Goal: Task Accomplishment & Management: Manage account settings

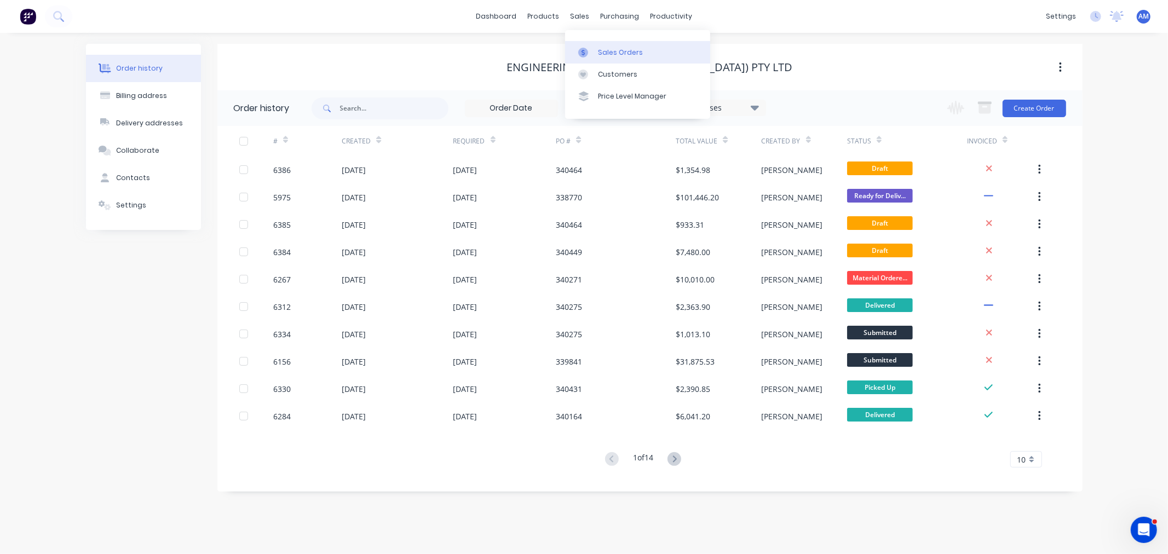
click at [614, 48] on div "Sales Orders" at bounding box center [620, 53] width 45 height 10
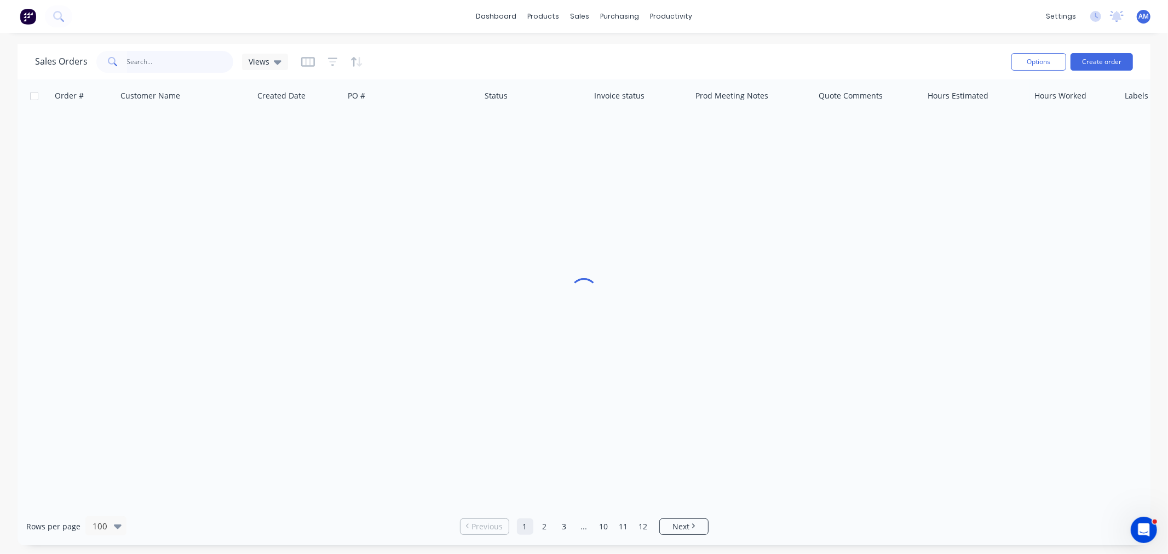
click at [189, 64] on input "text" at bounding box center [180, 62] width 107 height 22
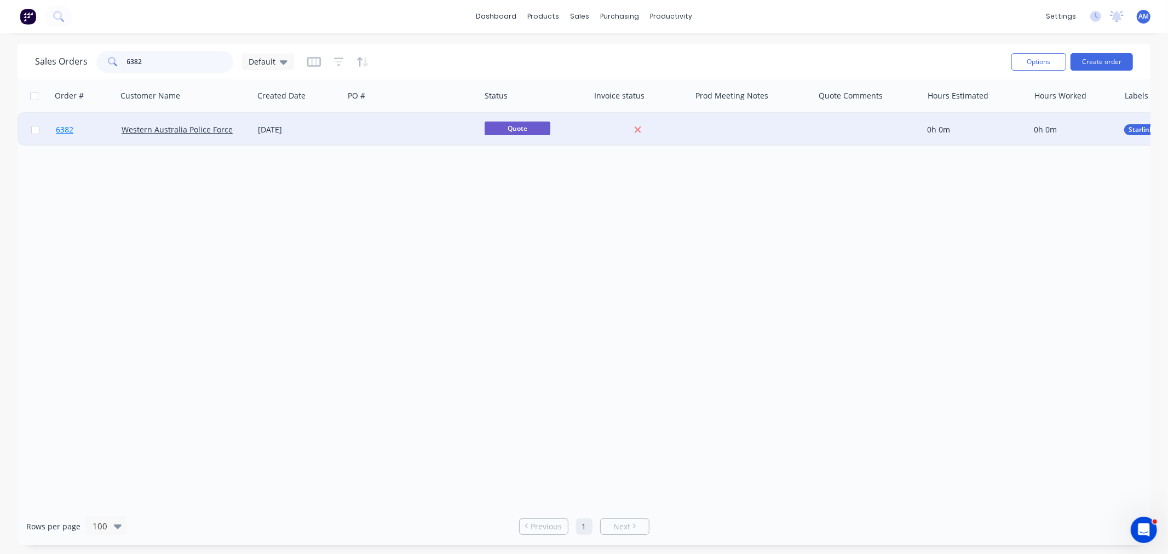
type input "6382"
click at [94, 130] on link "6382" at bounding box center [89, 129] width 66 height 33
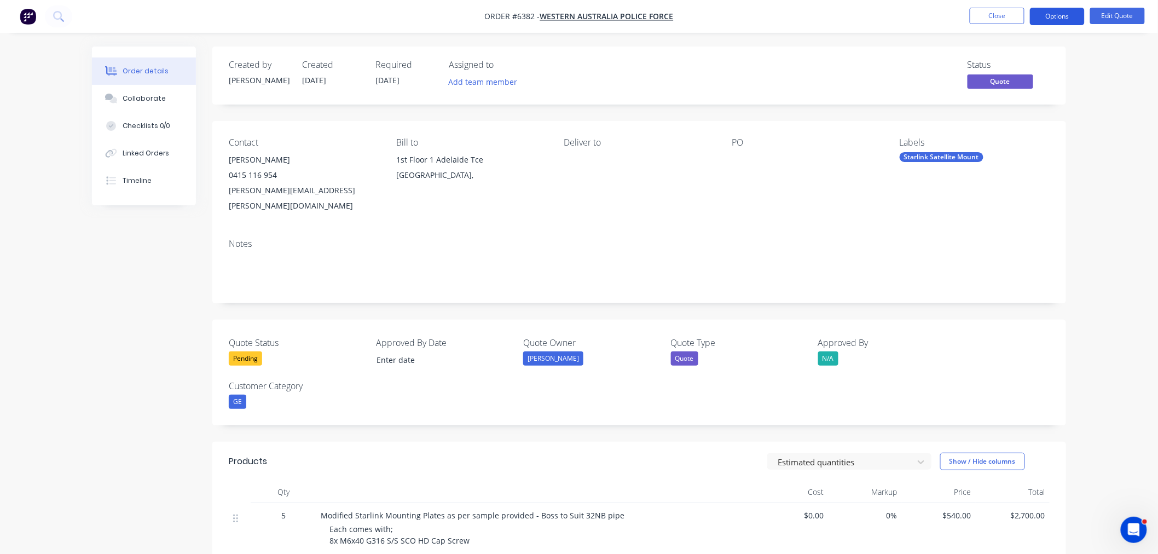
click at [1076, 18] on button "Options" at bounding box center [1057, 17] width 55 height 18
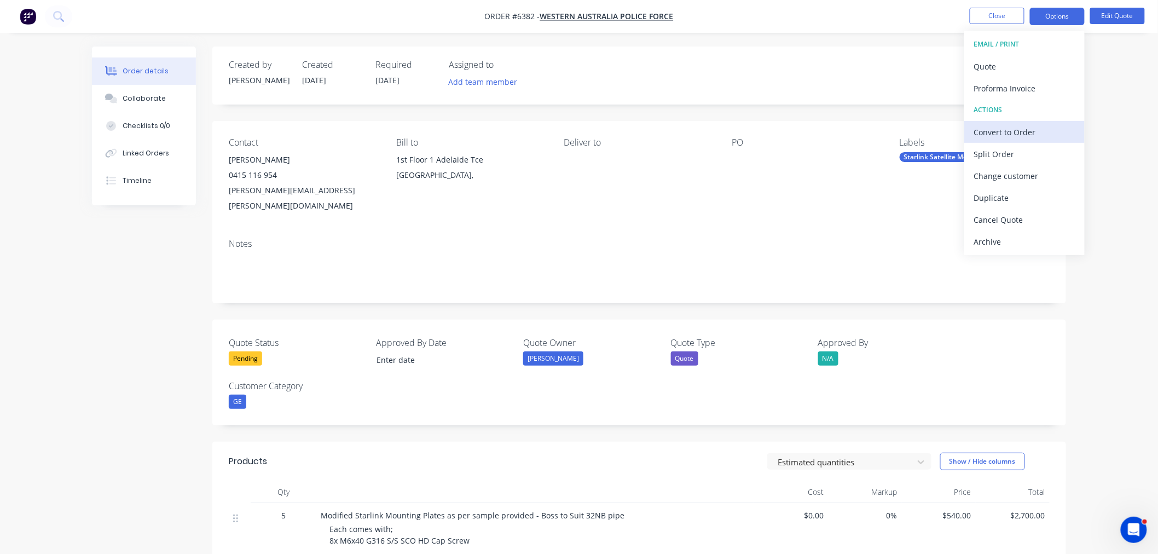
click at [1024, 135] on div "Convert to Order" at bounding box center [1024, 132] width 101 height 16
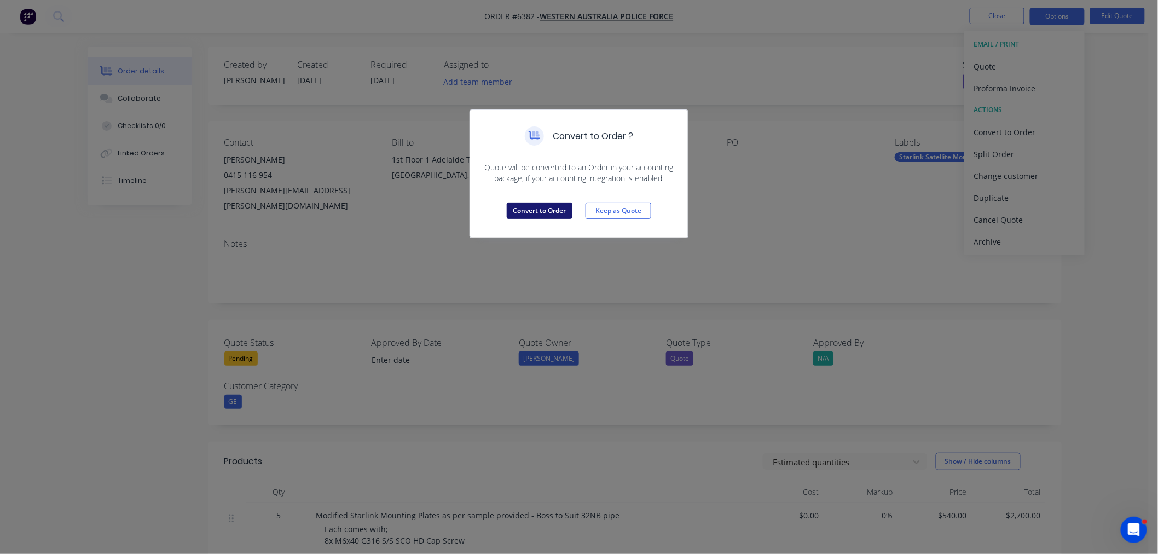
click at [523, 209] on button "Convert to Order" at bounding box center [540, 211] width 66 height 16
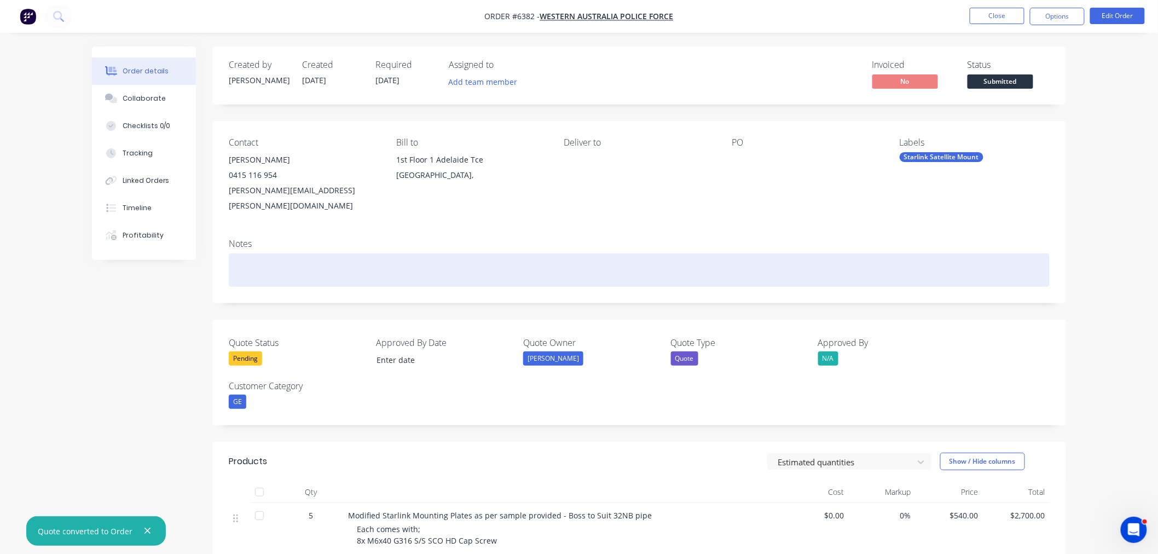
click at [326, 261] on div at bounding box center [639, 269] width 821 height 33
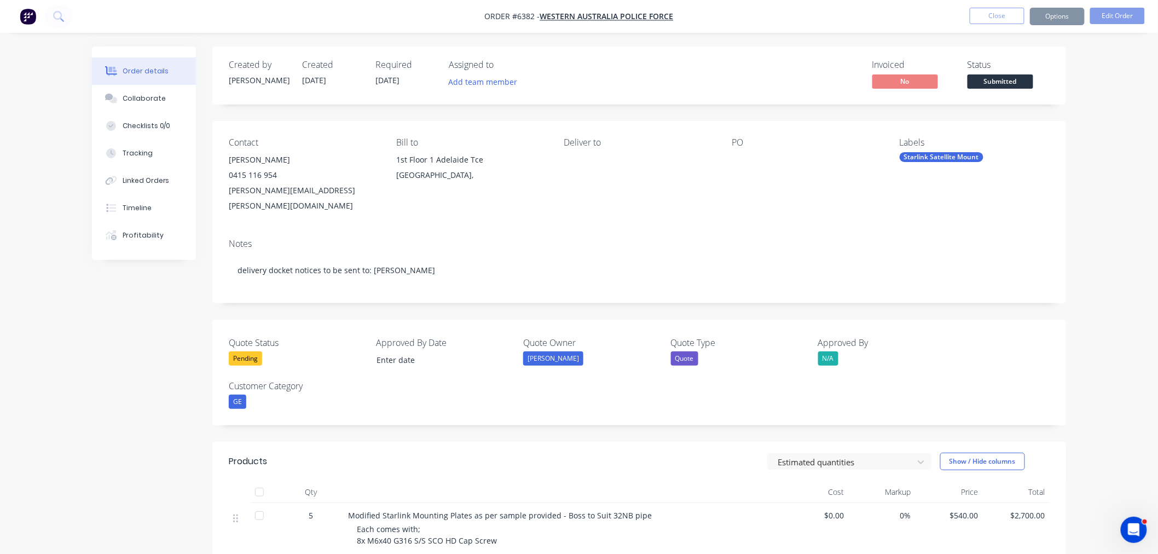
click at [579, 159] on div "Deliver to" at bounding box center [639, 175] width 150 height 76
click at [1116, 19] on button "Edit Order" at bounding box center [1117, 16] width 55 height 16
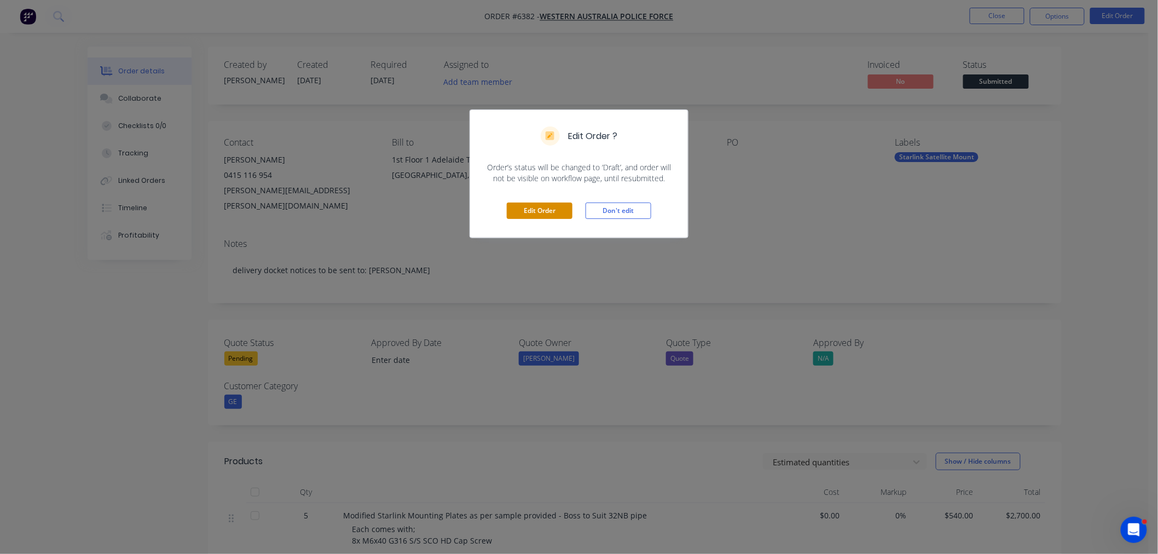
click at [541, 214] on button "Edit Order" at bounding box center [540, 211] width 66 height 16
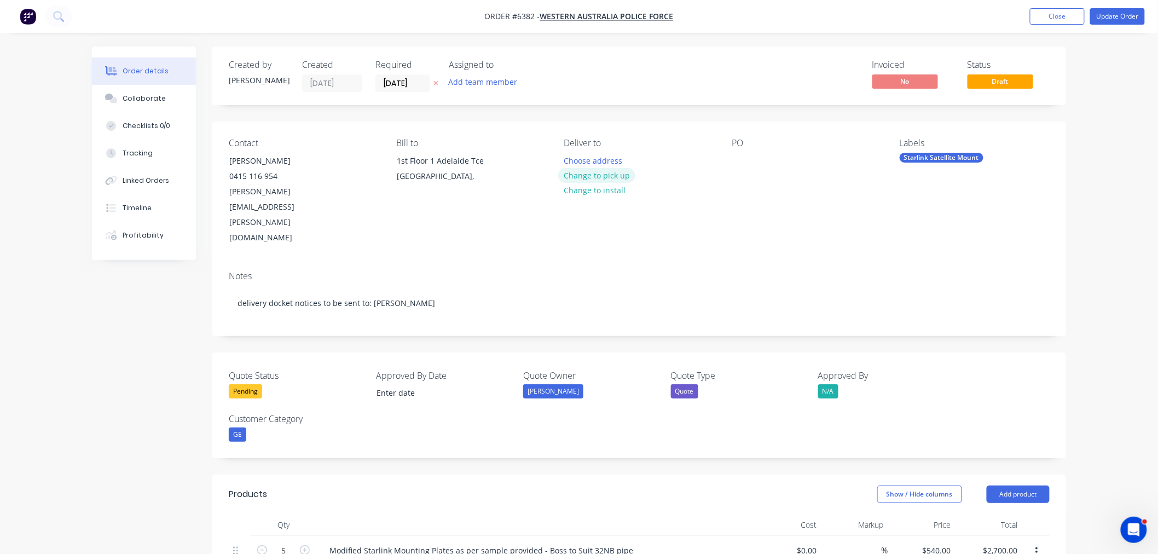
click at [590, 174] on button "Change to pick up" at bounding box center [597, 175] width 78 height 15
click at [572, 153] on div at bounding box center [573, 161] width 18 height 16
click at [743, 158] on div at bounding box center [741, 161] width 18 height 16
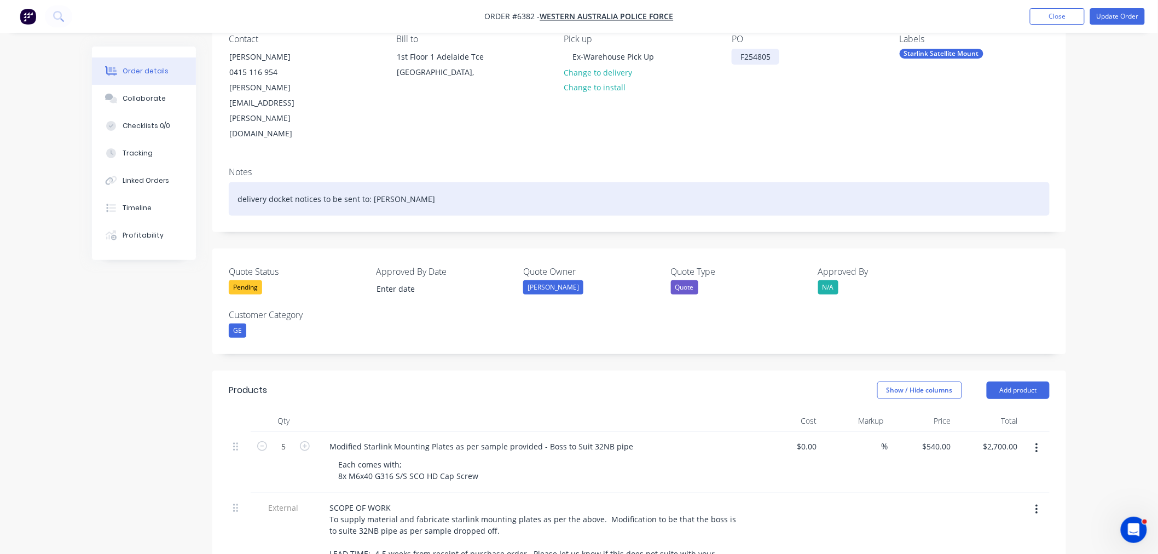
scroll to position [122, 0]
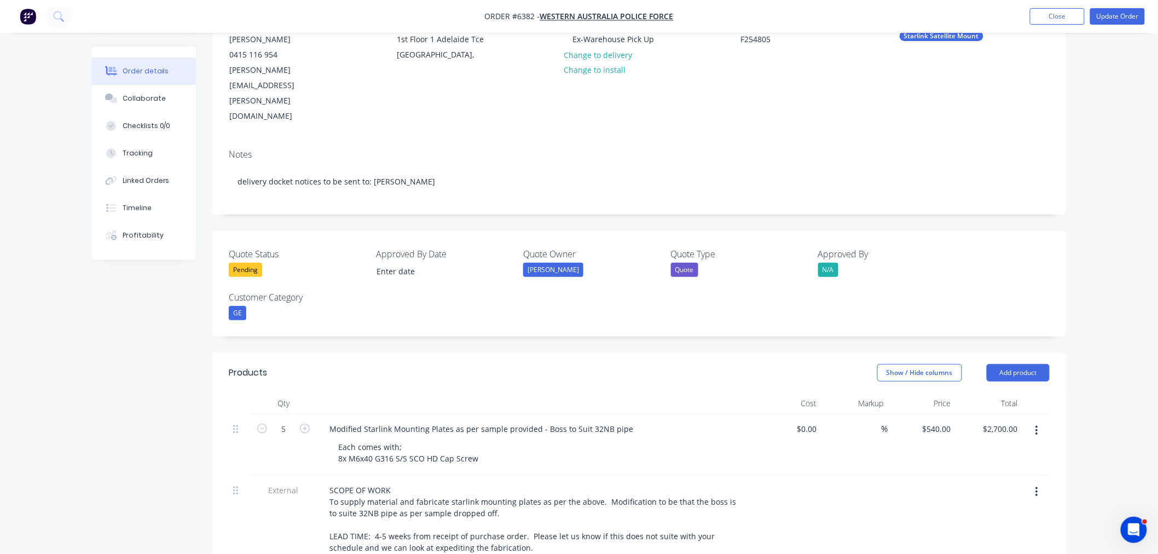
click at [249, 263] on div "Pending" at bounding box center [245, 270] width 33 height 14
click at [251, 273] on div "Won" at bounding box center [248, 268] width 22 height 14
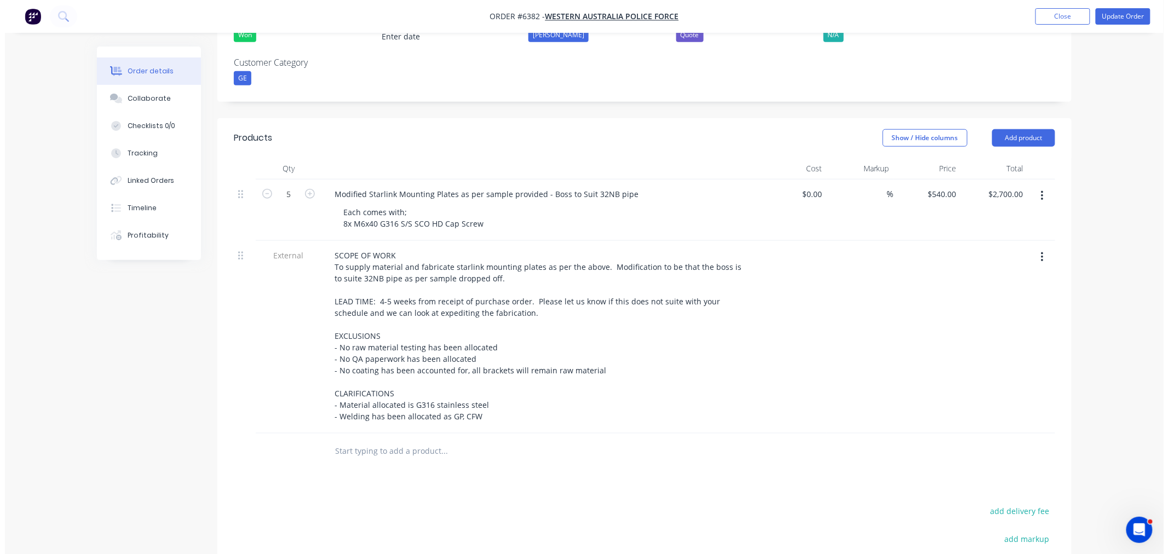
scroll to position [365, 0]
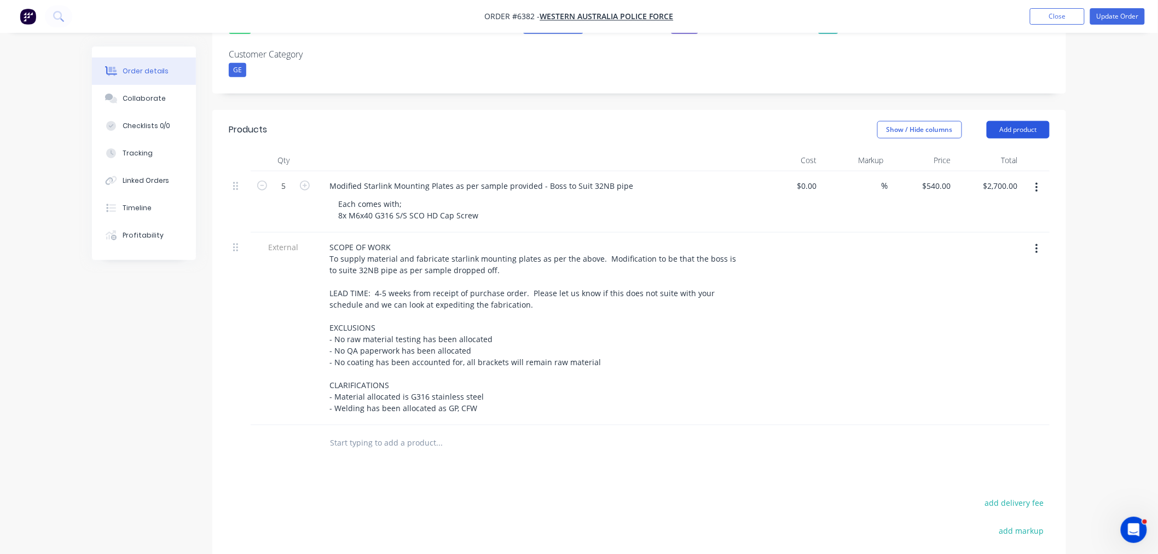
click at [1014, 121] on button "Add product" at bounding box center [1018, 130] width 63 height 18
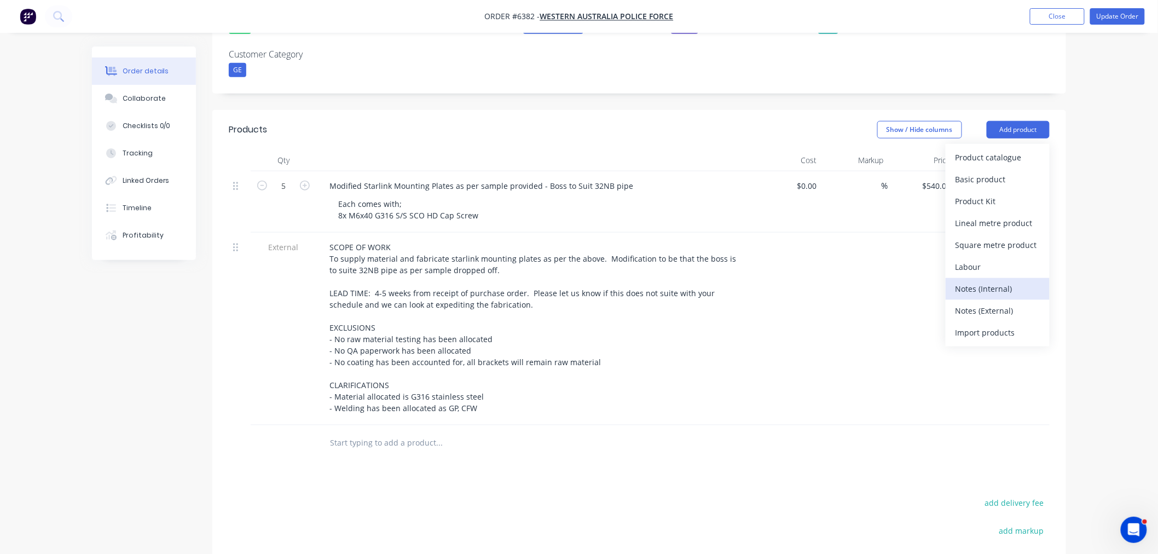
click at [980, 281] on div "Notes (Internal)" at bounding box center [998, 289] width 84 height 16
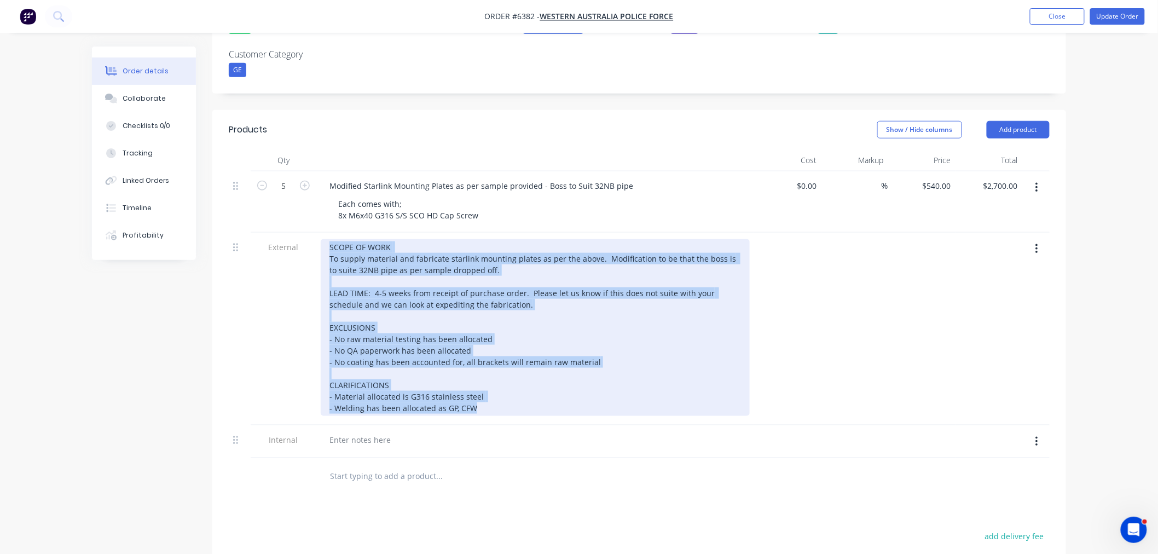
drag, startPoint x: 489, startPoint y: 367, endPoint x: 319, endPoint y: 188, distance: 246.6
click at [319, 233] on div "SCOPE OF WORK To supply material and fabricate starlink mounting plates as per …" at bounding box center [535, 329] width 438 height 193
copy div "SCOPE OF WORK To supply material and fabricate starlink mounting plates as per …"
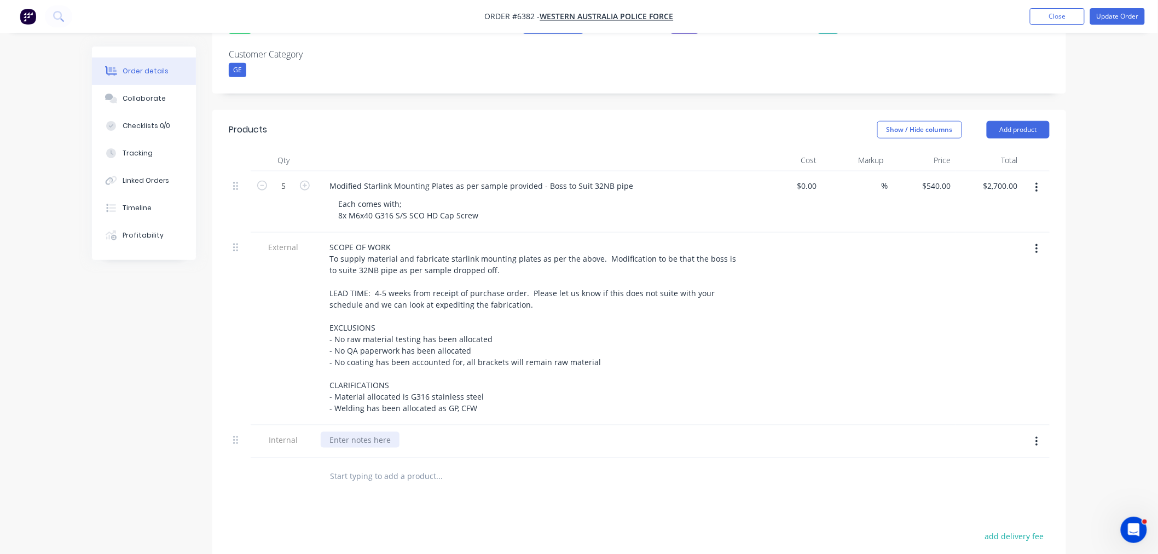
click at [344, 432] on div at bounding box center [360, 440] width 79 height 16
paste div
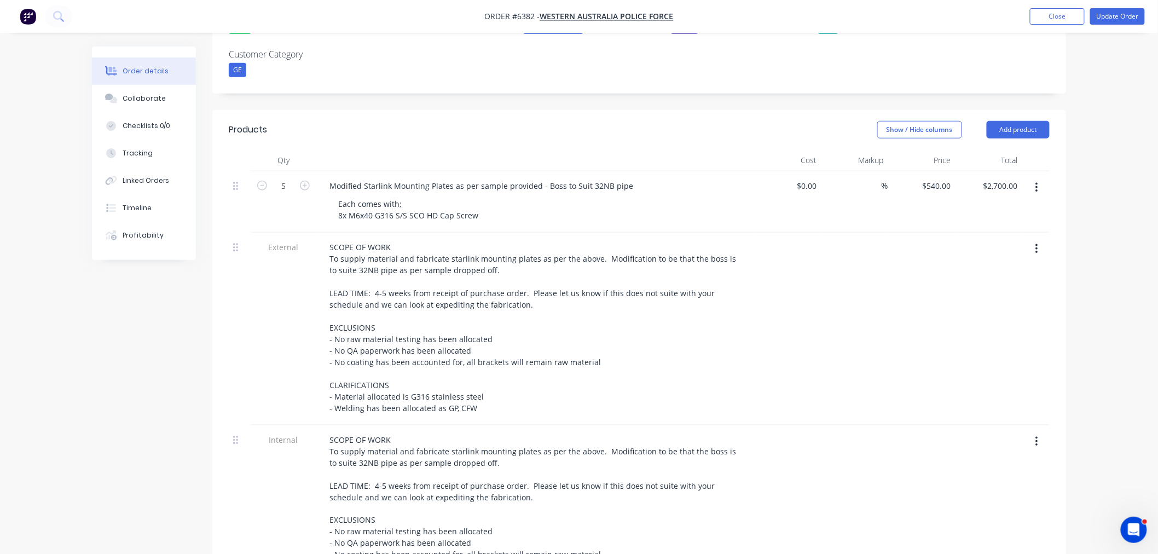
click at [1037, 243] on icon "button" at bounding box center [1037, 249] width 3 height 12
click at [985, 292] on div "Delete" at bounding box center [998, 300] width 84 height 16
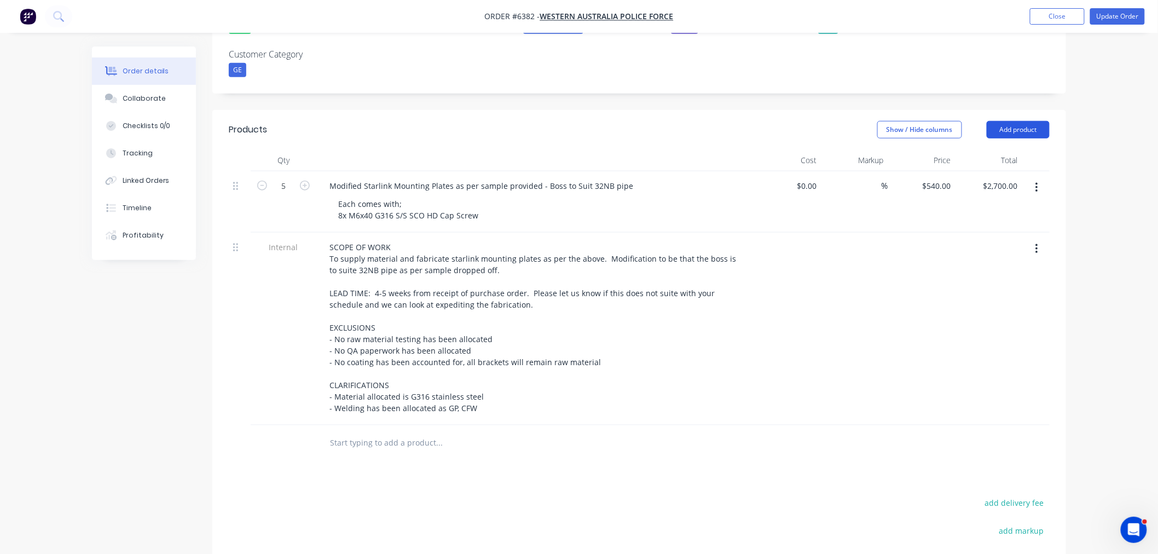
click at [1038, 121] on button "Add product" at bounding box center [1018, 130] width 63 height 18
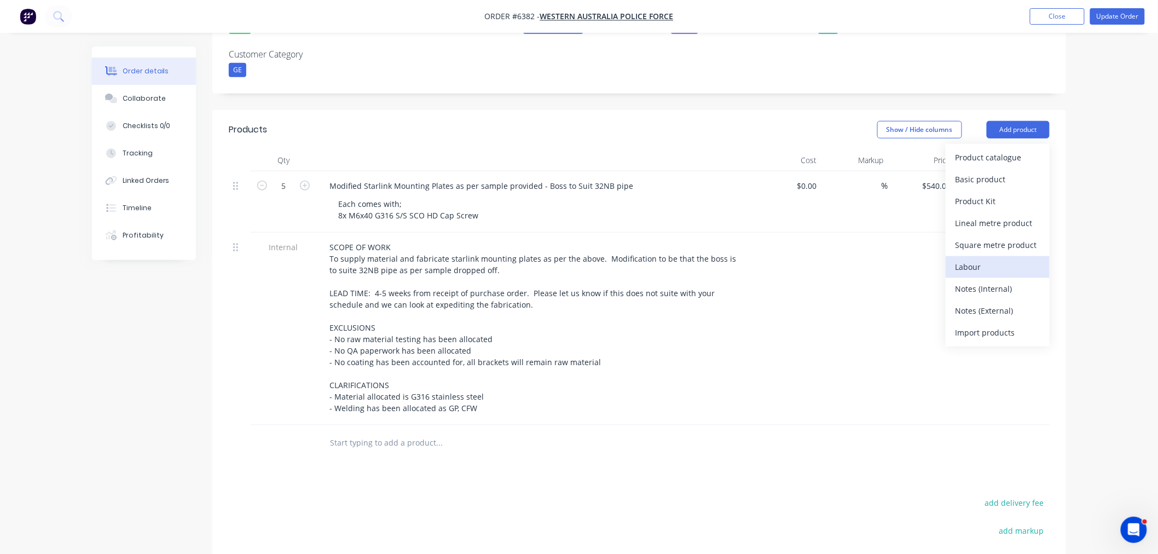
click at [971, 259] on div "Labour" at bounding box center [998, 267] width 84 height 16
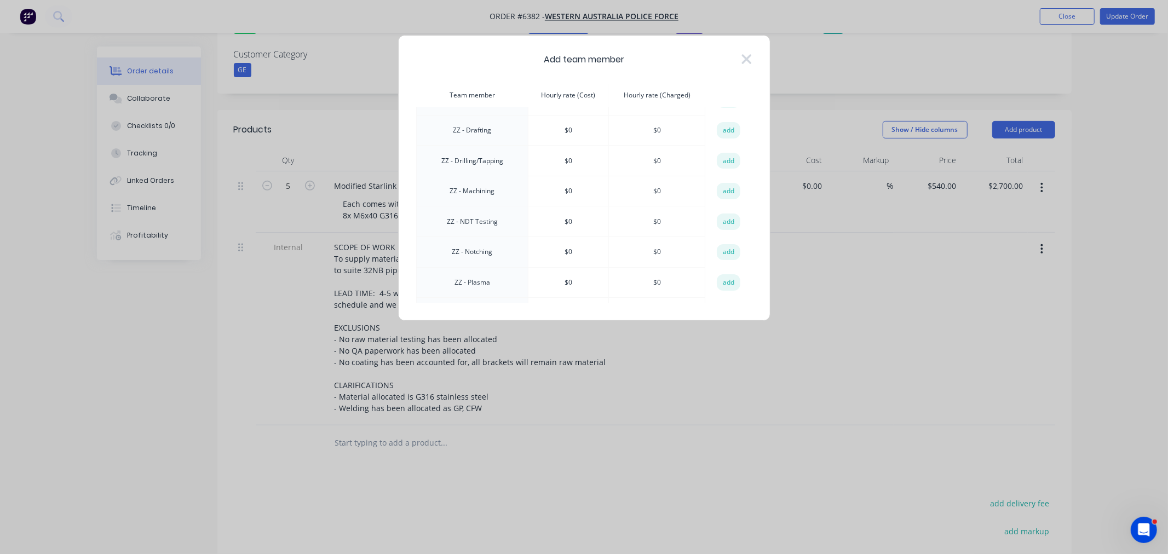
scroll to position [1032, 0]
click at [727, 153] on button "add" at bounding box center [729, 161] width 24 height 16
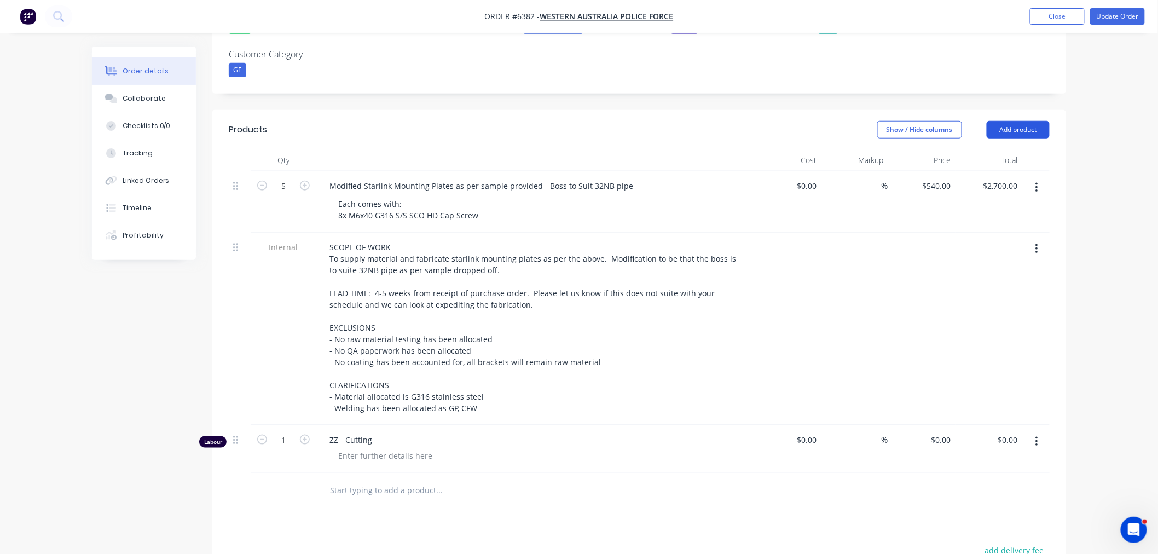
click at [1032, 121] on button "Add product" at bounding box center [1018, 130] width 63 height 18
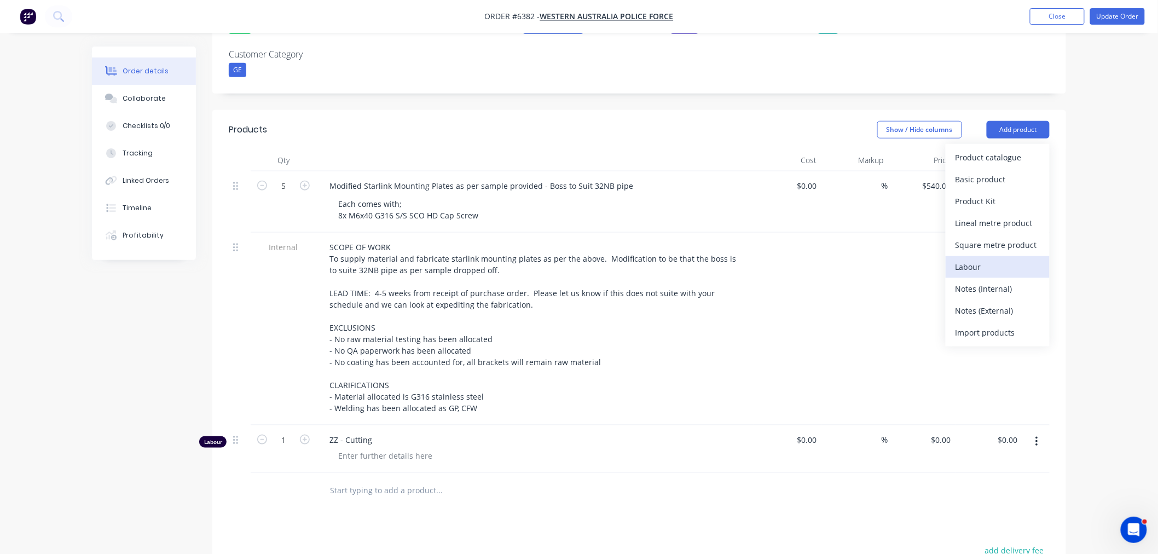
click at [971, 259] on div "Labour" at bounding box center [998, 267] width 84 height 16
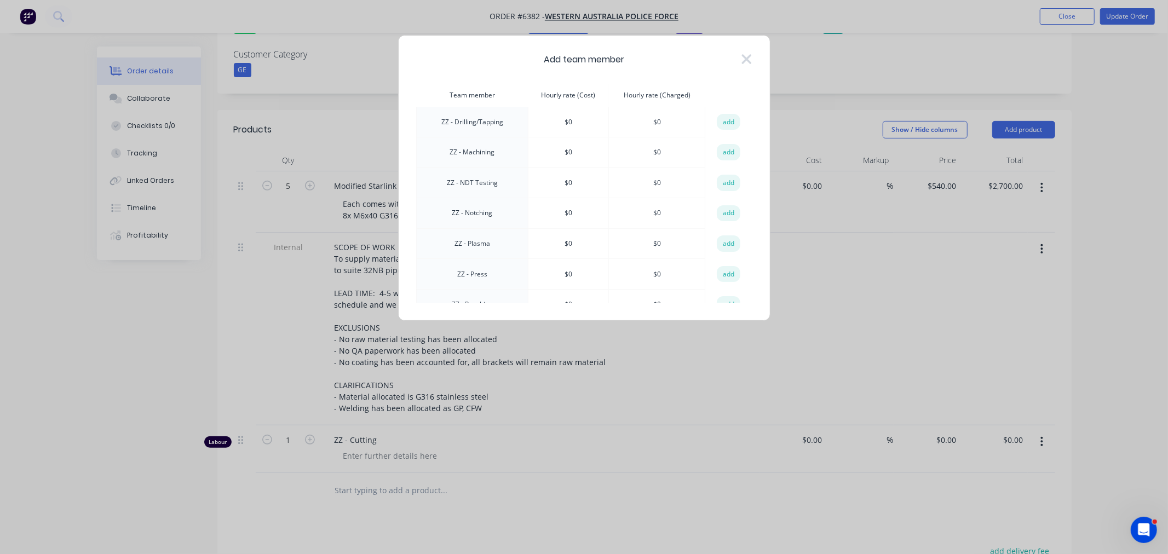
scroll to position [1093, 0]
click at [717, 183] on button "add" at bounding box center [729, 191] width 24 height 16
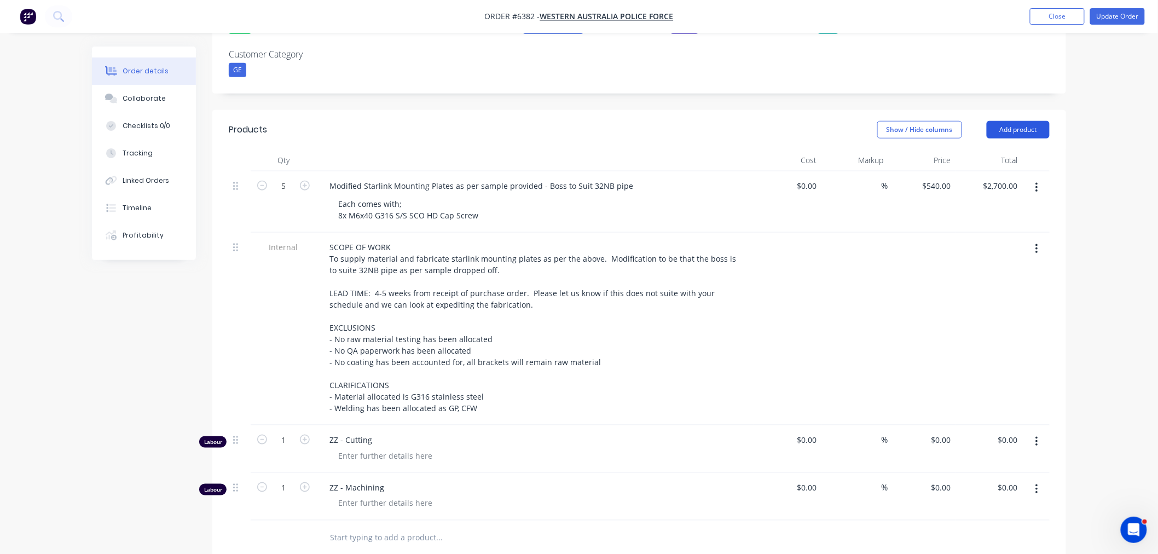
click at [1016, 121] on button "Add product" at bounding box center [1018, 130] width 63 height 18
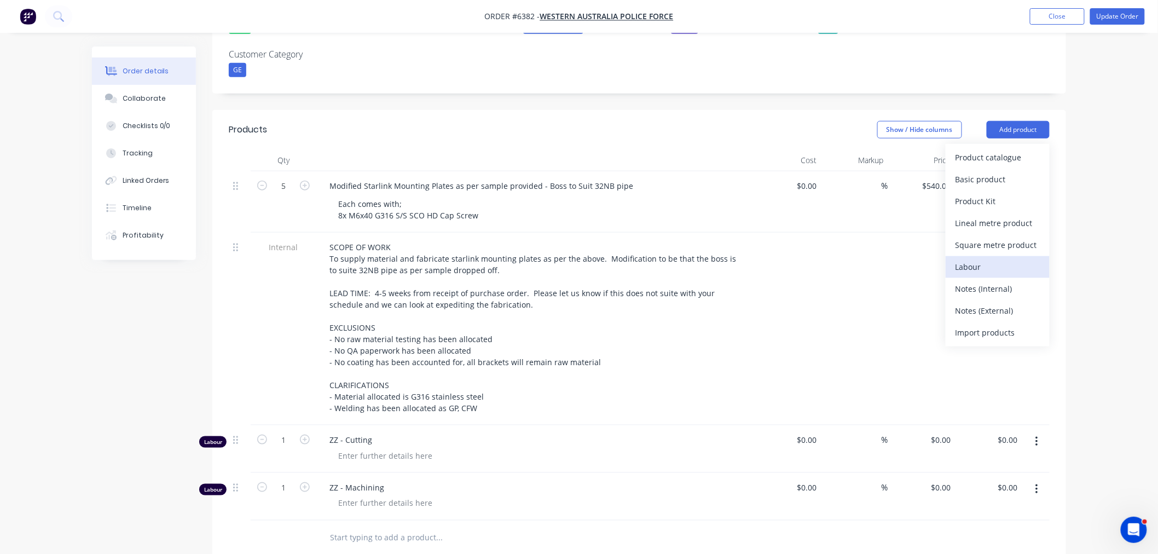
click at [972, 259] on div "Labour" at bounding box center [998, 267] width 84 height 16
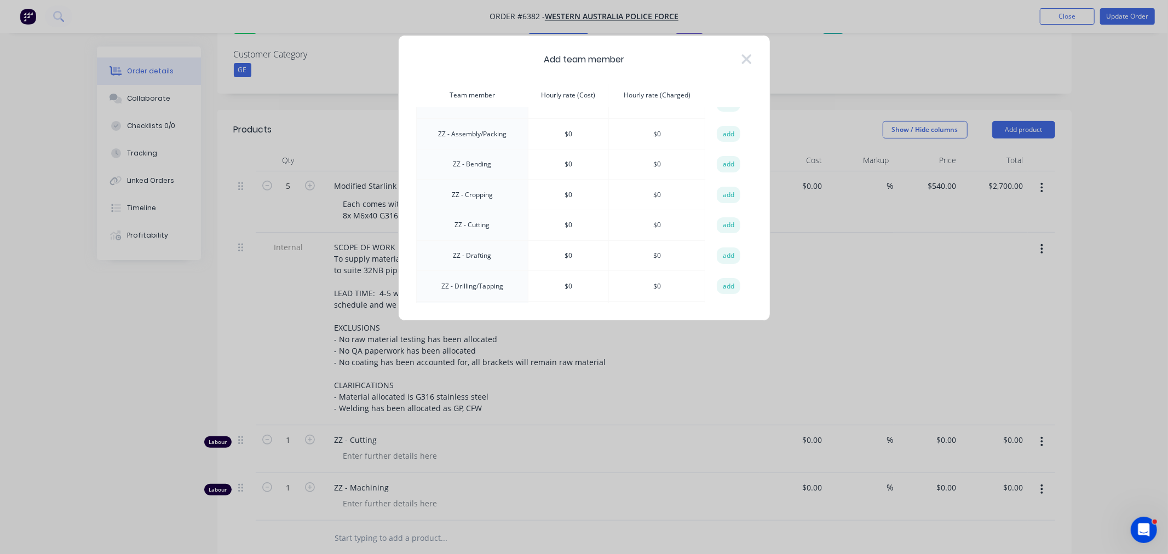
scroll to position [1214, 0]
click at [725, 305] on button "add" at bounding box center [729, 313] width 24 height 16
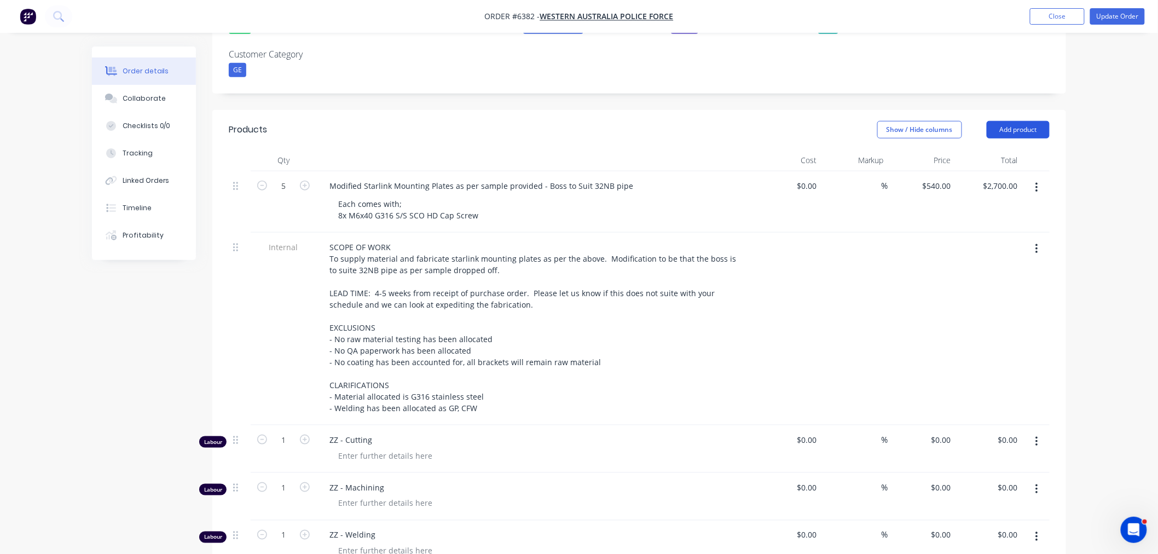
click at [1006, 121] on button "Add product" at bounding box center [1018, 130] width 63 height 18
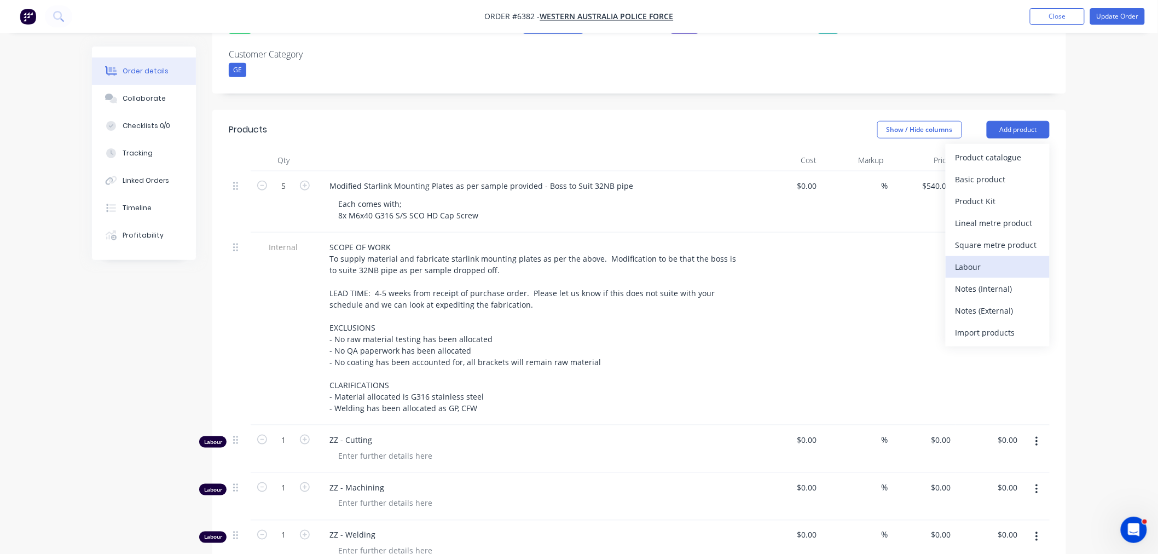
click at [971, 259] on div "Labour" at bounding box center [998, 267] width 84 height 16
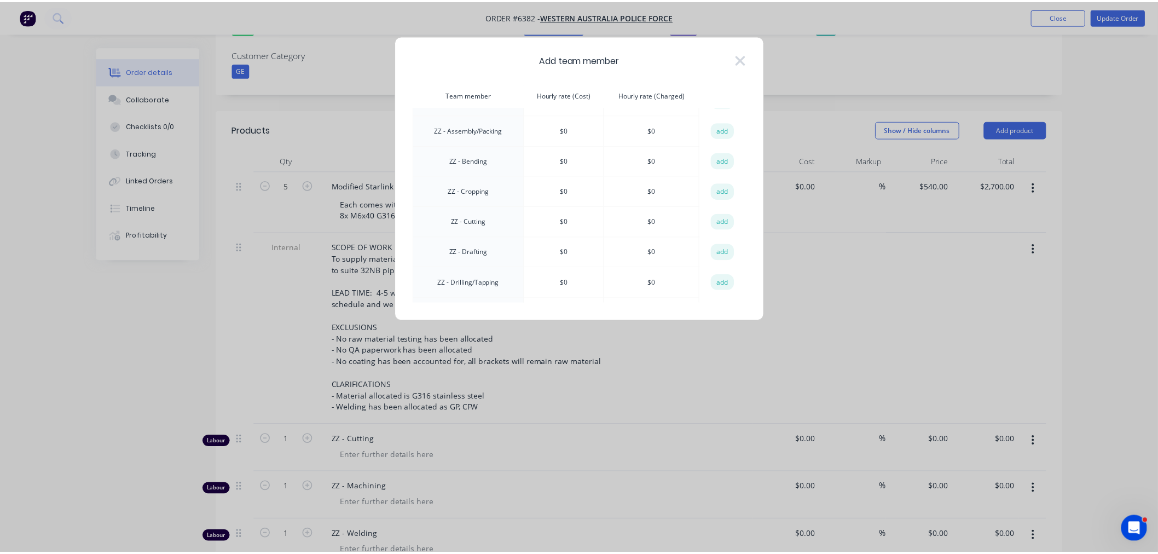
scroll to position [910, 0]
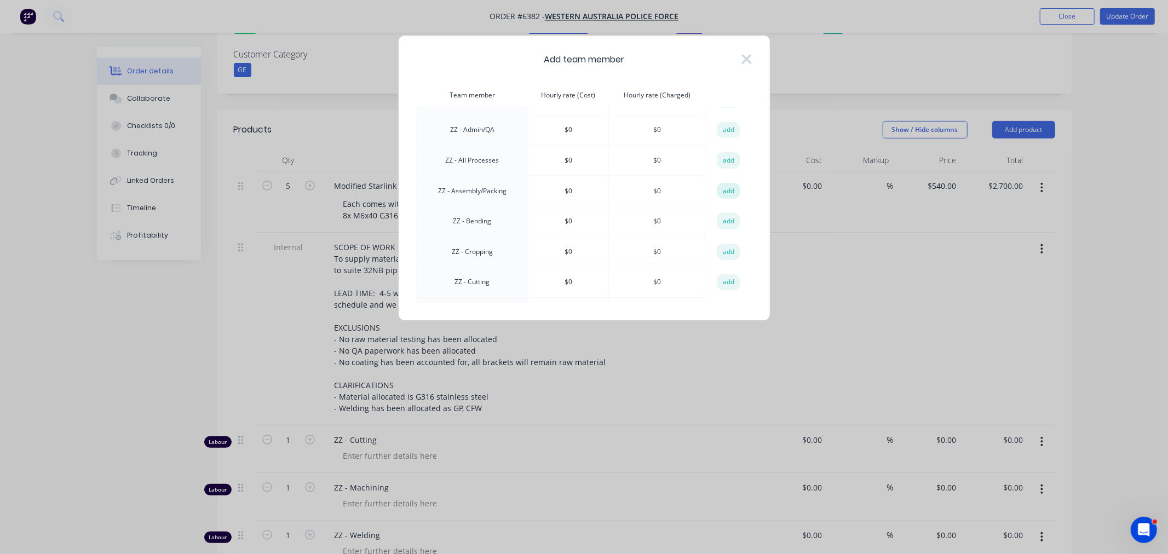
click at [730, 183] on button "add" at bounding box center [729, 191] width 24 height 16
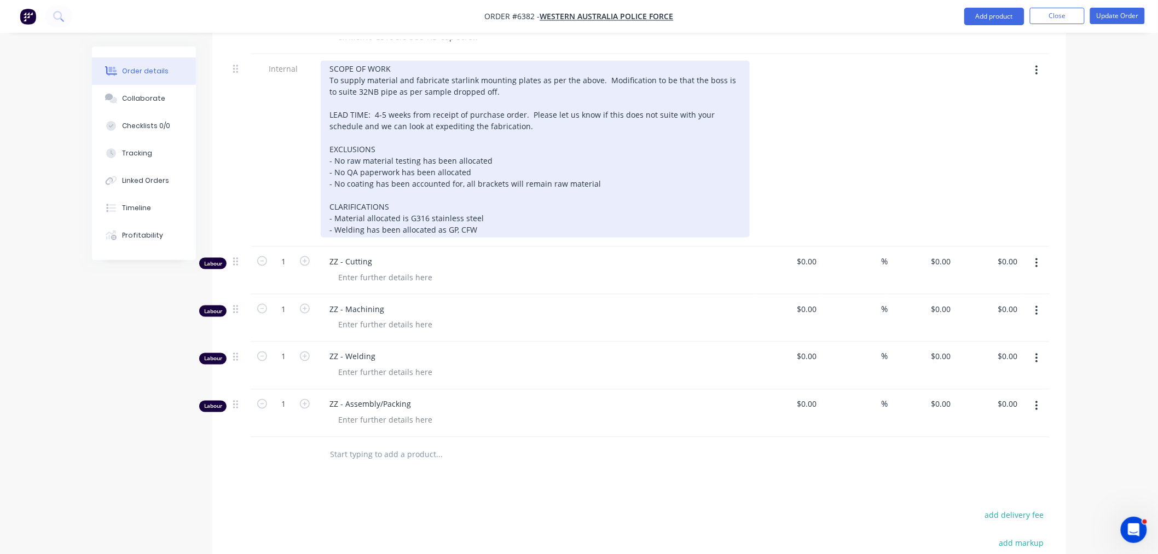
scroll to position [547, 0]
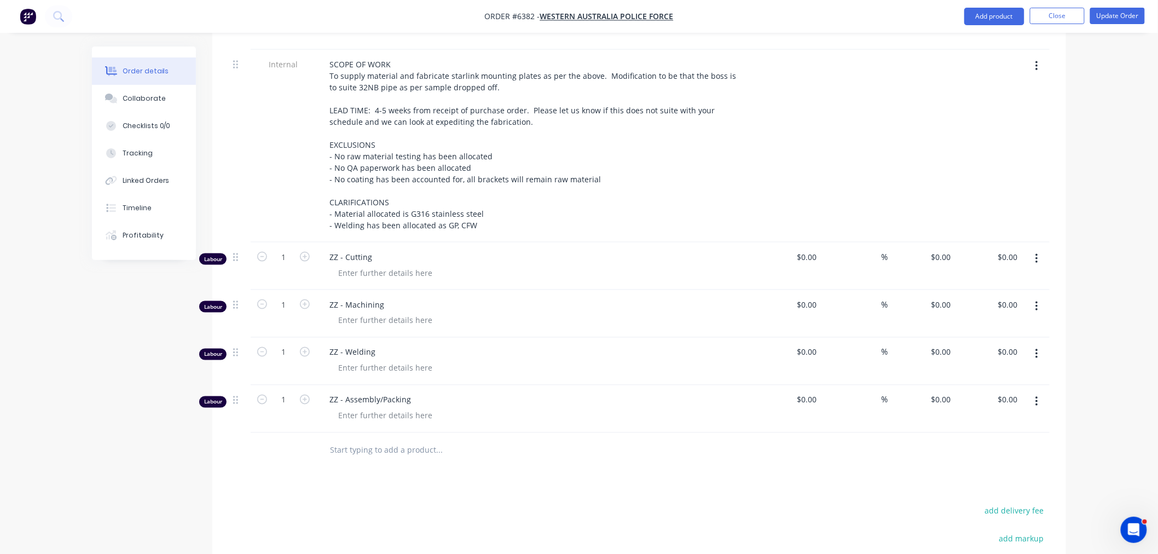
click at [1032, 249] on button "button" at bounding box center [1037, 259] width 26 height 20
click at [994, 320] on button "Exclude from tax" at bounding box center [998, 331] width 104 height 22
click at [1038, 253] on icon "button" at bounding box center [1037, 259] width 3 height 12
click at [998, 324] on div "Include in tax" at bounding box center [998, 332] width 84 height 16
click at [1036, 253] on icon "button" at bounding box center [1037, 259] width 3 height 12
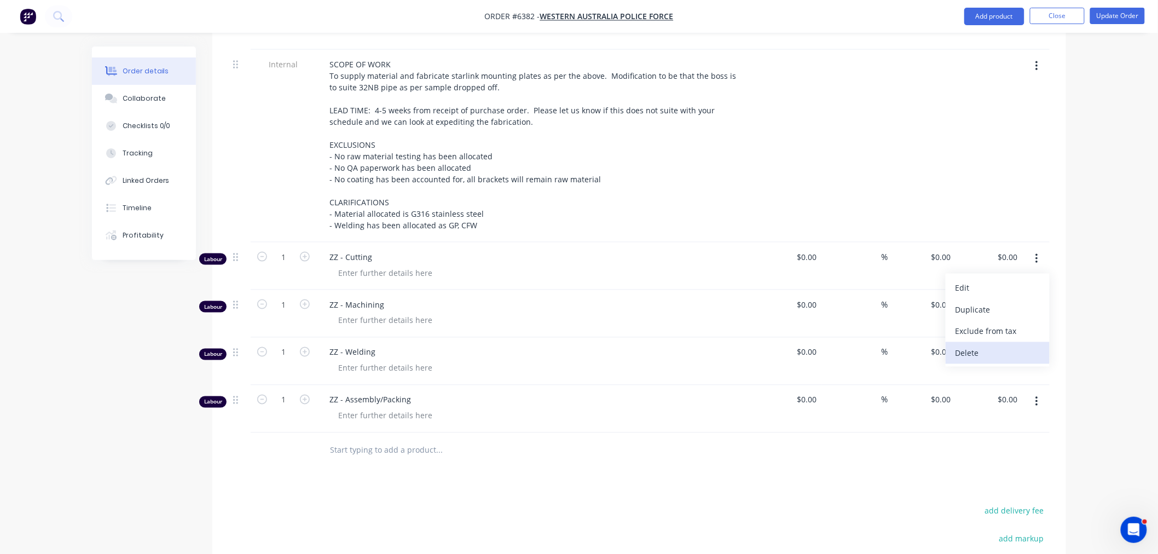
click at [1002, 345] on div "Delete" at bounding box center [998, 353] width 84 height 16
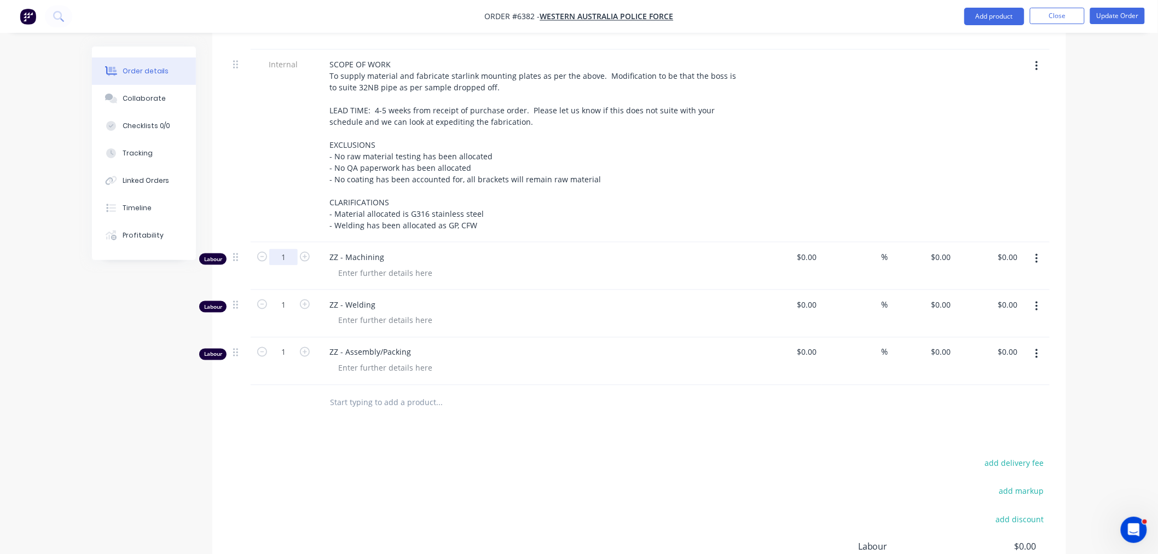
click at [289, 249] on input "1" at bounding box center [283, 257] width 28 height 16
type input "8"
drag, startPoint x: 326, startPoint y: 409, endPoint x: 321, endPoint y: 378, distance: 31.0
click at [326, 409] on div "Products Show / Hide columns Add product Qty Cost Markup Price Total 5 Modified…" at bounding box center [639, 305] width 854 height 757
click at [287, 297] on input "1" at bounding box center [283, 305] width 28 height 16
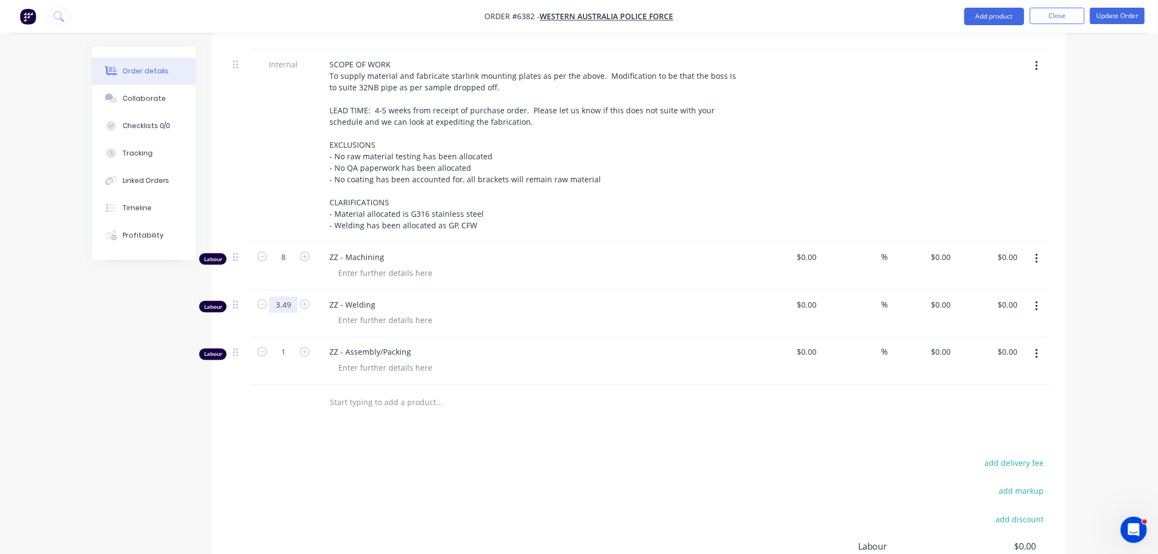
type input "3.49"
click at [293, 385] on div at bounding box center [284, 403] width 66 height 36
click at [279, 344] on input "1" at bounding box center [283, 352] width 28 height 16
type input "1.25"
click at [305, 456] on div "add delivery fee add markup add discount Labour $0.00 Sub total $2,700.00 Margi…" at bounding box center [639, 561] width 821 height 211
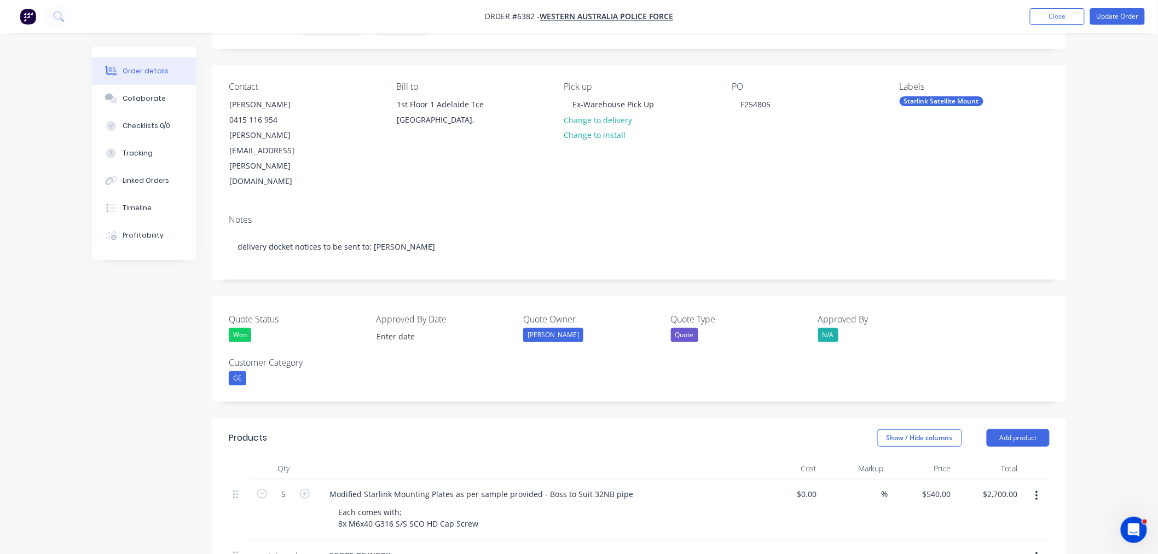
scroll to position [0, 0]
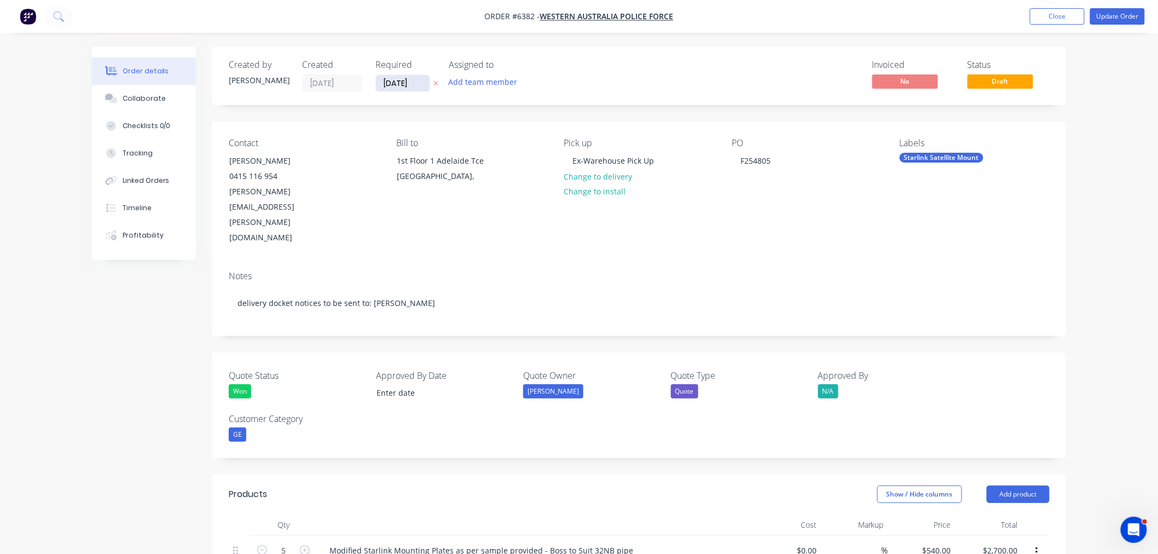
click at [409, 89] on input "01/10/25" at bounding box center [403, 83] width 54 height 16
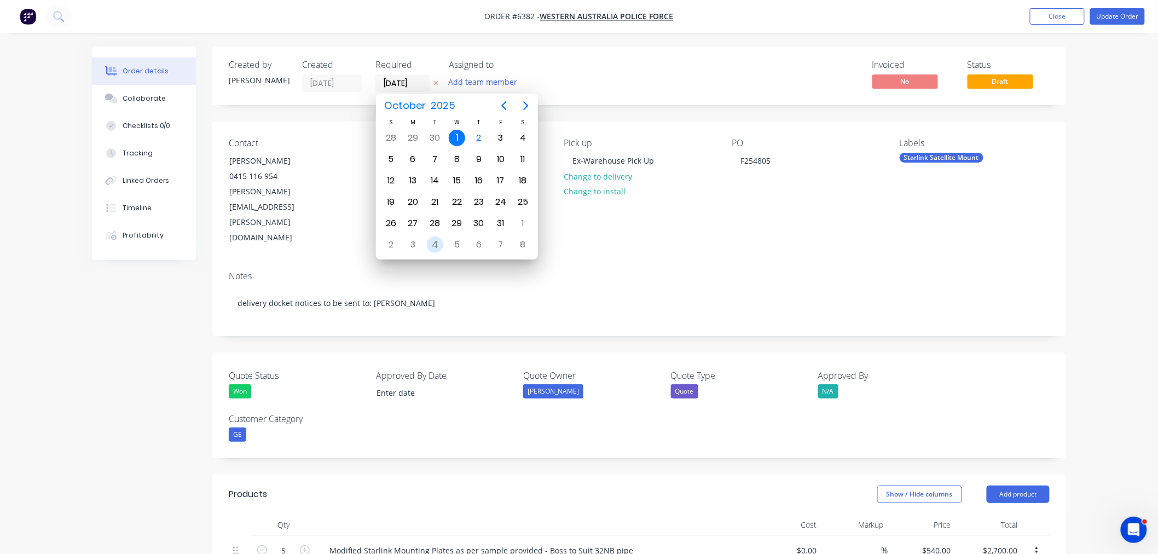
click at [435, 236] on div "4" at bounding box center [435, 244] width 16 height 16
type input "04/11/25"
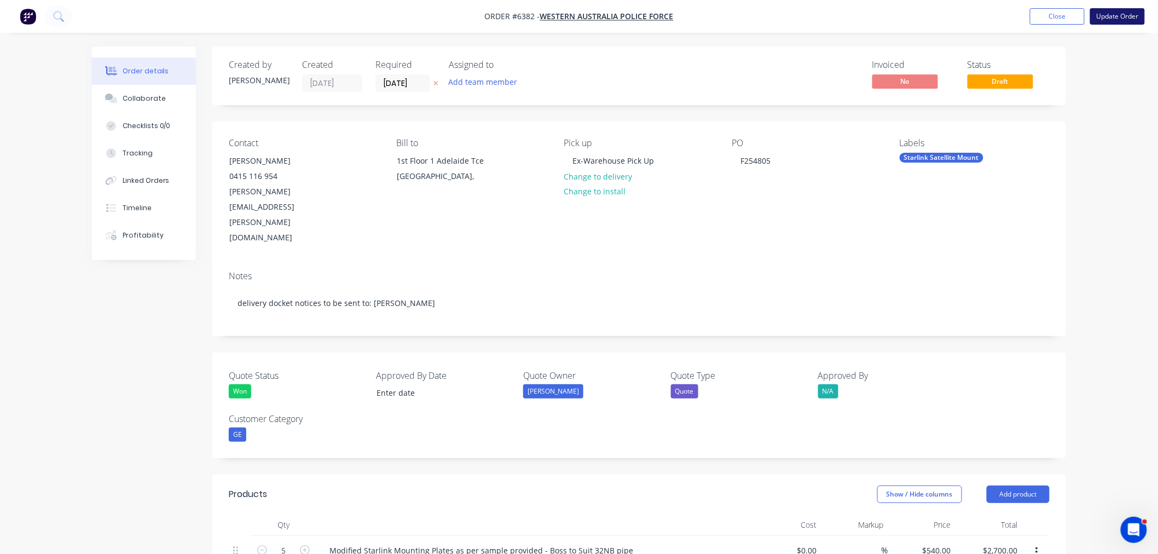
click at [1119, 16] on button "Update Order" at bounding box center [1117, 16] width 55 height 16
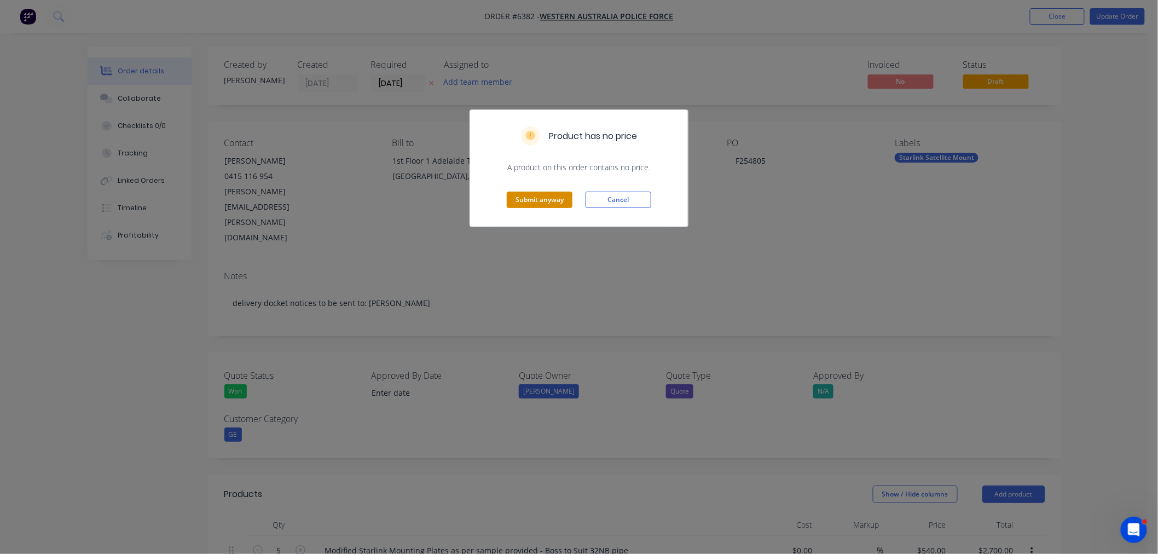
click at [564, 200] on button "Submit anyway" at bounding box center [540, 200] width 66 height 16
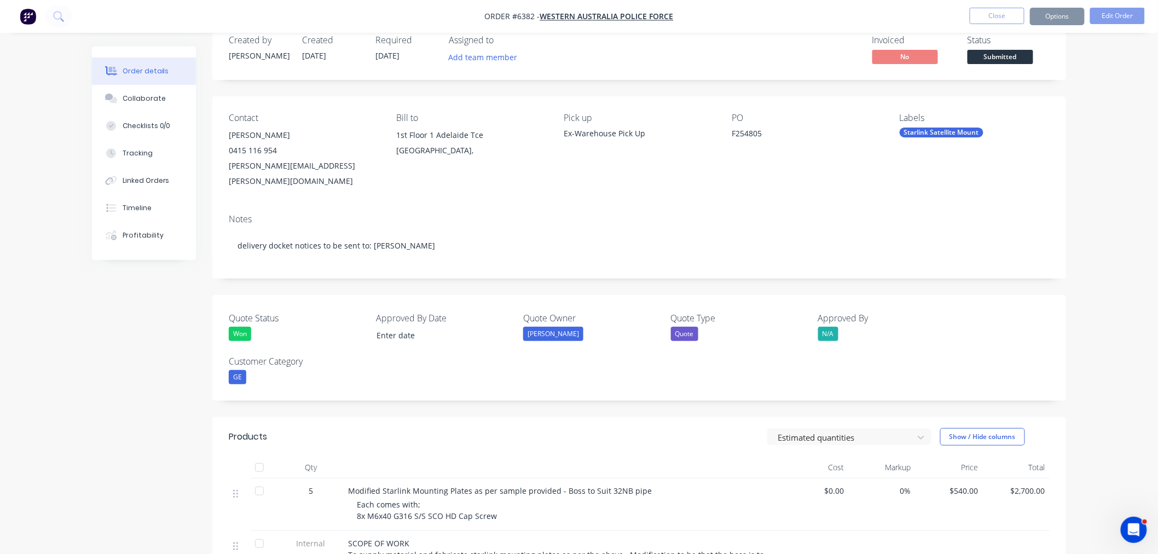
scroll to position [182, 0]
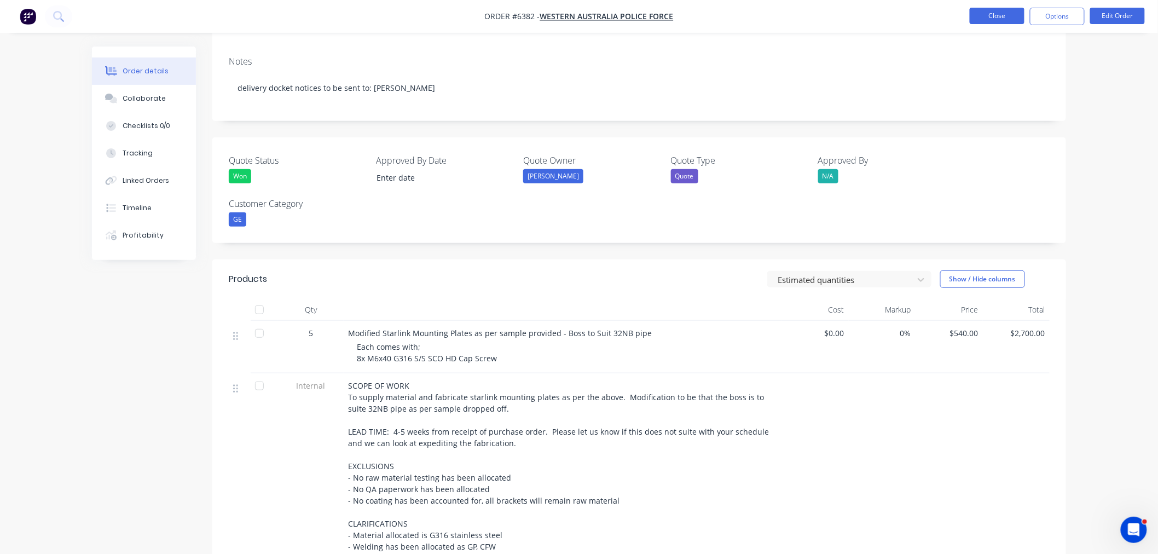
click at [1002, 17] on button "Close" at bounding box center [997, 16] width 55 height 16
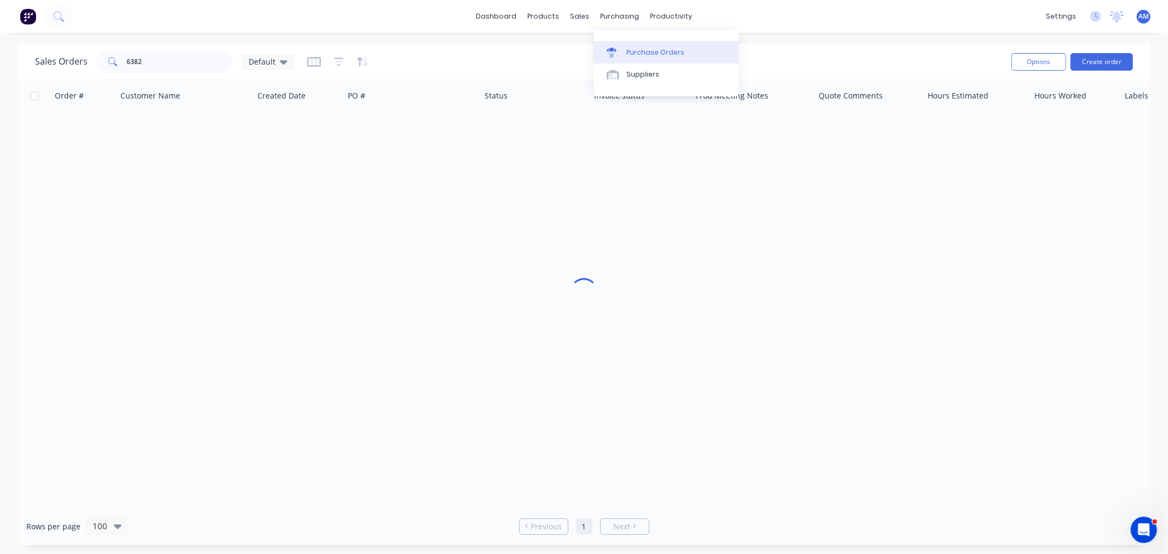
click at [645, 48] on div "Purchase Orders" at bounding box center [655, 53] width 58 height 10
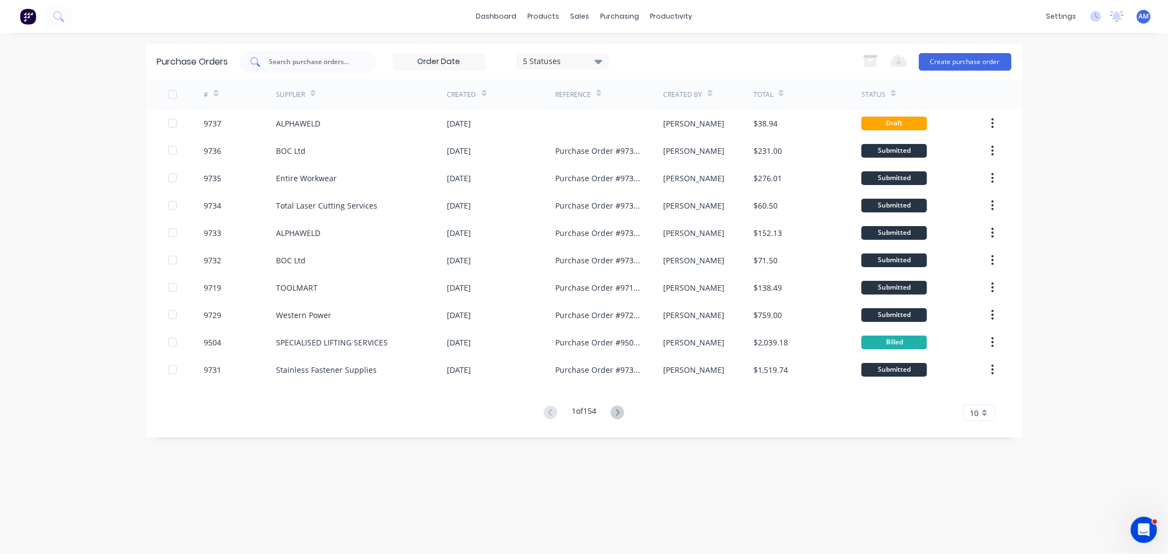
click at [310, 62] on input "text" at bounding box center [313, 61] width 91 height 11
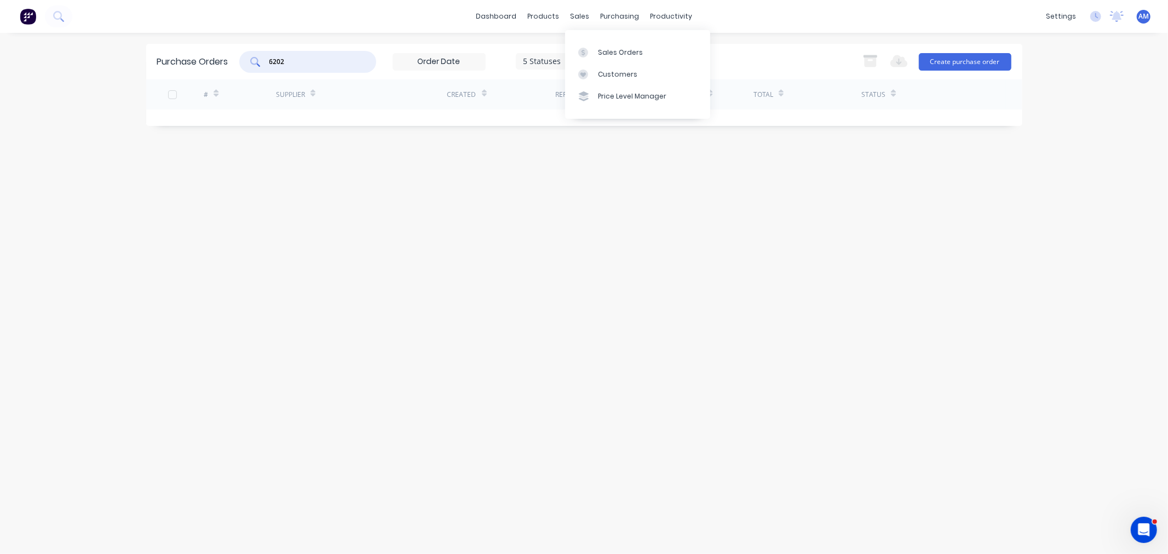
type input "6202"
click at [530, 62] on div "5 Statuses" at bounding box center [562, 60] width 78 height 11
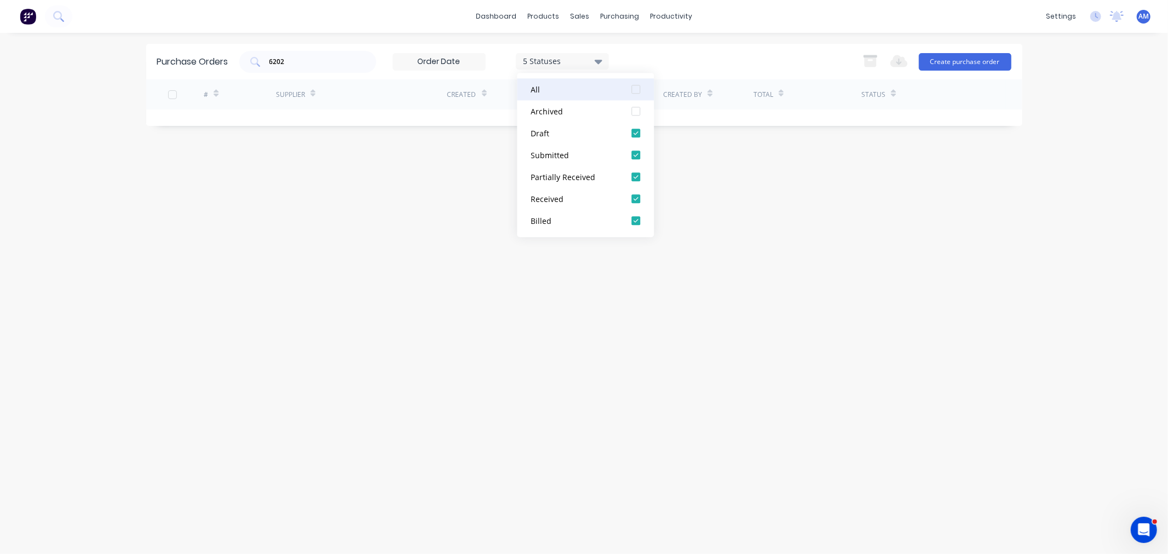
click at [632, 89] on div at bounding box center [636, 89] width 22 height 22
click at [650, 55] on div "6202 7 Statuses 7 Statuses Export to Excel (XLSX) Create purchase order" at bounding box center [625, 62] width 772 height 22
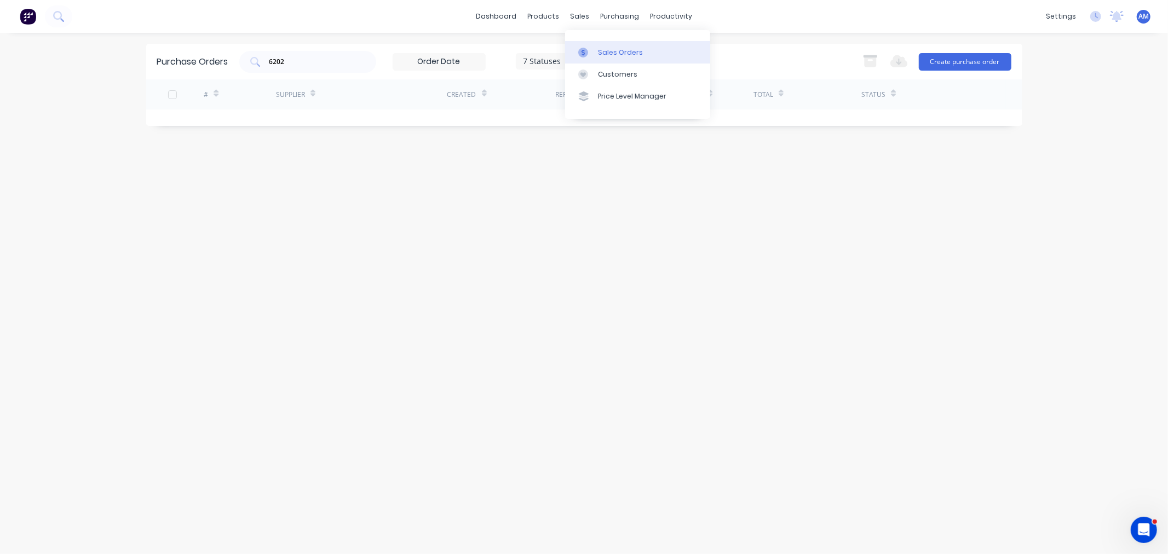
click at [616, 56] on div "Sales Orders" at bounding box center [620, 53] width 45 height 10
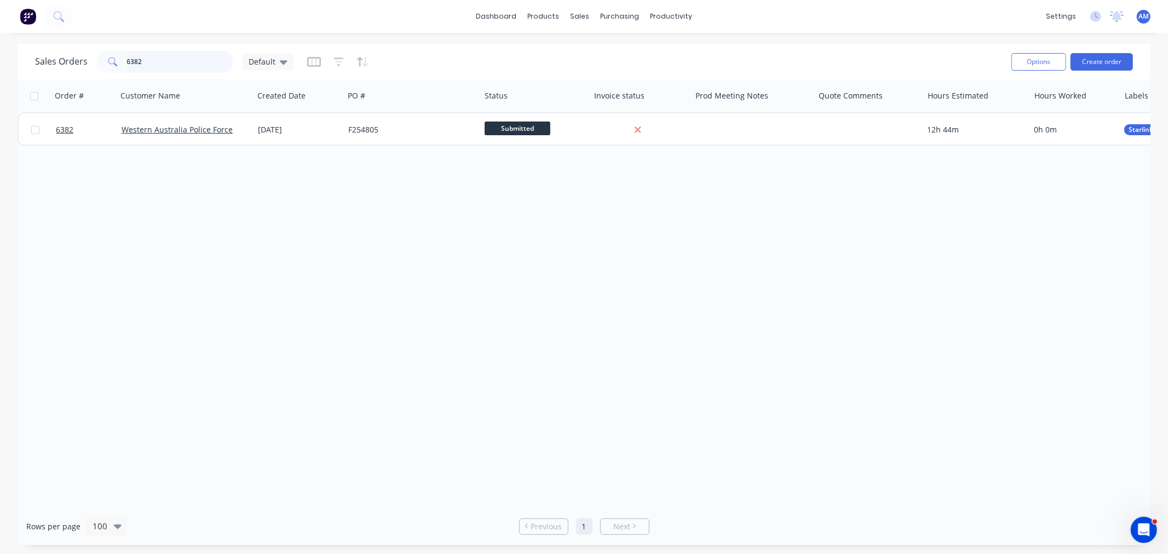
click at [162, 59] on input "6382" at bounding box center [180, 62] width 107 height 22
drag, startPoint x: 100, startPoint y: 65, endPoint x: 65, endPoint y: 70, distance: 35.4
click at [66, 69] on div "Sales Orders 6382 Default" at bounding box center [164, 62] width 259 height 22
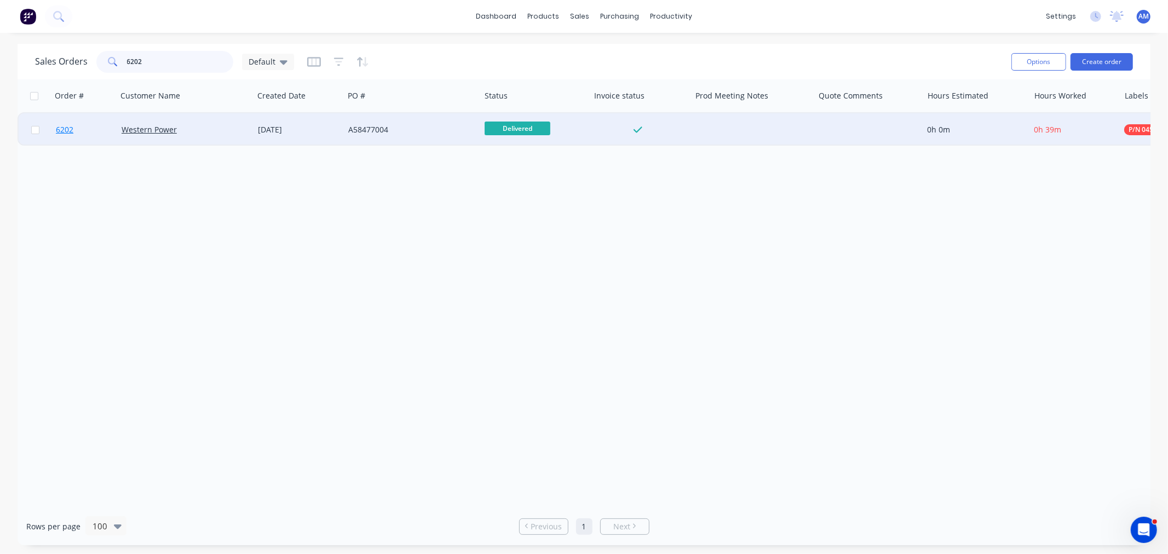
type input "6202"
click at [95, 125] on link "6202" at bounding box center [89, 129] width 66 height 33
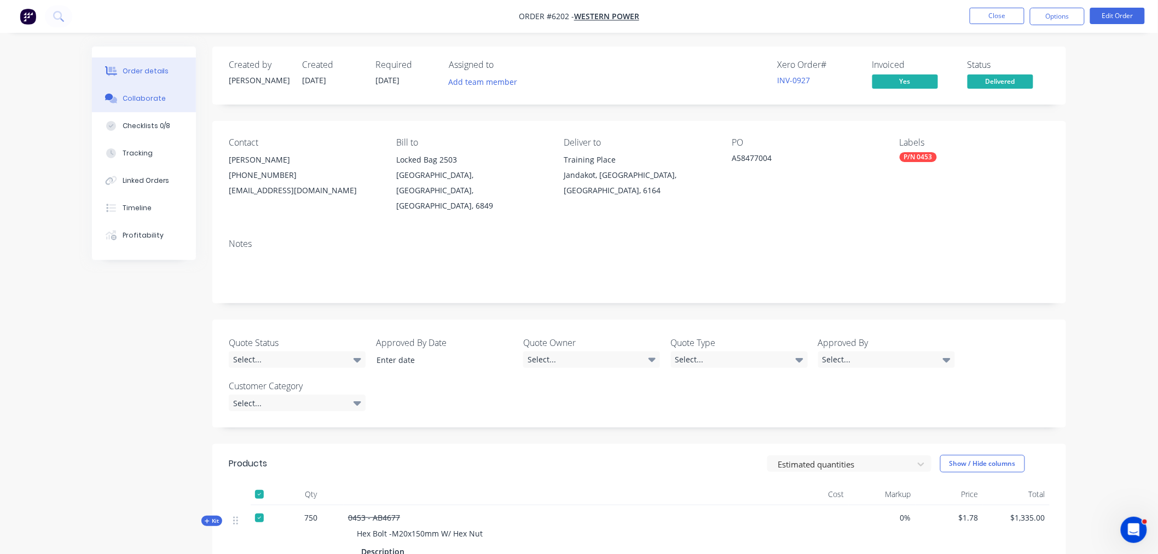
click at [141, 94] on div "Collaborate" at bounding box center [144, 99] width 43 height 10
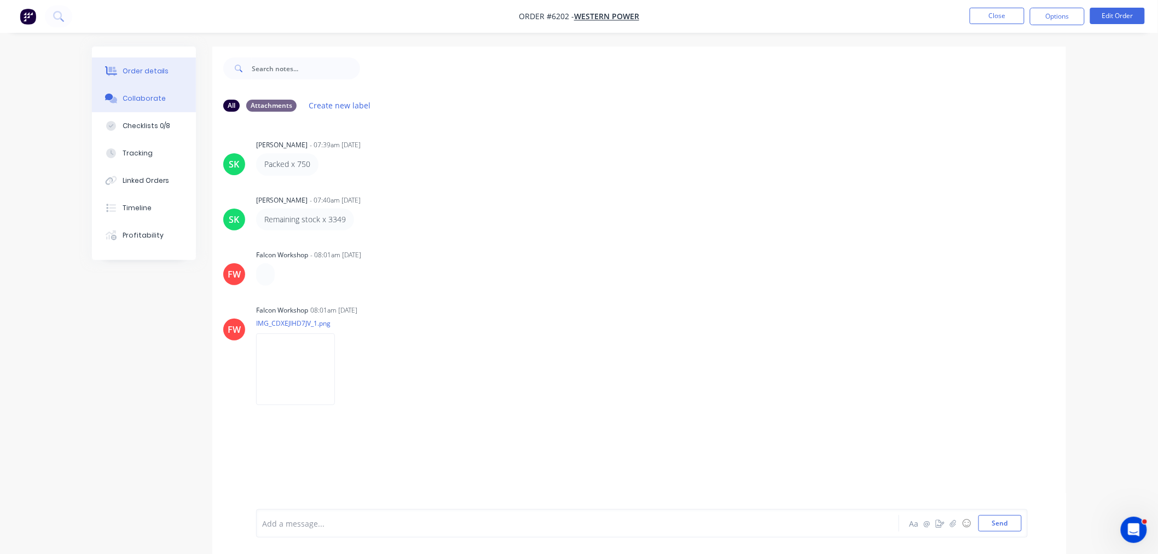
click at [139, 64] on button "Order details" at bounding box center [144, 70] width 104 height 27
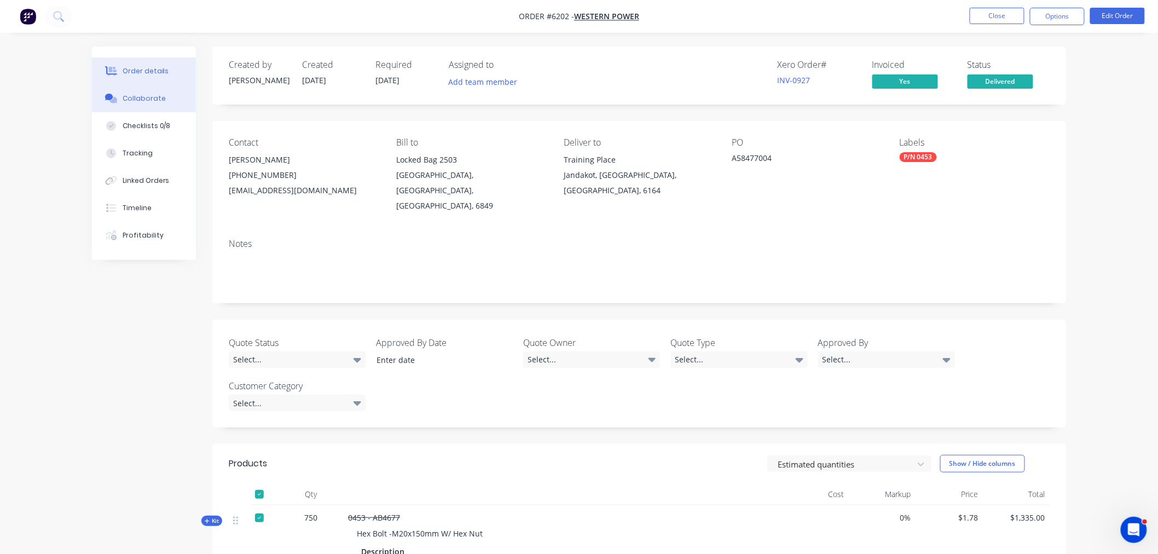
click at [137, 94] on div "Collaborate" at bounding box center [144, 99] width 43 height 10
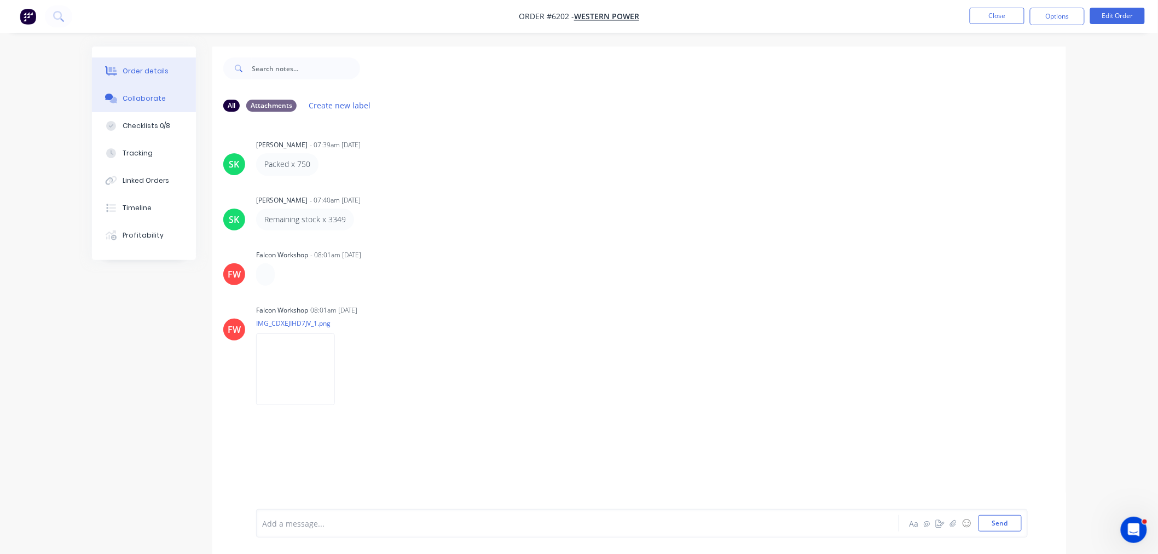
click at [151, 74] on div "Order details" at bounding box center [146, 71] width 47 height 10
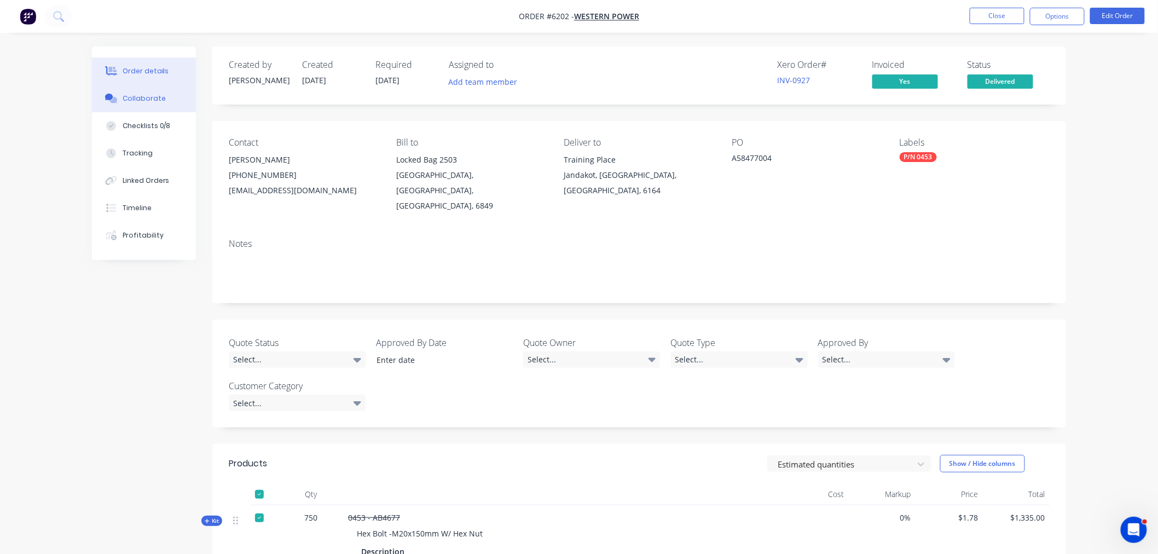
click at [142, 95] on div "Collaborate" at bounding box center [144, 99] width 43 height 10
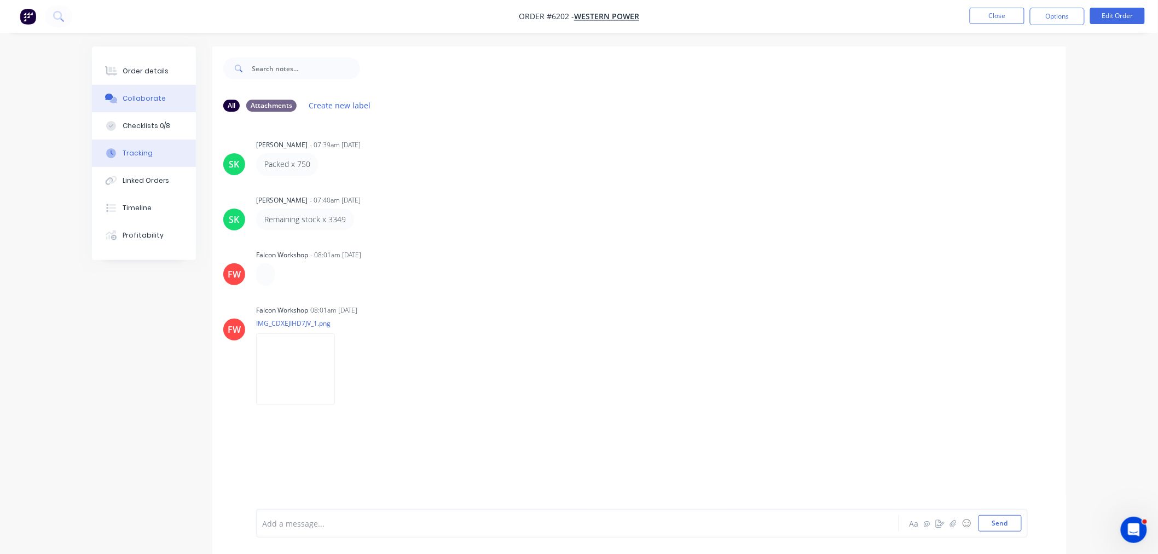
click at [145, 155] on div "Tracking" at bounding box center [138, 153] width 30 height 10
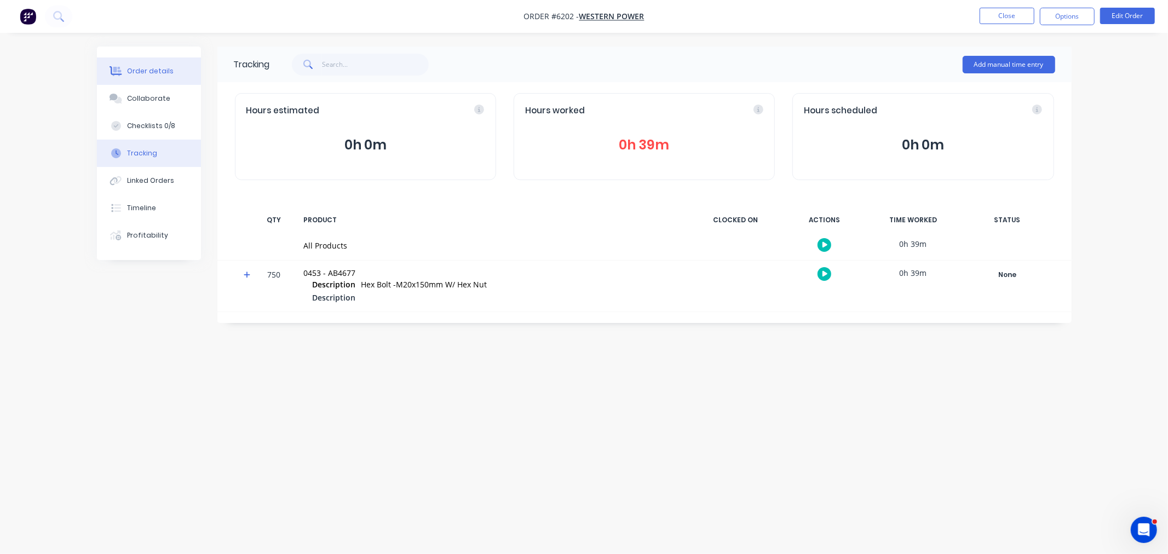
click at [153, 67] on div "Order details" at bounding box center [150, 71] width 47 height 10
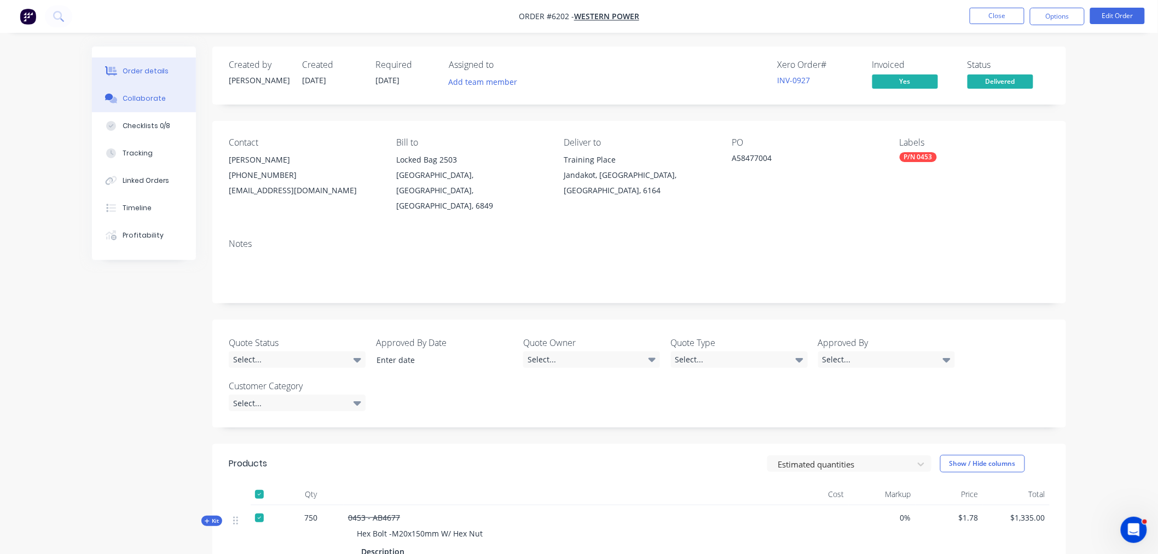
click at [159, 90] on button "Collaborate" at bounding box center [144, 98] width 104 height 27
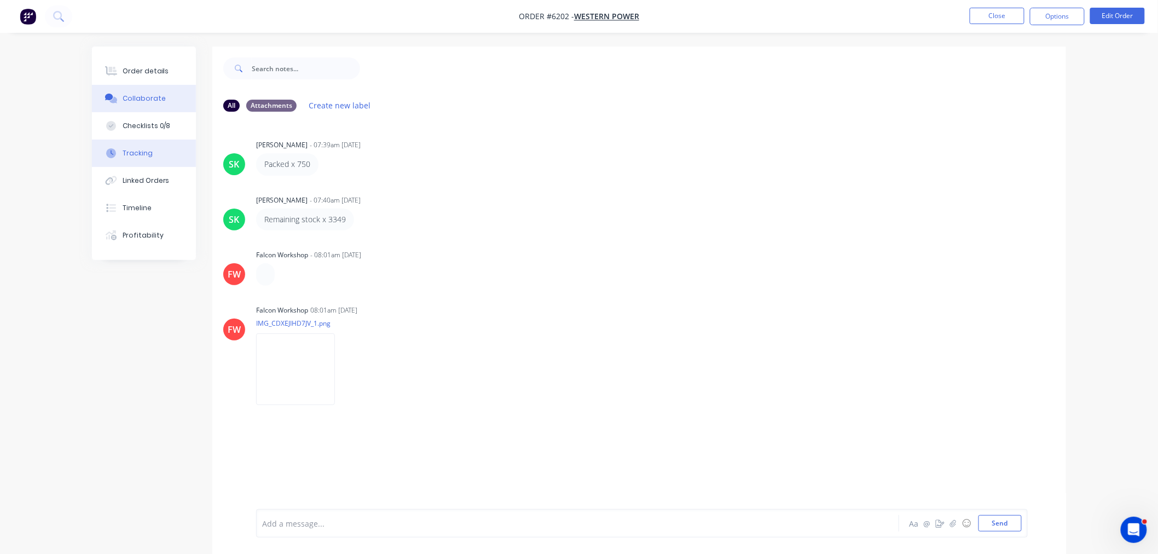
click at [149, 149] on div "Tracking" at bounding box center [138, 153] width 30 height 10
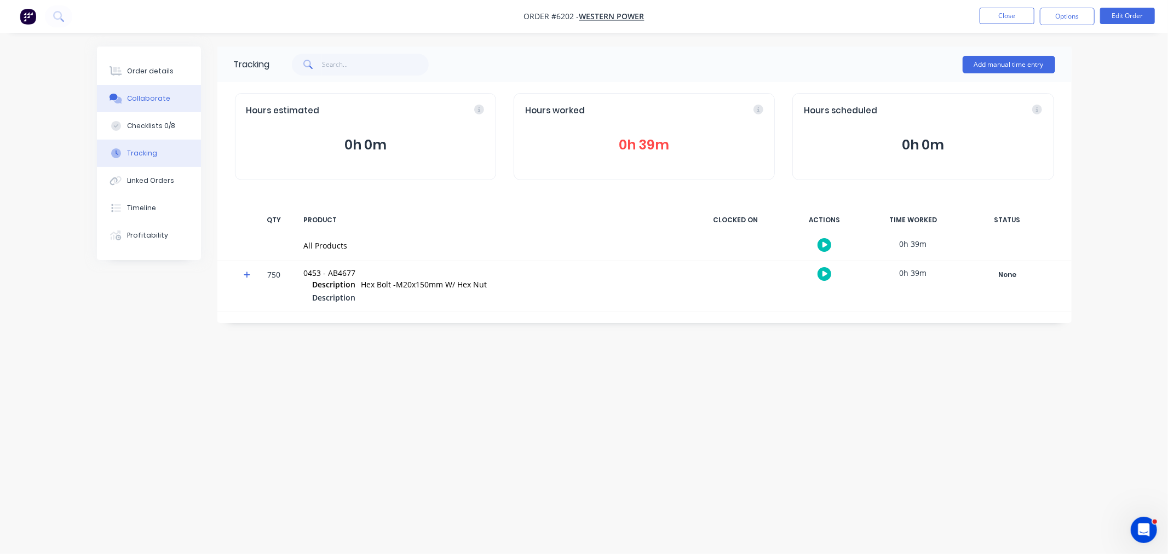
click at [142, 91] on button "Collaborate" at bounding box center [149, 98] width 104 height 27
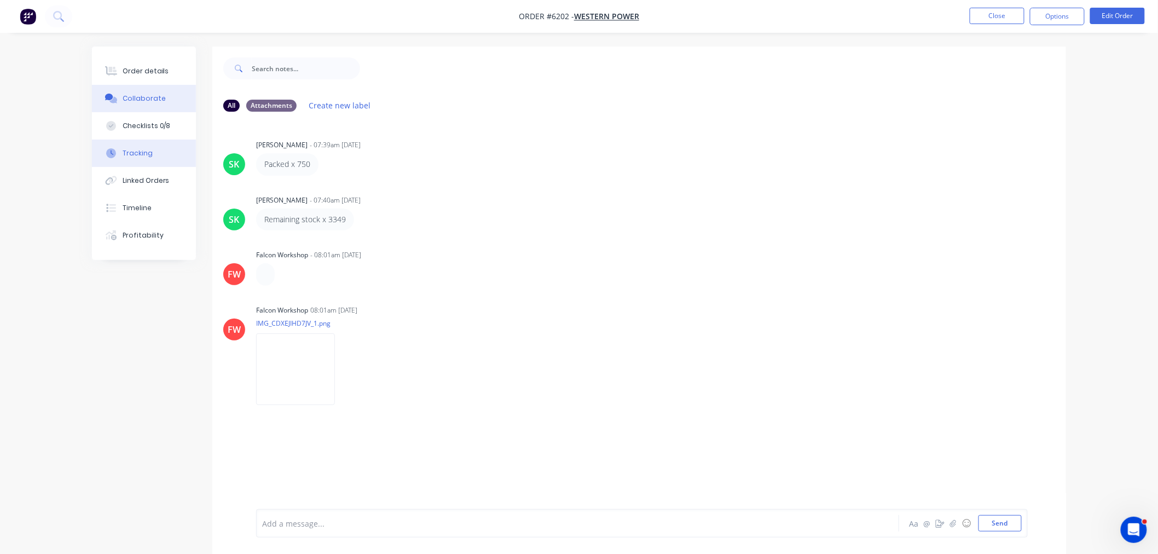
click at [152, 151] on button "Tracking" at bounding box center [144, 153] width 104 height 27
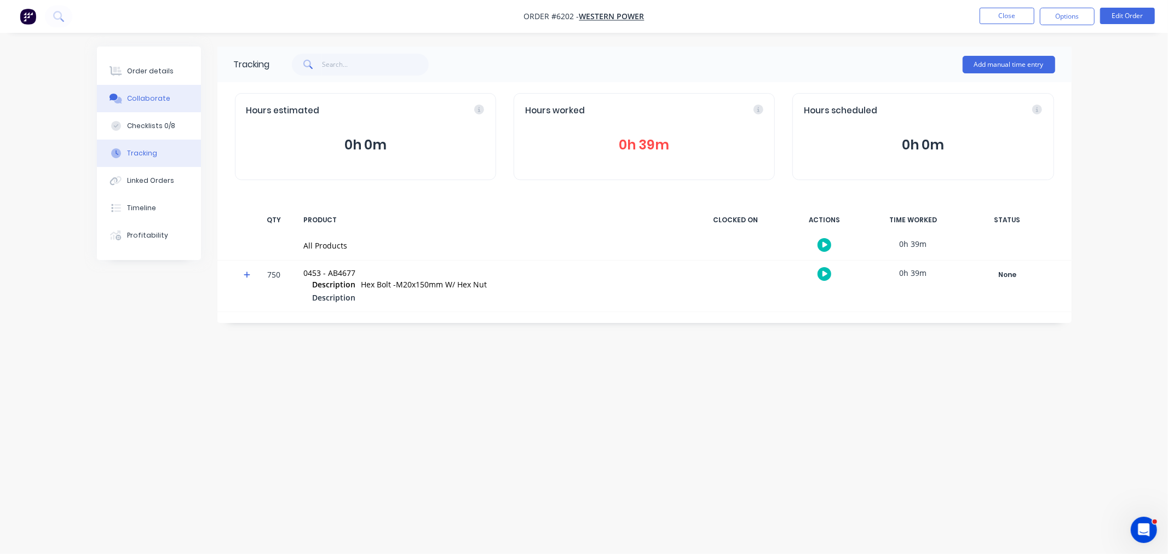
click at [137, 102] on div "Collaborate" at bounding box center [148, 99] width 43 height 10
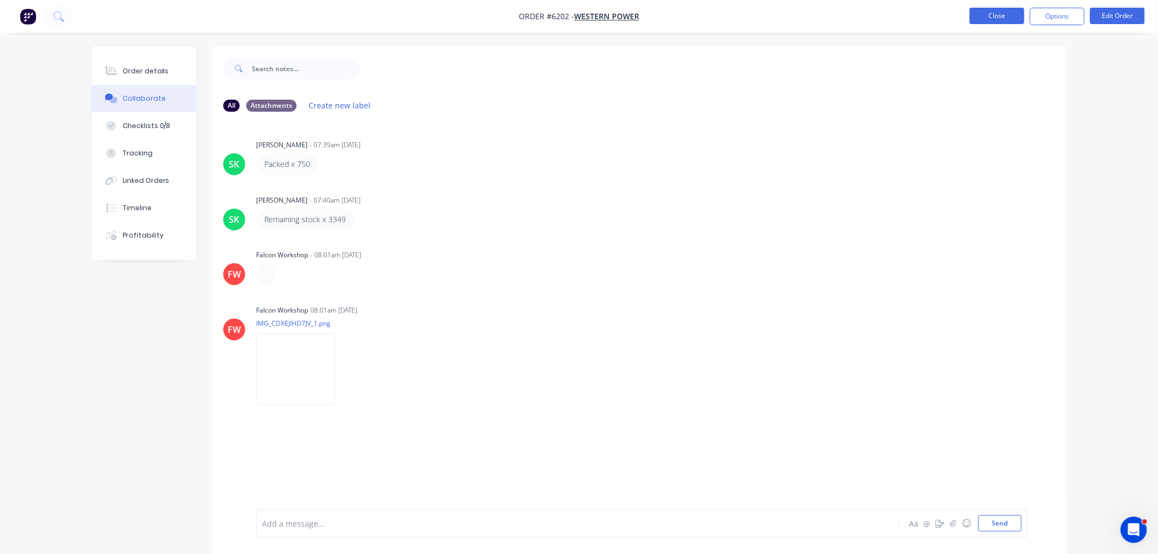
click at [1003, 19] on button "Close" at bounding box center [997, 16] width 55 height 16
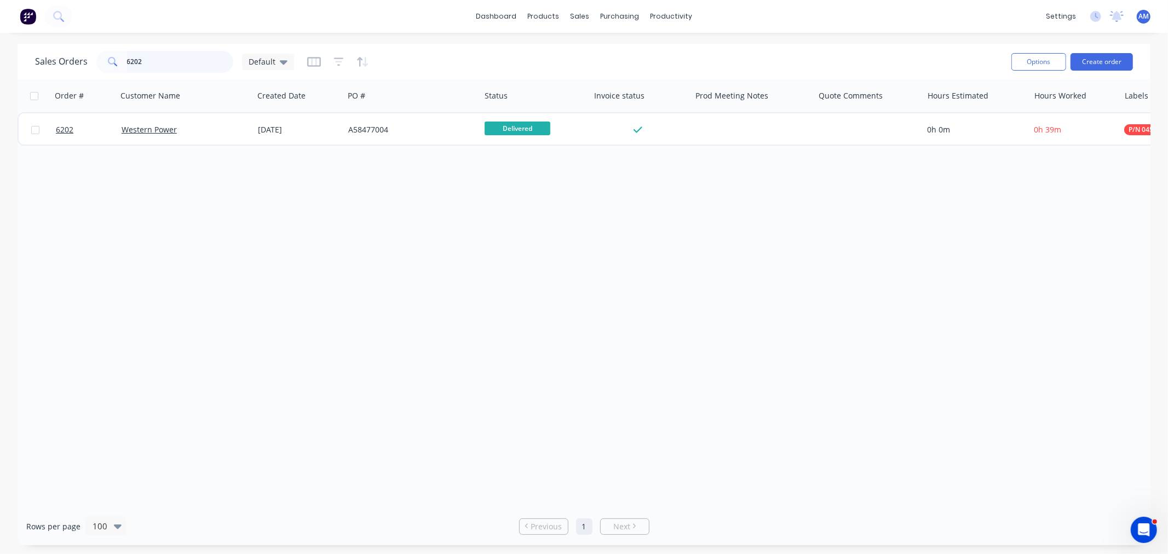
click at [149, 62] on input "6202" at bounding box center [180, 62] width 107 height 22
drag, startPoint x: 146, startPoint y: 64, endPoint x: 103, endPoint y: 67, distance: 43.3
click at [104, 65] on div "6202" at bounding box center [164, 62] width 137 height 22
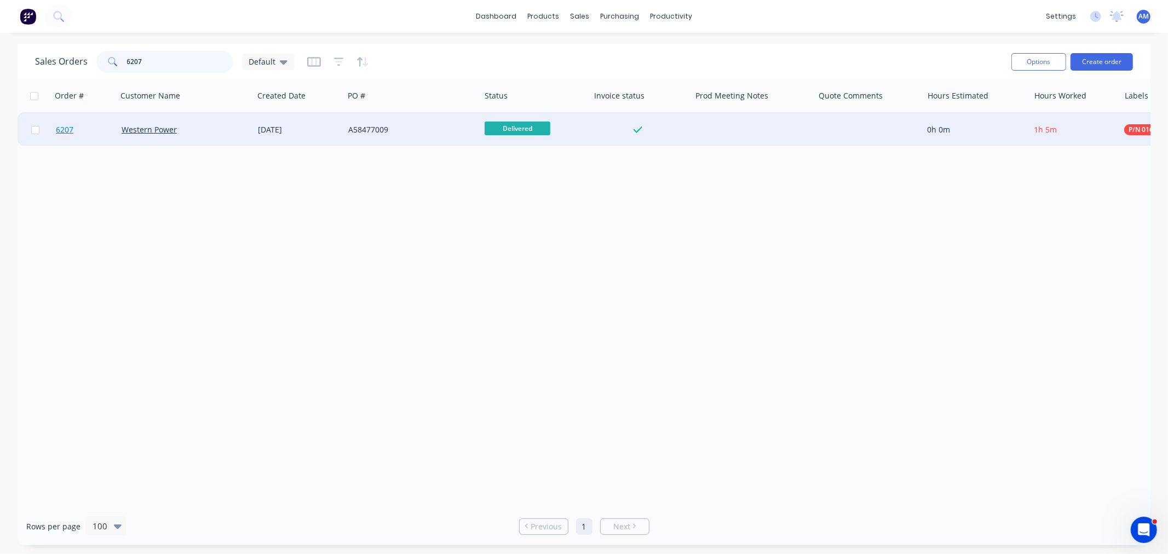
type input "6207"
click at [94, 131] on link "6207" at bounding box center [89, 129] width 66 height 33
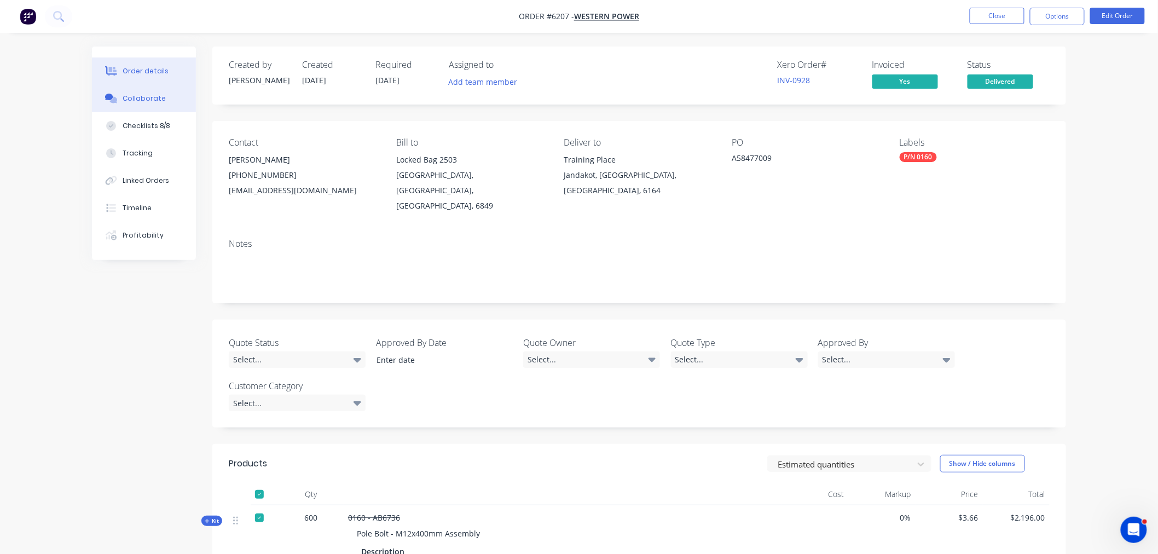
click at [143, 96] on div "Collaborate" at bounding box center [144, 99] width 43 height 10
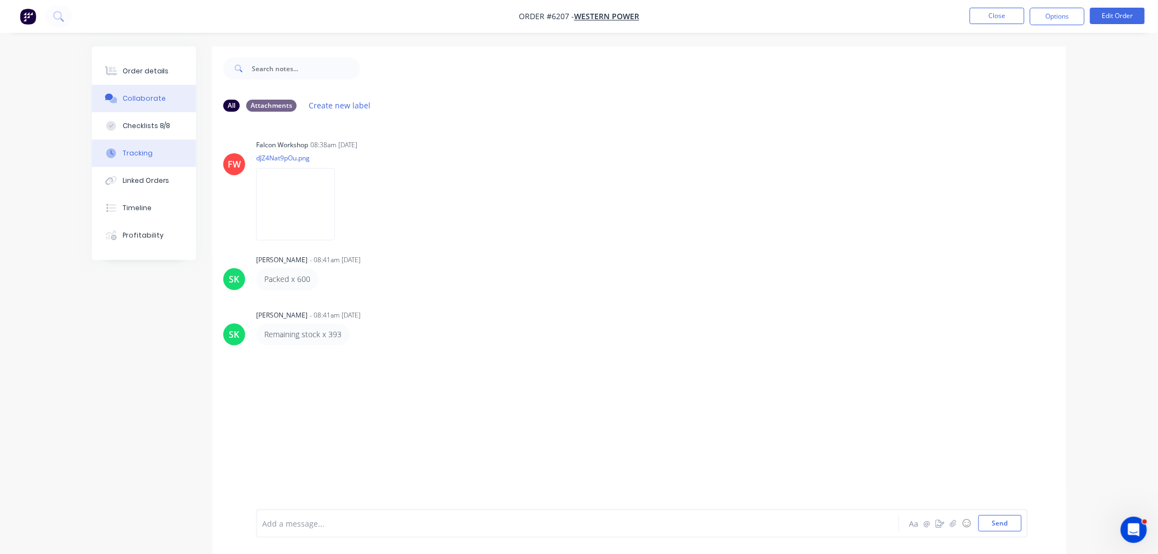
click at [126, 145] on button "Tracking" at bounding box center [144, 153] width 104 height 27
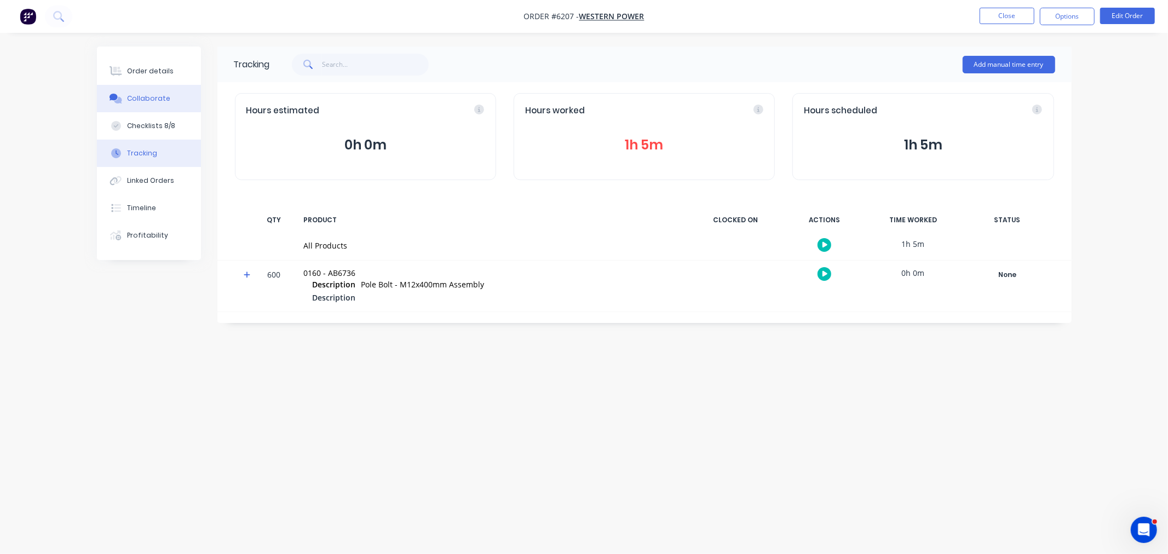
click at [145, 96] on div "Collaborate" at bounding box center [148, 99] width 43 height 10
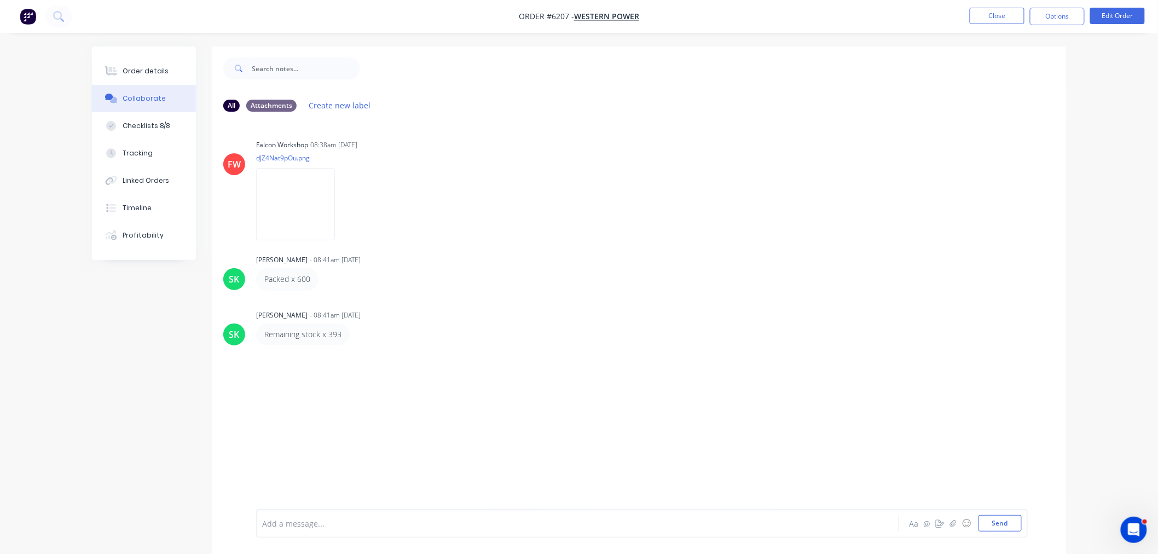
click at [1007, 4] on nav "Order #6207 - Western Power Close Options Edit Order" at bounding box center [579, 16] width 1158 height 33
click at [1004, 15] on button "Close" at bounding box center [997, 16] width 55 height 16
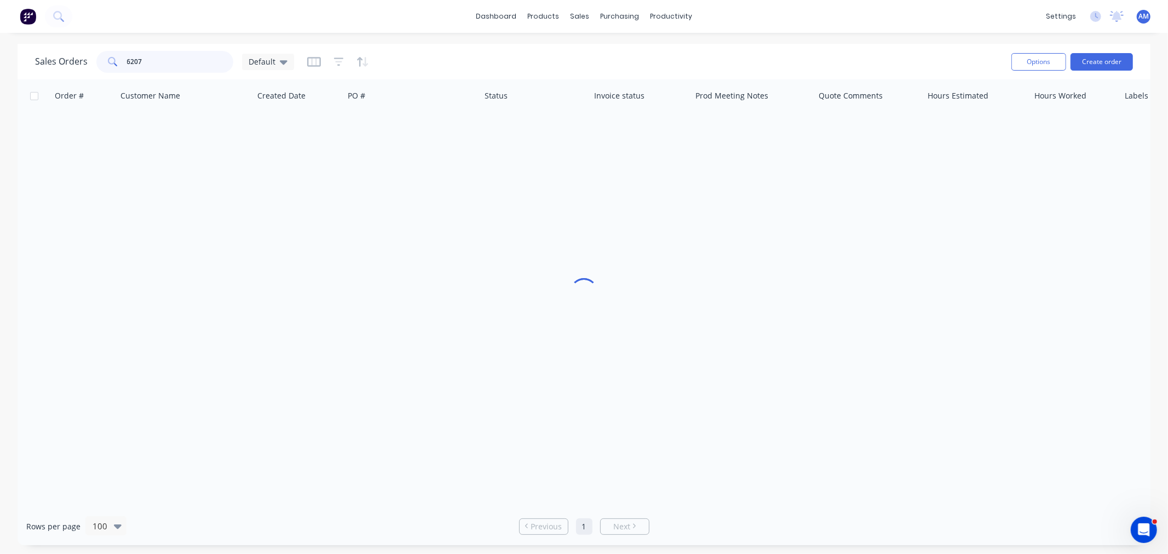
click at [154, 67] on input "6207" at bounding box center [180, 62] width 107 height 22
click at [79, 57] on div "Sales Orders 6207 Default" at bounding box center [164, 62] width 259 height 22
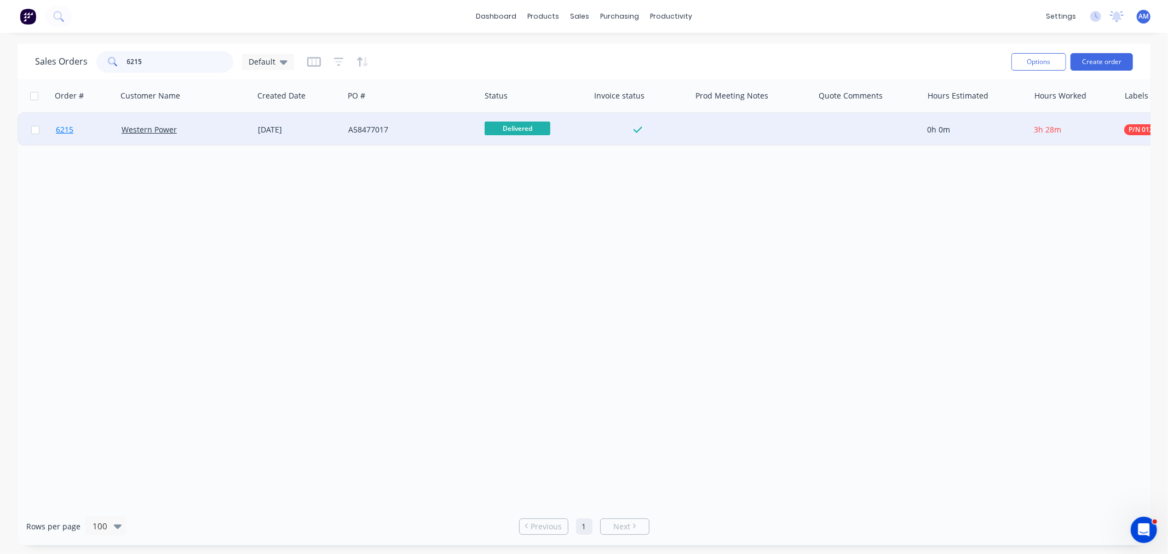
type input "6215"
click at [97, 127] on link "6215" at bounding box center [89, 129] width 66 height 33
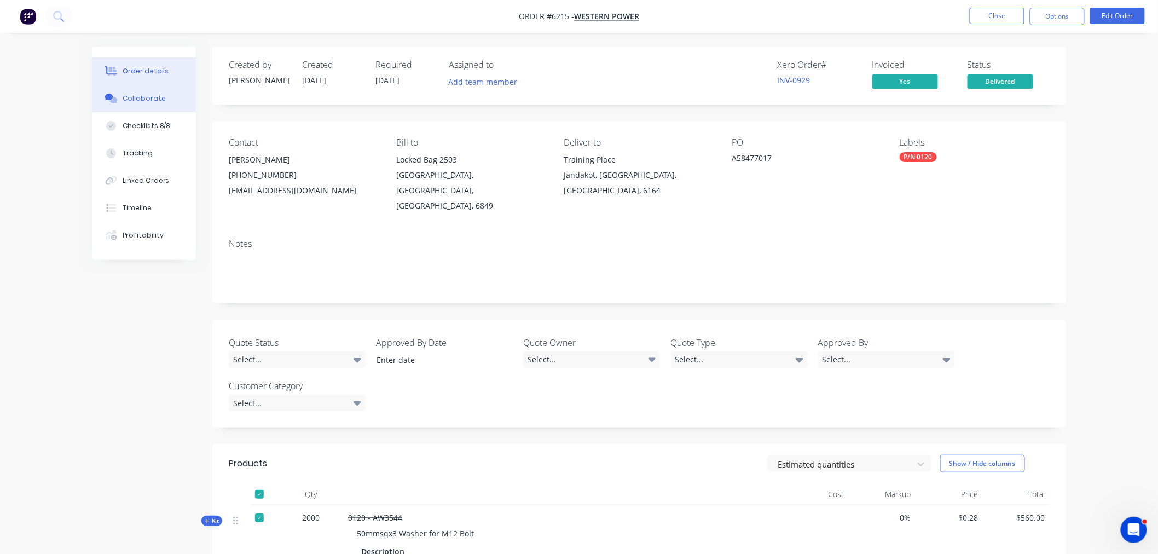
click at [140, 96] on div "Collaborate" at bounding box center [144, 99] width 43 height 10
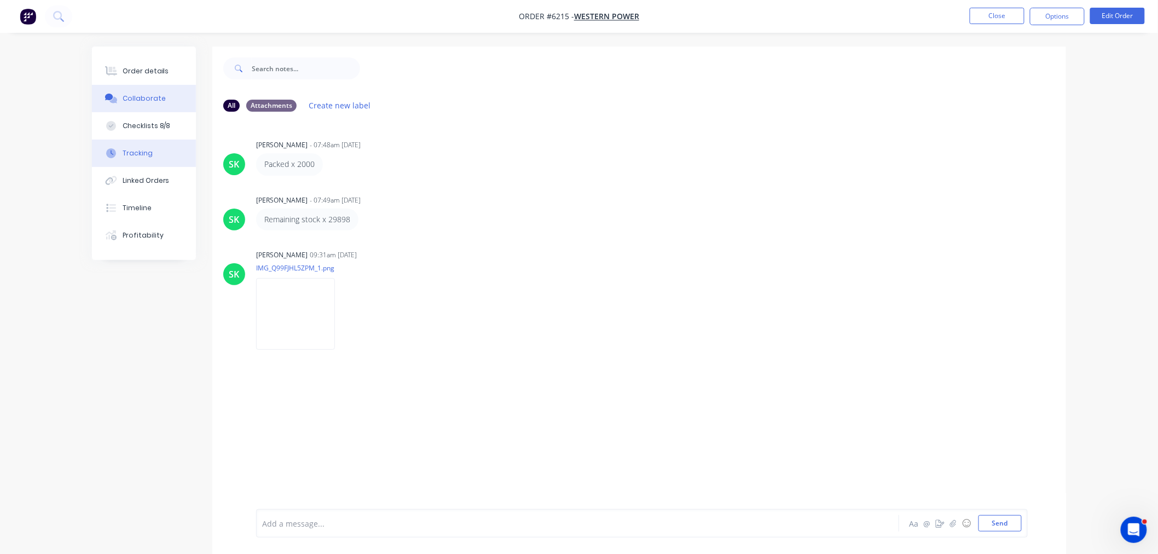
click at [161, 154] on button "Tracking" at bounding box center [144, 153] width 104 height 27
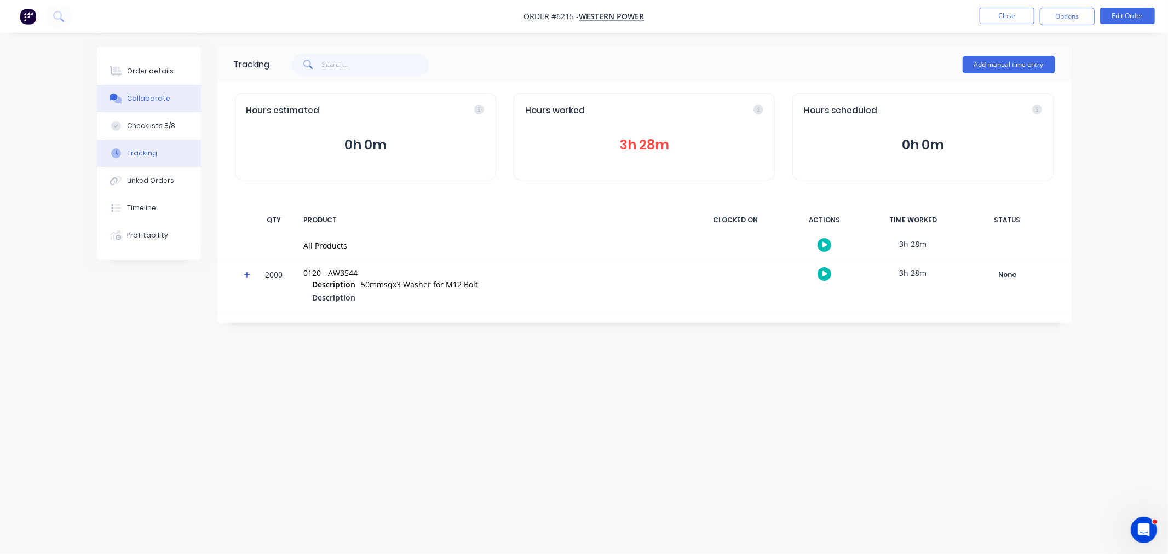
click at [155, 102] on div "Collaborate" at bounding box center [148, 99] width 43 height 10
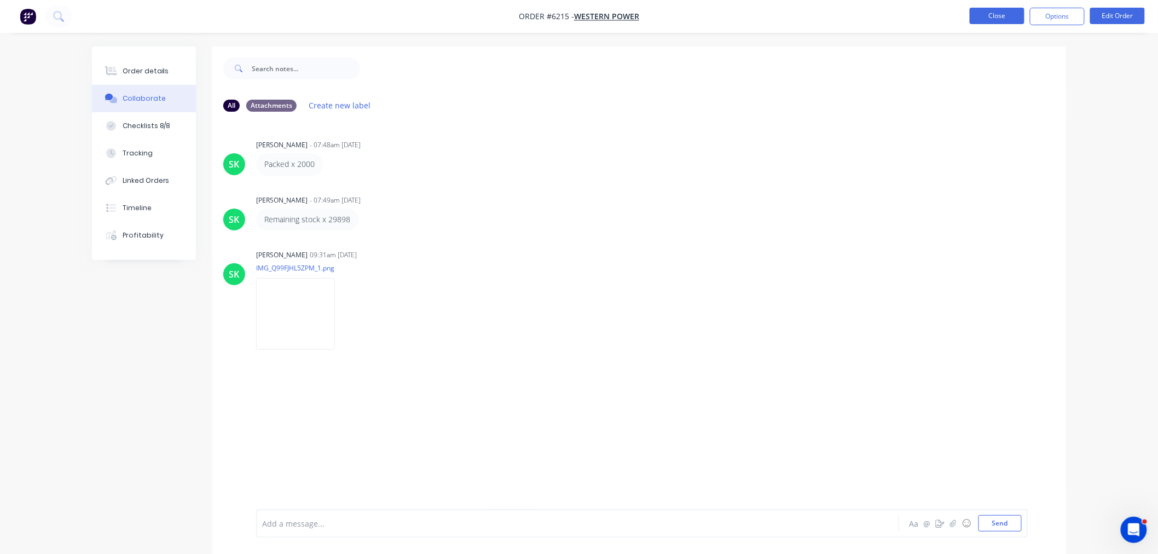
click at [1021, 15] on button "Close" at bounding box center [997, 16] width 55 height 16
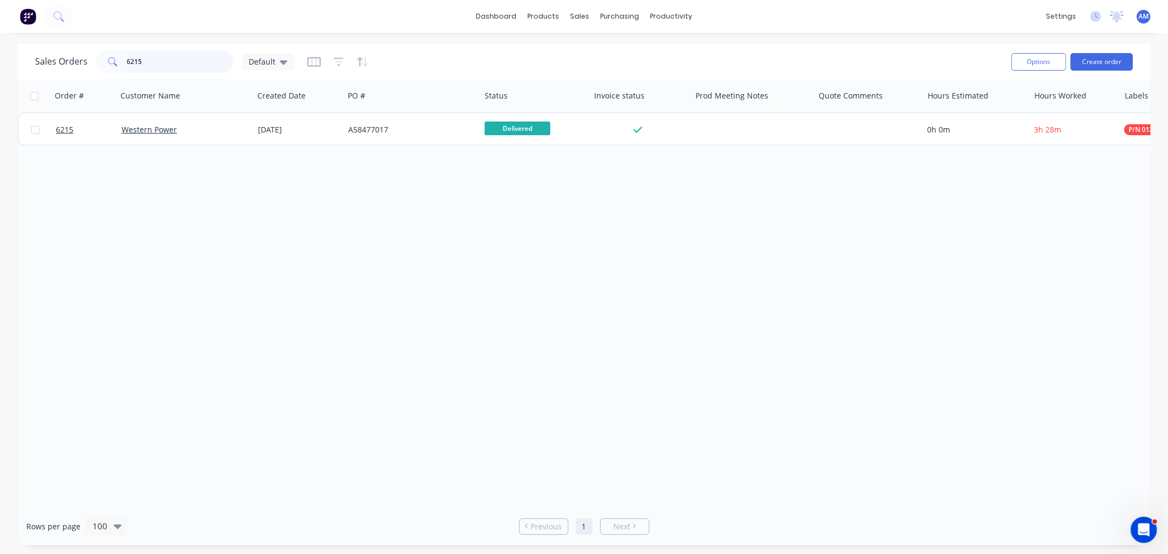
click at [157, 57] on input "6215" at bounding box center [180, 62] width 107 height 22
drag, startPoint x: 155, startPoint y: 62, endPoint x: 26, endPoint y: 44, distance: 130.5
click at [26, 44] on div "Sales Orders 6215 Default Options Create order" at bounding box center [584, 62] width 1133 height 36
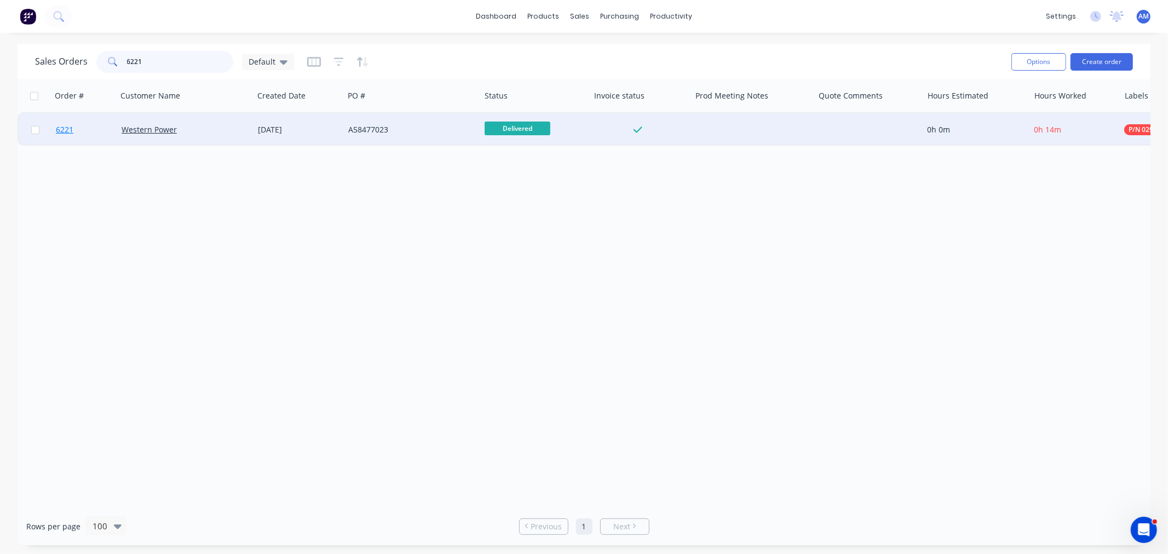
type input "6221"
click at [94, 129] on link "6221" at bounding box center [89, 129] width 66 height 33
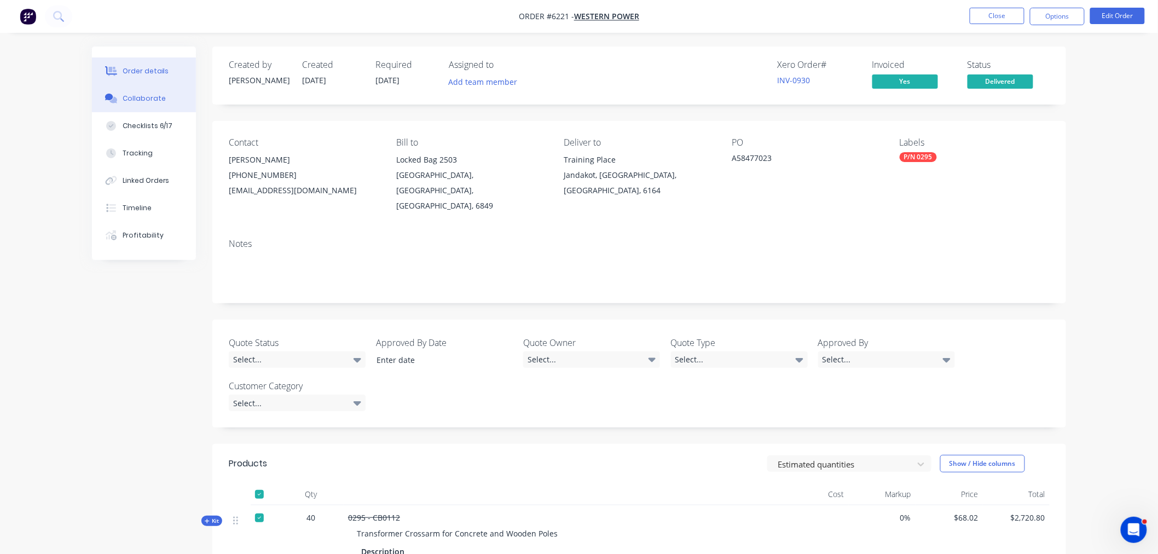
click at [149, 99] on div "Collaborate" at bounding box center [144, 99] width 43 height 10
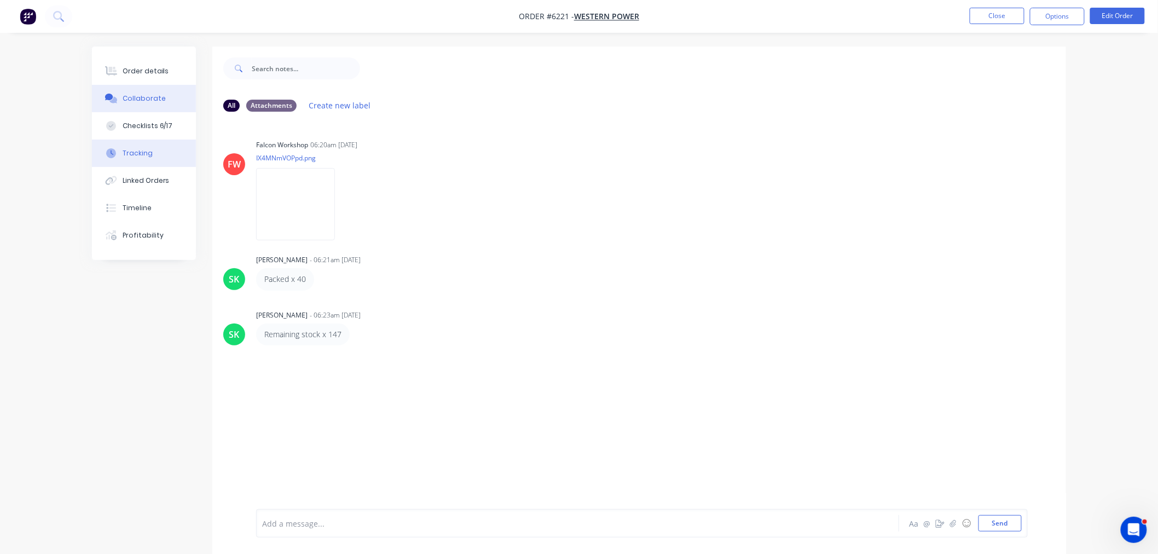
click at [145, 154] on div "Tracking" at bounding box center [138, 153] width 30 height 10
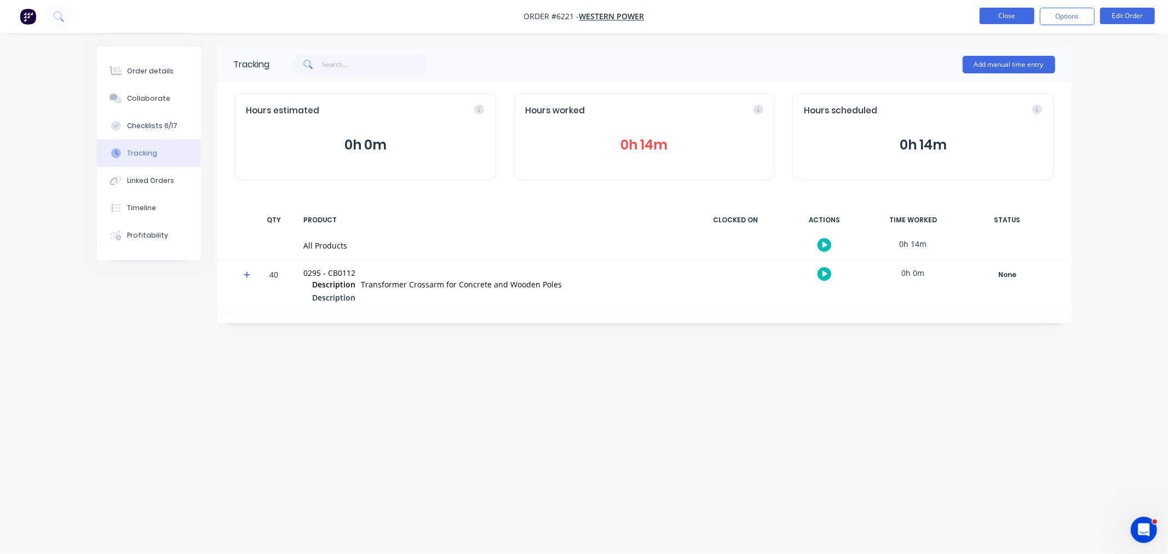
click at [1000, 17] on button "Close" at bounding box center [1006, 16] width 55 height 16
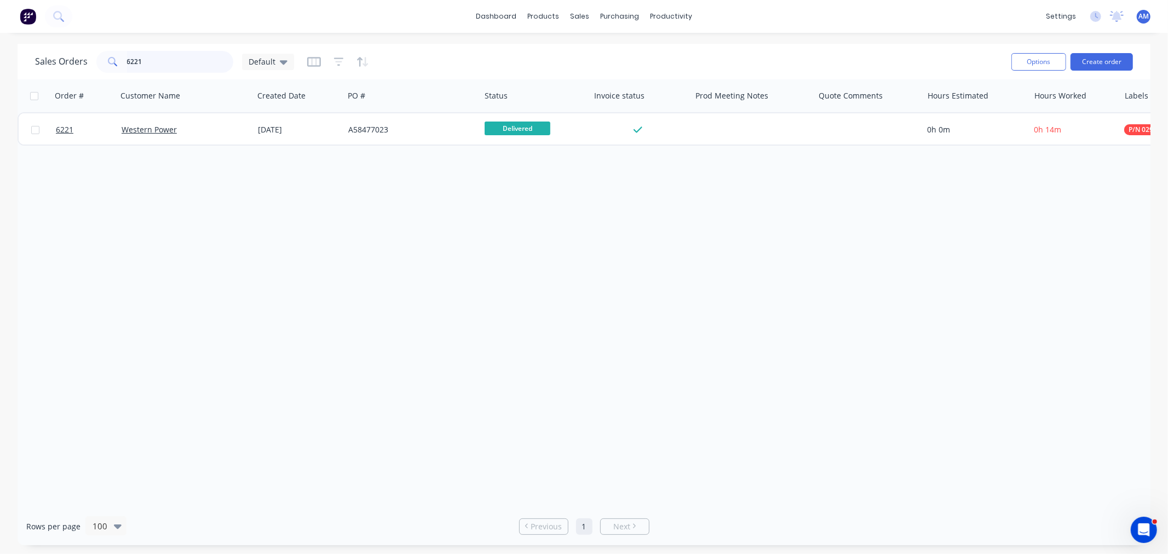
drag, startPoint x: 155, startPoint y: 61, endPoint x: 62, endPoint y: 63, distance: 92.5
click at [62, 62] on div "Sales Orders 6221 Default" at bounding box center [164, 62] width 259 height 22
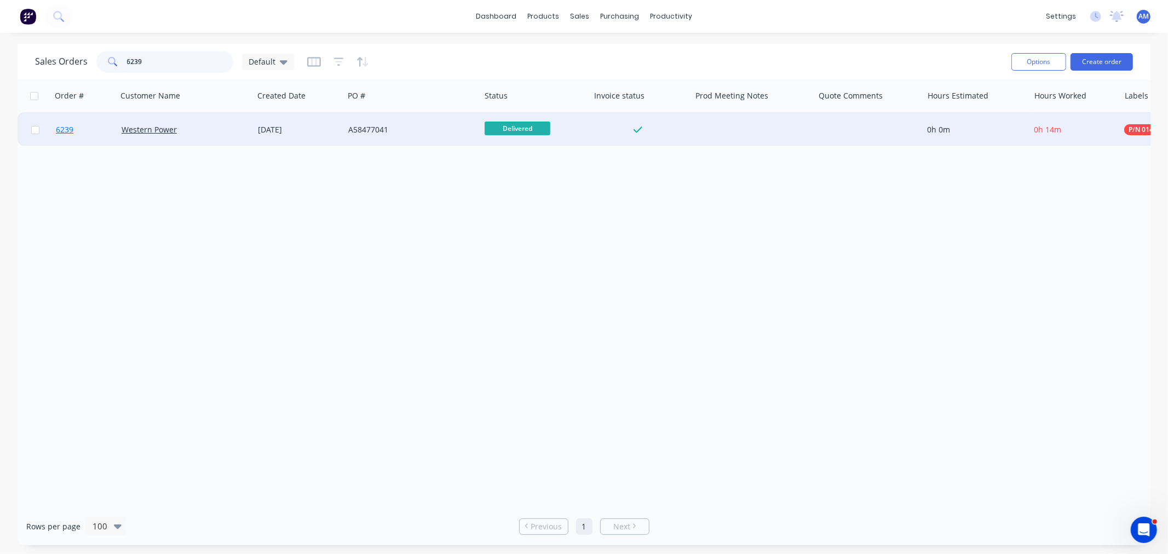
type input "6239"
click at [83, 133] on link "6239" at bounding box center [89, 129] width 66 height 33
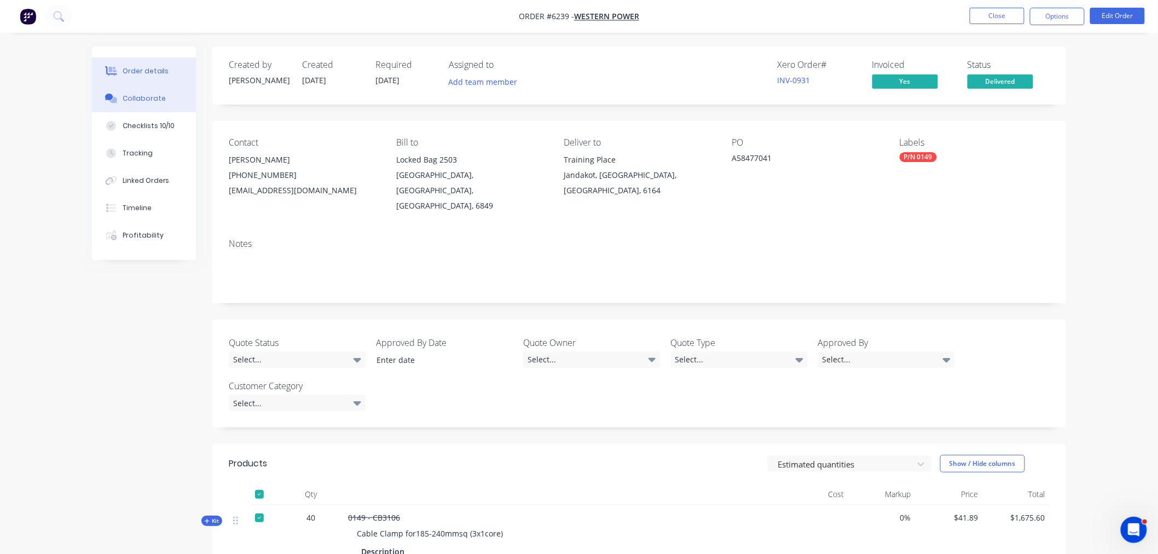
click at [146, 96] on div "Collaborate" at bounding box center [144, 99] width 43 height 10
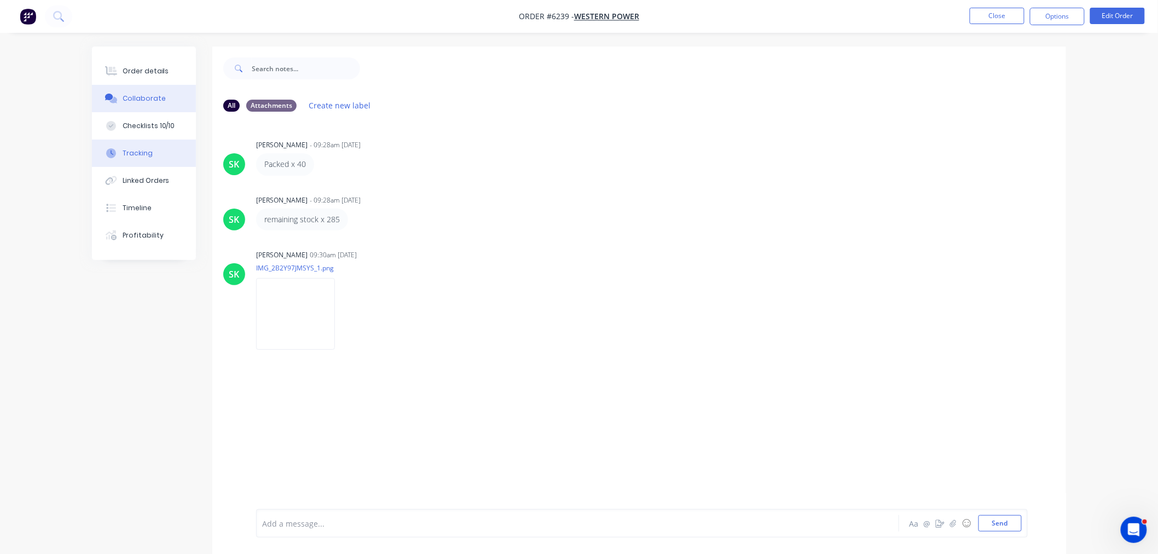
click at [137, 146] on button "Tracking" at bounding box center [144, 153] width 104 height 27
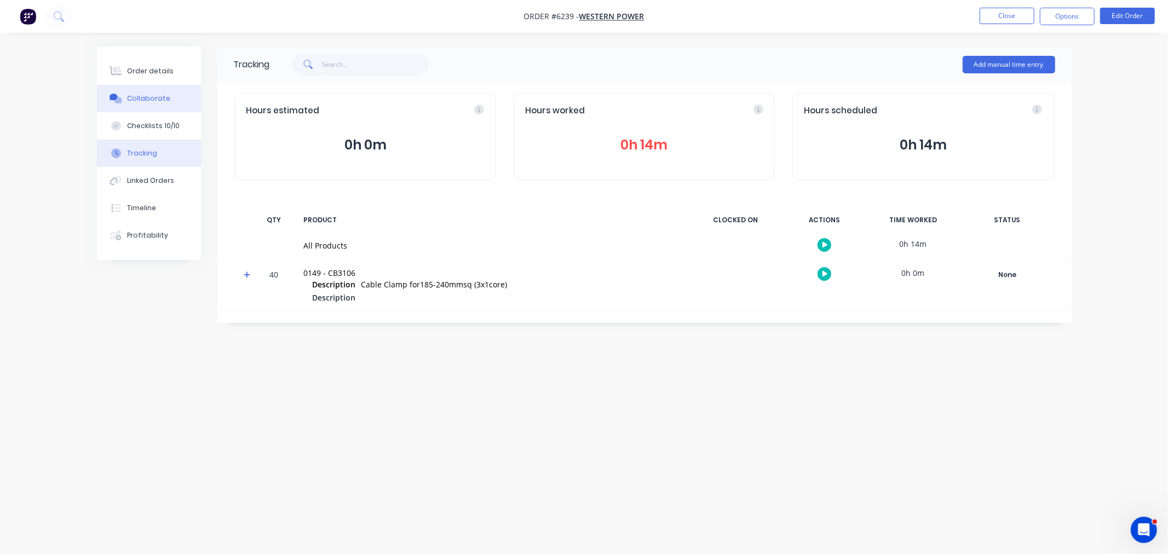
click at [145, 94] on div "Collaborate" at bounding box center [148, 99] width 43 height 10
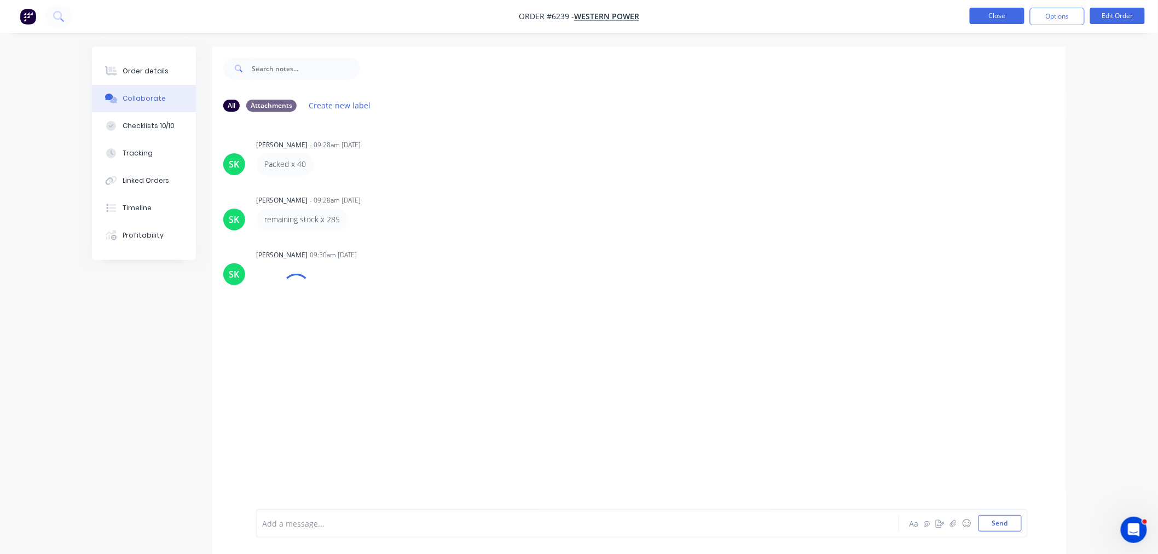
click at [989, 18] on button "Close" at bounding box center [997, 16] width 55 height 16
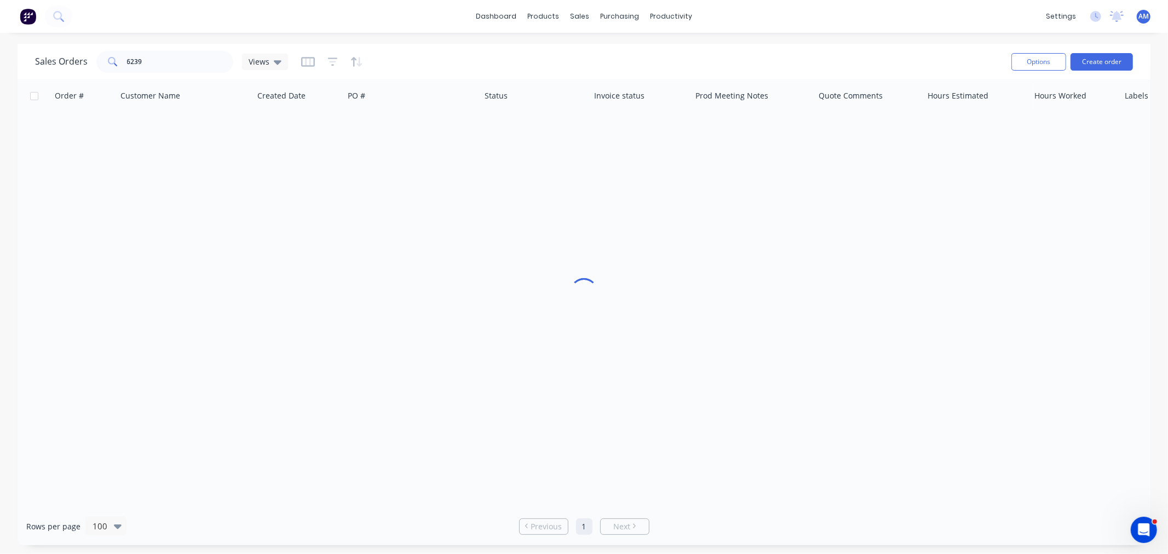
click at [123, 48] on div "Sales Orders 6239 Views" at bounding box center [518, 61] width 967 height 27
drag, startPoint x: 163, startPoint y: 59, endPoint x: 179, endPoint y: 60, distance: 15.9
click at [157, 61] on input "6239" at bounding box center [180, 62] width 107 height 22
drag, startPoint x: 201, startPoint y: 59, endPoint x: 95, endPoint y: 65, distance: 105.8
click at [96, 65] on div "6239" at bounding box center [164, 62] width 137 height 22
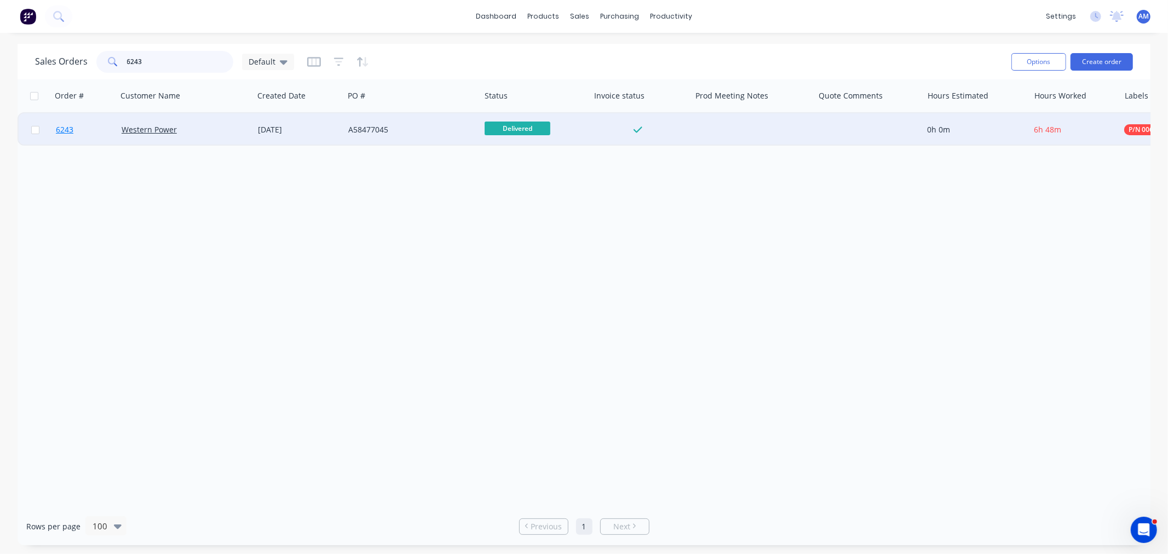
type input "6243"
click at [90, 127] on link "6243" at bounding box center [89, 129] width 66 height 33
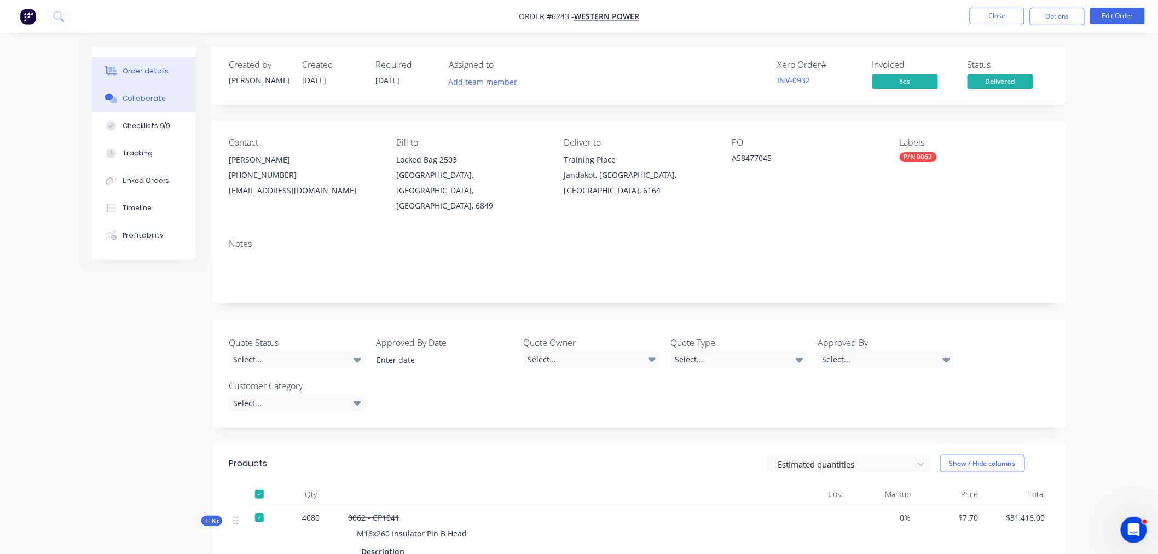
click at [154, 94] on div "Collaborate" at bounding box center [144, 99] width 43 height 10
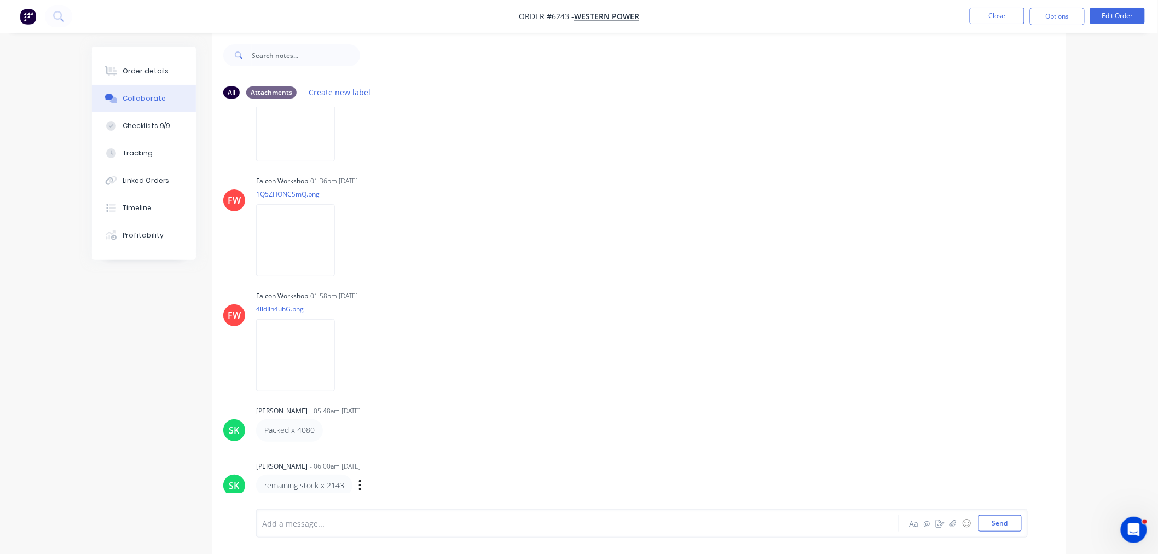
scroll to position [17, 0]
click at [148, 150] on div "Tracking" at bounding box center [138, 153] width 30 height 10
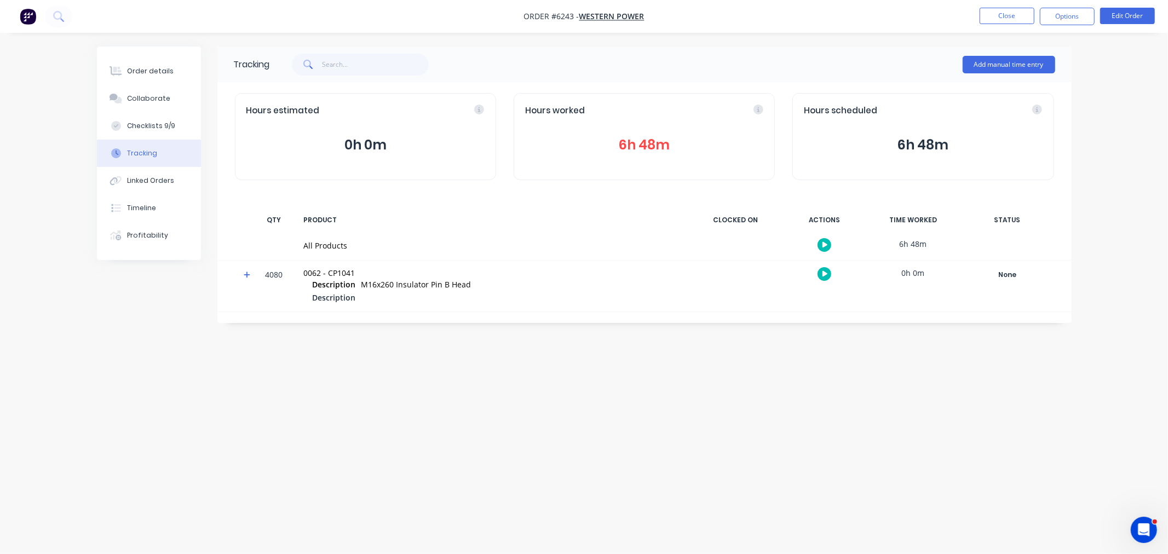
click at [146, 148] on div "Tracking" at bounding box center [142, 153] width 30 height 10
click at [146, 96] on div "Collaborate" at bounding box center [148, 99] width 43 height 10
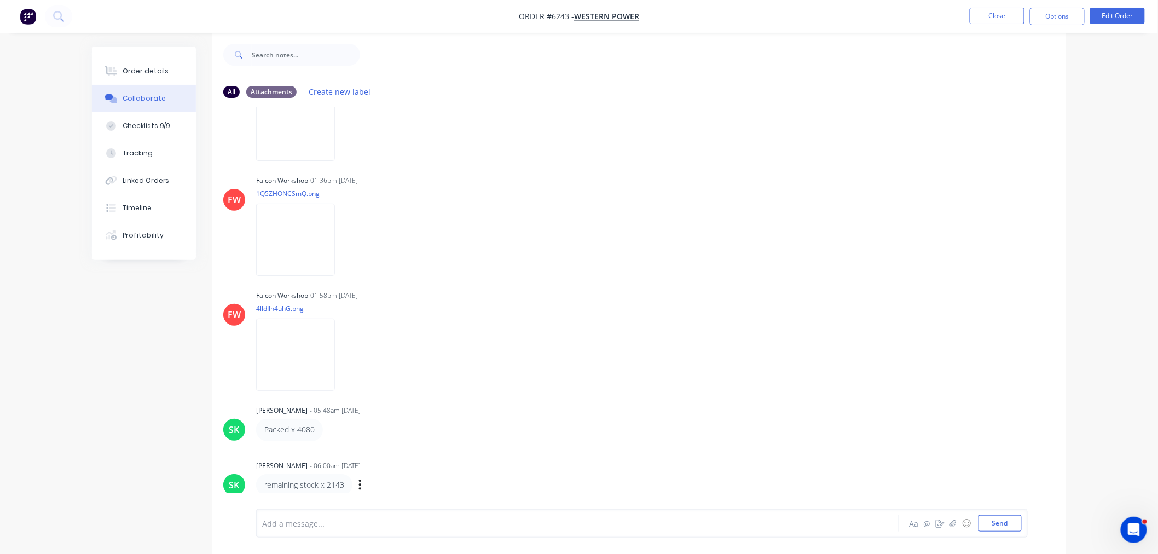
scroll to position [17, 0]
click at [1008, 16] on button "Close" at bounding box center [997, 16] width 55 height 16
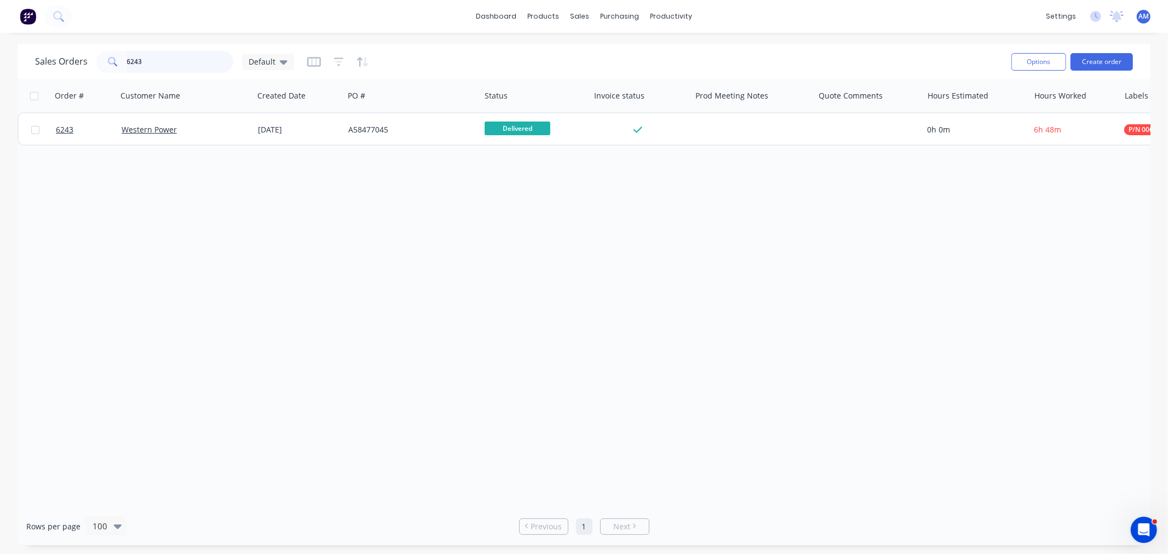
click at [149, 60] on input "6243" at bounding box center [180, 62] width 107 height 22
drag, startPoint x: 105, startPoint y: 65, endPoint x: 70, endPoint y: 65, distance: 35.0
click at [70, 65] on div "Sales Orders 6243 Default" at bounding box center [164, 62] width 259 height 22
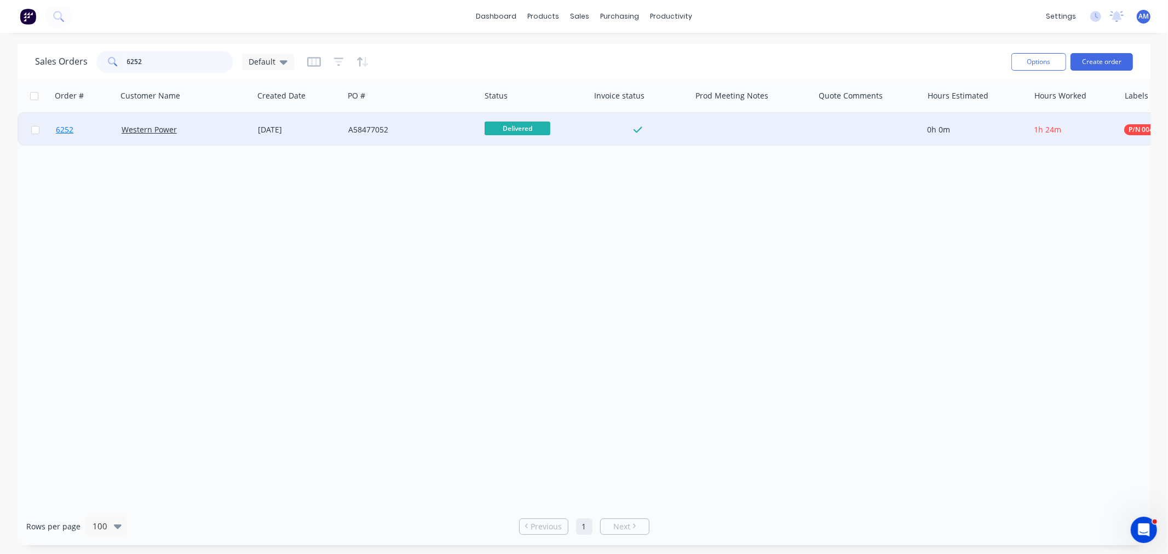
type input "6252"
click at [91, 134] on link "6252" at bounding box center [89, 129] width 66 height 33
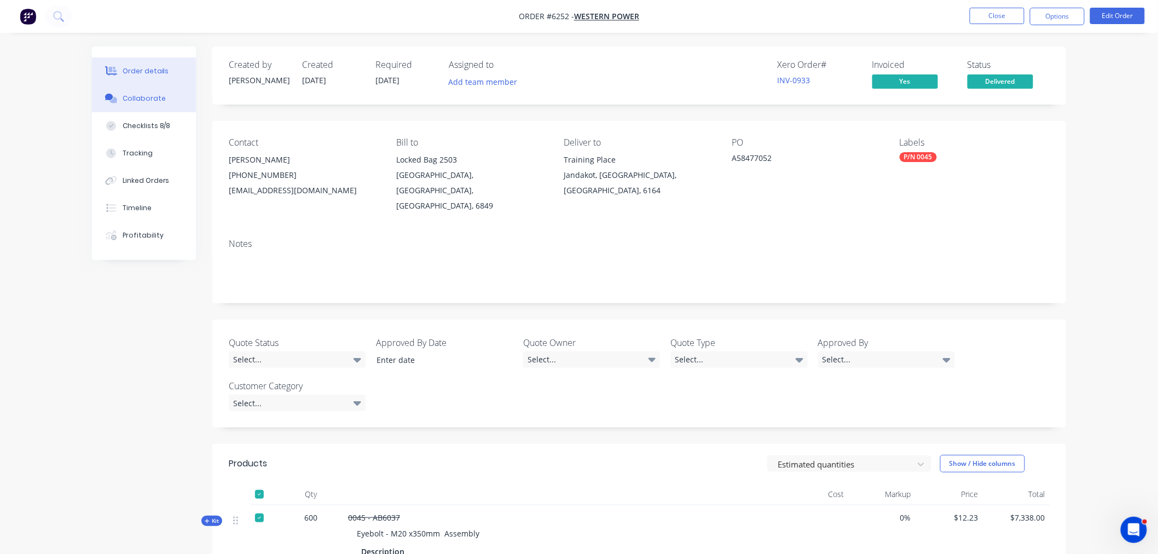
click at [151, 97] on div "Collaborate" at bounding box center [144, 99] width 43 height 10
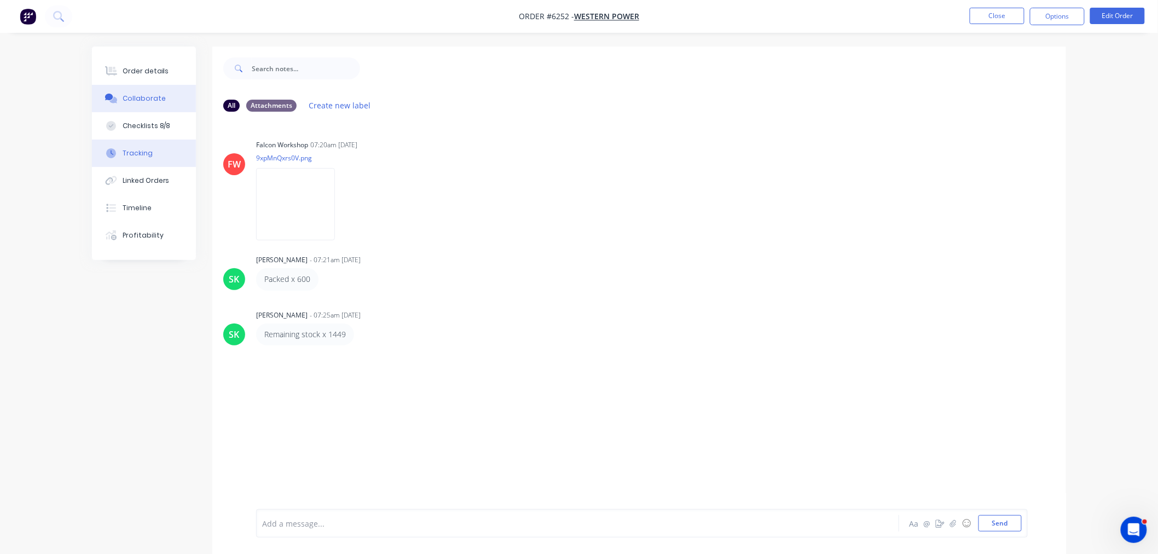
click at [141, 148] on div "Tracking" at bounding box center [138, 153] width 30 height 10
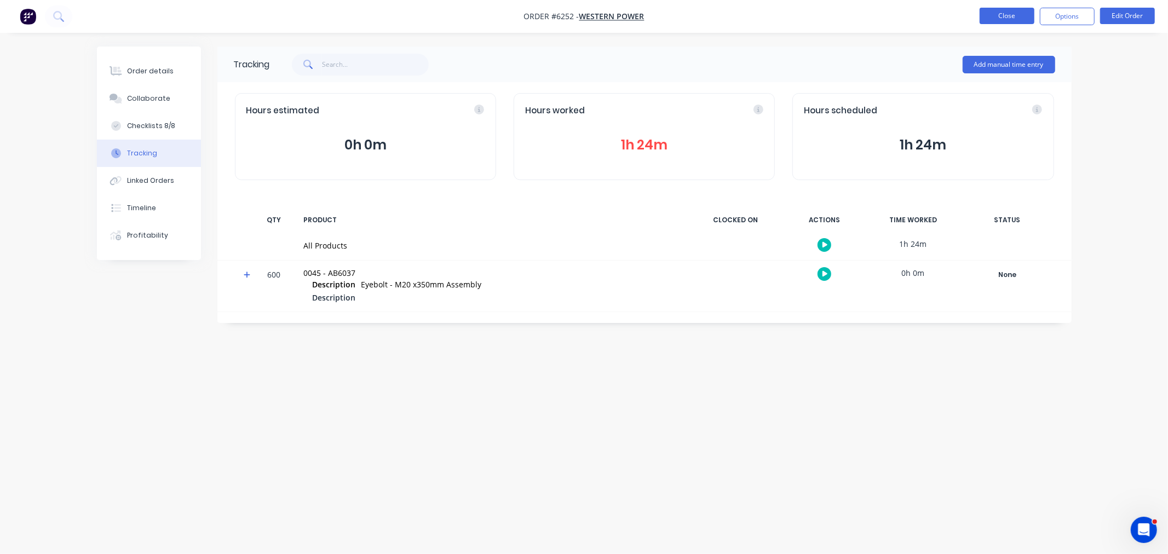
click at [997, 19] on button "Close" at bounding box center [1006, 16] width 55 height 16
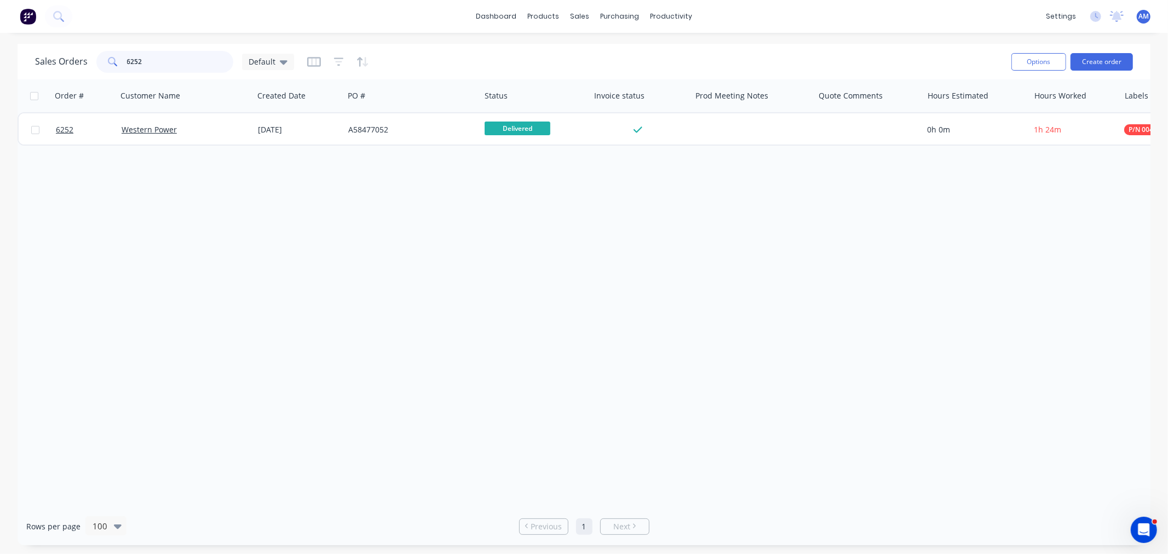
drag, startPoint x: 181, startPoint y: 69, endPoint x: 175, endPoint y: 62, distance: 9.0
click at [178, 68] on input "6252" at bounding box center [180, 62] width 107 height 22
drag, startPoint x: 171, startPoint y: 59, endPoint x: 61, endPoint y: 66, distance: 110.3
click at [61, 66] on div "Sales Orders 6252 Default" at bounding box center [164, 62] width 259 height 22
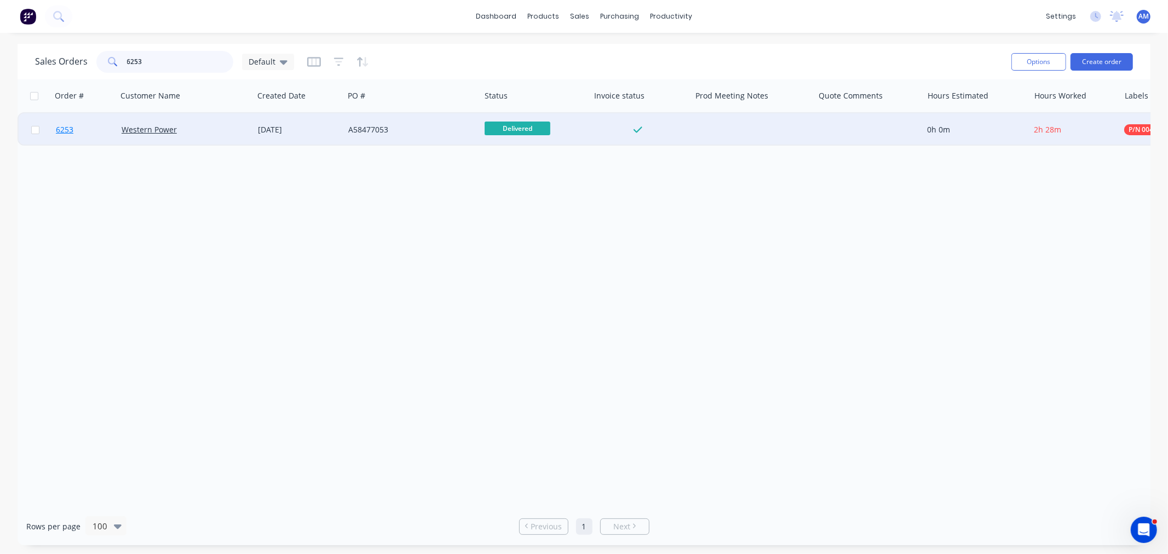
type input "6253"
click at [90, 127] on link "6253" at bounding box center [89, 129] width 66 height 33
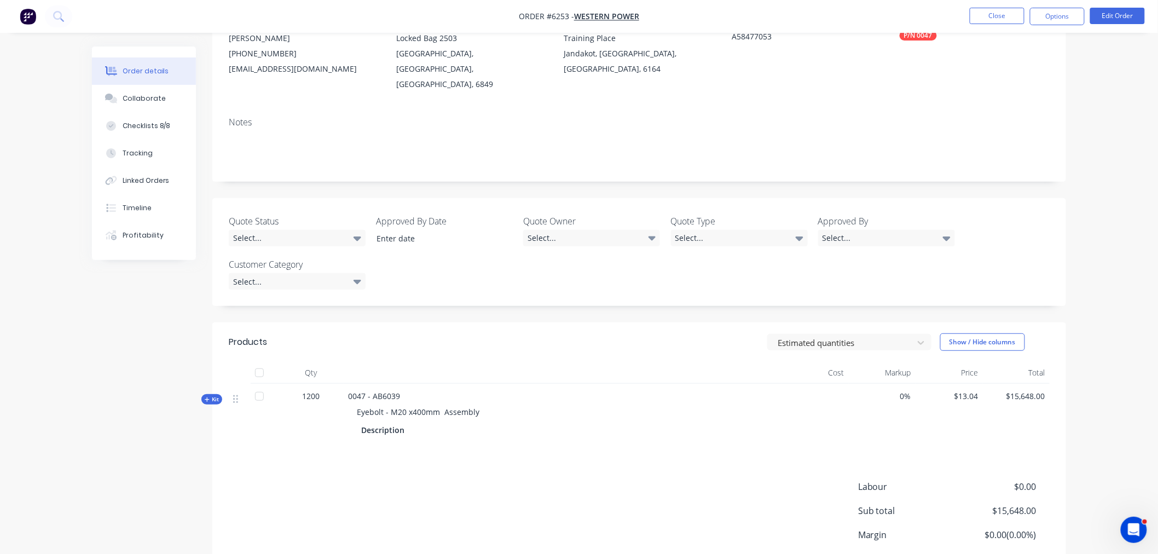
scroll to position [61, 0]
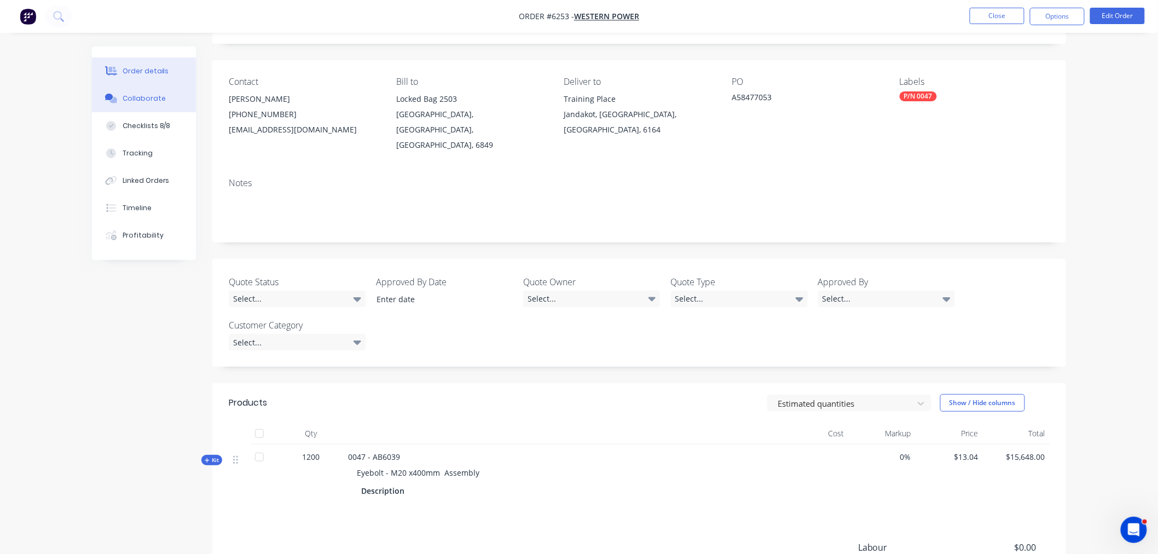
click at [141, 100] on div "Collaborate" at bounding box center [144, 99] width 43 height 10
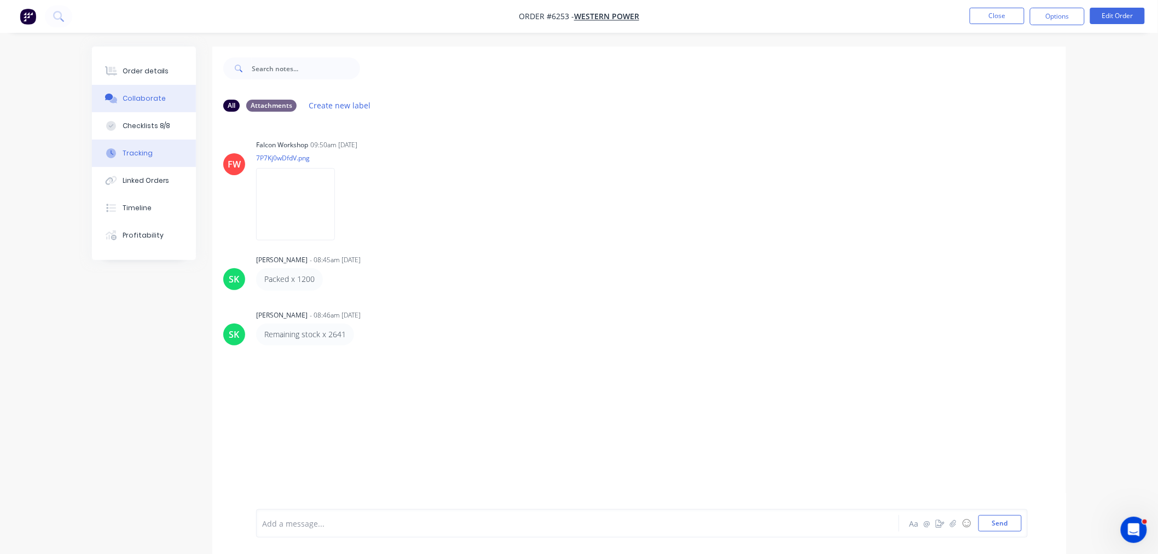
click at [132, 153] on div "Tracking" at bounding box center [138, 153] width 30 height 10
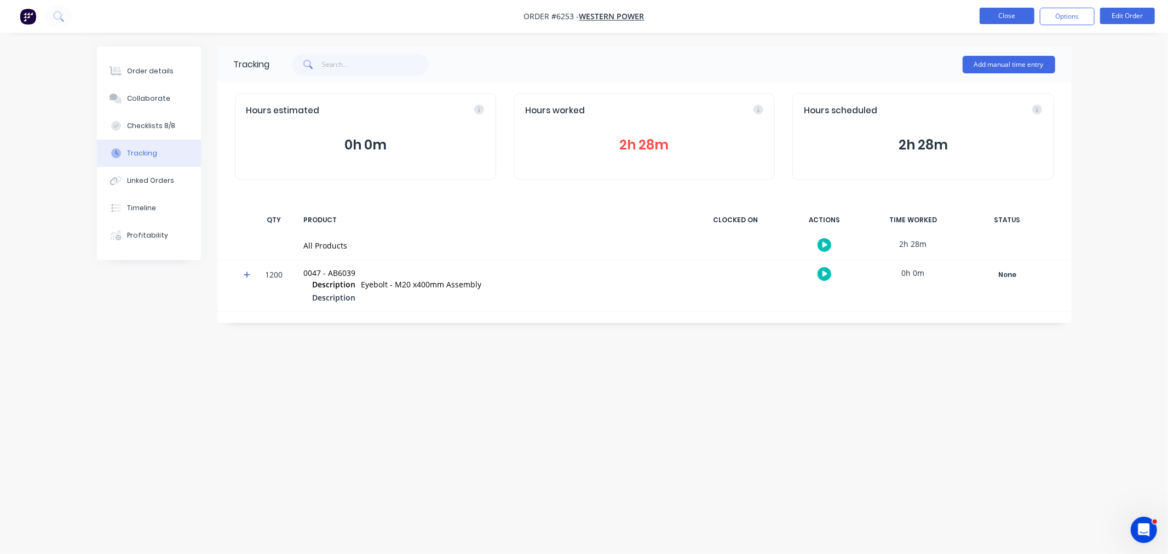
click at [1009, 18] on button "Close" at bounding box center [1006, 16] width 55 height 16
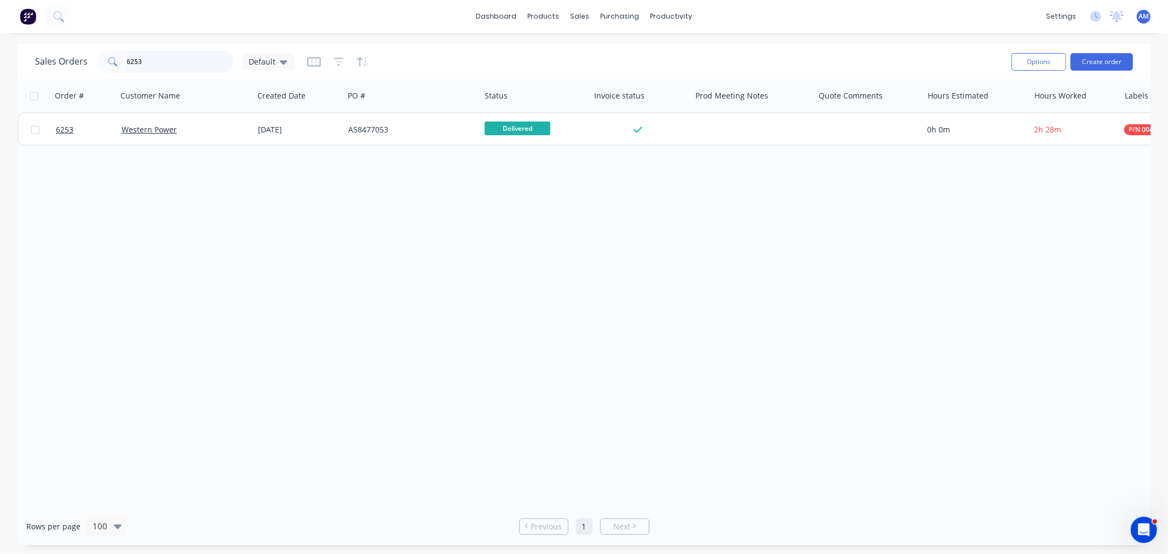
click at [194, 59] on input "6253" at bounding box center [180, 62] width 107 height 22
drag, startPoint x: 123, startPoint y: 61, endPoint x: 83, endPoint y: 72, distance: 41.6
click at [76, 67] on div "Sales Orders 6253 Default" at bounding box center [164, 62] width 259 height 22
type input "6190"
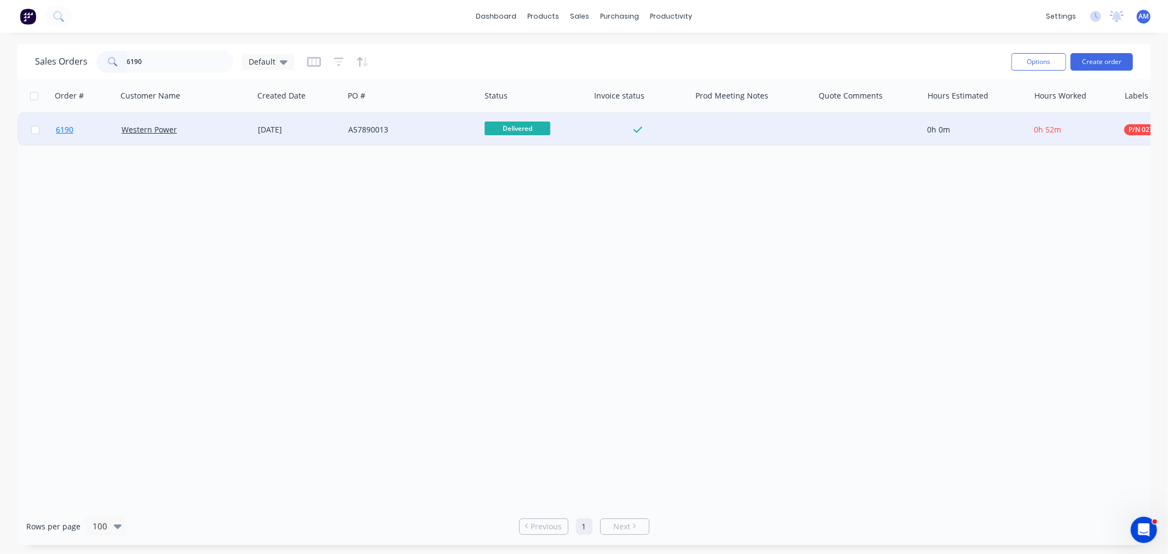
drag, startPoint x: 84, startPoint y: 111, endPoint x: 88, endPoint y: 135, distance: 23.8
click at [88, 135] on link "6190" at bounding box center [89, 129] width 66 height 33
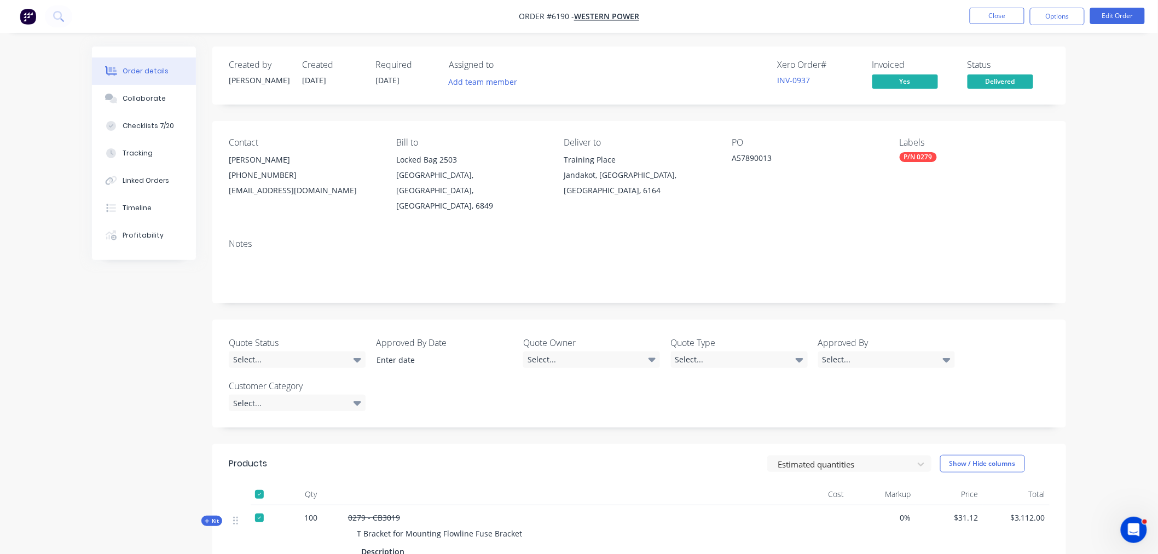
click at [151, 81] on button "Order details" at bounding box center [144, 70] width 104 height 27
click at [149, 94] on div "Collaborate" at bounding box center [144, 99] width 43 height 10
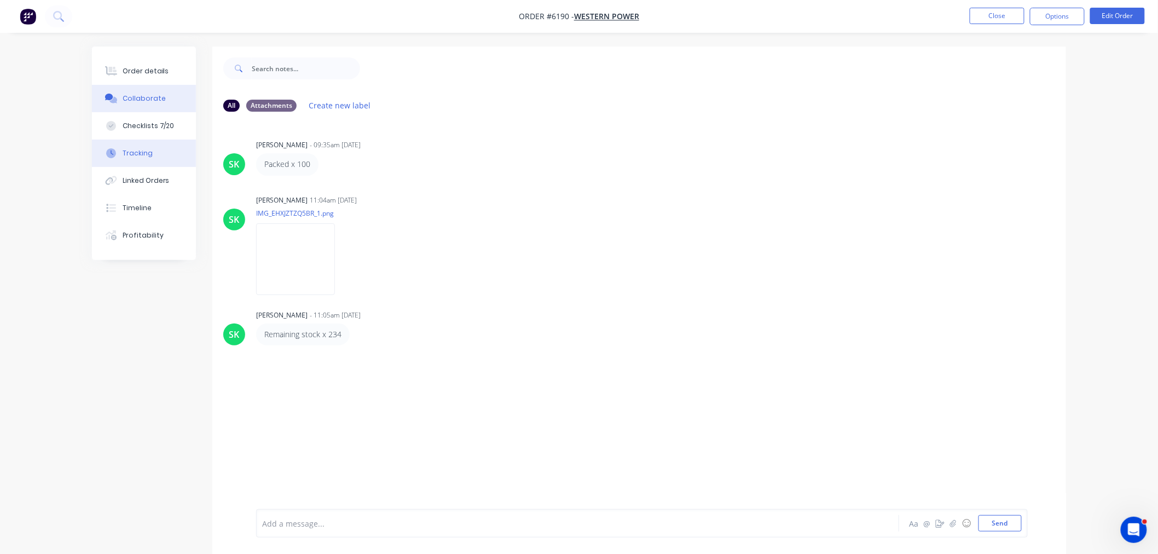
click at [148, 150] on div "Tracking" at bounding box center [138, 153] width 30 height 10
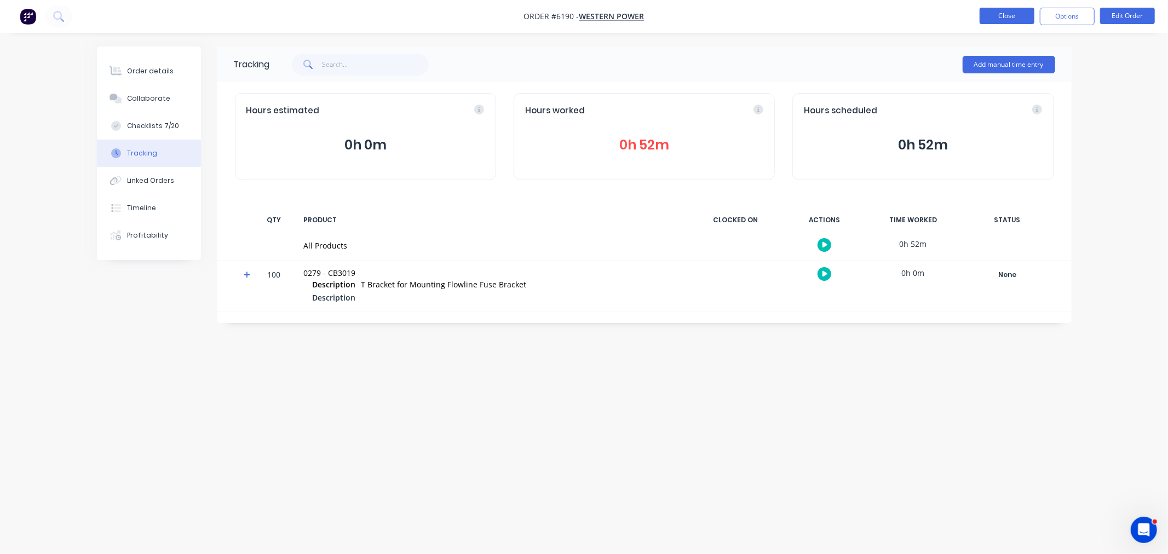
click at [1004, 11] on button "Close" at bounding box center [1006, 16] width 55 height 16
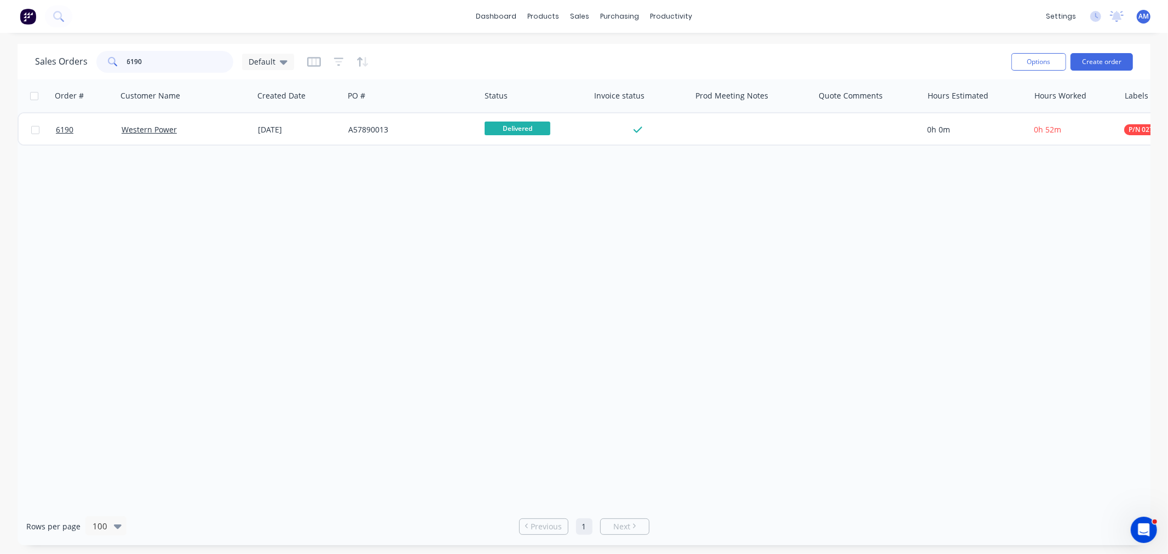
click at [158, 57] on input "6190" at bounding box center [180, 62] width 107 height 22
drag, startPoint x: 161, startPoint y: 66, endPoint x: 85, endPoint y: 61, distance: 76.3
click at [85, 61] on div "Sales Orders 6190 Default" at bounding box center [164, 62] width 259 height 22
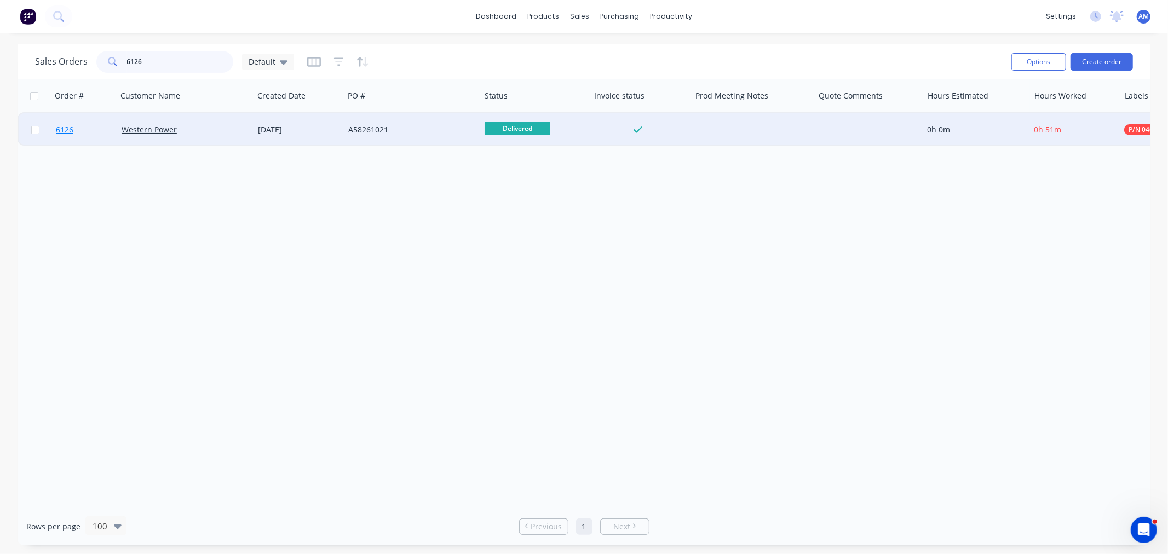
type input "6126"
click at [85, 132] on link "6126" at bounding box center [89, 129] width 66 height 33
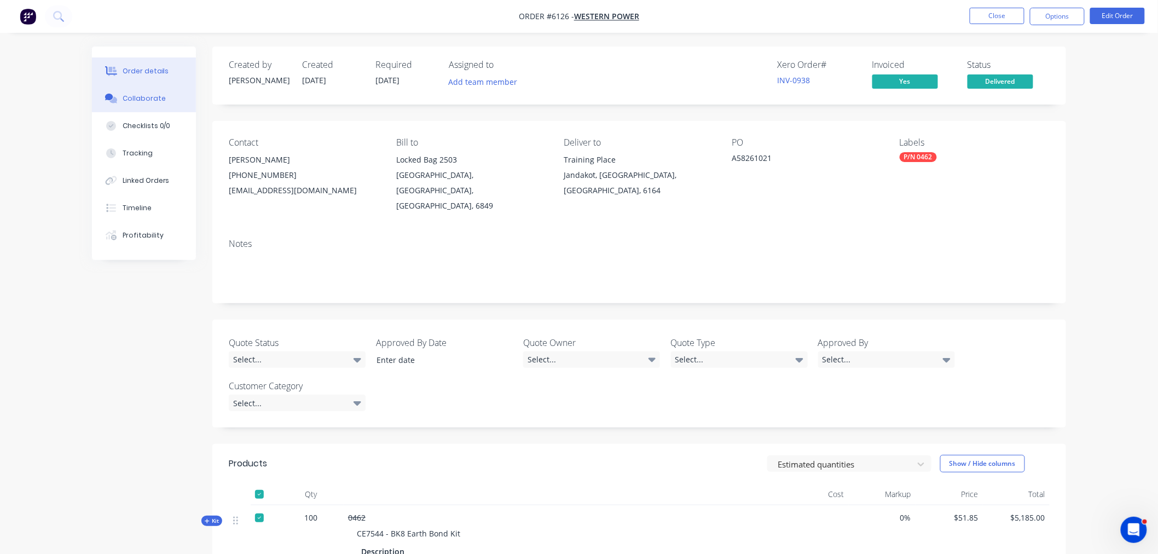
click at [151, 101] on div "Collaborate" at bounding box center [144, 99] width 43 height 10
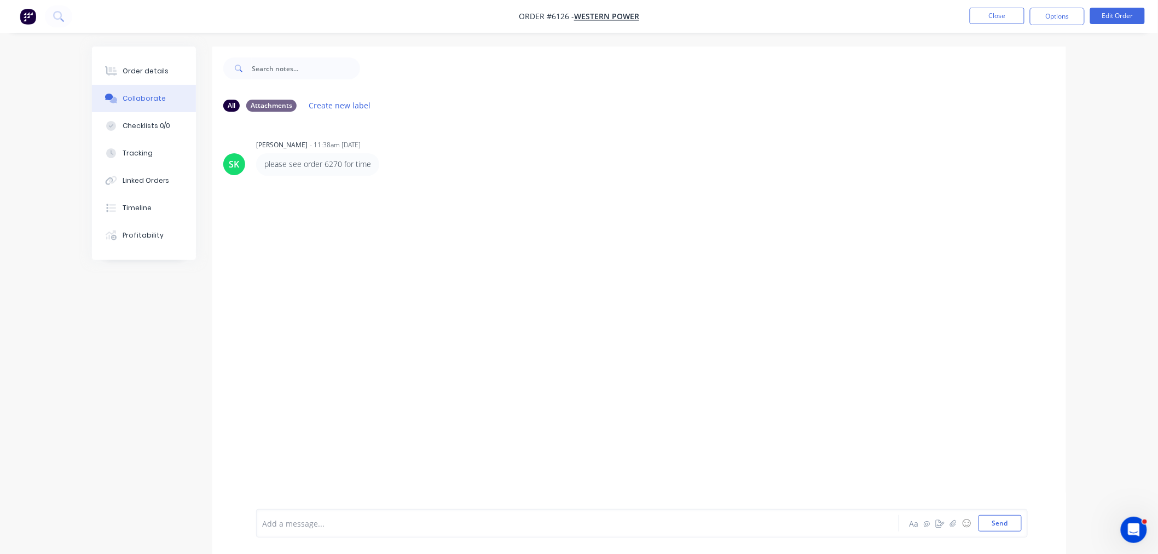
click at [990, 24] on li "Close" at bounding box center [997, 17] width 55 height 18
click at [988, 17] on button "Close" at bounding box center [997, 16] width 55 height 16
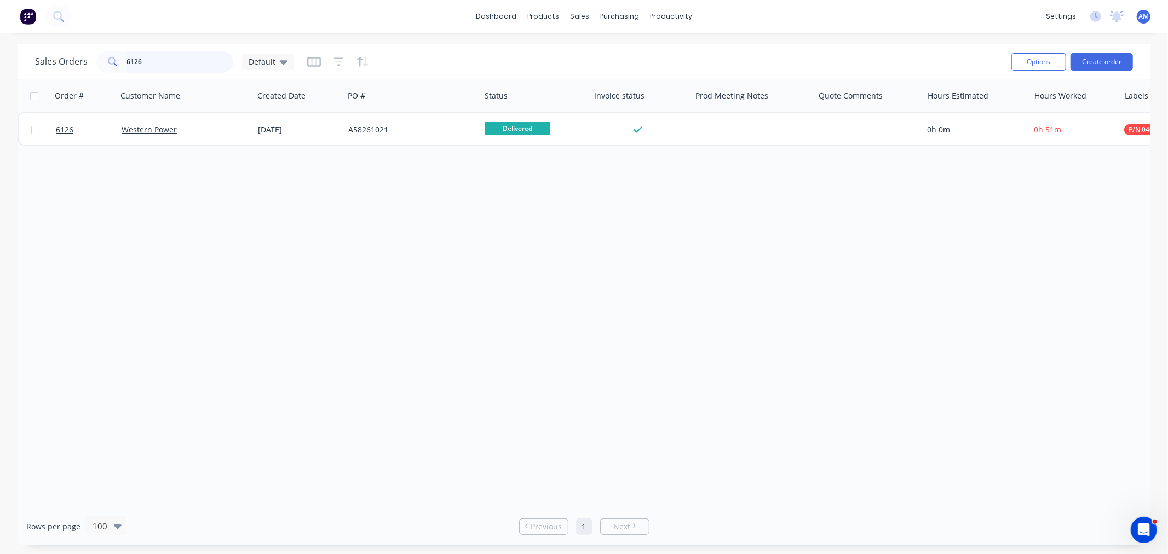
drag, startPoint x: 148, startPoint y: 64, endPoint x: 157, endPoint y: 64, distance: 8.8
click at [145, 64] on input "6126" at bounding box center [180, 62] width 107 height 22
drag, startPoint x: 124, startPoint y: 59, endPoint x: 67, endPoint y: 57, distance: 57.5
click at [67, 57] on div "Sales Orders 6126 Default" at bounding box center [164, 62] width 259 height 22
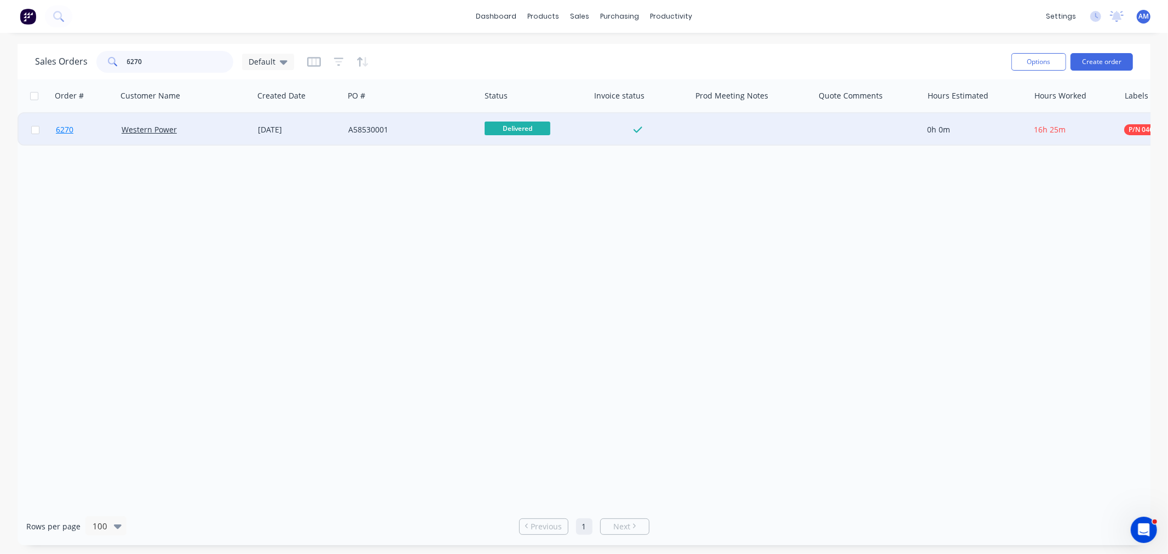
type input "6270"
click at [85, 133] on link "6270" at bounding box center [89, 129] width 66 height 33
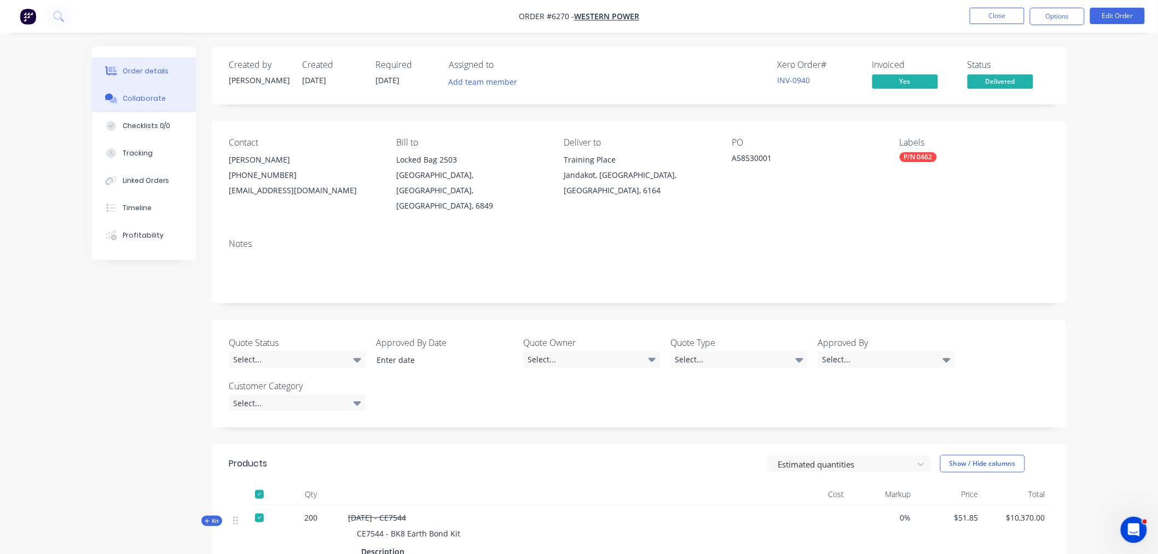
click at [140, 92] on button "Collaborate" at bounding box center [144, 98] width 104 height 27
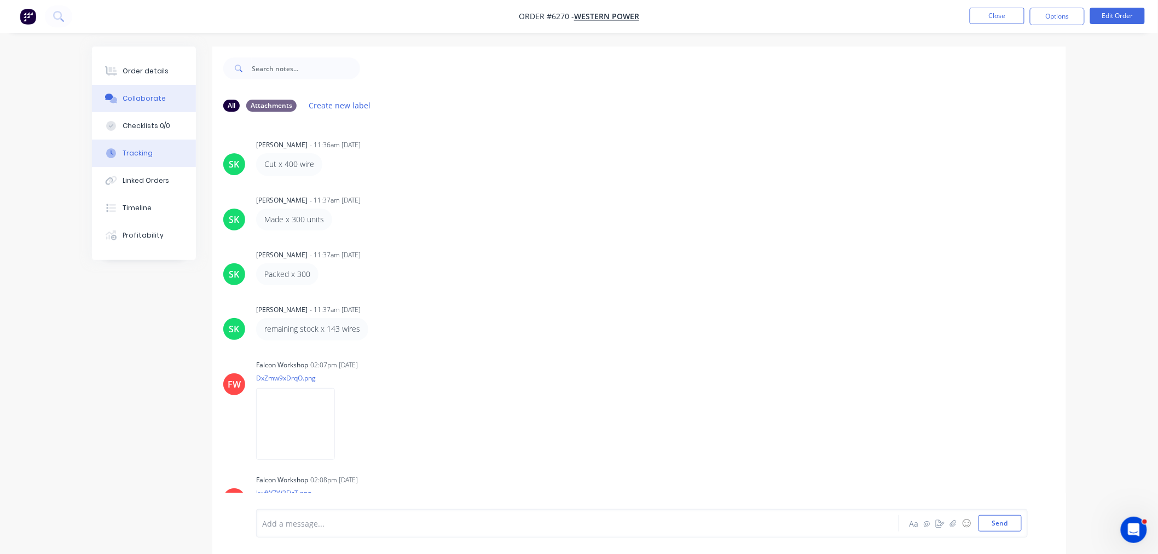
click at [143, 149] on div "Tracking" at bounding box center [138, 153] width 30 height 10
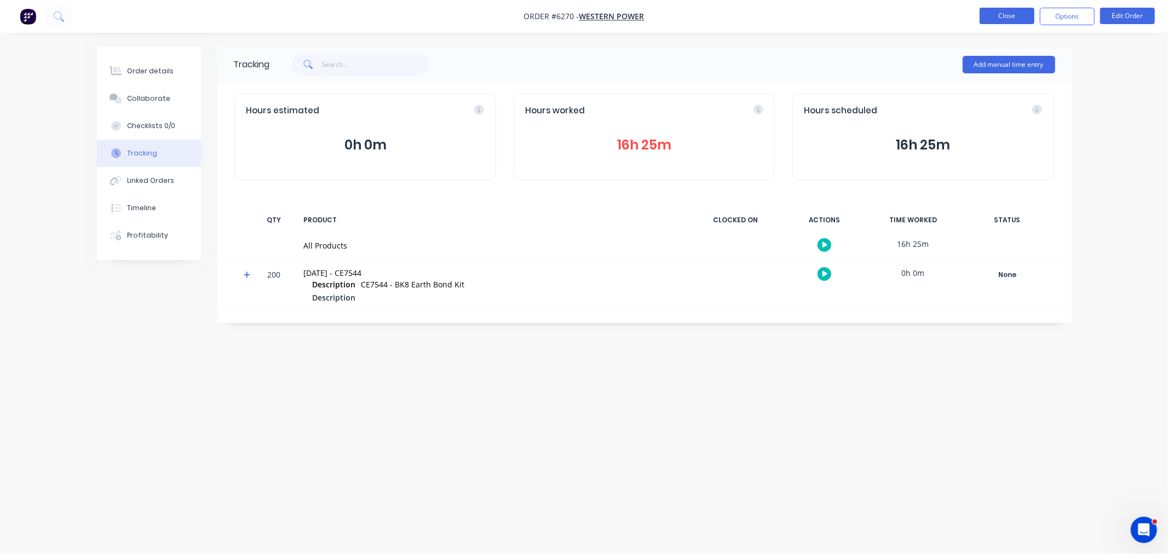
drag, startPoint x: 997, startPoint y: 7, endPoint x: 995, endPoint y: 14, distance: 7.4
click at [997, 7] on nav "Order #6270 - Western Power Close Options Edit Order" at bounding box center [584, 16] width 1168 height 33
click at [989, 11] on button "Close" at bounding box center [1006, 16] width 55 height 16
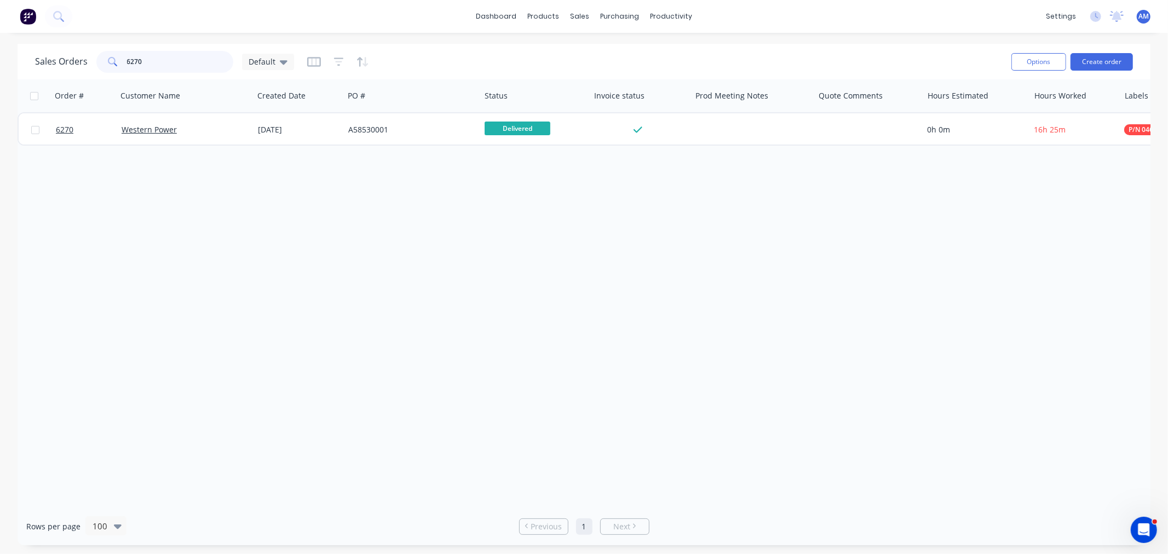
drag, startPoint x: 159, startPoint y: 68, endPoint x: 79, endPoint y: 61, distance: 80.2
click at [79, 61] on div "Sales Orders 6270 Default" at bounding box center [164, 62] width 259 height 22
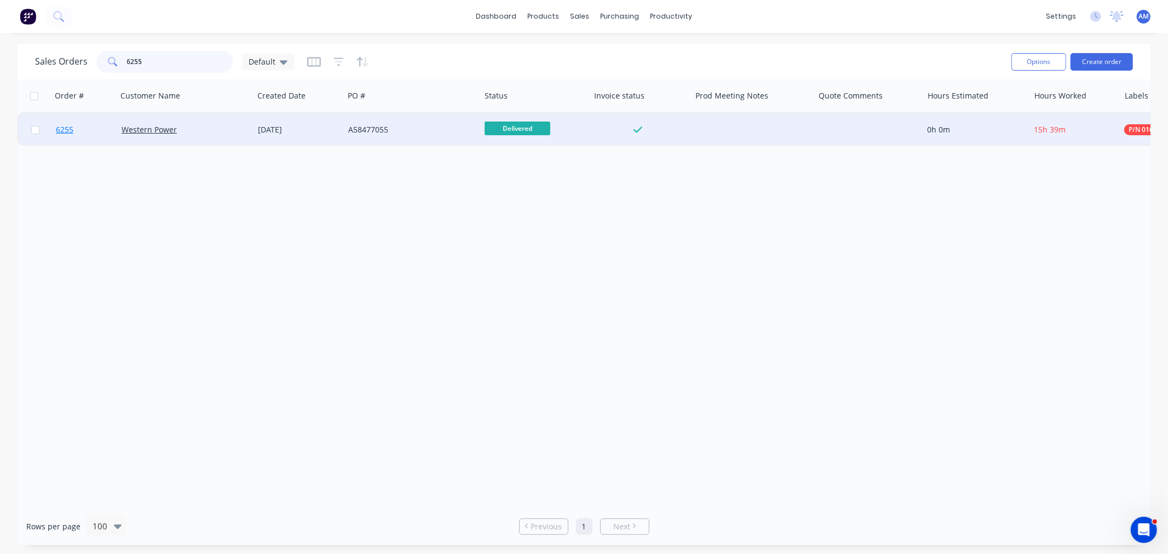
type input "6255"
click at [92, 130] on link "6255" at bounding box center [89, 129] width 66 height 33
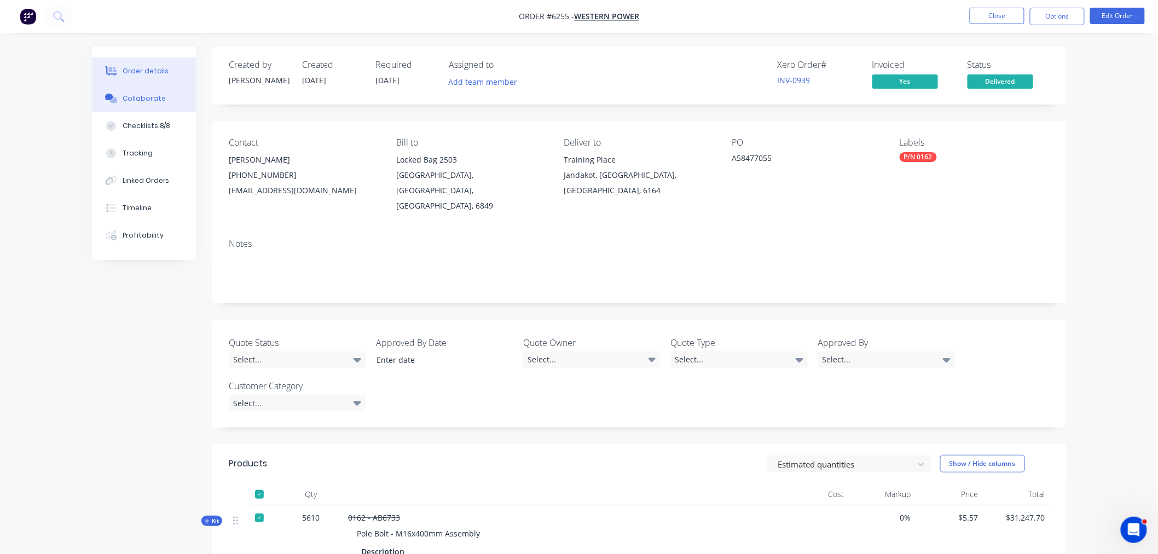
click at [148, 97] on div "Collaborate" at bounding box center [144, 99] width 43 height 10
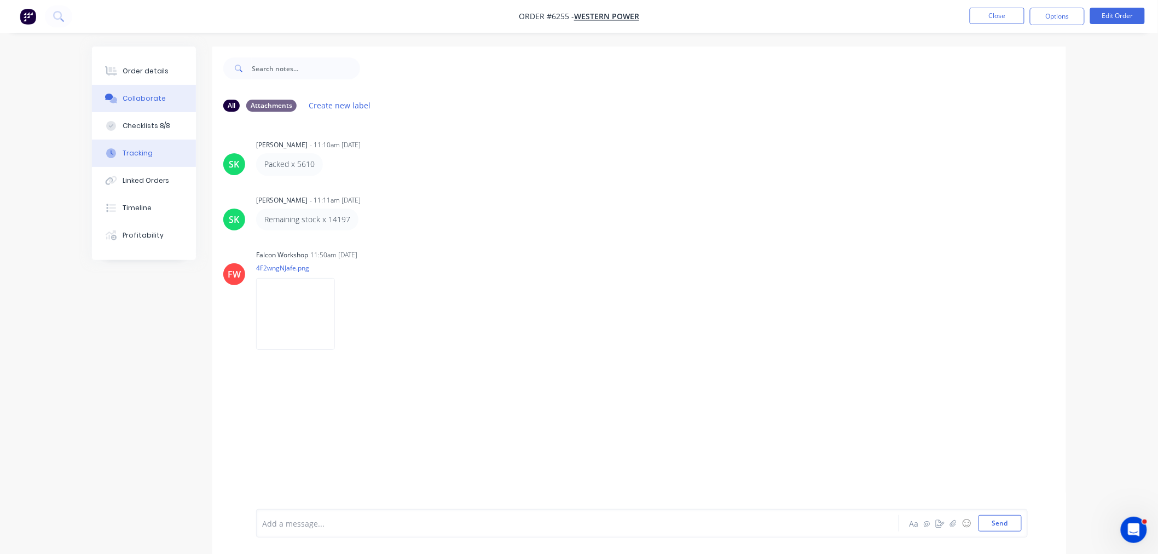
click at [146, 157] on div "Tracking" at bounding box center [138, 153] width 30 height 10
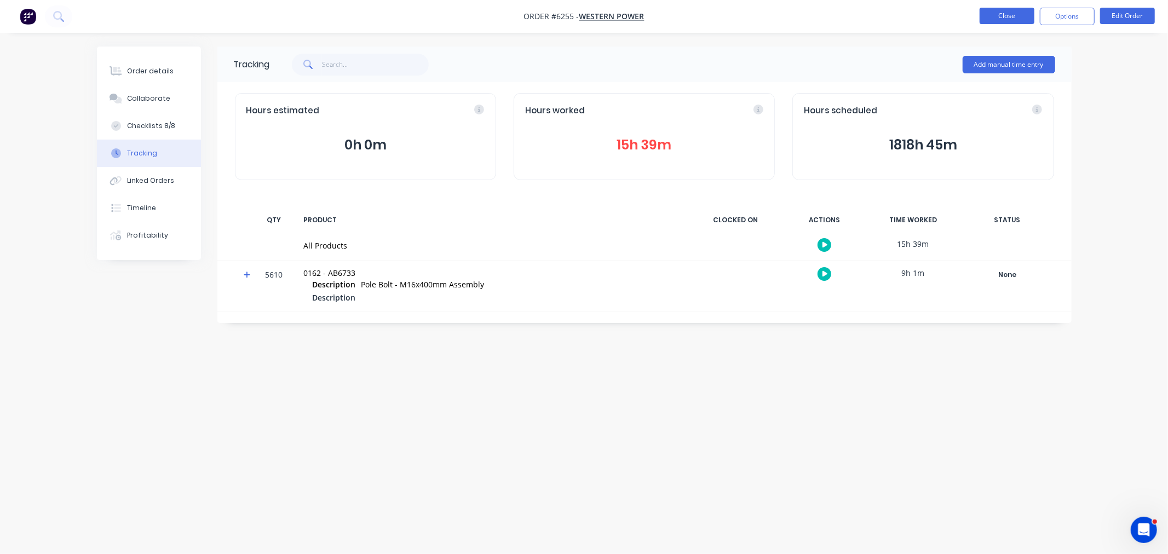
click at [994, 17] on button "Close" at bounding box center [1006, 16] width 55 height 16
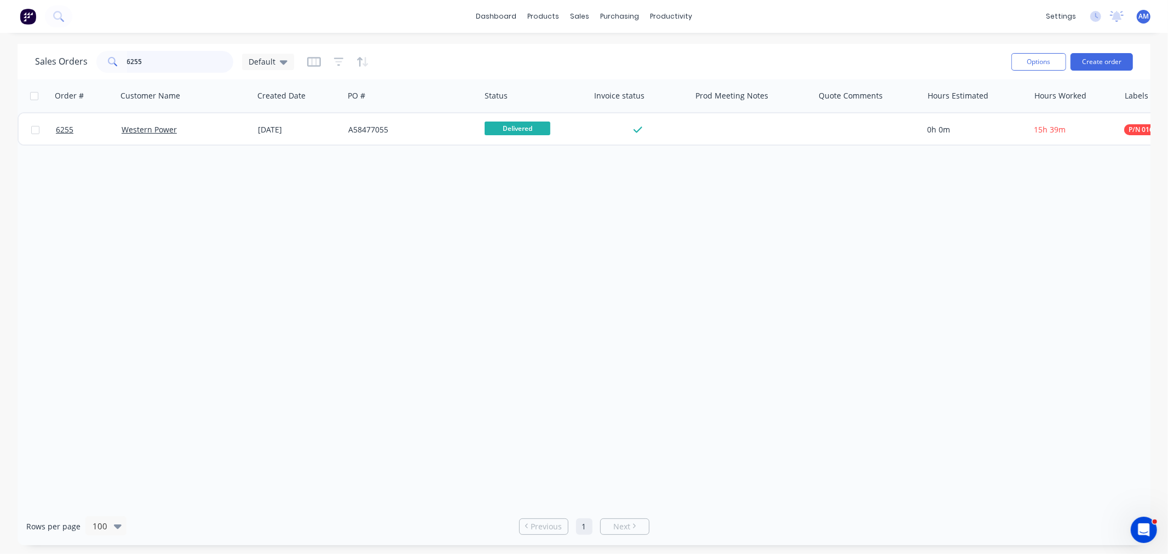
drag, startPoint x: 155, startPoint y: 67, endPoint x: 185, endPoint y: 67, distance: 29.6
click at [155, 67] on input "6255" at bounding box center [180, 62] width 107 height 22
click at [113, 62] on div "6255" at bounding box center [164, 62] width 137 height 22
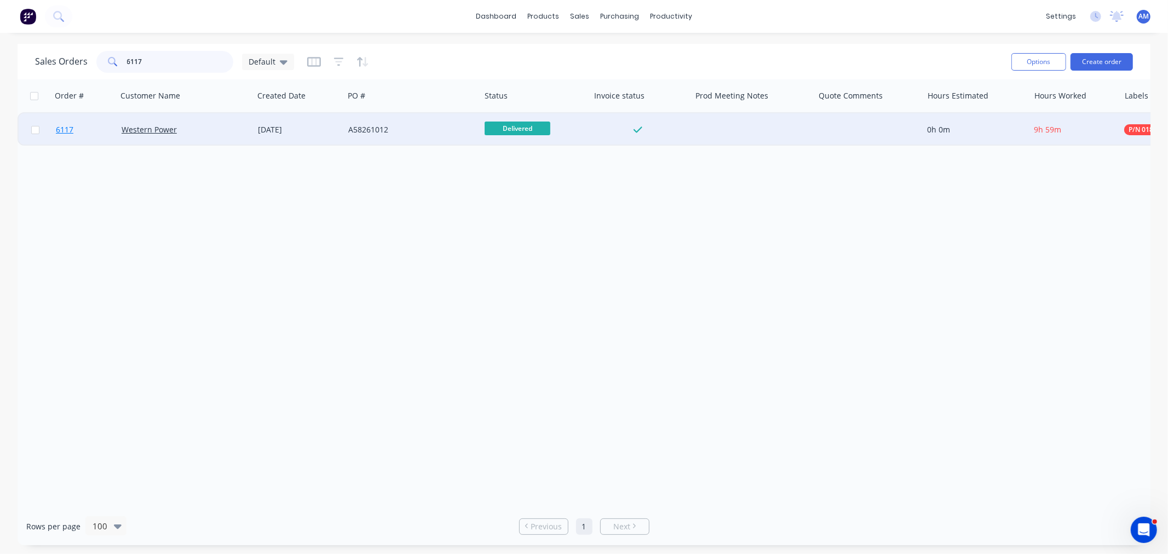
type input "6117"
click at [85, 139] on link "6117" at bounding box center [89, 129] width 66 height 33
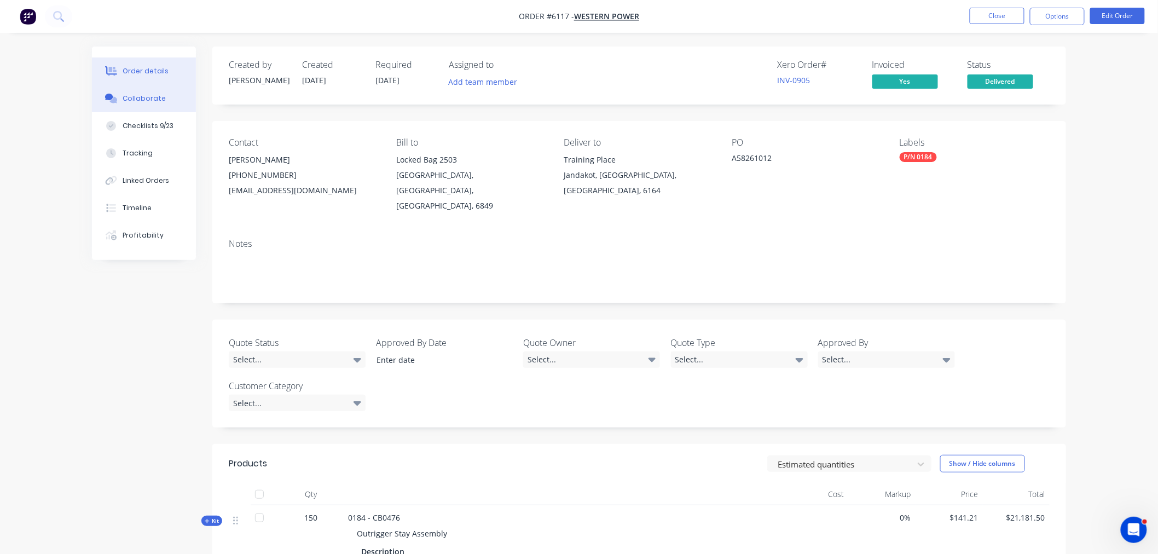
click at [144, 94] on div "Collaborate" at bounding box center [144, 99] width 43 height 10
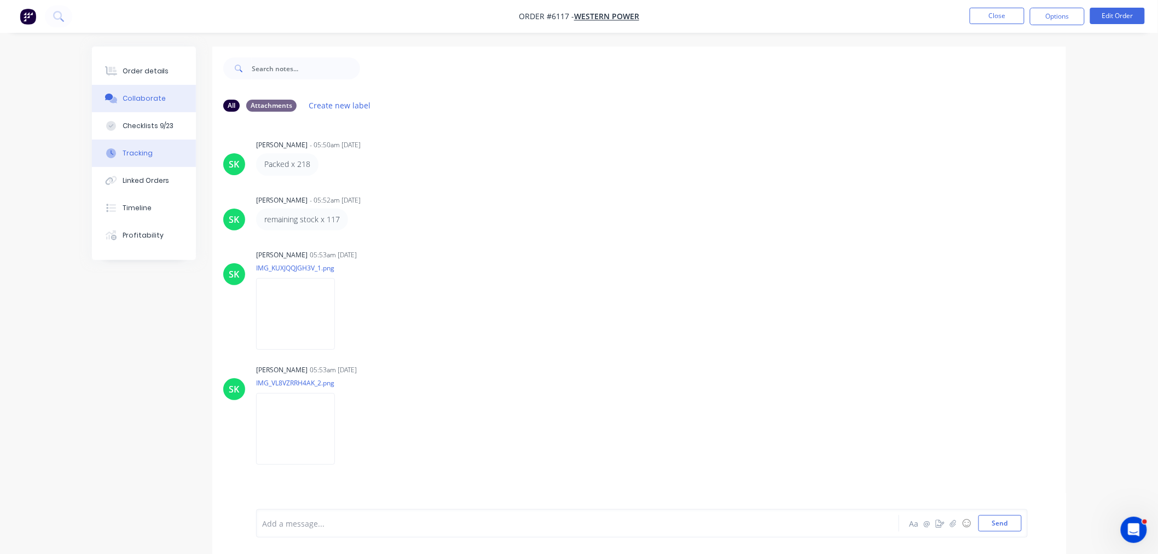
click at [151, 151] on button "Tracking" at bounding box center [144, 153] width 104 height 27
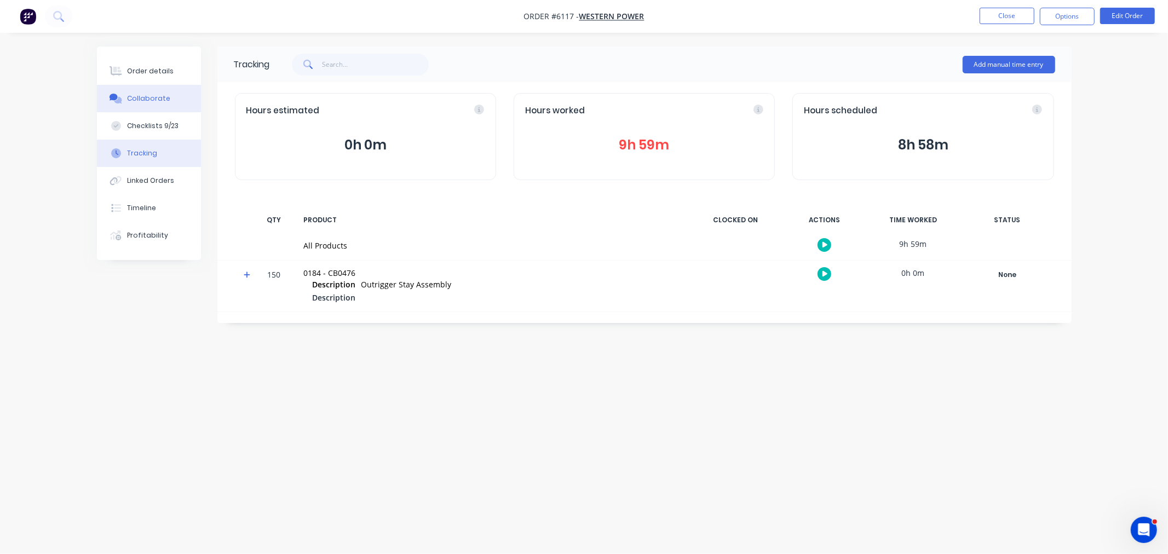
click at [145, 103] on div "Collaborate" at bounding box center [148, 99] width 43 height 10
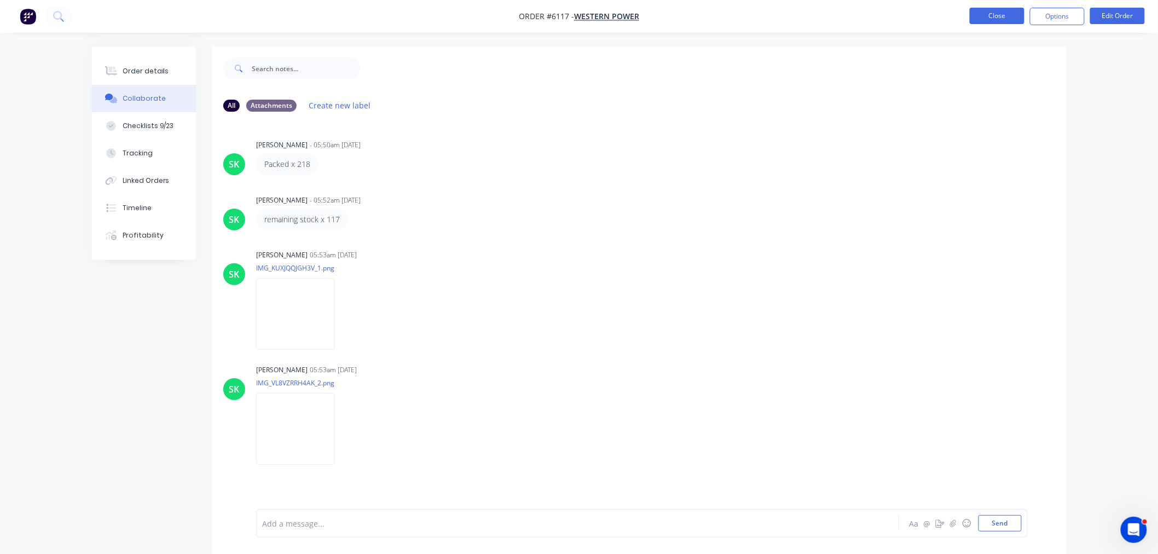
click at [1004, 14] on button "Close" at bounding box center [997, 16] width 55 height 16
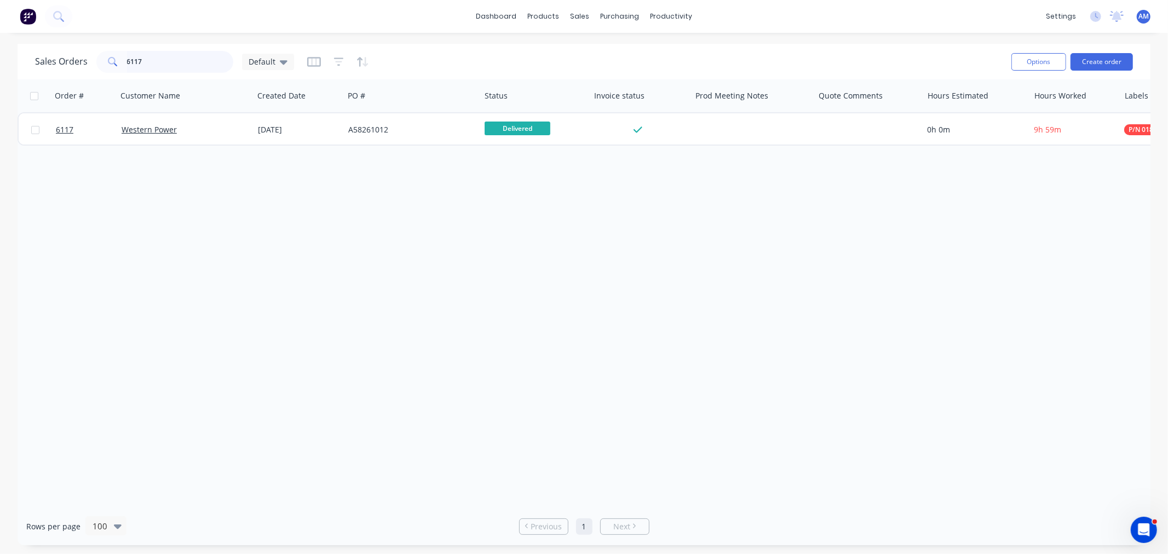
click at [177, 65] on input "6117" at bounding box center [180, 62] width 107 height 22
drag, startPoint x: 150, startPoint y: 62, endPoint x: 85, endPoint y: 75, distance: 65.8
click at [86, 69] on div "Sales Orders 6117 Default" at bounding box center [164, 62] width 259 height 22
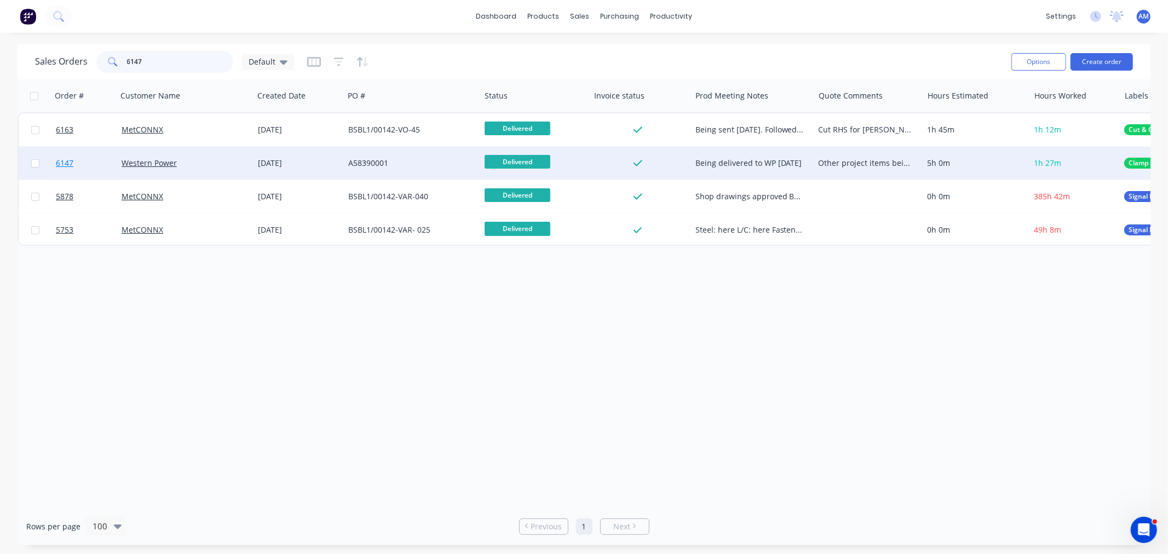
type input "6147"
click at [93, 165] on link "6147" at bounding box center [89, 163] width 66 height 33
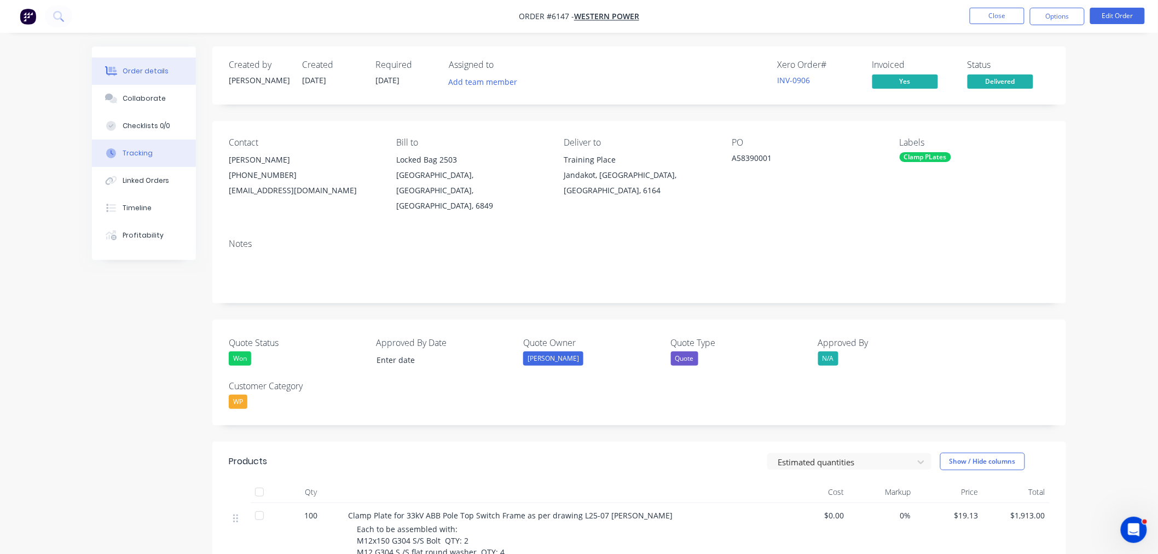
click at [144, 154] on div "Tracking" at bounding box center [138, 153] width 30 height 10
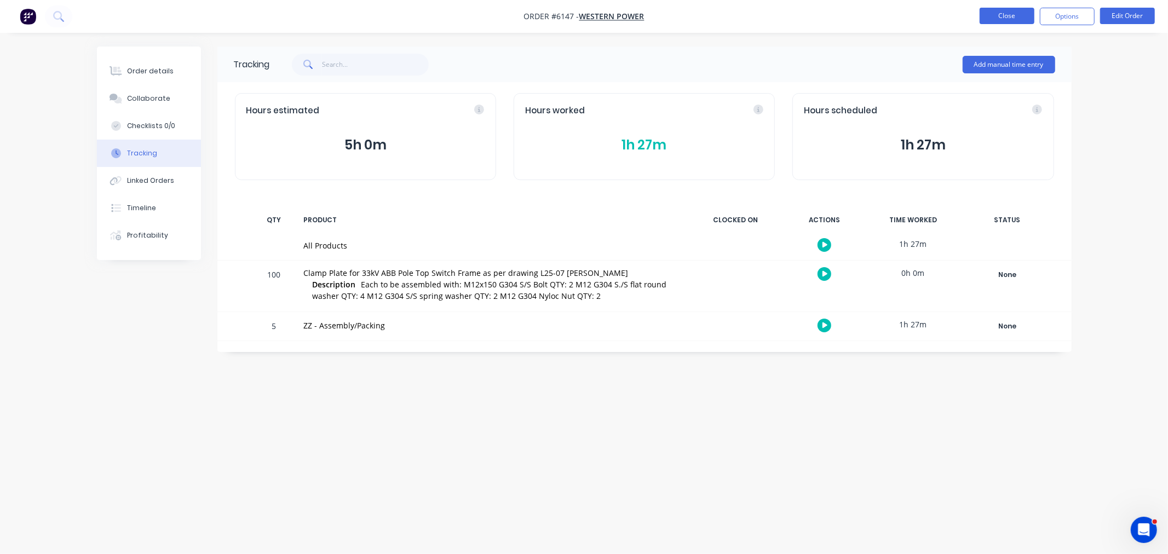
click at [1001, 8] on button "Close" at bounding box center [1006, 16] width 55 height 16
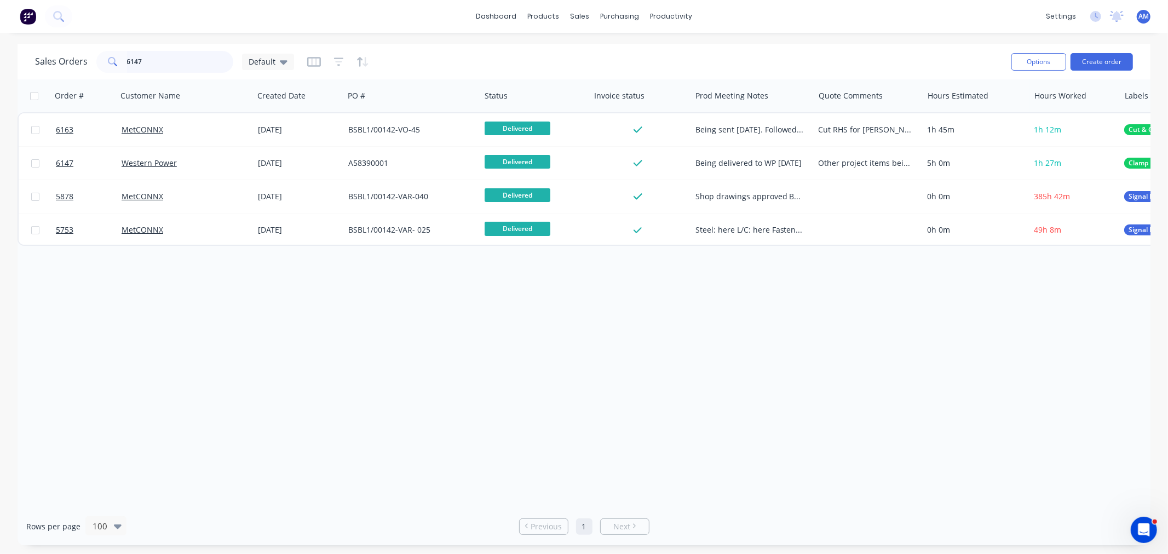
click at [151, 68] on input "6147" at bounding box center [180, 62] width 107 height 22
drag, startPoint x: 168, startPoint y: 61, endPoint x: 101, endPoint y: 84, distance: 70.1
click at [102, 66] on div "6147" at bounding box center [164, 62] width 137 height 22
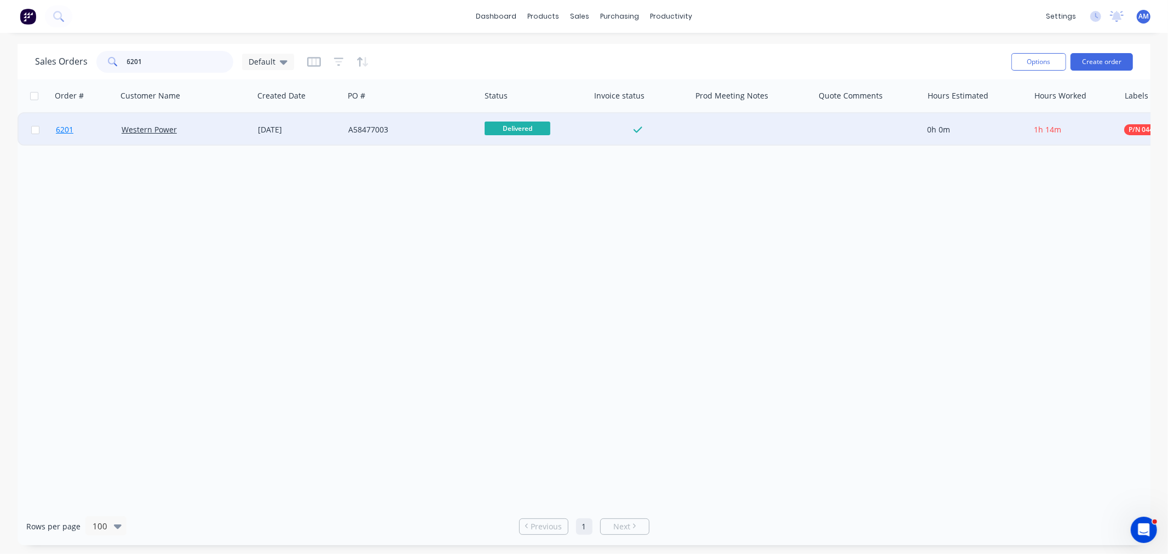
type input "6201"
click at [95, 129] on link "6201" at bounding box center [89, 129] width 66 height 33
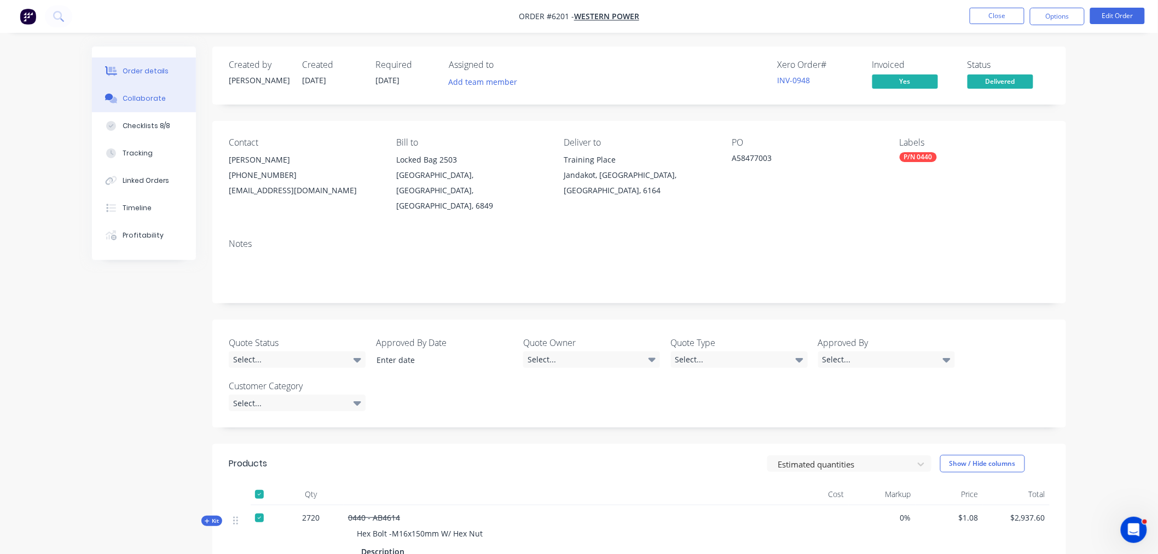
click at [139, 100] on div "Collaborate" at bounding box center [144, 99] width 43 height 10
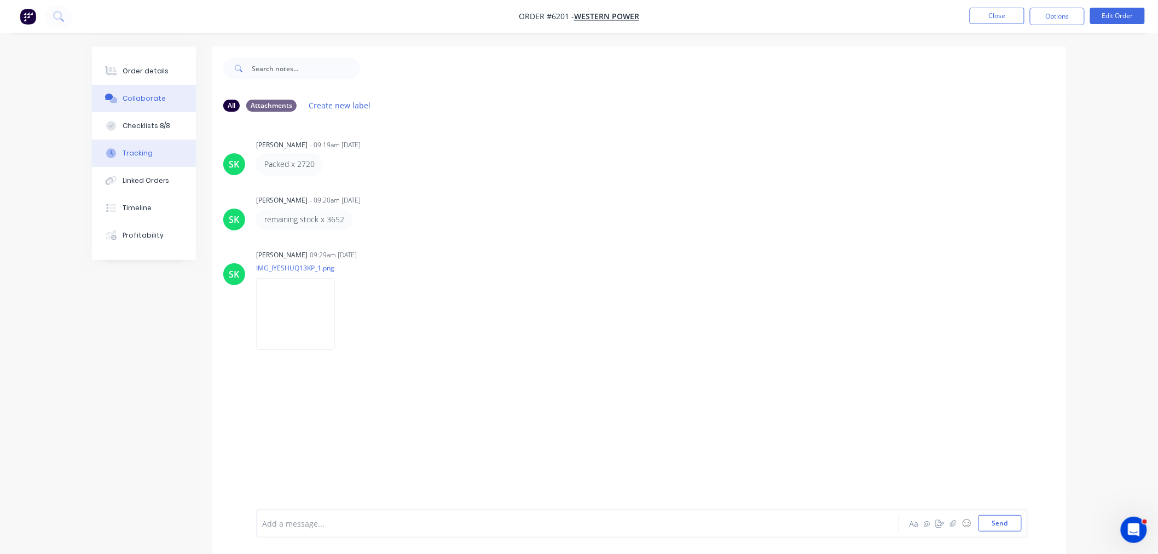
click at [145, 159] on button "Tracking" at bounding box center [144, 153] width 104 height 27
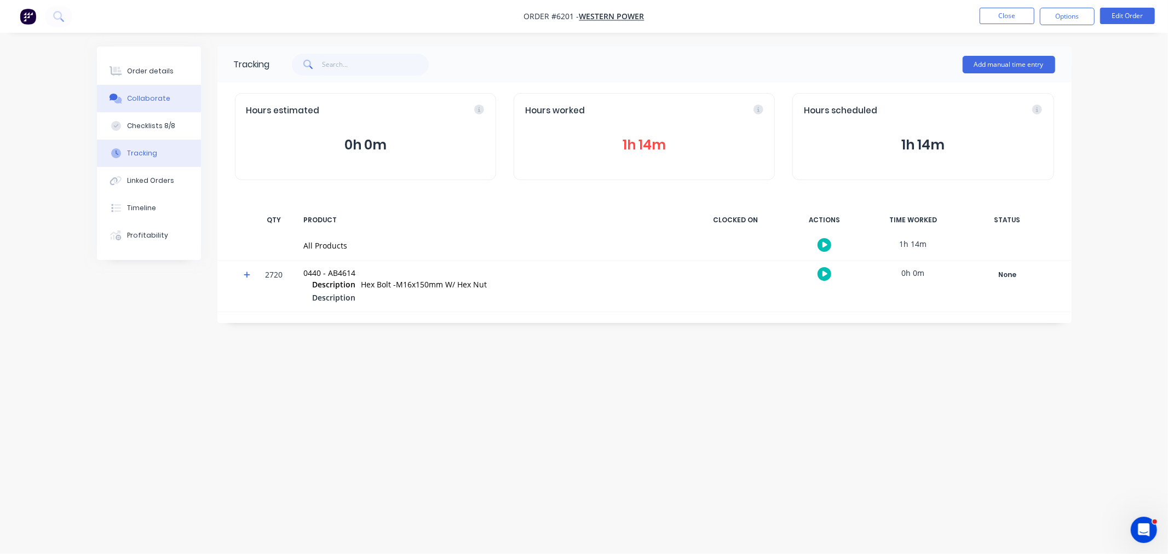
click at [163, 95] on div "Collaborate" at bounding box center [148, 99] width 43 height 10
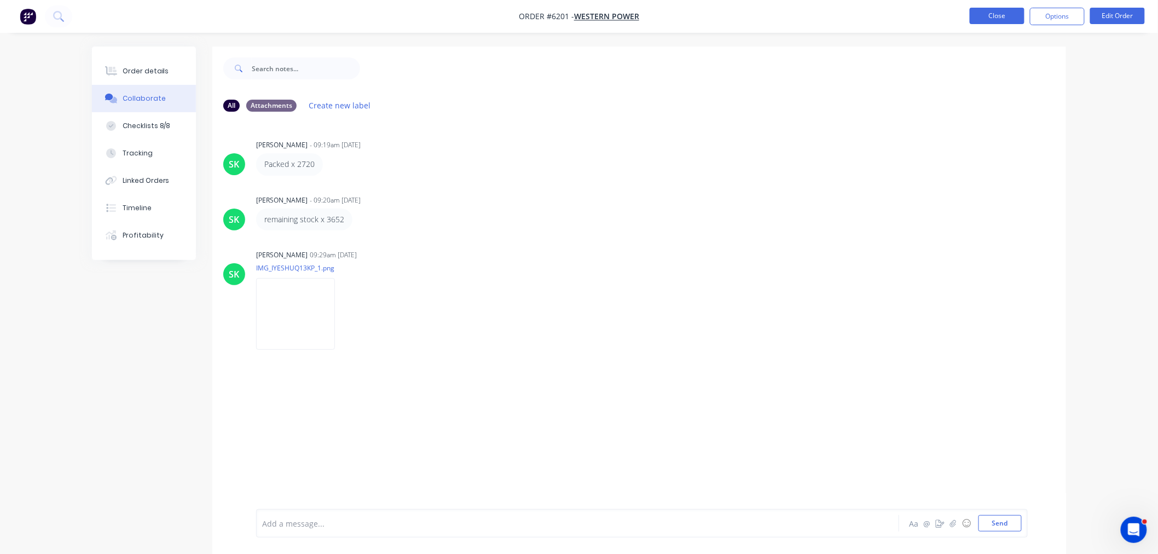
click at [988, 18] on button "Close" at bounding box center [997, 16] width 55 height 16
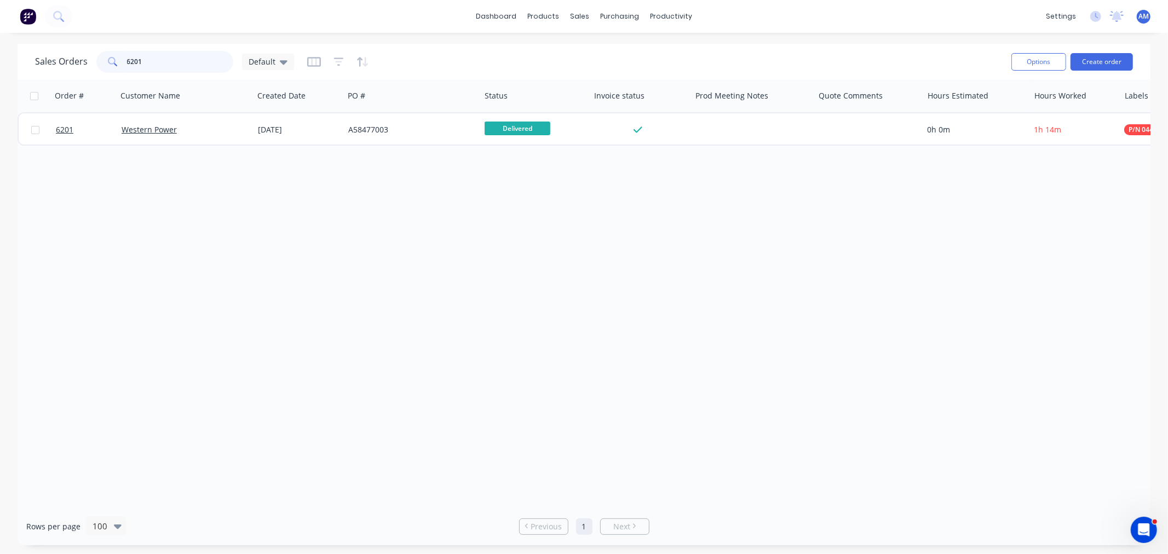
click at [148, 61] on input "6201" at bounding box center [180, 62] width 107 height 22
drag, startPoint x: 157, startPoint y: 63, endPoint x: 109, endPoint y: 62, distance: 47.1
click at [109, 62] on div "6201" at bounding box center [164, 62] width 137 height 22
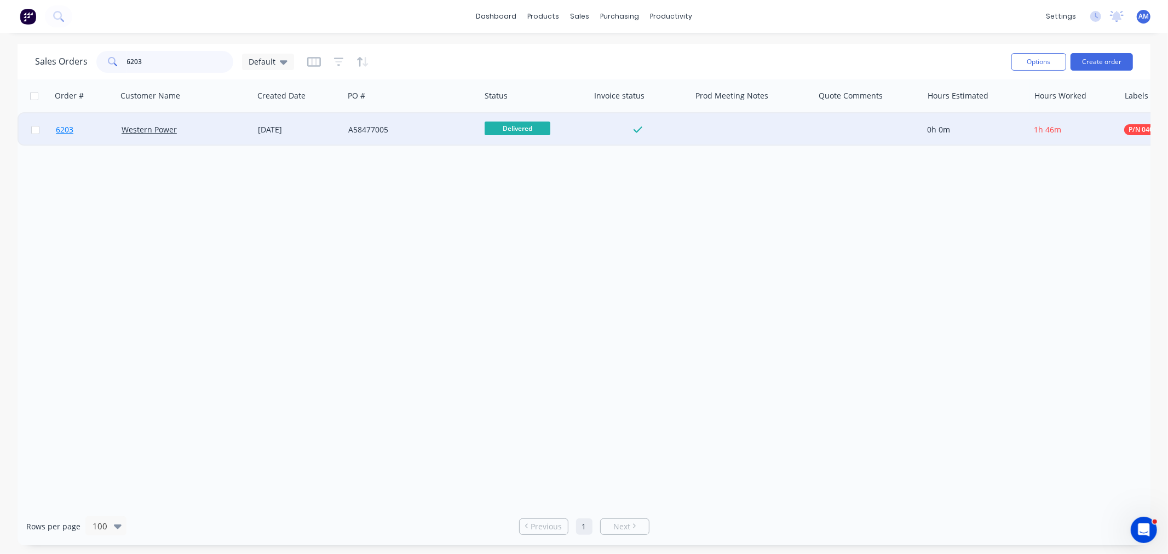
type input "6203"
click at [100, 132] on link "6203" at bounding box center [89, 129] width 66 height 33
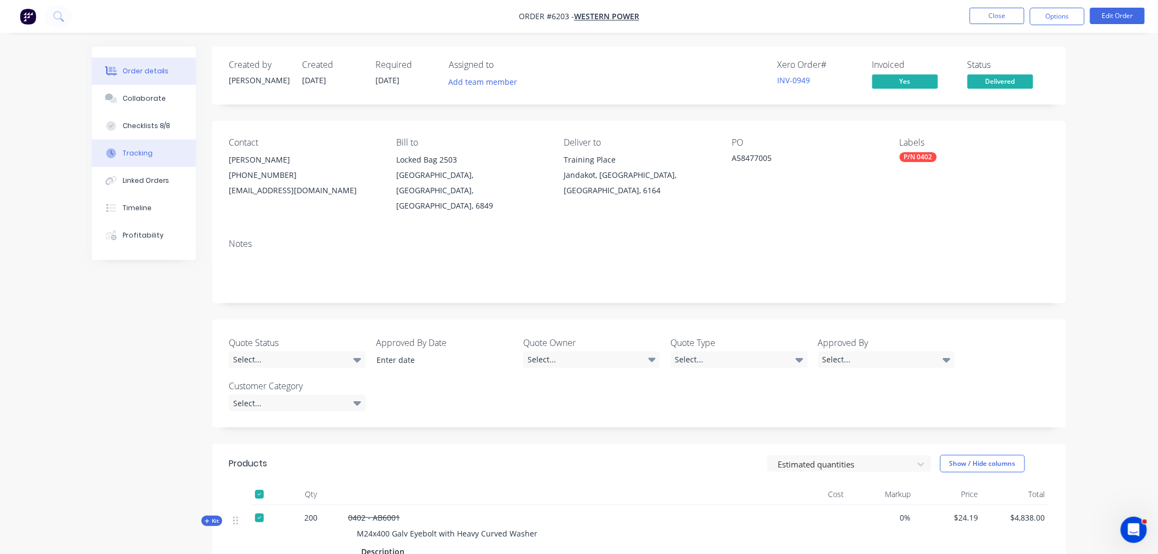
click at [142, 141] on button "Tracking" at bounding box center [144, 153] width 104 height 27
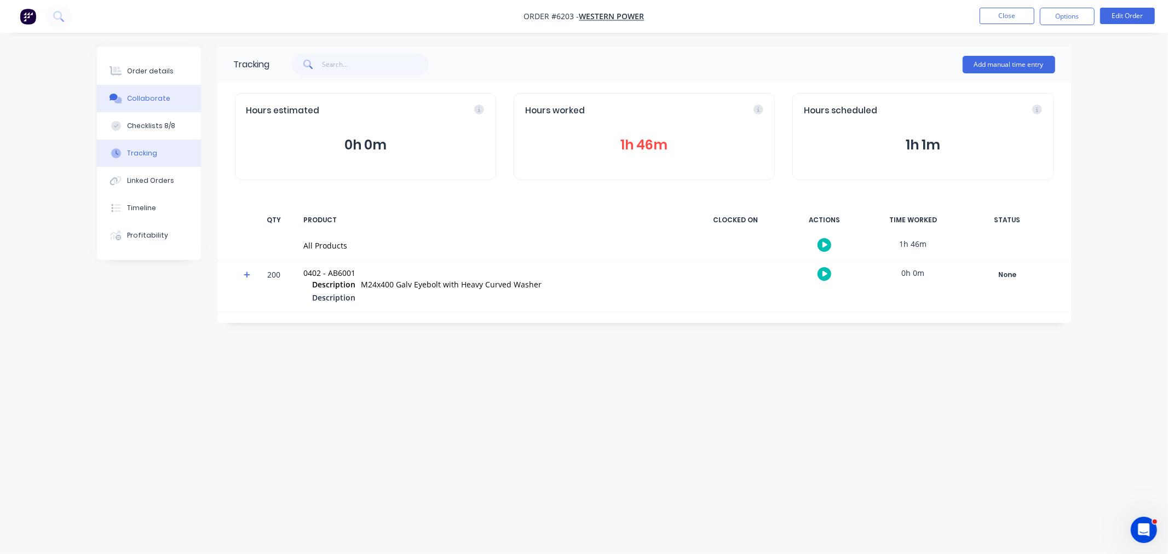
click at [142, 96] on div "Collaborate" at bounding box center [148, 99] width 43 height 10
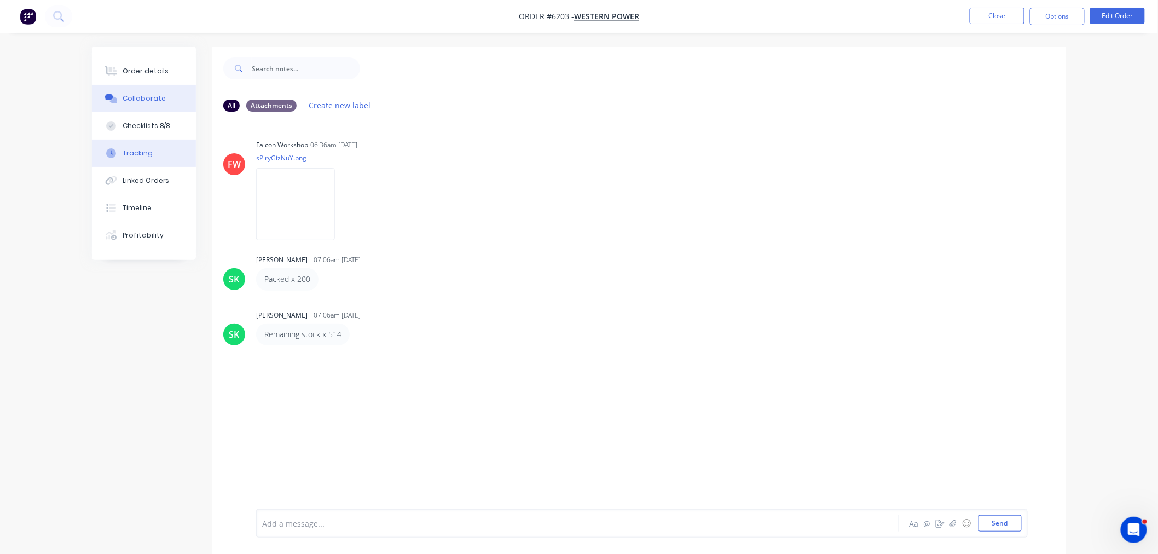
click at [128, 154] on div "Tracking" at bounding box center [138, 153] width 30 height 10
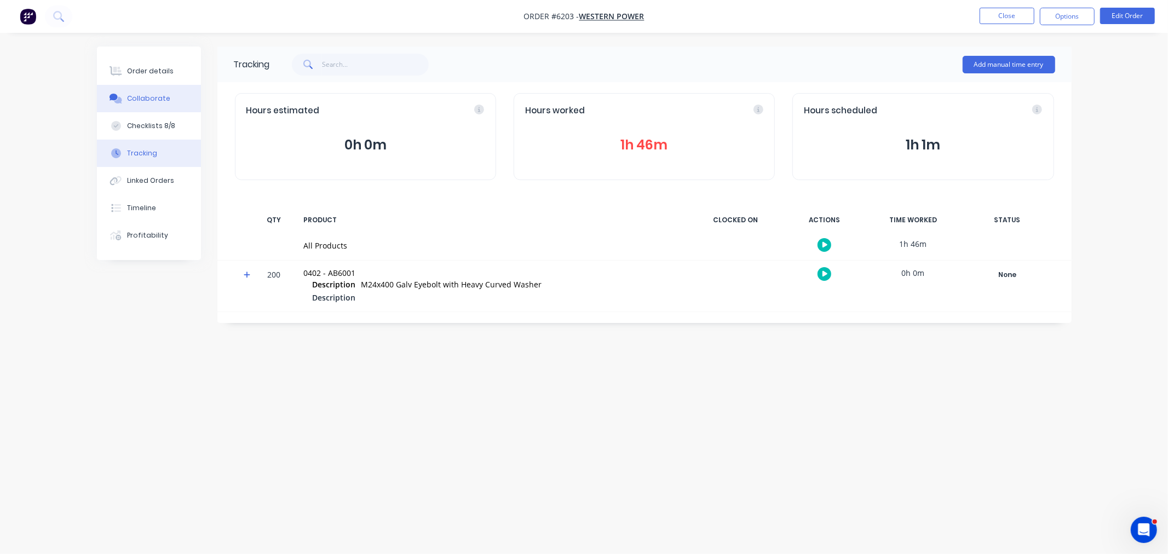
click at [160, 101] on div "Collaborate" at bounding box center [148, 99] width 43 height 10
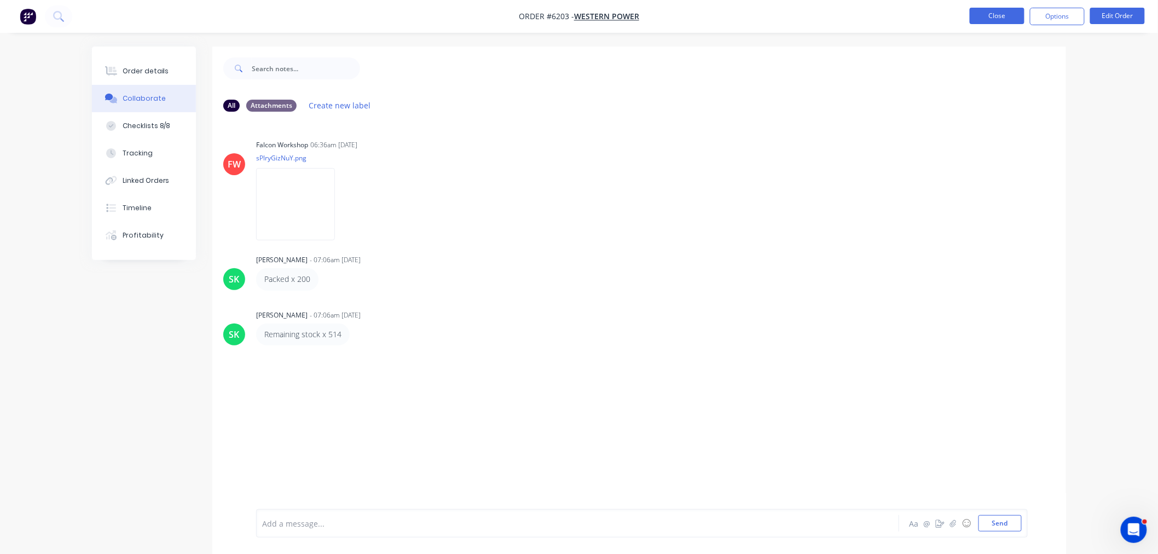
click at [1006, 15] on button "Close" at bounding box center [997, 16] width 55 height 16
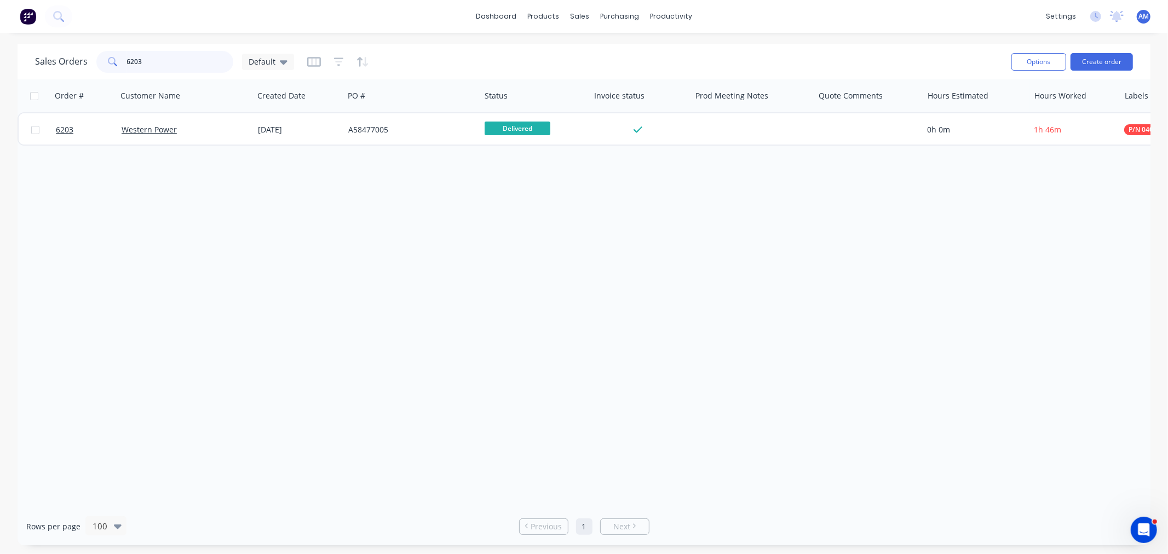
drag, startPoint x: 129, startPoint y: 61, endPoint x: 174, endPoint y: 62, distance: 44.4
click at [134, 61] on input "6203" at bounding box center [180, 62] width 107 height 22
drag, startPoint x: 168, startPoint y: 59, endPoint x: 70, endPoint y: 57, distance: 98.6
click at [70, 57] on div "Sales Orders 6203 Default" at bounding box center [164, 62] width 259 height 22
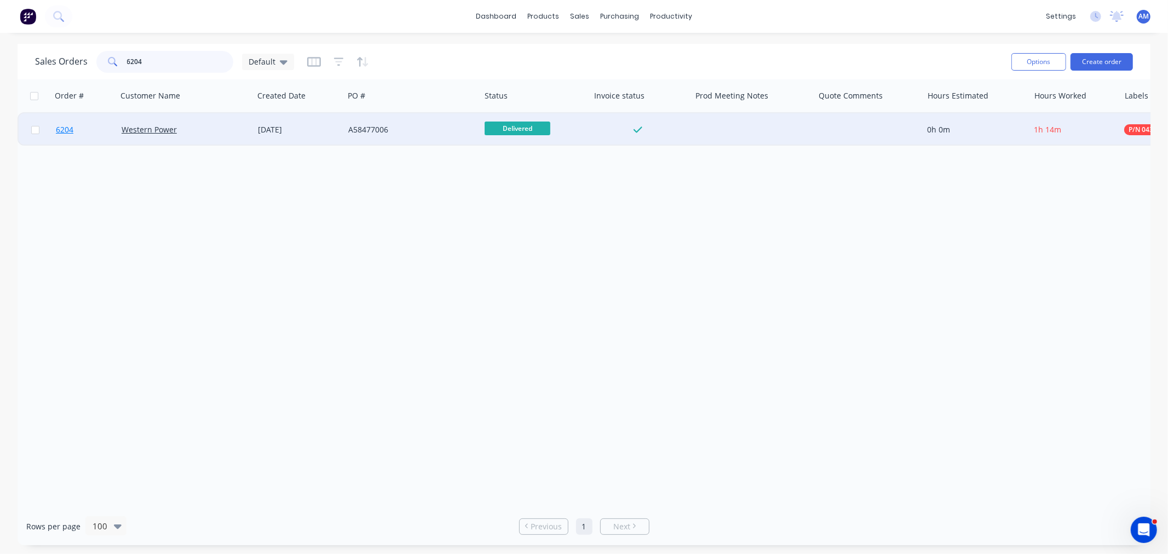
type input "6204"
click at [91, 128] on link "6204" at bounding box center [89, 129] width 66 height 33
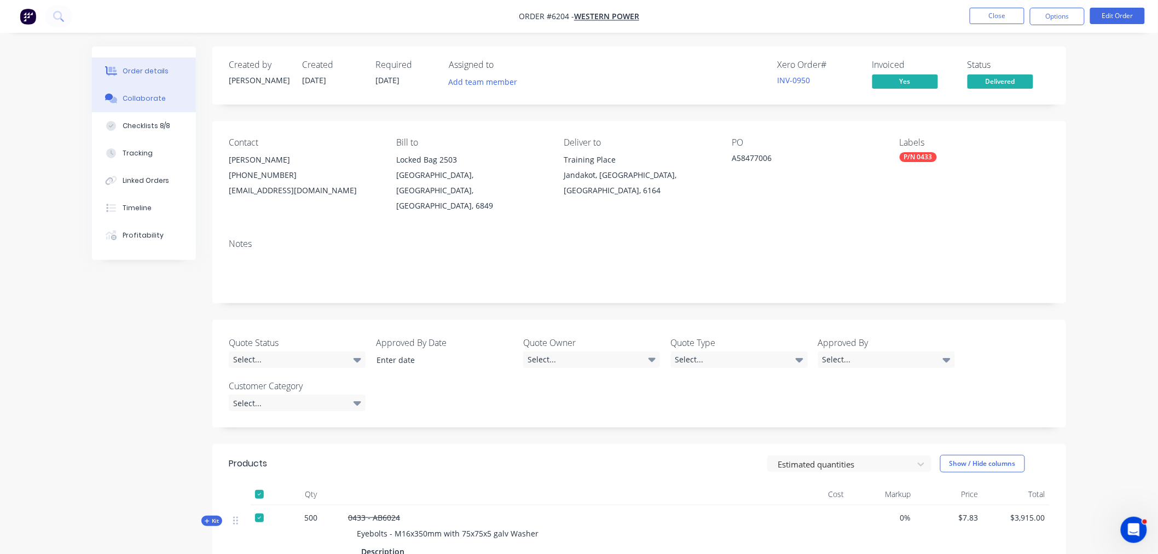
click at [151, 97] on div "Collaborate" at bounding box center [144, 99] width 43 height 10
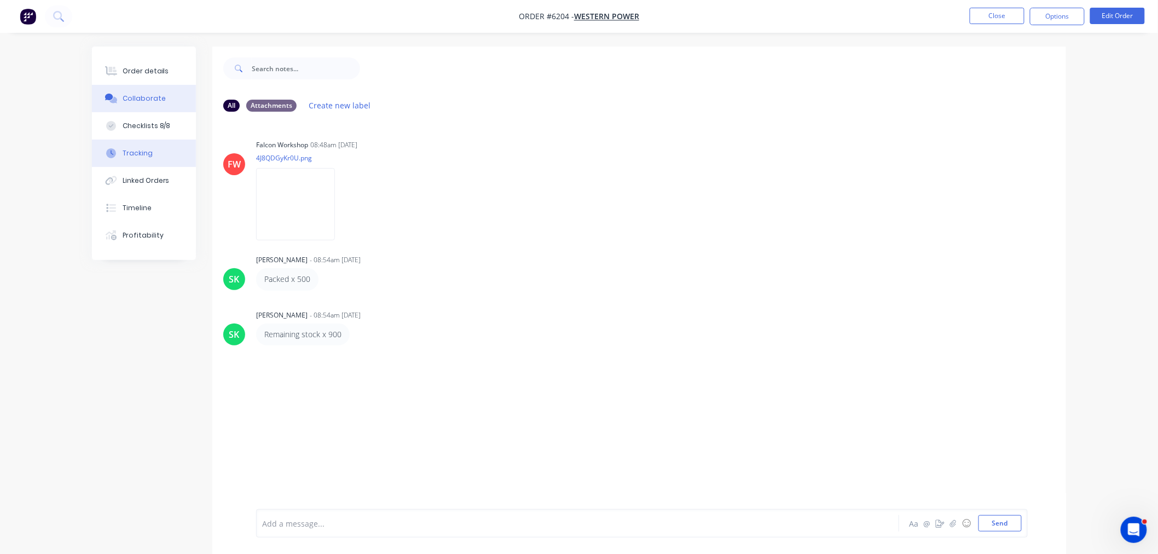
click at [169, 149] on button "Tracking" at bounding box center [144, 153] width 104 height 27
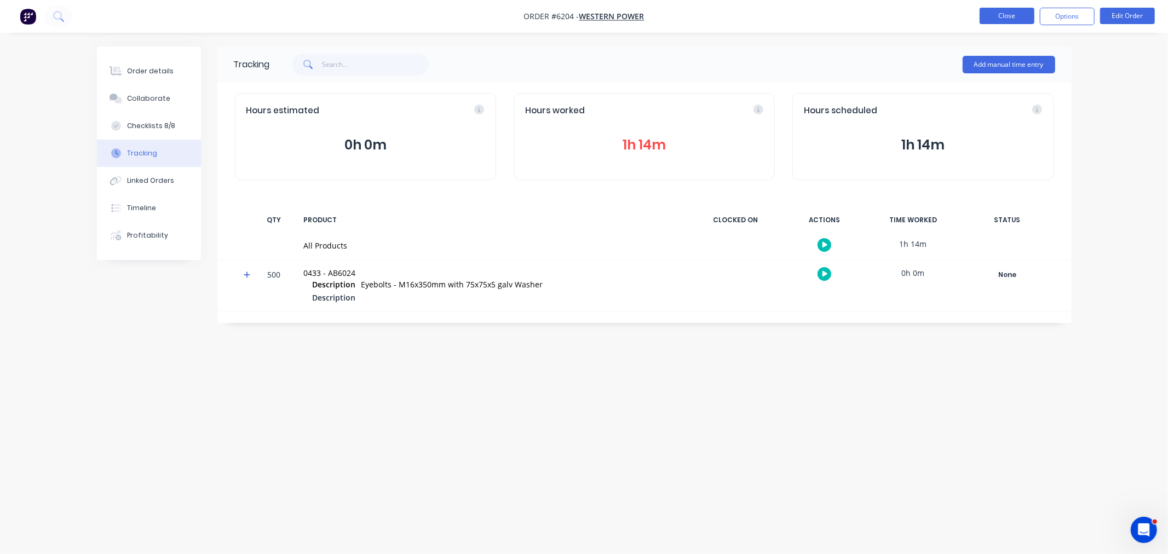
click at [992, 15] on button "Close" at bounding box center [1006, 16] width 55 height 16
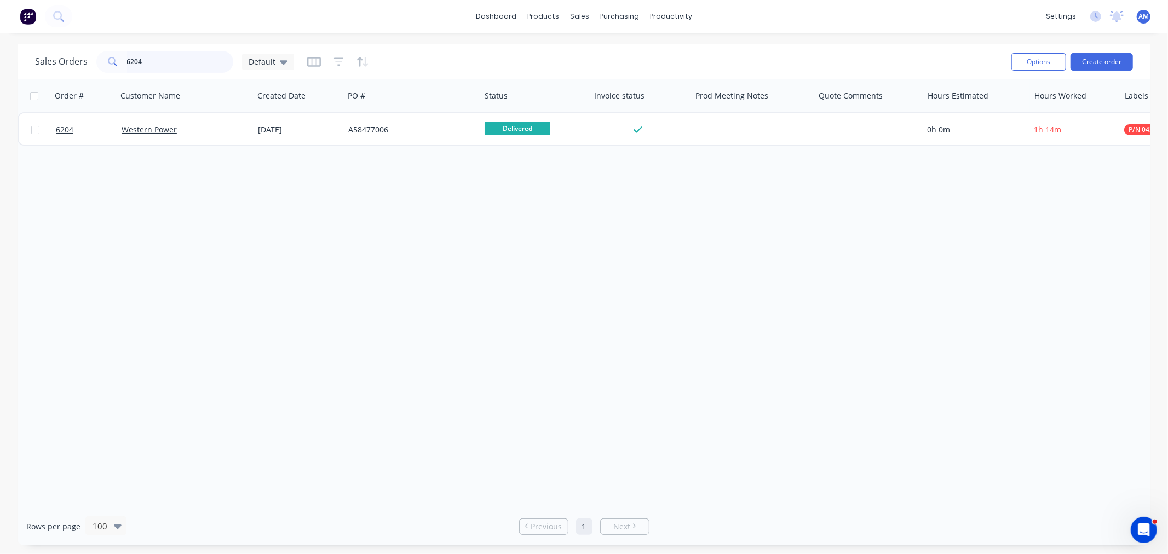
click at [157, 64] on input "6204" at bounding box center [180, 62] width 107 height 22
drag, startPoint x: 149, startPoint y: 62, endPoint x: 96, endPoint y: 62, distance: 53.1
click at [96, 62] on div "6204" at bounding box center [164, 62] width 137 height 22
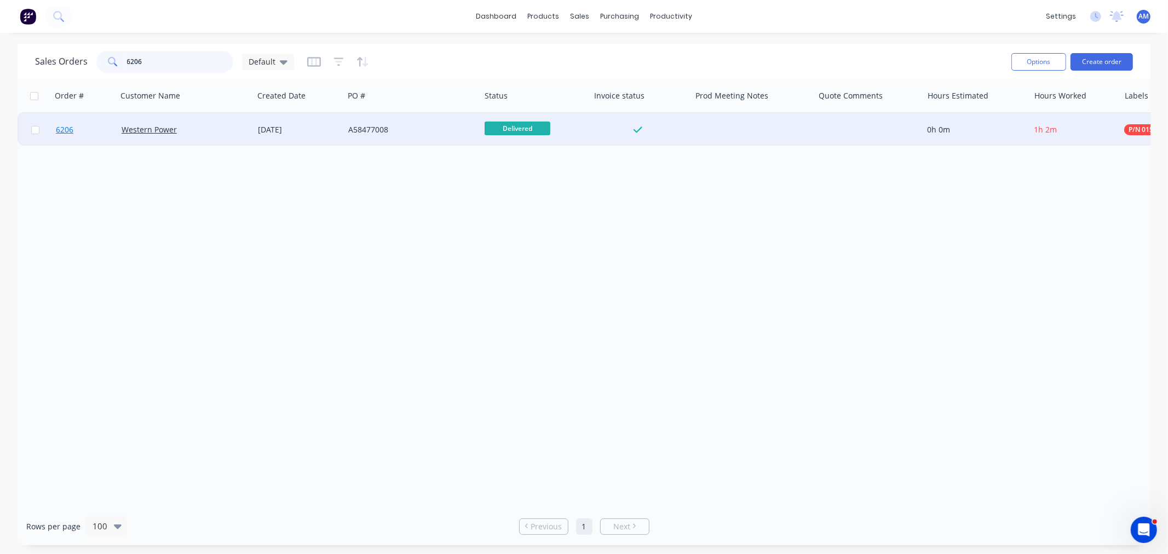
type input "6206"
click at [95, 138] on link "6206" at bounding box center [89, 129] width 66 height 33
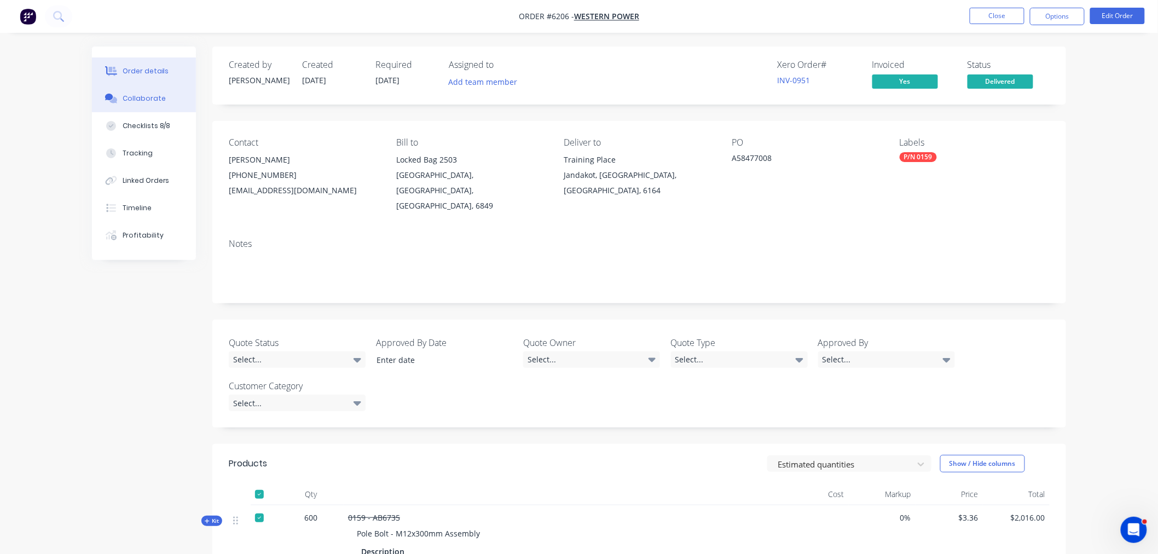
click at [146, 100] on div "Collaborate" at bounding box center [144, 99] width 43 height 10
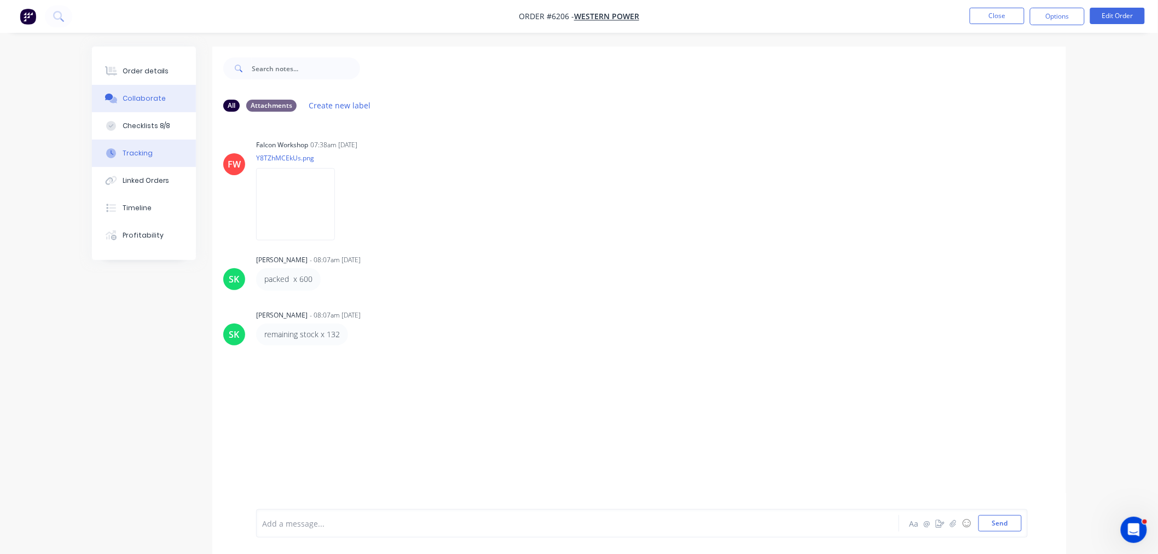
click at [142, 152] on div "Tracking" at bounding box center [138, 153] width 30 height 10
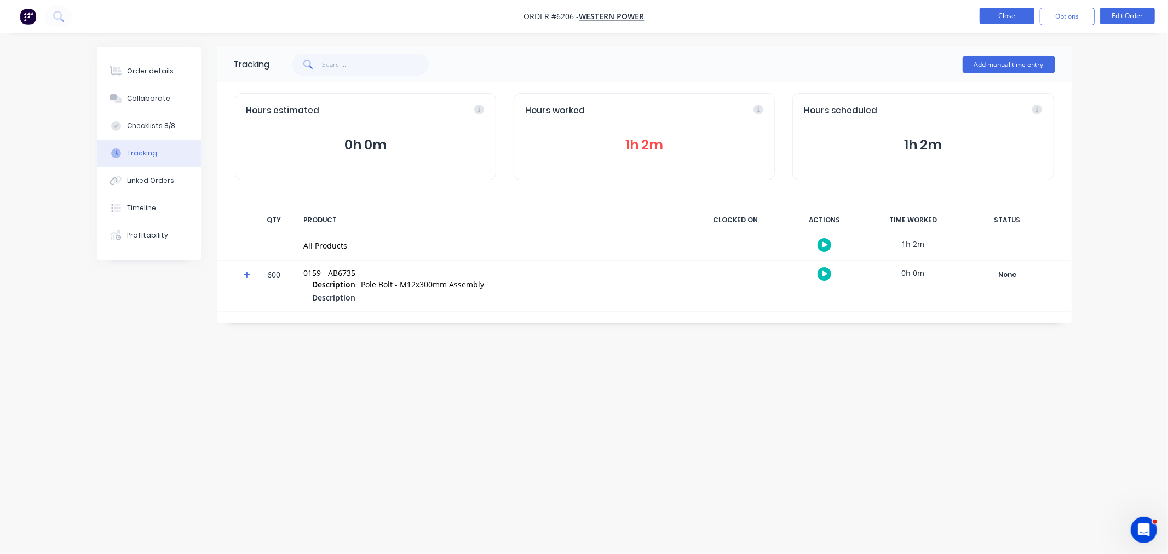
click at [1009, 16] on button "Close" at bounding box center [1006, 16] width 55 height 16
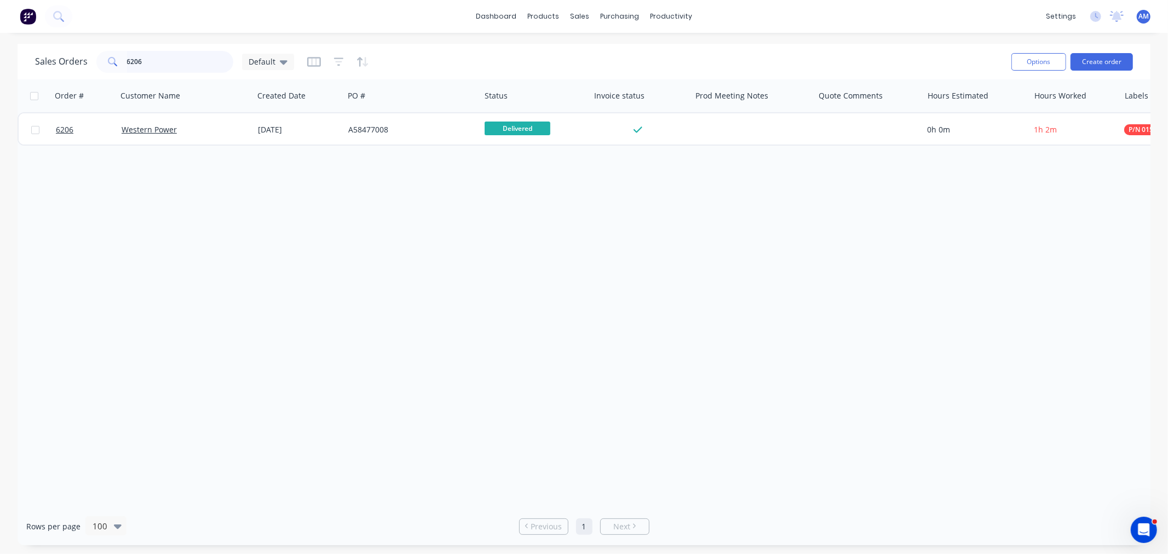
drag, startPoint x: 135, startPoint y: 59, endPoint x: 49, endPoint y: 64, distance: 86.1
click at [49, 64] on div "Sales Orders 6206 Default" at bounding box center [164, 62] width 259 height 22
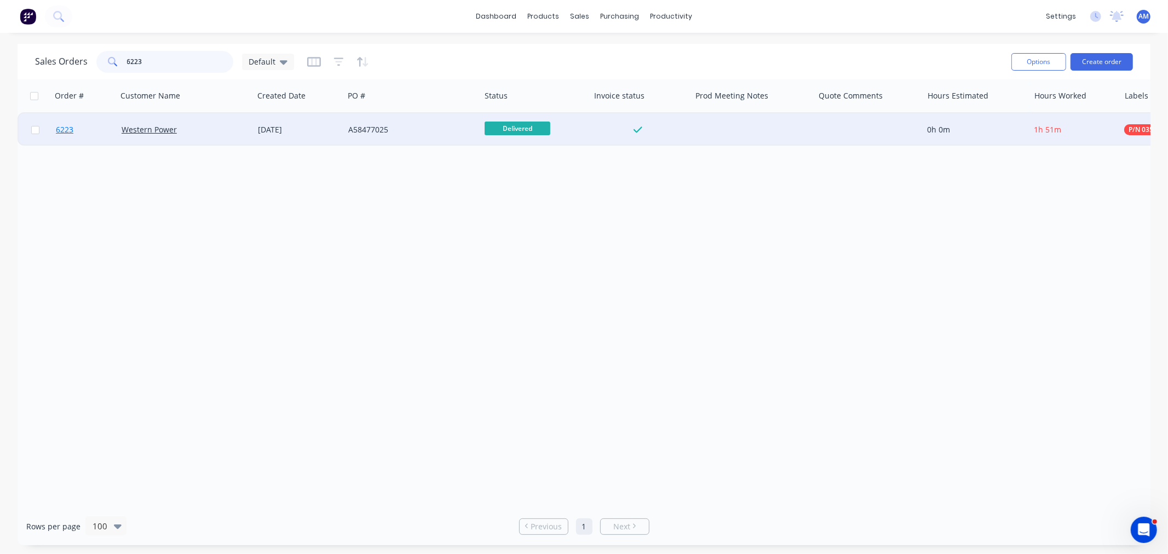
type input "6223"
click at [102, 132] on link "6223" at bounding box center [89, 129] width 66 height 33
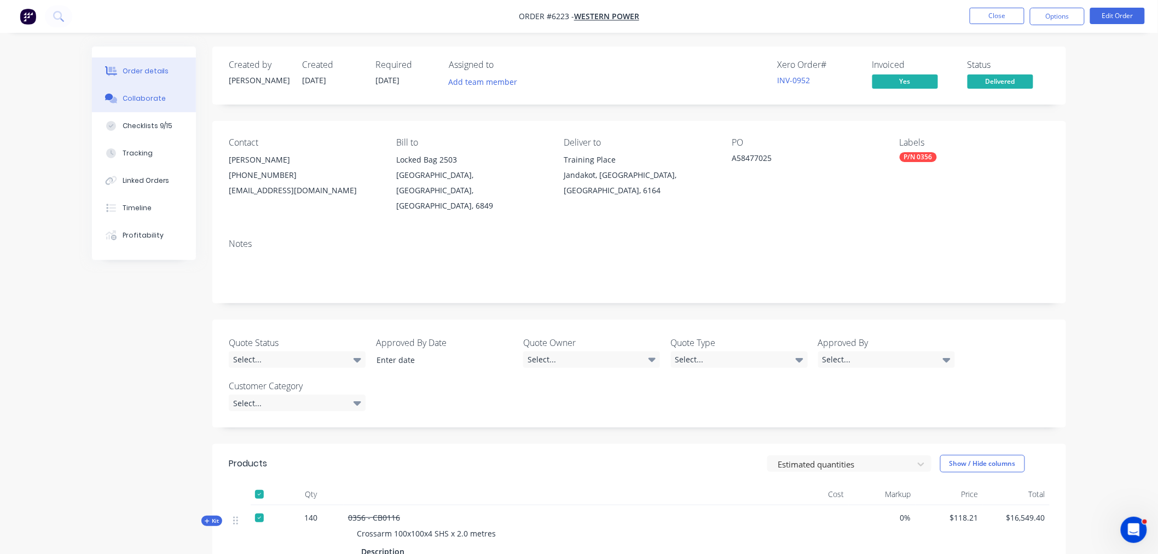
click at [139, 106] on button "Collaborate" at bounding box center [144, 98] width 104 height 27
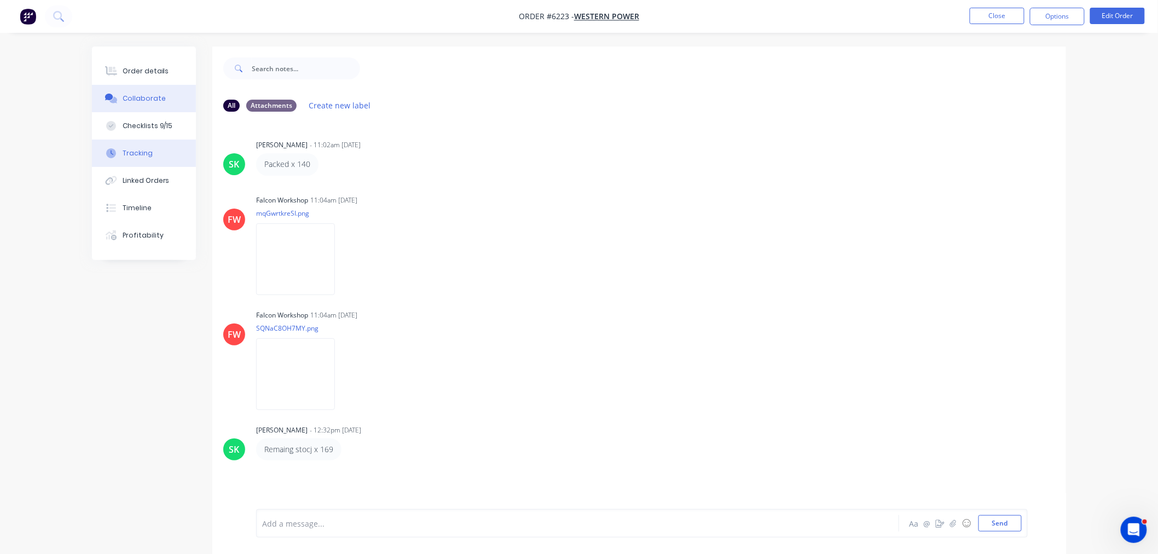
click at [151, 161] on button "Tracking" at bounding box center [144, 153] width 104 height 27
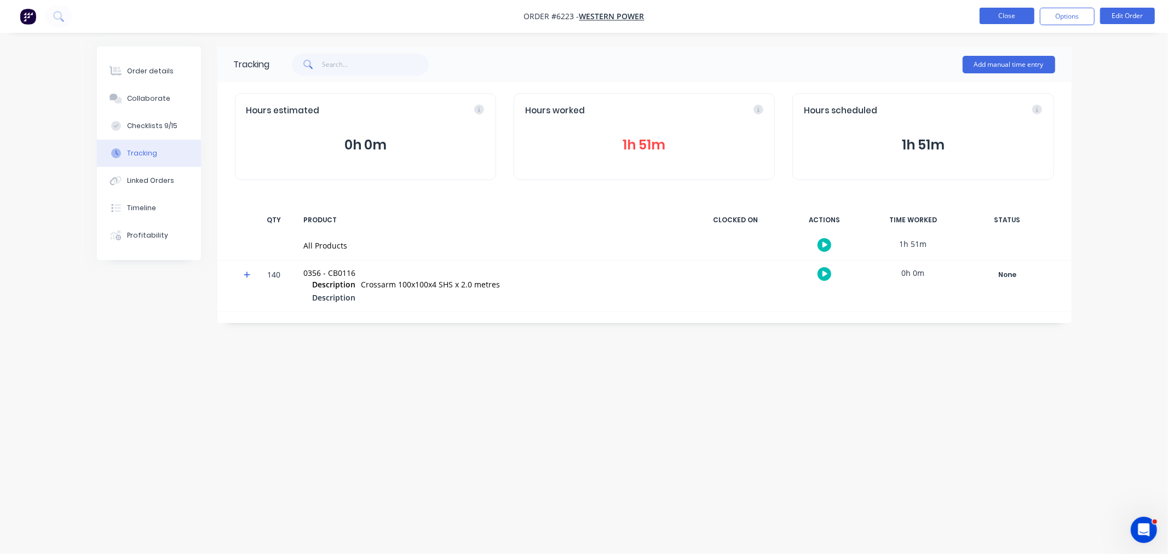
click at [988, 16] on button "Close" at bounding box center [1006, 16] width 55 height 16
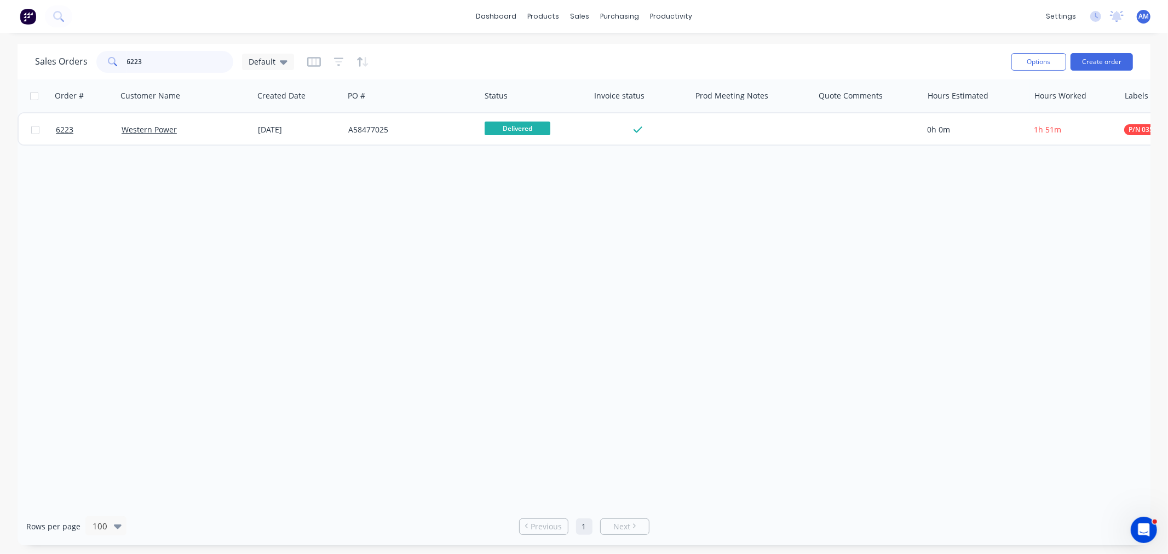
drag, startPoint x: 137, startPoint y: 66, endPoint x: 96, endPoint y: 66, distance: 41.1
click at [96, 66] on div "6223" at bounding box center [164, 62] width 137 height 22
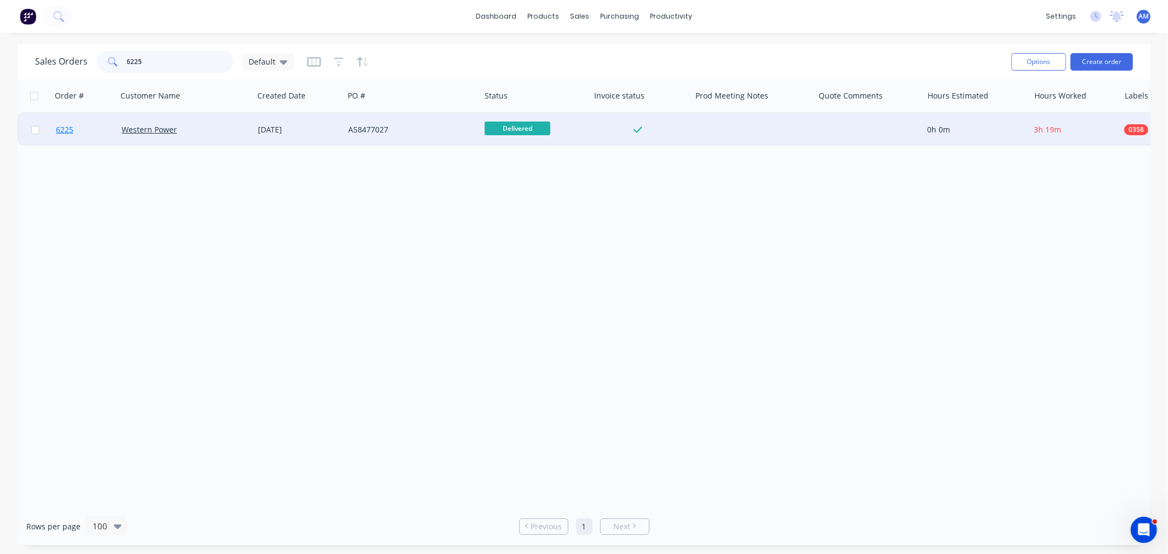
type input "6225"
click at [92, 129] on link "6225" at bounding box center [89, 129] width 66 height 33
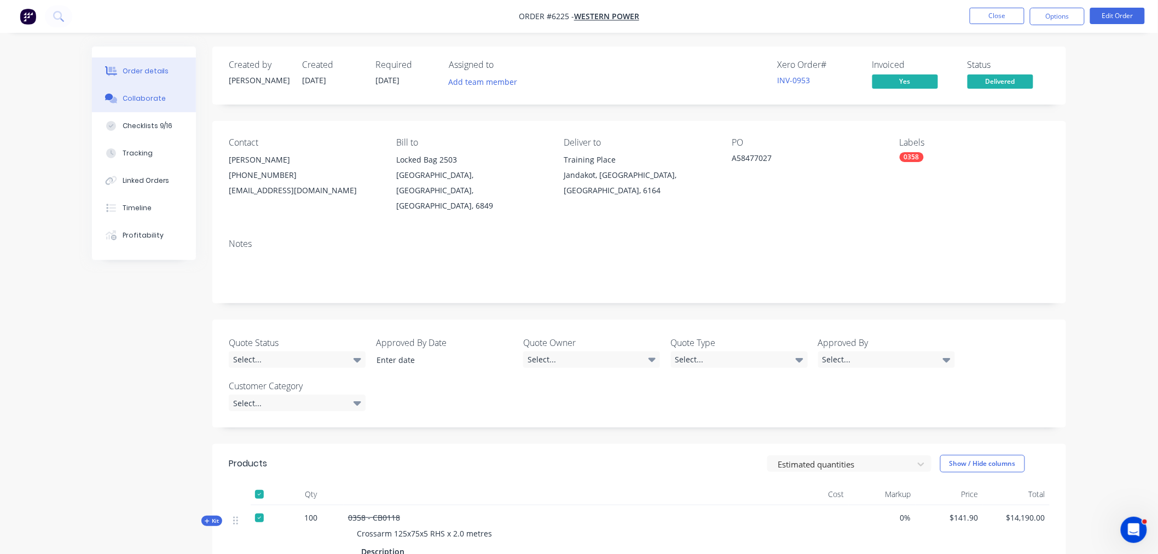
click at [146, 95] on div "Collaborate" at bounding box center [144, 99] width 43 height 10
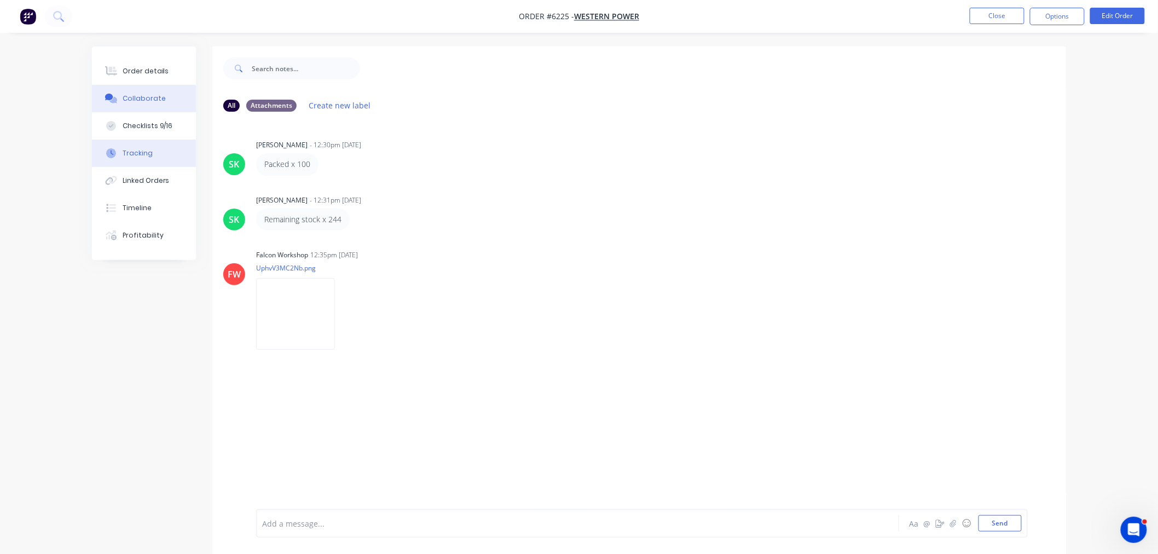
click at [134, 152] on div "Tracking" at bounding box center [138, 153] width 30 height 10
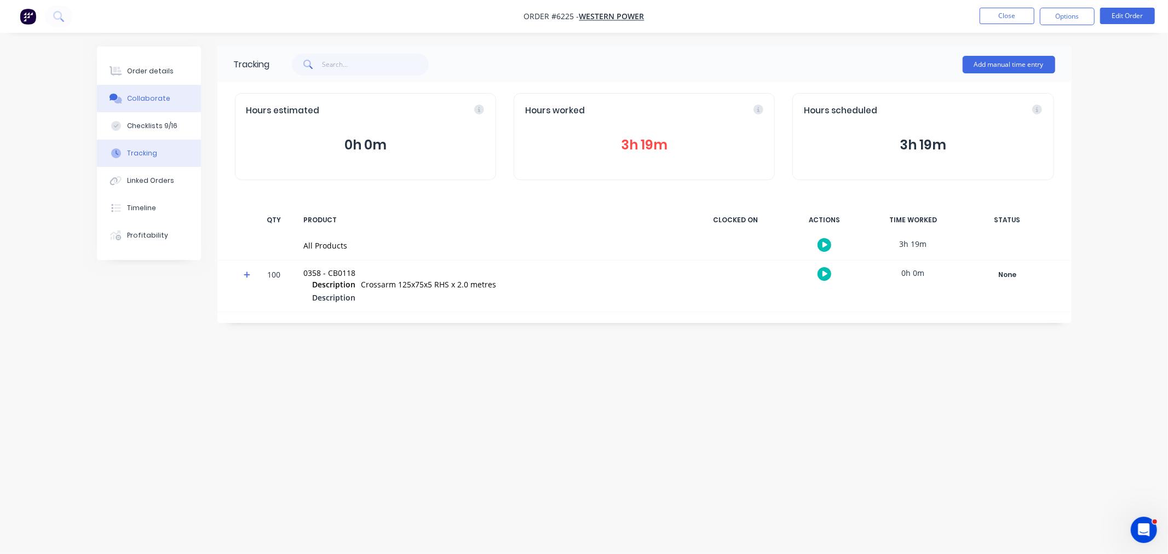
click at [156, 88] on button "Collaborate" at bounding box center [149, 98] width 104 height 27
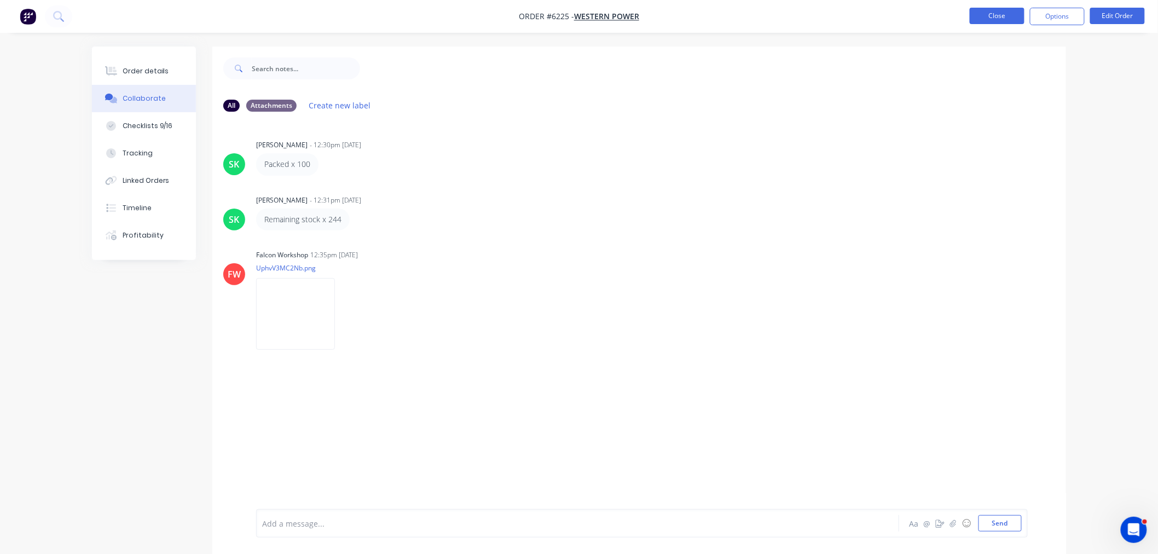
click at [994, 13] on button "Close" at bounding box center [997, 16] width 55 height 16
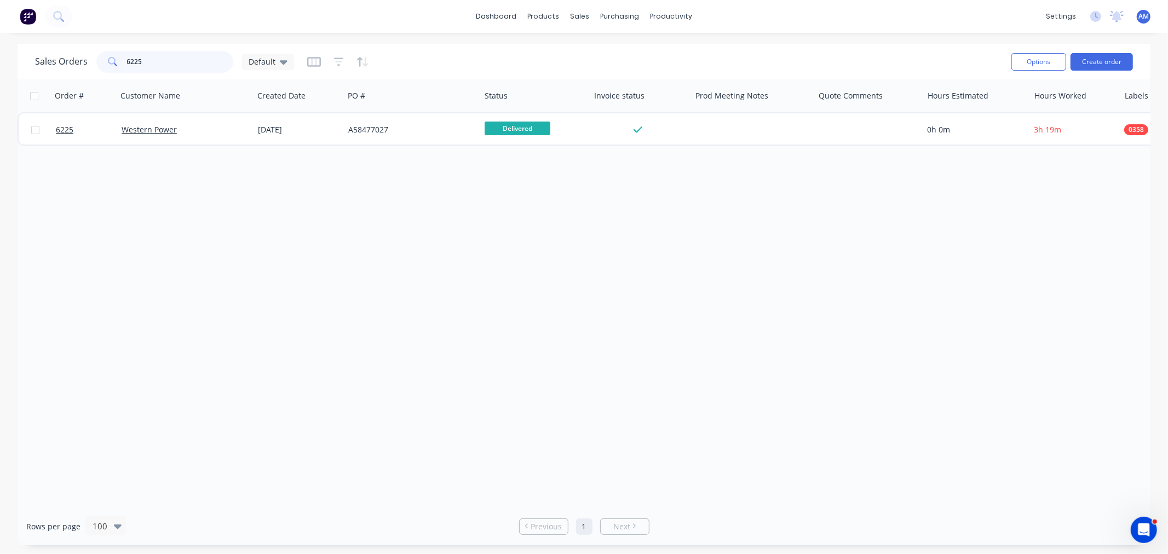
drag, startPoint x: 151, startPoint y: 57, endPoint x: 78, endPoint y: 69, distance: 73.8
click at [73, 64] on div "Sales Orders 6225 Default" at bounding box center [164, 62] width 259 height 22
type input "6235"
click at [83, 132] on link "6235" at bounding box center [89, 129] width 66 height 33
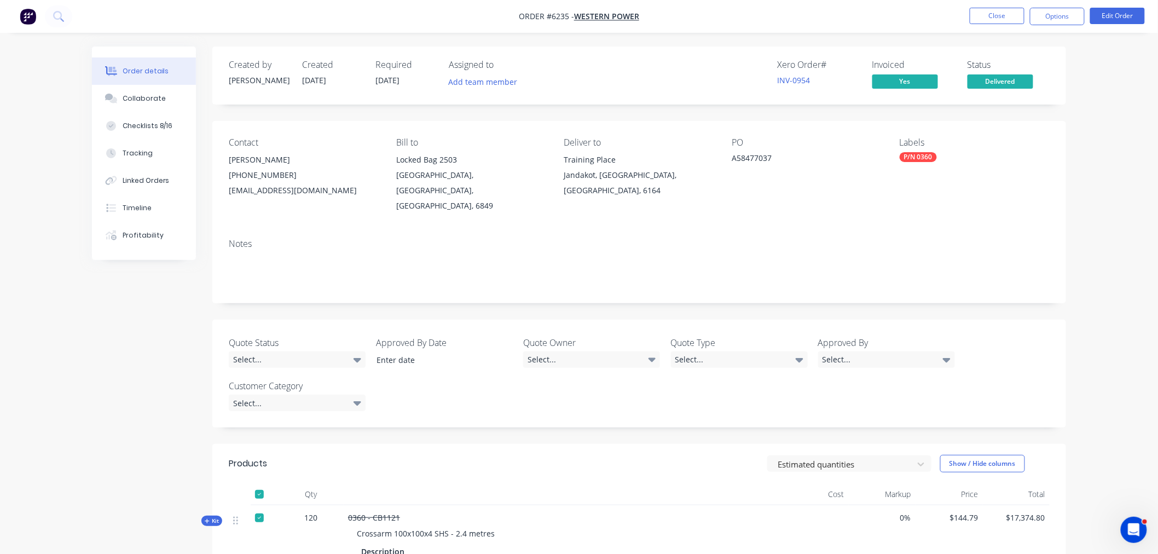
click at [147, 83] on button "Order details" at bounding box center [144, 70] width 104 height 27
click at [145, 94] on div "Collaborate" at bounding box center [144, 99] width 43 height 10
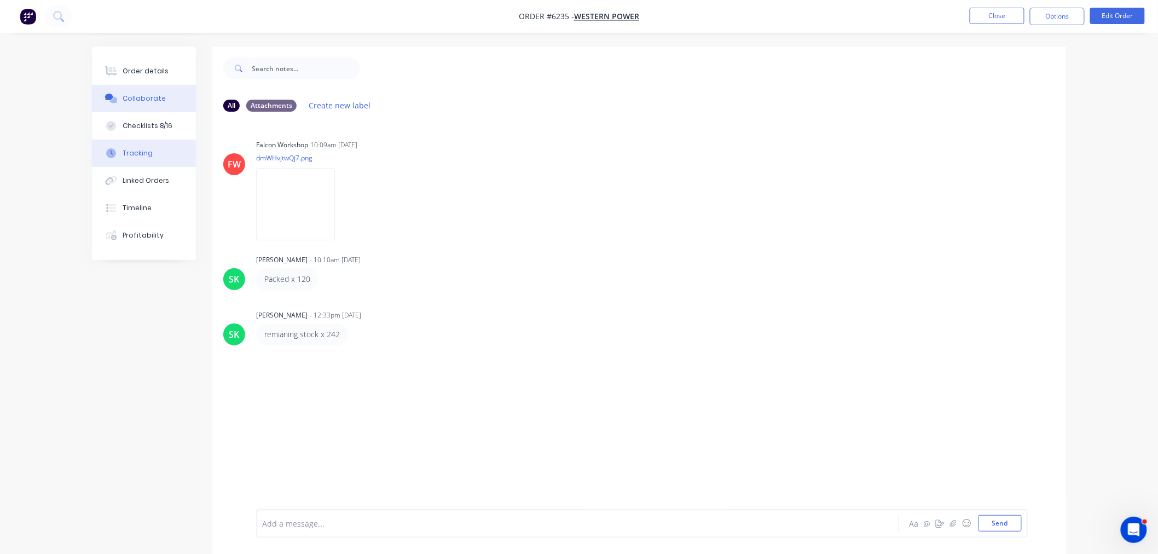
click at [145, 155] on div "Tracking" at bounding box center [138, 153] width 30 height 10
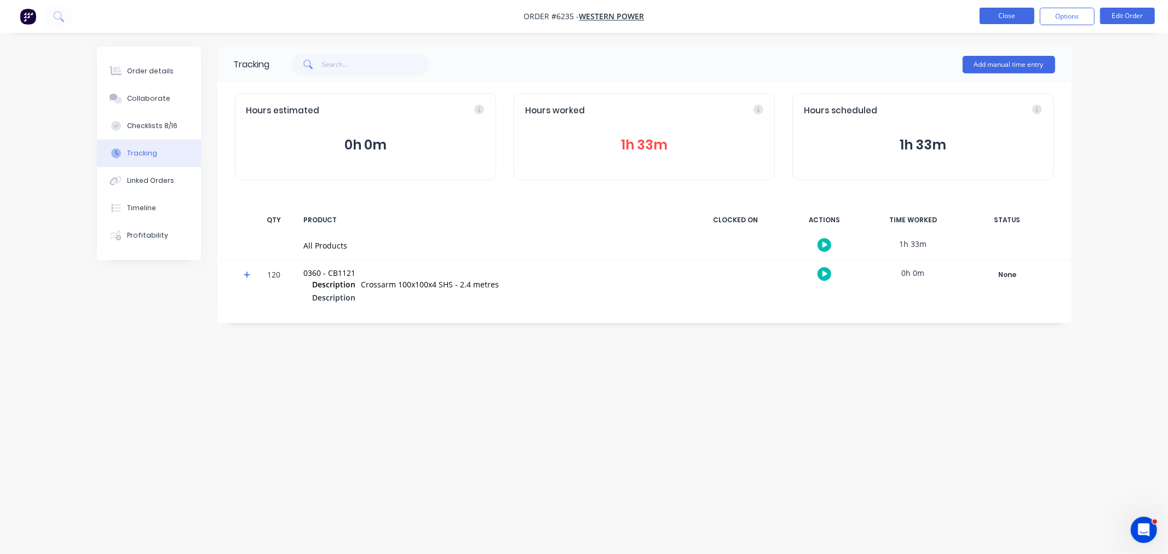
click at [1000, 14] on button "Close" at bounding box center [1006, 16] width 55 height 16
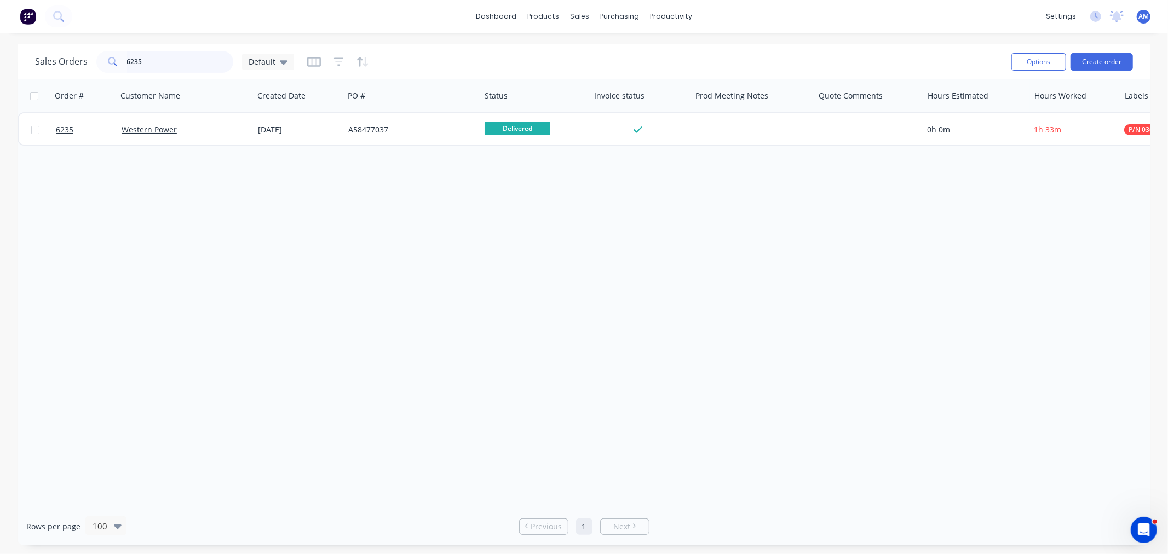
click at [154, 61] on input "6235" at bounding box center [180, 62] width 107 height 22
drag, startPoint x: 133, startPoint y: 61, endPoint x: 95, endPoint y: 66, distance: 38.0
click at [97, 65] on div "6235" at bounding box center [164, 62] width 137 height 22
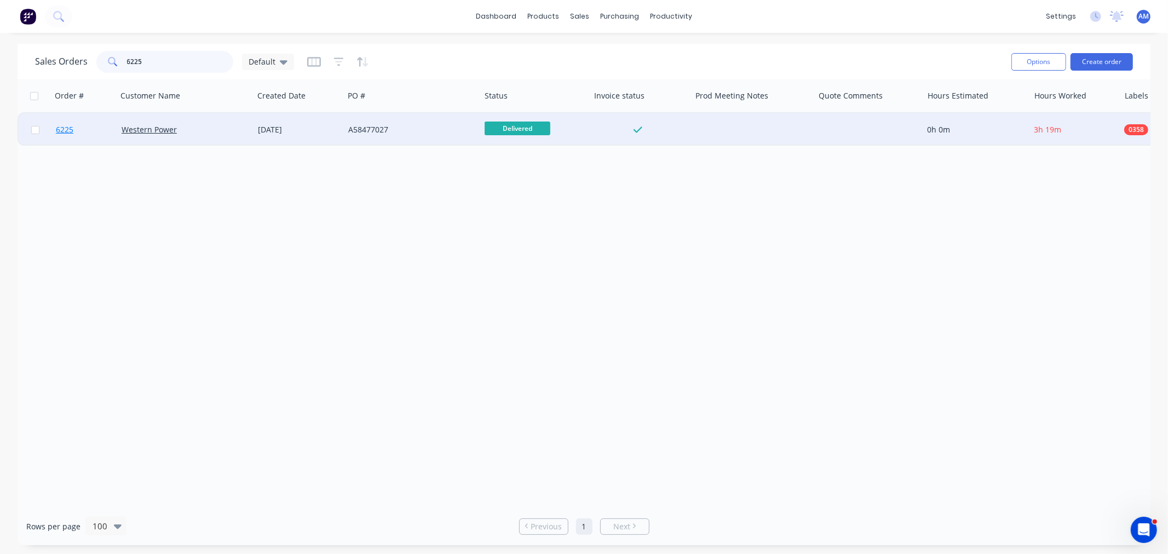
type input "6225"
click at [95, 129] on link "6225" at bounding box center [89, 129] width 66 height 33
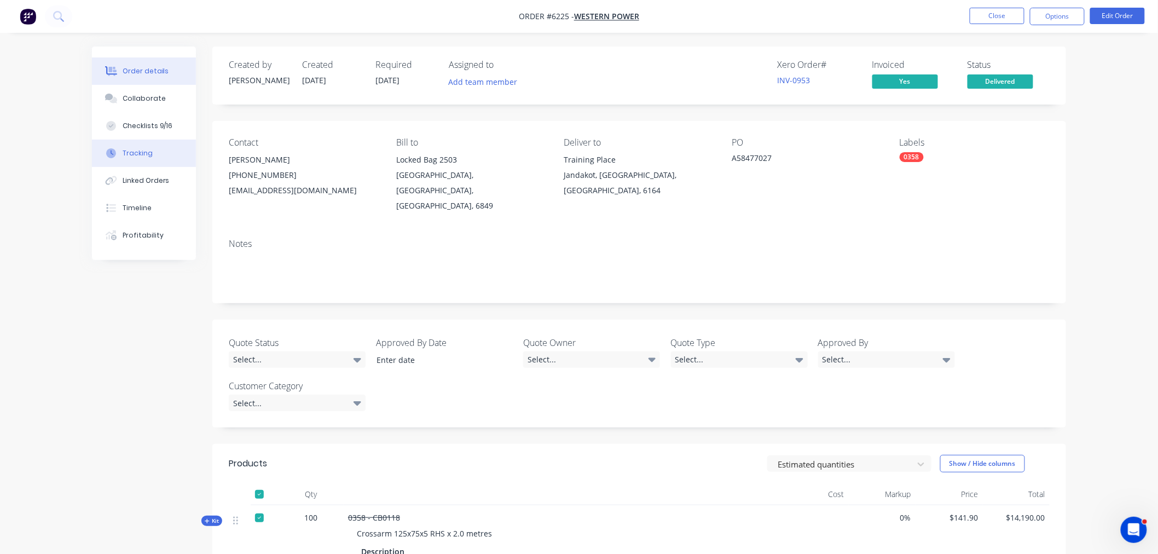
click at [138, 164] on button "Tracking" at bounding box center [144, 153] width 104 height 27
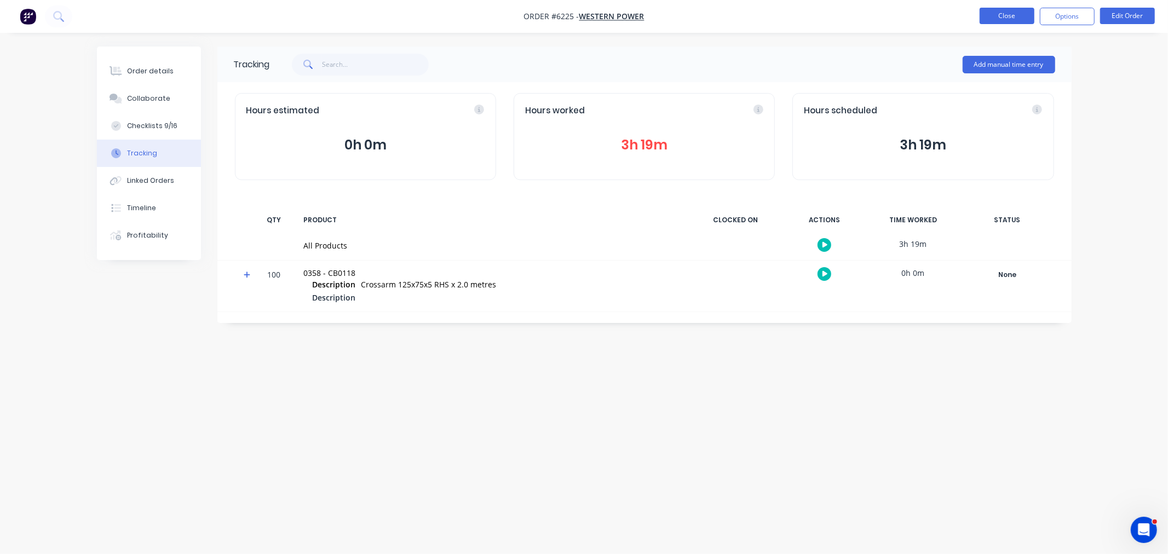
click at [1008, 9] on button "Close" at bounding box center [1006, 16] width 55 height 16
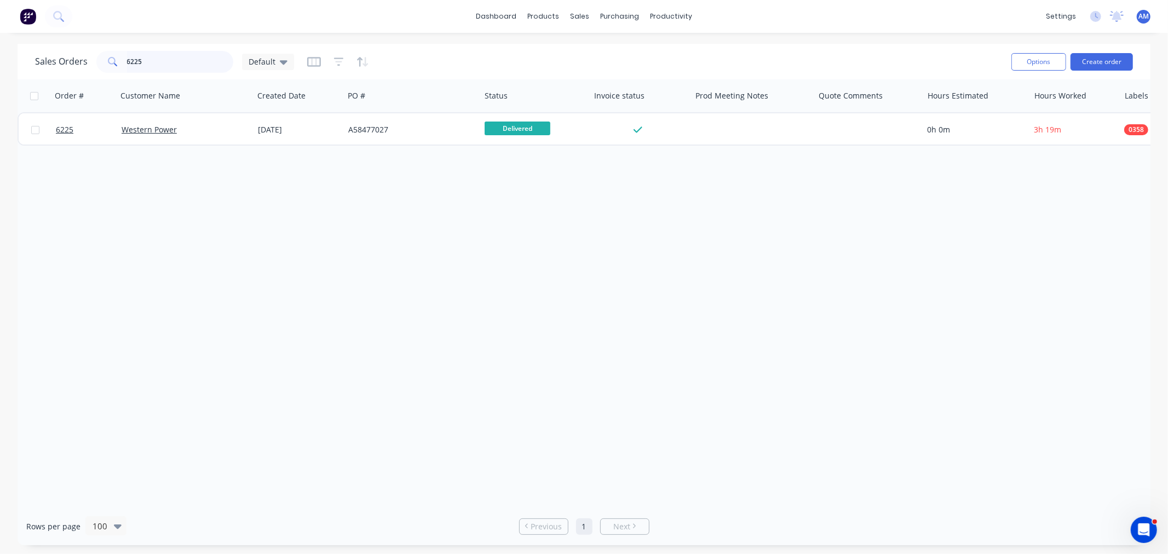
click at [57, 64] on div "Sales Orders 6225 Default" at bounding box center [164, 62] width 259 height 22
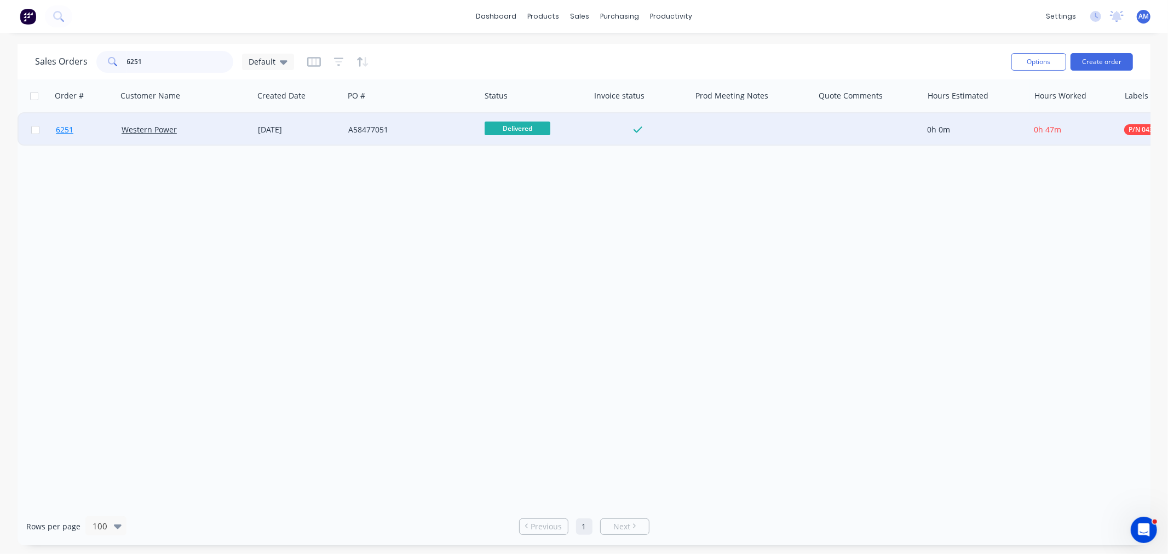
type input "6251"
click at [102, 135] on link "6251" at bounding box center [89, 129] width 66 height 33
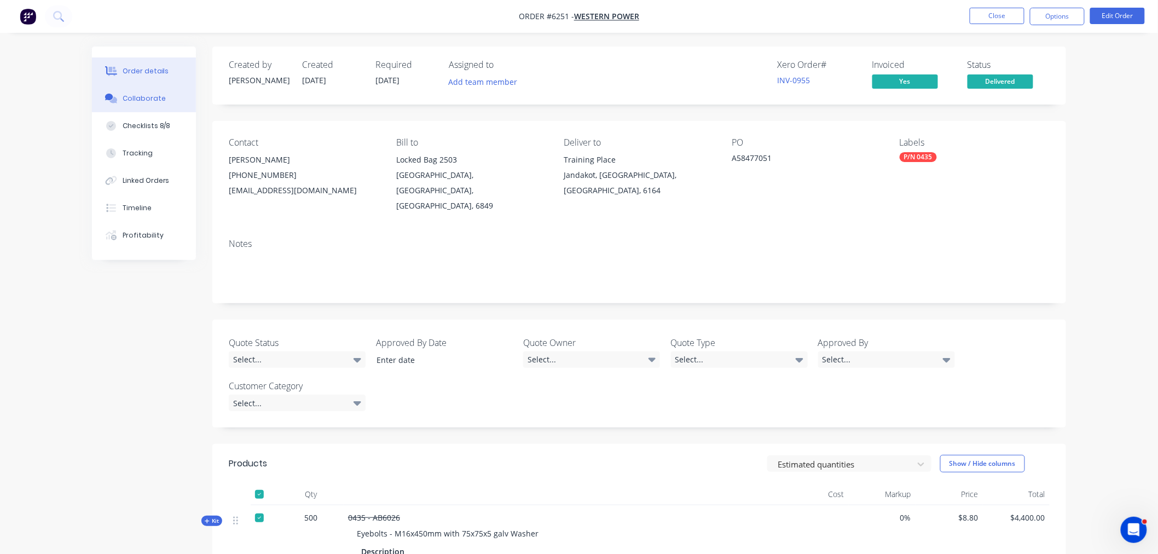
click at [143, 88] on button "Collaborate" at bounding box center [144, 98] width 104 height 27
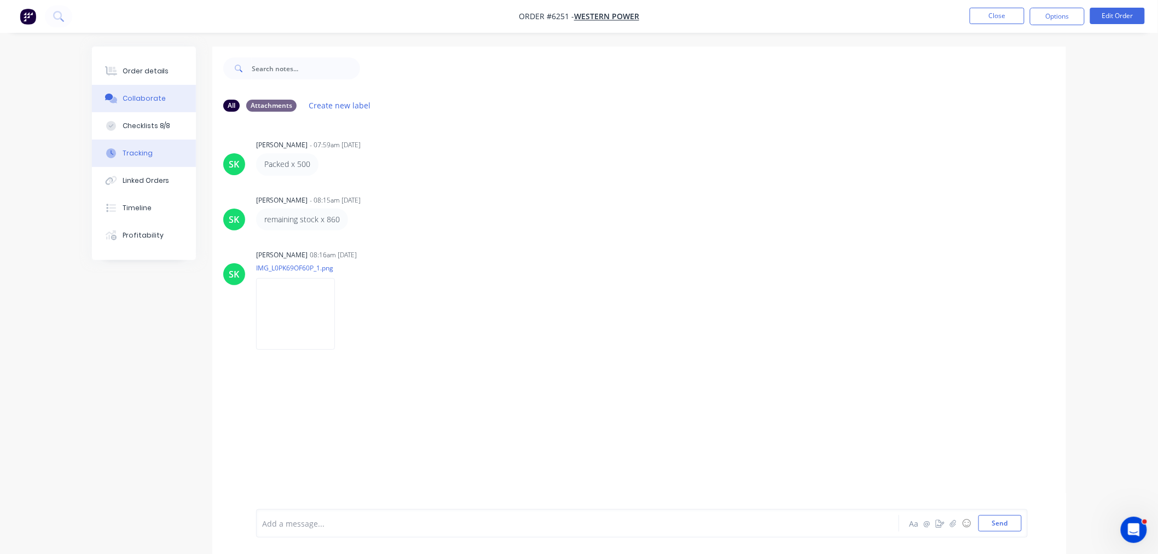
click at [134, 145] on button "Tracking" at bounding box center [144, 153] width 104 height 27
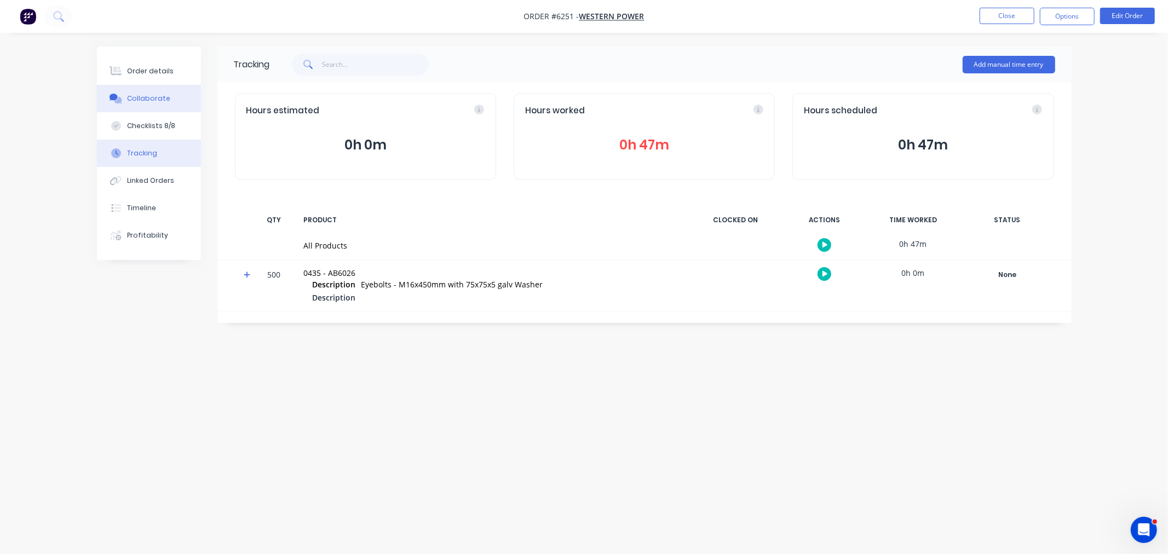
click at [148, 97] on div "Collaborate" at bounding box center [148, 99] width 43 height 10
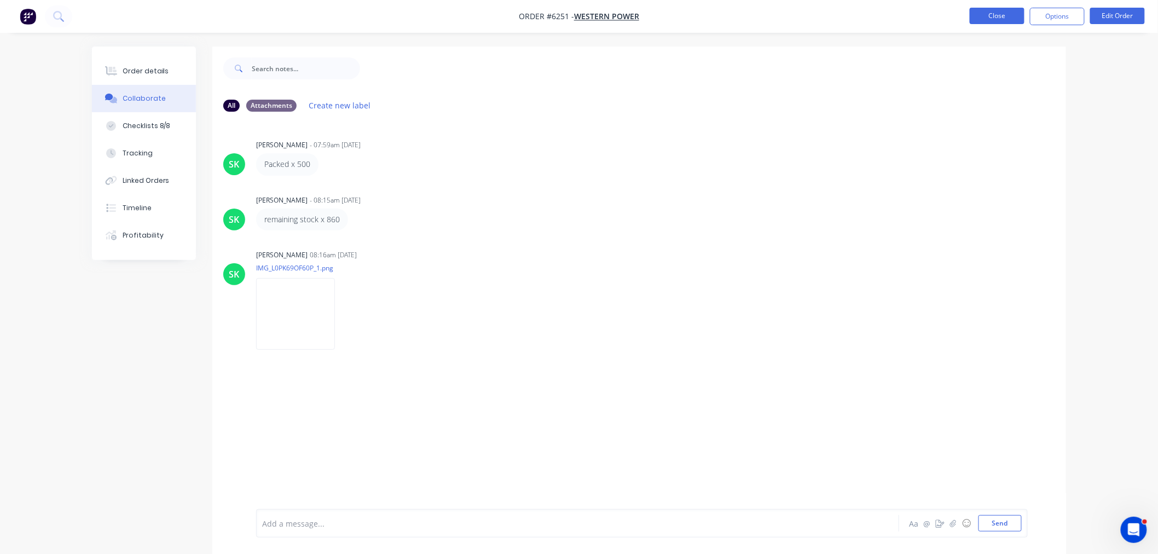
click at [995, 12] on button "Close" at bounding box center [997, 16] width 55 height 16
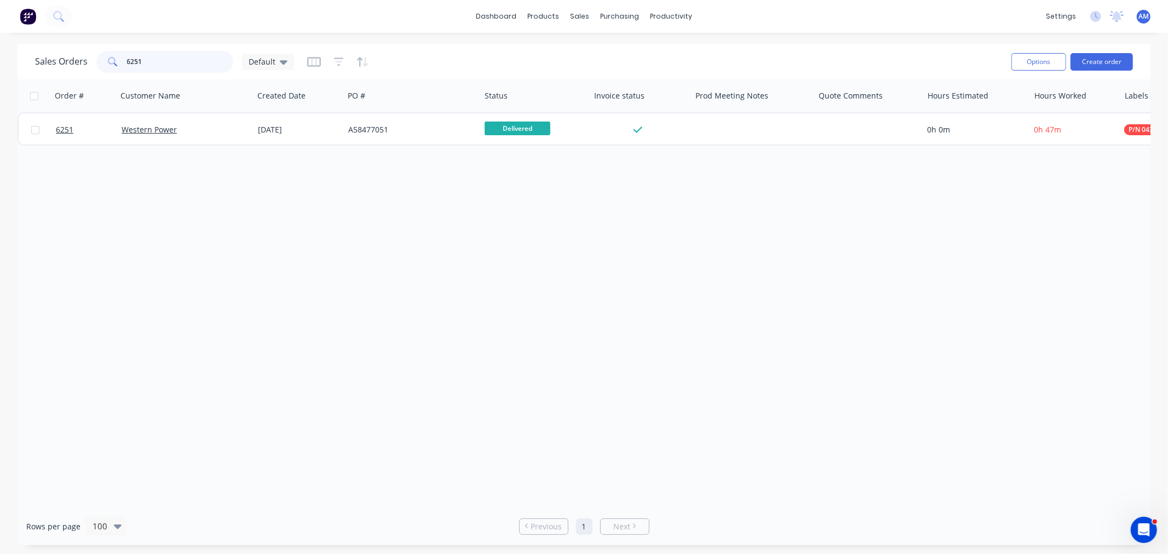
click at [178, 64] on input "6251" at bounding box center [180, 62] width 107 height 22
drag, startPoint x: 144, startPoint y: 63, endPoint x: 83, endPoint y: 74, distance: 61.7
click at [85, 71] on div "Sales Orders 6251 Default" at bounding box center [164, 62] width 259 height 22
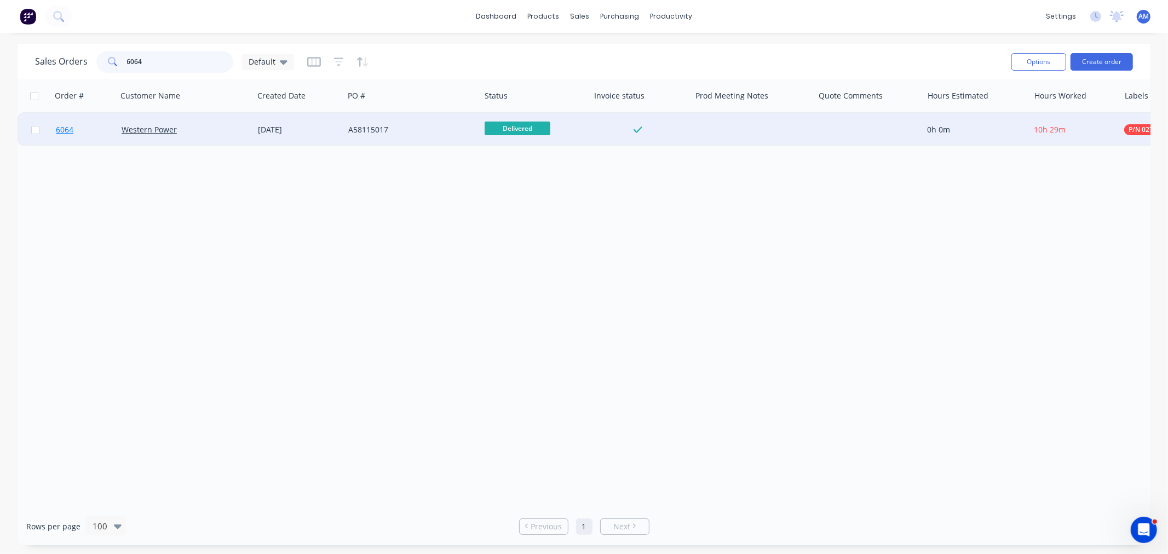
type input "6064"
click at [100, 131] on link "6064" at bounding box center [89, 129] width 66 height 33
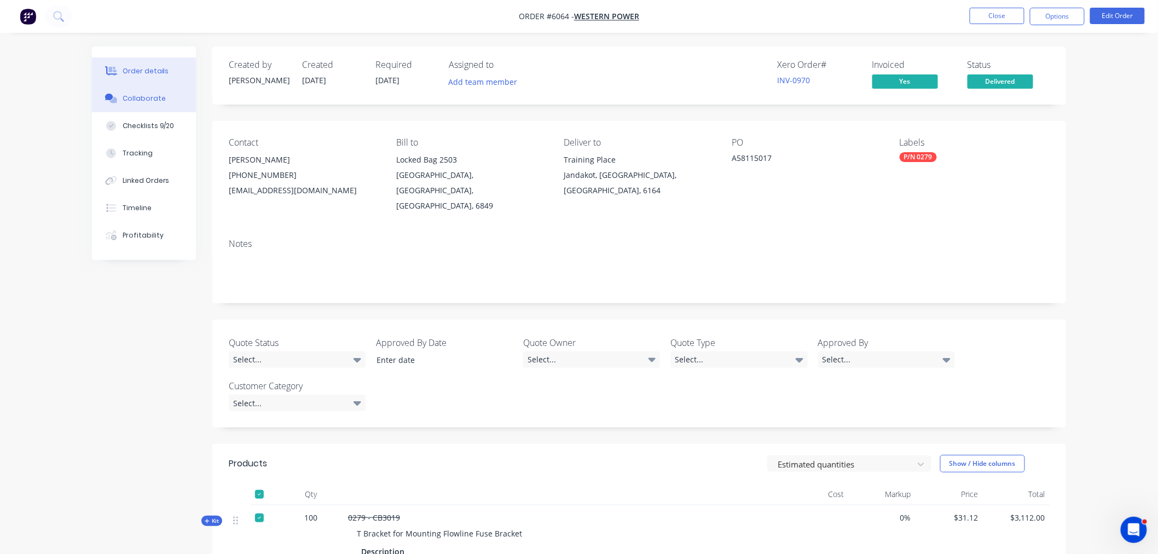
click at [131, 91] on button "Collaborate" at bounding box center [144, 98] width 104 height 27
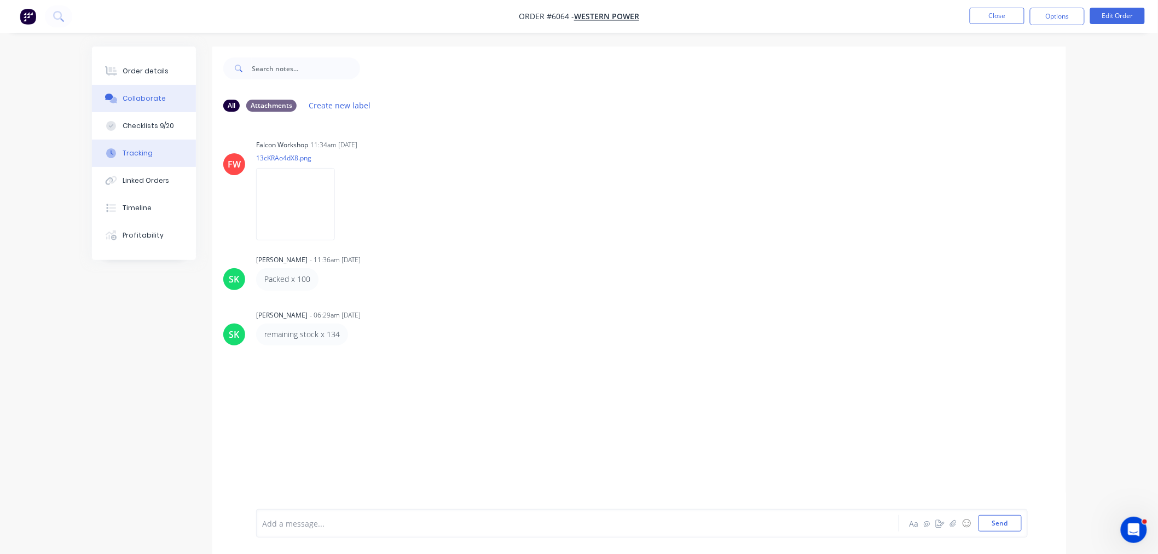
click at [143, 163] on button "Tracking" at bounding box center [144, 153] width 104 height 27
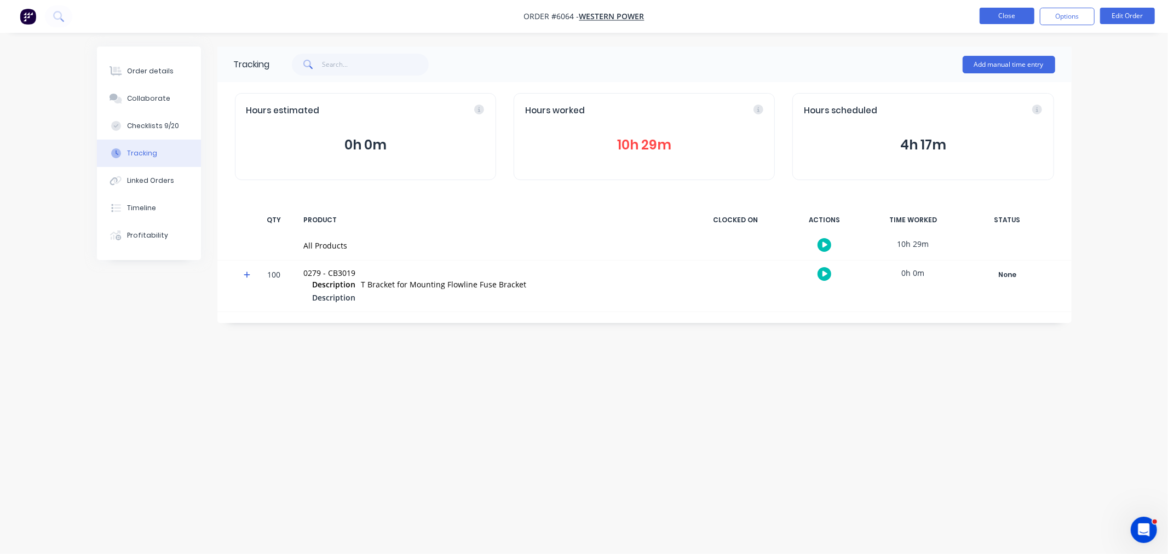
click at [1001, 11] on button "Close" at bounding box center [1006, 16] width 55 height 16
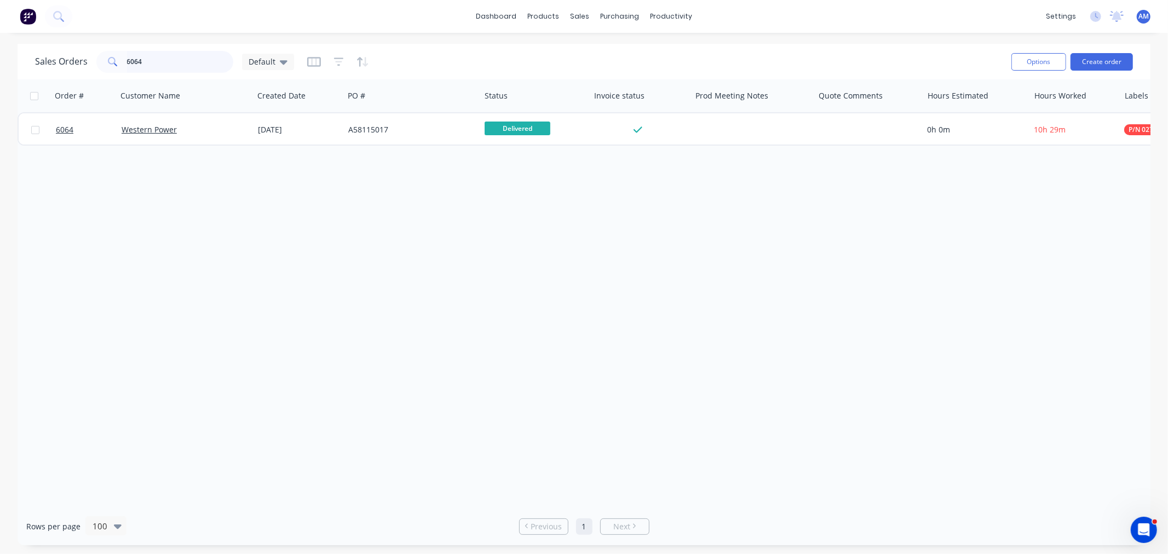
click at [199, 68] on input "6064" at bounding box center [180, 62] width 107 height 22
drag, startPoint x: 135, startPoint y: 64, endPoint x: 83, endPoint y: 74, distance: 52.5
click at [83, 74] on div "Sales Orders 6064 Default" at bounding box center [518, 61] width 967 height 27
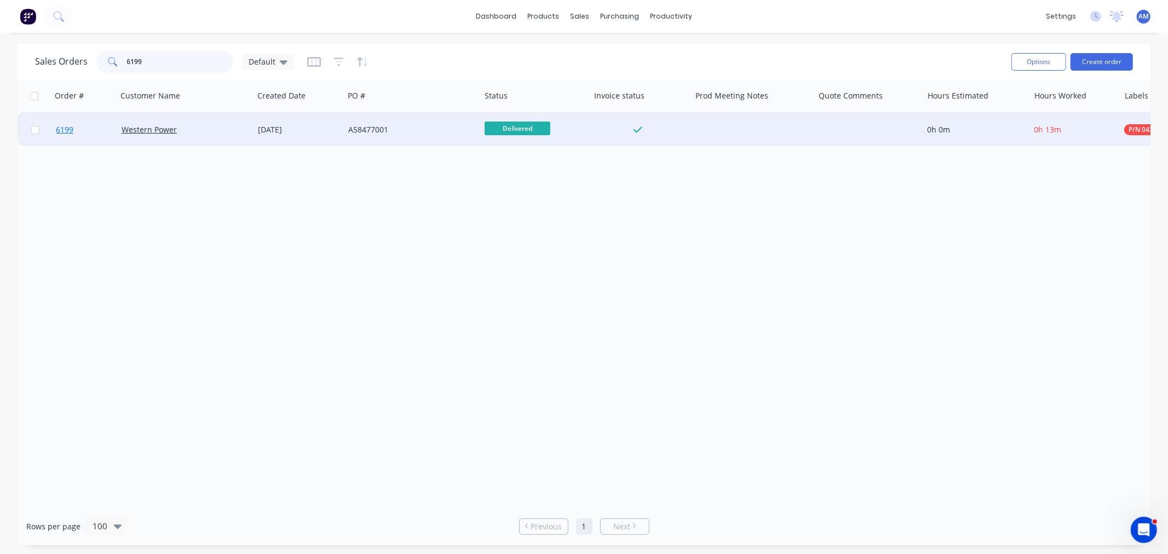
type input "6199"
click at [88, 134] on link "6199" at bounding box center [89, 129] width 66 height 33
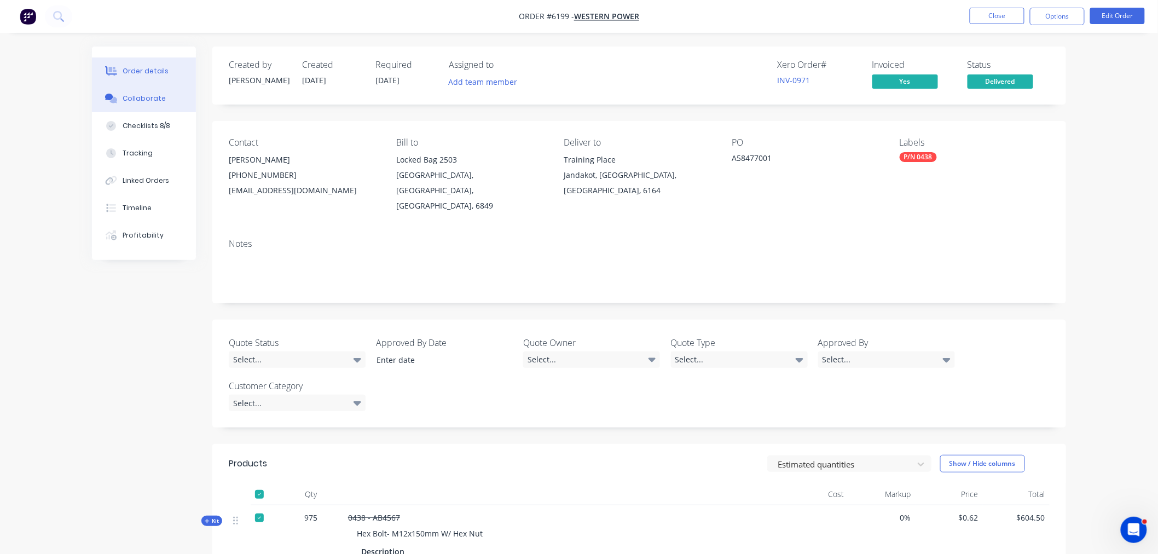
click at [148, 95] on div "Collaborate" at bounding box center [144, 99] width 43 height 10
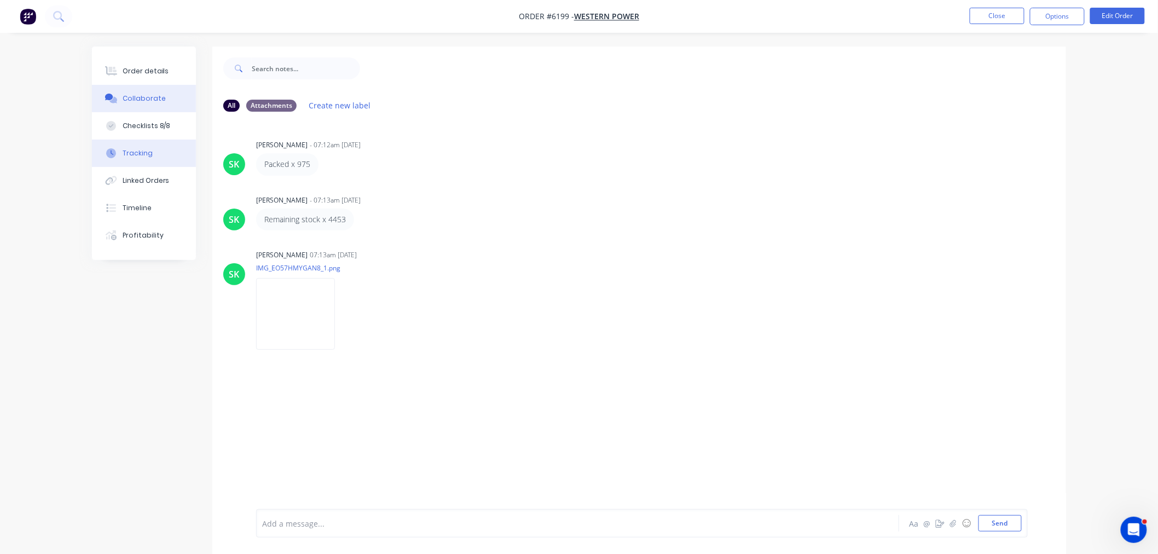
click at [168, 149] on button "Tracking" at bounding box center [144, 153] width 104 height 27
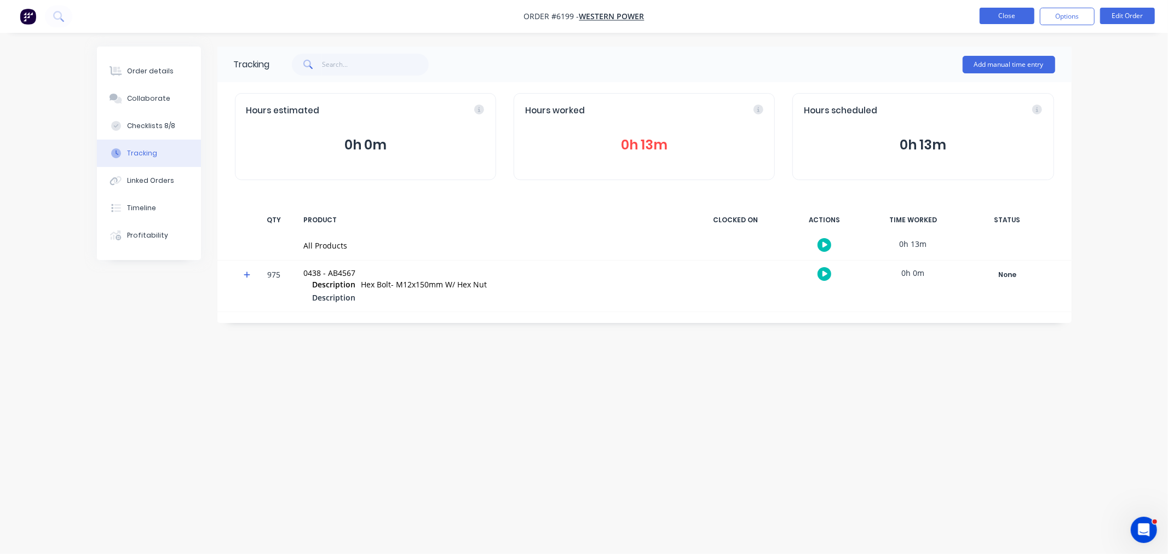
click at [1013, 20] on button "Close" at bounding box center [1006, 16] width 55 height 16
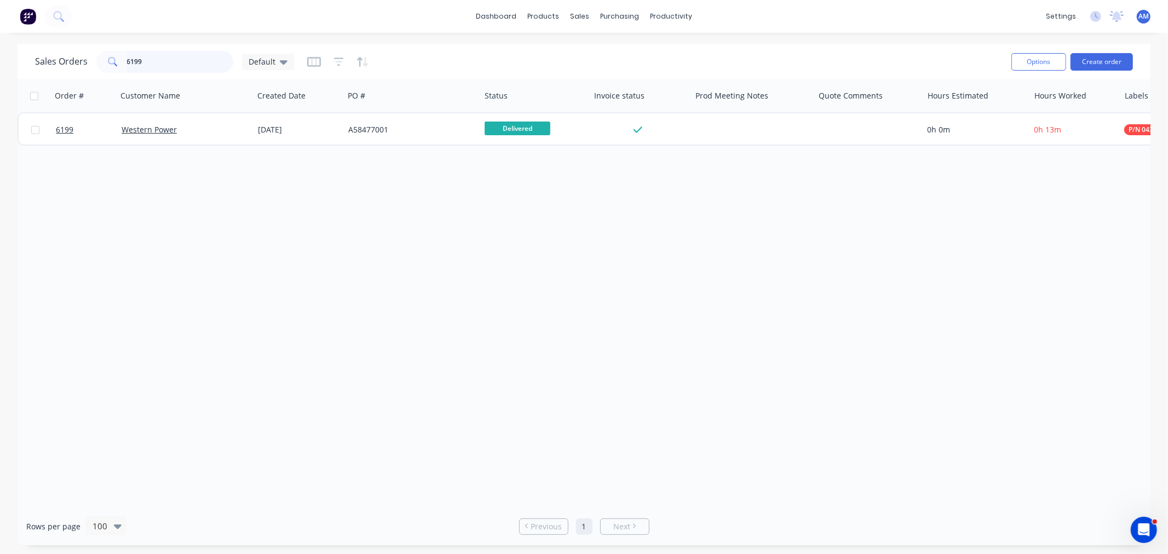
click at [25, 66] on div "Sales Orders 6199 Default Options Create order" at bounding box center [584, 62] width 1133 height 36
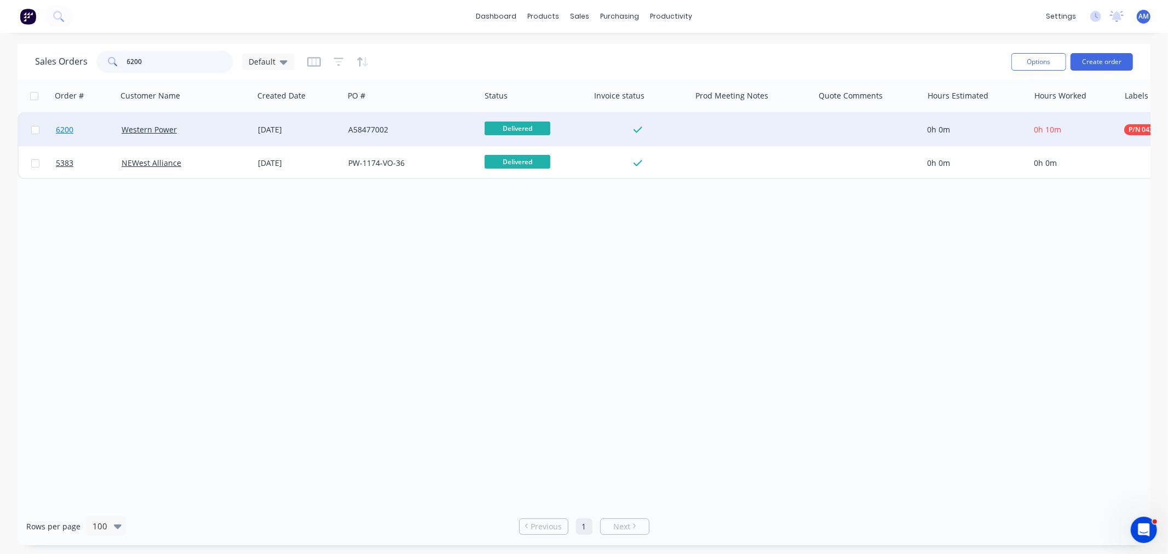
type input "6200"
click at [85, 129] on link "6200" at bounding box center [89, 129] width 66 height 33
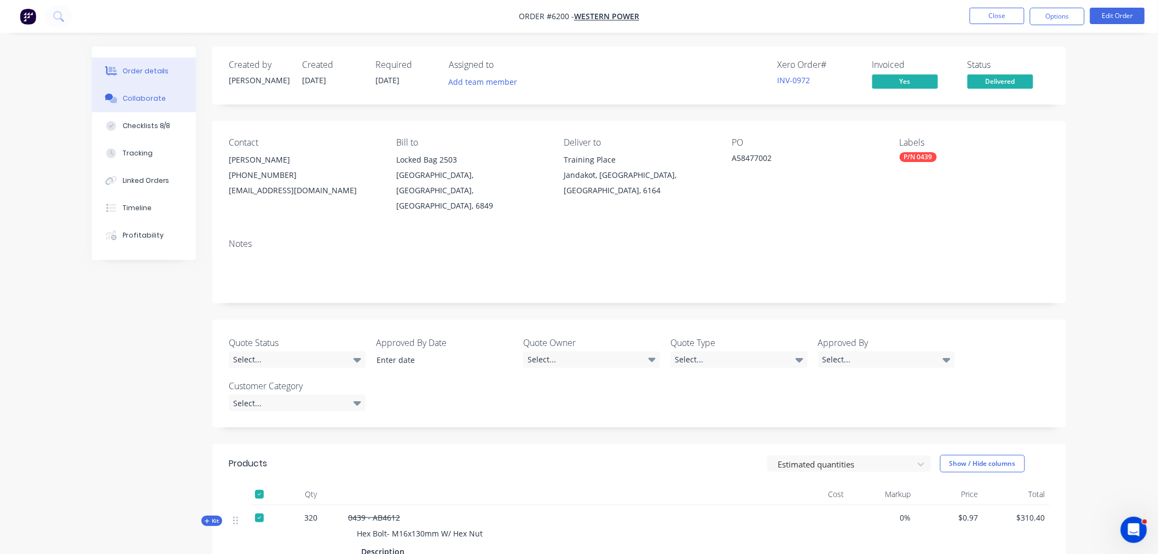
click at [129, 94] on div "Collaborate" at bounding box center [144, 99] width 43 height 10
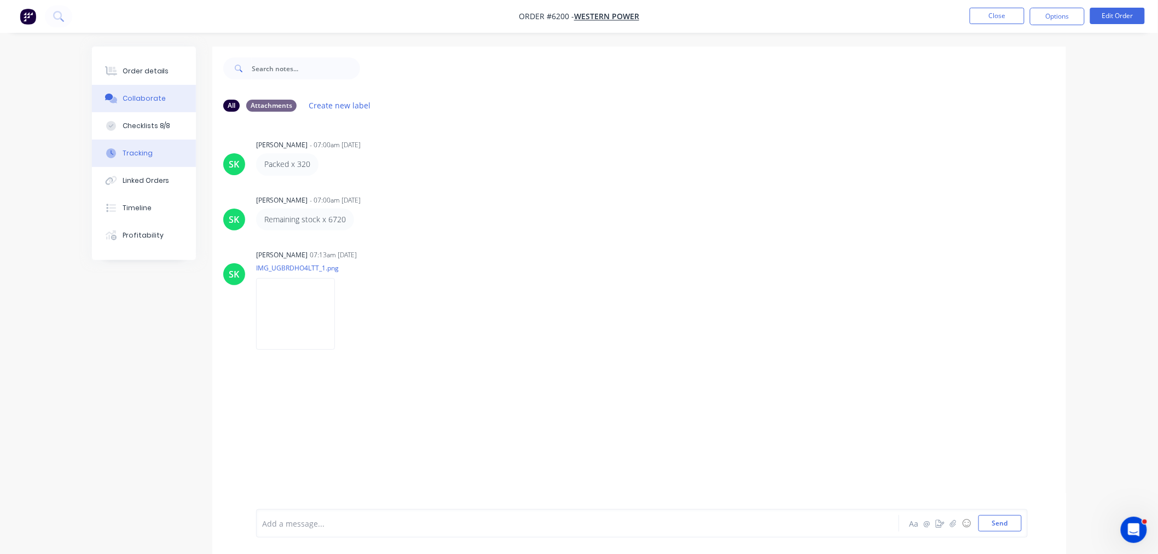
click at [132, 151] on div "Tracking" at bounding box center [138, 153] width 30 height 10
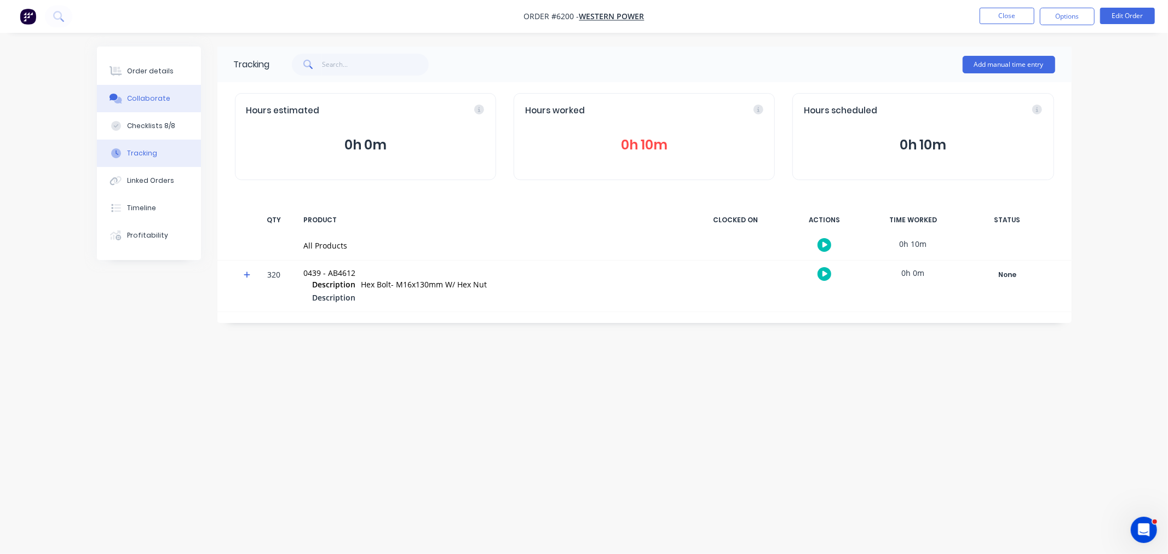
click at [152, 86] on button "Collaborate" at bounding box center [149, 98] width 104 height 27
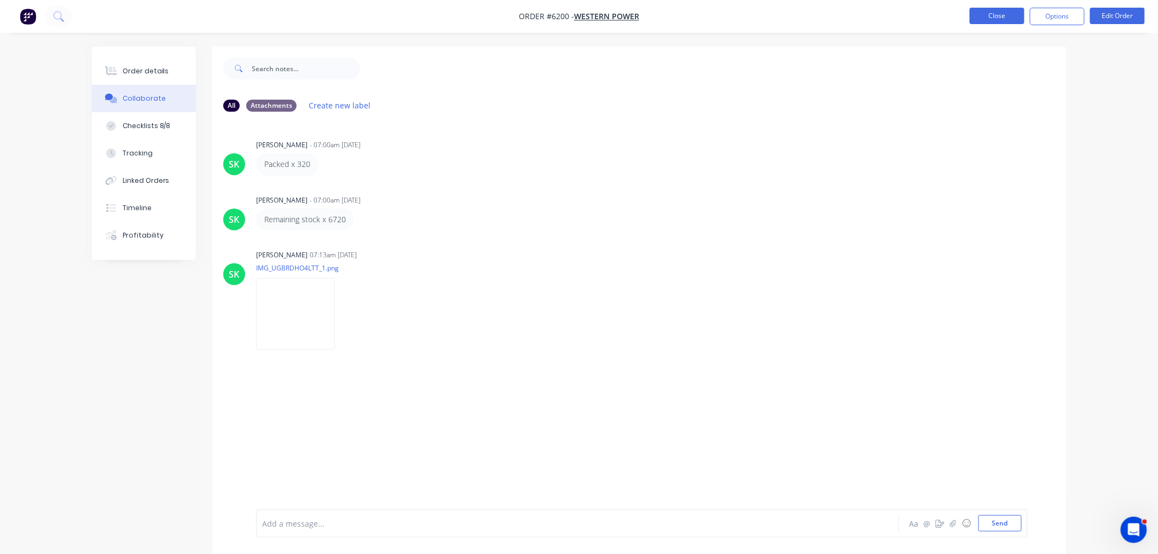
click at [990, 9] on button "Close" at bounding box center [997, 16] width 55 height 16
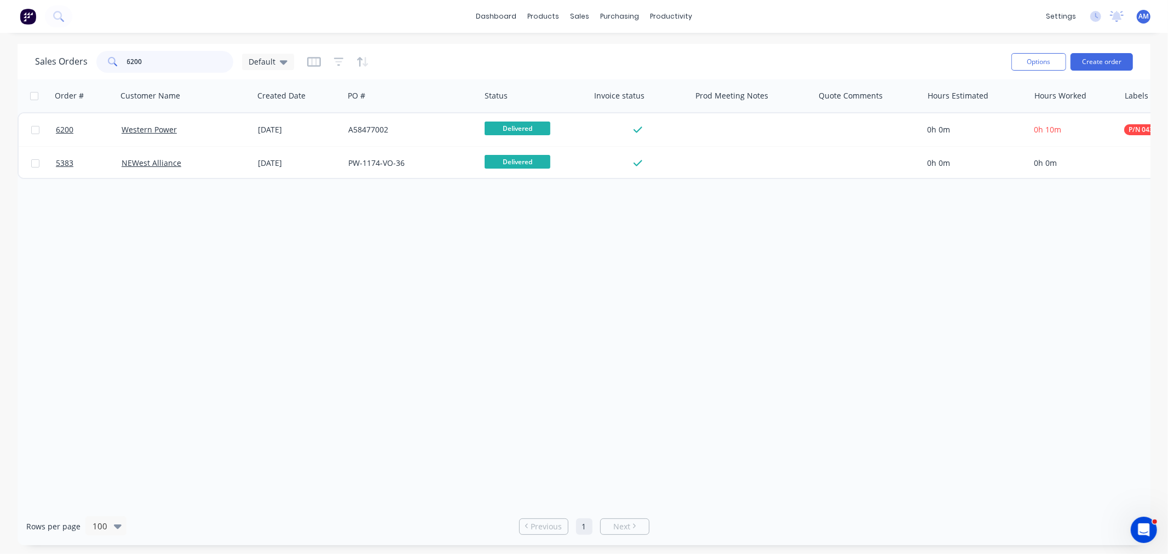
drag, startPoint x: 146, startPoint y: 61, endPoint x: 127, endPoint y: 57, distance: 19.5
click at [127, 57] on input "6200" at bounding box center [180, 62] width 107 height 22
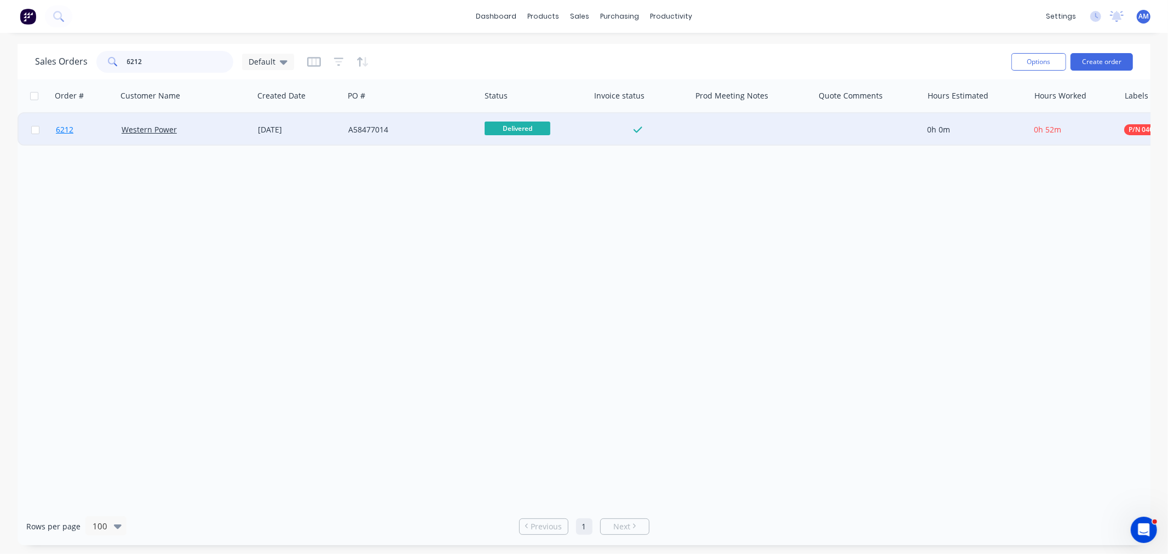
type input "6212"
click at [92, 131] on link "6212" at bounding box center [89, 129] width 66 height 33
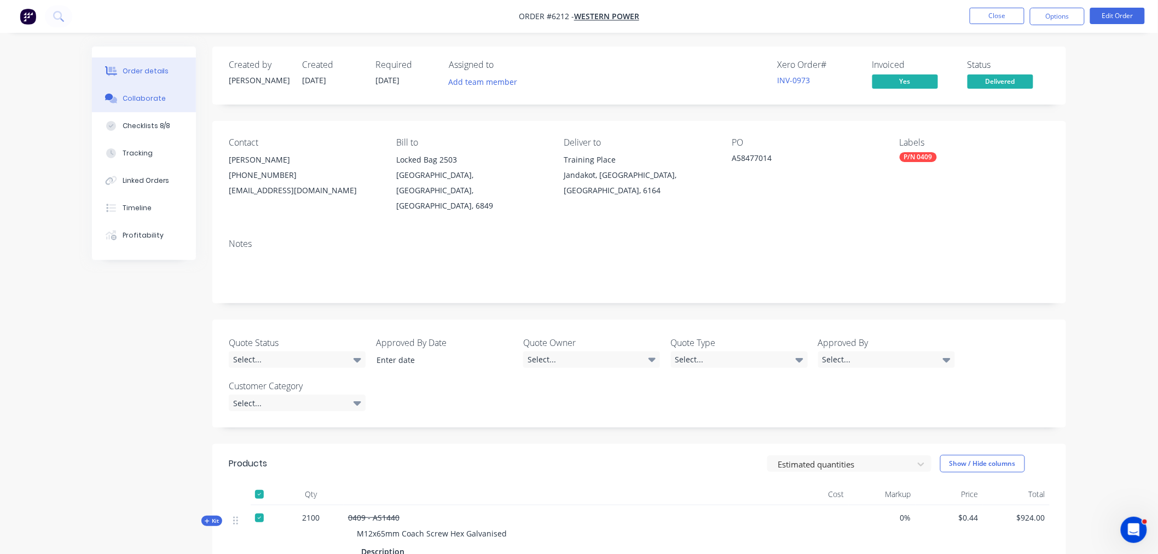
click at [150, 94] on div "Collaborate" at bounding box center [144, 99] width 43 height 10
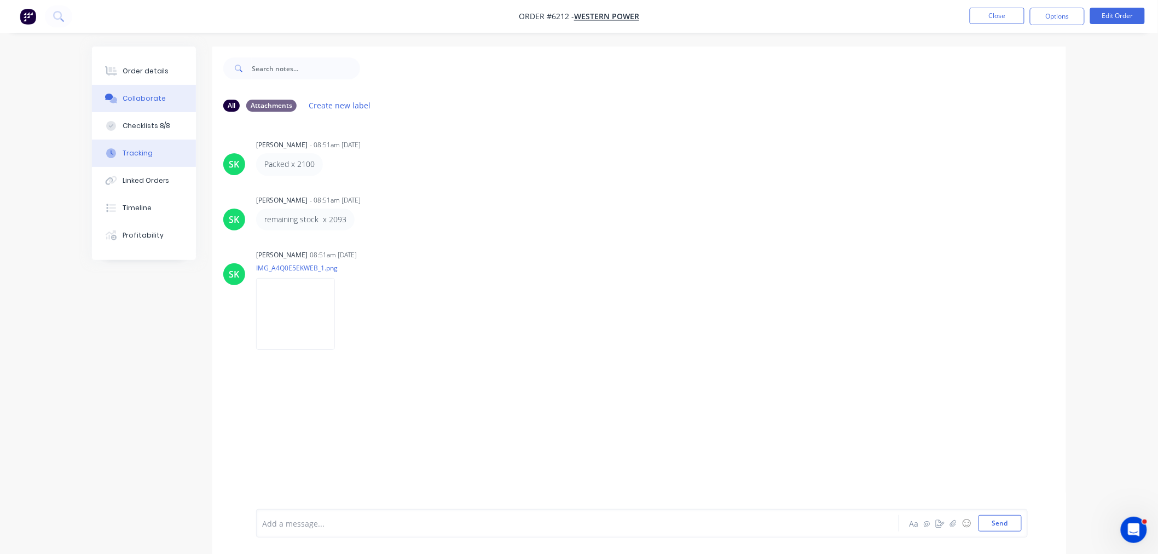
click at [143, 146] on button "Tracking" at bounding box center [144, 153] width 104 height 27
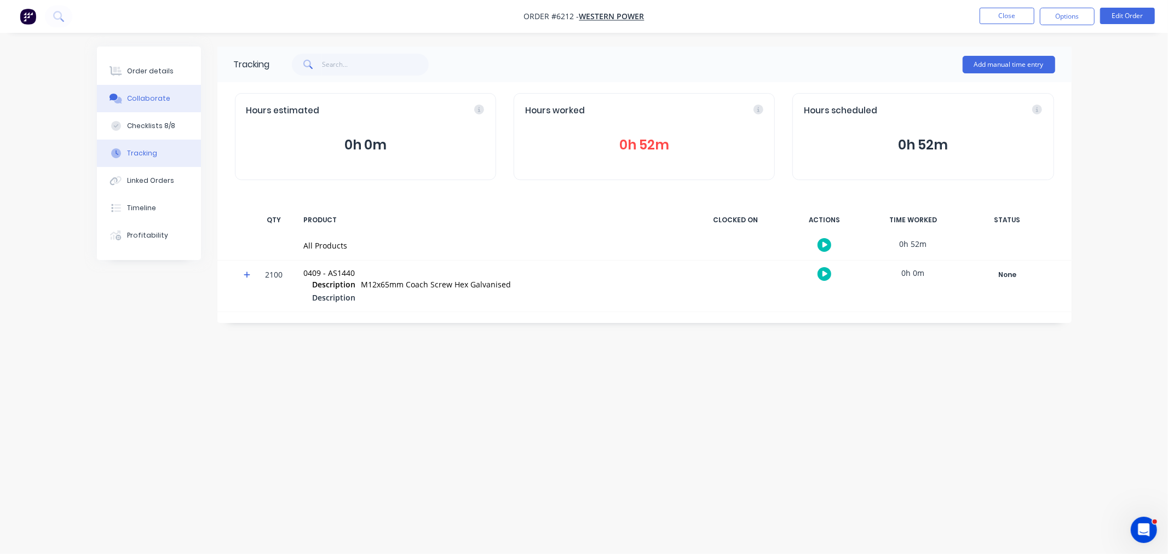
click at [134, 103] on button "Collaborate" at bounding box center [149, 98] width 104 height 27
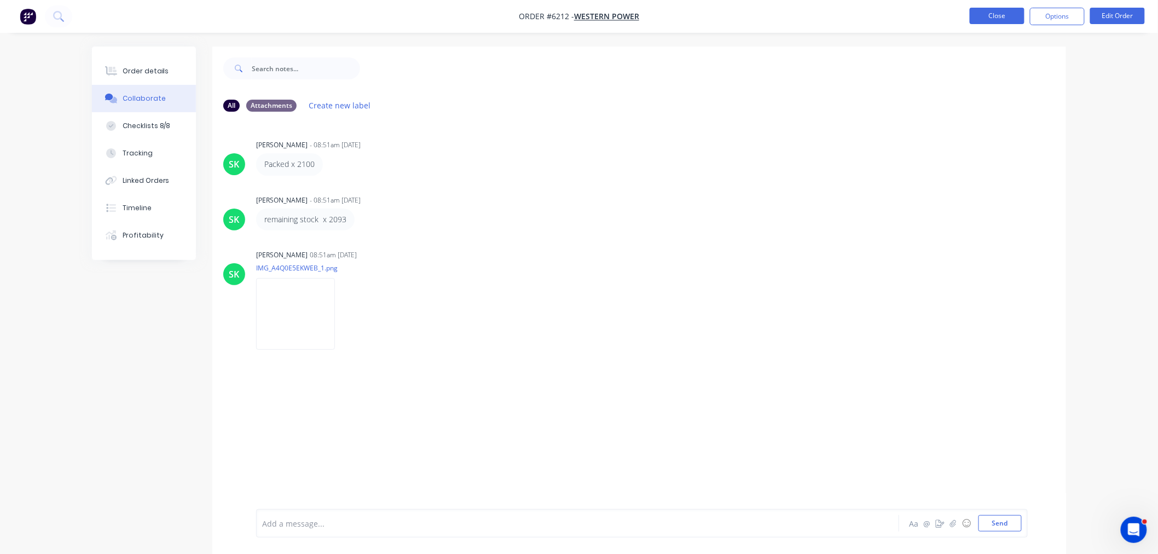
click at [1011, 18] on button "Close" at bounding box center [997, 16] width 55 height 16
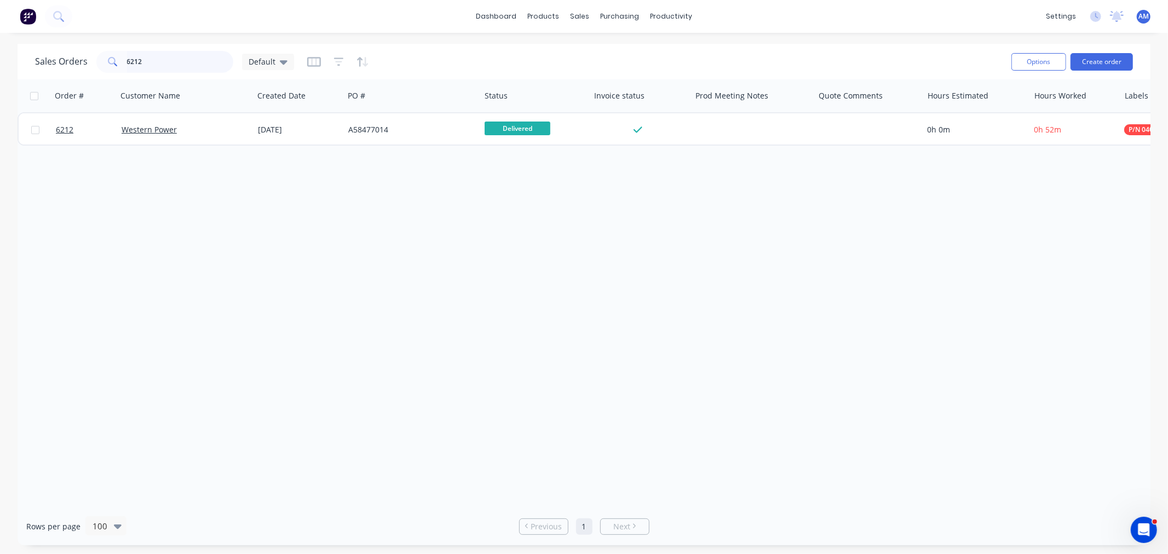
click at [172, 66] on input "6212" at bounding box center [180, 62] width 107 height 22
drag, startPoint x: 91, startPoint y: 62, endPoint x: 84, endPoint y: 64, distance: 7.8
click at [85, 62] on div "Sales Orders 6212 Default" at bounding box center [164, 62] width 259 height 22
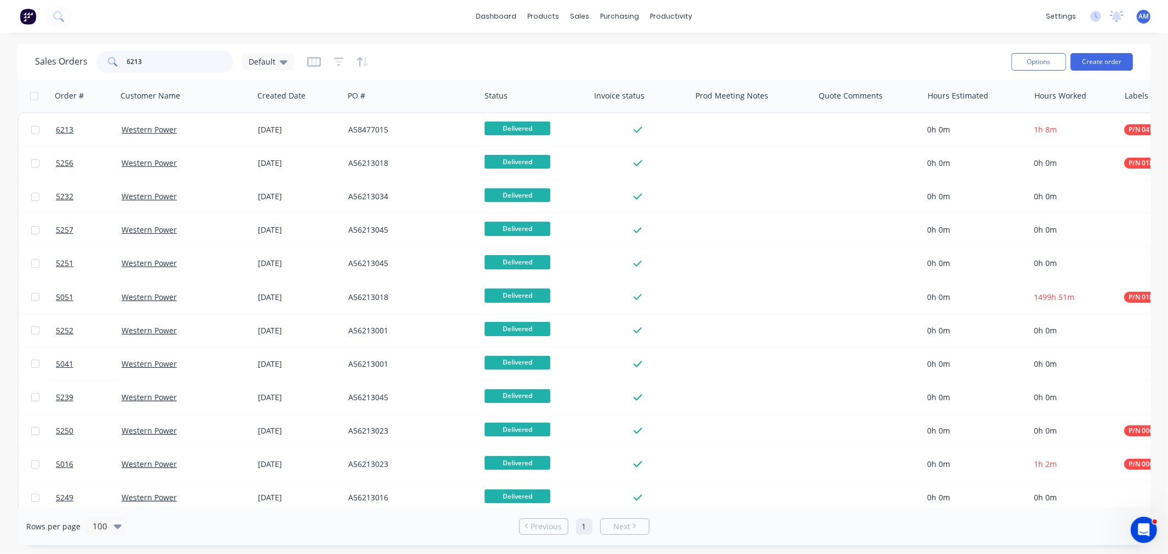
type input "6213"
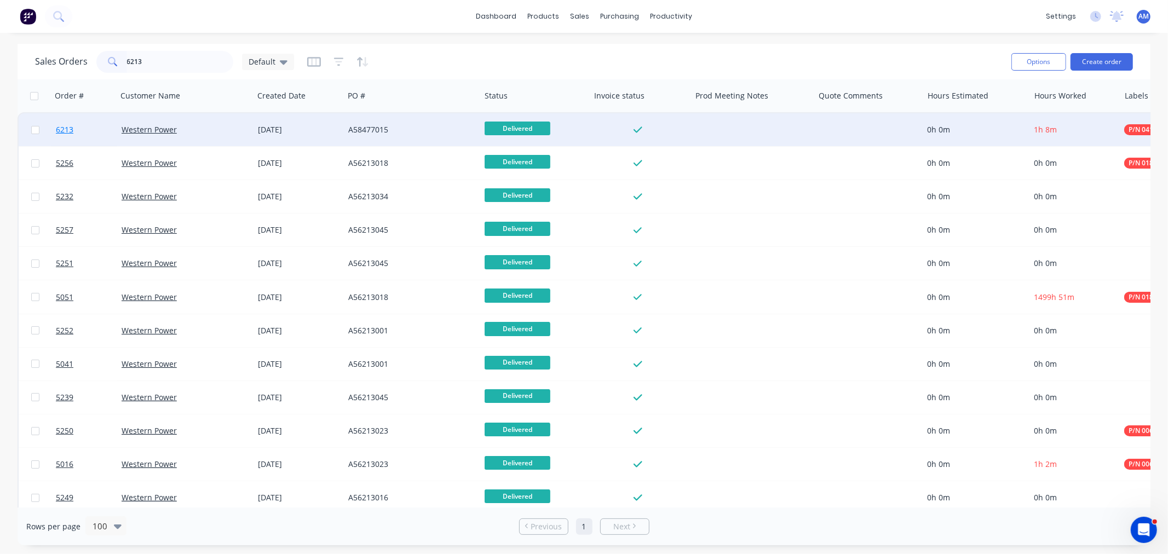
drag, startPoint x: 82, startPoint y: 139, endPoint x: 85, endPoint y: 128, distance: 11.3
click at [85, 128] on link "6213" at bounding box center [89, 129] width 66 height 33
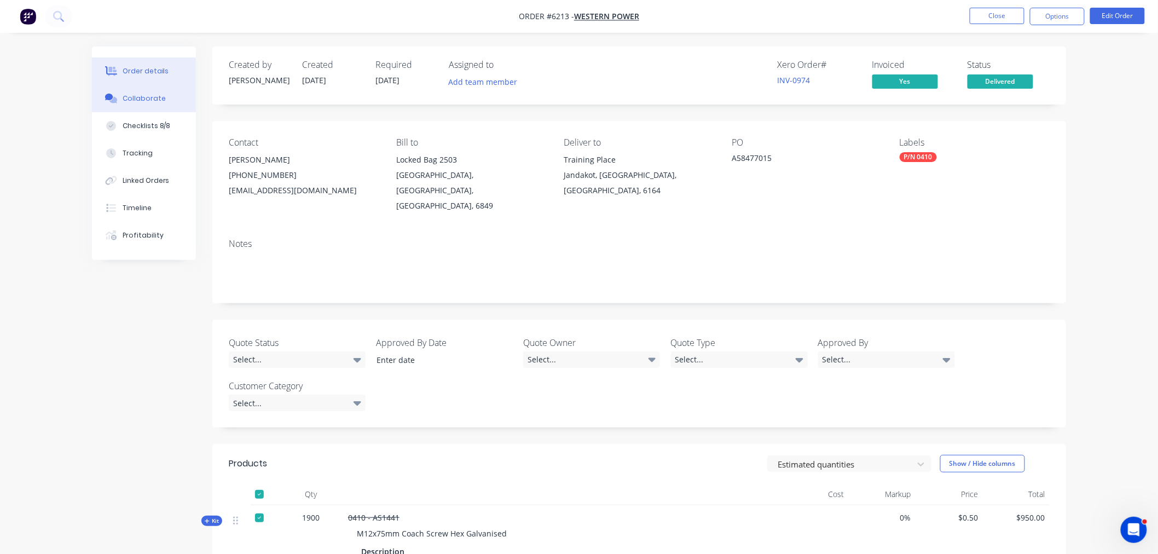
click at [146, 100] on div "Collaborate" at bounding box center [144, 99] width 43 height 10
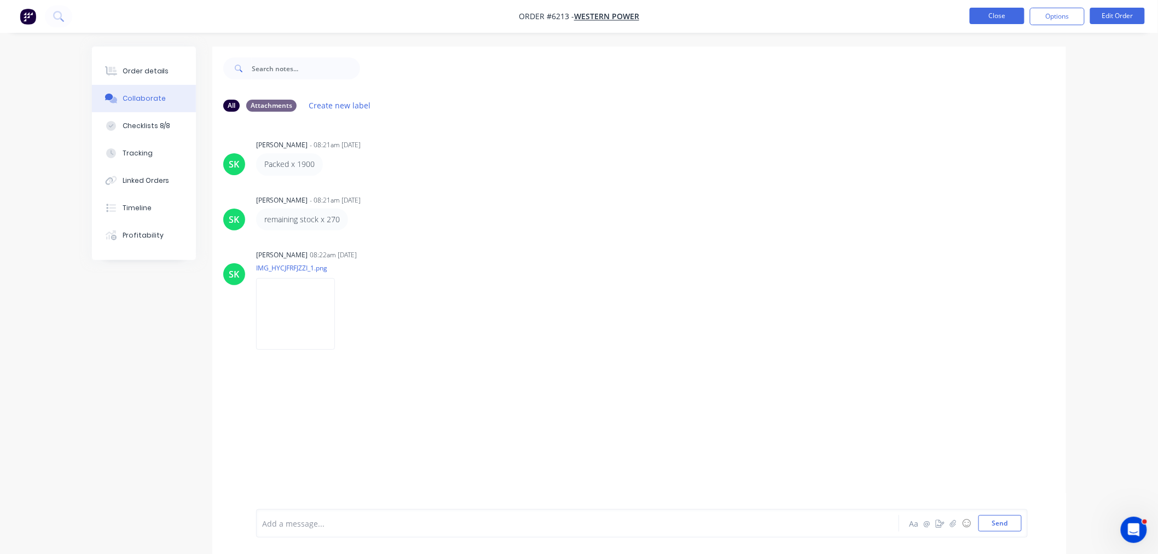
click at [979, 15] on button "Close" at bounding box center [997, 16] width 55 height 16
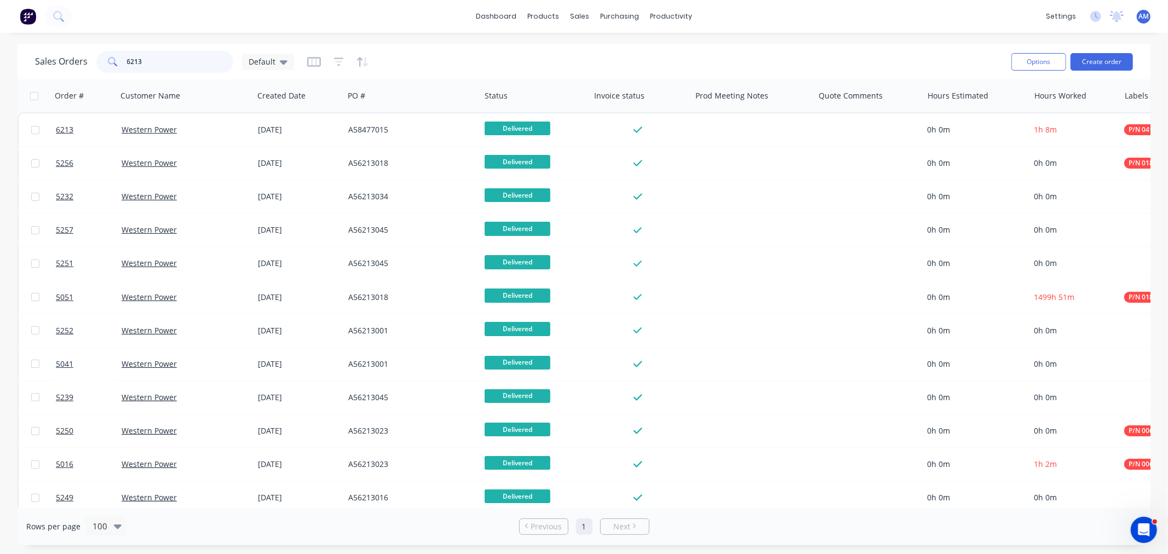
drag, startPoint x: 108, startPoint y: 59, endPoint x: 79, endPoint y: 62, distance: 29.3
click at [78, 60] on div "Sales Orders 6213 Default" at bounding box center [164, 62] width 259 height 22
type input "6213"
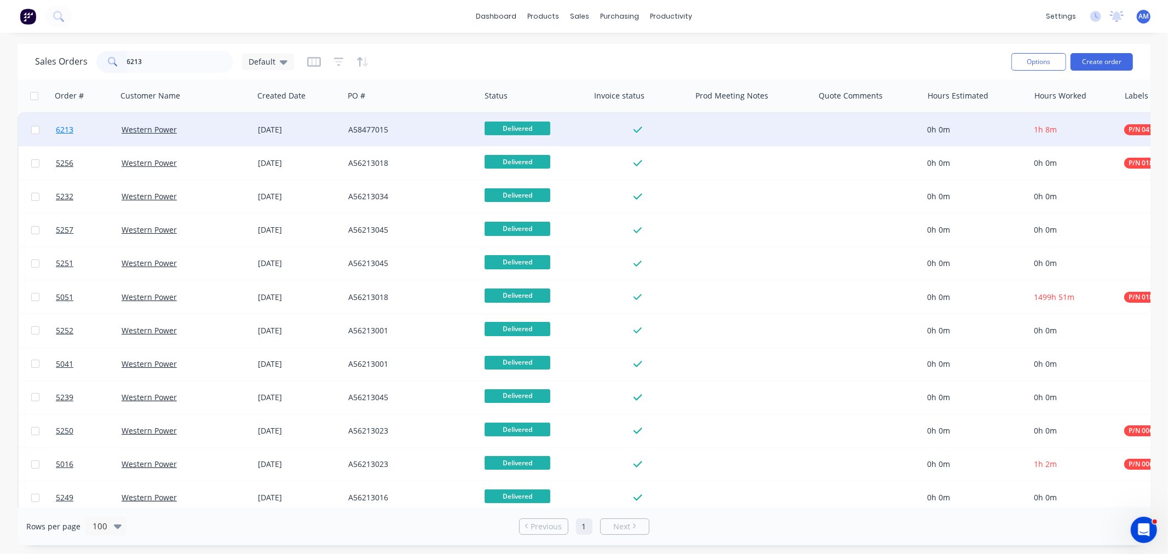
click at [95, 128] on link "6213" at bounding box center [89, 129] width 66 height 33
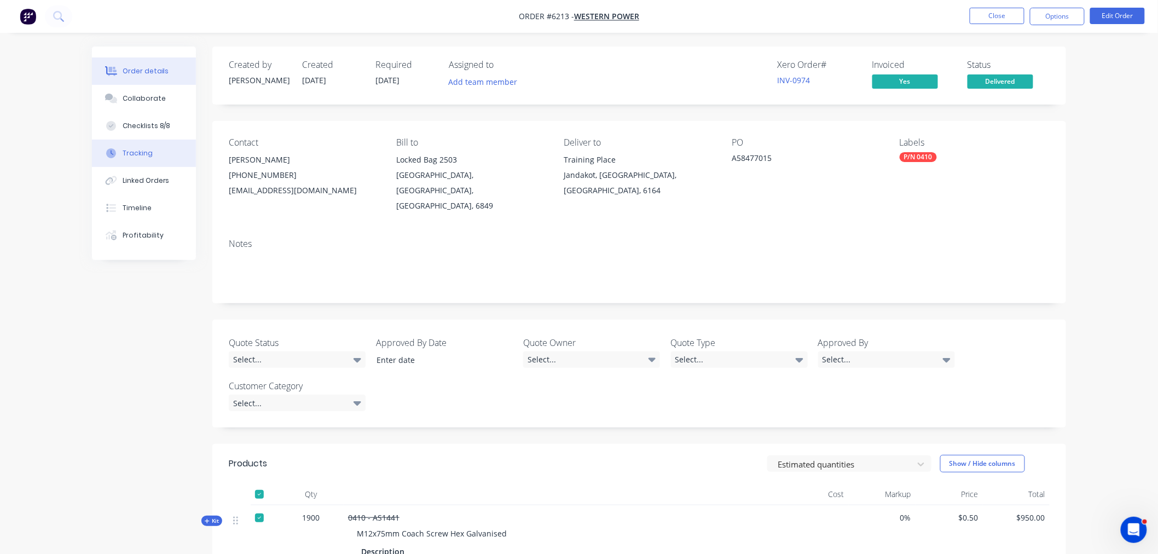
click at [139, 159] on button "Tracking" at bounding box center [144, 153] width 104 height 27
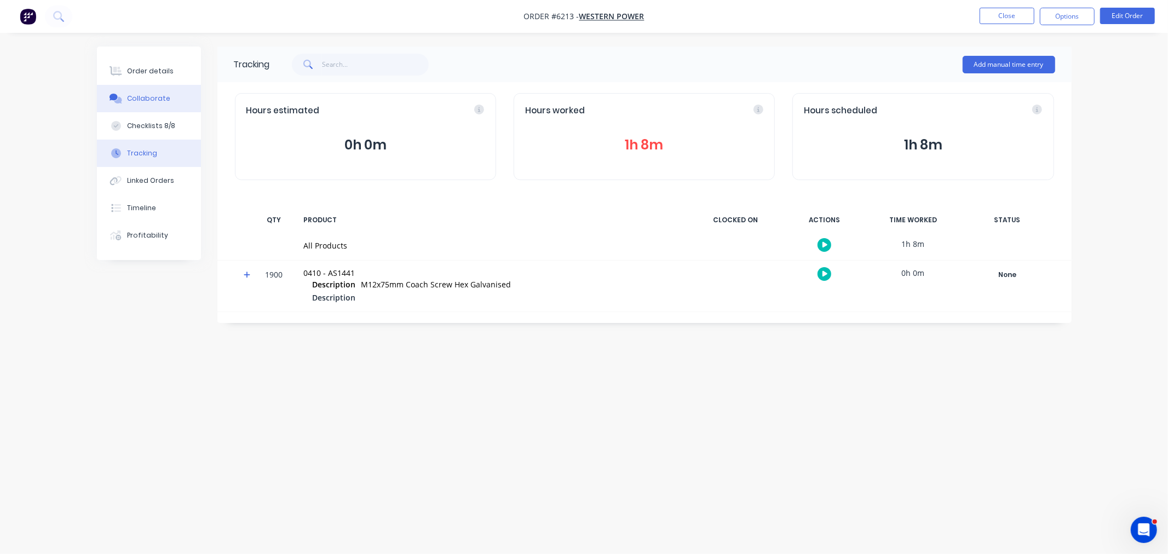
click at [149, 94] on div "Collaborate" at bounding box center [148, 99] width 43 height 10
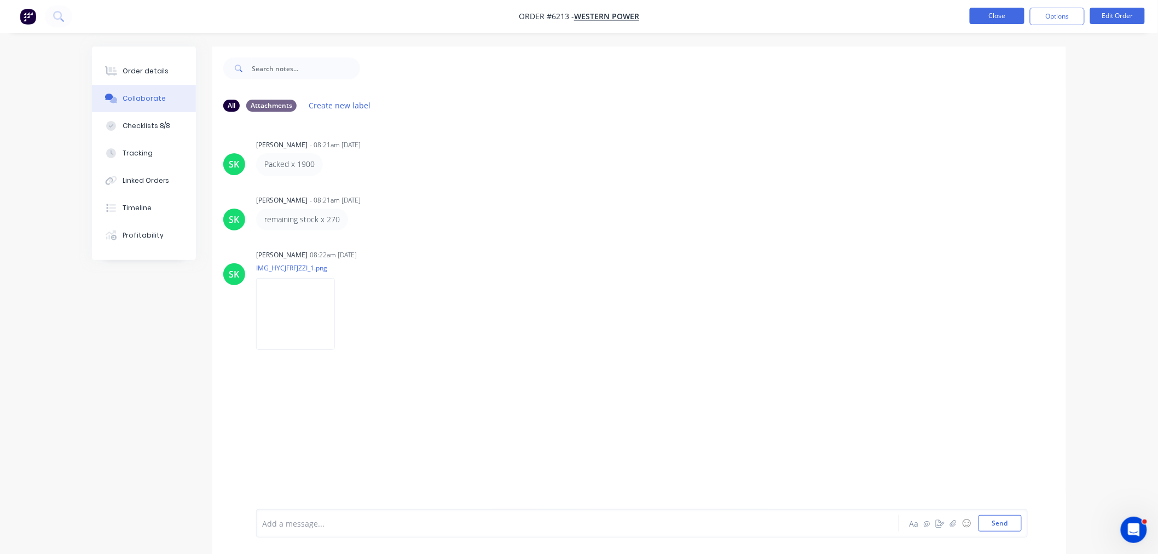
click at [990, 14] on button "Close" at bounding box center [997, 16] width 55 height 16
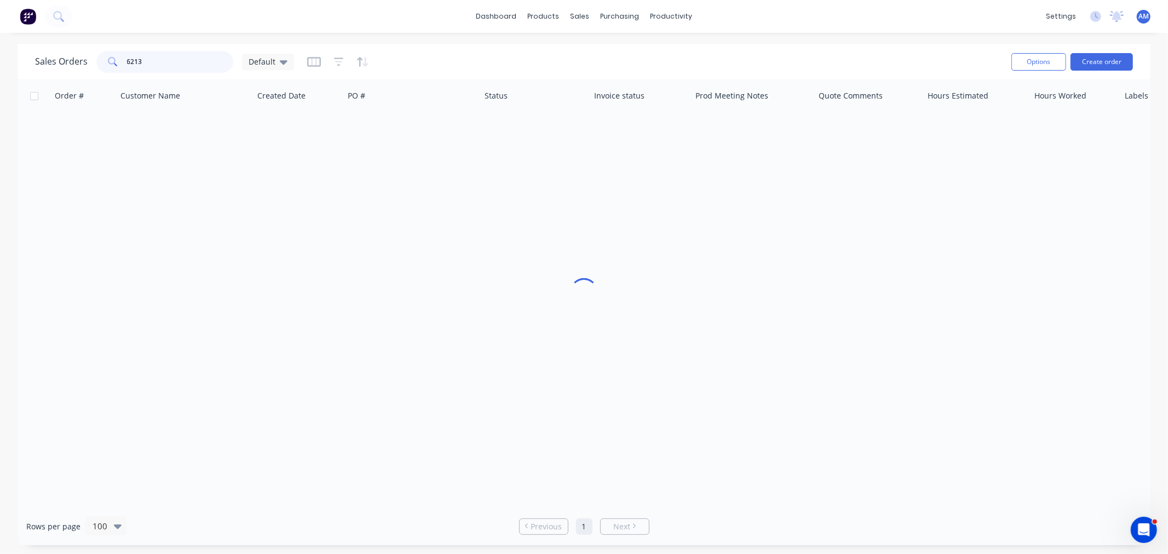
drag, startPoint x: 145, startPoint y: 66, endPoint x: 41, endPoint y: 55, distance: 104.0
click at [41, 55] on div "Sales Orders 6213 Default" at bounding box center [164, 62] width 259 height 22
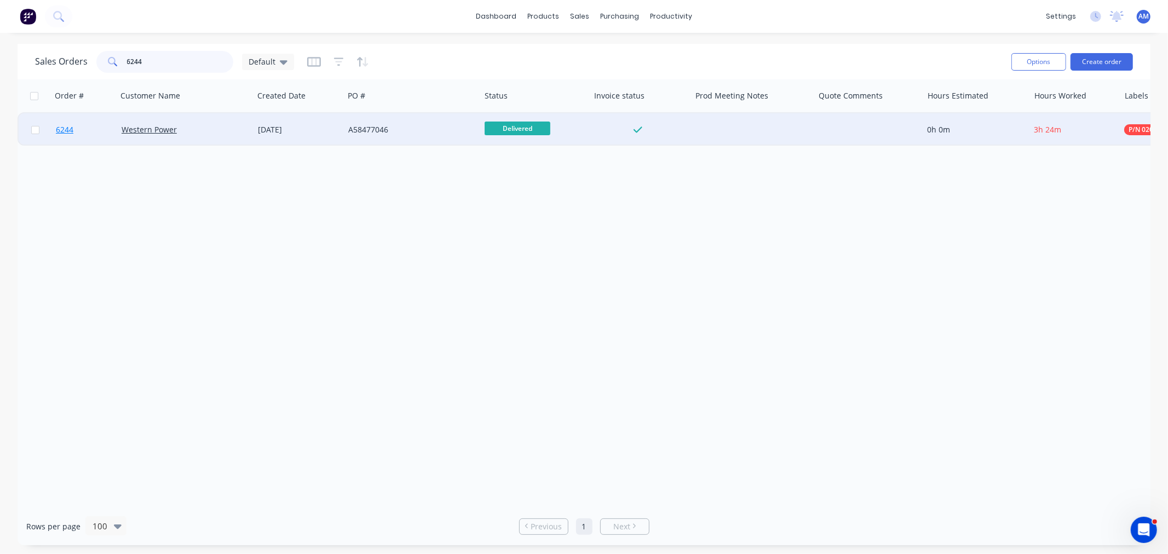
type input "6244"
click at [94, 118] on link "6244" at bounding box center [89, 129] width 66 height 33
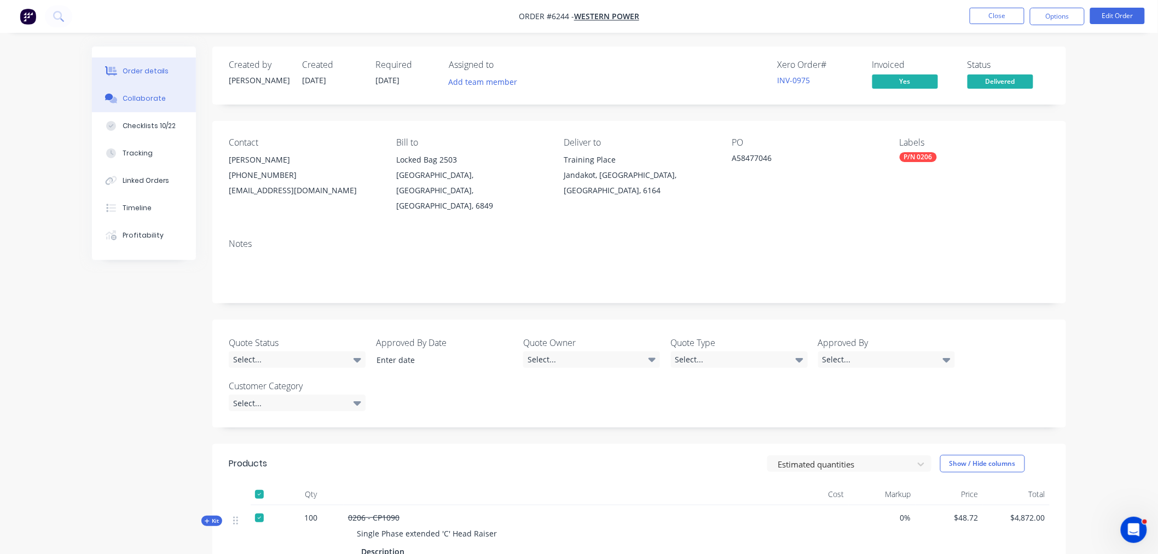
click at [141, 89] on button "Collaborate" at bounding box center [144, 98] width 104 height 27
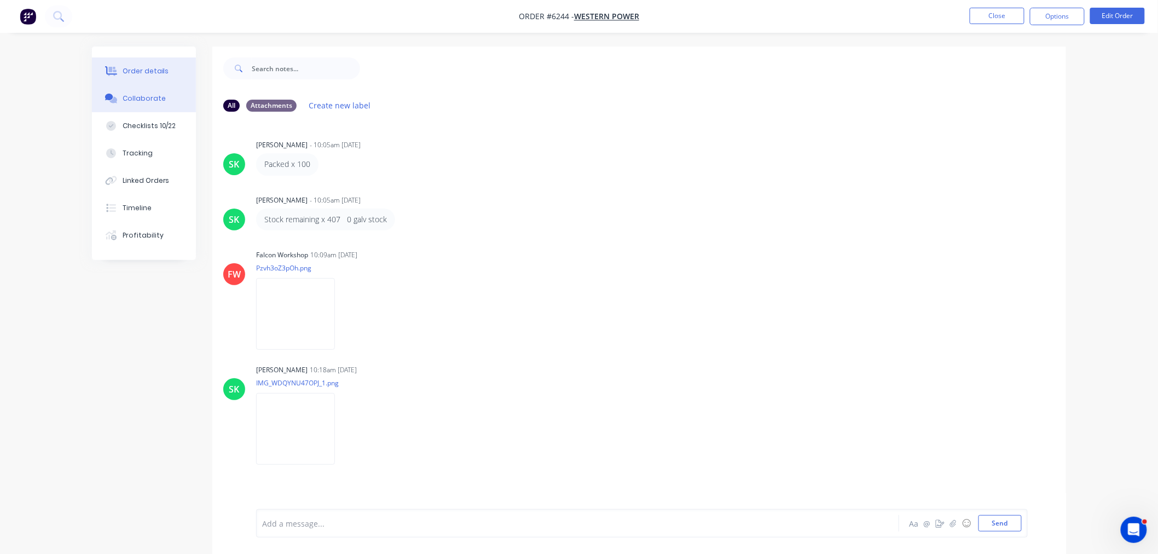
click at [123, 68] on div "Order details" at bounding box center [146, 71] width 47 height 10
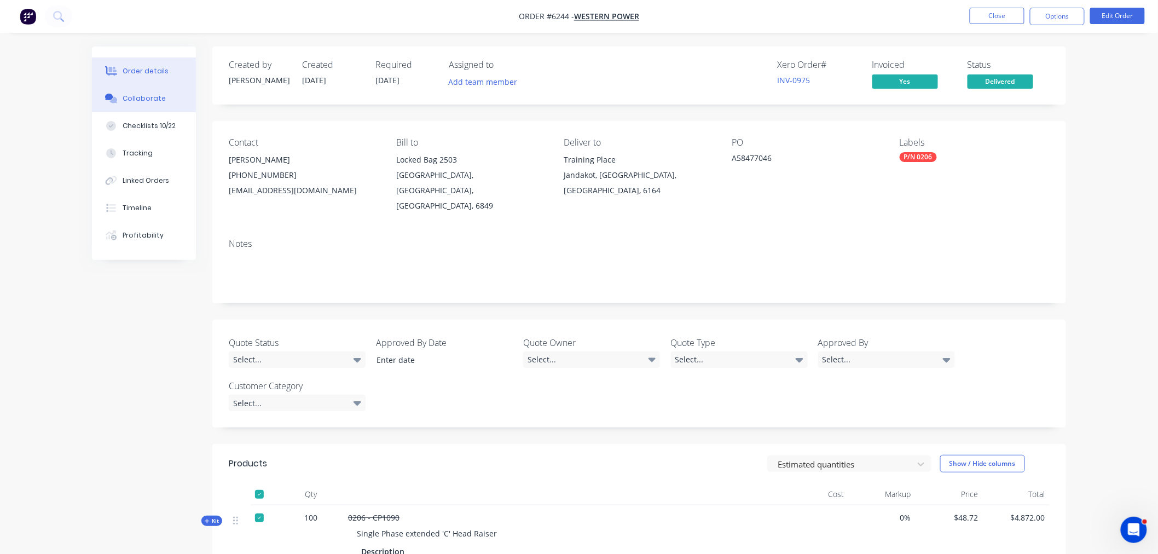
click at [137, 96] on div "Collaborate" at bounding box center [144, 99] width 43 height 10
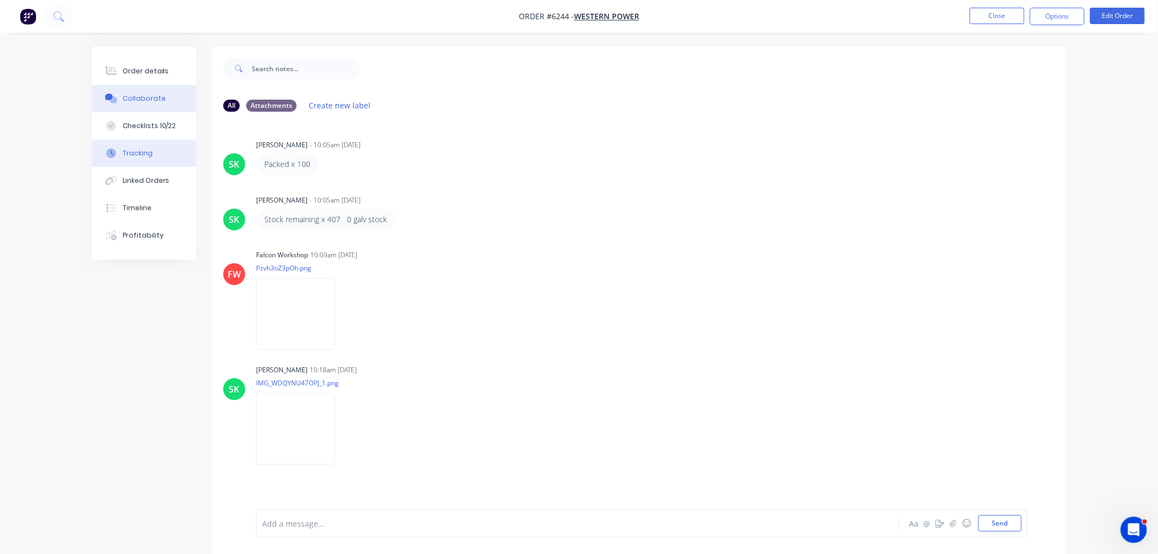
click at [135, 154] on div "Tracking" at bounding box center [138, 153] width 30 height 10
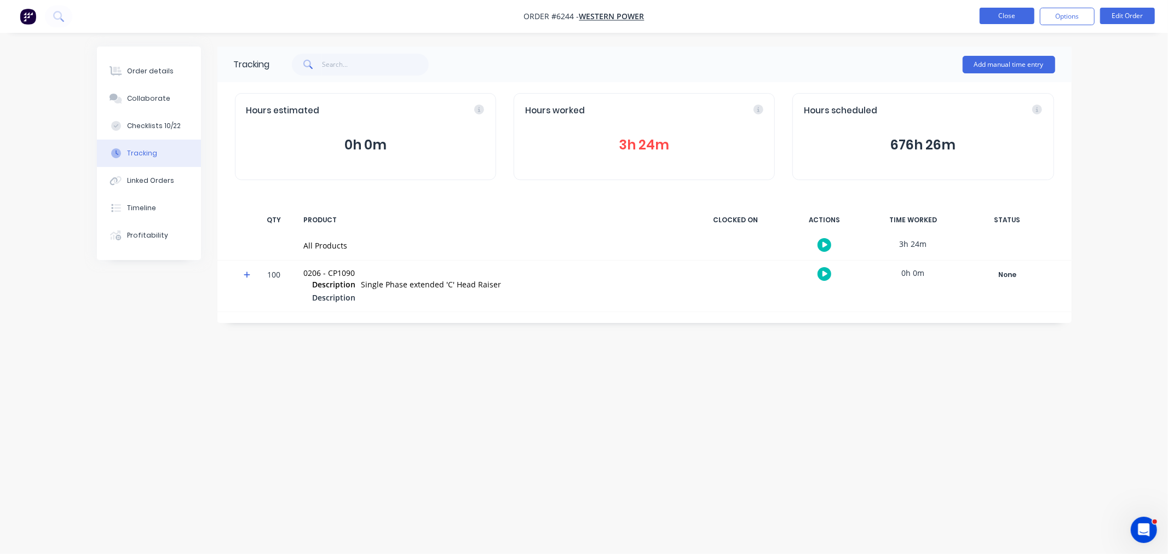
click at [999, 15] on button "Close" at bounding box center [1006, 16] width 55 height 16
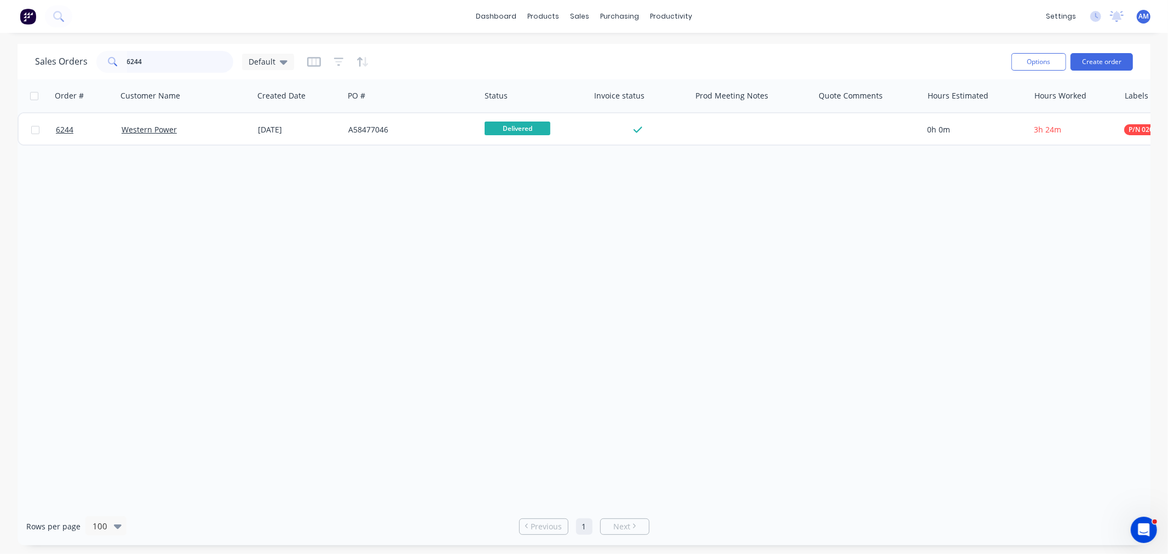
click at [170, 66] on input "6244" at bounding box center [180, 62] width 107 height 22
drag, startPoint x: 86, startPoint y: 65, endPoint x: 81, endPoint y: 67, distance: 5.9
click at [81, 67] on div "Sales Orders 6244 Default" at bounding box center [164, 62] width 259 height 22
drag, startPoint x: 152, startPoint y: 61, endPoint x: 101, endPoint y: 66, distance: 51.7
click at [106, 64] on div "6244" at bounding box center [164, 62] width 137 height 22
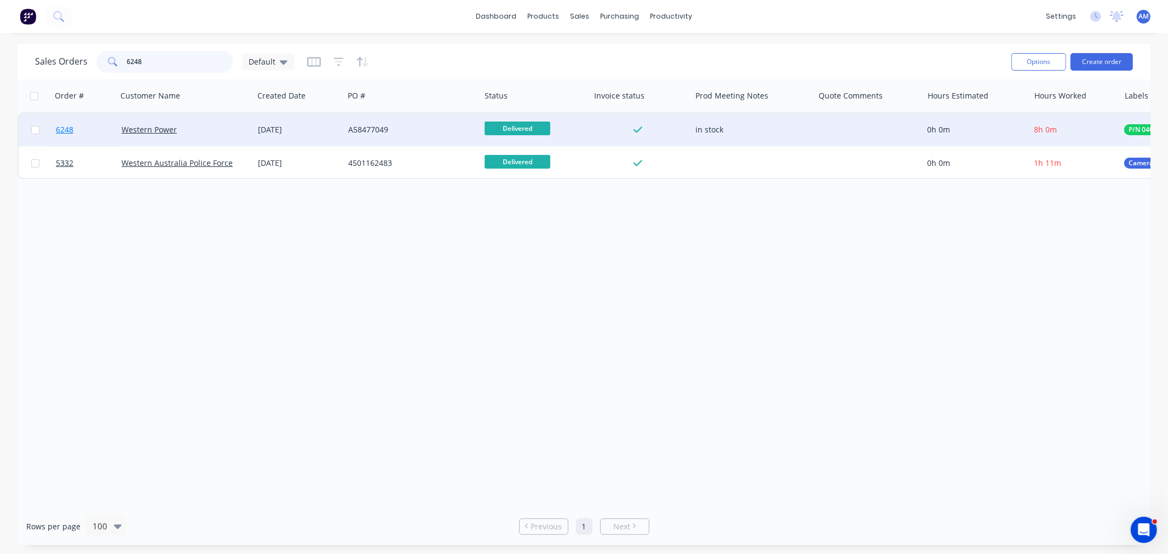
type input "6248"
click at [91, 130] on link "6248" at bounding box center [89, 129] width 66 height 33
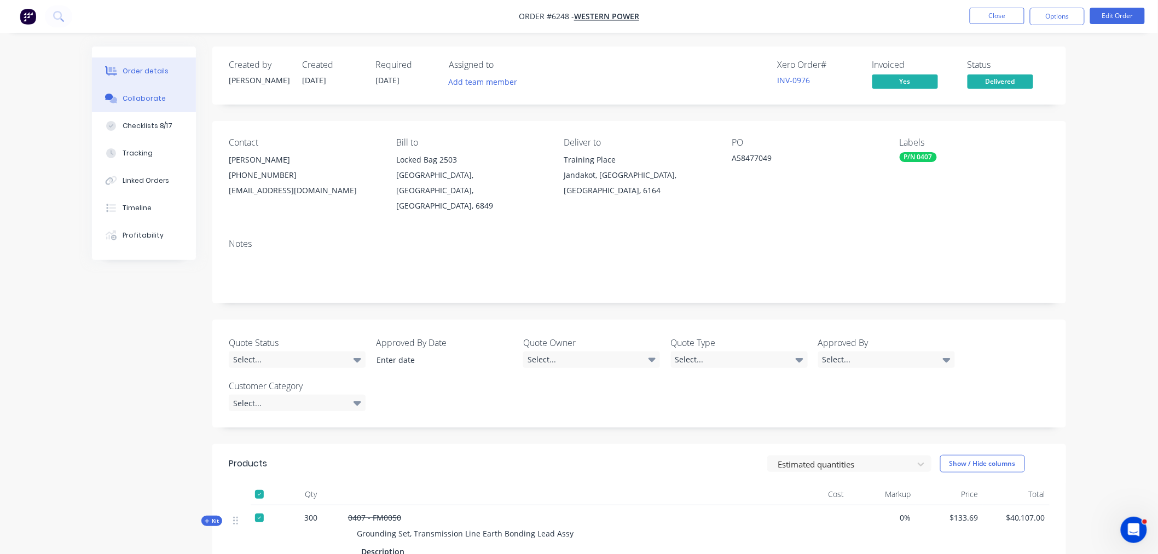
click at [143, 95] on div "Collaborate" at bounding box center [144, 99] width 43 height 10
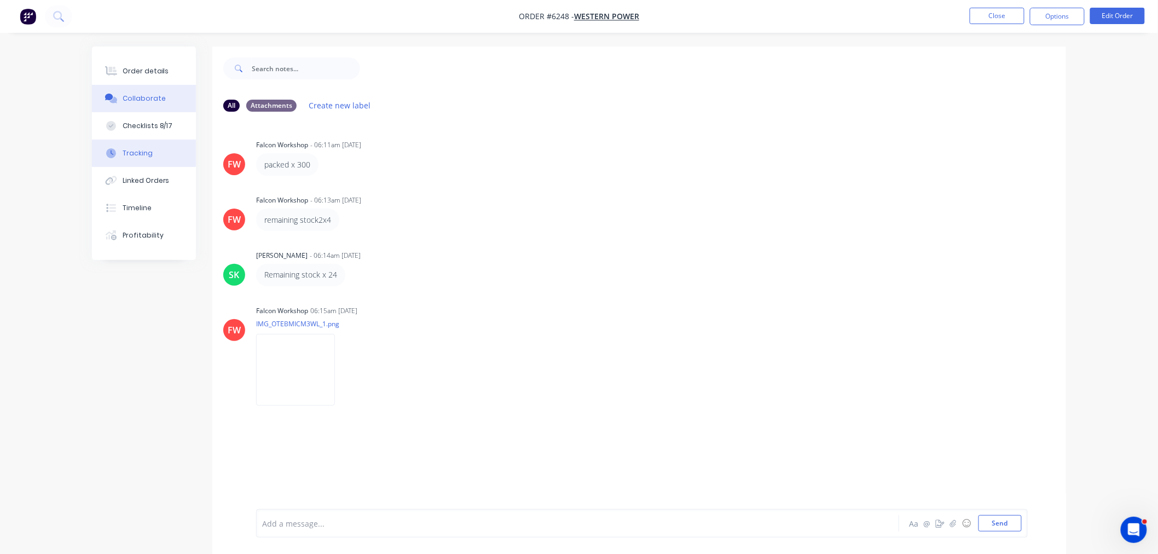
click at [144, 161] on button "Tracking" at bounding box center [144, 153] width 104 height 27
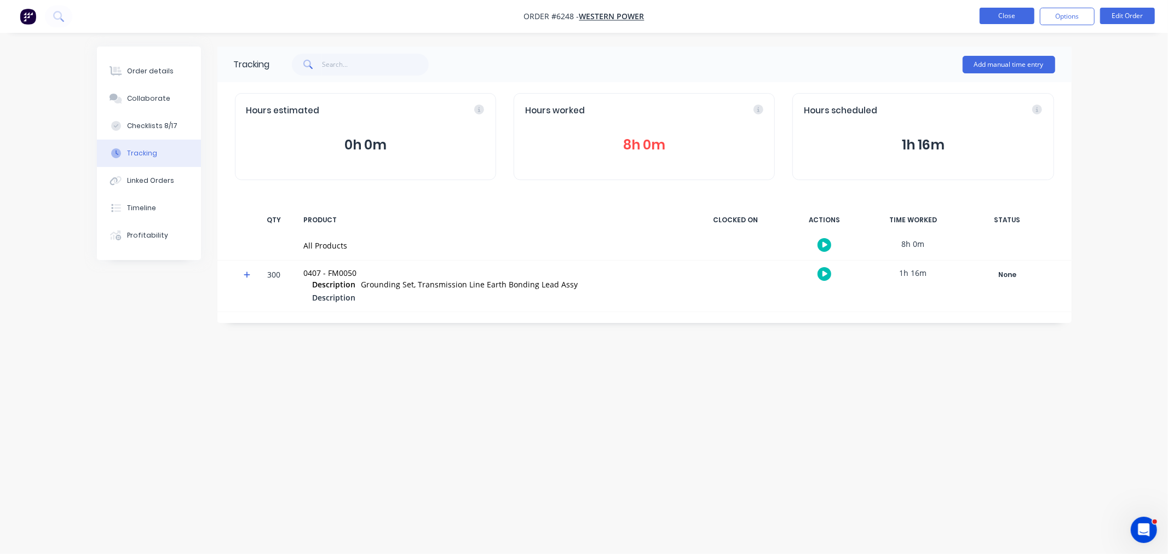
click at [996, 10] on button "Close" at bounding box center [1006, 16] width 55 height 16
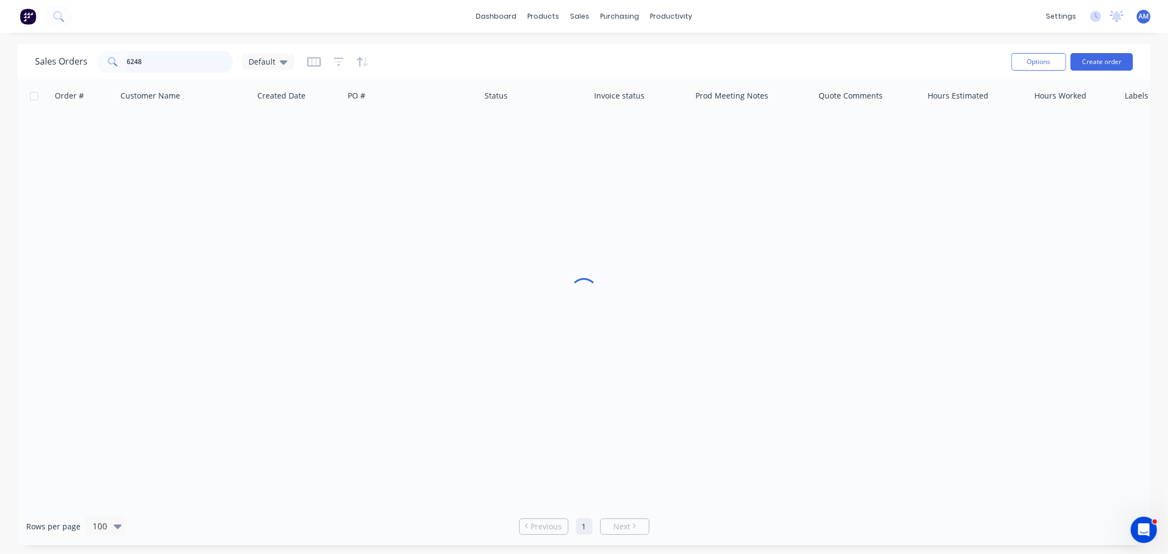
drag, startPoint x: 188, startPoint y: 61, endPoint x: 176, endPoint y: 64, distance: 11.8
click at [182, 61] on input "6248" at bounding box center [180, 62] width 107 height 22
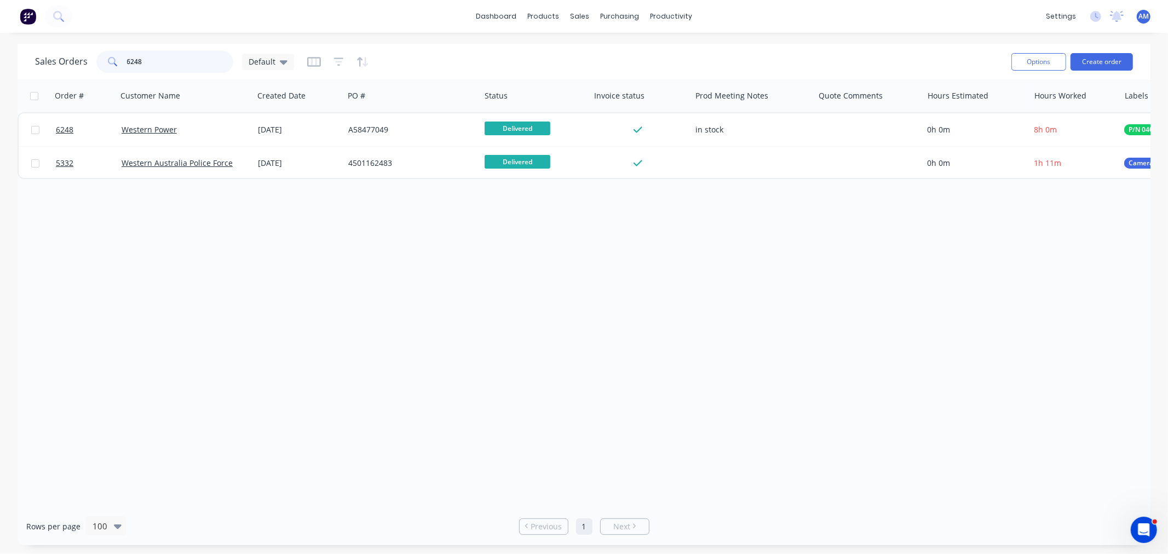
drag, startPoint x: 111, startPoint y: 61, endPoint x: 88, endPoint y: 64, distance: 23.7
click at [89, 62] on div "Sales Orders 6248 Default" at bounding box center [164, 62] width 259 height 22
type input "6254"
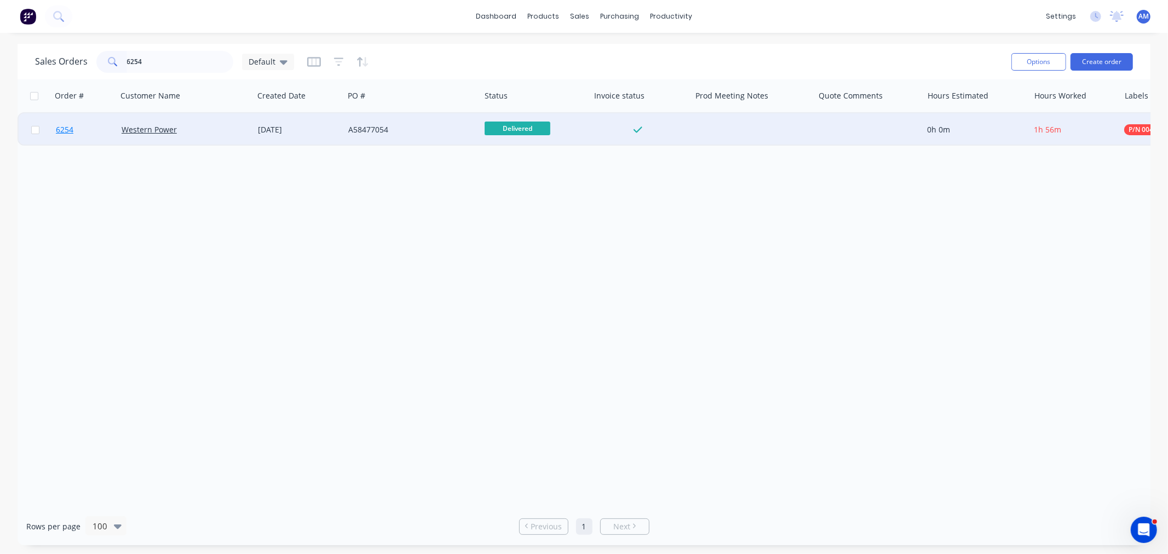
drag, startPoint x: 95, startPoint y: 118, endPoint x: 94, endPoint y: 131, distance: 13.1
click at [94, 131] on link "6254" at bounding box center [89, 129] width 66 height 33
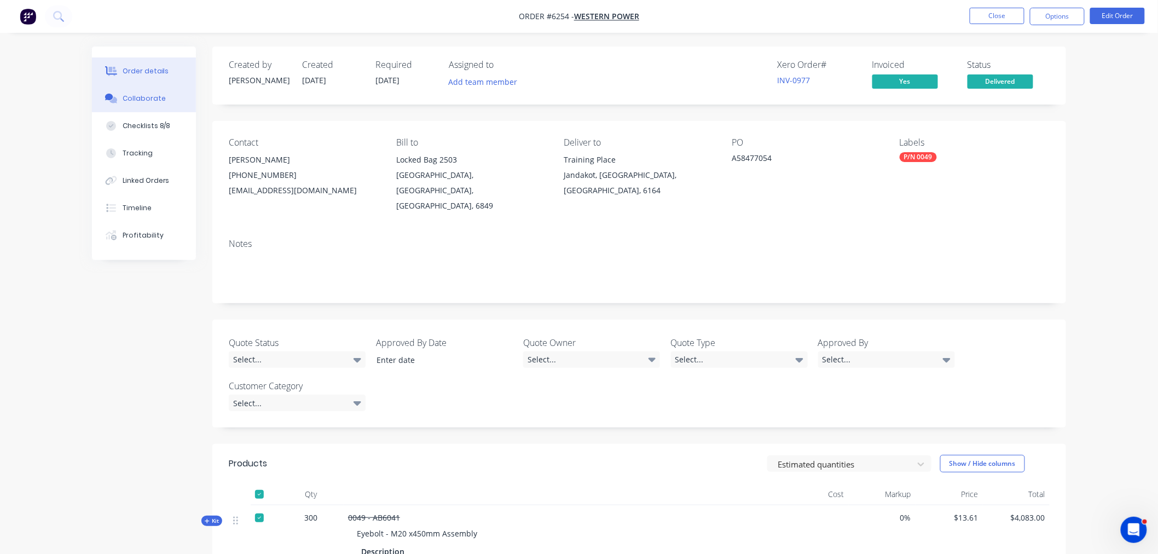
drag, startPoint x: 128, startPoint y: 101, endPoint x: 138, endPoint y: 106, distance: 10.8
click at [128, 101] on div "Collaborate" at bounding box center [144, 99] width 43 height 10
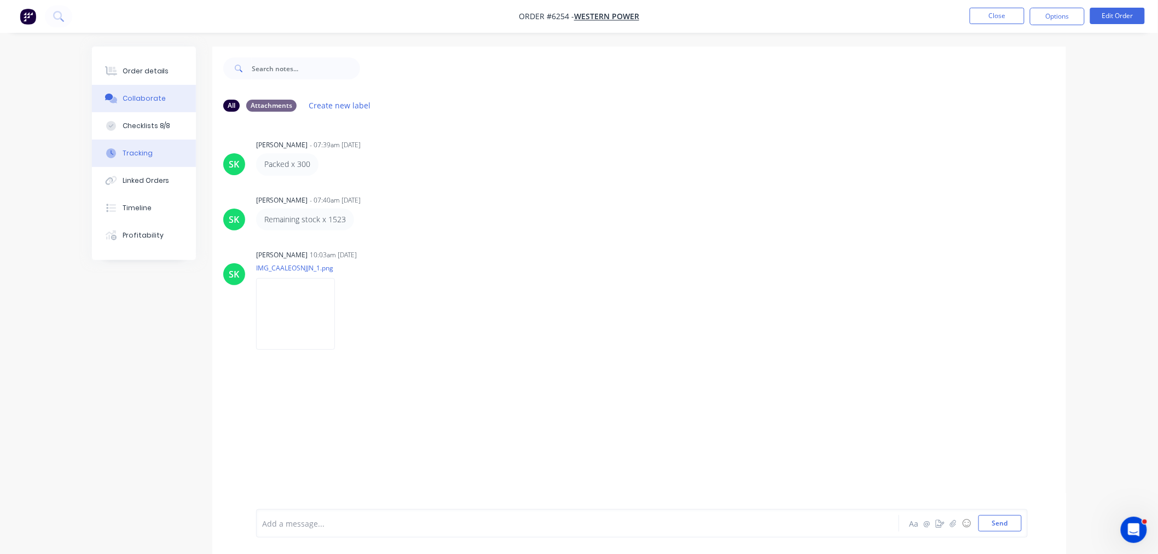
click at [146, 152] on div "Tracking" at bounding box center [138, 153] width 30 height 10
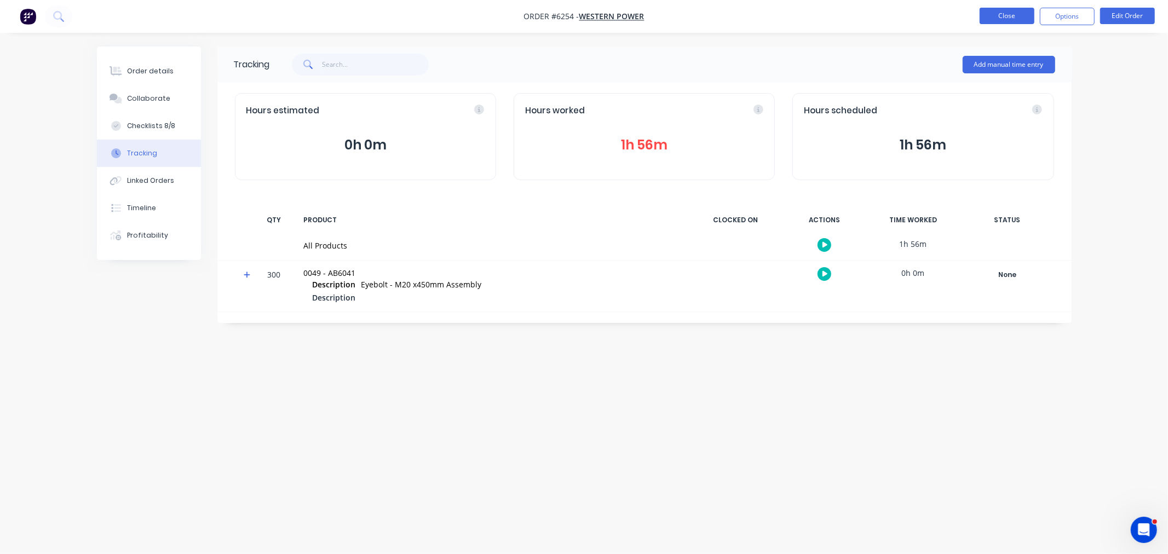
click at [1002, 9] on button "Close" at bounding box center [1006, 16] width 55 height 16
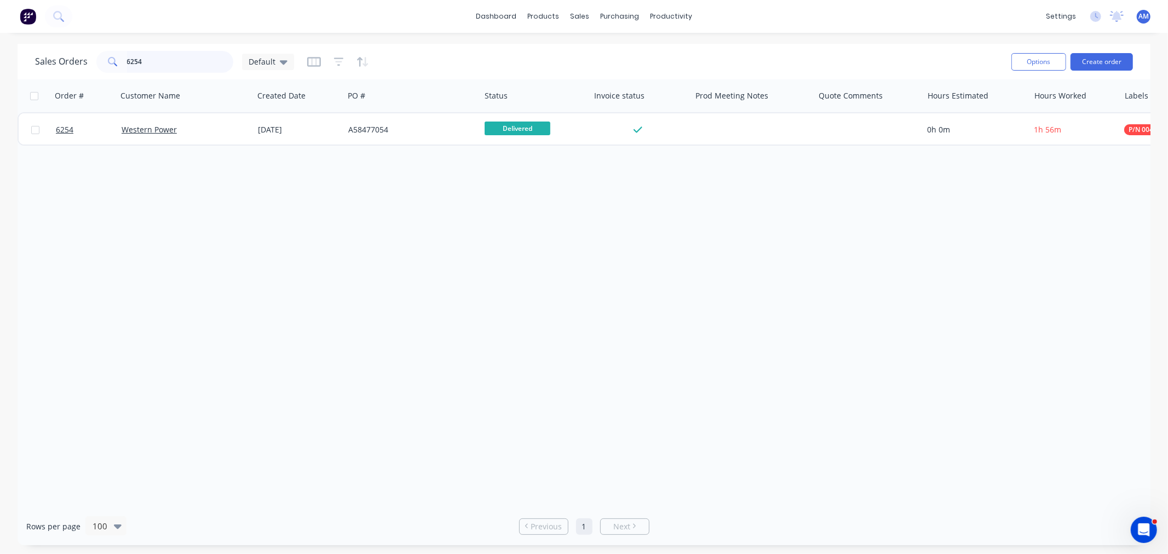
drag, startPoint x: 112, startPoint y: 64, endPoint x: 91, endPoint y: 66, distance: 21.5
click at [91, 66] on div "Sales Orders 6254 Default" at bounding box center [164, 62] width 259 height 22
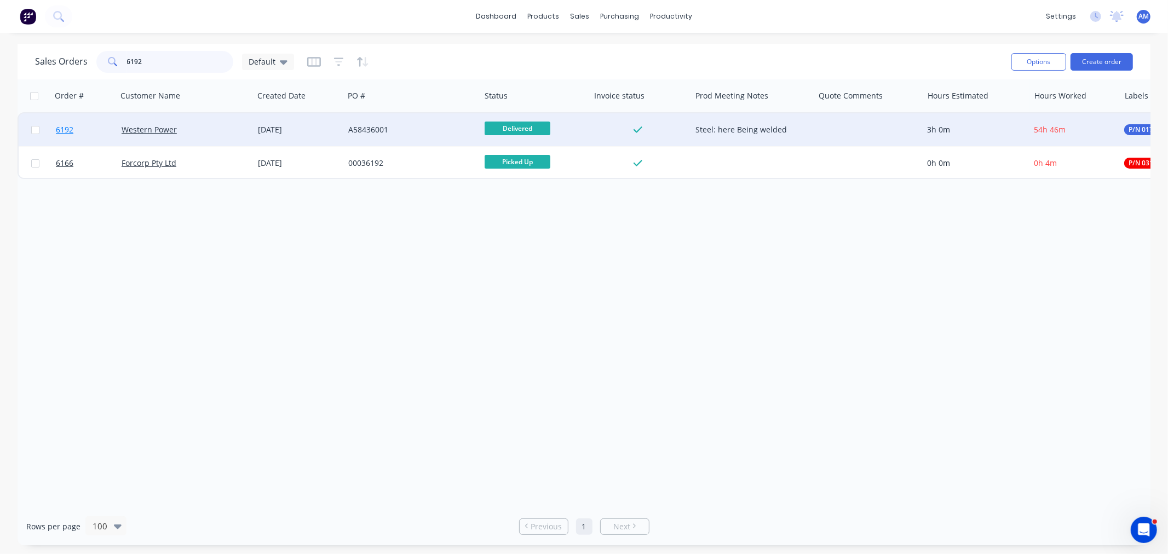
type input "6192"
click at [89, 126] on link "6192" at bounding box center [89, 129] width 66 height 33
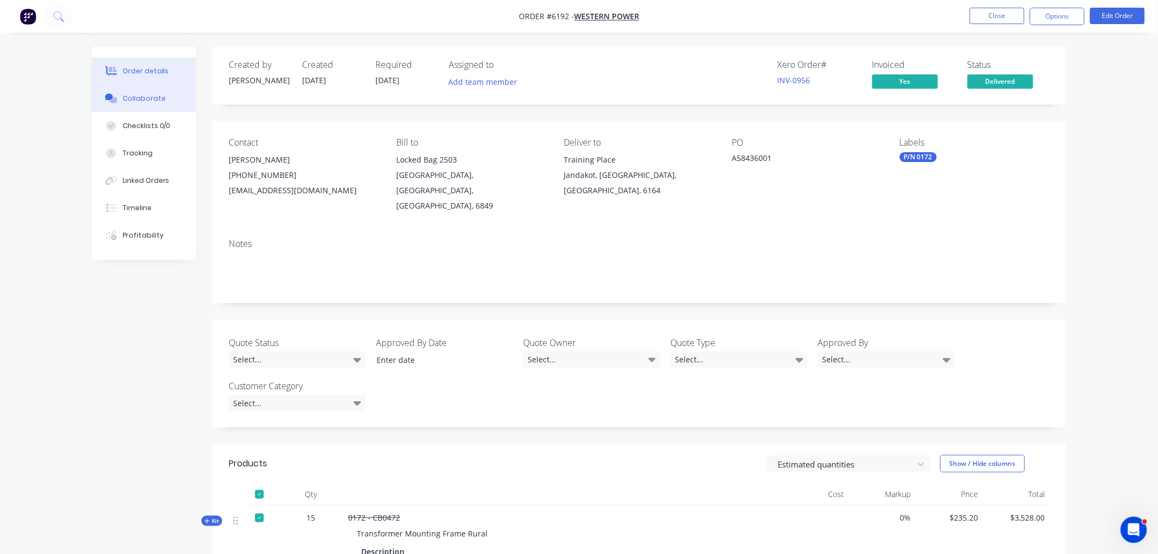
click at [139, 97] on div "Collaborate" at bounding box center [144, 99] width 43 height 10
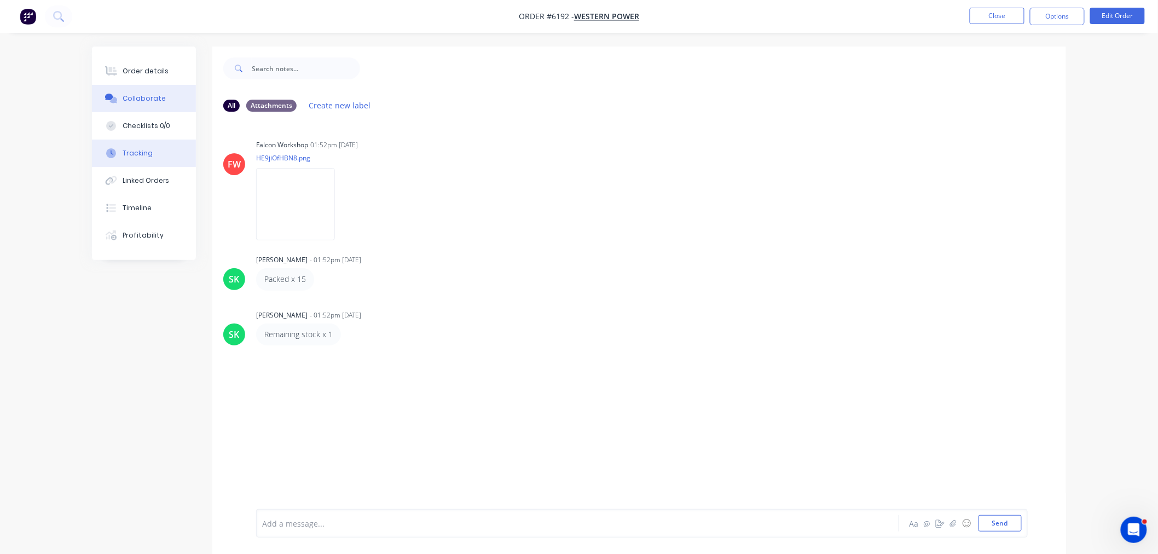
click at [166, 155] on button "Tracking" at bounding box center [144, 153] width 104 height 27
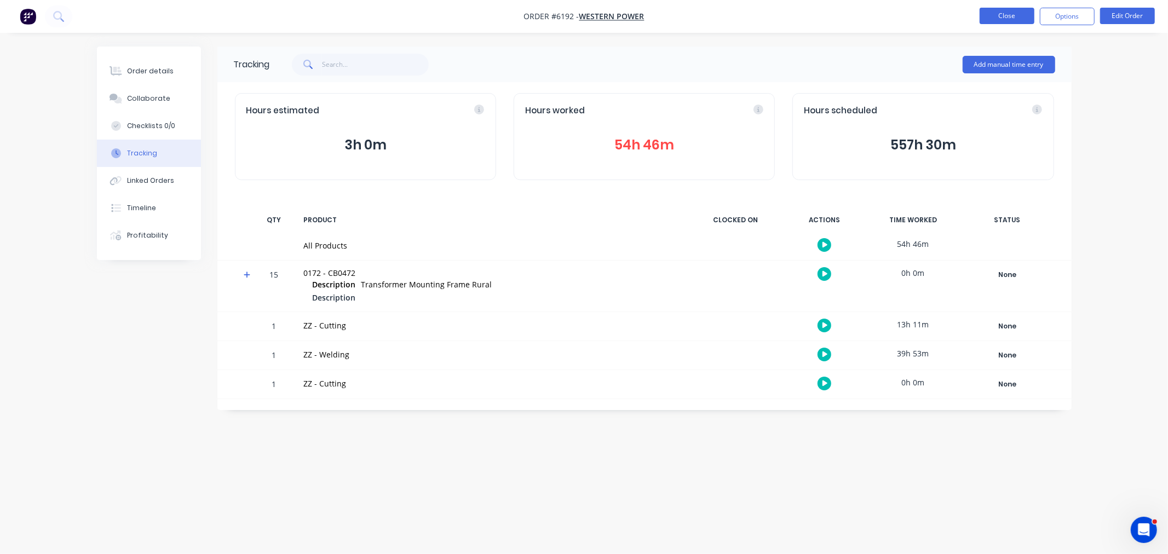
click at [1017, 16] on button "Close" at bounding box center [1006, 16] width 55 height 16
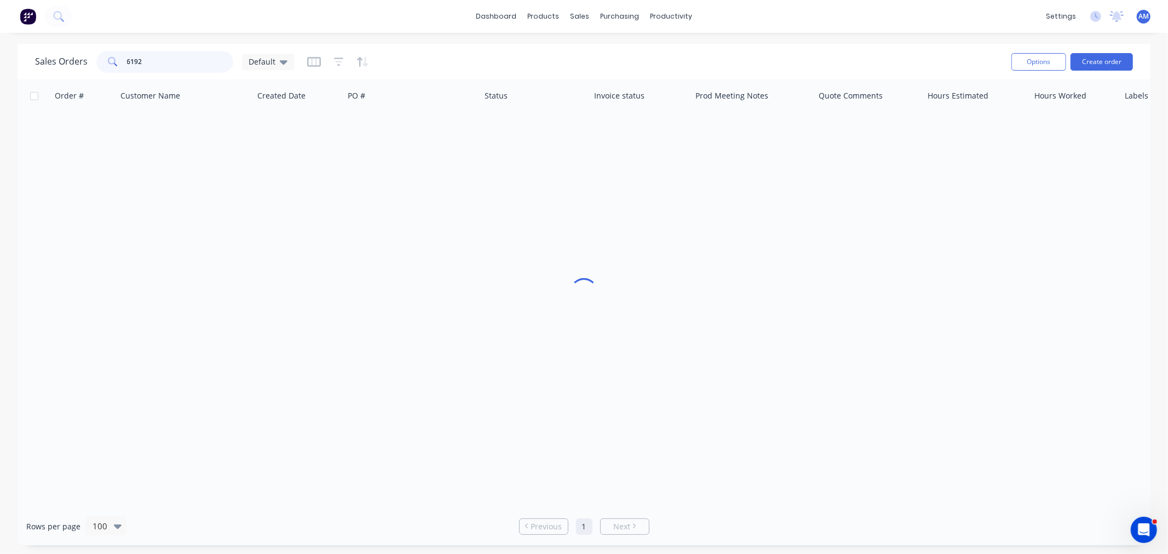
drag, startPoint x: 155, startPoint y: 64, endPoint x: 90, endPoint y: 69, distance: 65.3
click at [91, 64] on div "Sales Orders 6192 Default" at bounding box center [164, 62] width 259 height 22
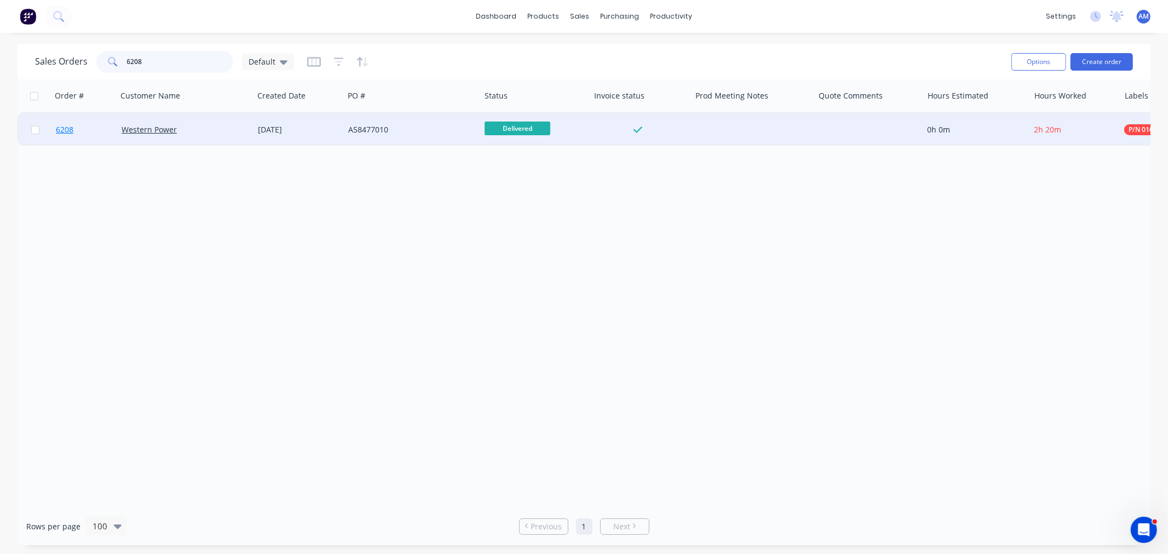
type input "6208"
click at [90, 124] on link "6208" at bounding box center [89, 129] width 66 height 33
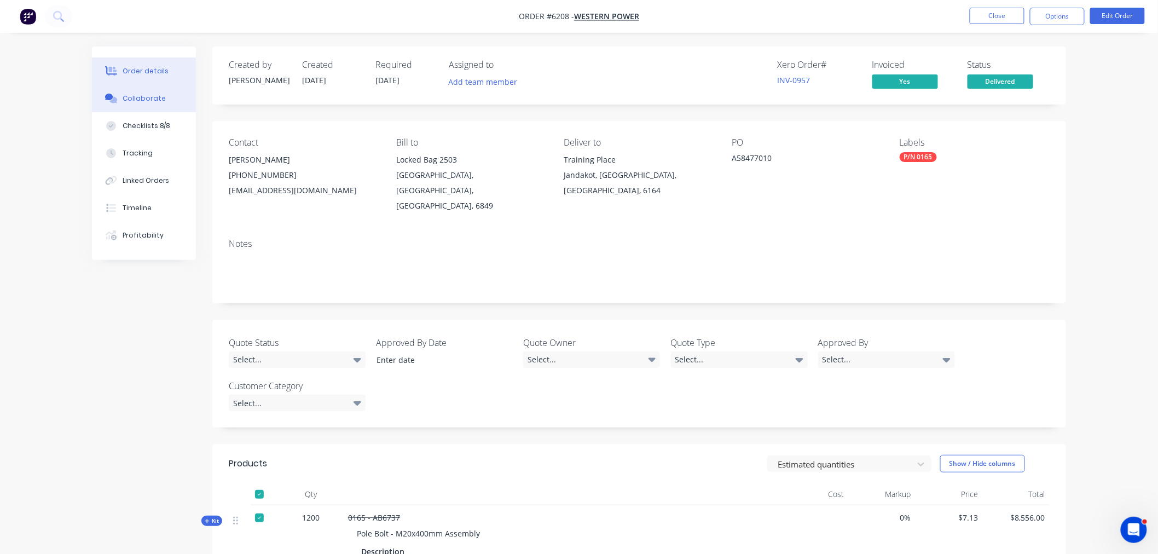
click at [146, 101] on div "Collaborate" at bounding box center [144, 99] width 43 height 10
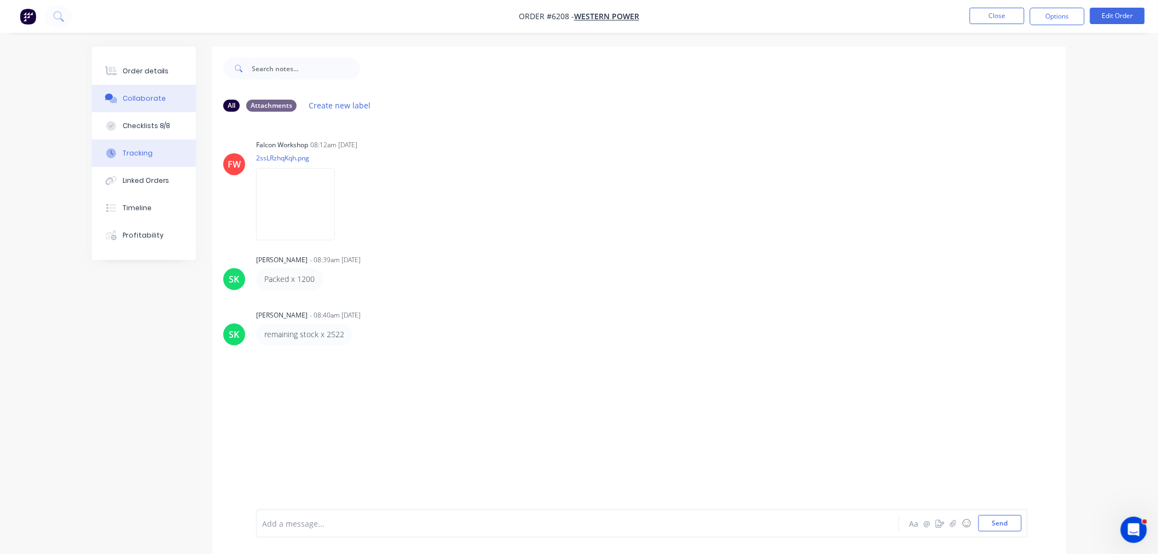
click at [142, 151] on div "Tracking" at bounding box center [138, 153] width 30 height 10
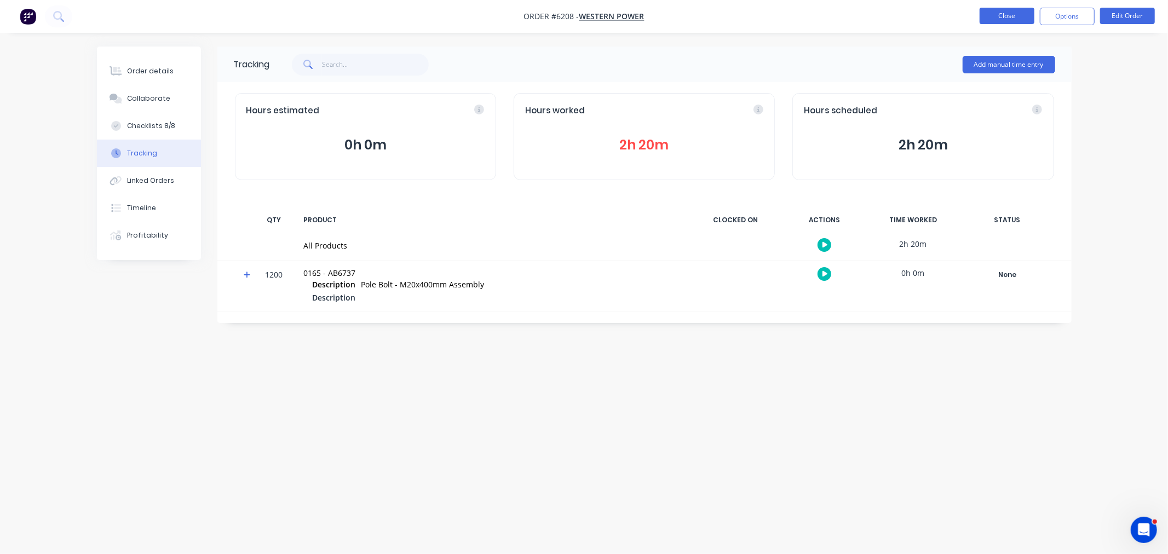
click at [994, 18] on button "Close" at bounding box center [1006, 16] width 55 height 16
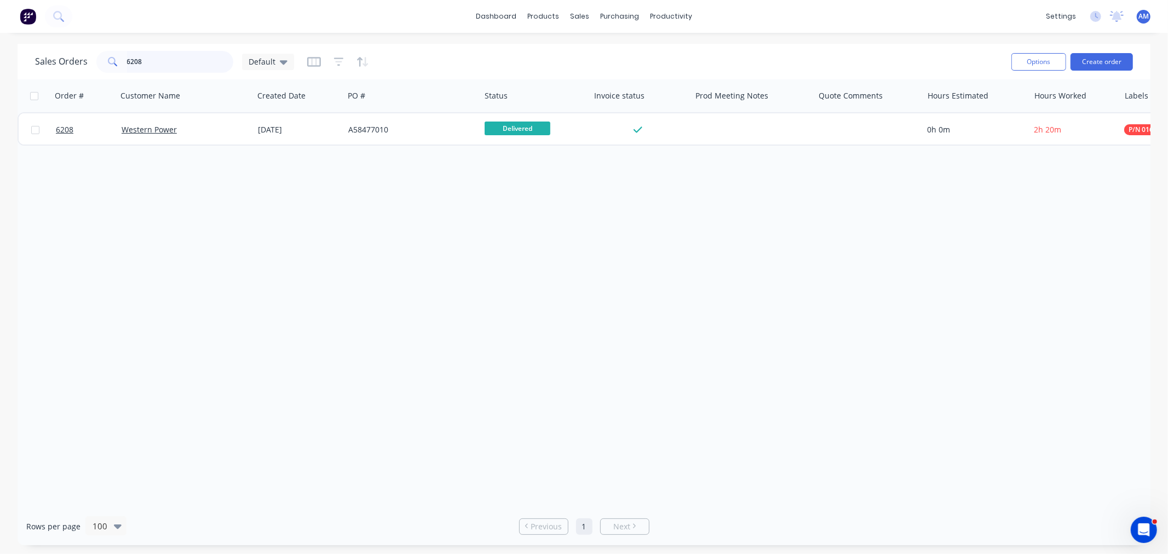
drag, startPoint x: 171, startPoint y: 57, endPoint x: 54, endPoint y: 68, distance: 117.6
click at [54, 68] on div "Sales Orders 6208 Default" at bounding box center [164, 62] width 259 height 22
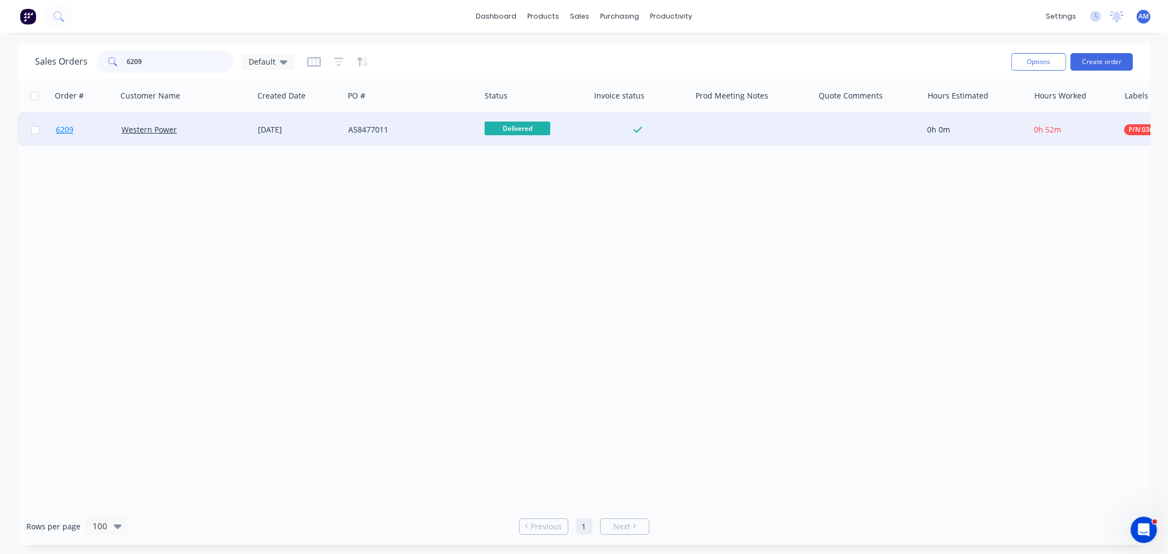
type input "6209"
click at [102, 128] on link "6209" at bounding box center [89, 129] width 66 height 33
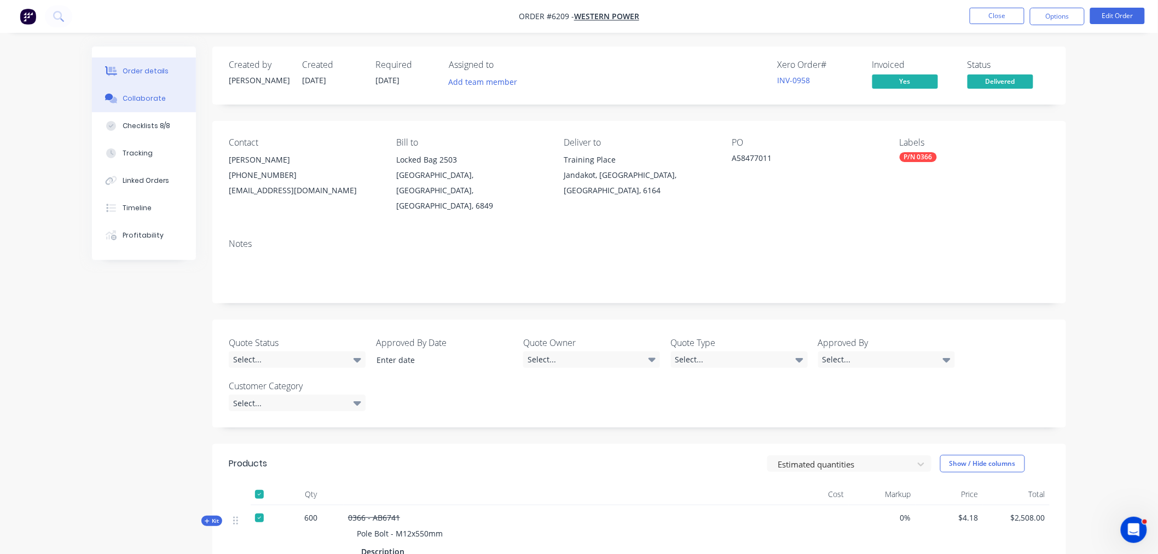
click at [148, 97] on div "Collaborate" at bounding box center [144, 99] width 43 height 10
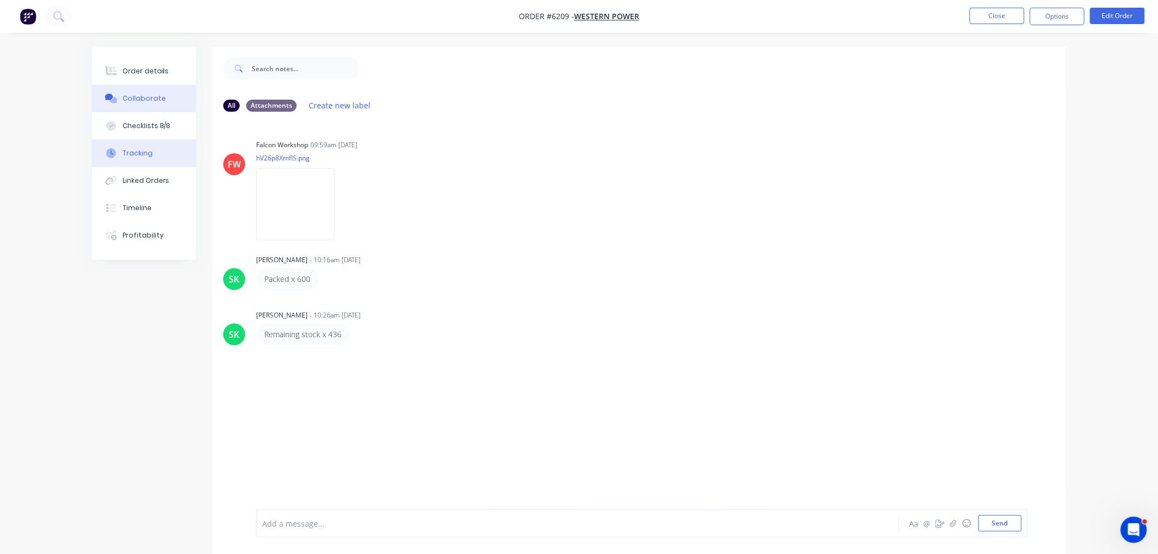
click at [135, 148] on div "Tracking" at bounding box center [138, 153] width 30 height 10
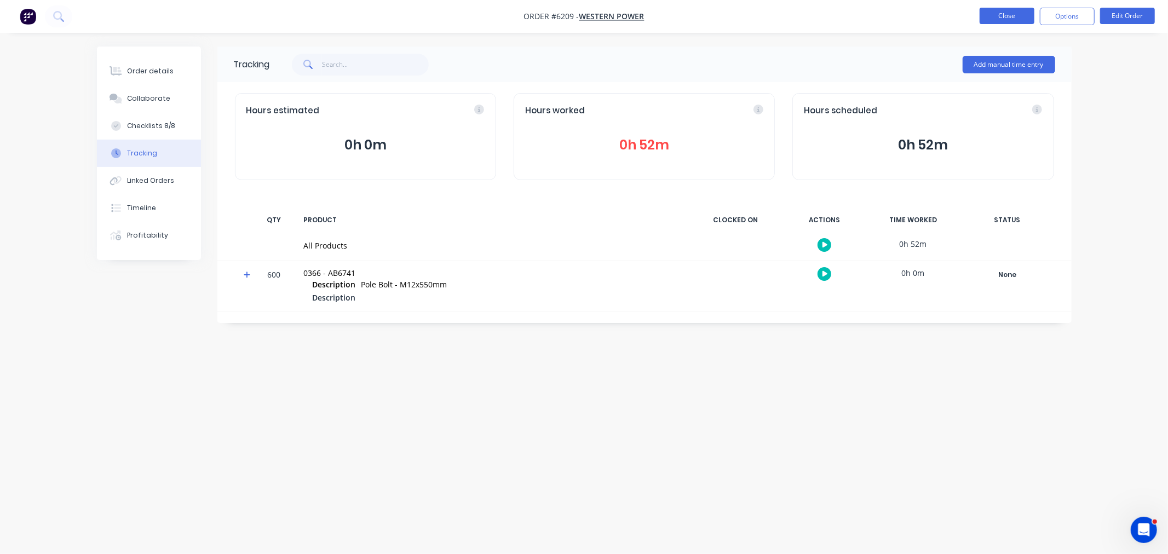
click at [997, 8] on button "Close" at bounding box center [1006, 16] width 55 height 16
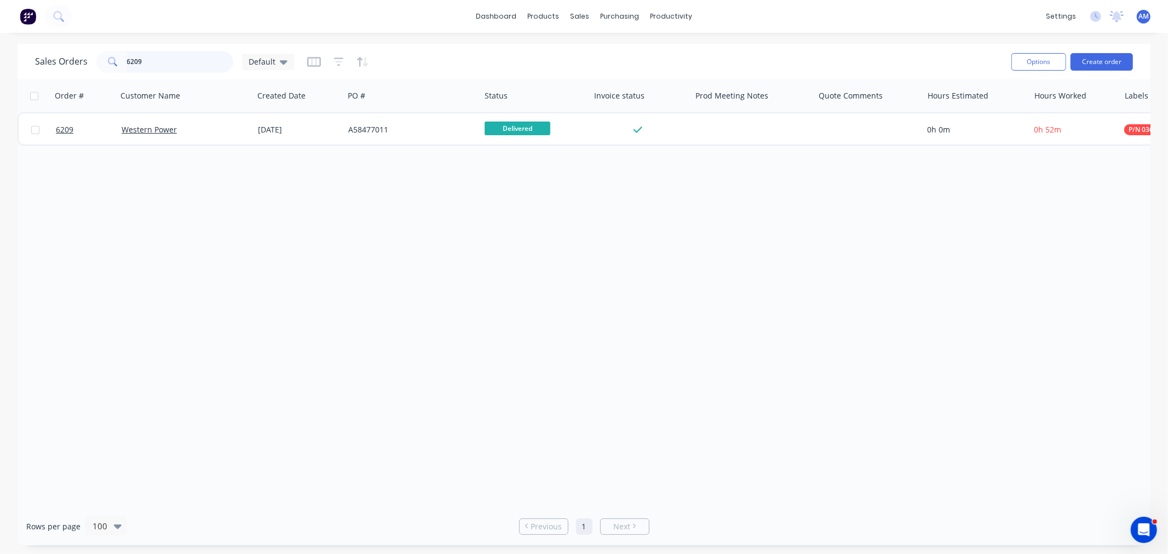
drag, startPoint x: 146, startPoint y: 63, endPoint x: 64, endPoint y: 69, distance: 82.3
click at [64, 69] on div "Sales Orders 6209 Default" at bounding box center [164, 62] width 259 height 22
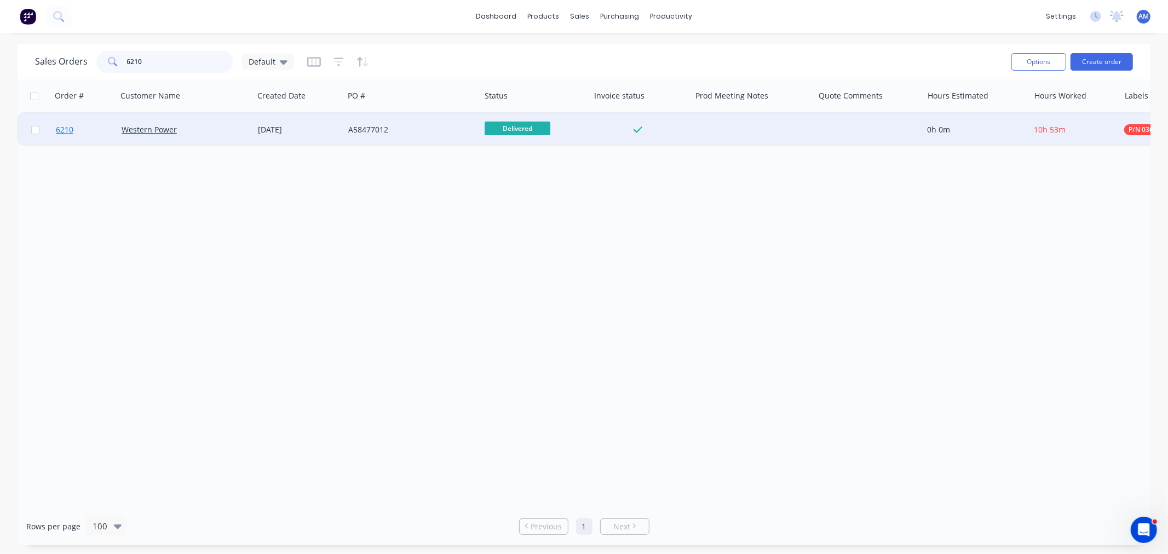
type input "6210"
click at [85, 128] on link "6210" at bounding box center [89, 129] width 66 height 33
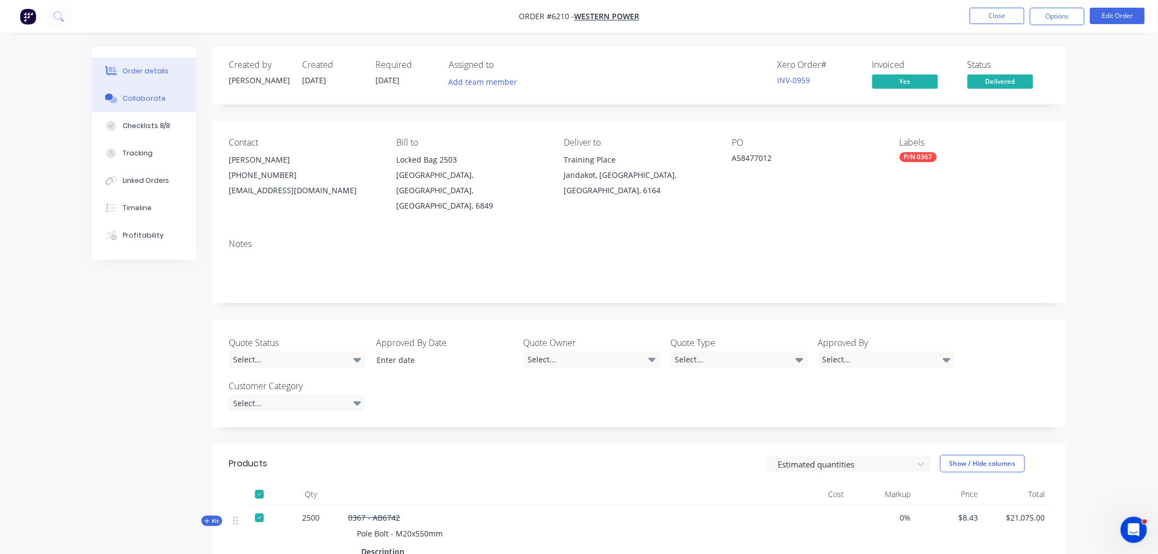
click at [140, 99] on div "Collaborate" at bounding box center [144, 99] width 43 height 10
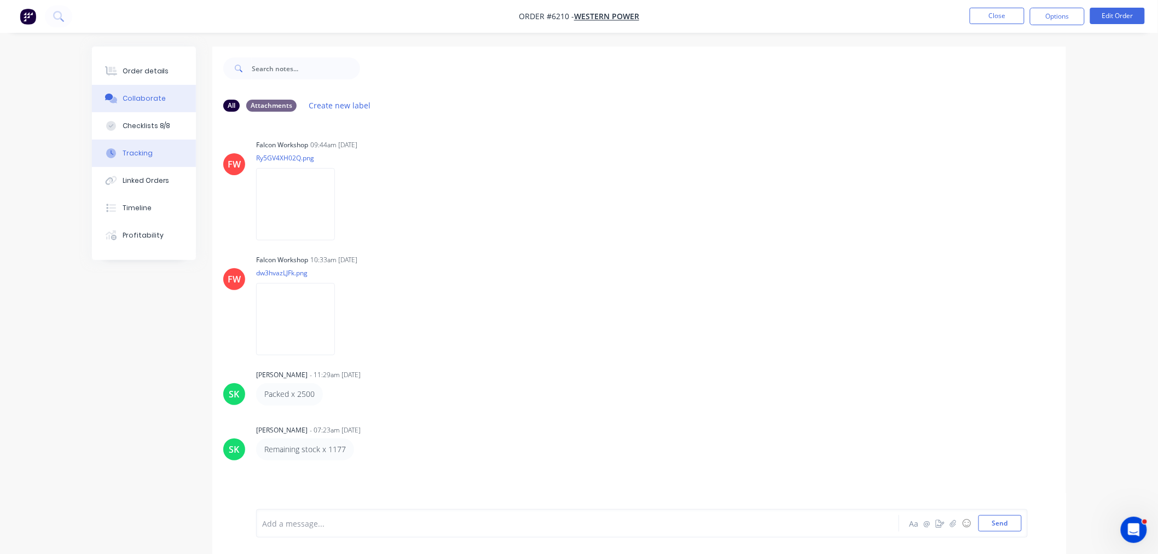
click at [145, 158] on button "Tracking" at bounding box center [144, 153] width 104 height 27
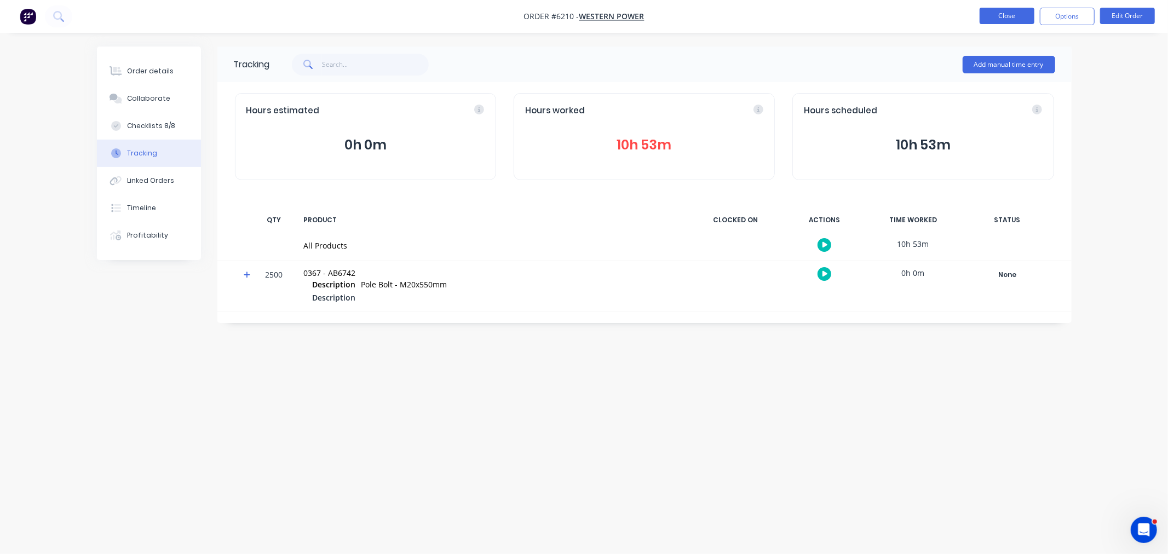
click at [994, 9] on button "Close" at bounding box center [1006, 16] width 55 height 16
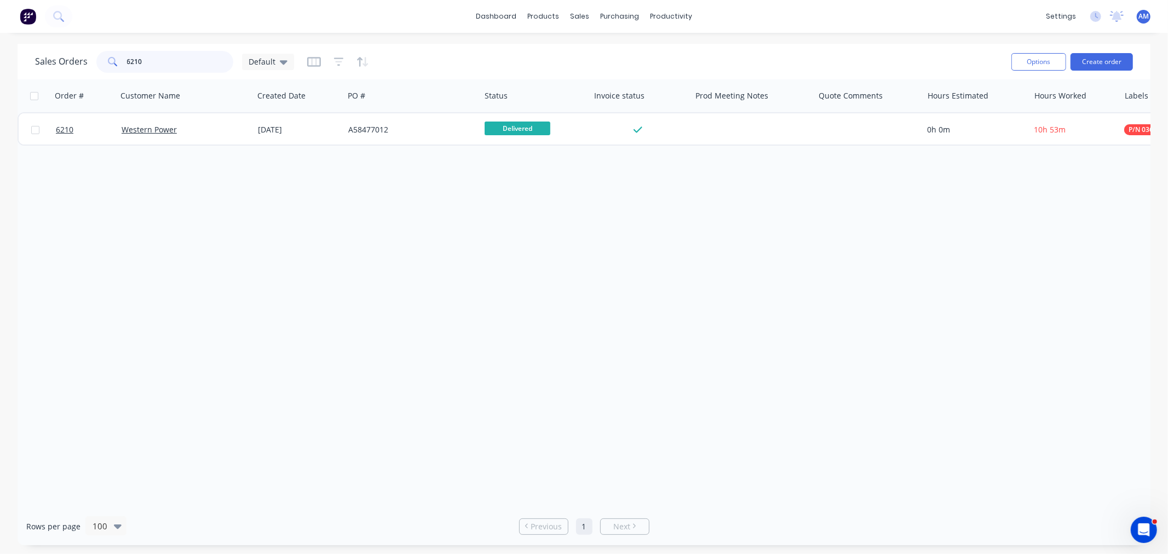
drag, startPoint x: 171, startPoint y: 59, endPoint x: 85, endPoint y: 68, distance: 86.5
click at [88, 65] on div "Sales Orders 6210 Default" at bounding box center [164, 62] width 259 height 22
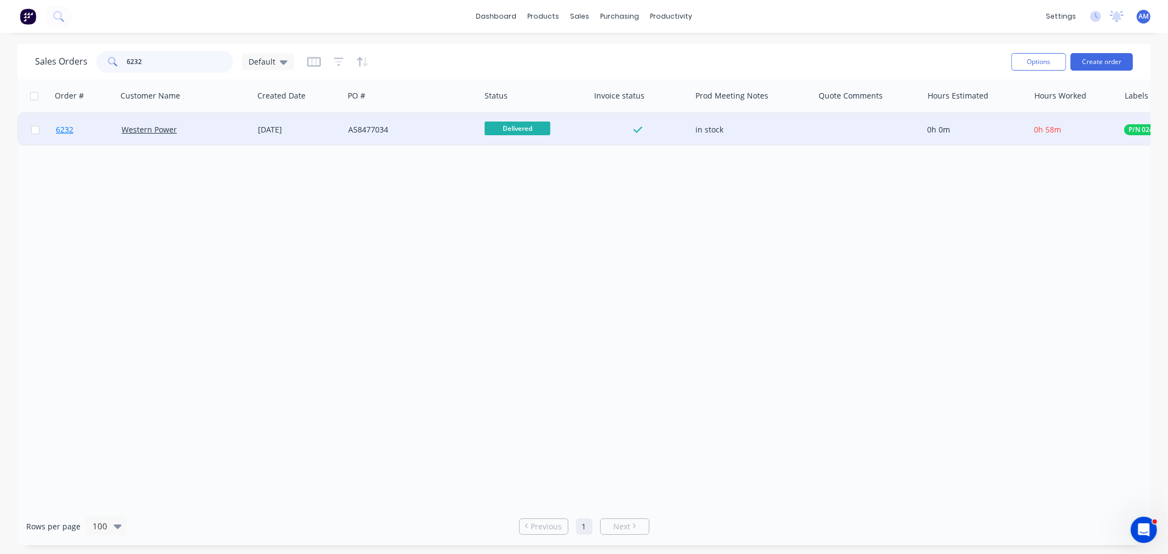
type input "6232"
click at [92, 129] on link "6232" at bounding box center [89, 129] width 66 height 33
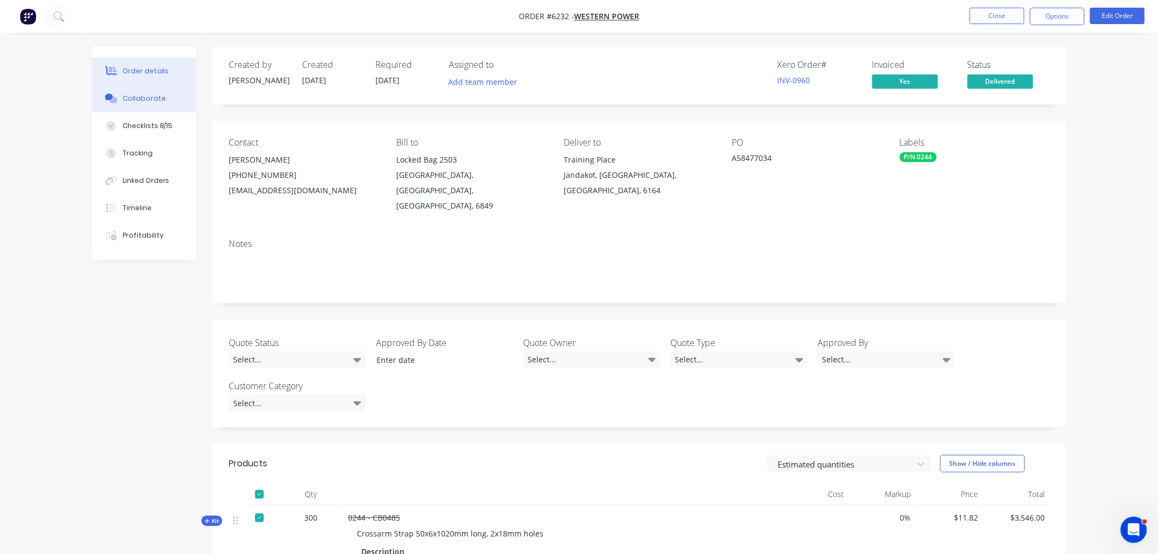
click at [143, 96] on div "Collaborate" at bounding box center [144, 99] width 43 height 10
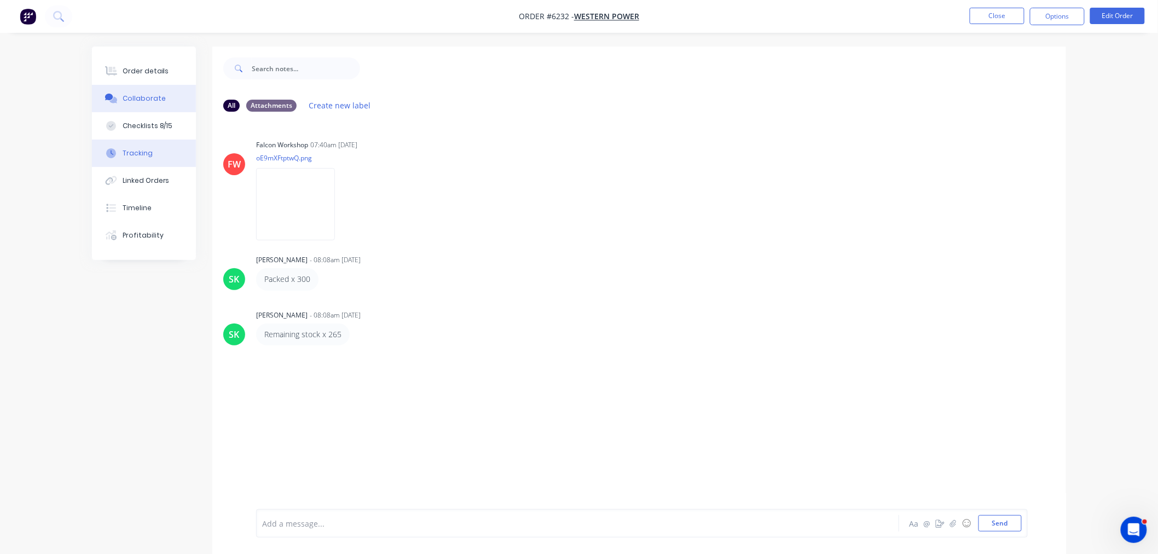
click at [134, 160] on button "Tracking" at bounding box center [144, 153] width 104 height 27
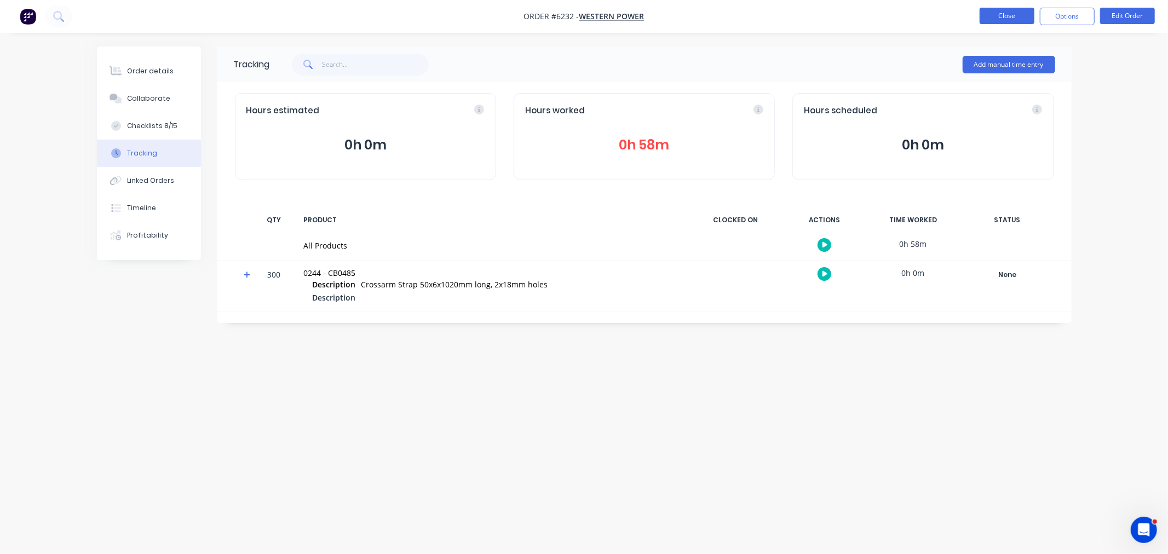
click at [1005, 18] on button "Close" at bounding box center [1006, 16] width 55 height 16
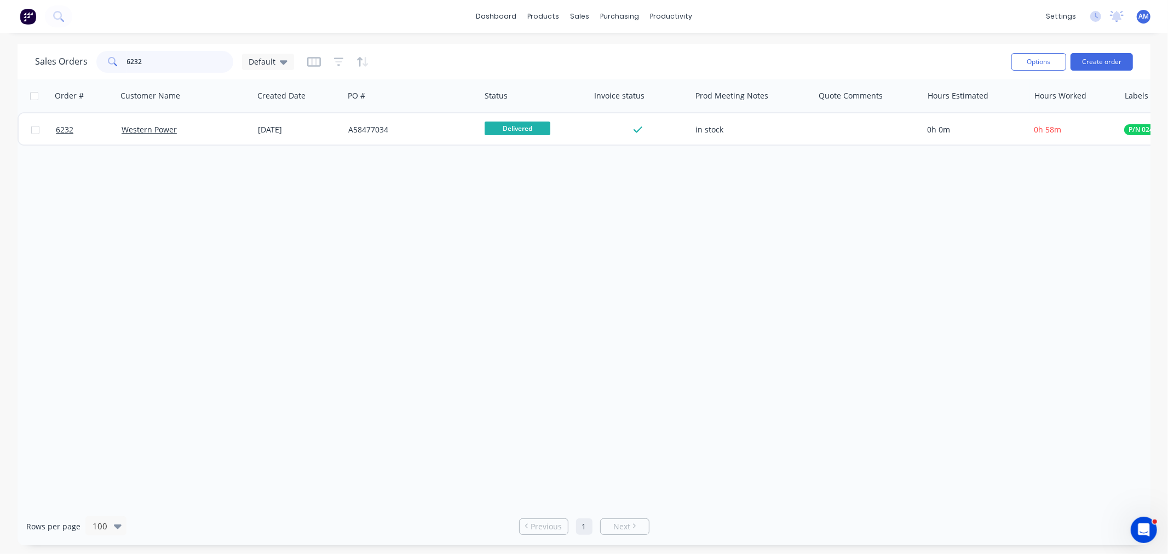
drag, startPoint x: 132, startPoint y: 66, endPoint x: 111, endPoint y: 64, distance: 22.0
click at [111, 64] on div "6232" at bounding box center [164, 62] width 137 height 22
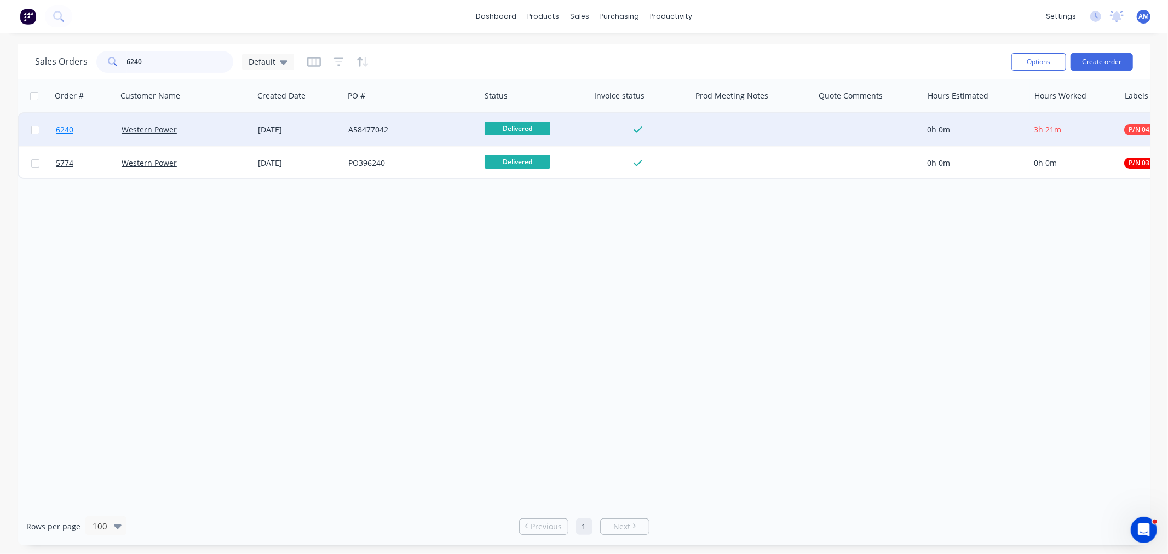
type input "6240"
click at [92, 129] on link "6240" at bounding box center [89, 129] width 66 height 33
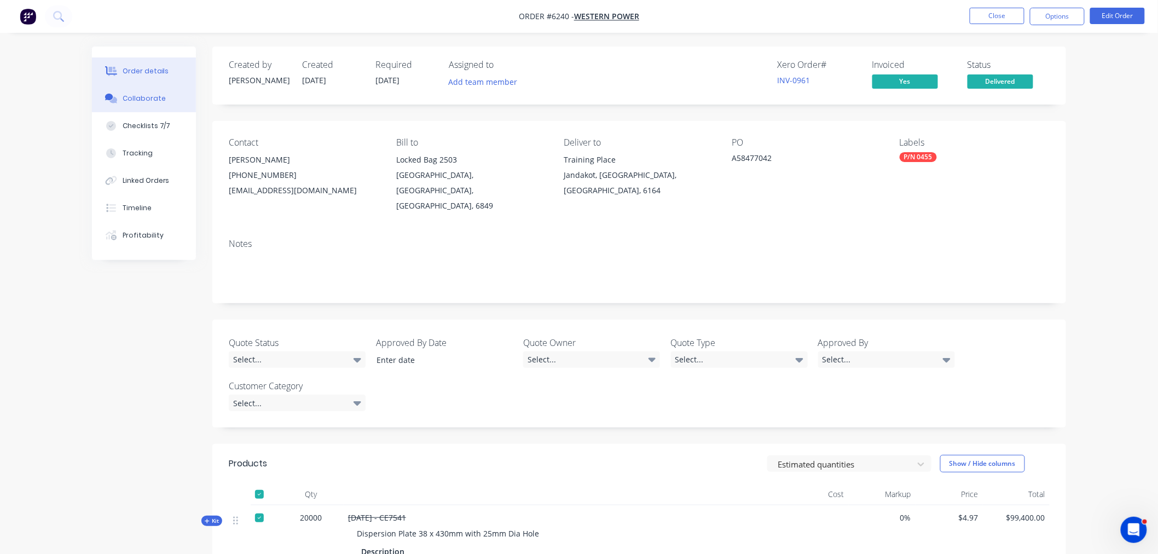
click at [141, 99] on div "Collaborate" at bounding box center [144, 99] width 43 height 10
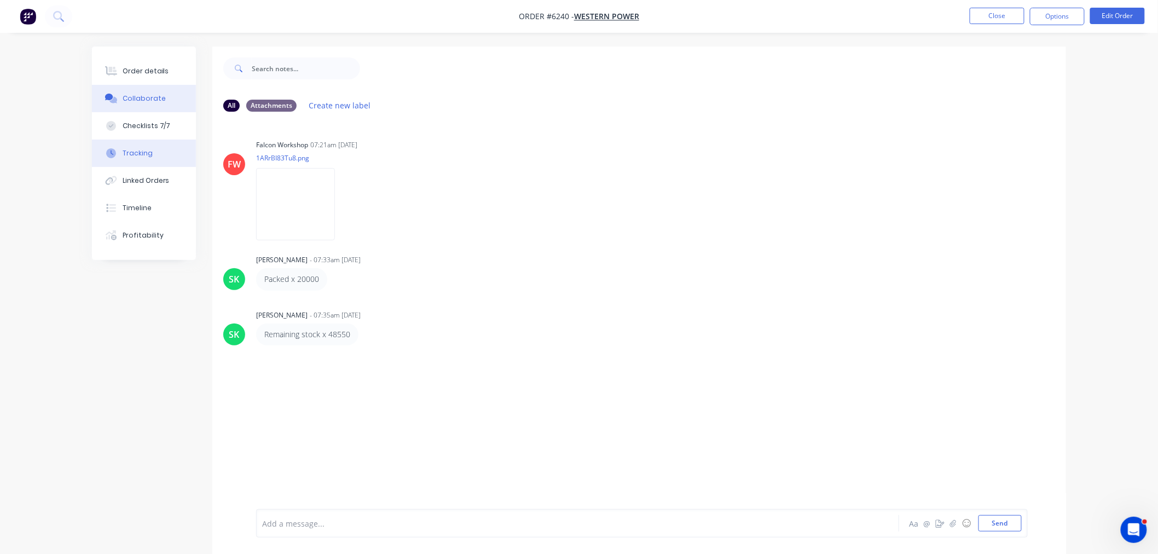
click at [143, 153] on div "Tracking" at bounding box center [138, 153] width 30 height 10
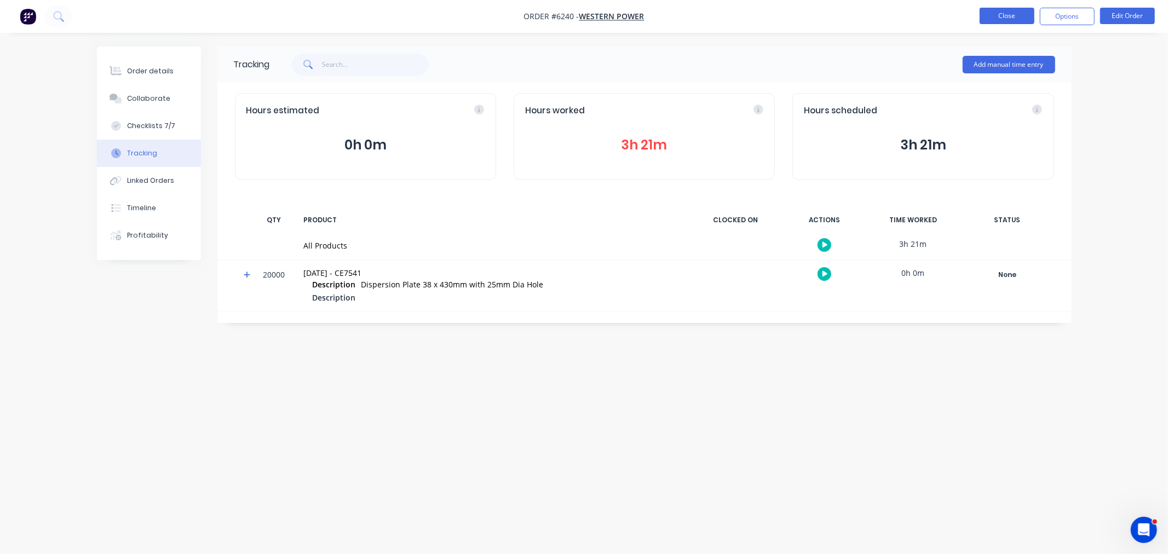
click at [1002, 19] on button "Close" at bounding box center [1006, 16] width 55 height 16
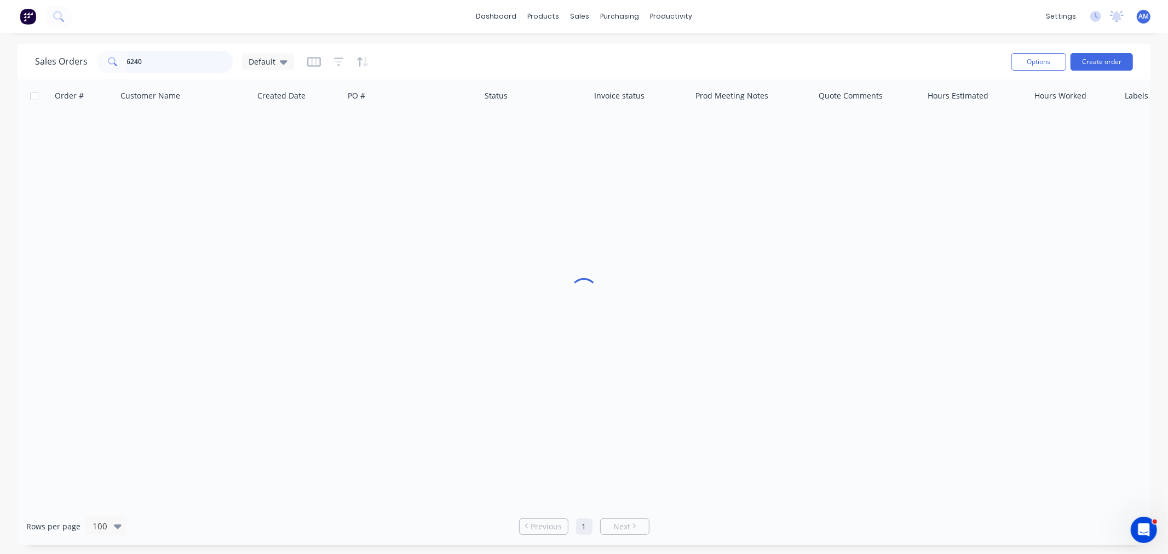
drag, startPoint x: 169, startPoint y: 62, endPoint x: 88, endPoint y: 66, distance: 81.1
click at [88, 66] on div "Sales Orders 6240 Default" at bounding box center [164, 62] width 259 height 22
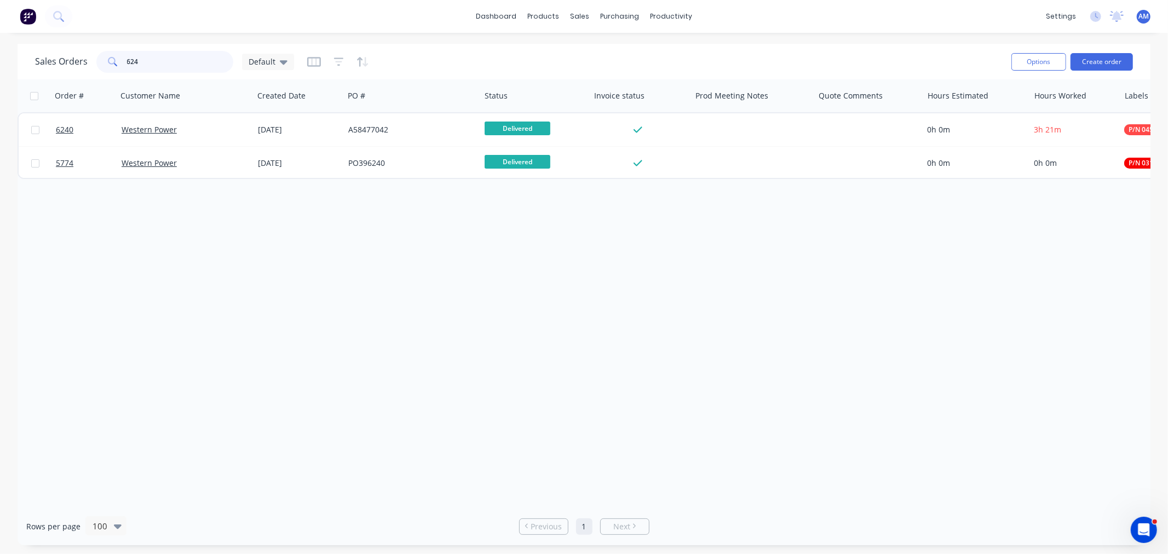
type input "6242"
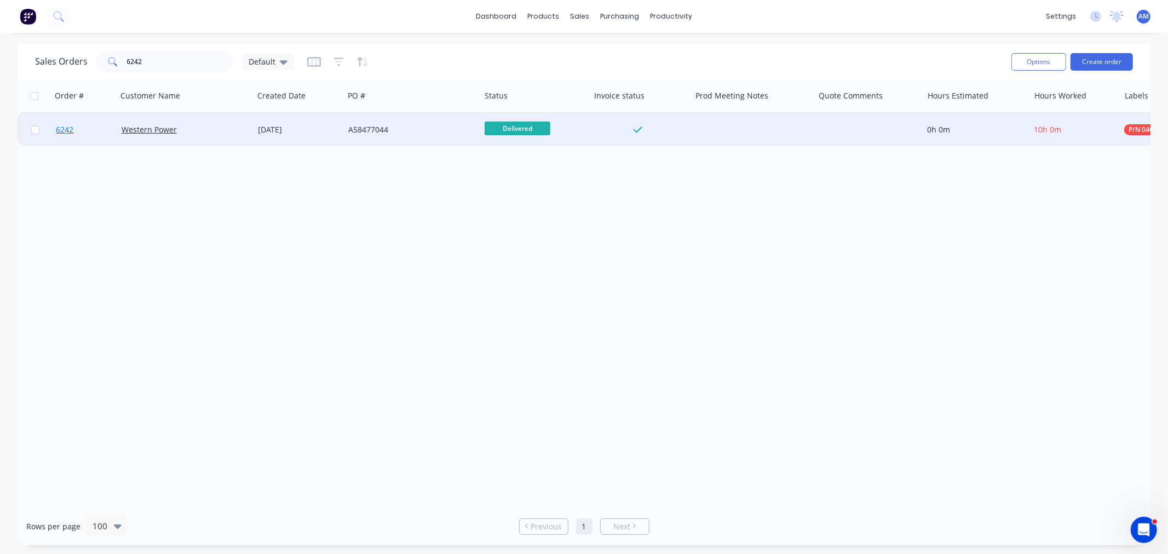
click at [91, 123] on link "6242" at bounding box center [89, 129] width 66 height 33
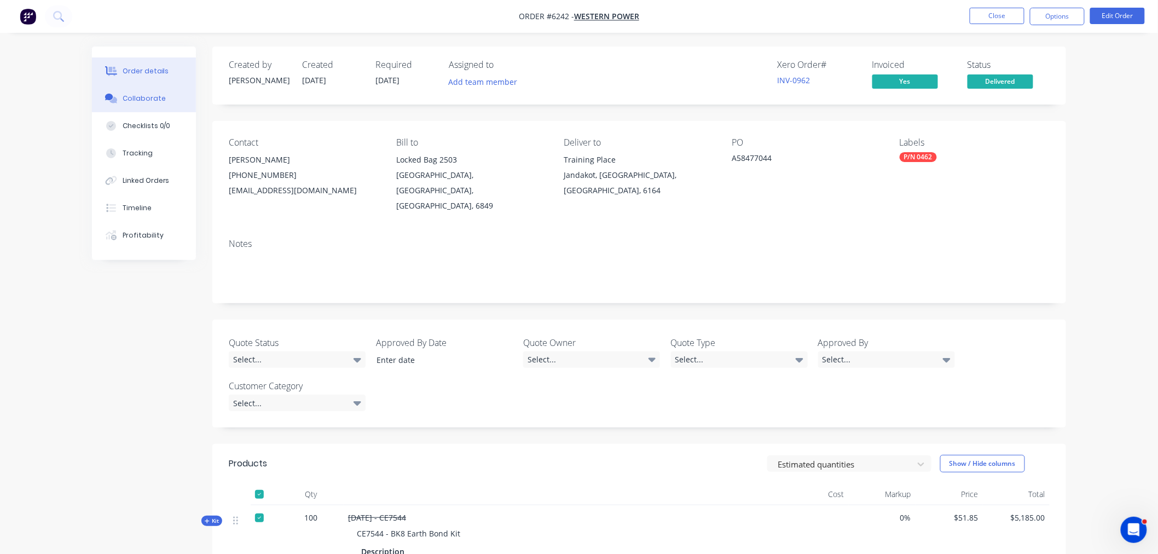
click at [150, 97] on div "Collaborate" at bounding box center [144, 99] width 43 height 10
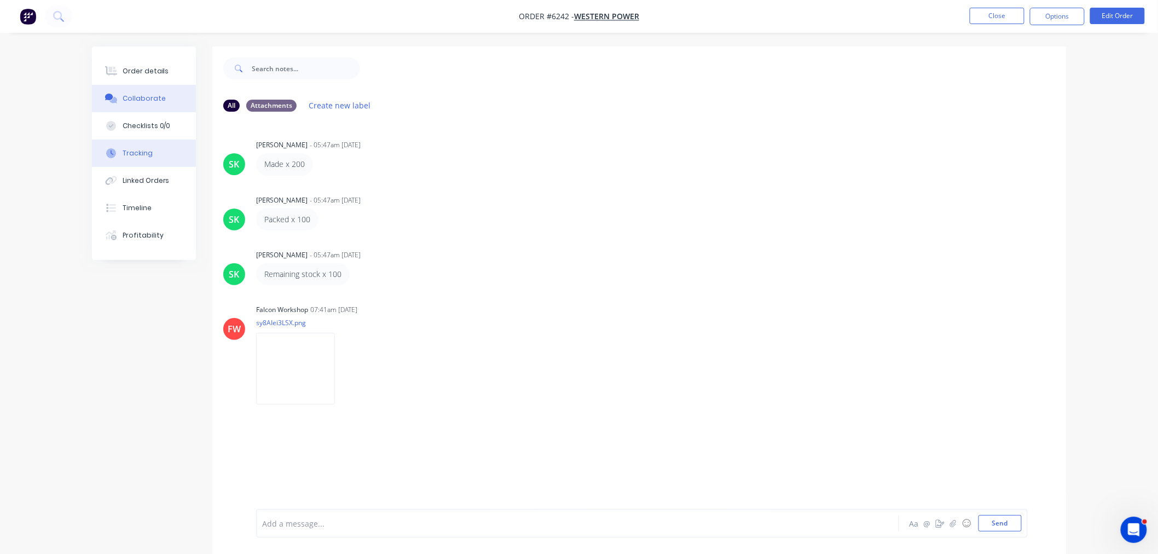
click at [154, 151] on button "Tracking" at bounding box center [144, 153] width 104 height 27
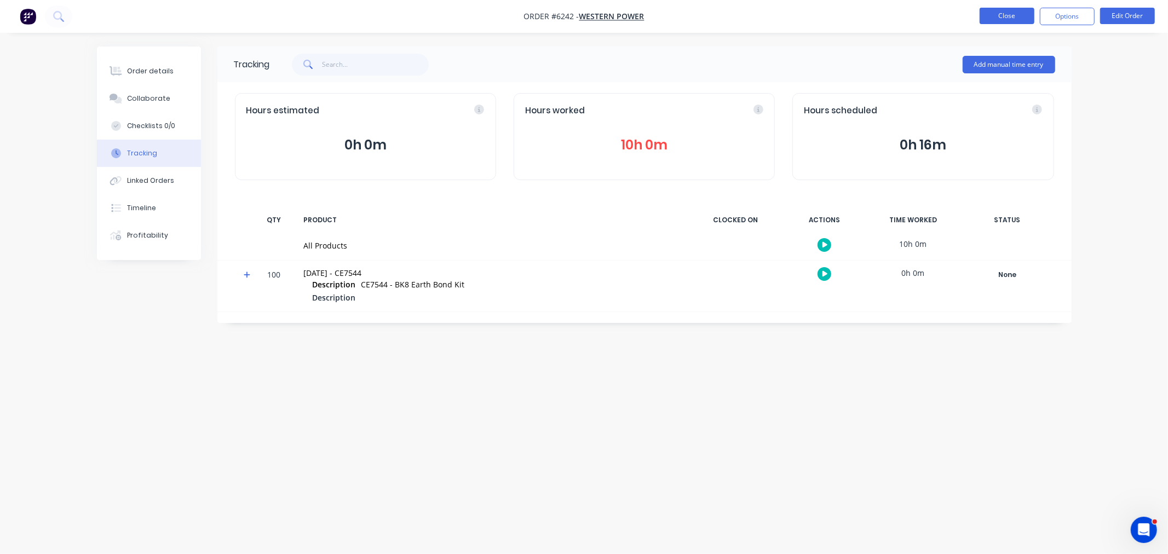
click at [991, 17] on button "Close" at bounding box center [1006, 16] width 55 height 16
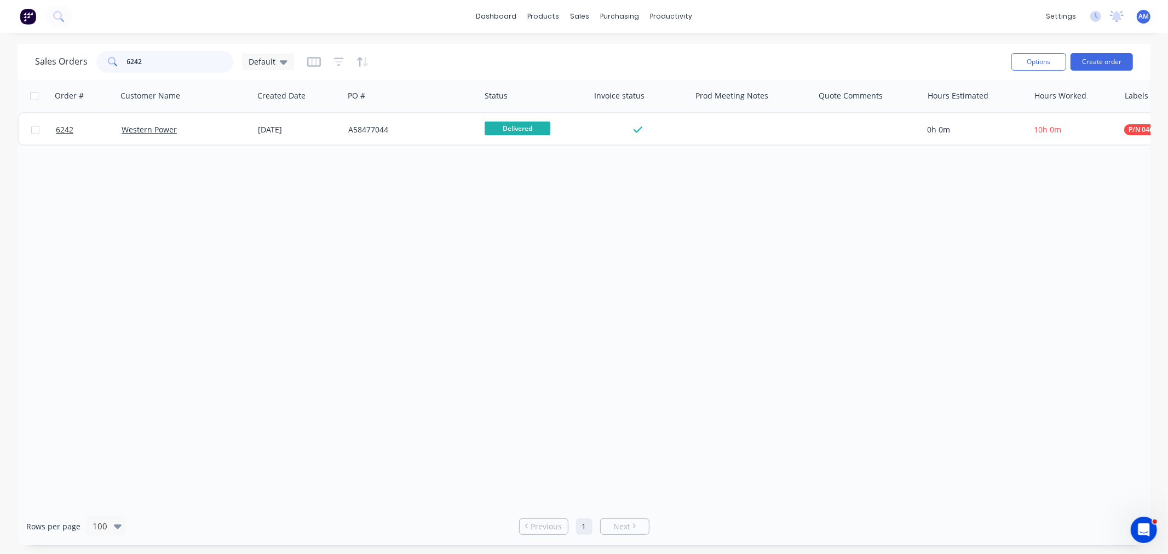
drag, startPoint x: 91, startPoint y: 58, endPoint x: 44, endPoint y: 69, distance: 48.9
click at [44, 67] on div "Sales Orders 6242 Default" at bounding box center [164, 62] width 259 height 22
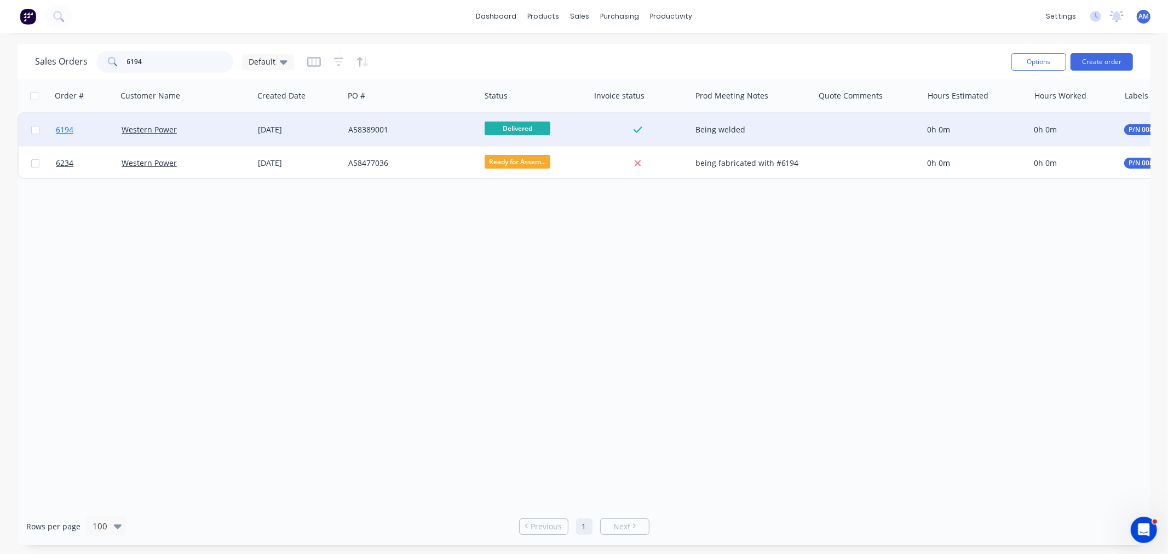
type input "6194"
click at [94, 130] on link "6194" at bounding box center [89, 129] width 66 height 33
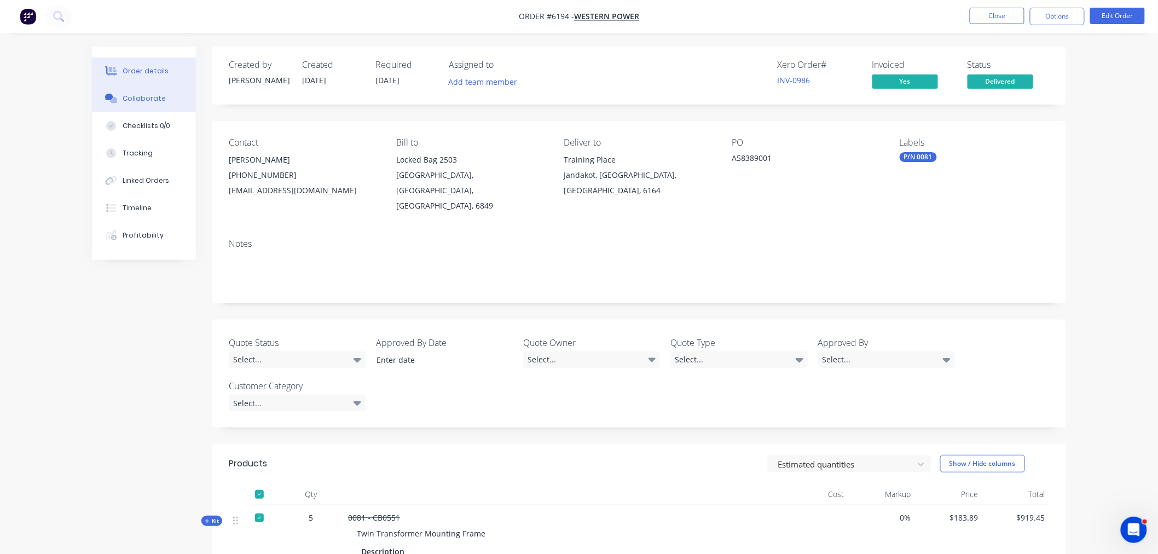
click at [148, 101] on div "Collaborate" at bounding box center [144, 99] width 43 height 10
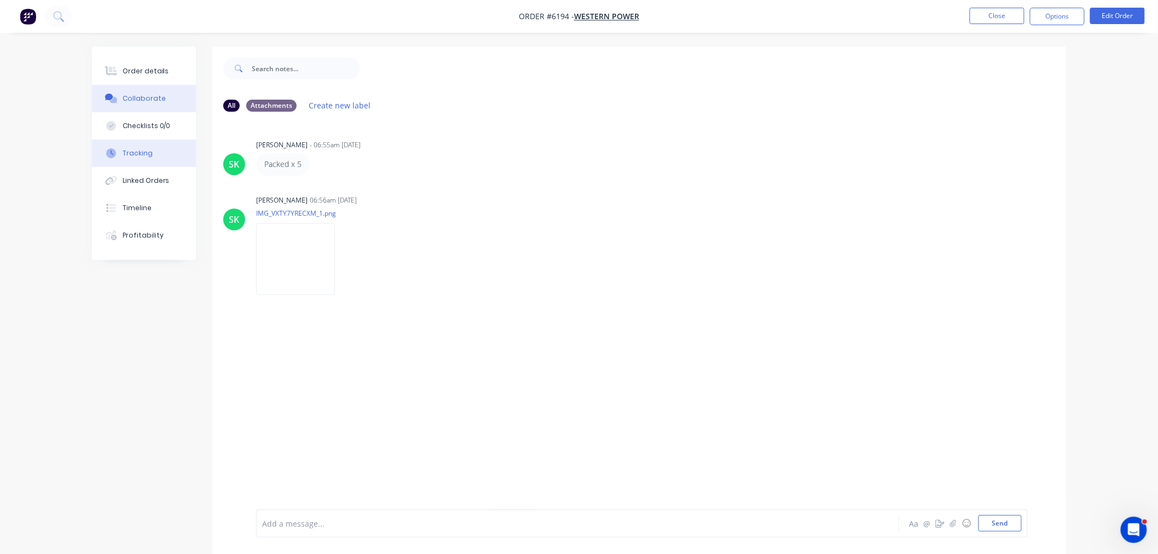
click at [147, 148] on div "Tracking" at bounding box center [138, 153] width 30 height 10
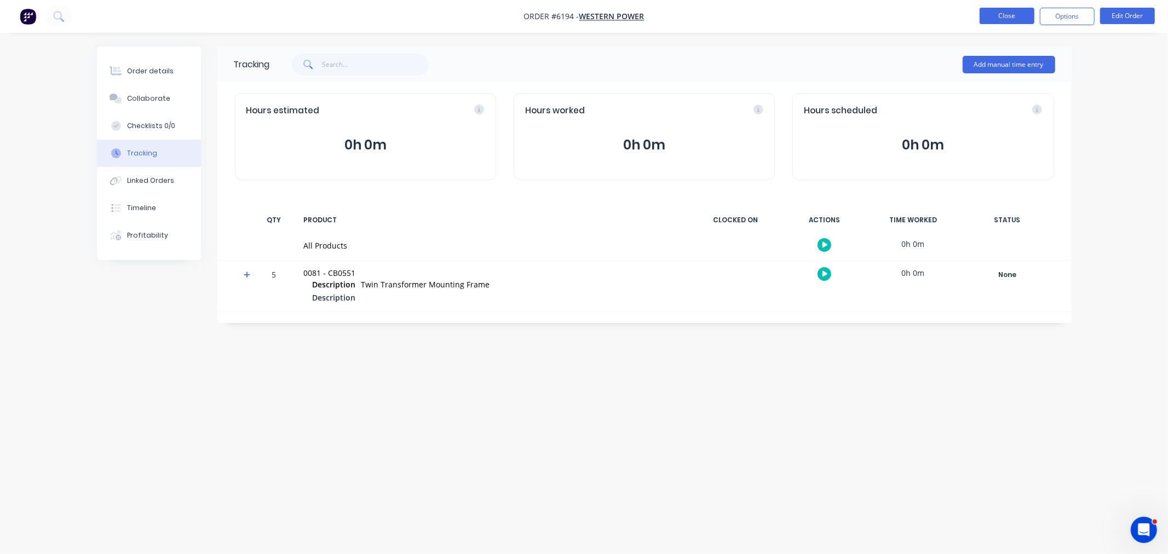
click at [1011, 15] on button "Close" at bounding box center [1006, 16] width 55 height 16
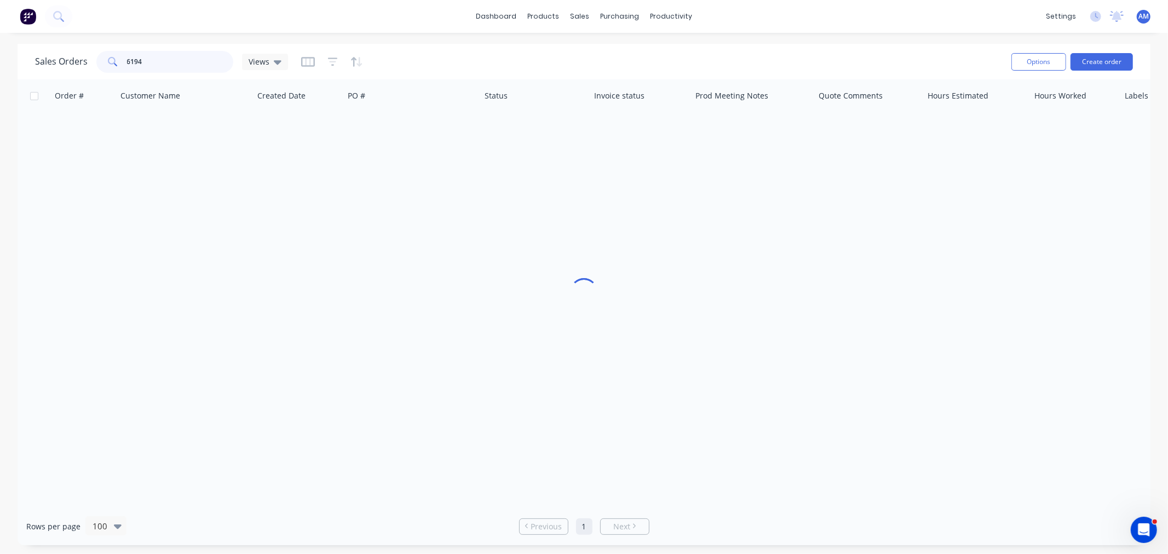
click at [169, 56] on input "6194" at bounding box center [180, 62] width 107 height 22
drag, startPoint x: 102, startPoint y: 61, endPoint x: 90, endPoint y: 66, distance: 13.0
click at [90, 64] on div "Sales Orders 6194 Views" at bounding box center [161, 62] width 253 height 22
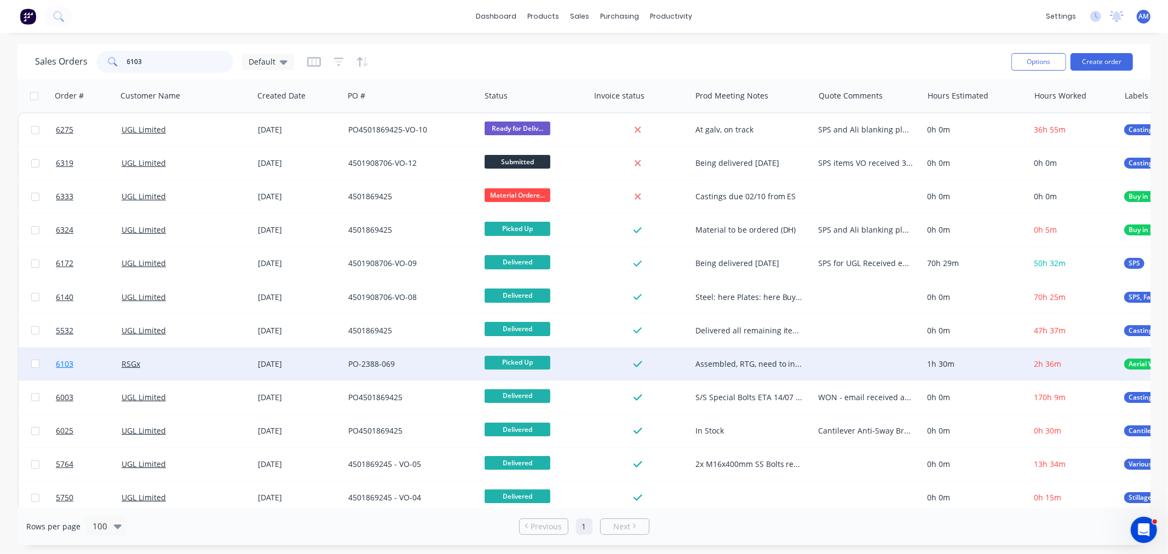
type input "6103"
click at [96, 368] on link "6103" at bounding box center [89, 364] width 66 height 33
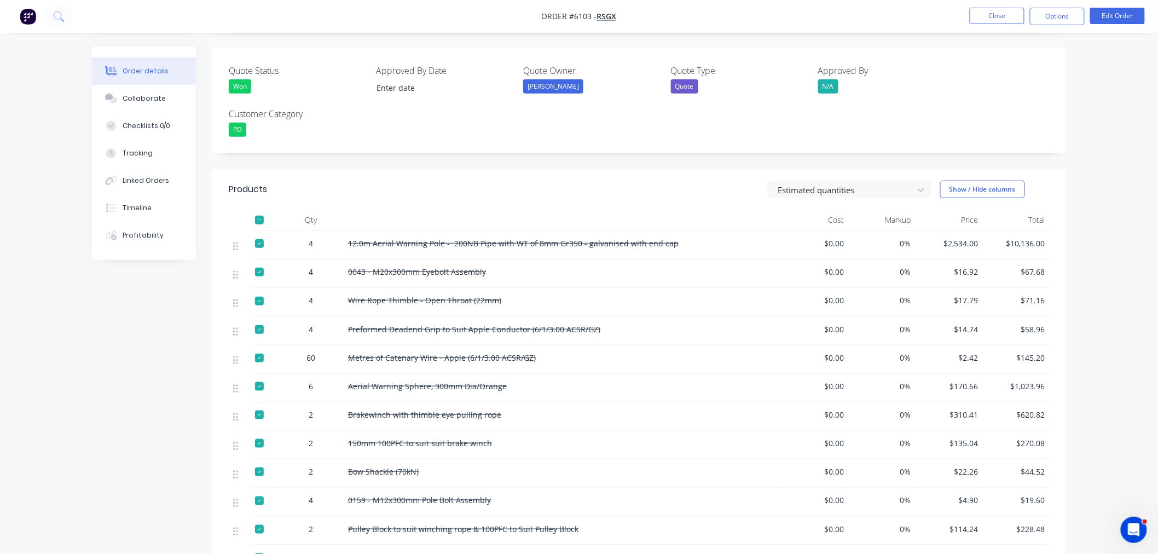
scroll to position [272, 0]
click at [137, 159] on button "Tracking" at bounding box center [144, 153] width 104 height 27
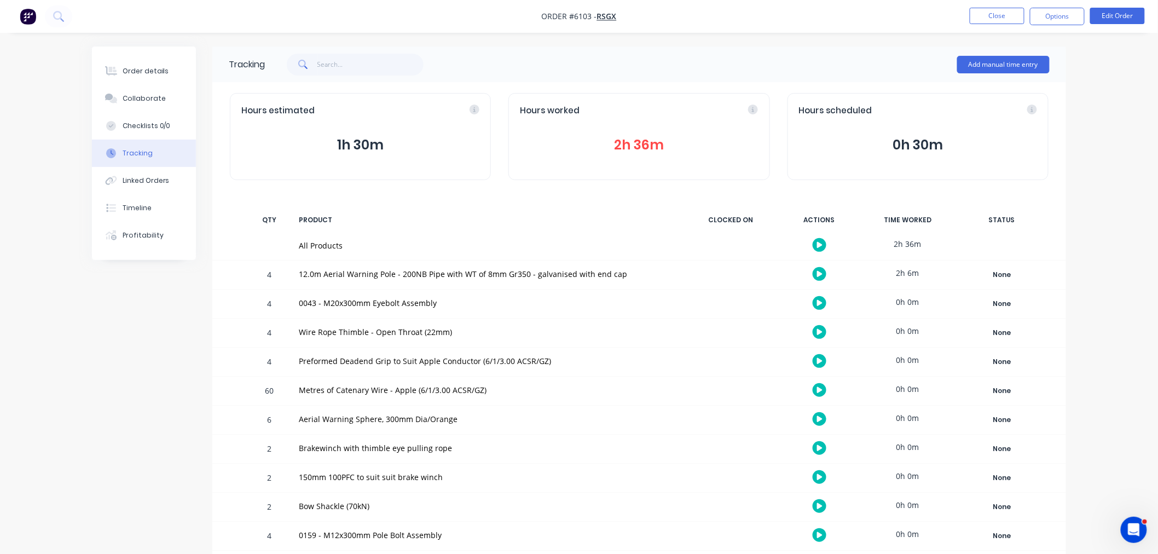
scroll to position [67, 0]
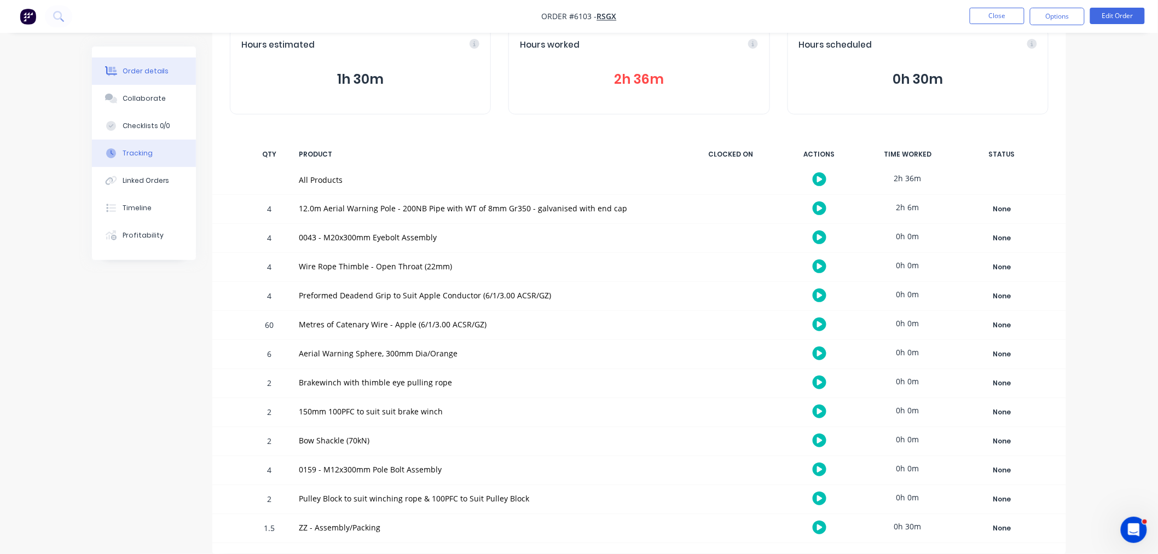
click at [161, 72] on div "Order details" at bounding box center [146, 71] width 47 height 10
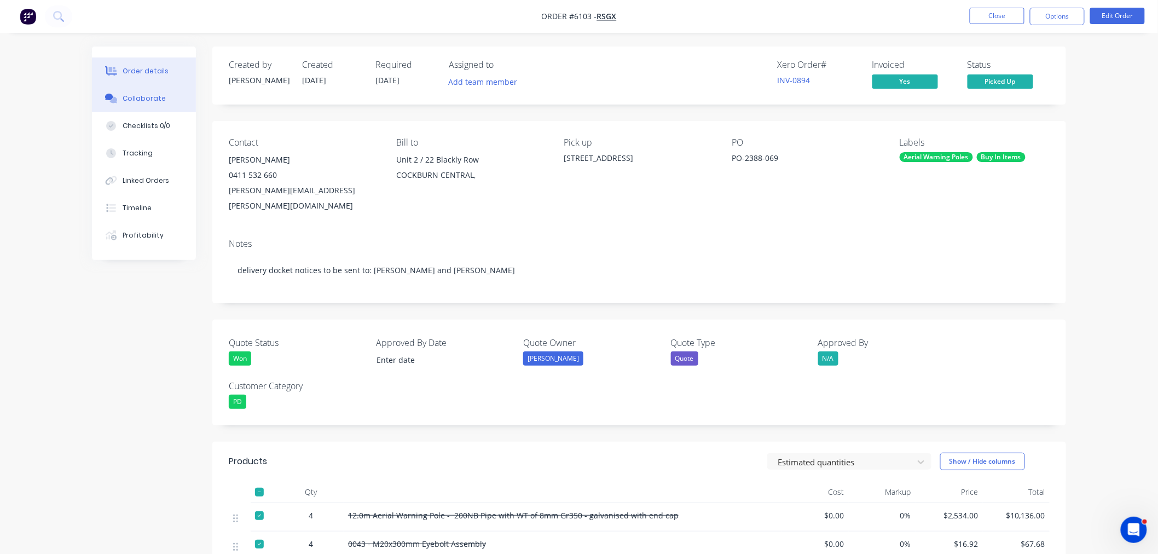
click at [157, 102] on div "Collaborate" at bounding box center [144, 99] width 43 height 10
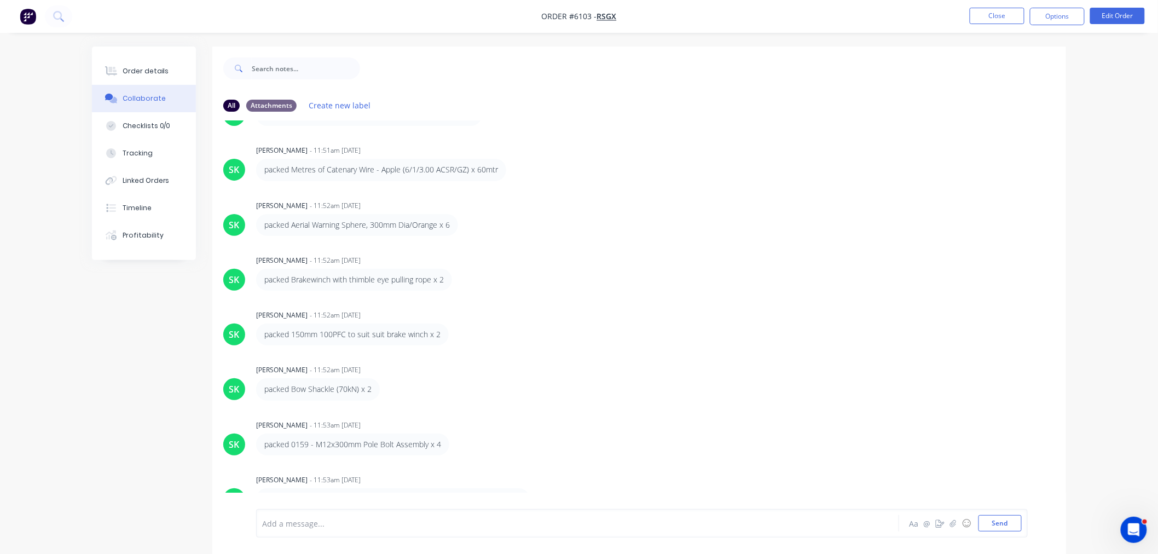
scroll to position [17, 0]
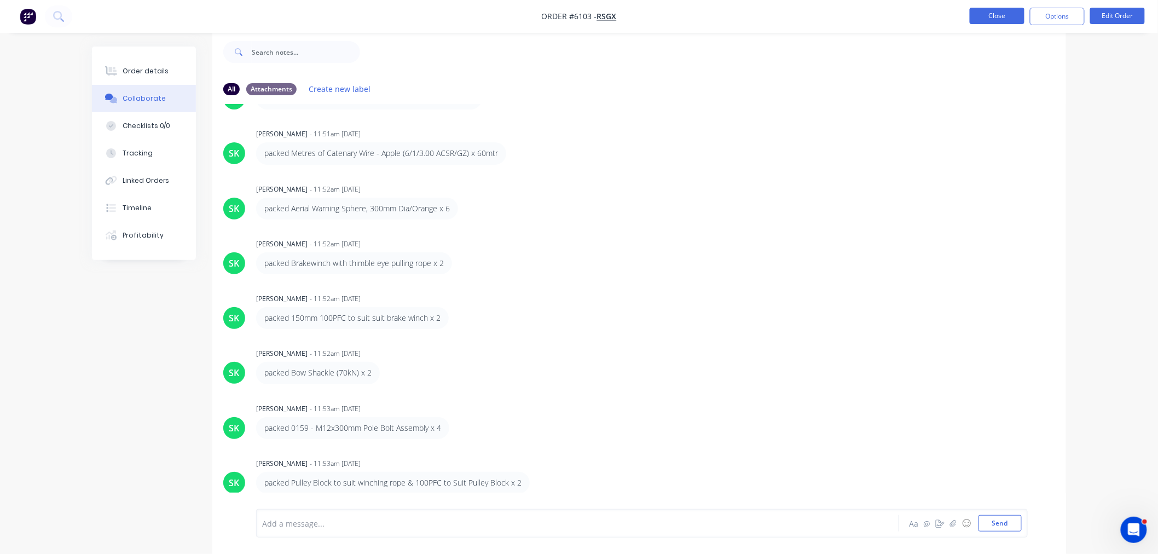
click at [982, 22] on button "Close" at bounding box center [997, 16] width 55 height 16
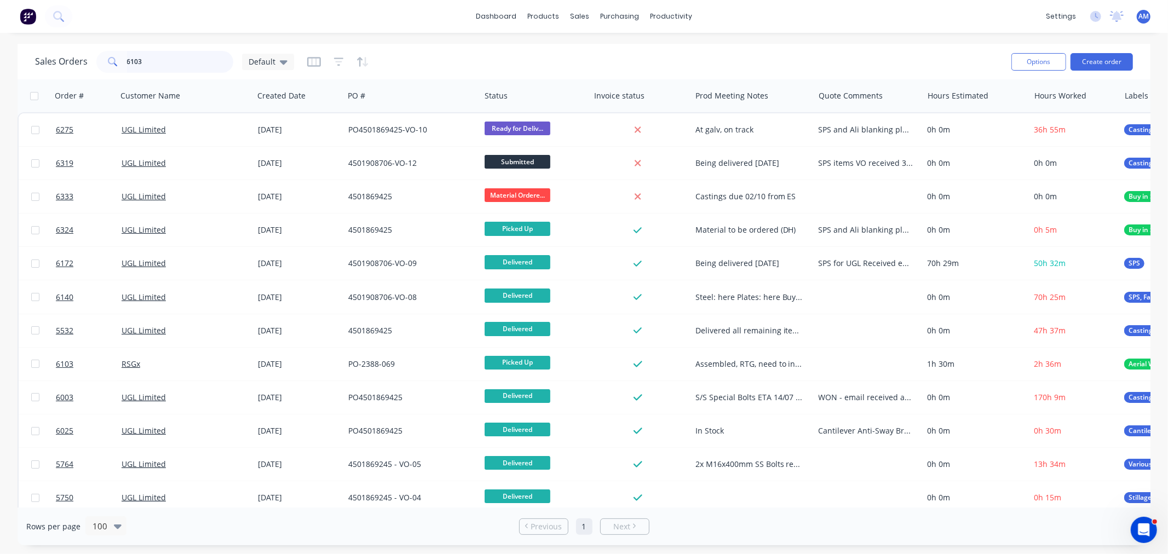
click at [146, 61] on input "6103" at bounding box center [180, 62] width 107 height 22
drag, startPoint x: 170, startPoint y: 62, endPoint x: 88, endPoint y: 68, distance: 82.9
click at [88, 68] on div "Sales Orders 6103 Default" at bounding box center [164, 62] width 259 height 22
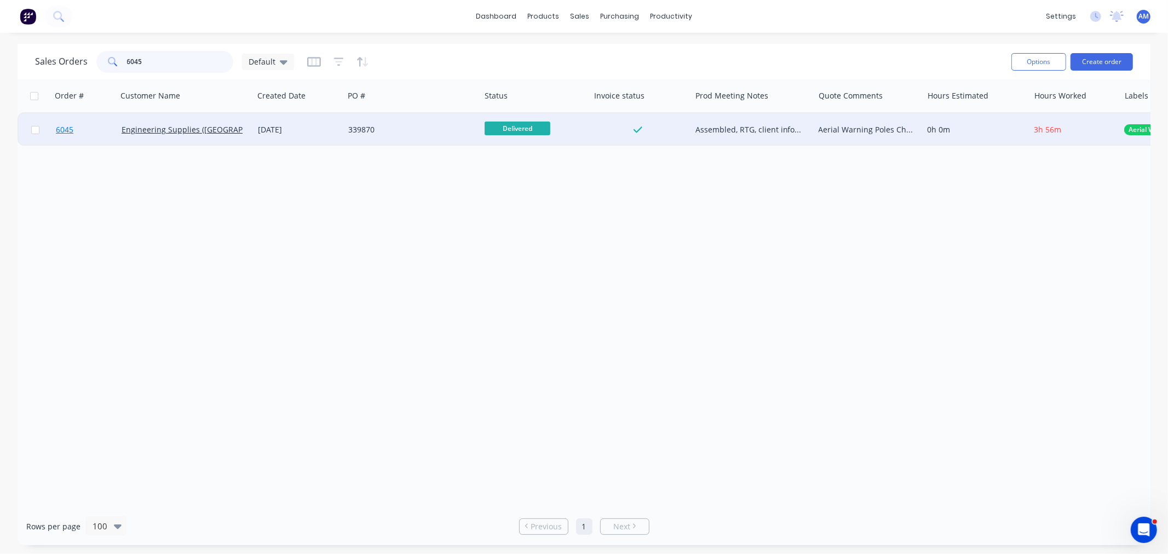
type input "6045"
click at [105, 133] on link "6045" at bounding box center [89, 129] width 66 height 33
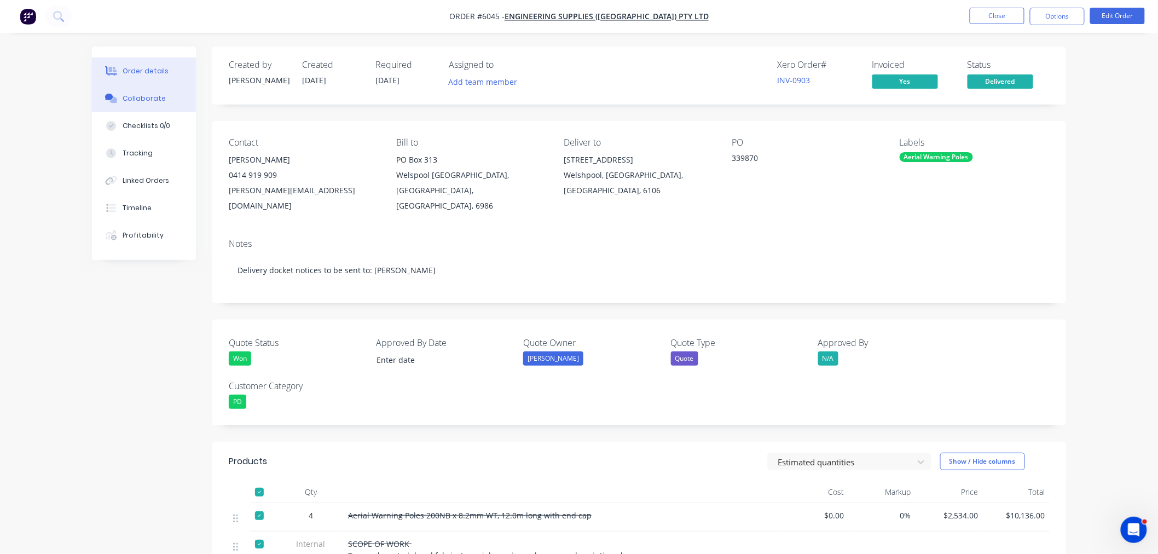
click at [149, 101] on div "Collaborate" at bounding box center [144, 99] width 43 height 10
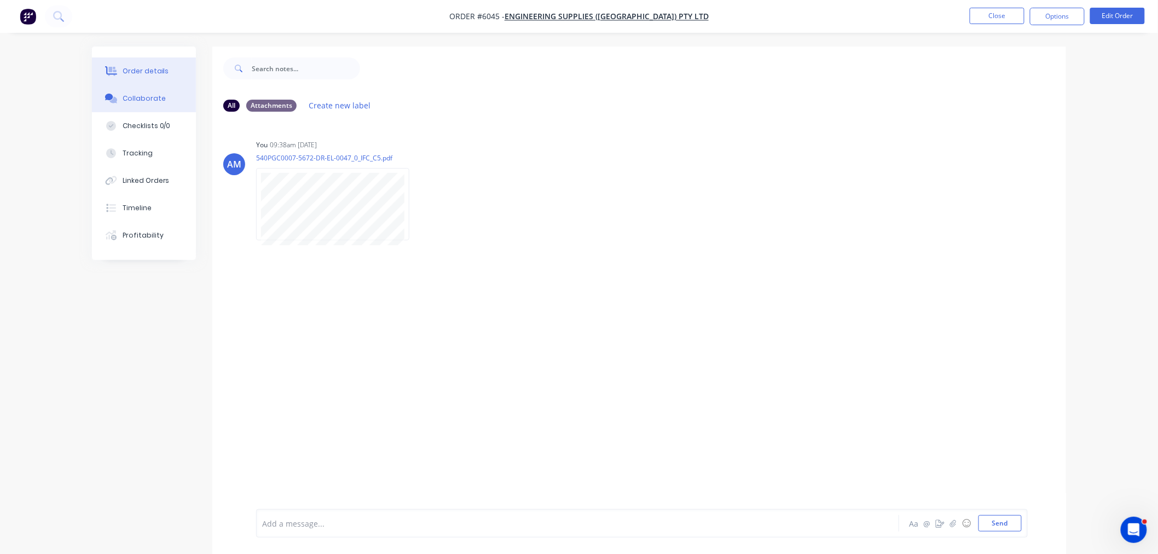
click at [123, 73] on div "Order details" at bounding box center [146, 71] width 47 height 10
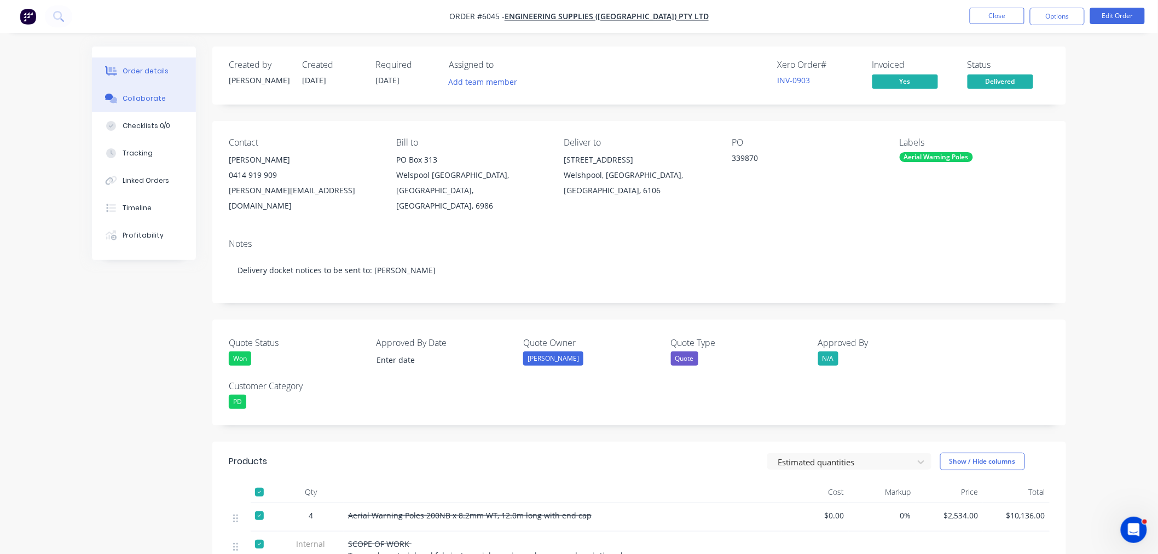
click at [148, 94] on div "Collaborate" at bounding box center [144, 99] width 43 height 10
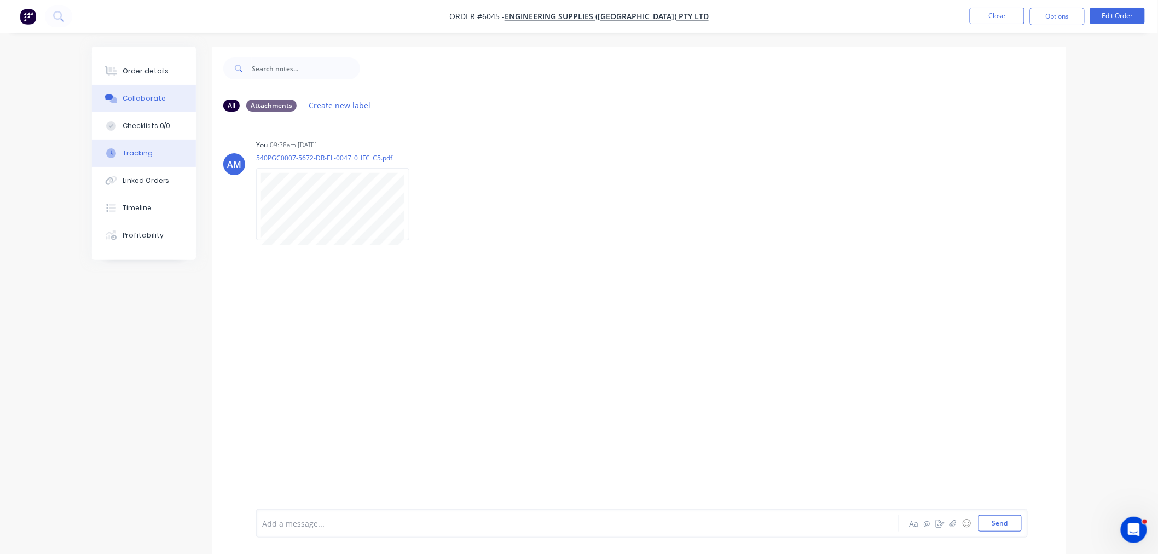
click at [142, 148] on div "Tracking" at bounding box center [138, 153] width 30 height 10
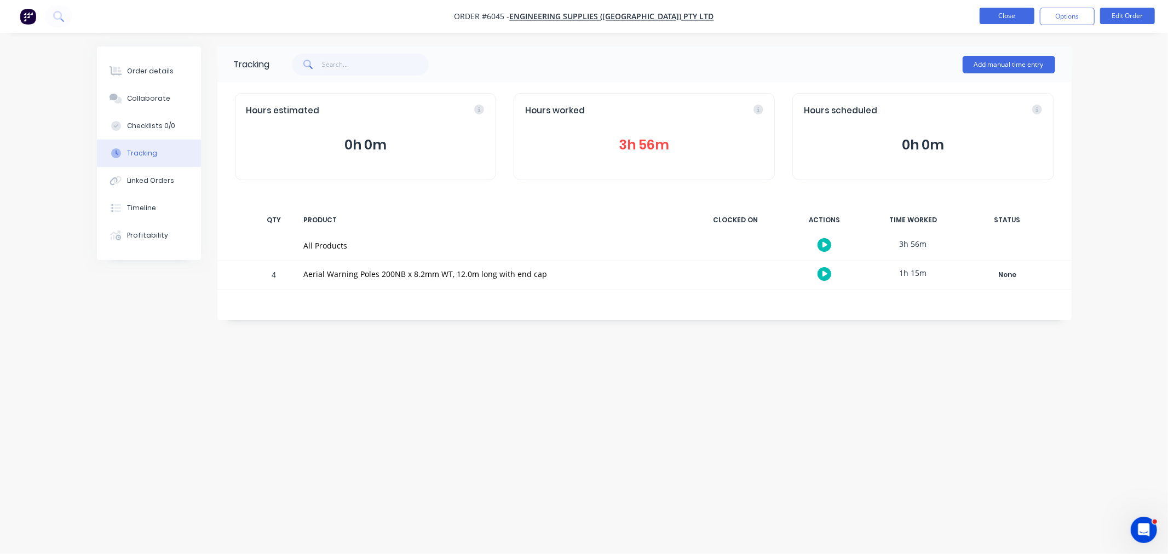
click at [982, 21] on button "Close" at bounding box center [1006, 16] width 55 height 16
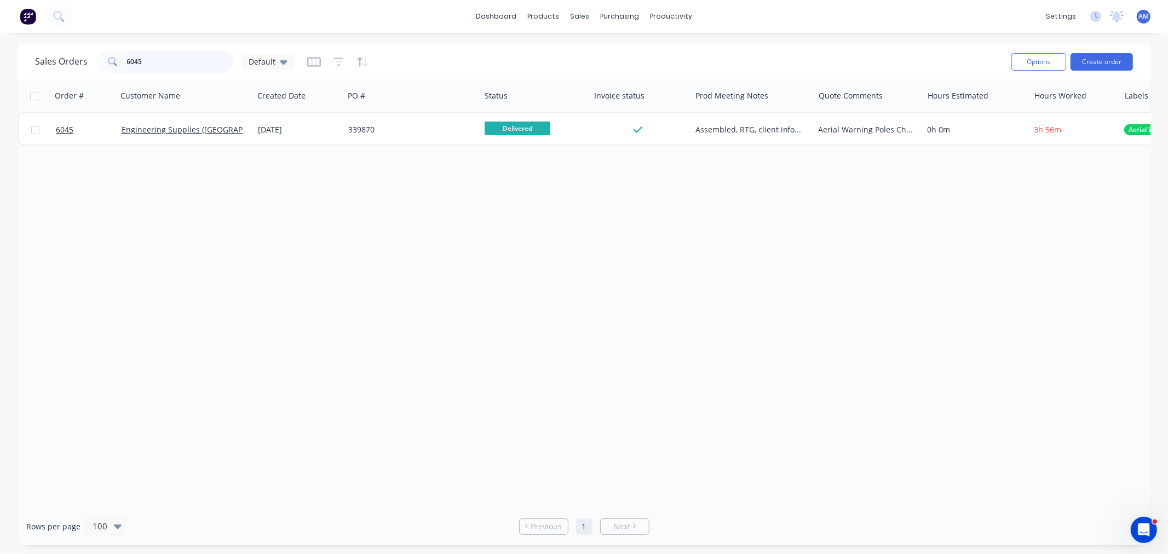
drag, startPoint x: 157, startPoint y: 64, endPoint x: 174, endPoint y: 66, distance: 16.5
click at [152, 65] on input "6045" at bounding box center [180, 62] width 107 height 22
click at [84, 70] on div "Sales Orders 6045 Default" at bounding box center [164, 62] width 259 height 22
type input "6151"
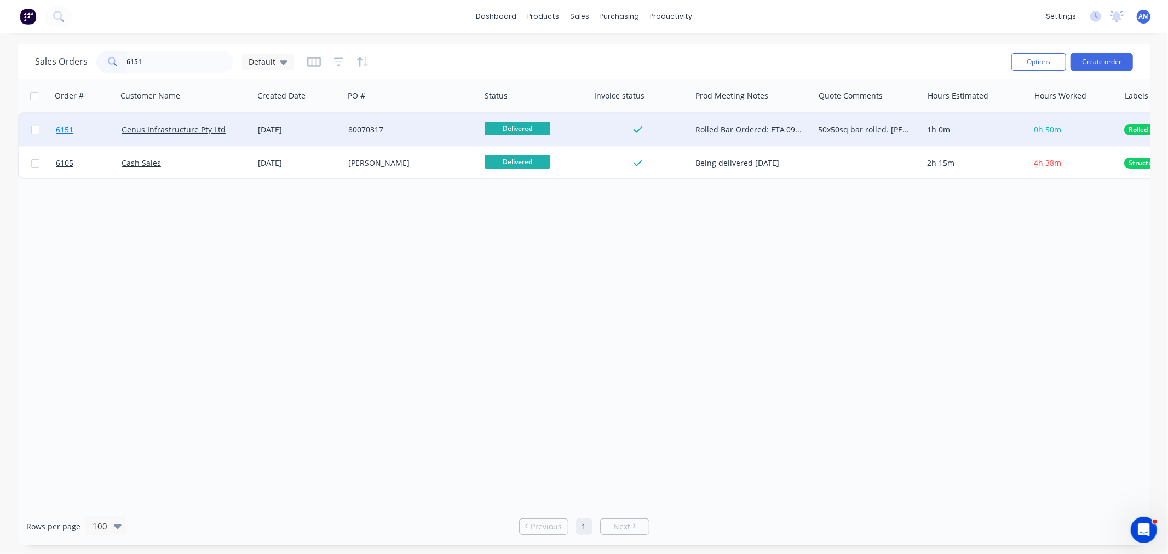
drag, startPoint x: 85, startPoint y: 118, endPoint x: 84, endPoint y: 128, distance: 10.4
click at [84, 128] on link "6151" at bounding box center [89, 129] width 66 height 33
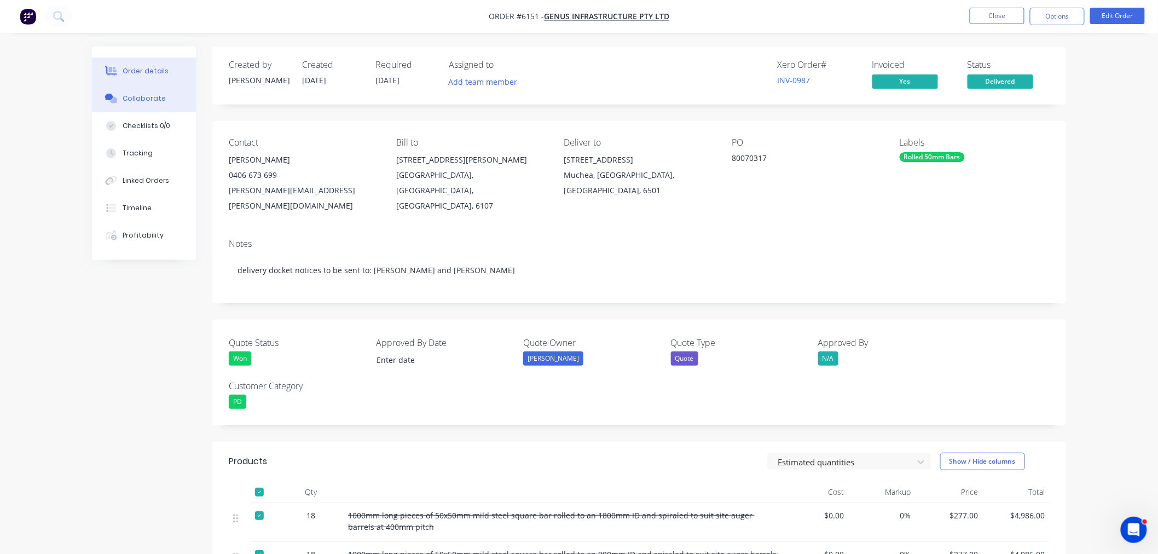
click at [155, 97] on div "Collaborate" at bounding box center [144, 99] width 43 height 10
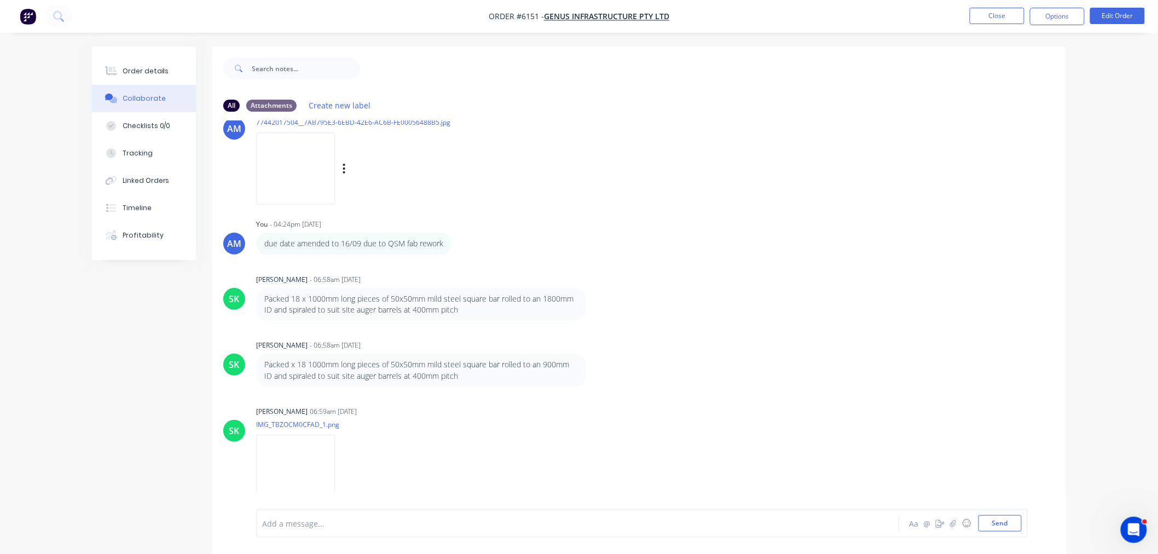
scroll to position [152, 0]
click at [151, 85] on button "Collaborate" at bounding box center [144, 98] width 104 height 27
click at [148, 72] on div "Order details" at bounding box center [146, 71] width 47 height 10
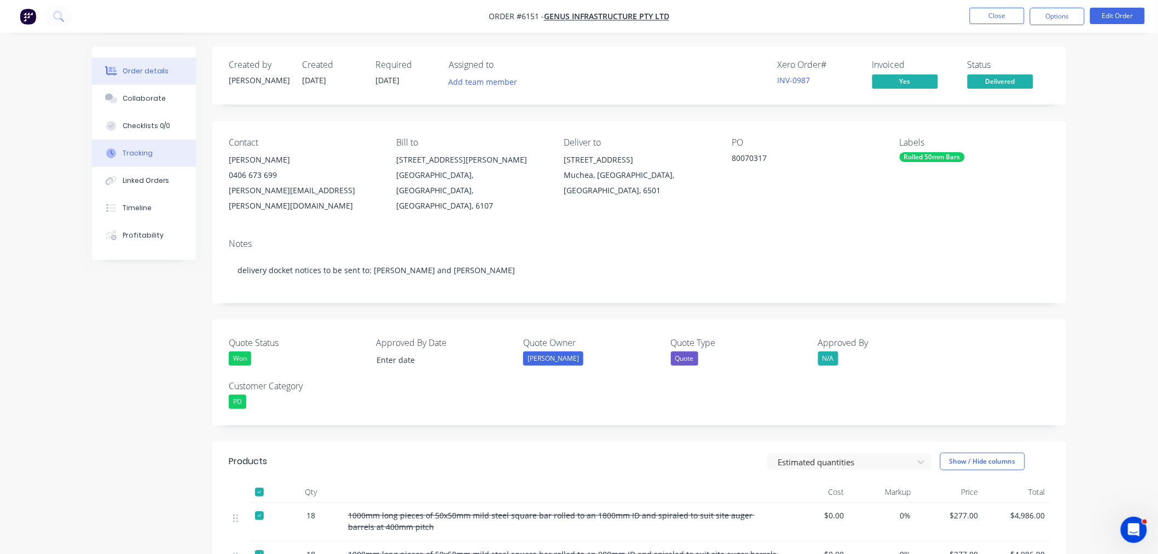
click at [140, 150] on div "Tracking" at bounding box center [138, 153] width 30 height 10
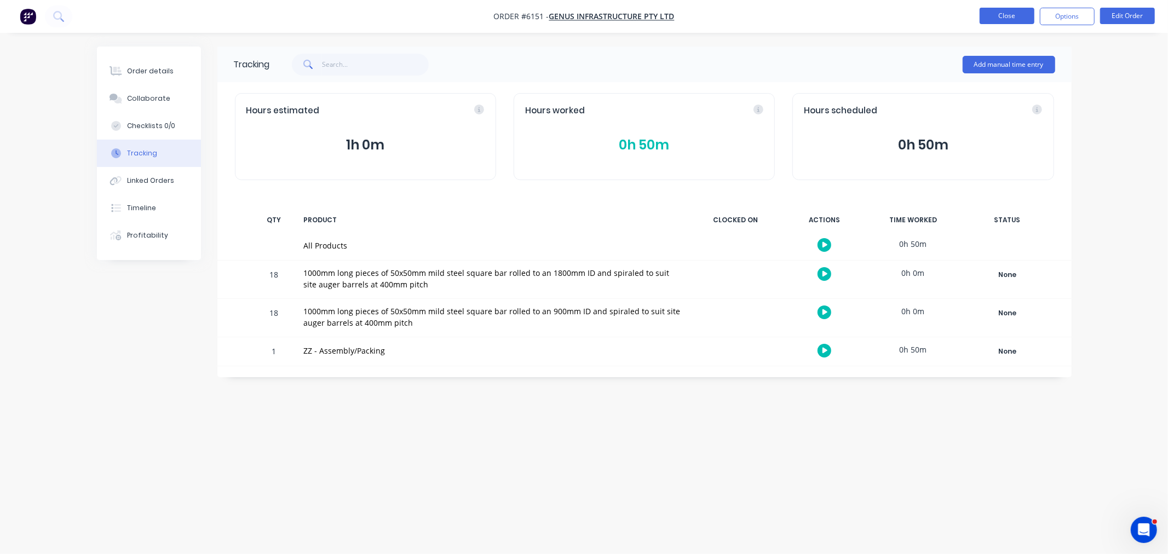
click at [1002, 17] on button "Close" at bounding box center [1006, 16] width 55 height 16
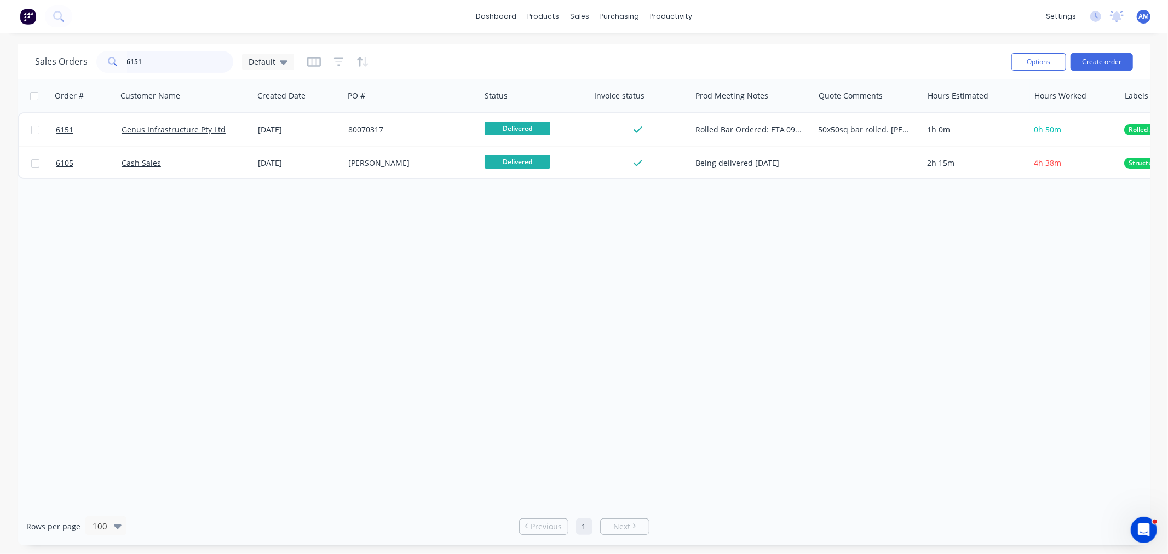
click at [147, 64] on input "6151" at bounding box center [180, 62] width 107 height 22
drag, startPoint x: 92, startPoint y: 67, endPoint x: 83, endPoint y: 72, distance: 10.3
click at [85, 69] on div "Sales Orders 6151 Default" at bounding box center [164, 62] width 259 height 22
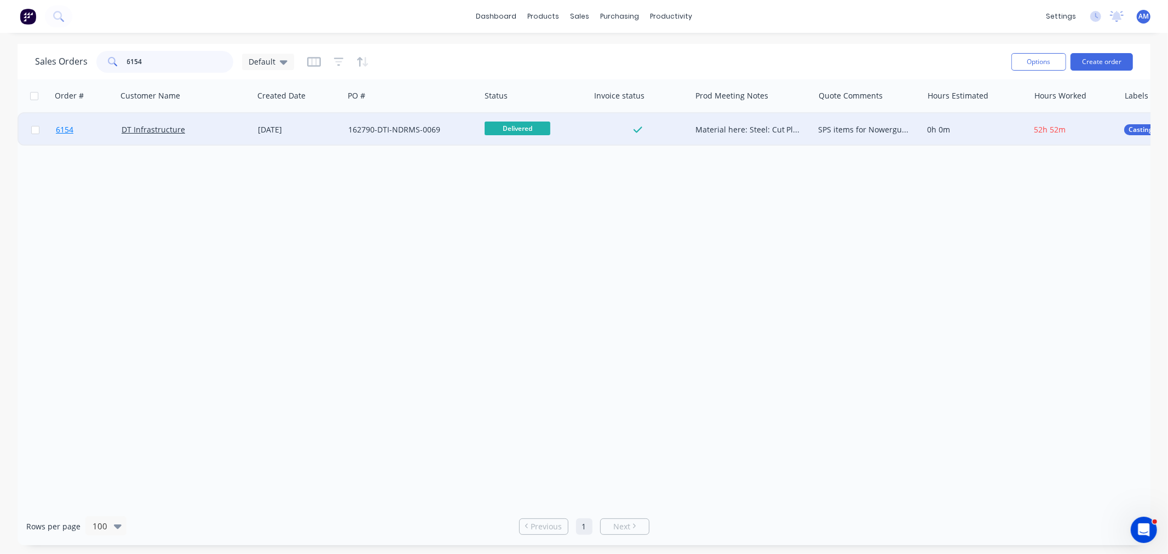
type input "6154"
click at [94, 129] on link "6154" at bounding box center [89, 129] width 66 height 33
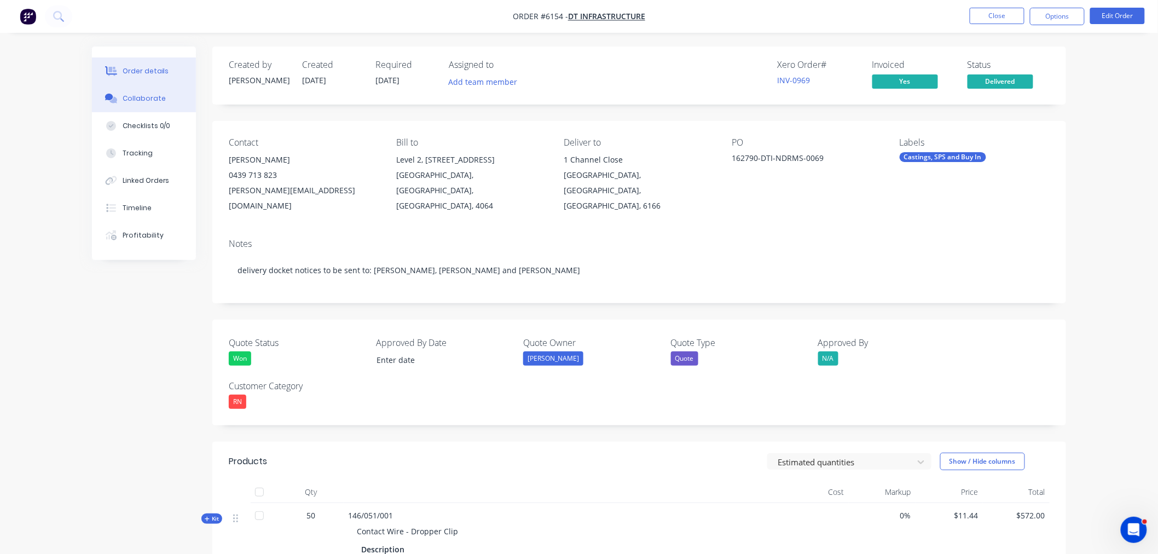
click at [133, 89] on button "Collaborate" at bounding box center [144, 98] width 104 height 27
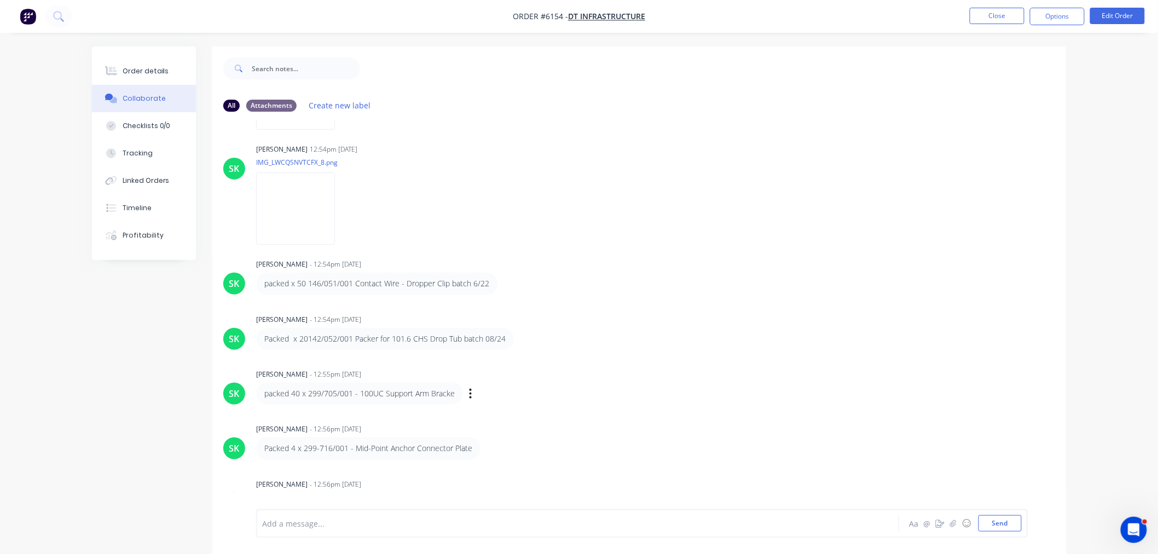
scroll to position [1380, 0]
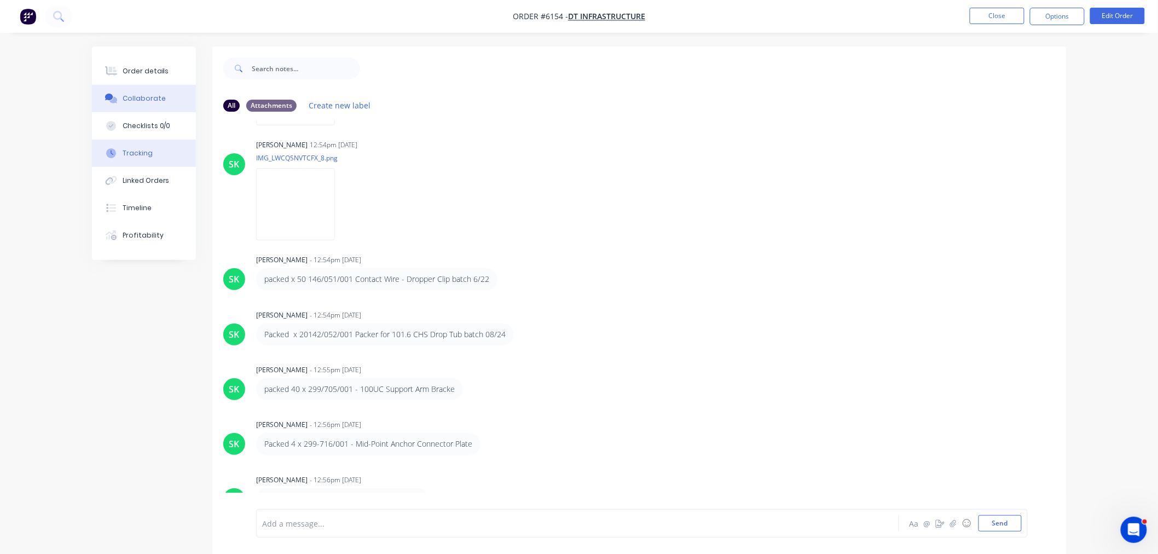
click at [135, 155] on div "Tracking" at bounding box center [138, 153] width 30 height 10
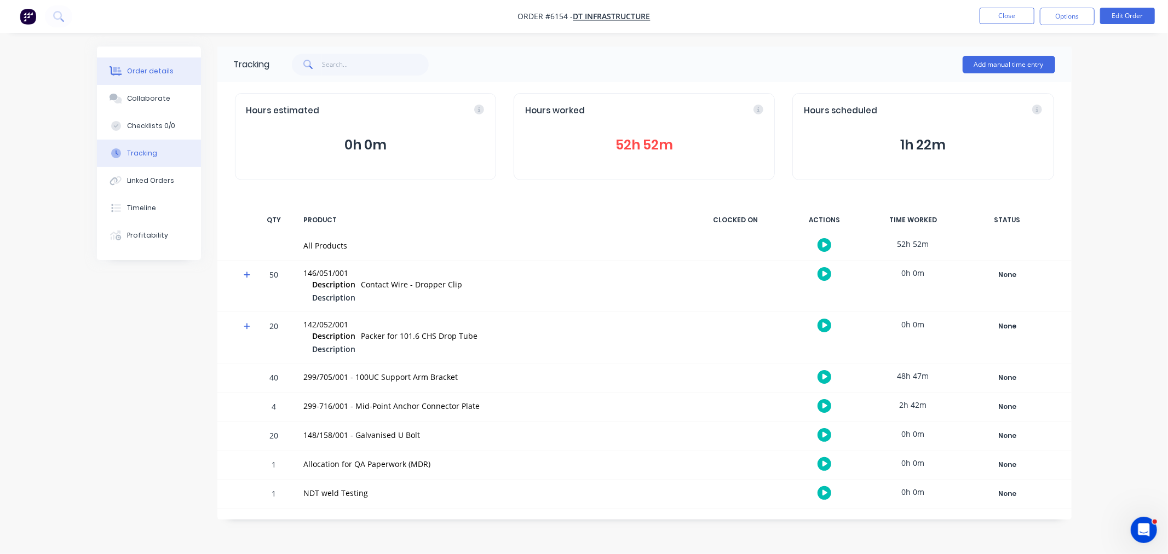
click at [148, 69] on div "Order details" at bounding box center [150, 71] width 47 height 10
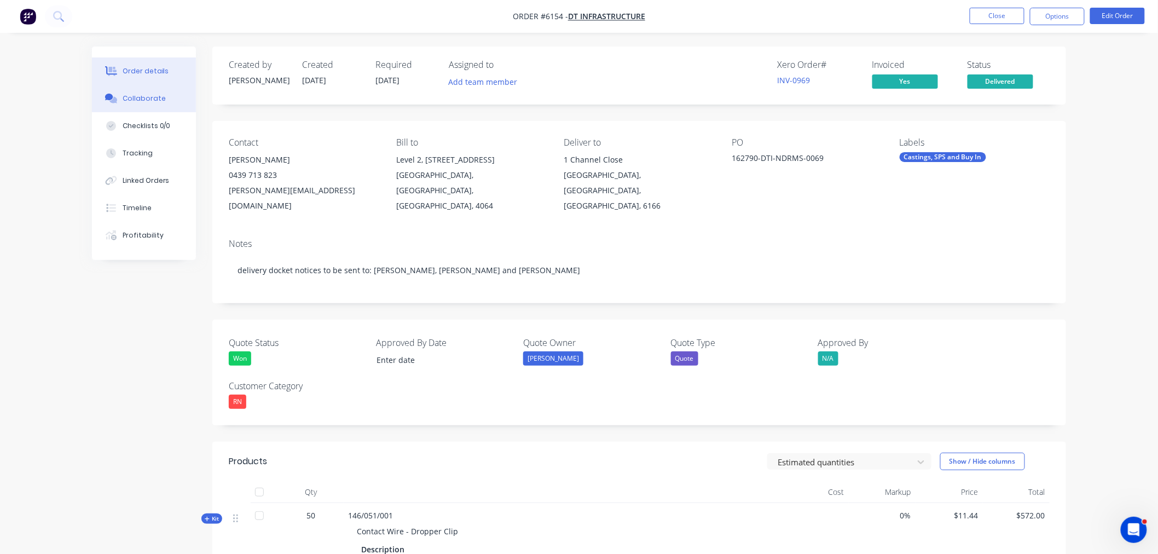
click at [144, 96] on div "Collaborate" at bounding box center [144, 99] width 43 height 10
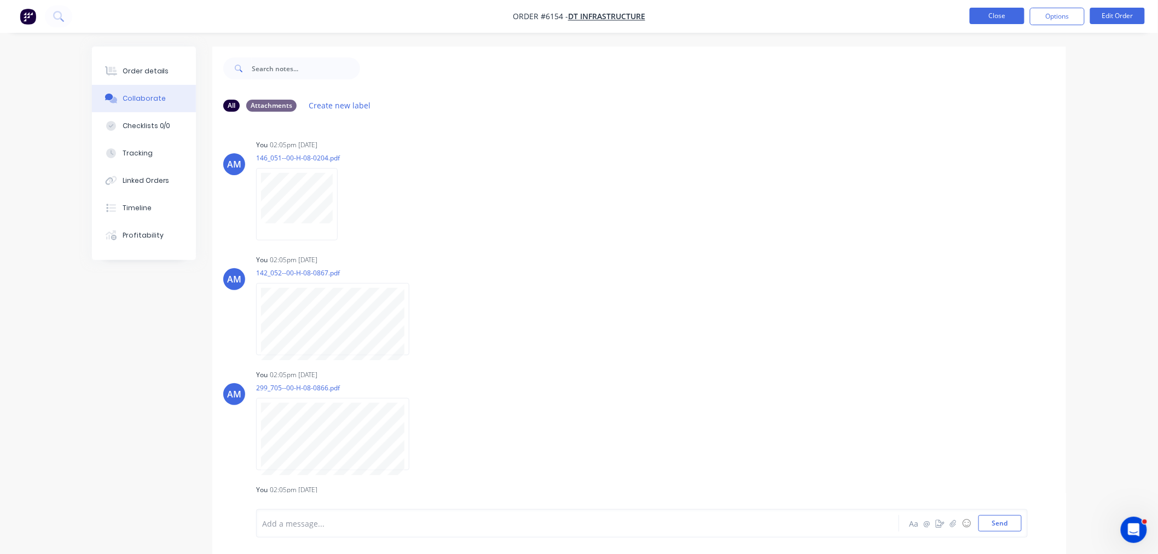
click at [1014, 12] on button "Close" at bounding box center [997, 16] width 55 height 16
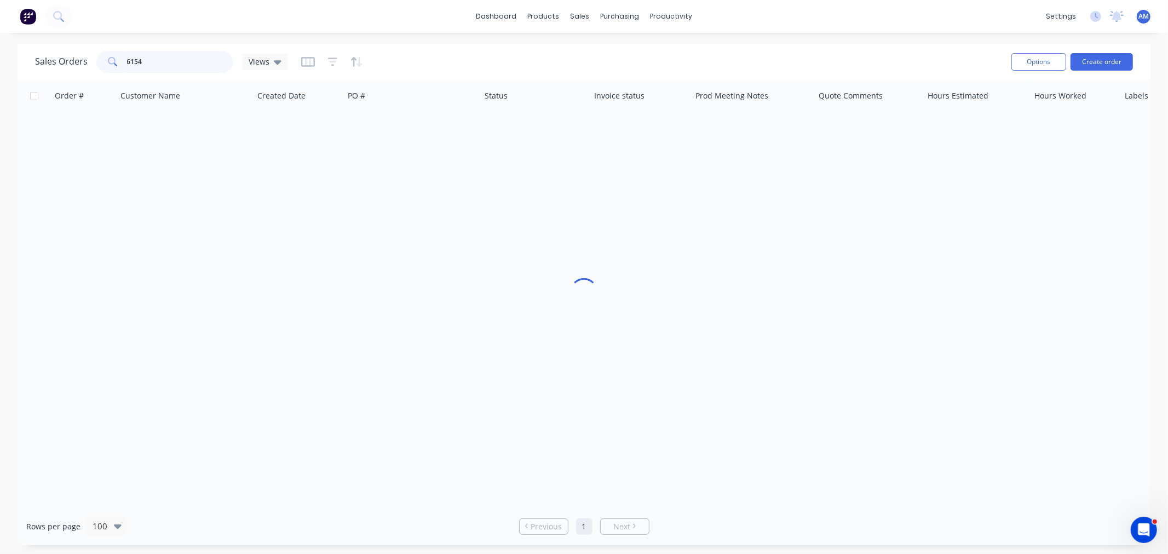
click at [158, 63] on input "6154" at bounding box center [180, 62] width 107 height 22
drag, startPoint x: 148, startPoint y: 61, endPoint x: 79, endPoint y: 66, distance: 68.6
click at [79, 66] on div "Sales Orders 6154 Default" at bounding box center [164, 62] width 259 height 22
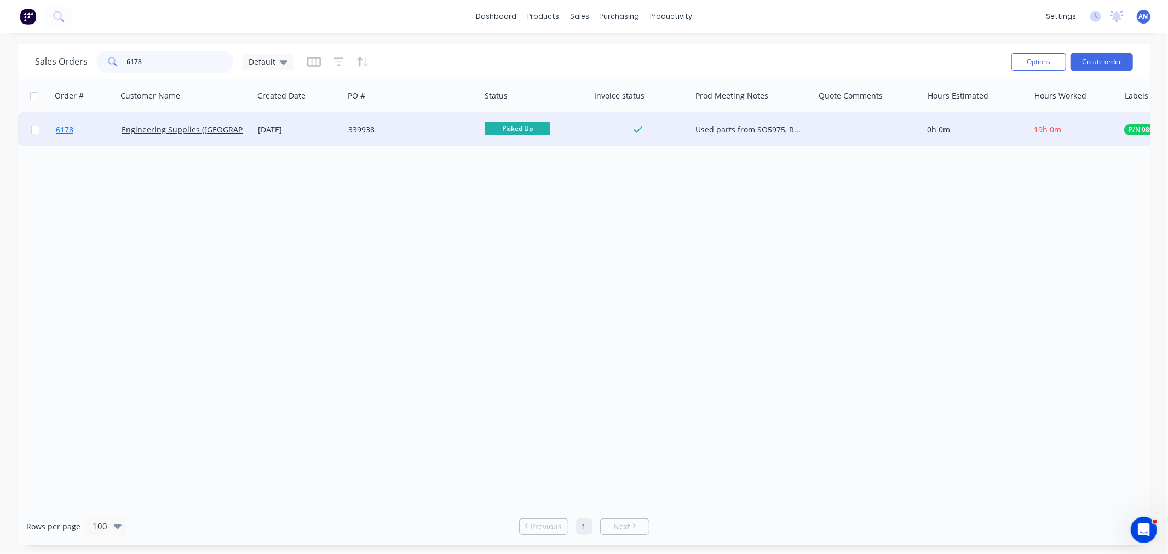
type input "6178"
click at [94, 126] on link "6178" at bounding box center [89, 129] width 66 height 33
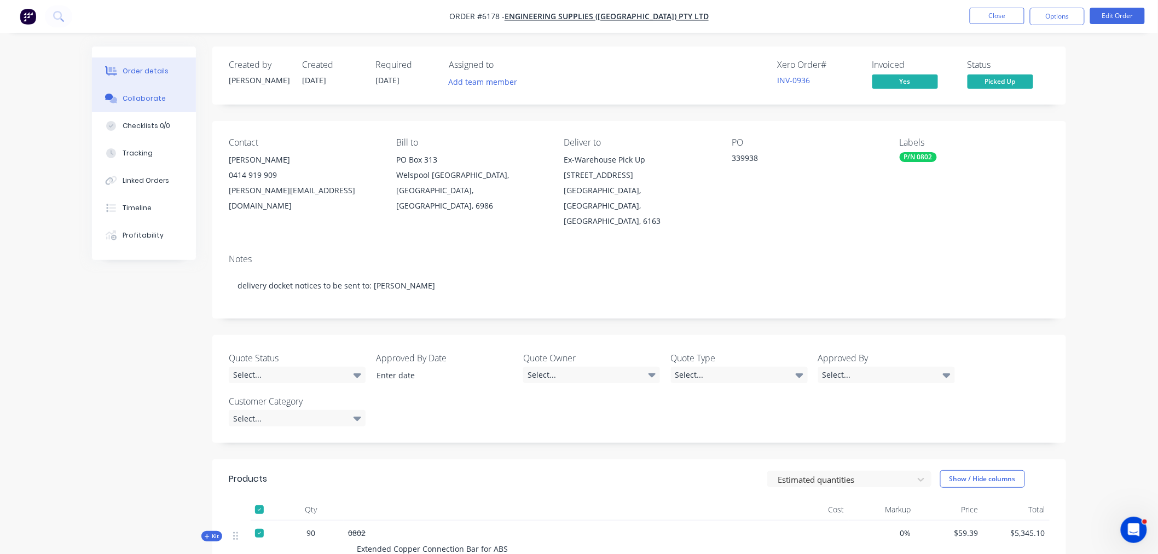
click at [153, 100] on div "Collaborate" at bounding box center [144, 99] width 43 height 10
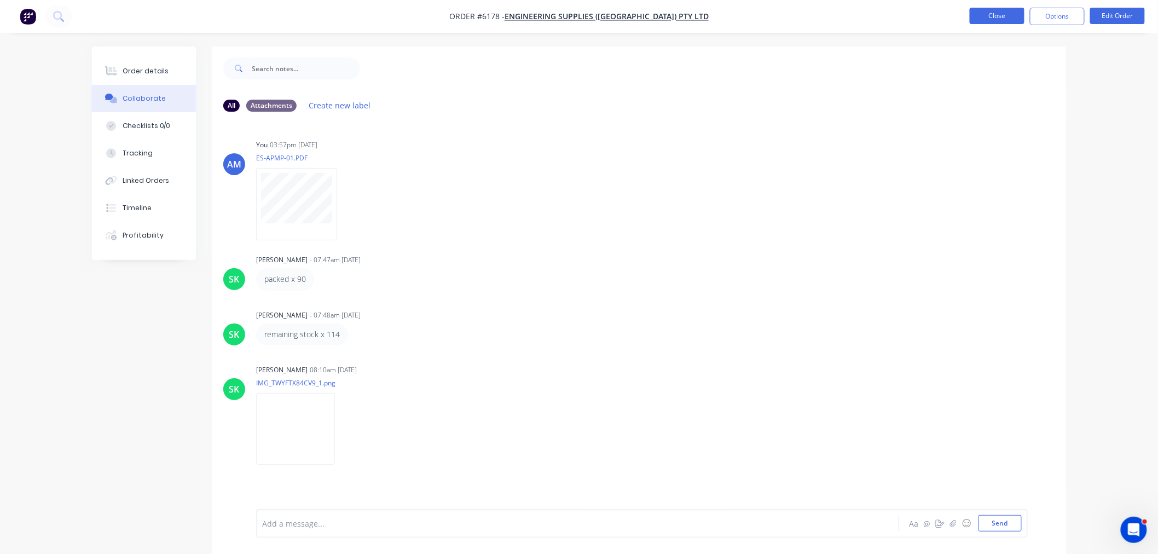
click at [1013, 19] on button "Close" at bounding box center [997, 16] width 55 height 16
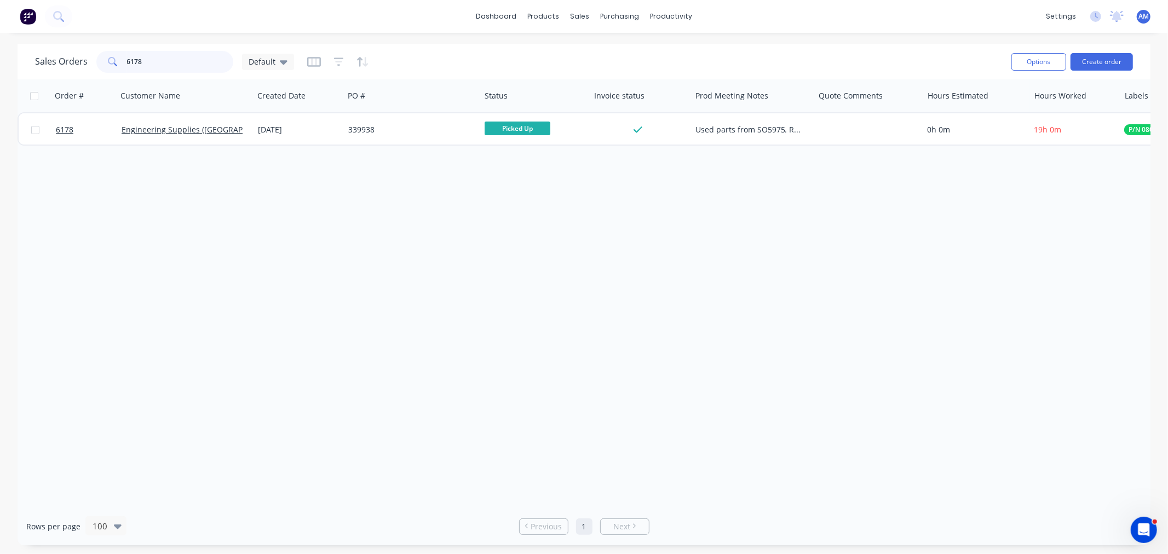
click at [150, 72] on input "6178" at bounding box center [180, 62] width 107 height 22
drag, startPoint x: 142, startPoint y: 65, endPoint x: 80, endPoint y: 64, distance: 61.9
click at [82, 62] on div "Sales Orders 6178 Default" at bounding box center [164, 62] width 259 height 22
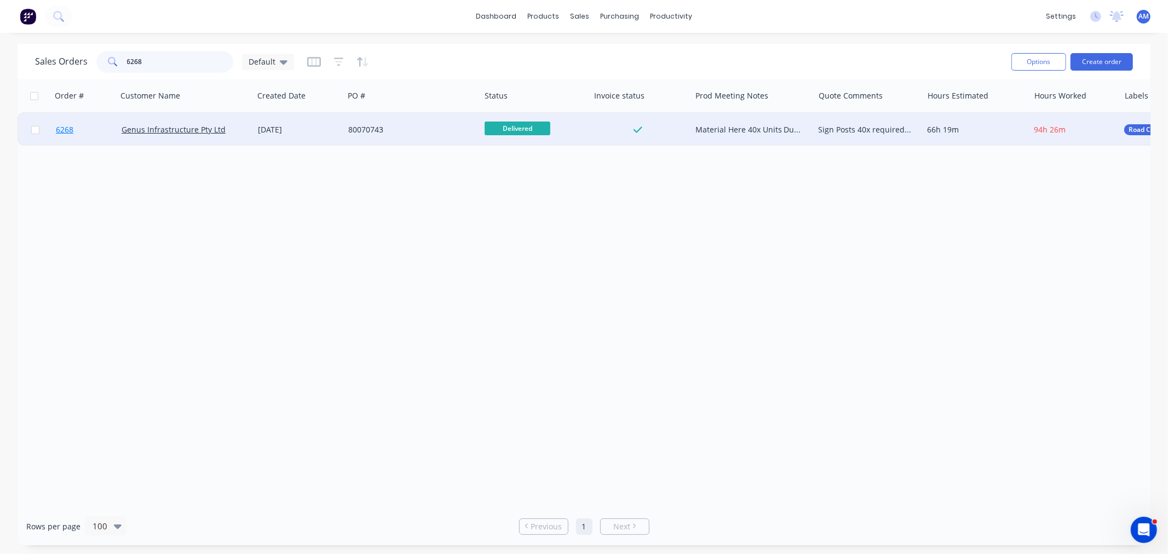
type input "6268"
click at [99, 125] on link "6268" at bounding box center [89, 129] width 66 height 33
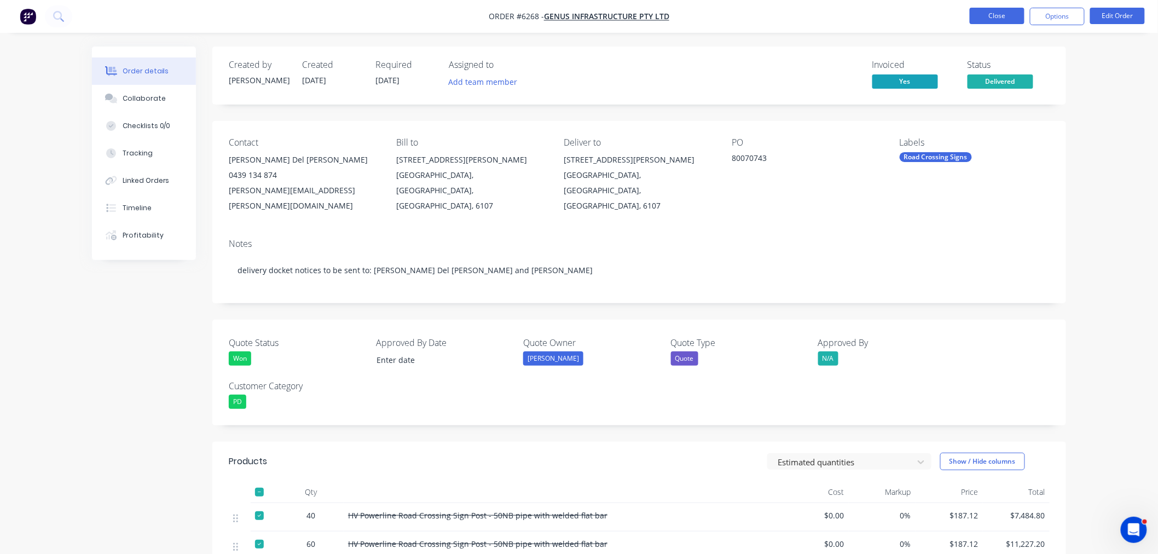
click at [1002, 15] on button "Close" at bounding box center [997, 16] width 55 height 16
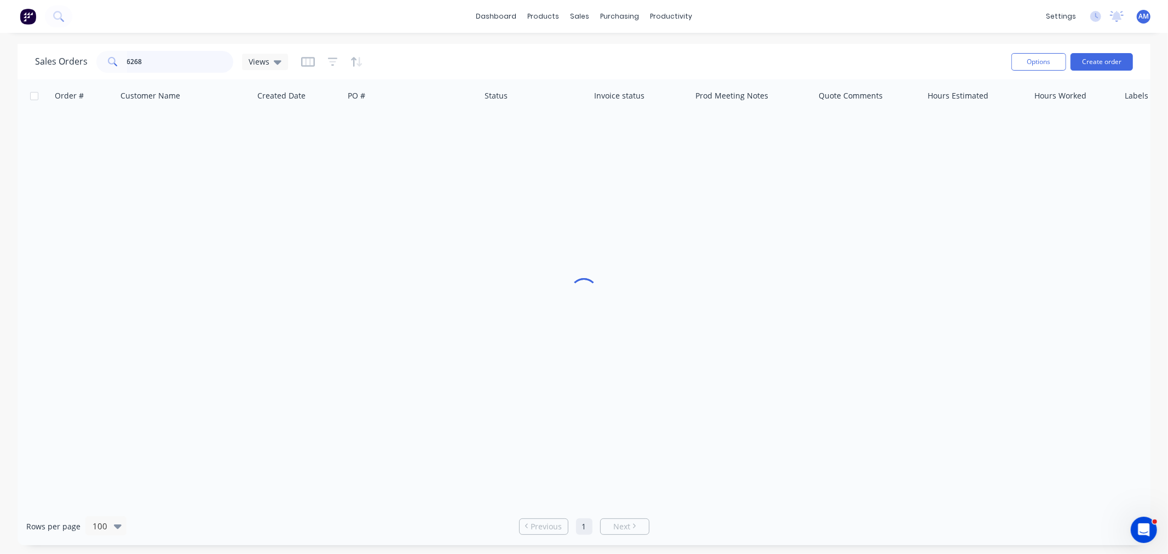
click at [155, 66] on input "6268" at bounding box center [180, 62] width 107 height 22
drag, startPoint x: 174, startPoint y: 62, endPoint x: 52, endPoint y: 78, distance: 122.6
click at [75, 67] on div "Sales Orders 6268 Default" at bounding box center [164, 62] width 259 height 22
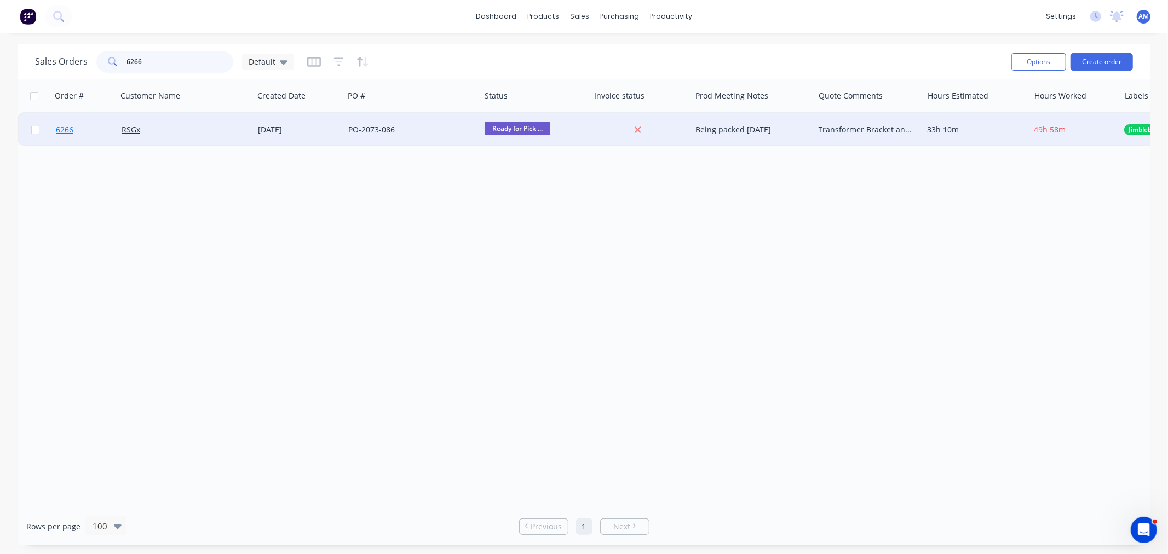
type input "6266"
click at [89, 137] on link "6266" at bounding box center [89, 129] width 66 height 33
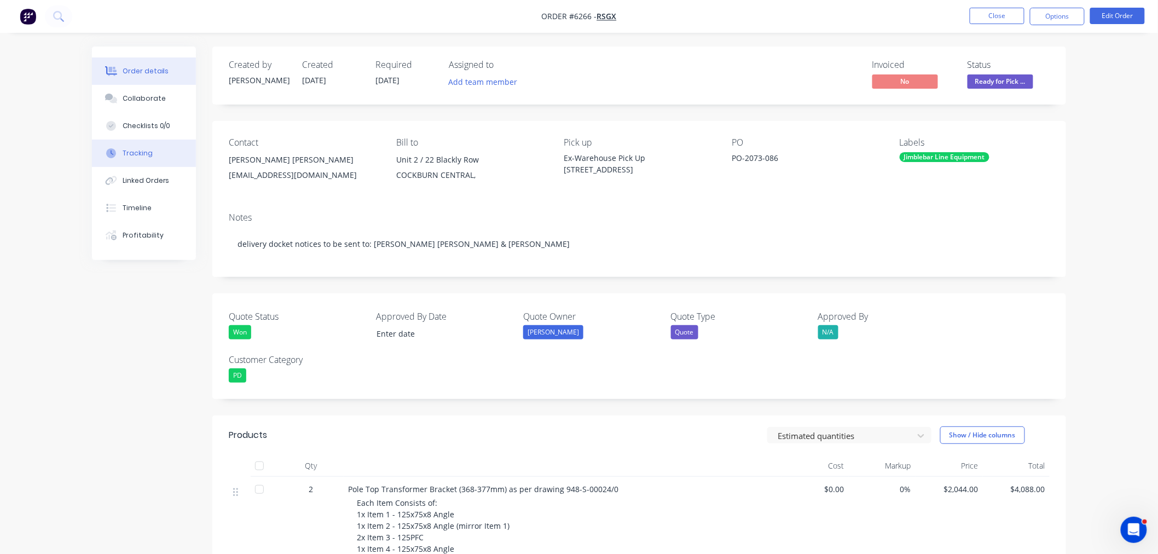
click at [166, 153] on button "Tracking" at bounding box center [144, 153] width 104 height 27
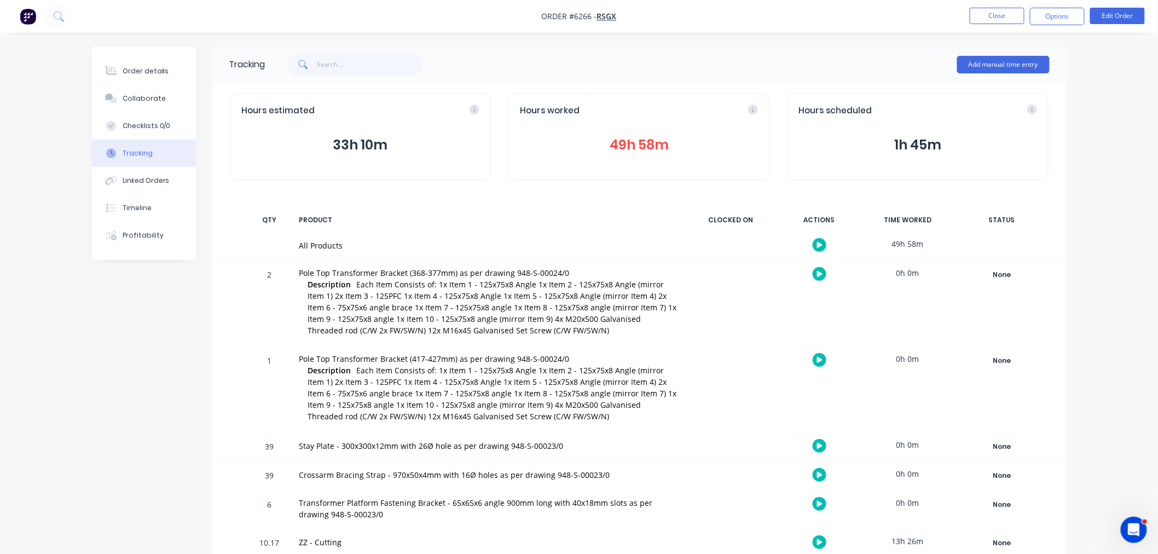
click at [632, 141] on button "49h 58m" at bounding box center [639, 145] width 238 height 21
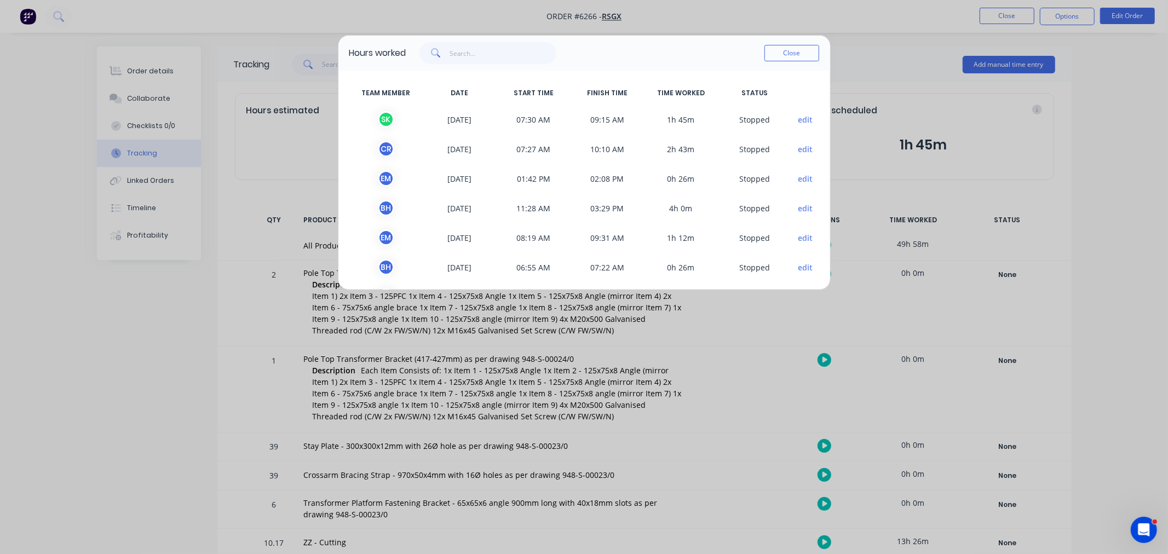
click at [787, 56] on button "Close" at bounding box center [791, 53] width 55 height 16
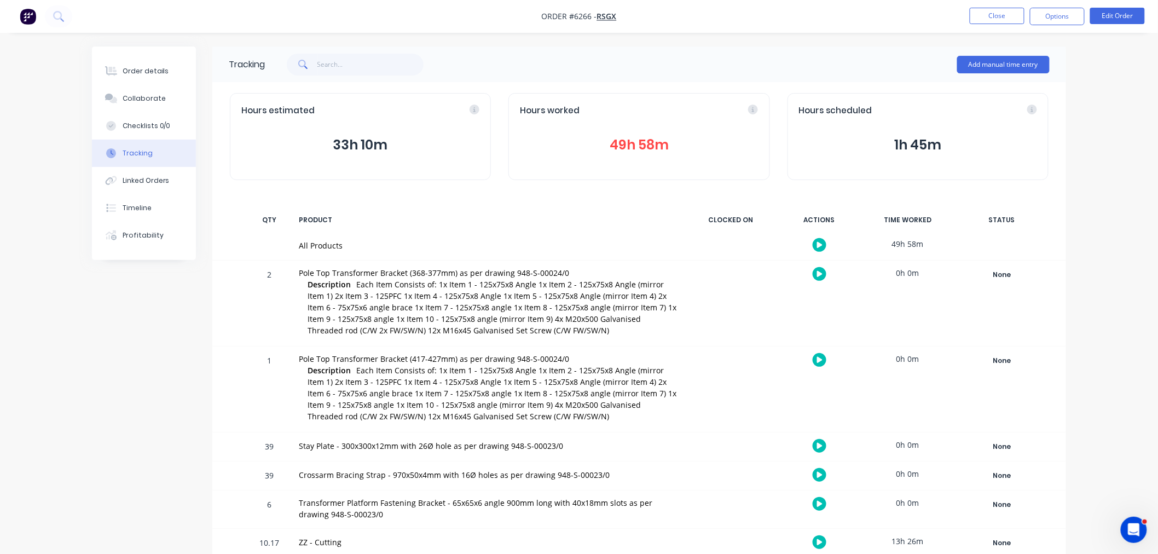
click at [631, 137] on button "49h 58m" at bounding box center [639, 145] width 238 height 21
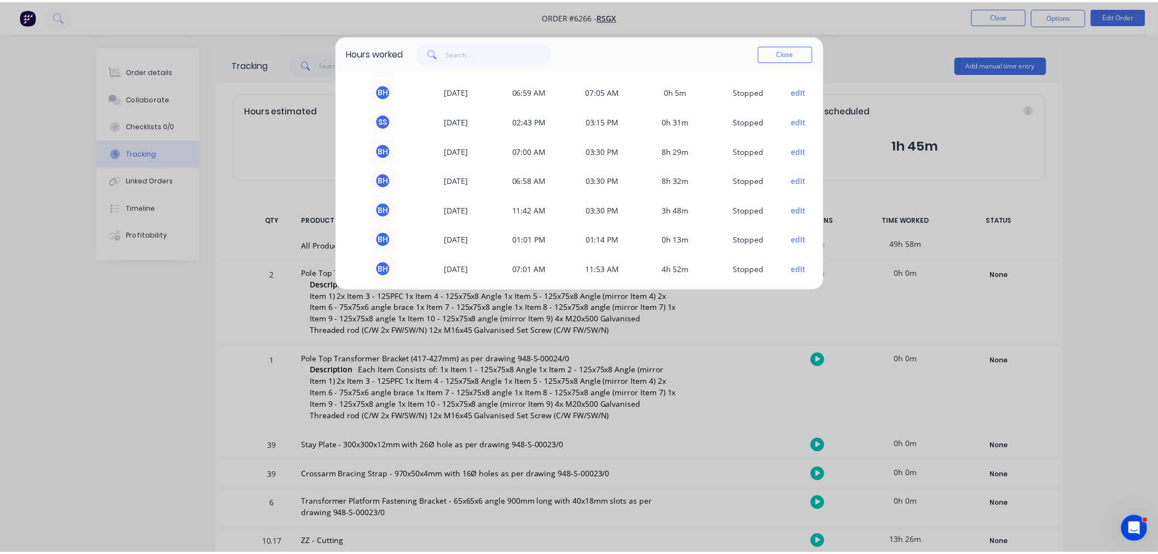
scroll to position [357, 0]
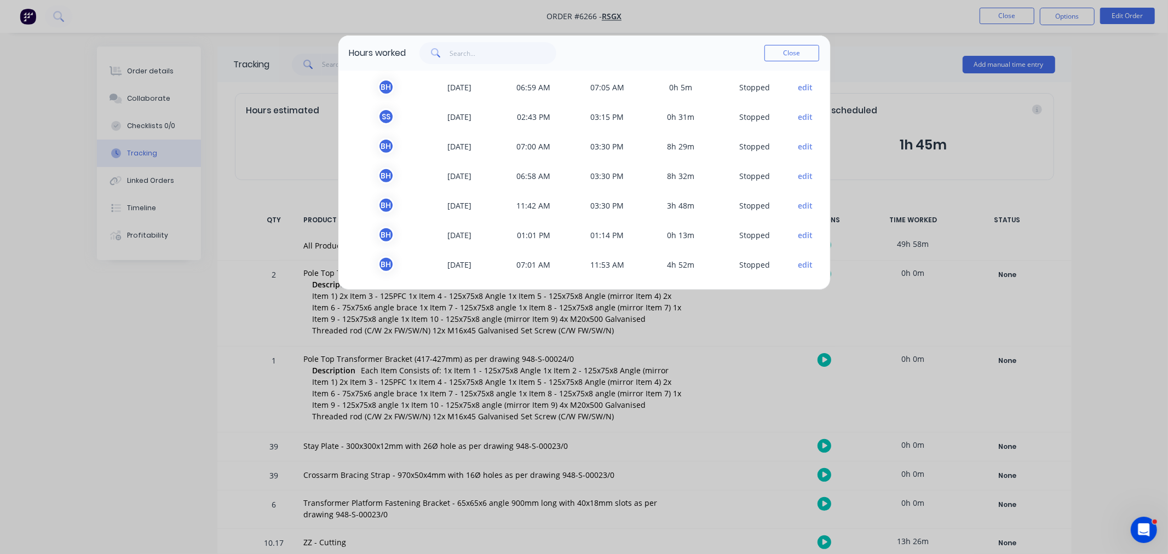
drag, startPoint x: 772, startPoint y: 47, endPoint x: 772, endPoint y: 62, distance: 15.3
click at [772, 48] on button "Close" at bounding box center [791, 53] width 55 height 16
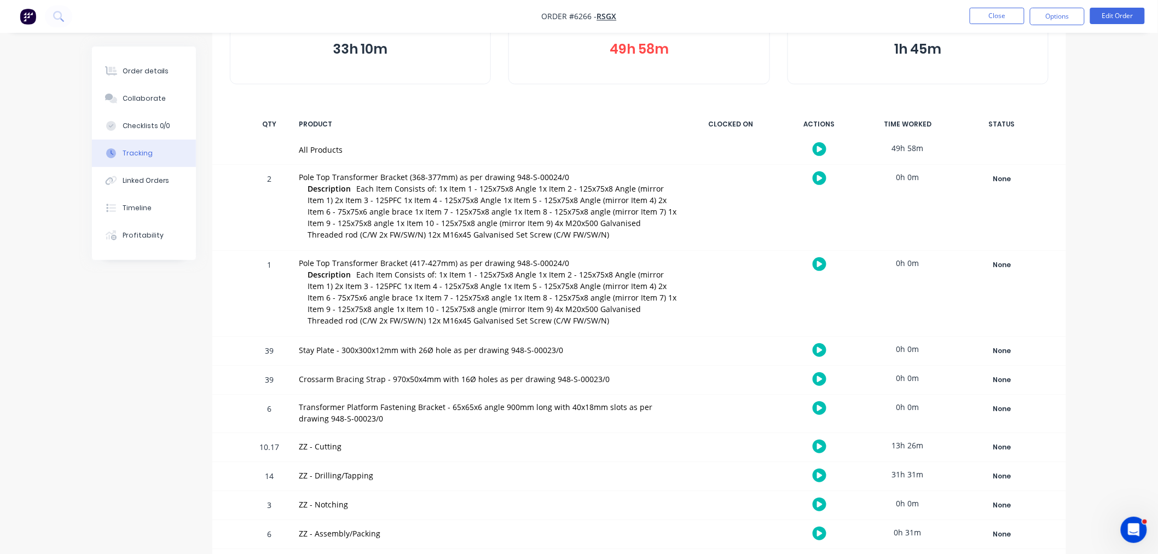
scroll to position [102, 0]
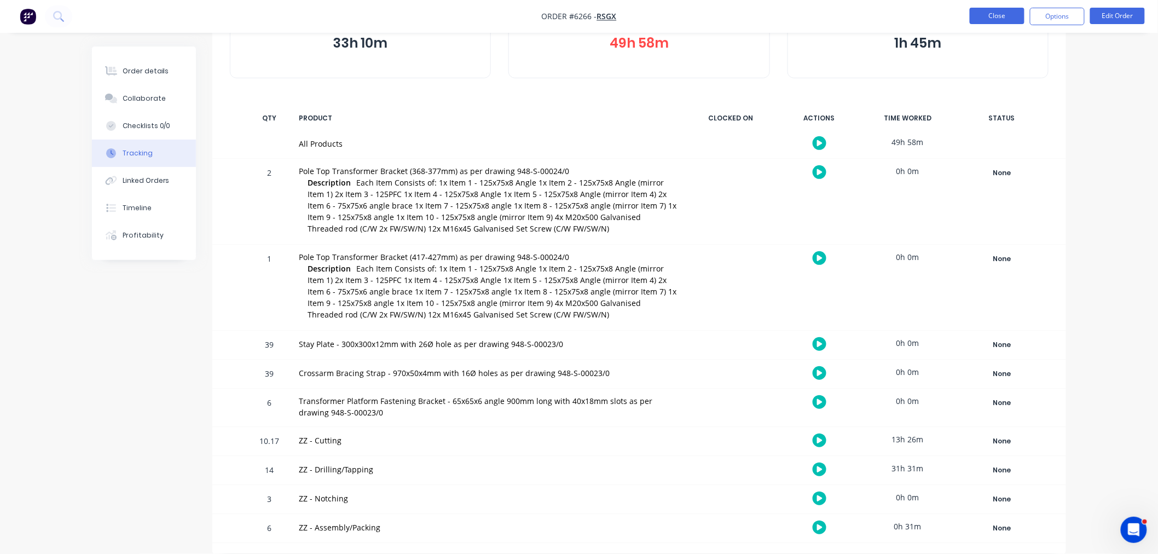
click at [983, 14] on button "Close" at bounding box center [997, 16] width 55 height 16
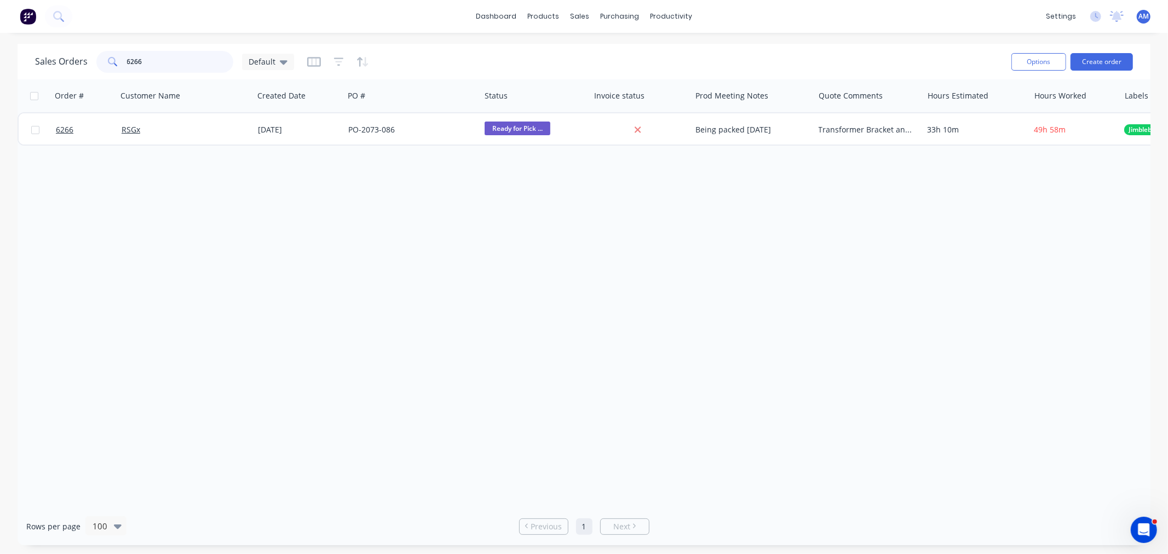
click at [194, 62] on input "6266" at bounding box center [180, 62] width 107 height 22
drag, startPoint x: 187, startPoint y: 61, endPoint x: 84, endPoint y: 72, distance: 104.0
click at [84, 70] on div "Sales Orders 6266 Default" at bounding box center [164, 62] width 259 height 22
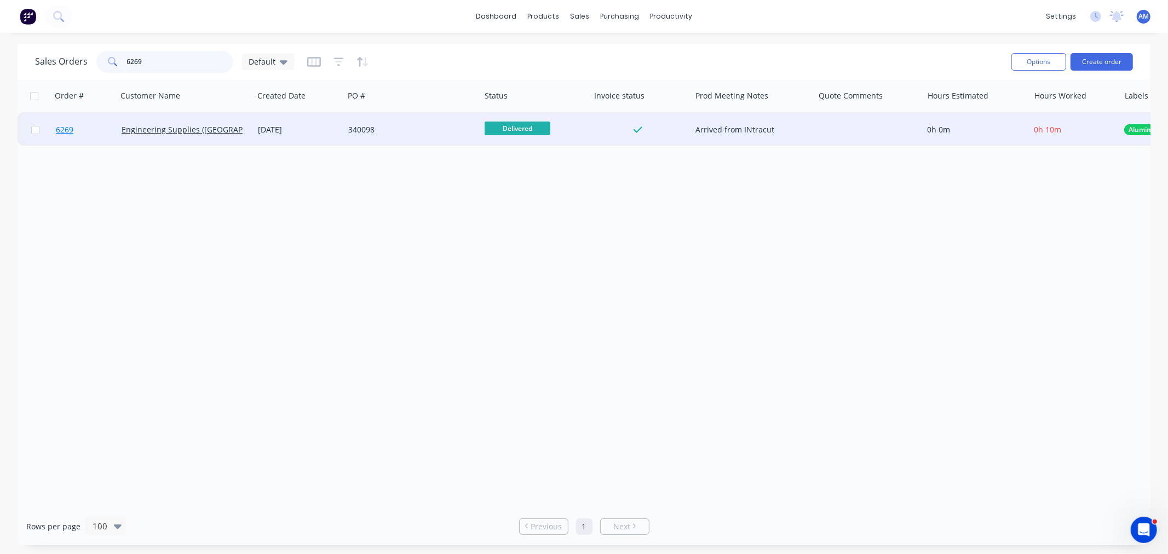
type input "6269"
click at [99, 125] on link "6269" at bounding box center [89, 129] width 66 height 33
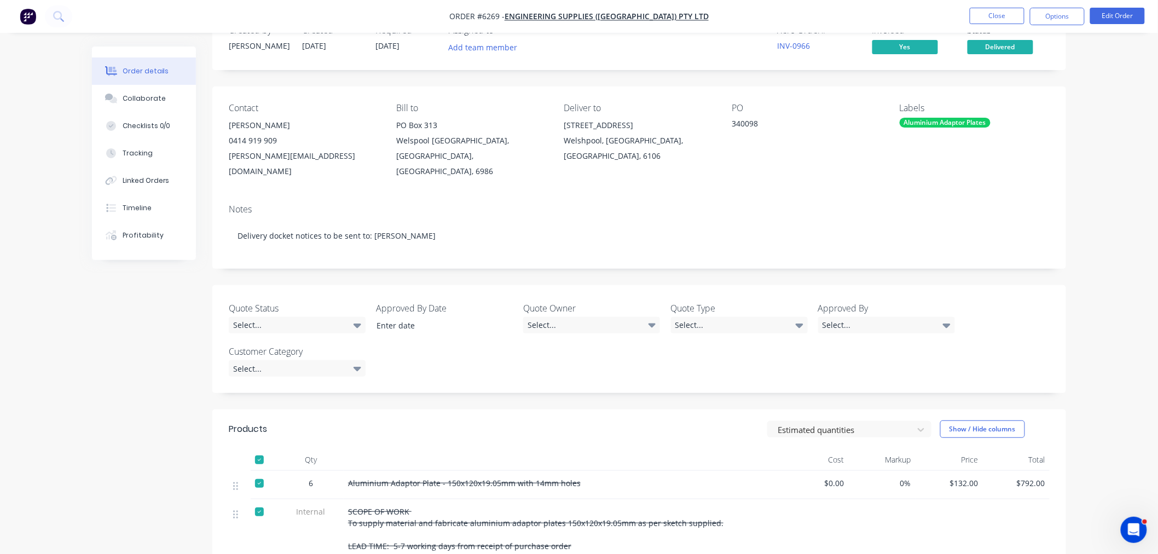
scroll to position [61, 0]
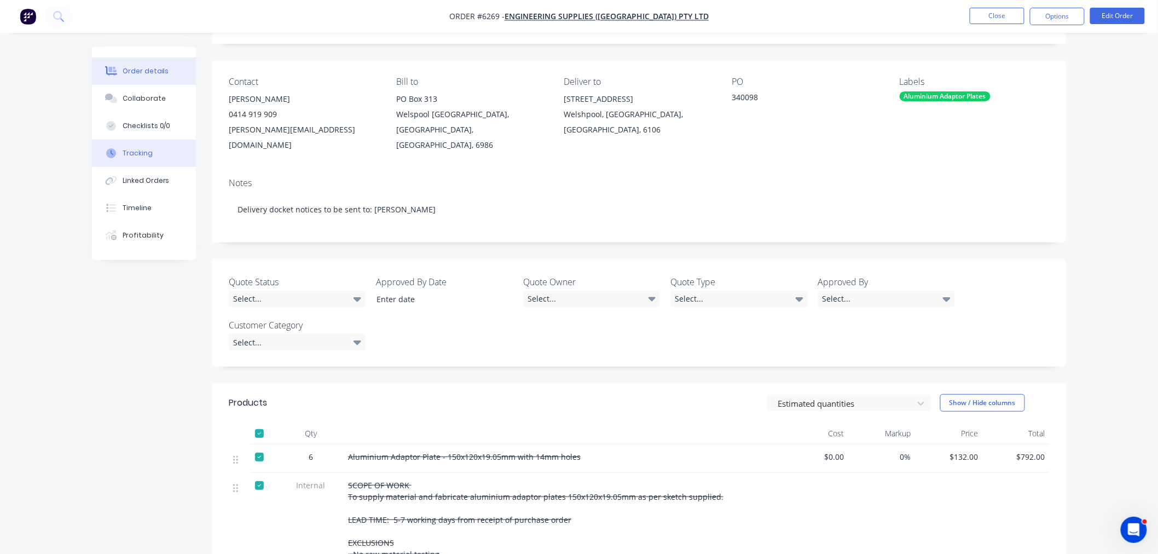
click at [136, 148] on div "Tracking" at bounding box center [138, 153] width 30 height 10
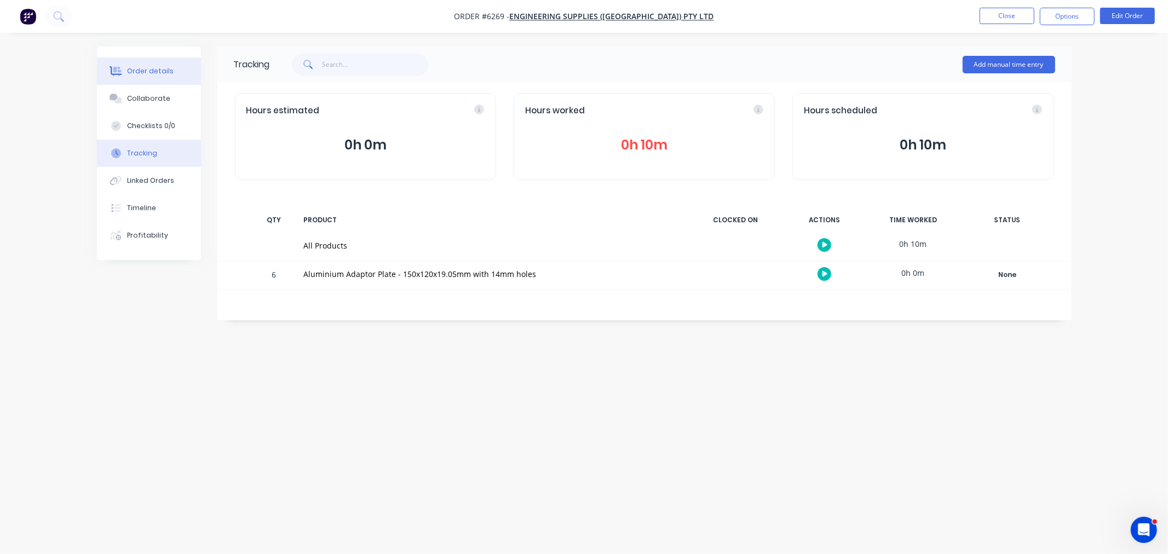
click at [157, 72] on div "Order details" at bounding box center [150, 71] width 47 height 10
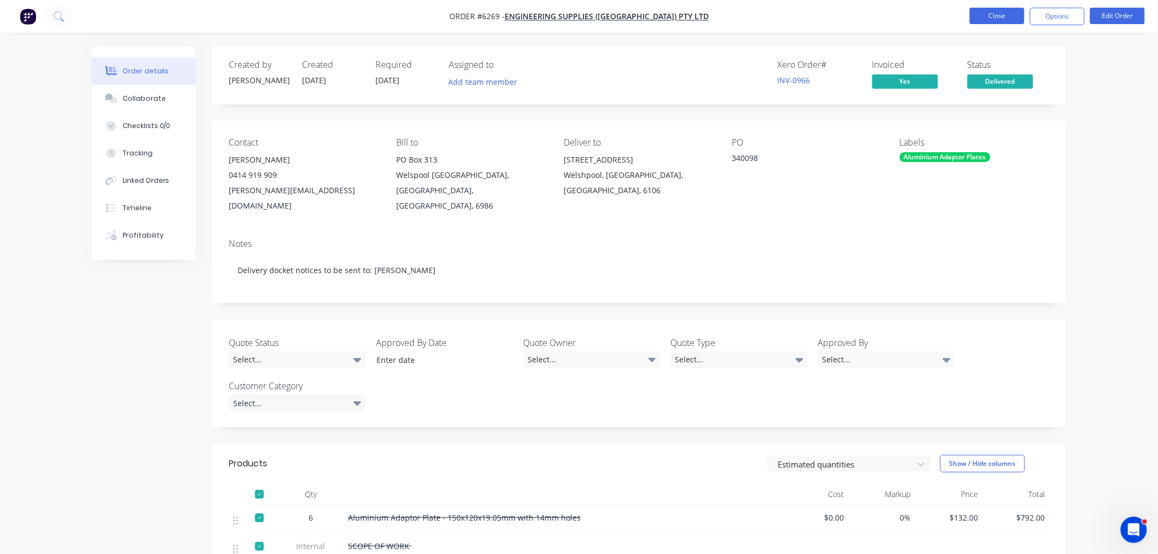
click at [989, 19] on button "Close" at bounding box center [997, 16] width 55 height 16
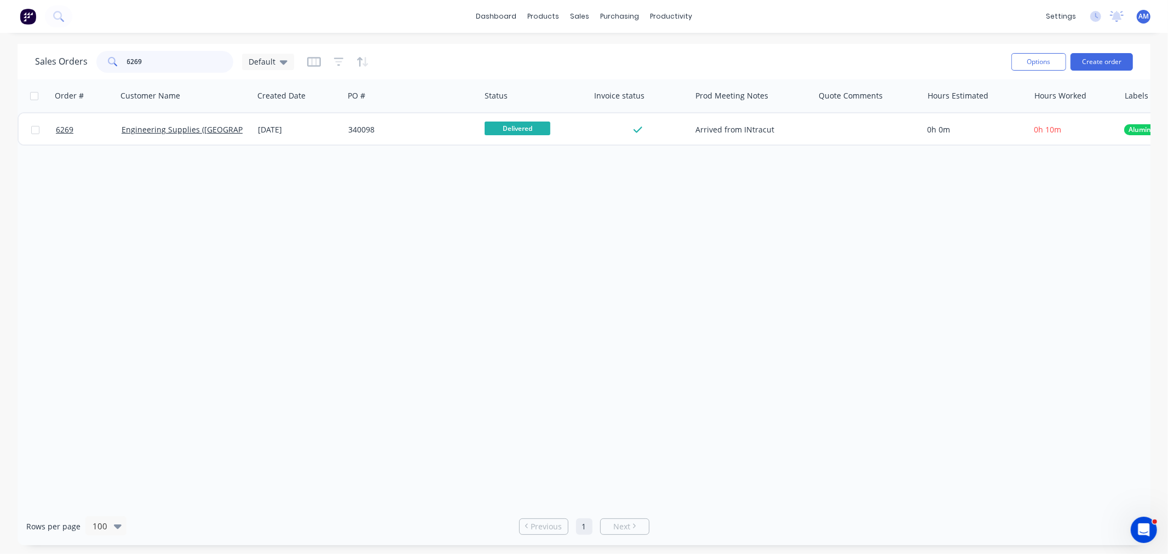
drag, startPoint x: 162, startPoint y: 57, endPoint x: 81, endPoint y: 65, distance: 81.3
click at [94, 64] on div "Sales Orders 6269 Default" at bounding box center [164, 62] width 259 height 22
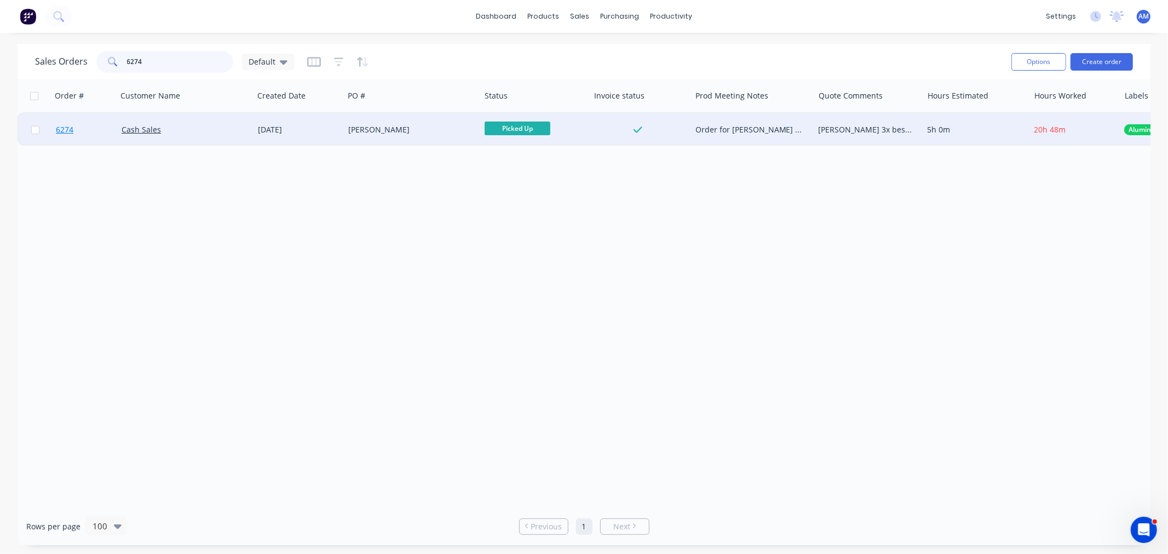
type input "6274"
click at [91, 130] on link "6274" at bounding box center [89, 129] width 66 height 33
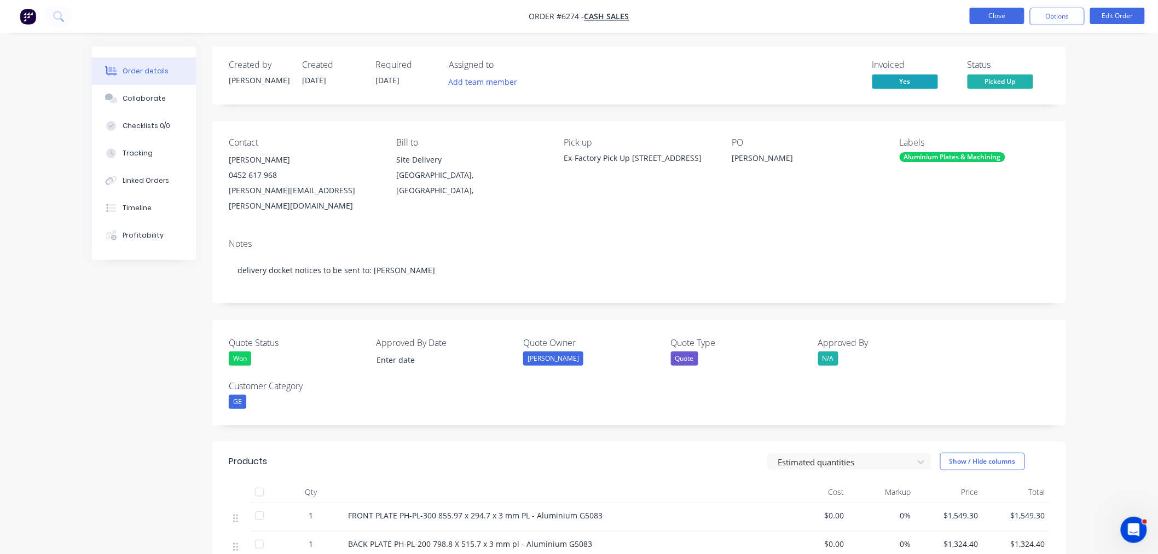
click at [1002, 15] on button "Close" at bounding box center [997, 16] width 55 height 16
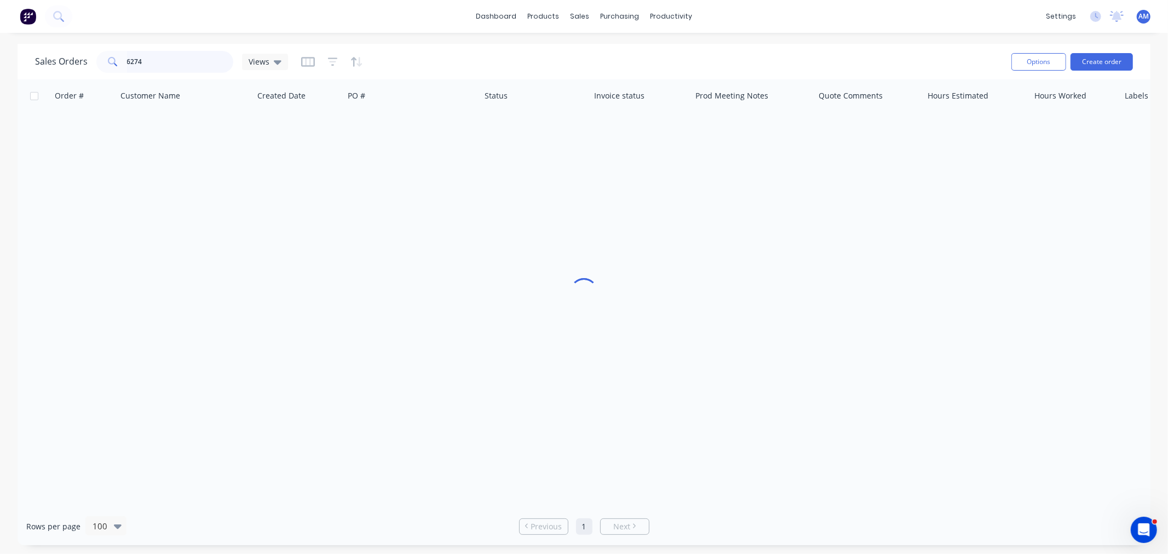
click at [157, 61] on input "6274" at bounding box center [180, 62] width 107 height 22
drag, startPoint x: 157, startPoint y: 62, endPoint x: 54, endPoint y: 111, distance: 113.9
click at [52, 85] on div "Sales Orders 6274 Default Options Create order Order # Customer Name Created Da…" at bounding box center [584, 294] width 1133 height 501
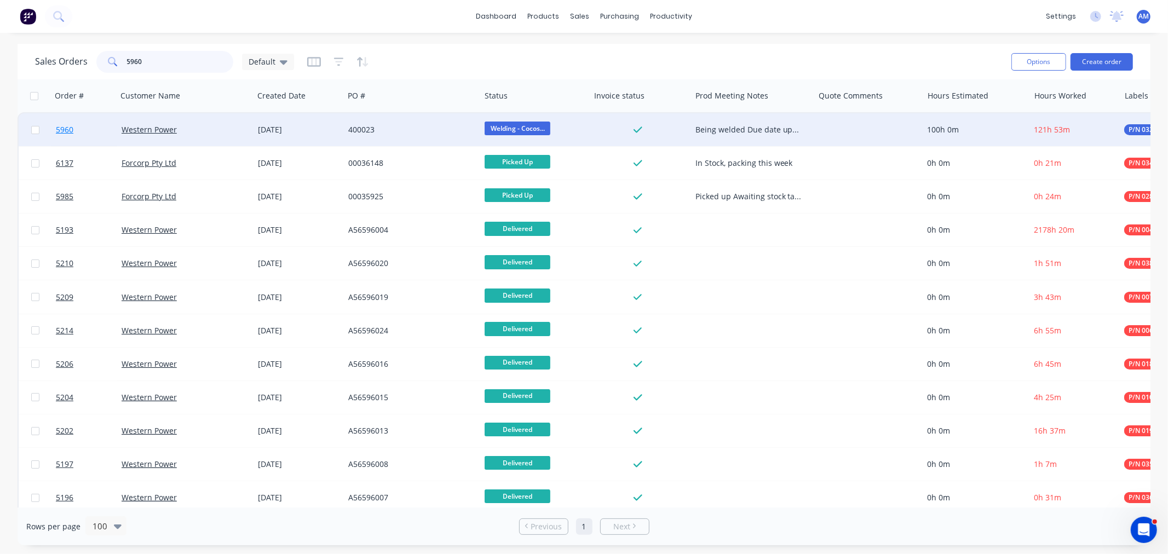
type input "5960"
click at [95, 126] on link "5960" at bounding box center [89, 129] width 66 height 33
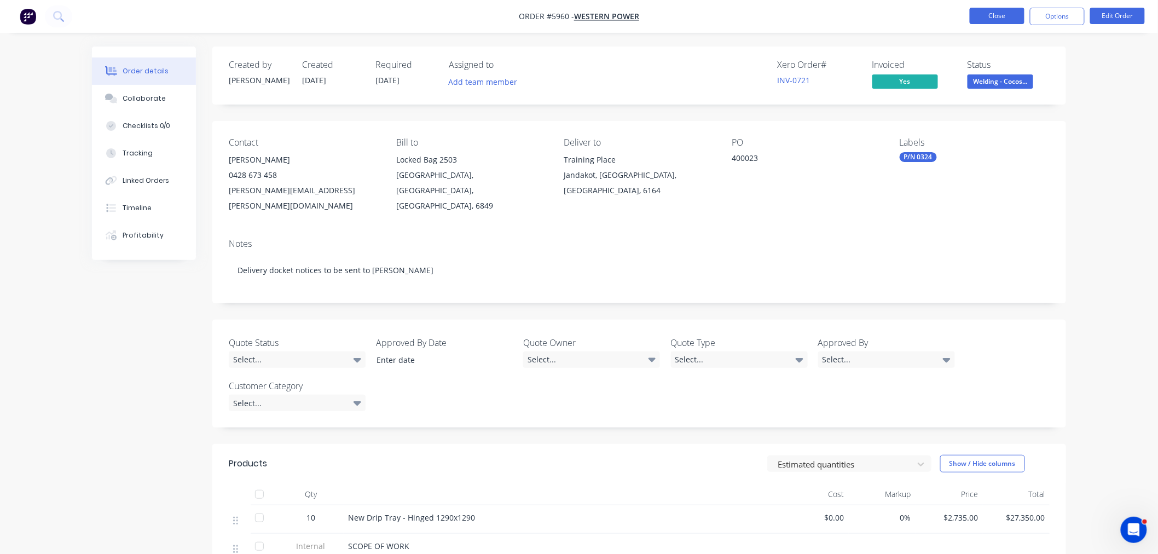
click at [1007, 11] on button "Close" at bounding box center [997, 16] width 55 height 16
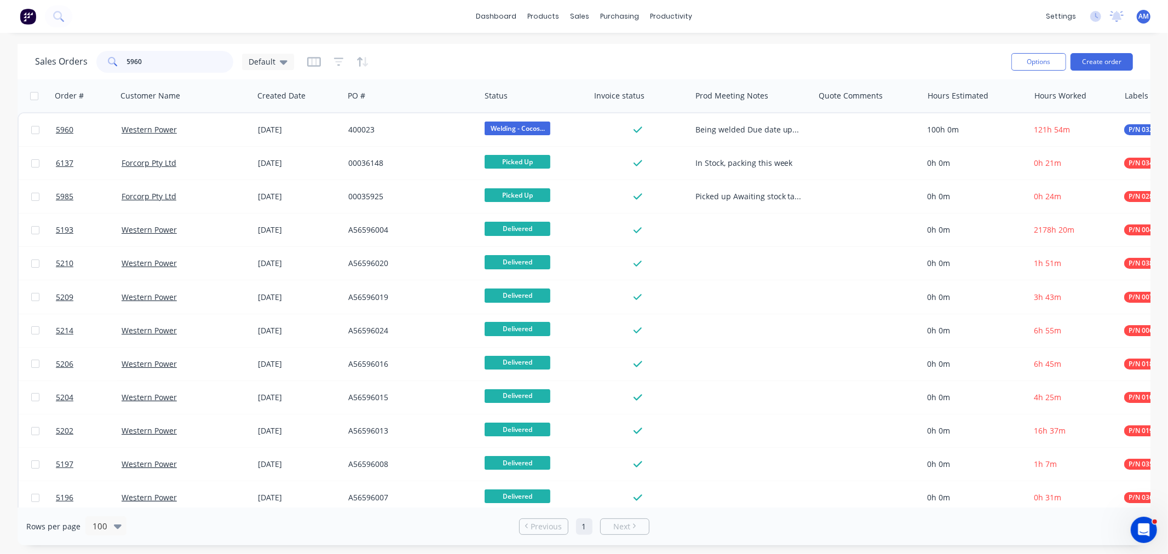
drag, startPoint x: 146, startPoint y: 63, endPoint x: 45, endPoint y: 64, distance: 100.7
click at [74, 63] on div "Sales Orders 5960 Default" at bounding box center [164, 62] width 259 height 22
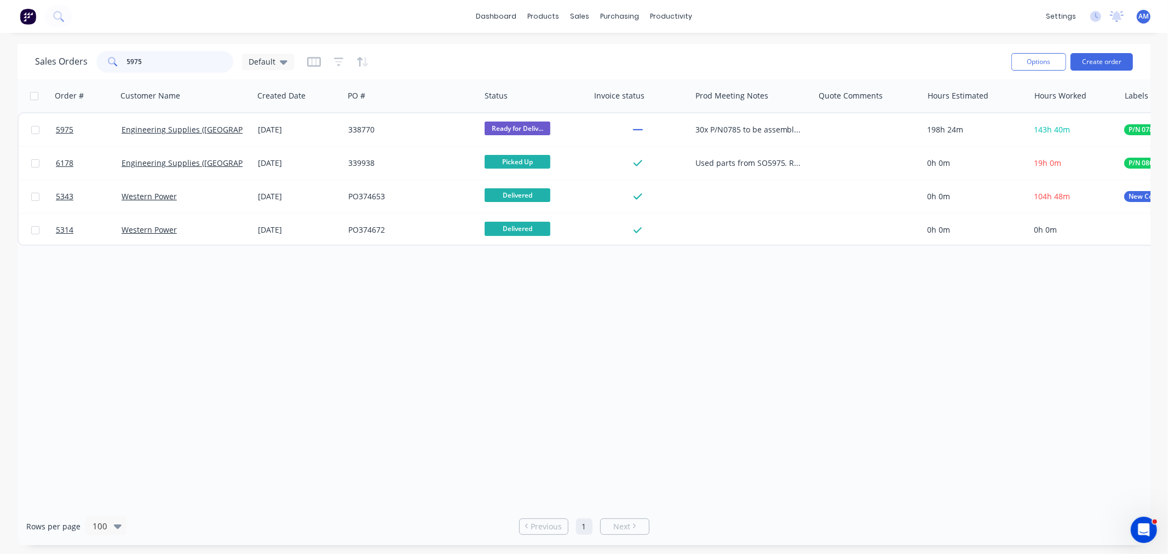
type input "5975"
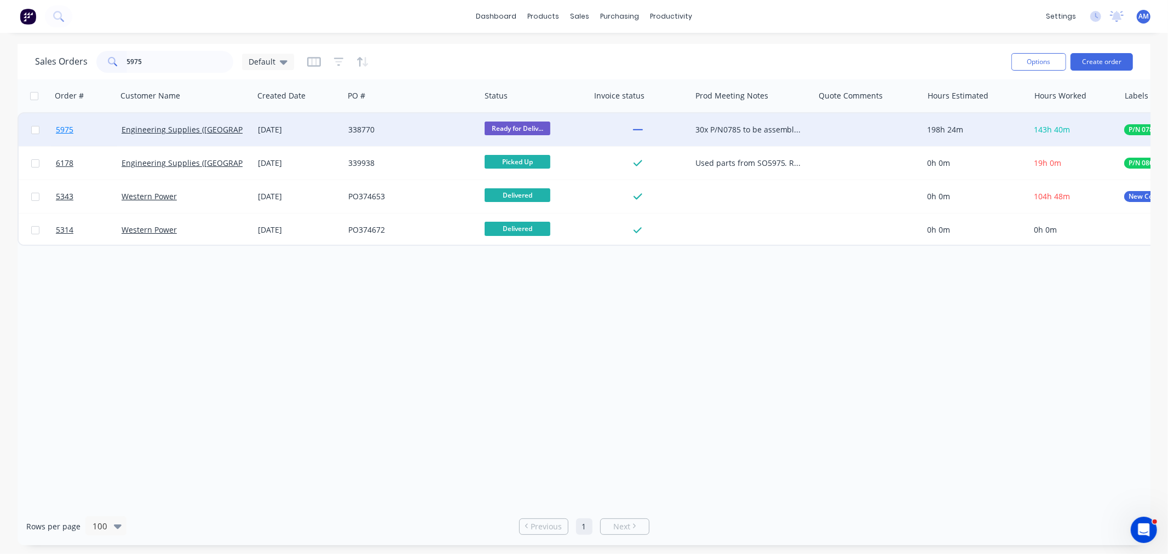
click at [85, 131] on link "5975" at bounding box center [89, 129] width 66 height 33
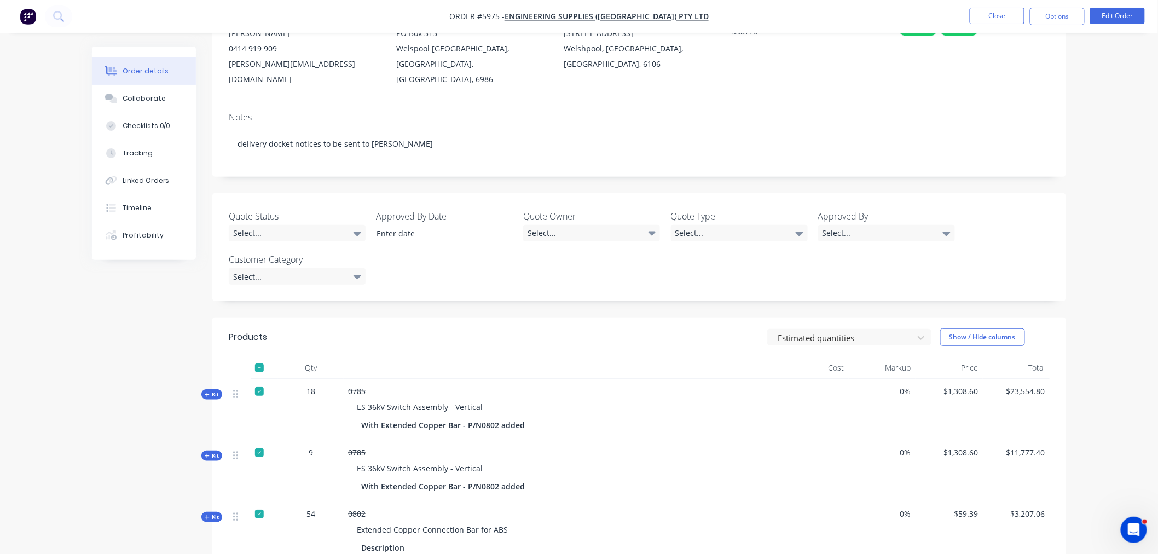
scroll to position [122, 0]
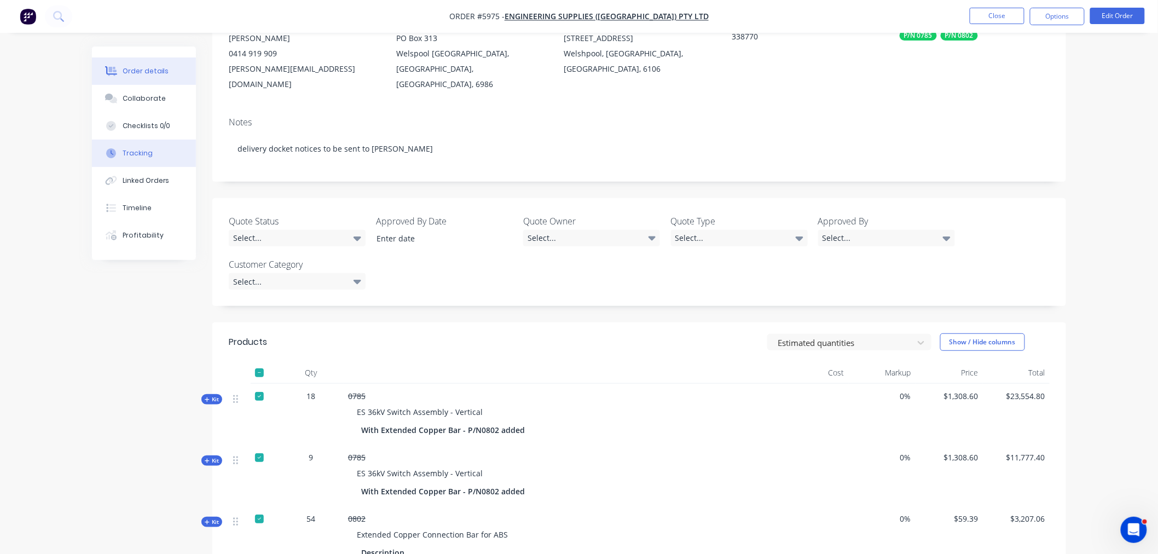
click at [141, 151] on div "Tracking" at bounding box center [138, 153] width 30 height 10
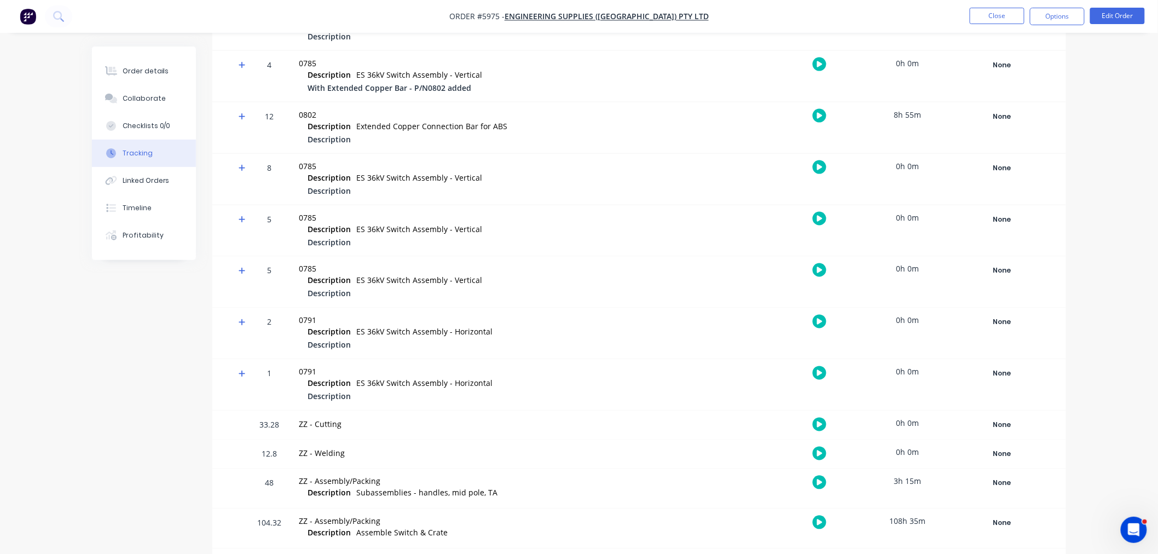
scroll to position [626, 0]
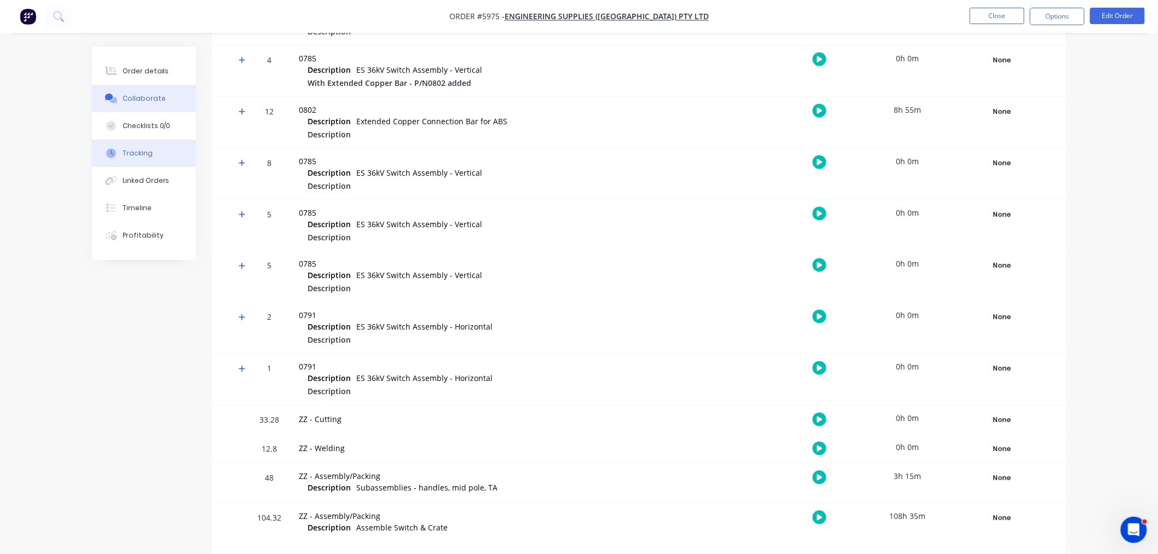
click at [151, 94] on div "Collaborate" at bounding box center [144, 99] width 43 height 10
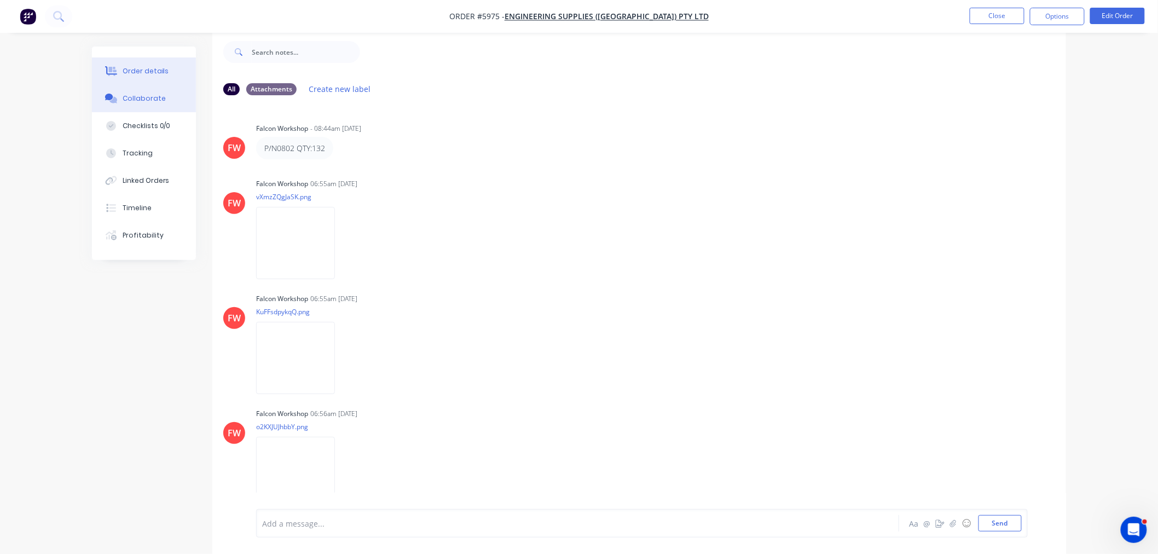
click at [143, 73] on div "Order details" at bounding box center [146, 71] width 47 height 10
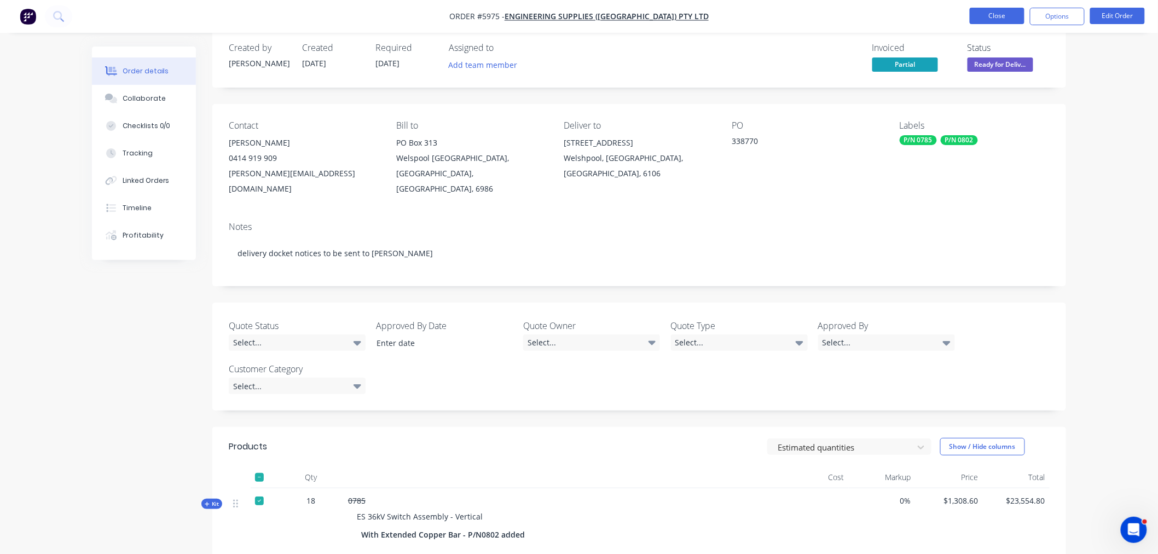
click at [978, 18] on button "Close" at bounding box center [997, 16] width 55 height 16
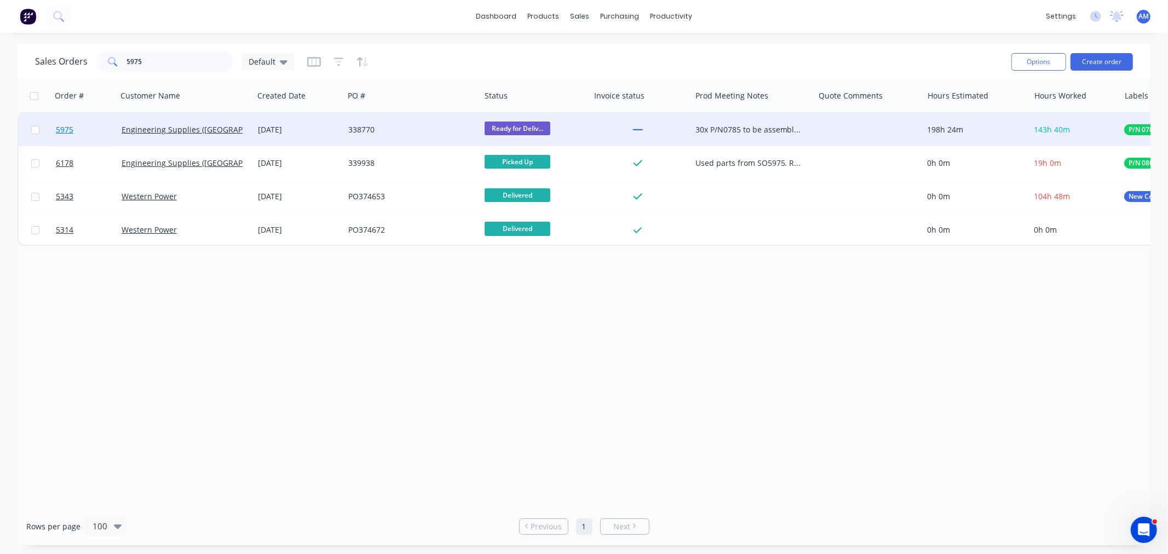
click at [90, 131] on link "5975" at bounding box center [89, 129] width 66 height 33
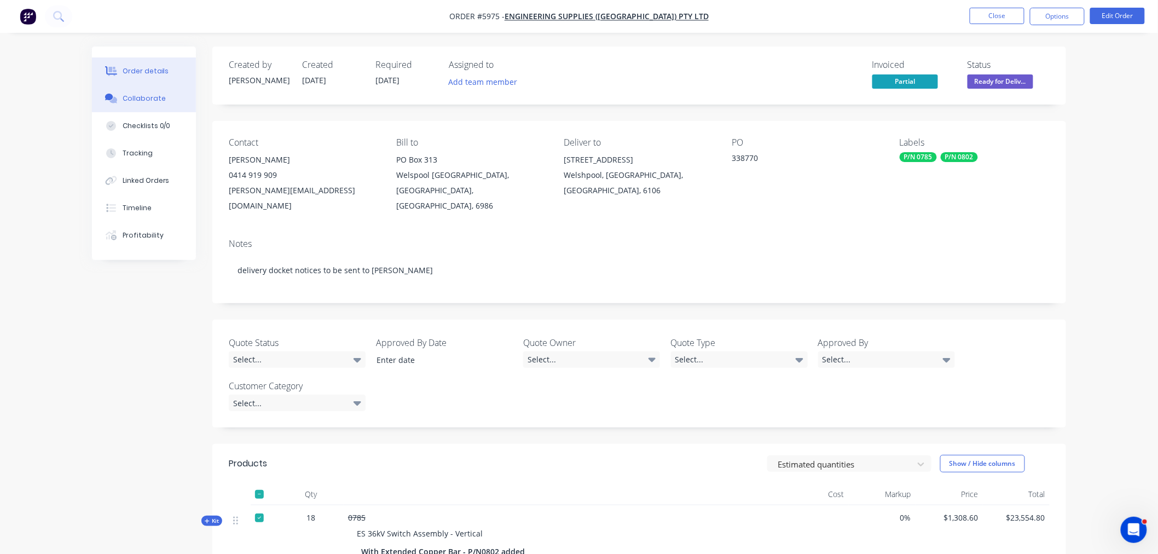
click at [146, 97] on div "Collaborate" at bounding box center [144, 99] width 43 height 10
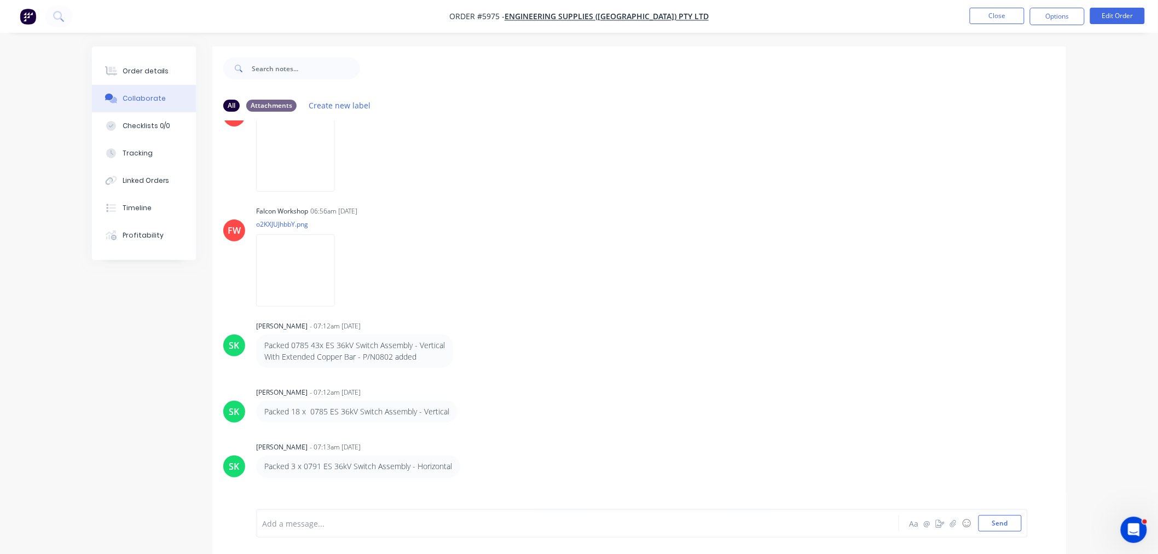
scroll to position [242, 0]
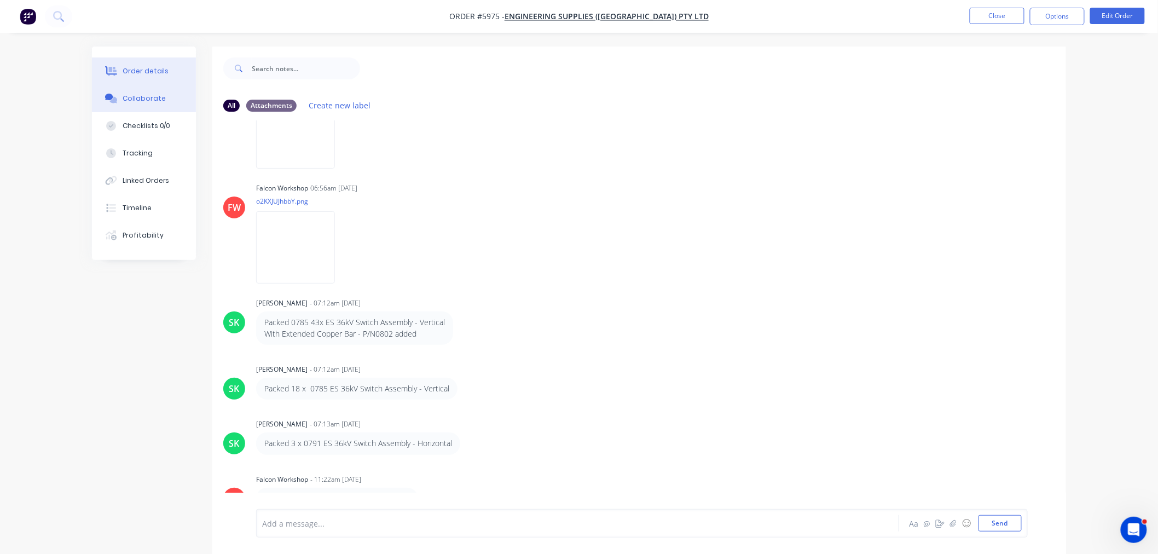
click at [156, 68] on div "Order details" at bounding box center [146, 71] width 47 height 10
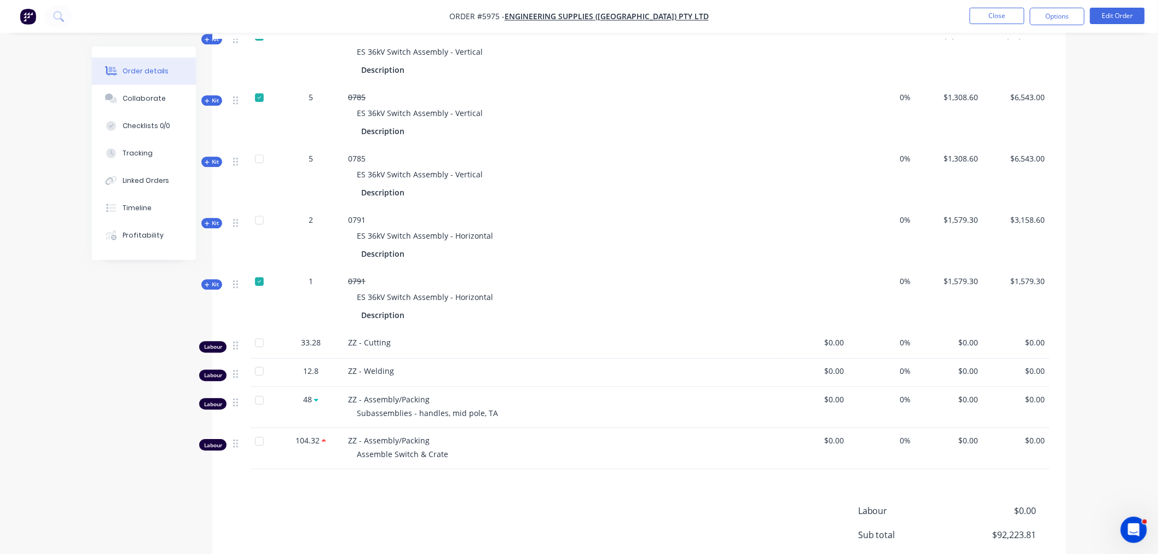
scroll to position [1034, 0]
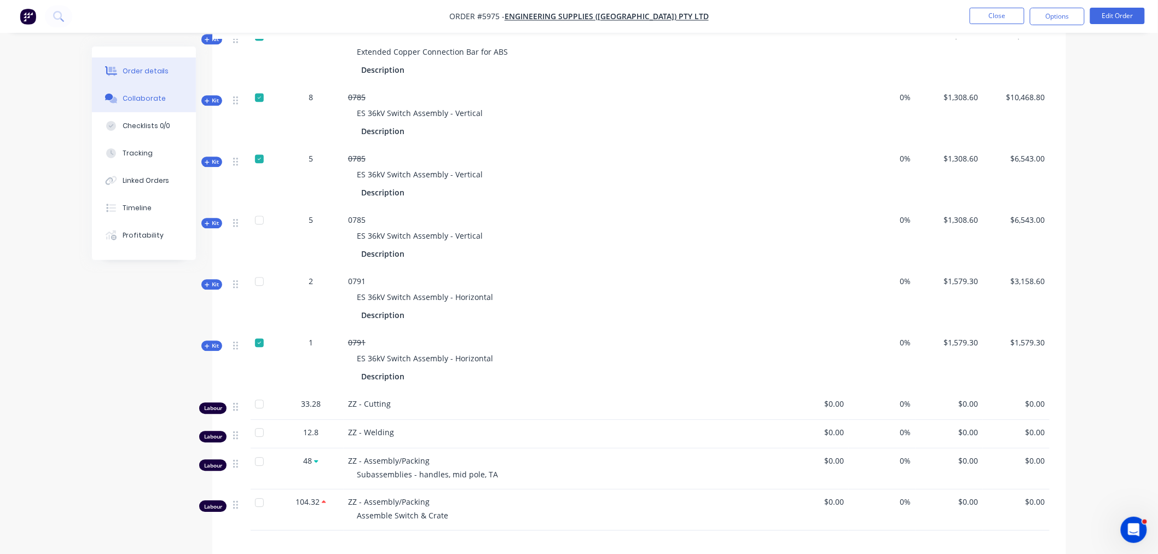
click at [139, 100] on div "Collaborate" at bounding box center [144, 99] width 43 height 10
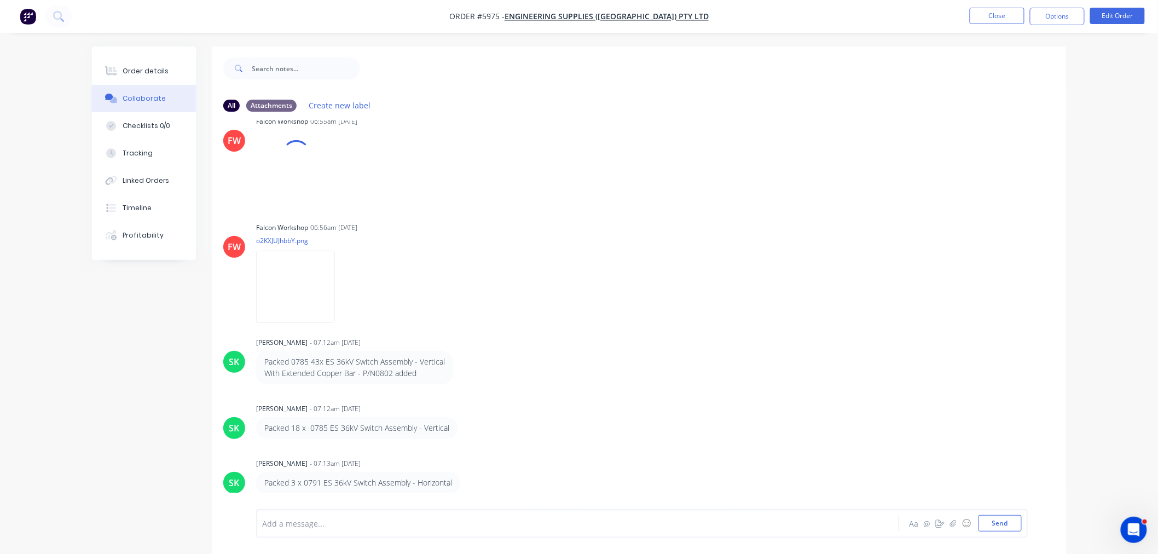
scroll to position [242, 0]
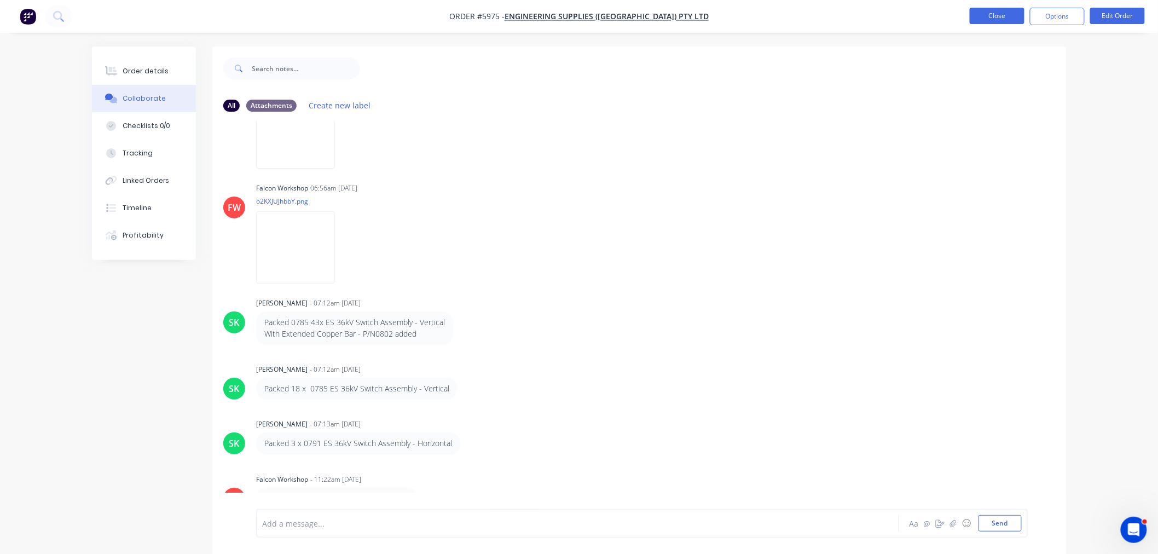
click at [992, 17] on button "Close" at bounding box center [997, 16] width 55 height 16
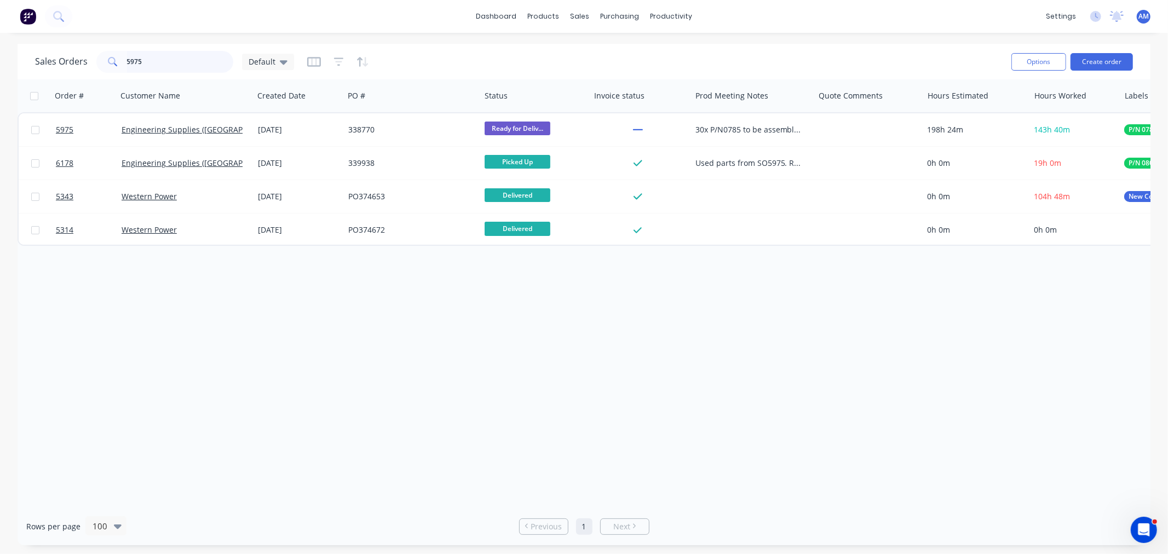
click at [170, 56] on input "5975" at bounding box center [180, 62] width 107 height 22
drag, startPoint x: 147, startPoint y: 61, endPoint x: 74, endPoint y: 65, distance: 72.9
click at [74, 65] on div "Sales Orders 5975 Default" at bounding box center [164, 62] width 259 height 22
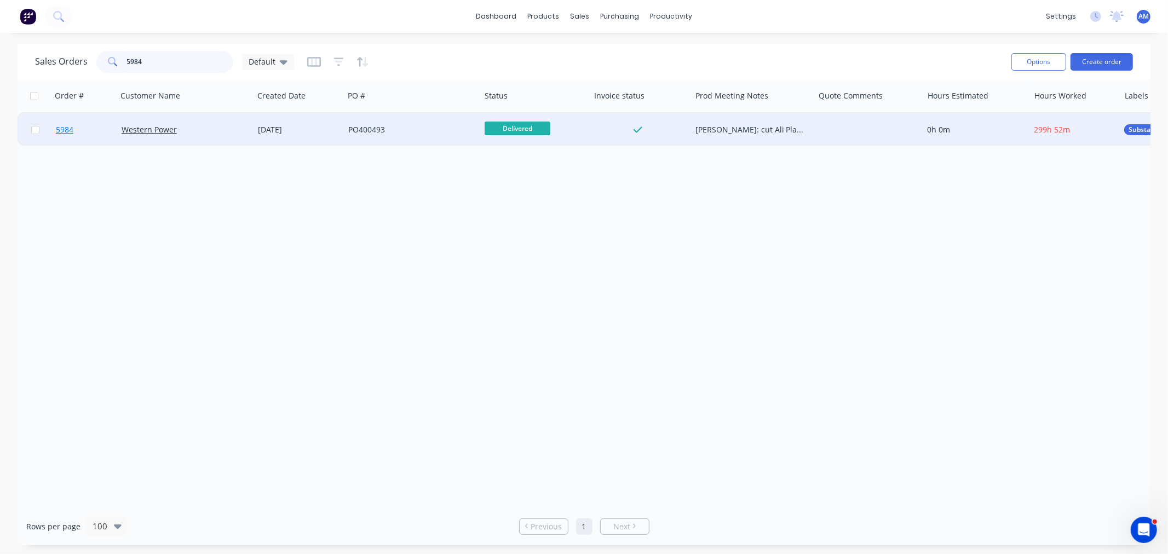
type input "5984"
click at [88, 130] on link "5984" at bounding box center [89, 129] width 66 height 33
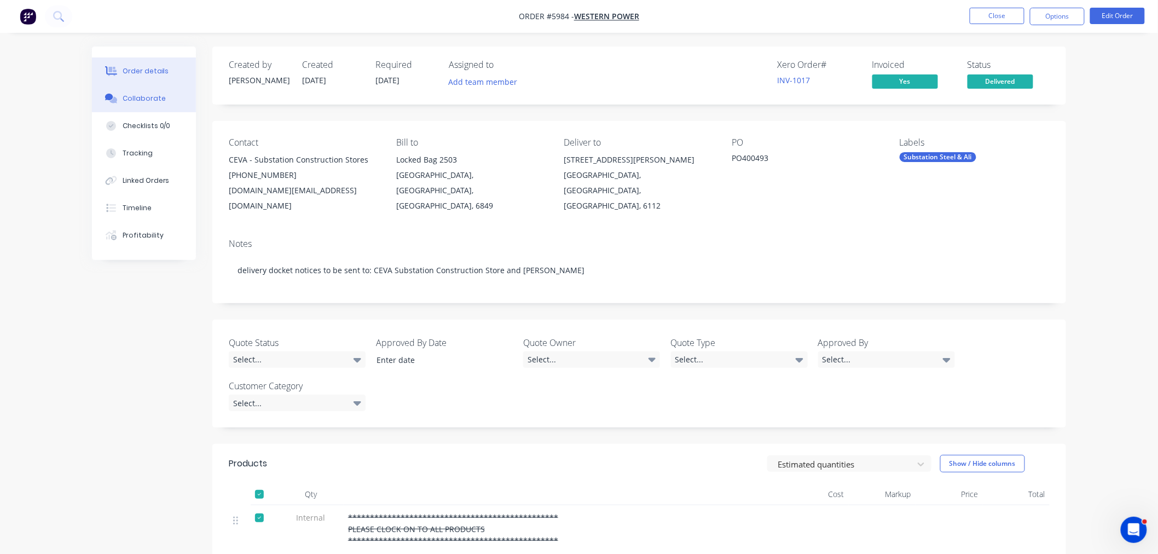
click at [149, 101] on div "Collaborate" at bounding box center [144, 99] width 43 height 10
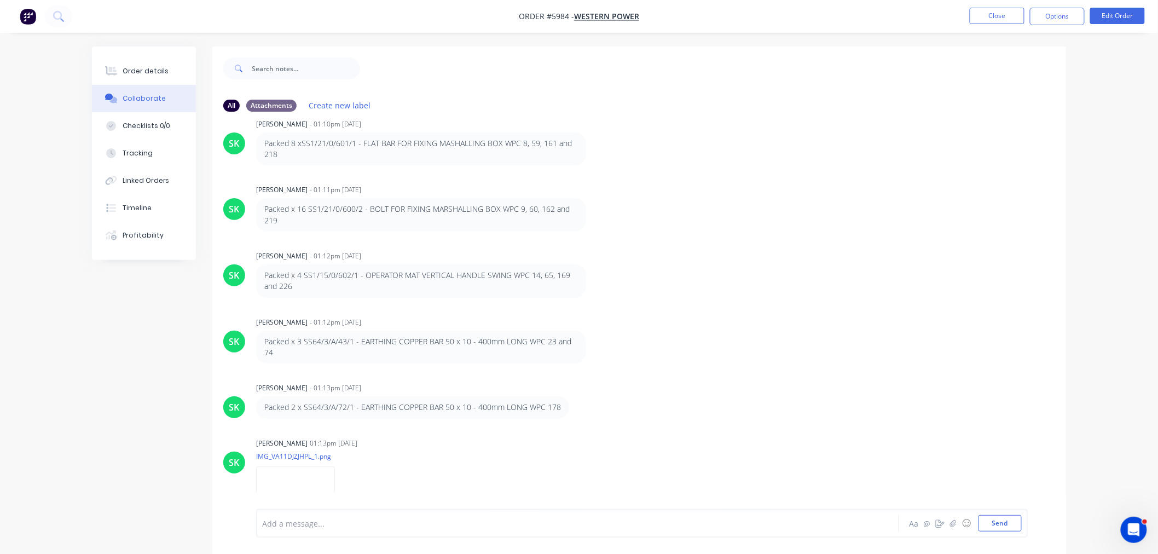
scroll to position [4628, 0]
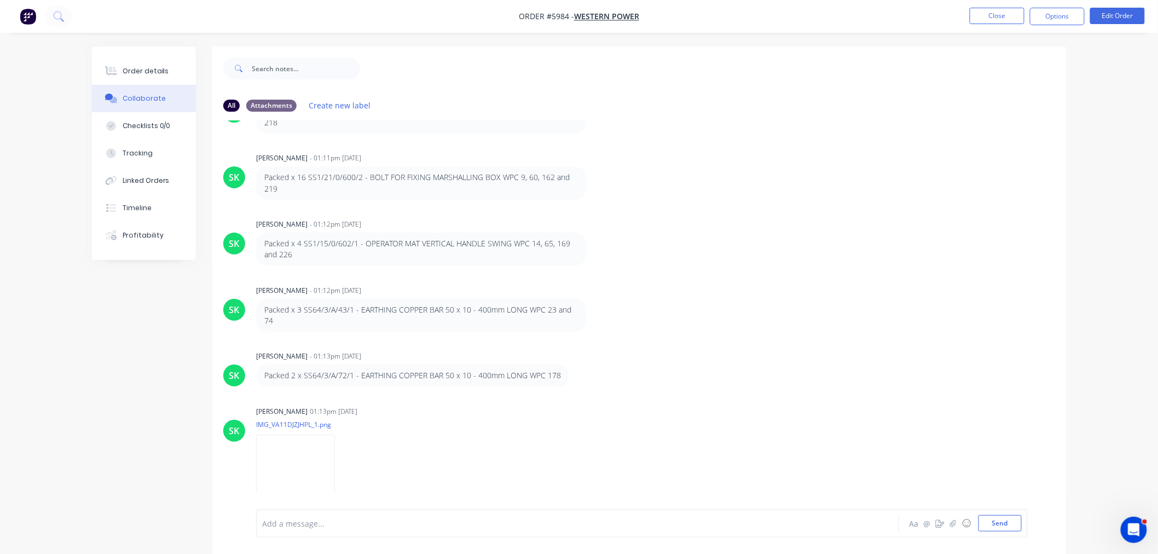
click at [993, 24] on li "Close" at bounding box center [997, 17] width 55 height 18
click at [988, 14] on button "Close" at bounding box center [997, 16] width 55 height 16
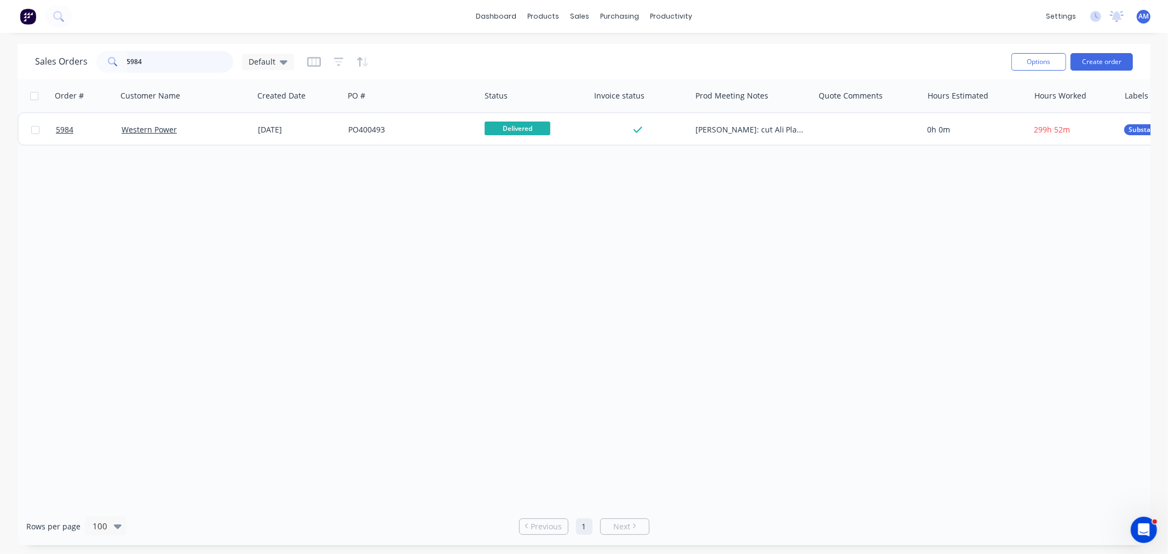
click at [153, 57] on input "5984" at bounding box center [180, 62] width 107 height 22
click at [68, 65] on div "Sales Orders 5984 Default" at bounding box center [164, 62] width 259 height 22
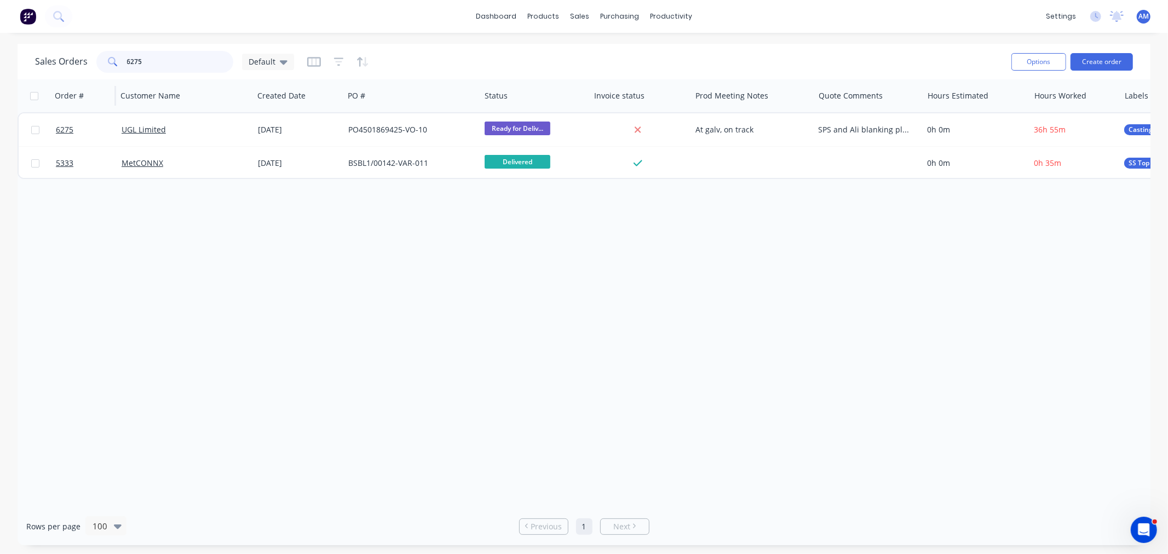
type input "6275"
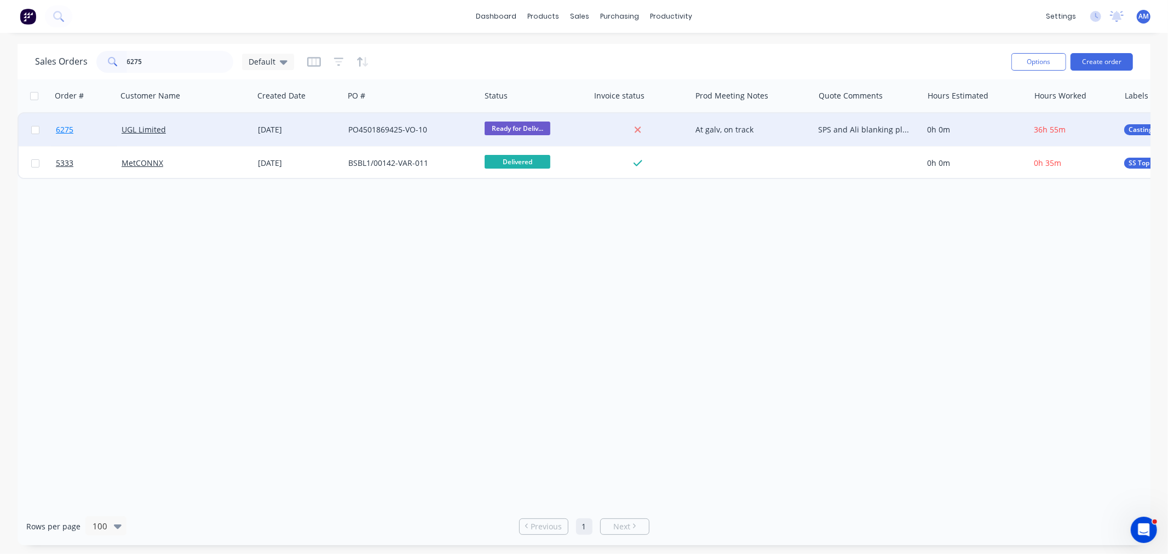
drag, startPoint x: 80, startPoint y: 108, endPoint x: 88, endPoint y: 127, distance: 19.9
click at [88, 127] on link "6275" at bounding box center [89, 129] width 66 height 33
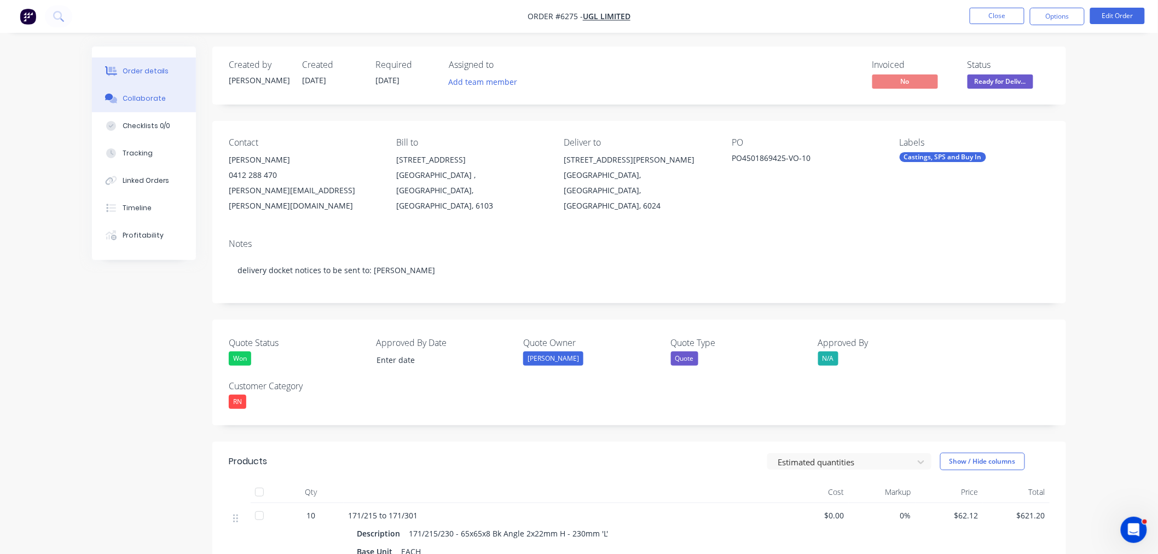
click at [136, 96] on div "Collaborate" at bounding box center [144, 99] width 43 height 10
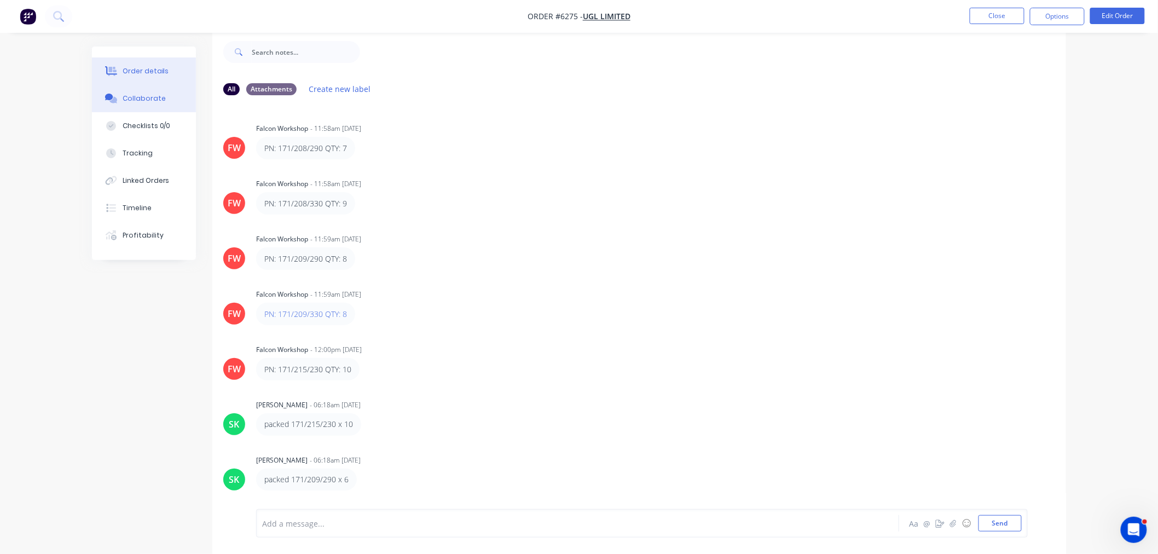
click at [153, 72] on div "Order details" at bounding box center [146, 71] width 47 height 10
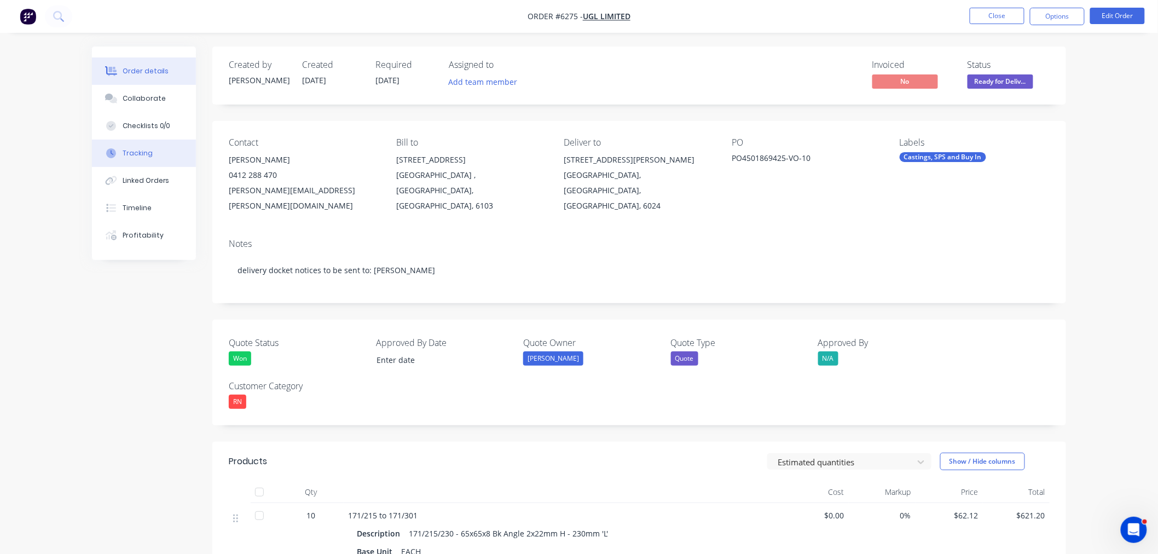
click at [170, 150] on button "Tracking" at bounding box center [144, 153] width 104 height 27
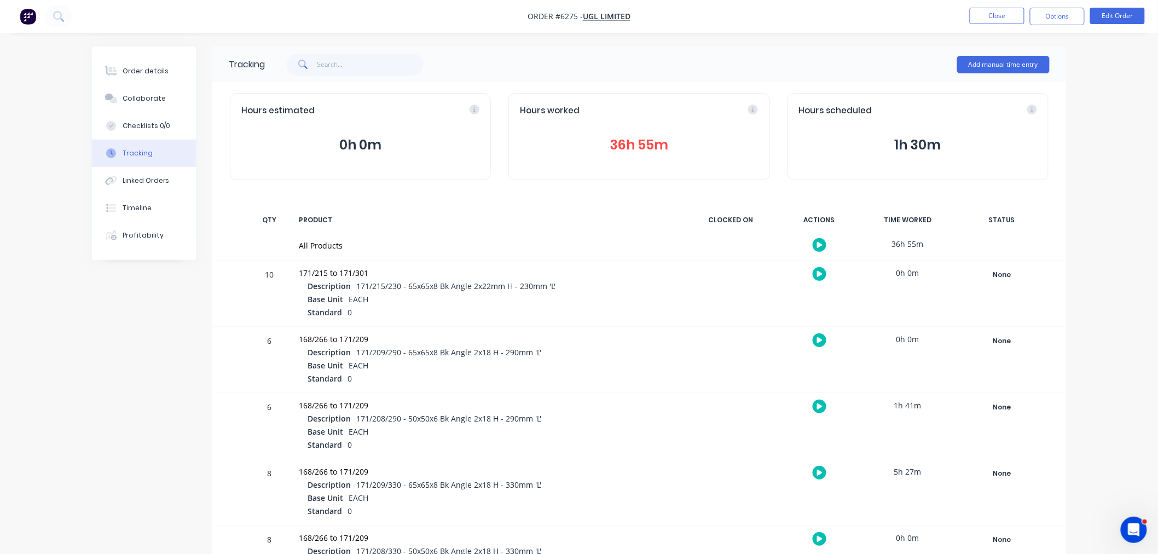
click at [631, 145] on button "36h 55m" at bounding box center [639, 145] width 238 height 21
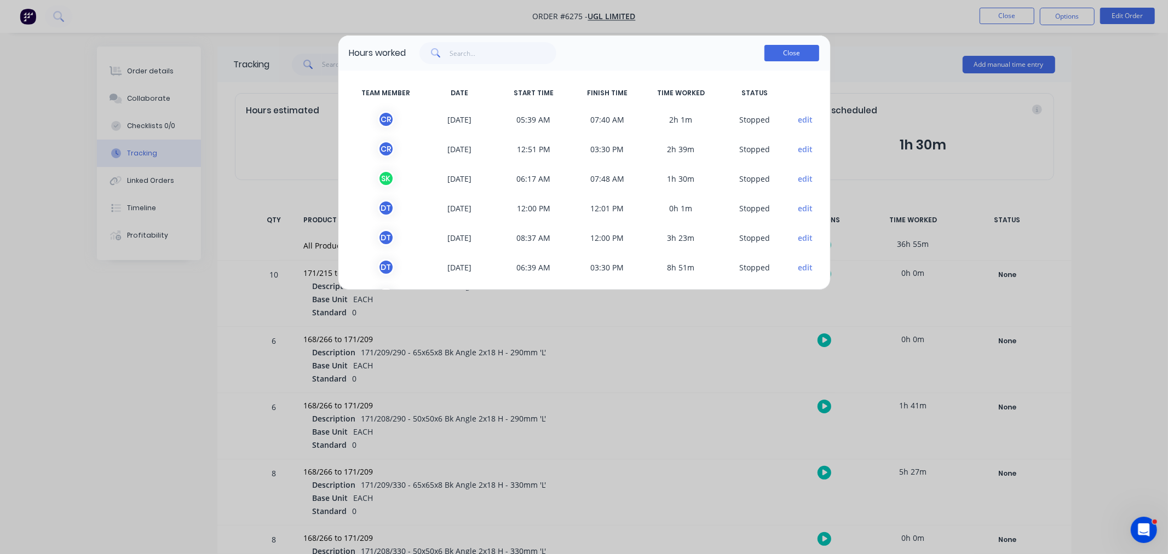
click at [790, 47] on button "Close" at bounding box center [791, 53] width 55 height 16
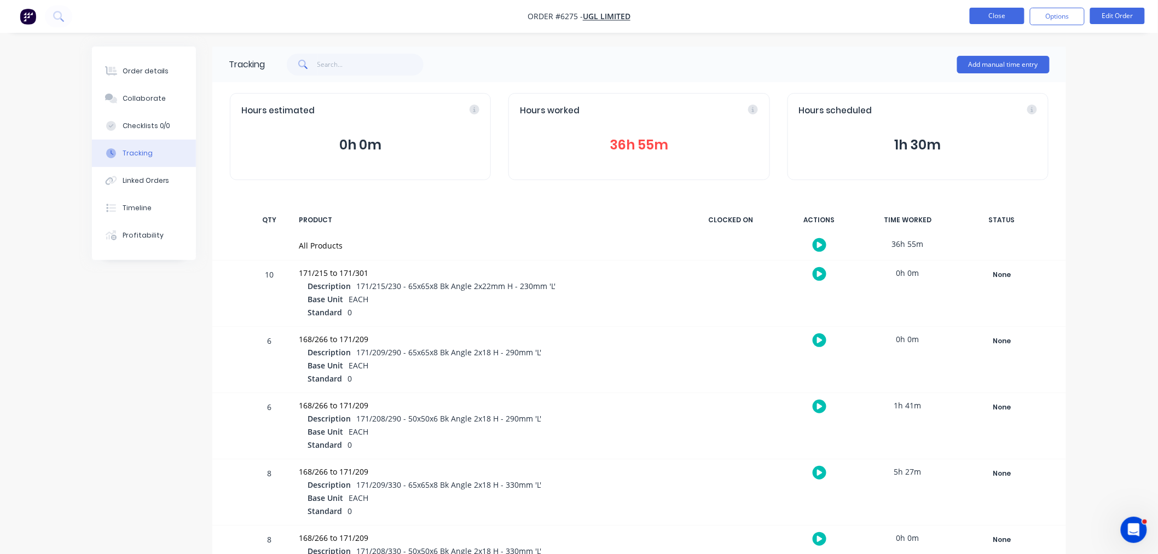
click at [989, 15] on button "Close" at bounding box center [997, 16] width 55 height 16
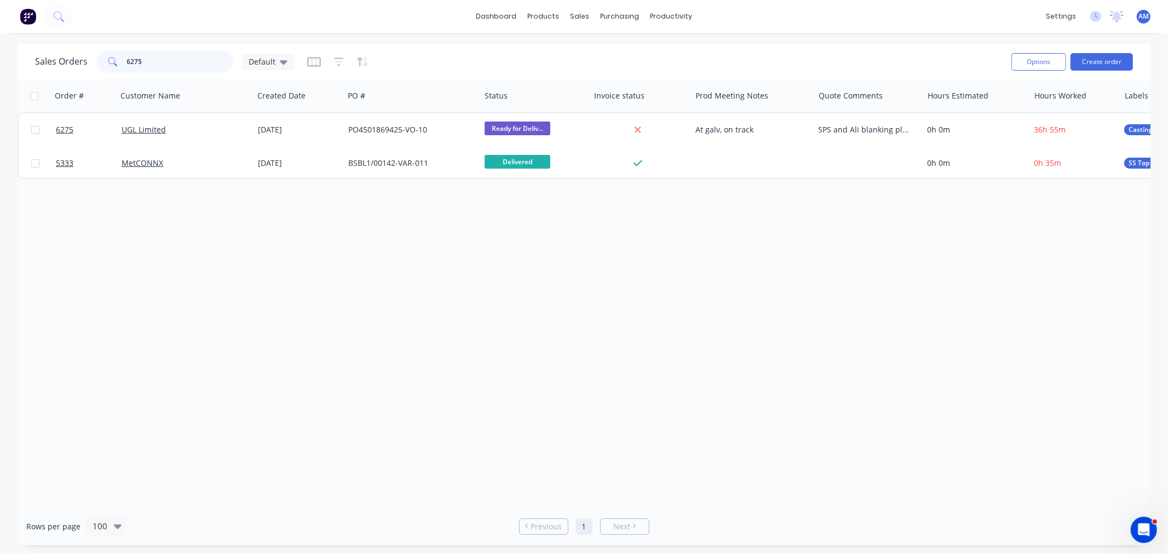
click at [175, 59] on input "6275" at bounding box center [180, 62] width 107 height 22
drag, startPoint x: 137, startPoint y: 72, endPoint x: 41, endPoint y: 78, distance: 96.5
click at [41, 78] on div "Sales Orders 6275 Default Options Create order" at bounding box center [584, 62] width 1133 height 36
type input "6281"
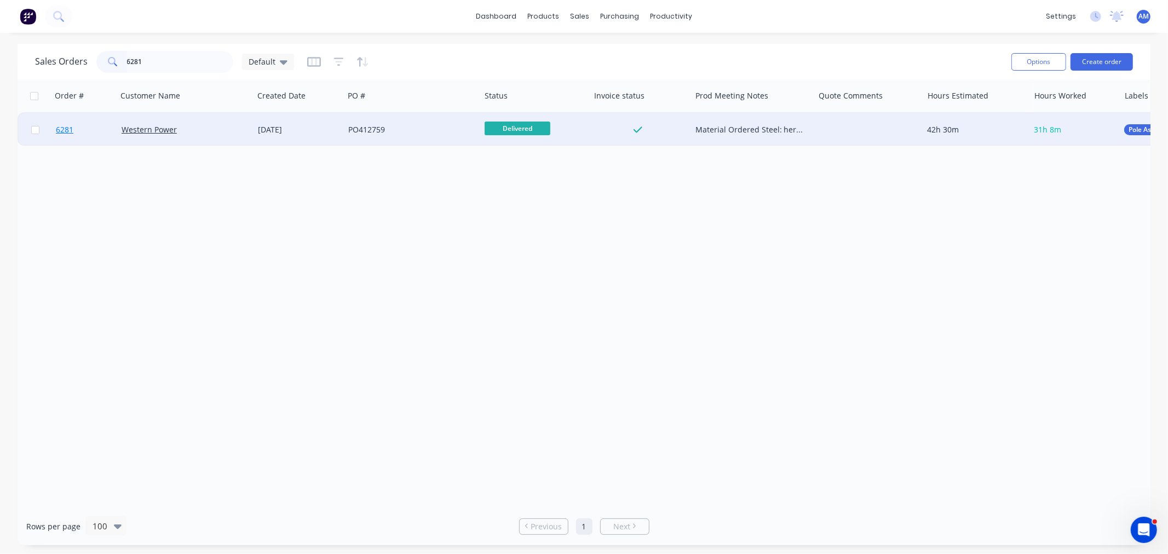
click at [96, 127] on link "6281" at bounding box center [89, 129] width 66 height 33
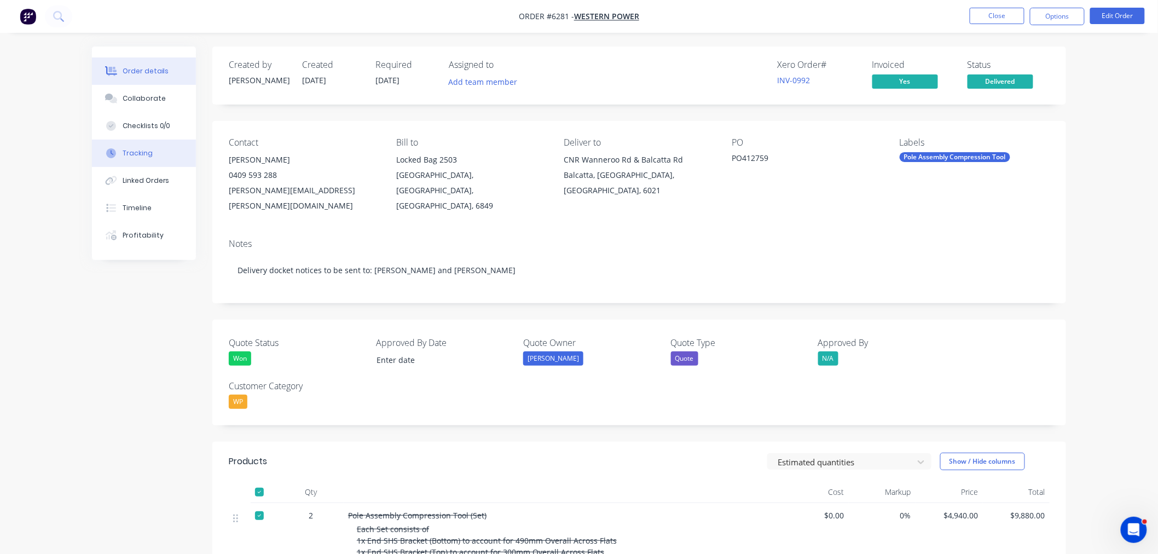
click at [145, 156] on div "Tracking" at bounding box center [138, 153] width 30 height 10
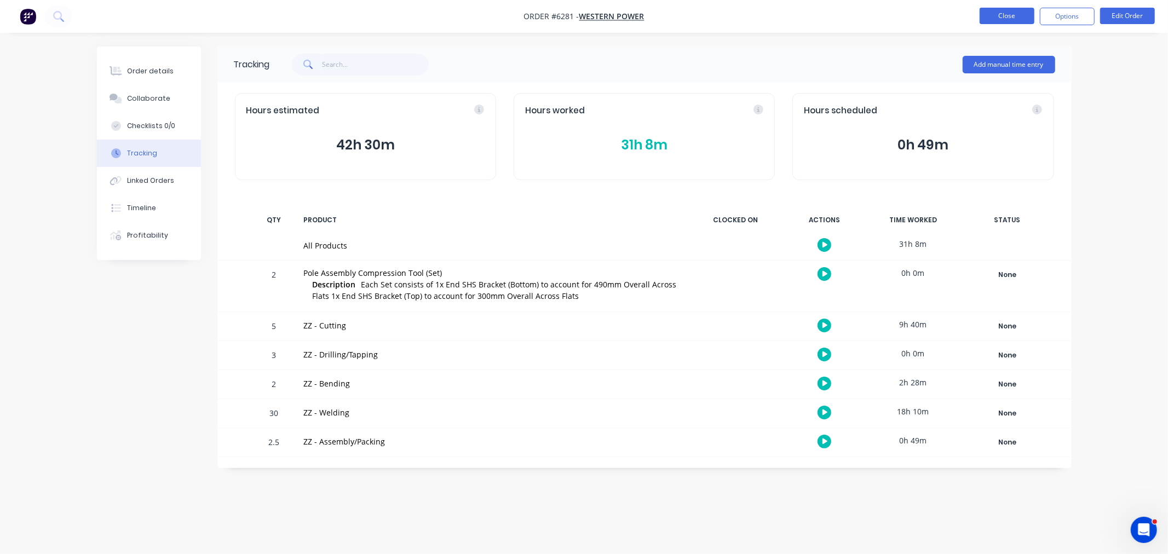
click at [997, 12] on button "Close" at bounding box center [1006, 16] width 55 height 16
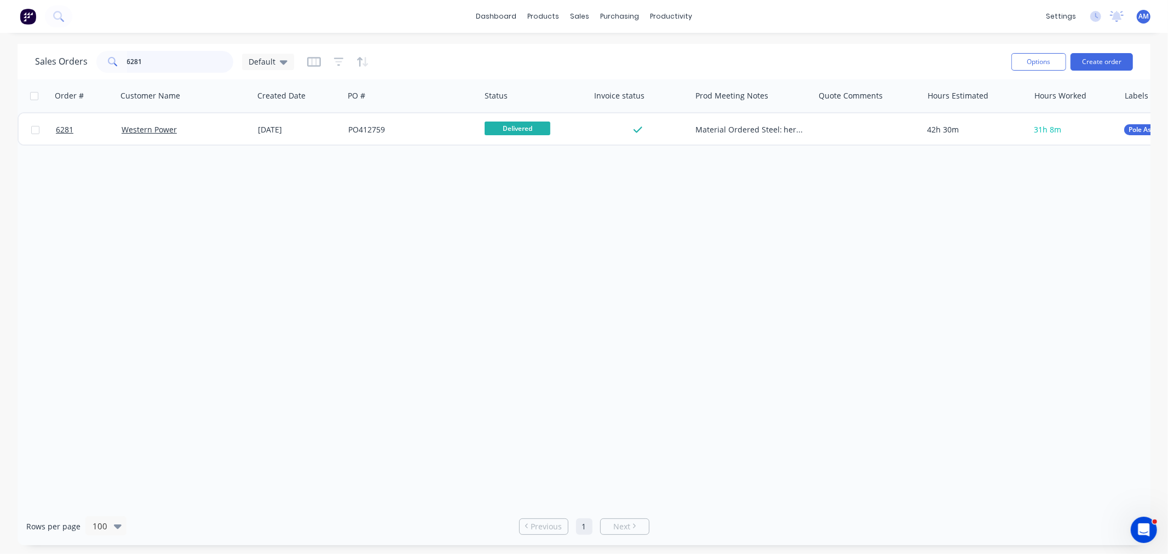
click at [151, 67] on input "6281" at bounding box center [180, 62] width 107 height 22
drag, startPoint x: 161, startPoint y: 62, endPoint x: 71, endPoint y: 73, distance: 90.4
click at [71, 73] on div "Sales Orders 6281 Default" at bounding box center [518, 61] width 967 height 27
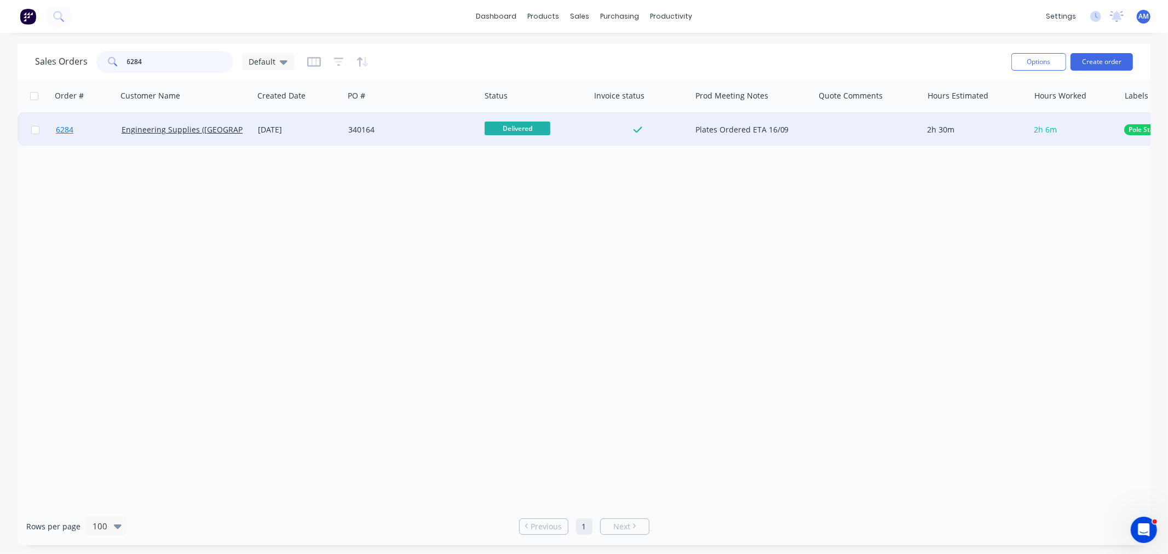
type input "6284"
click at [93, 134] on link "6284" at bounding box center [89, 129] width 66 height 33
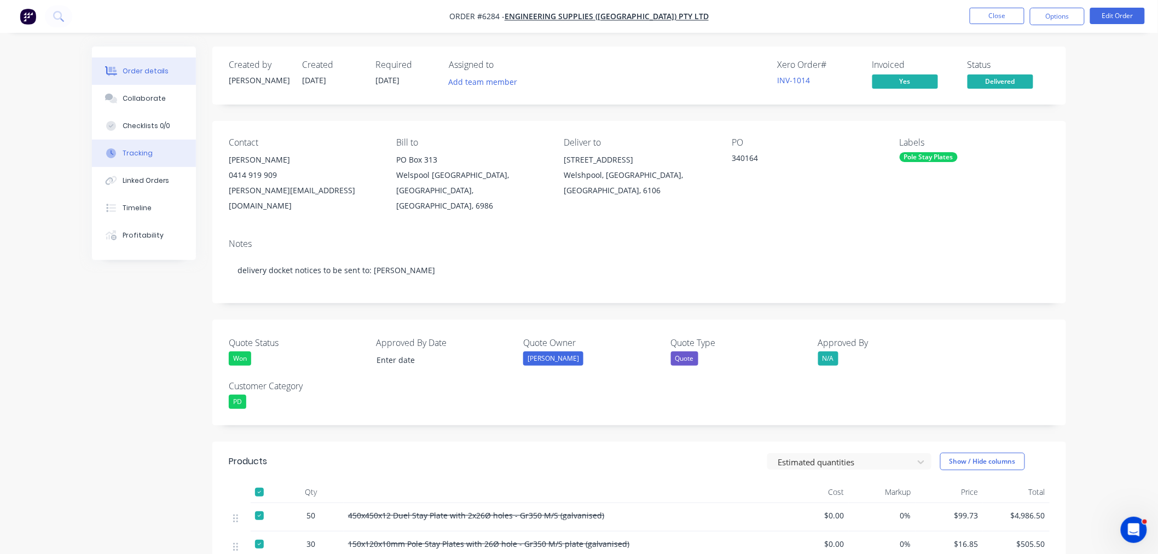
click at [147, 151] on div "Tracking" at bounding box center [138, 153] width 30 height 10
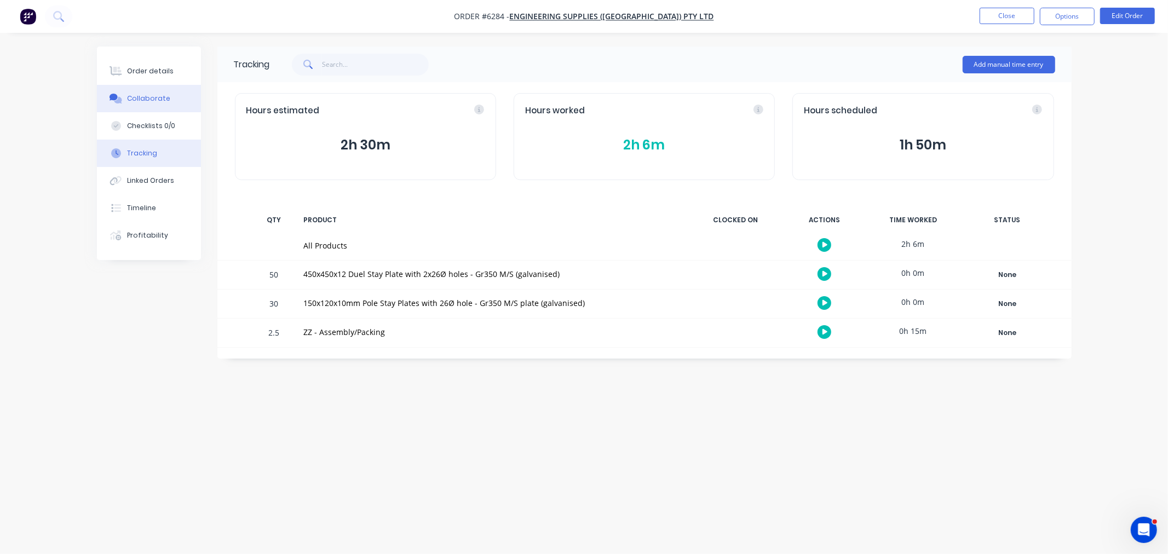
click at [143, 95] on div "Collaborate" at bounding box center [148, 99] width 43 height 10
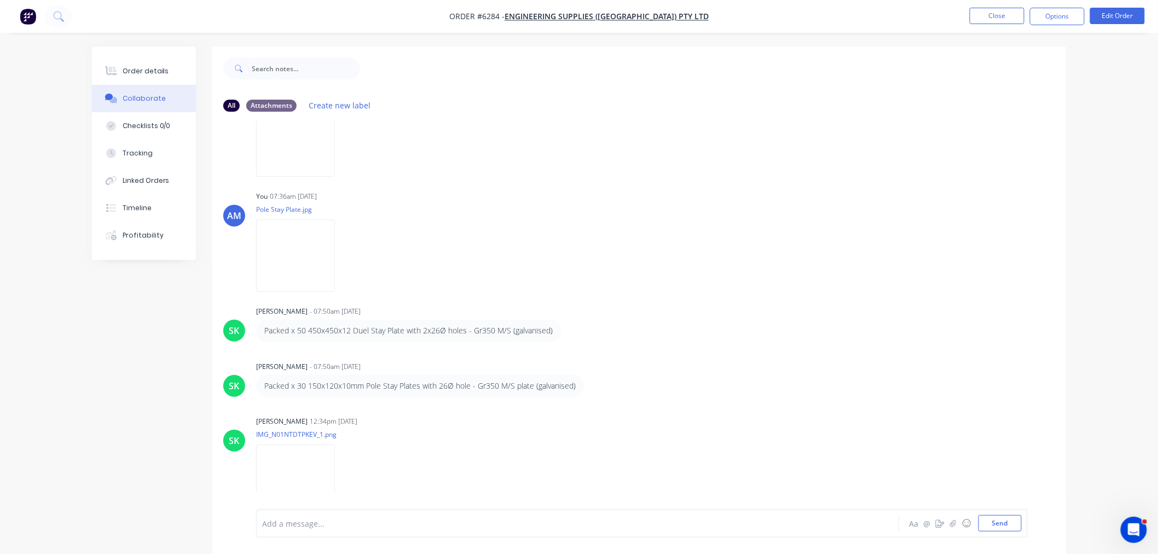
scroll to position [75, 0]
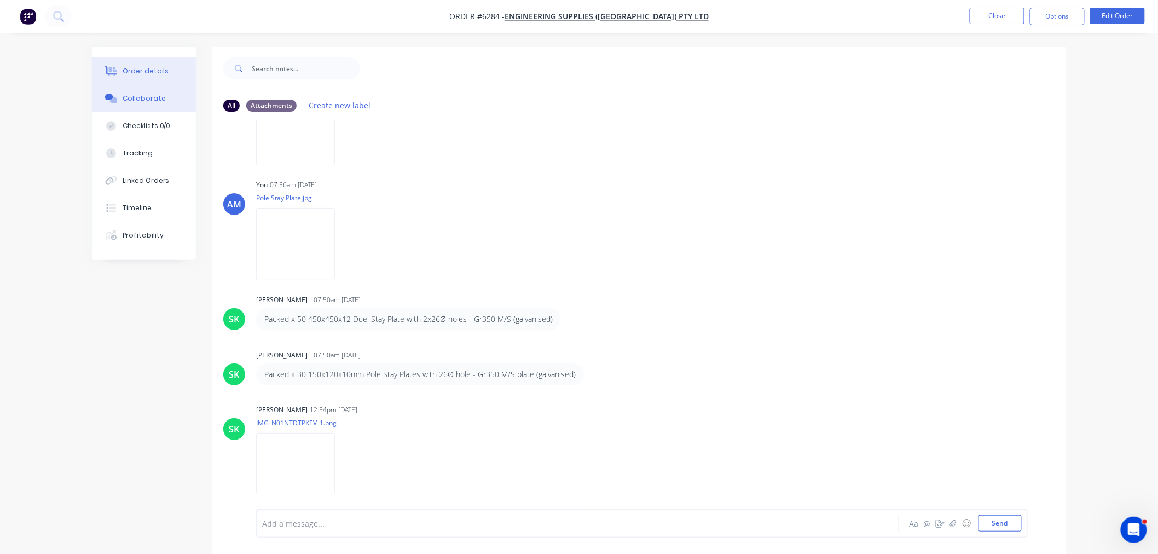
click at [173, 65] on button "Order details" at bounding box center [144, 70] width 104 height 27
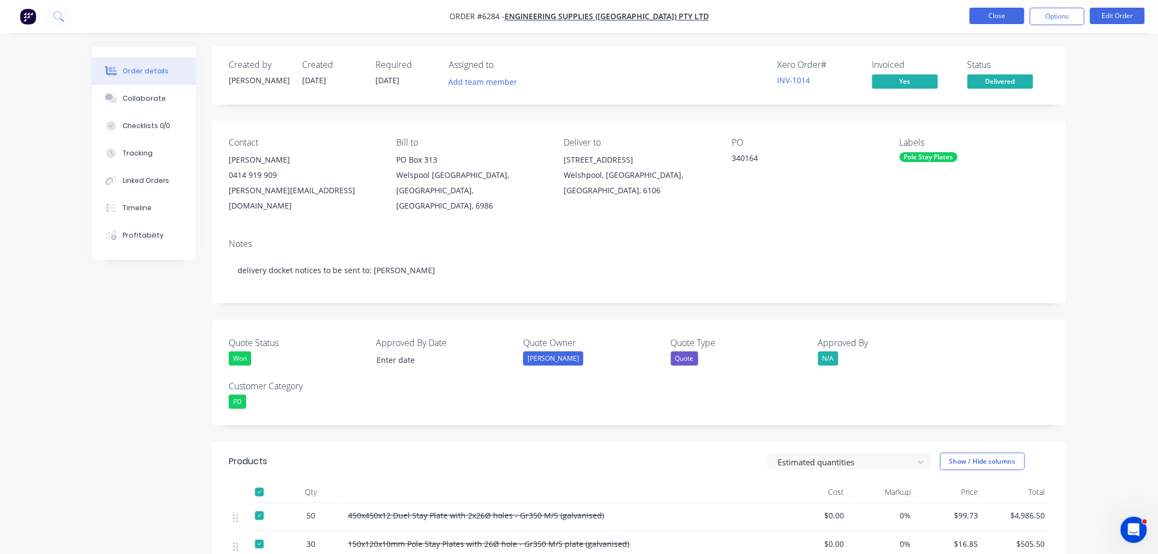
click at [997, 23] on button "Close" at bounding box center [997, 16] width 55 height 16
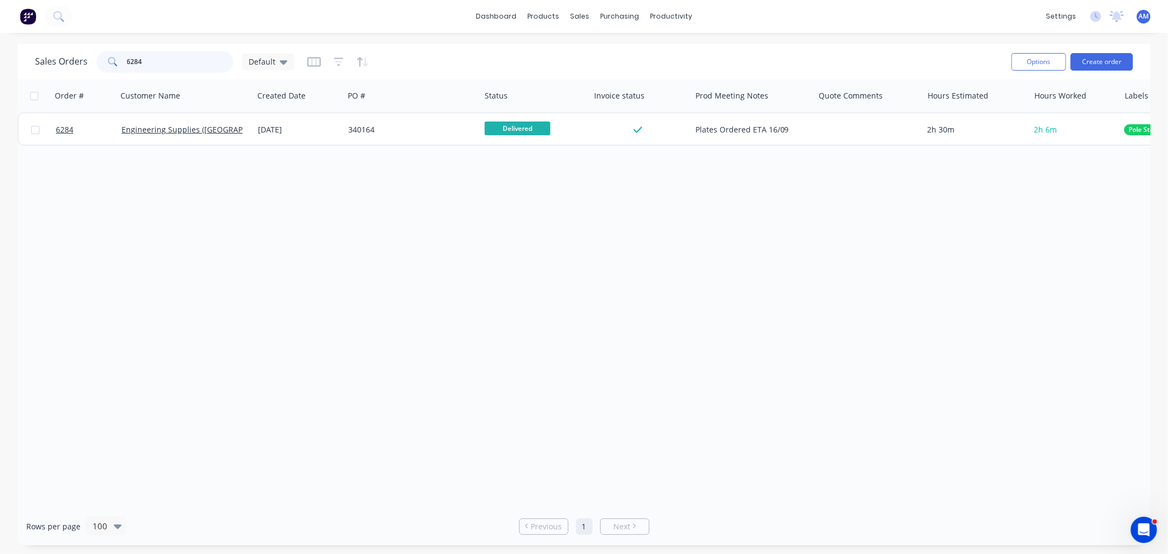
click at [142, 64] on input "6284" at bounding box center [180, 62] width 107 height 22
drag, startPoint x: 168, startPoint y: 60, endPoint x: 102, endPoint y: 65, distance: 65.3
click at [108, 65] on div "6284" at bounding box center [164, 62] width 137 height 22
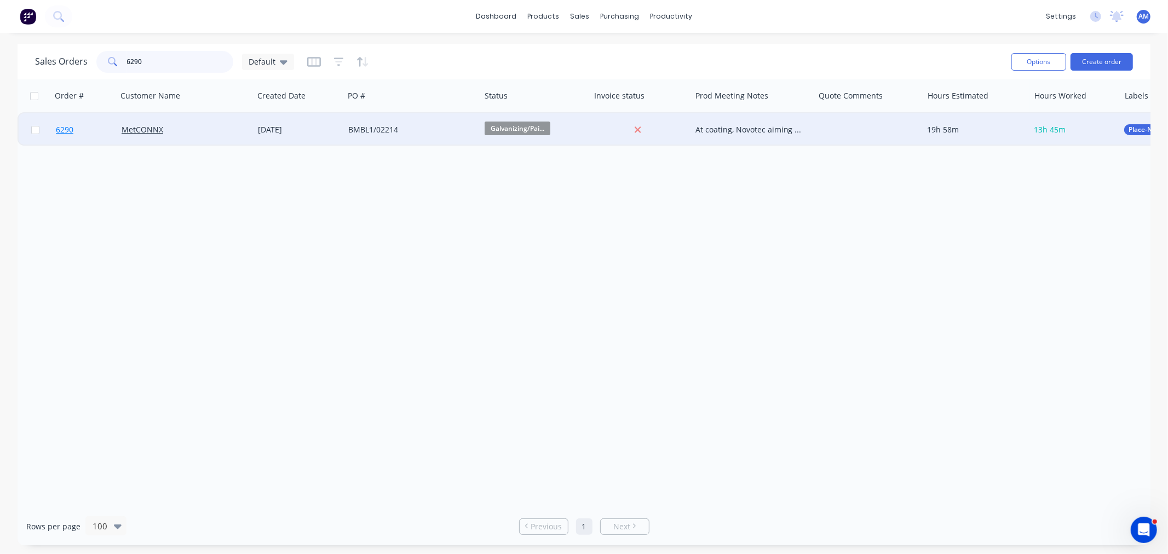
type input "6290"
click at [95, 129] on link "6290" at bounding box center [89, 129] width 66 height 33
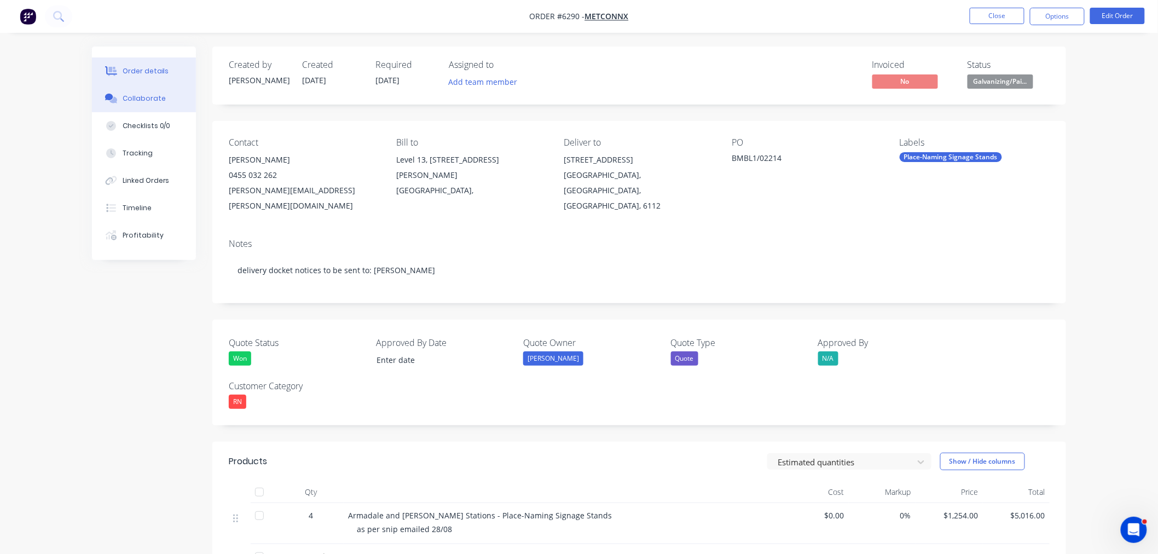
click at [135, 96] on div "Collaborate" at bounding box center [144, 99] width 43 height 10
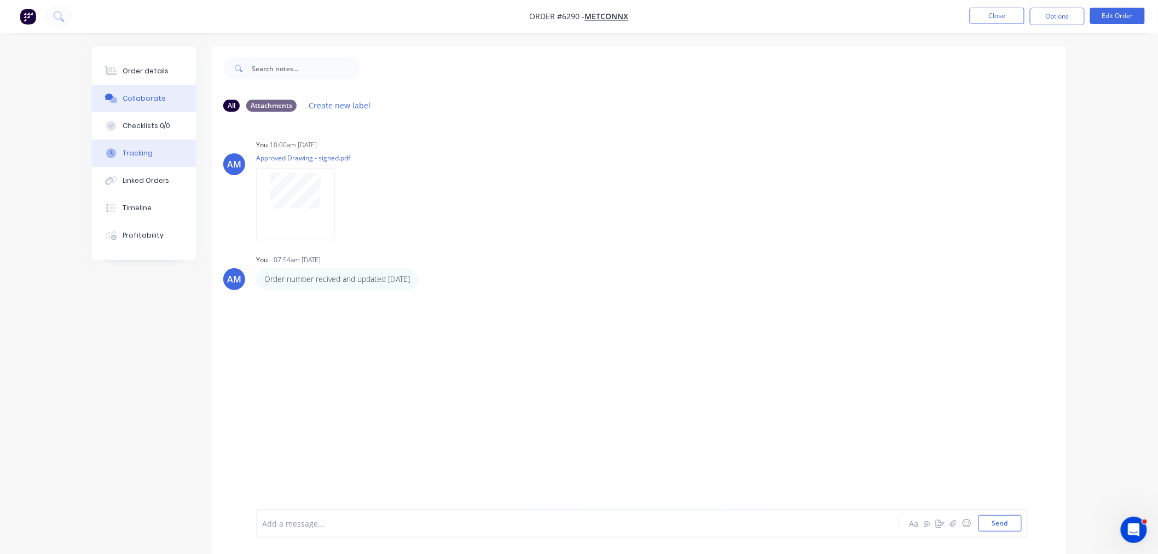
click at [155, 155] on button "Tracking" at bounding box center [144, 153] width 104 height 27
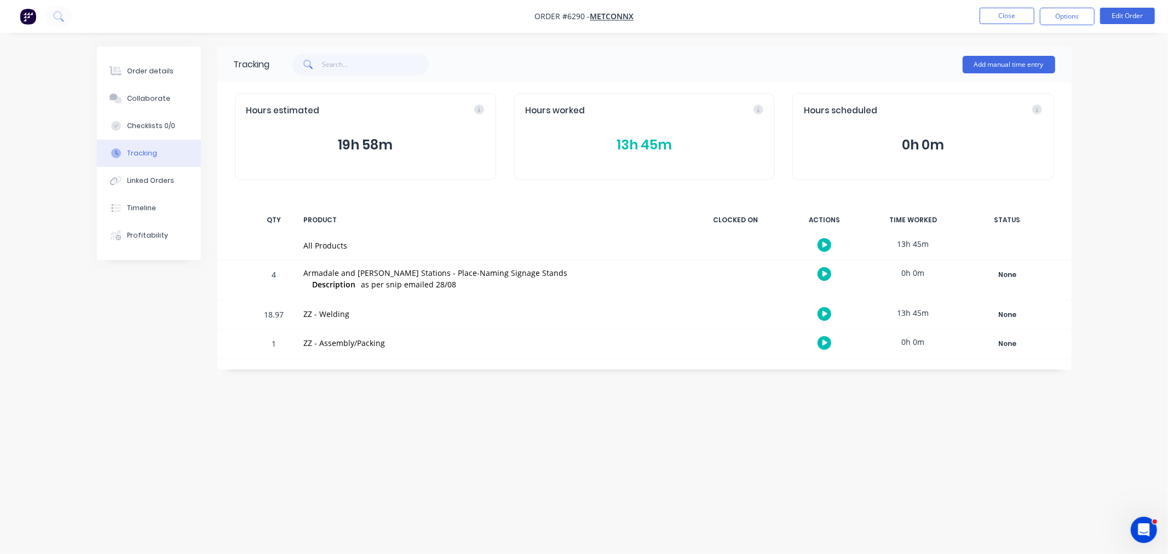
click at [660, 137] on button "13h 45m" at bounding box center [644, 145] width 238 height 21
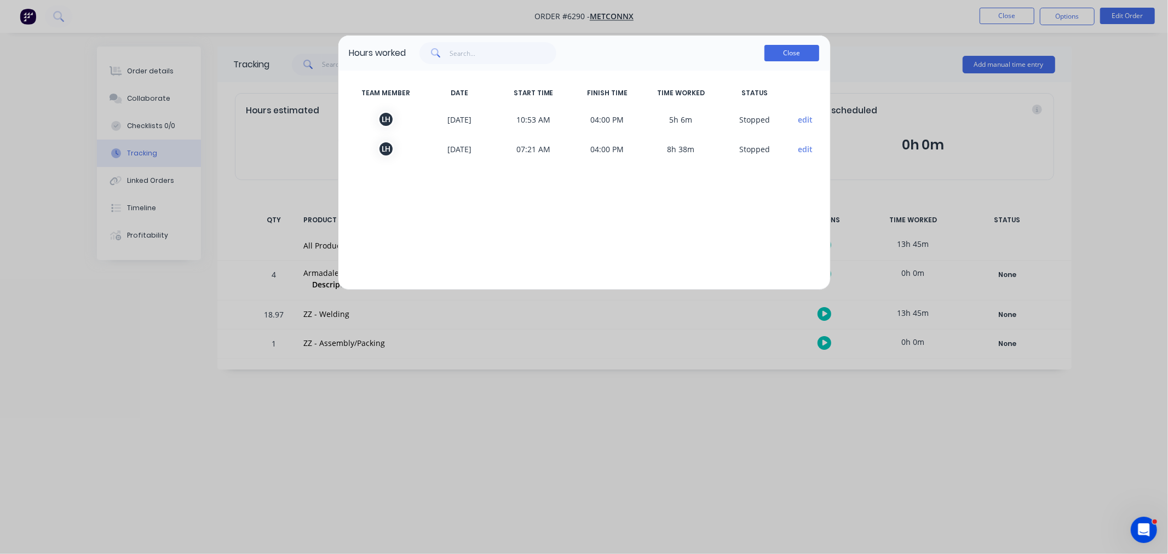
click at [770, 56] on button "Close" at bounding box center [791, 53] width 55 height 16
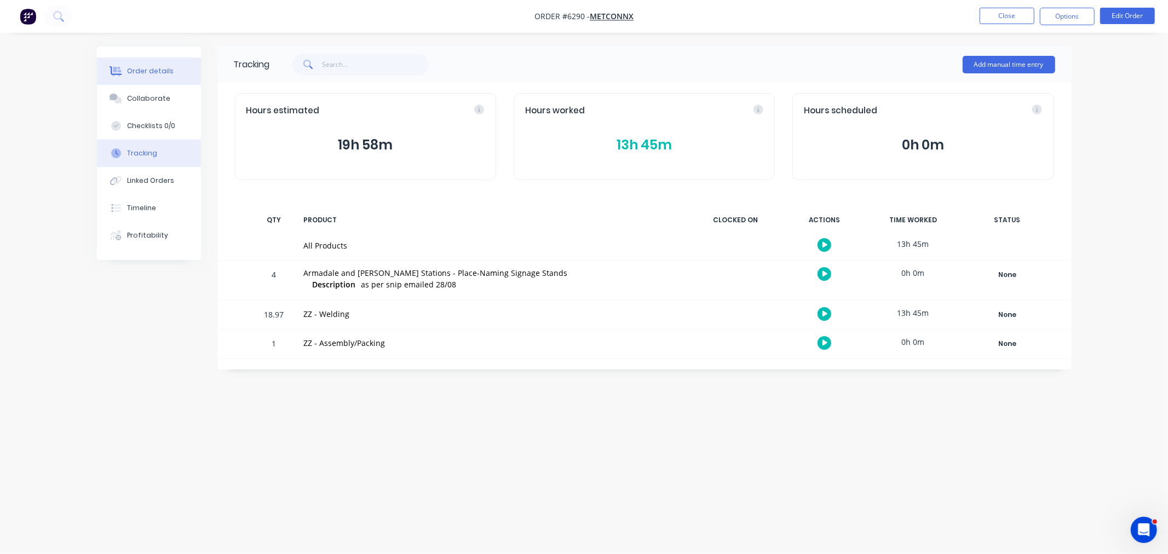
click at [152, 66] on div "Order details" at bounding box center [150, 71] width 47 height 10
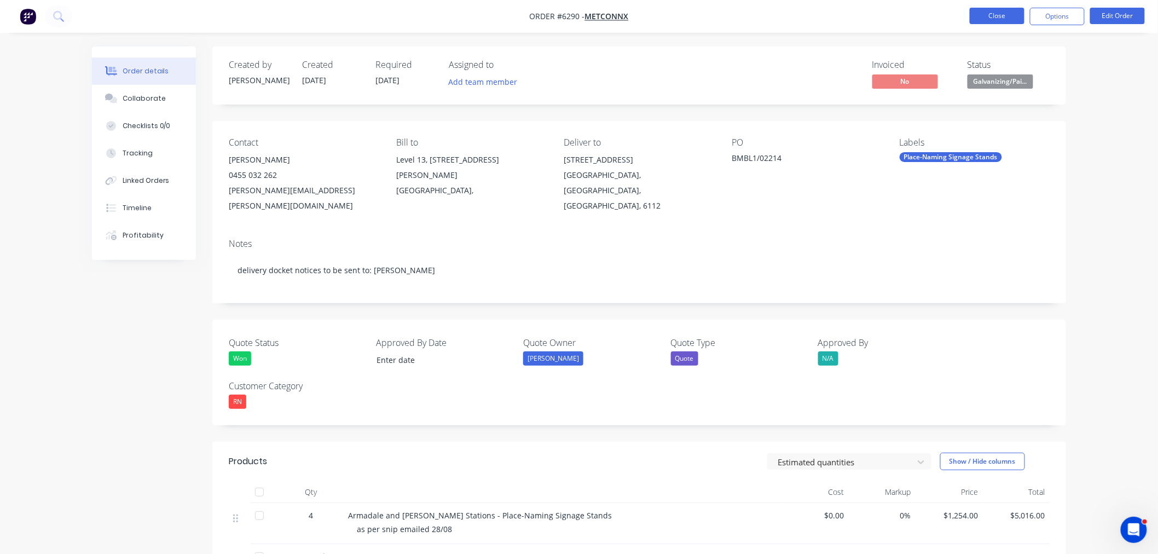
click at [992, 22] on button "Close" at bounding box center [997, 16] width 55 height 16
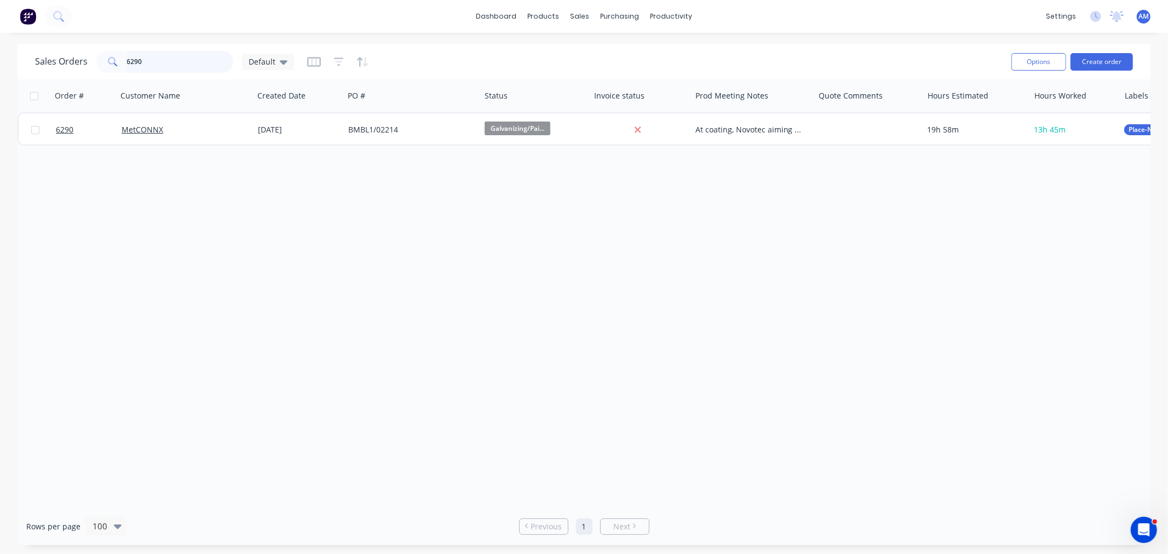
click at [188, 58] on input "6290" at bounding box center [180, 62] width 107 height 22
drag, startPoint x: 130, startPoint y: 68, endPoint x: 89, endPoint y: 70, distance: 41.1
click at [91, 70] on div "Sales Orders 6290 Default" at bounding box center [164, 62] width 259 height 22
type input "9"
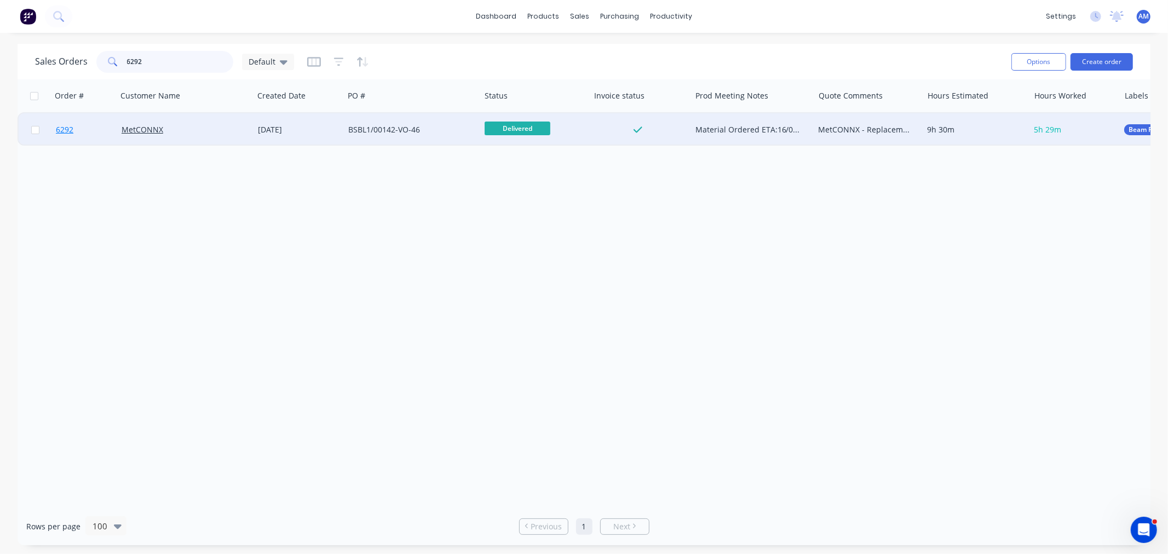
type input "6292"
click at [90, 122] on link "6292" at bounding box center [89, 129] width 66 height 33
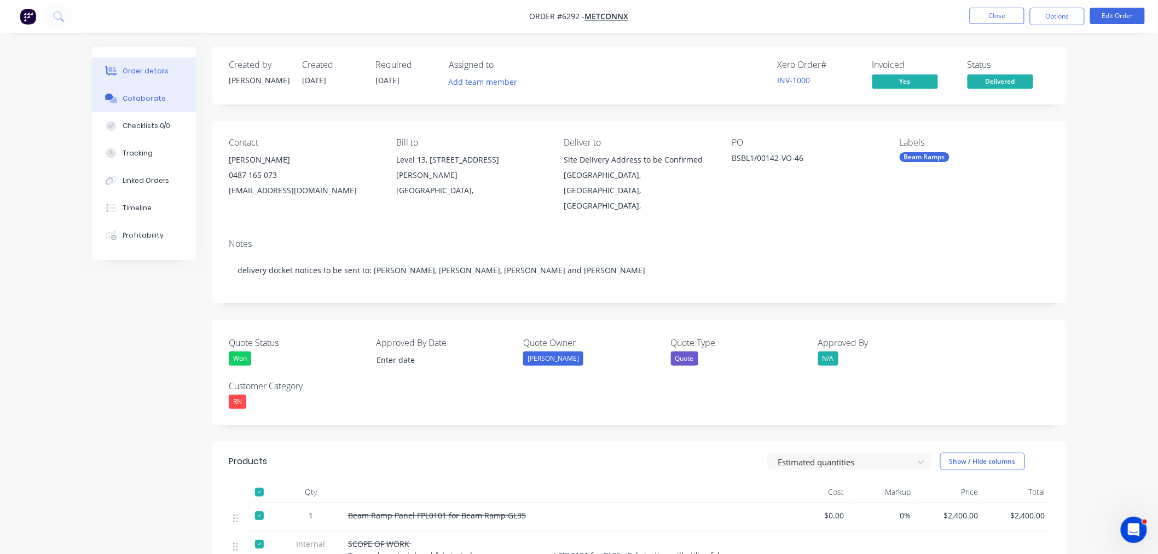
click at [148, 101] on div "Collaborate" at bounding box center [144, 99] width 43 height 10
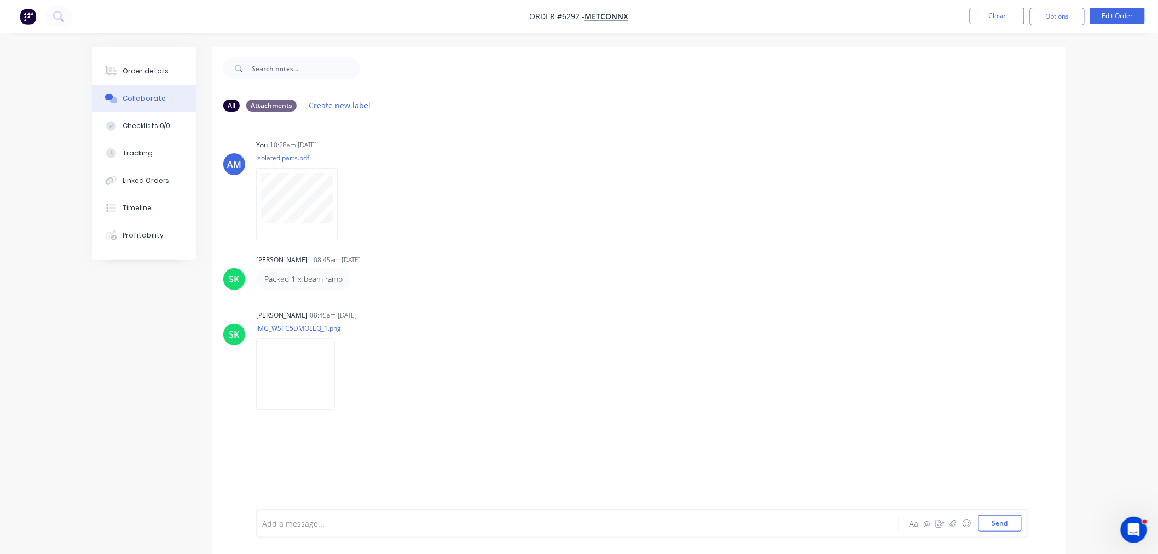
click at [961, 14] on ul "Close Options Edit Order" at bounding box center [1057, 17] width 201 height 18
click at [979, 16] on button "Close" at bounding box center [997, 16] width 55 height 16
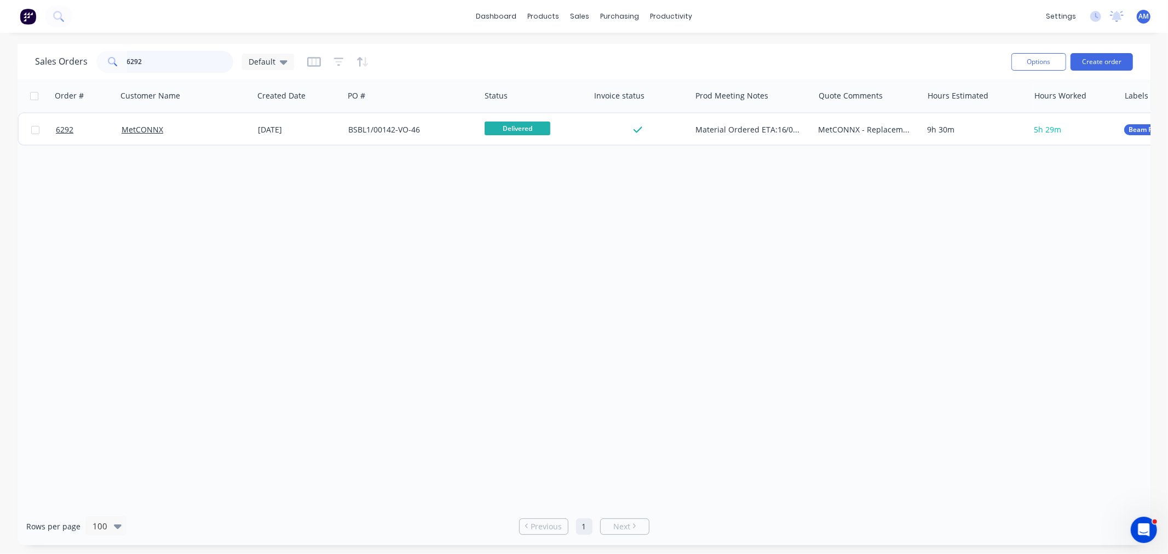
click at [161, 60] on input "6292" at bounding box center [180, 62] width 107 height 22
drag, startPoint x: 41, startPoint y: 77, endPoint x: -27, endPoint y: 88, distance: 68.2
click at [0, 88] on html "dashboard products sales purchasing productivity dashboard products Product Cat…" at bounding box center [584, 277] width 1168 height 554
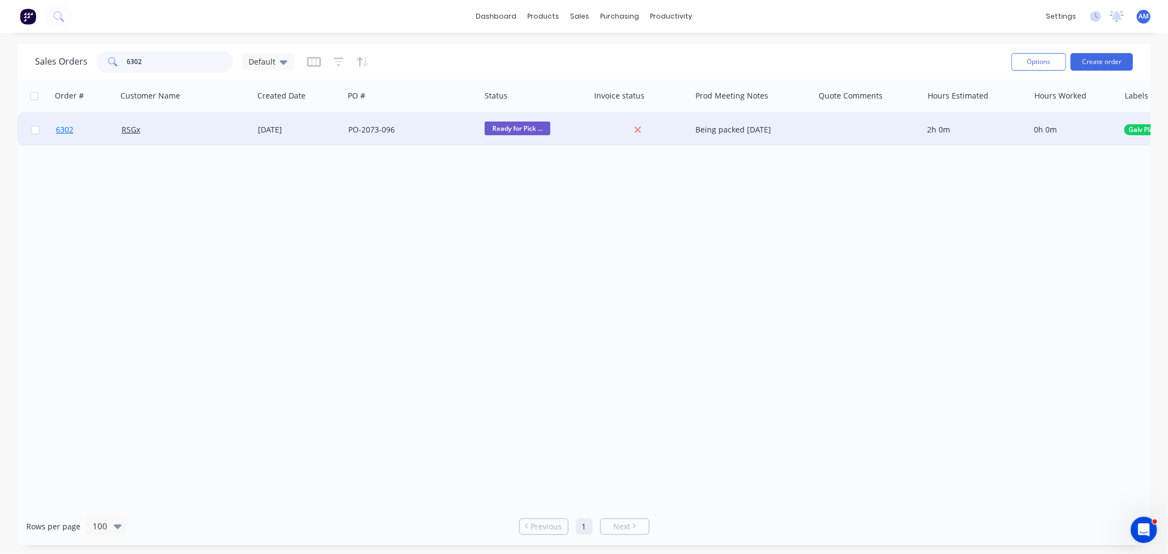
type input "6302"
click at [85, 128] on link "6302" at bounding box center [89, 129] width 66 height 33
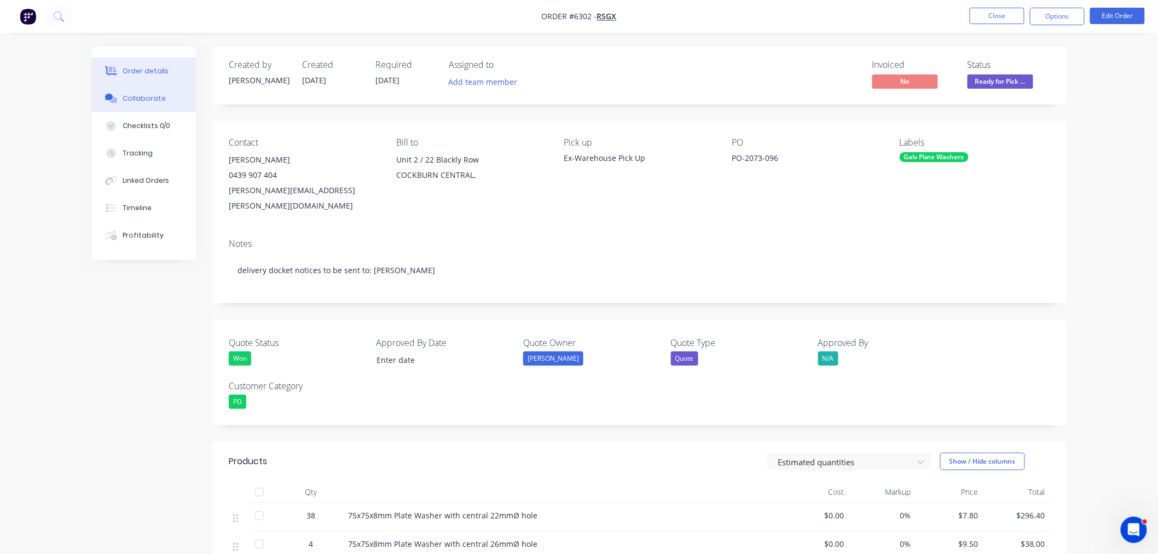
click at [143, 95] on div "Collaborate" at bounding box center [144, 99] width 43 height 10
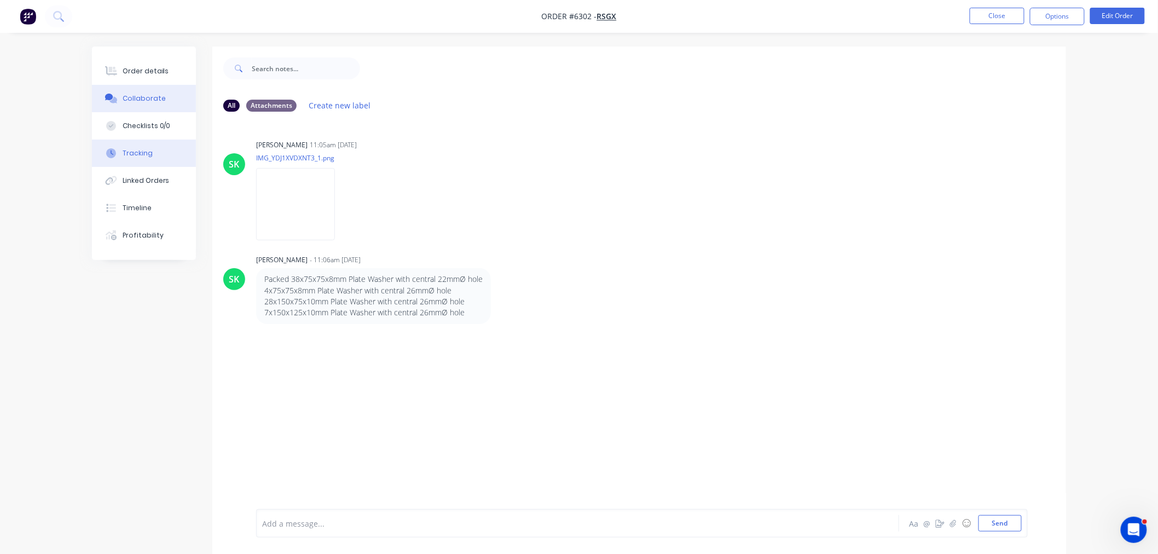
click at [143, 153] on div "Tracking" at bounding box center [138, 153] width 30 height 10
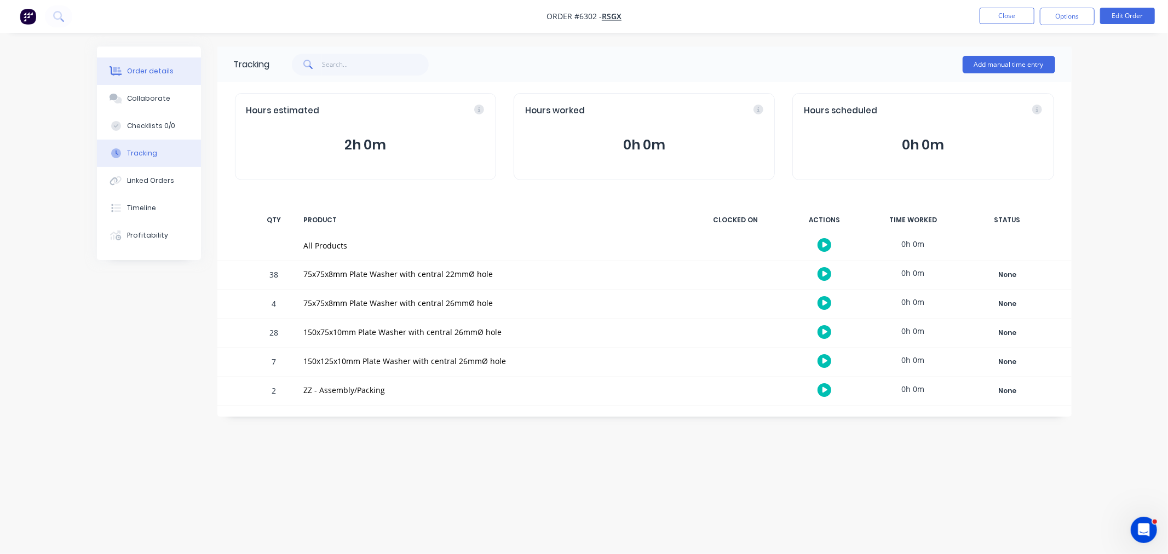
click at [168, 67] on div "Order details" at bounding box center [150, 71] width 47 height 10
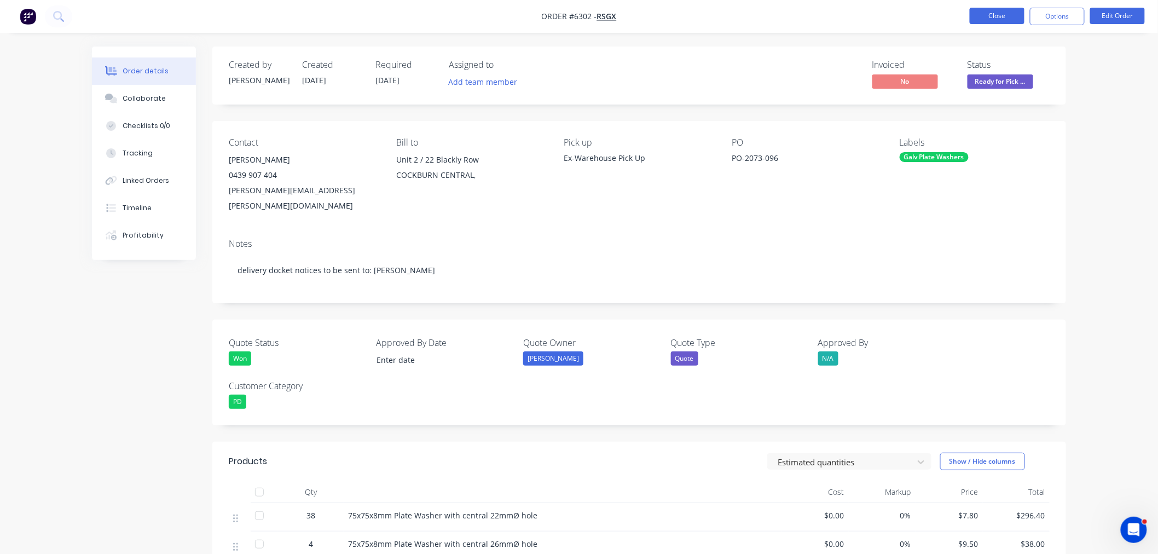
click at [983, 11] on button "Close" at bounding box center [997, 16] width 55 height 16
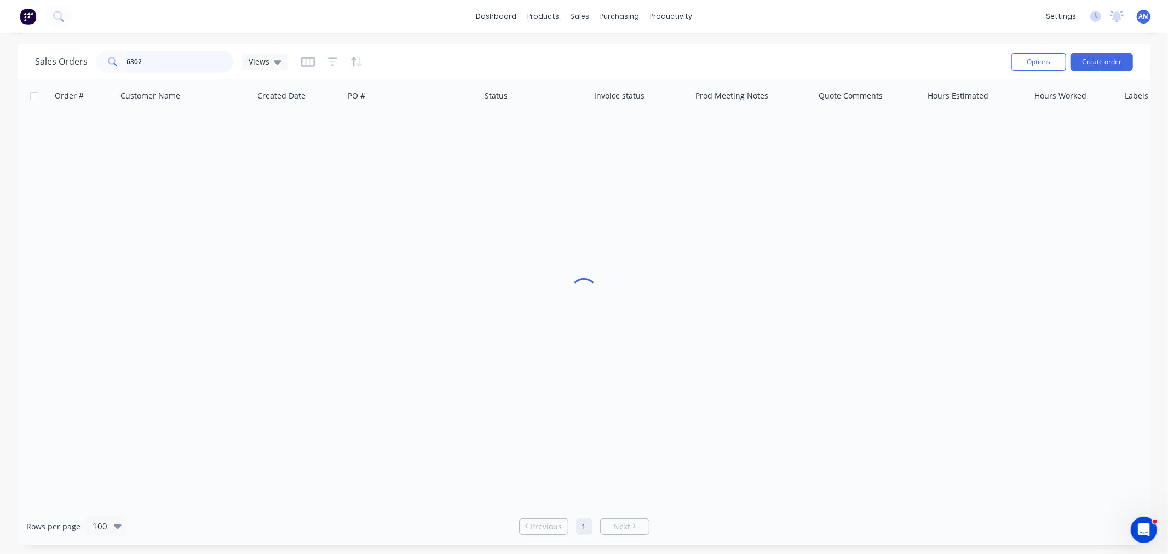
click at [184, 62] on input "6302" at bounding box center [180, 62] width 107 height 22
drag, startPoint x: 157, startPoint y: 61, endPoint x: 89, endPoint y: 66, distance: 68.1
click at [89, 66] on div "Sales Orders 6302 Default" at bounding box center [164, 62] width 259 height 22
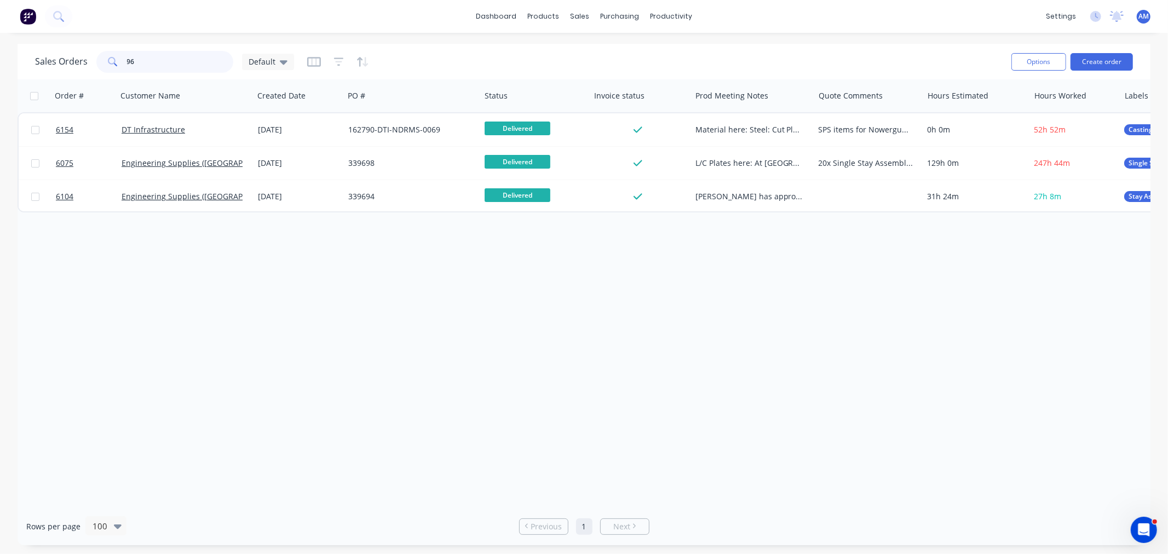
type input "9"
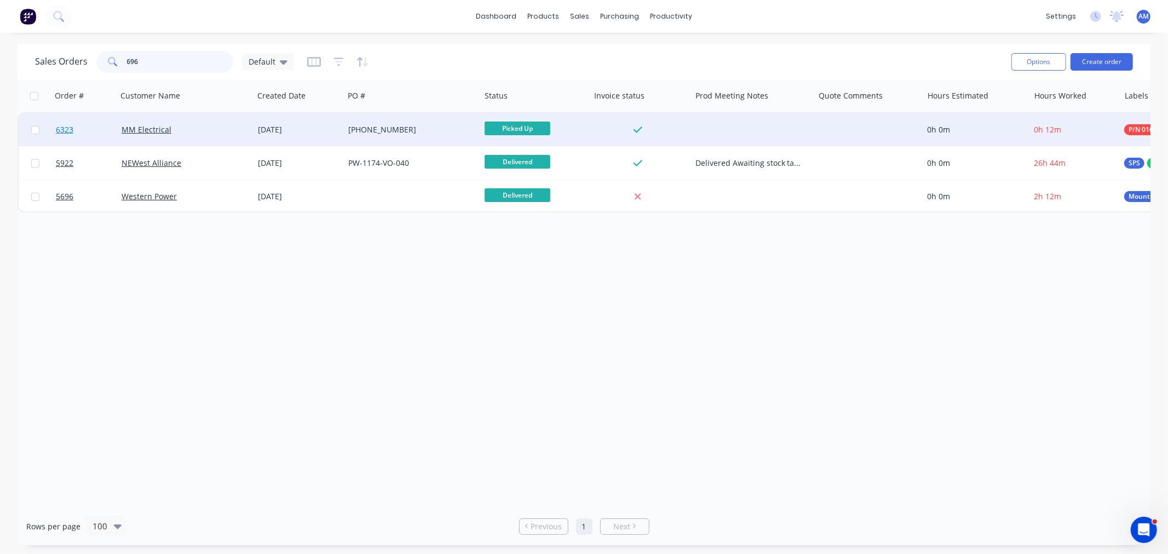
type input "696"
click at [92, 123] on link "6323" at bounding box center [89, 129] width 66 height 33
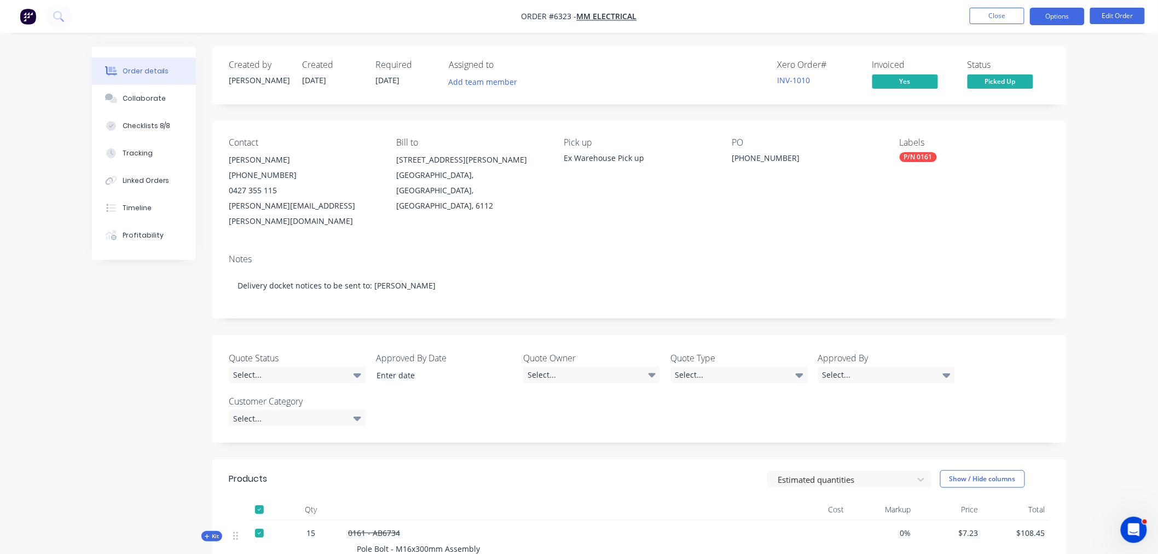
click at [1060, 13] on button "Options" at bounding box center [1057, 17] width 55 height 18
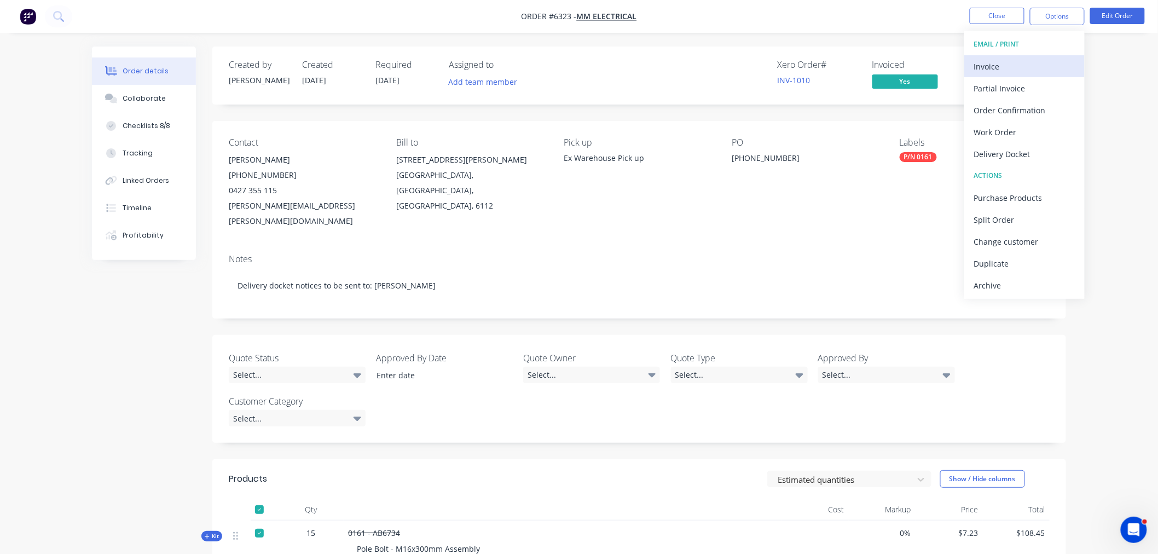
click at [1014, 67] on div "Invoice" at bounding box center [1024, 67] width 101 height 16
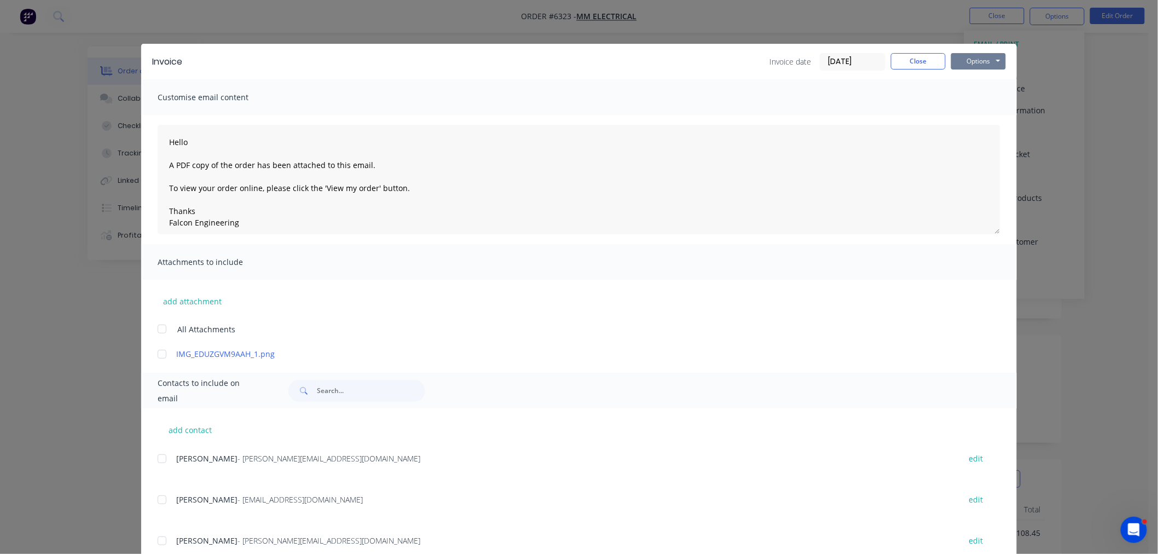
click at [994, 57] on button "Options" at bounding box center [978, 61] width 55 height 16
click at [973, 78] on button "Preview" at bounding box center [986, 81] width 70 height 18
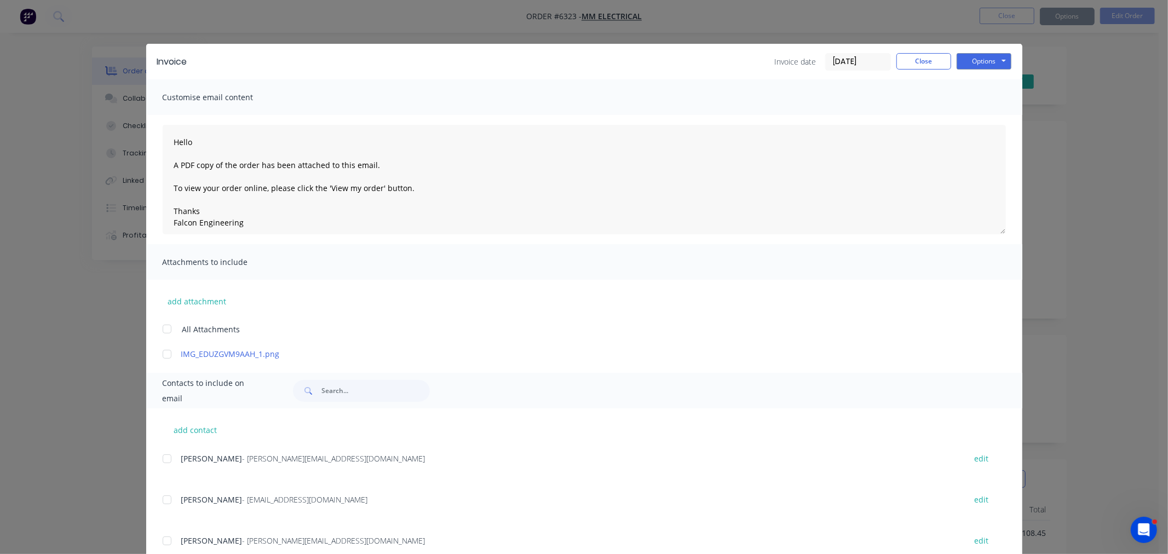
type textarea "Hello A PDF copy of the order has been attached to this email. To view your ord…"
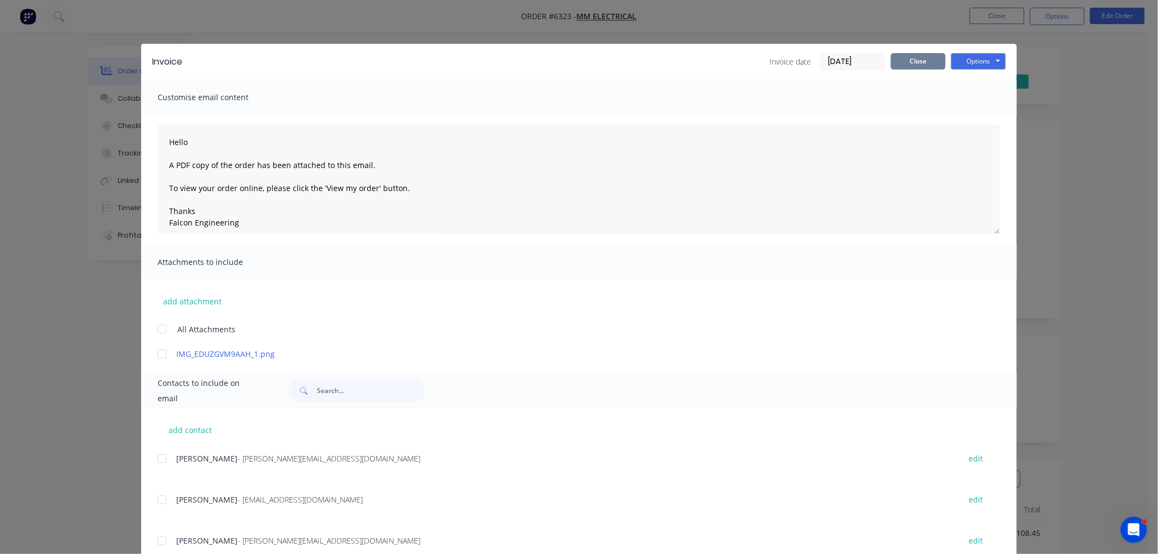
click at [923, 57] on button "Close" at bounding box center [918, 61] width 55 height 16
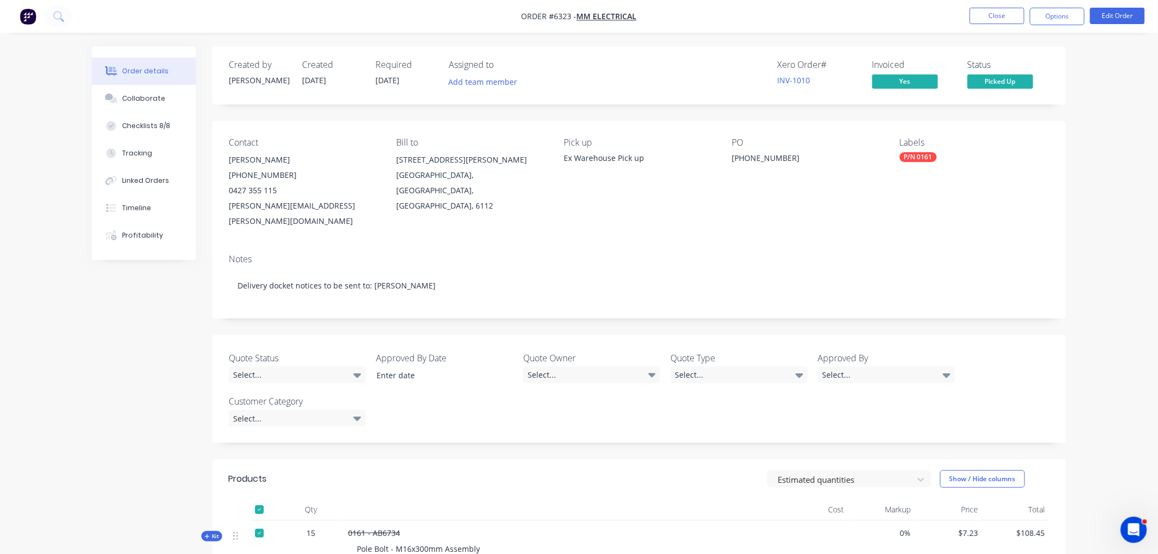
click at [923, 57] on div "Created by Bevan Created 24/09/25 Required 25/09/25 Assigned to Add team member…" at bounding box center [639, 76] width 854 height 58
click at [976, 18] on button "Close" at bounding box center [997, 16] width 55 height 16
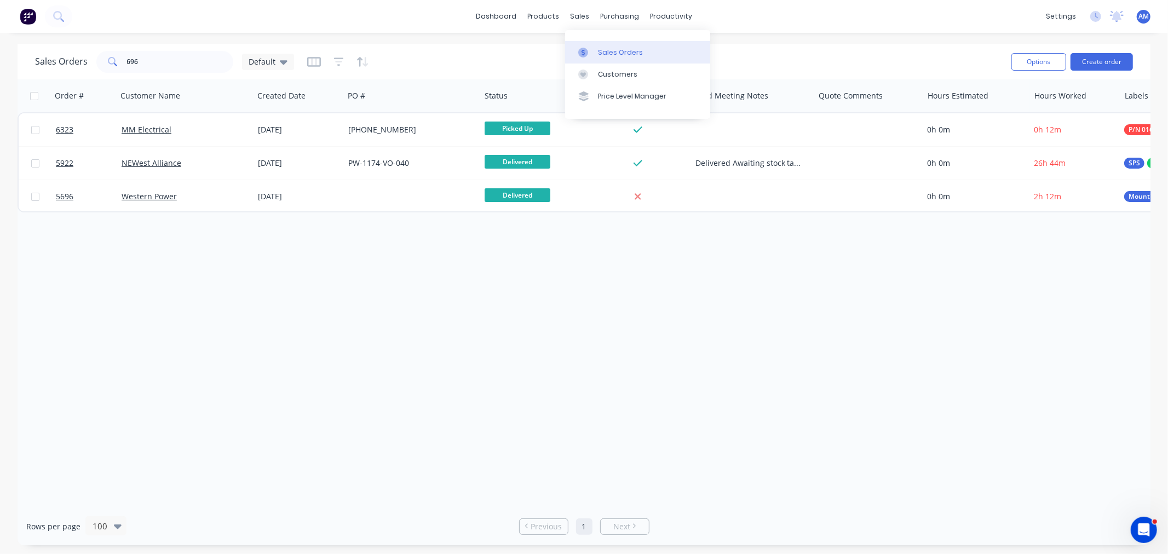
click at [602, 48] on div "Sales Orders" at bounding box center [620, 53] width 45 height 10
drag, startPoint x: 164, startPoint y: 63, endPoint x: 94, endPoint y: 64, distance: 70.1
click at [94, 64] on div "Sales Orders 696 Default" at bounding box center [164, 62] width 259 height 22
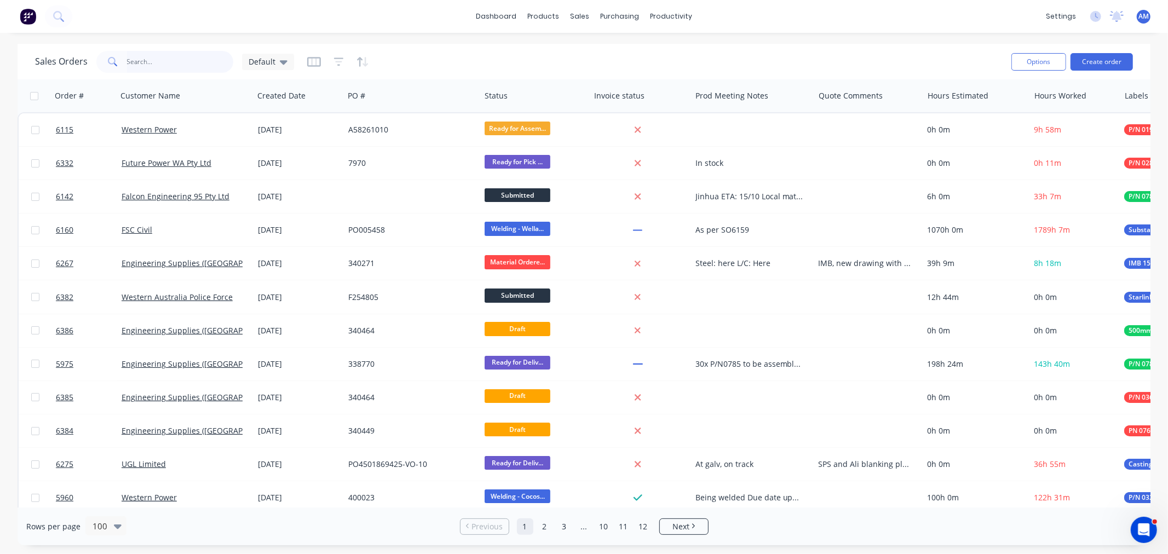
click at [187, 68] on input "text" at bounding box center [180, 62] width 107 height 22
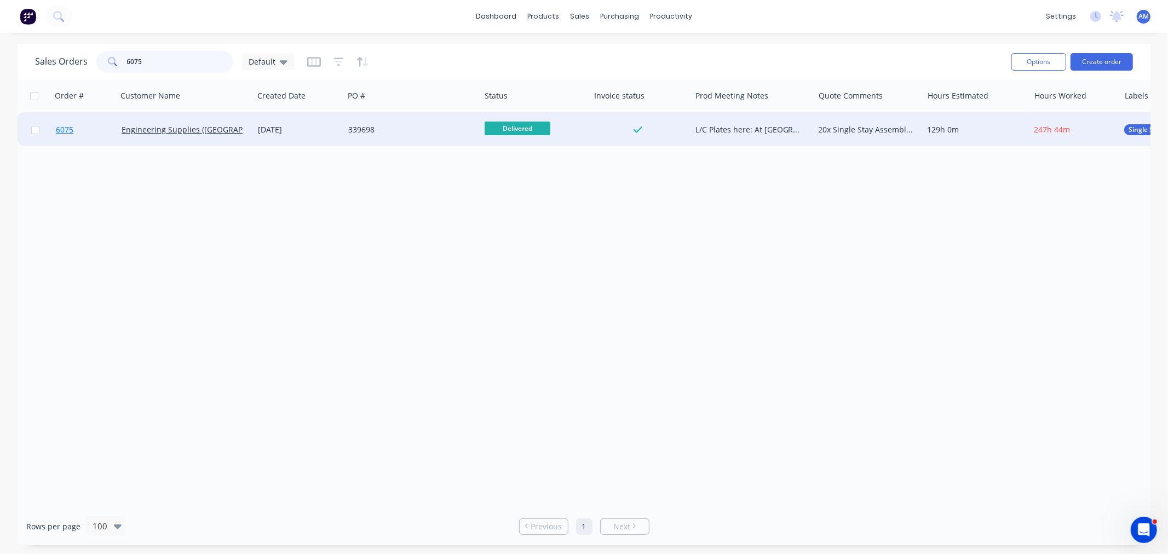
type input "6075"
click at [94, 130] on link "6075" at bounding box center [89, 129] width 66 height 33
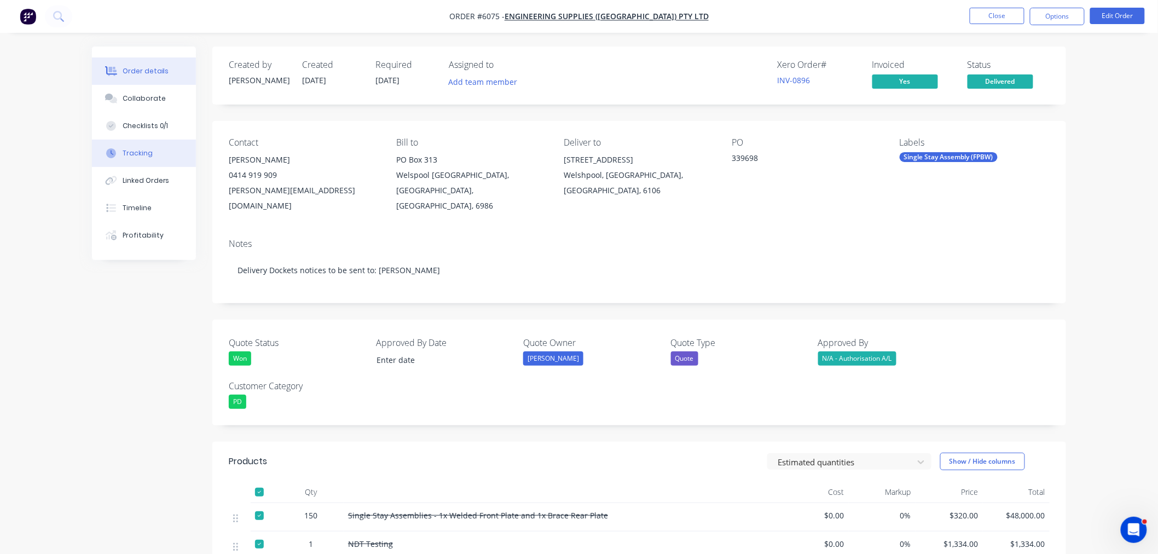
click at [143, 150] on div "Tracking" at bounding box center [138, 153] width 30 height 10
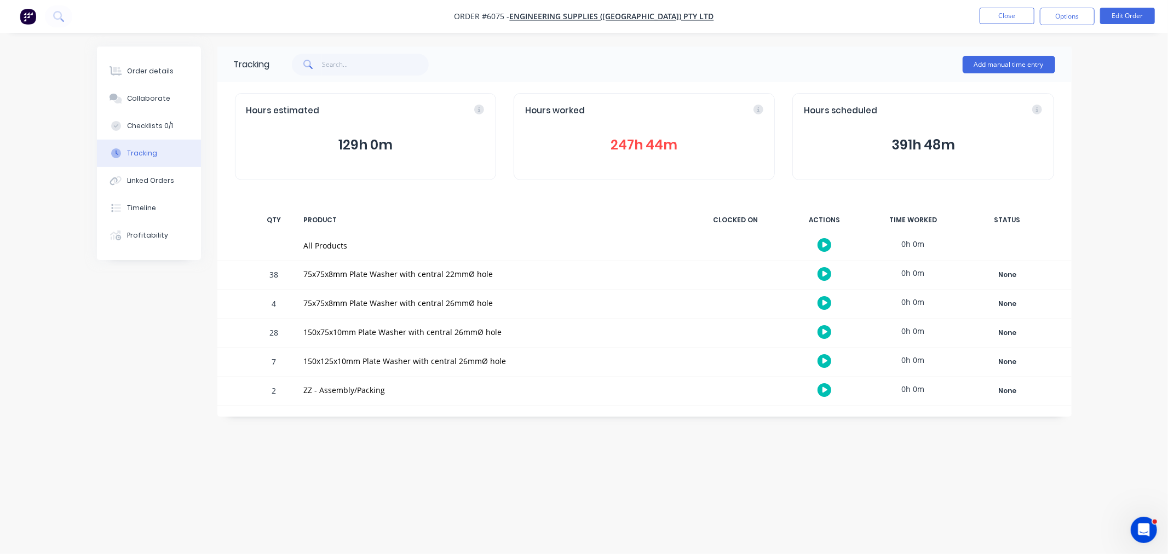
click at [638, 144] on button "247h 44m" at bounding box center [644, 145] width 238 height 21
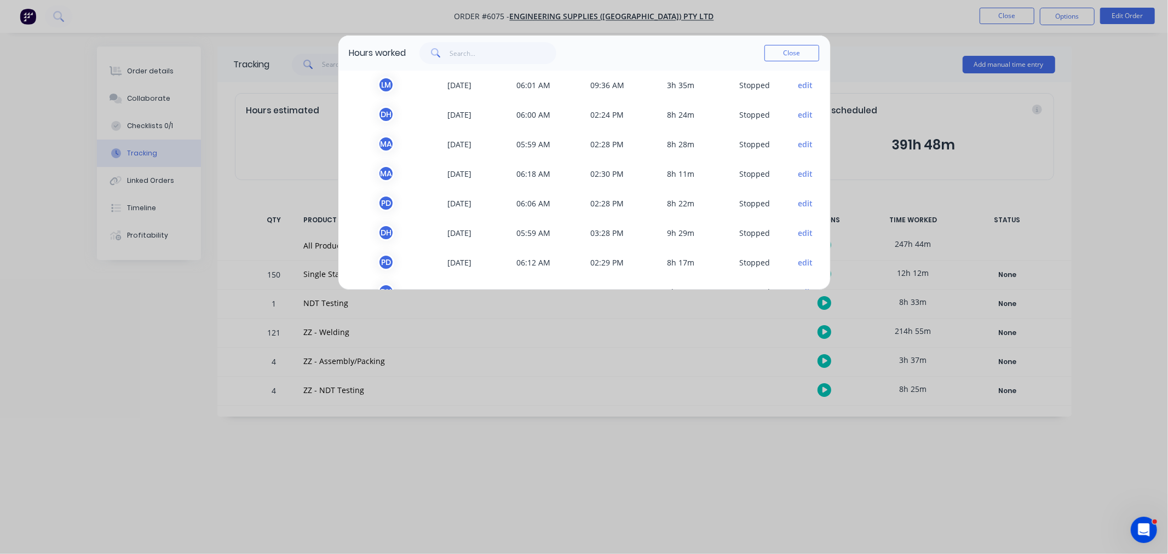
scroll to position [243, 0]
click at [805, 52] on button "Close" at bounding box center [791, 53] width 55 height 16
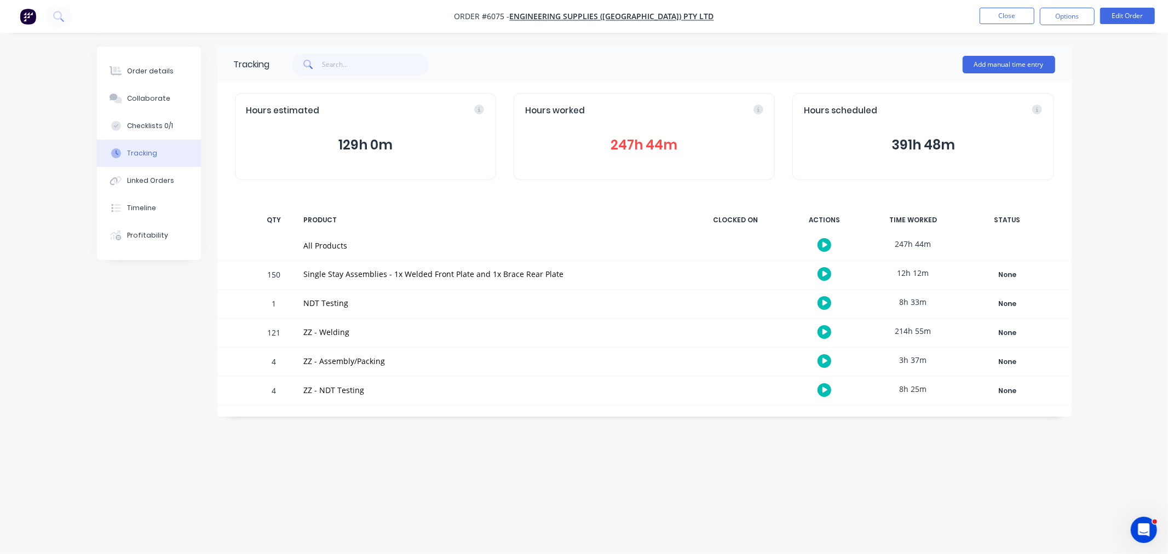
click at [661, 148] on button "247h 44m" at bounding box center [644, 145] width 238 height 21
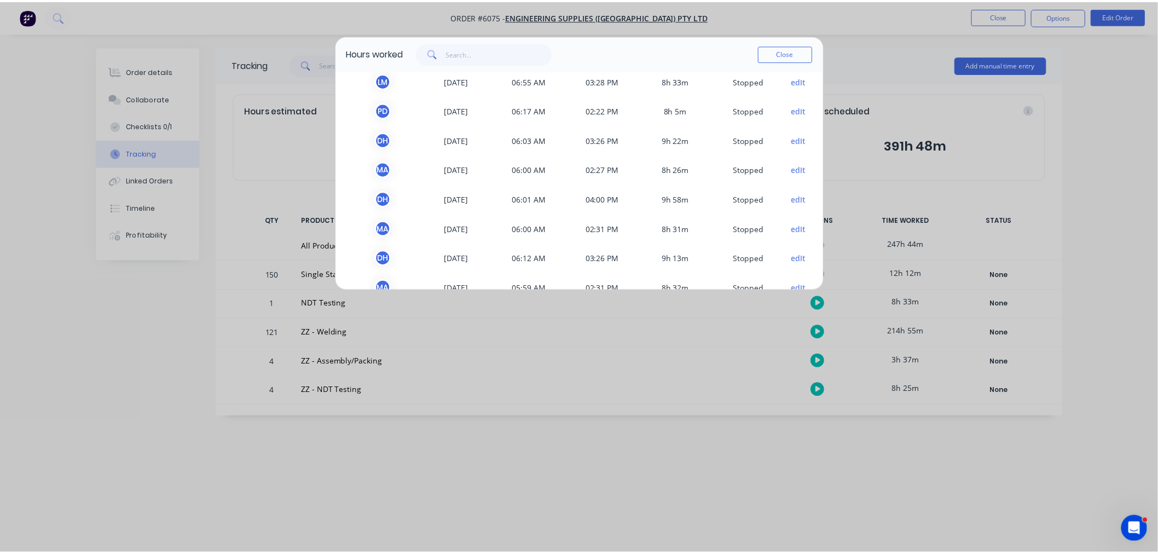
scroll to position [707, 0]
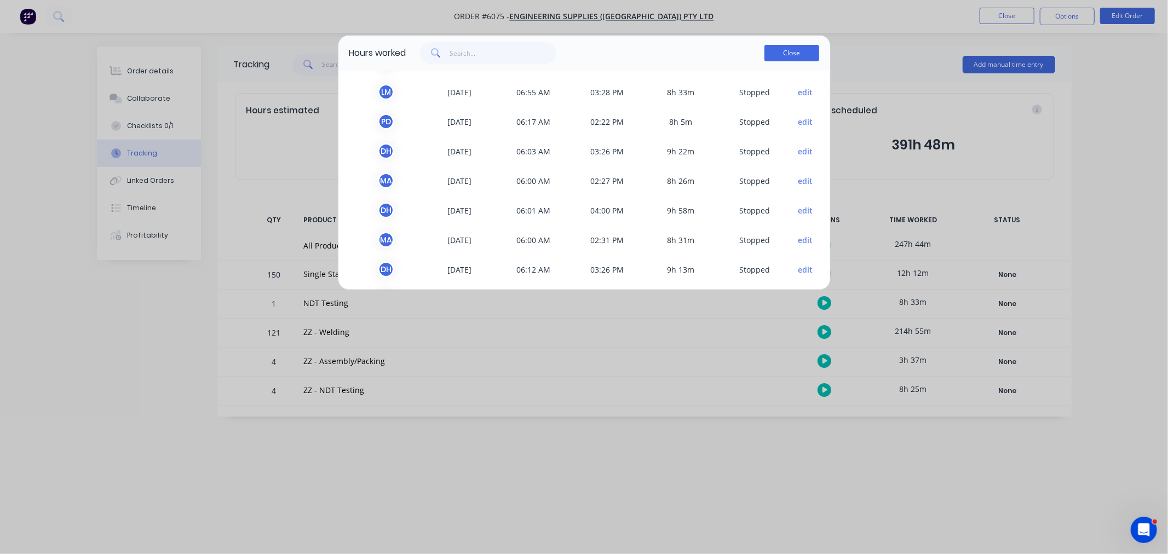
click at [802, 53] on button "Close" at bounding box center [791, 53] width 55 height 16
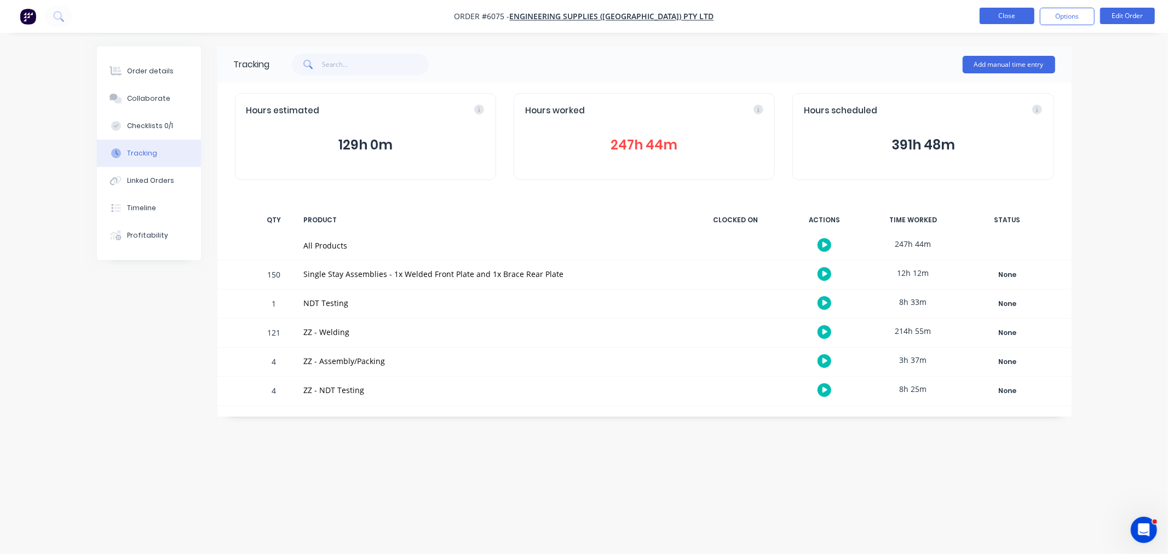
click at [995, 19] on button "Close" at bounding box center [1006, 16] width 55 height 16
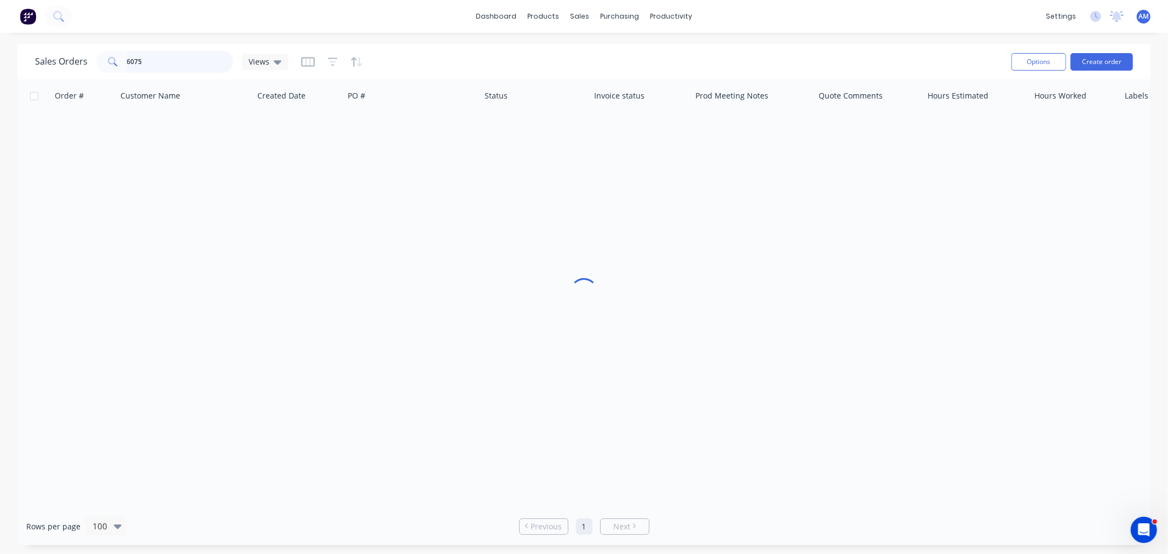
click at [158, 66] on input "6075" at bounding box center [180, 62] width 107 height 22
drag, startPoint x: 163, startPoint y: 58, endPoint x: 81, endPoint y: 66, distance: 81.9
click at [81, 66] on div "Sales Orders 6075 Views" at bounding box center [161, 62] width 253 height 22
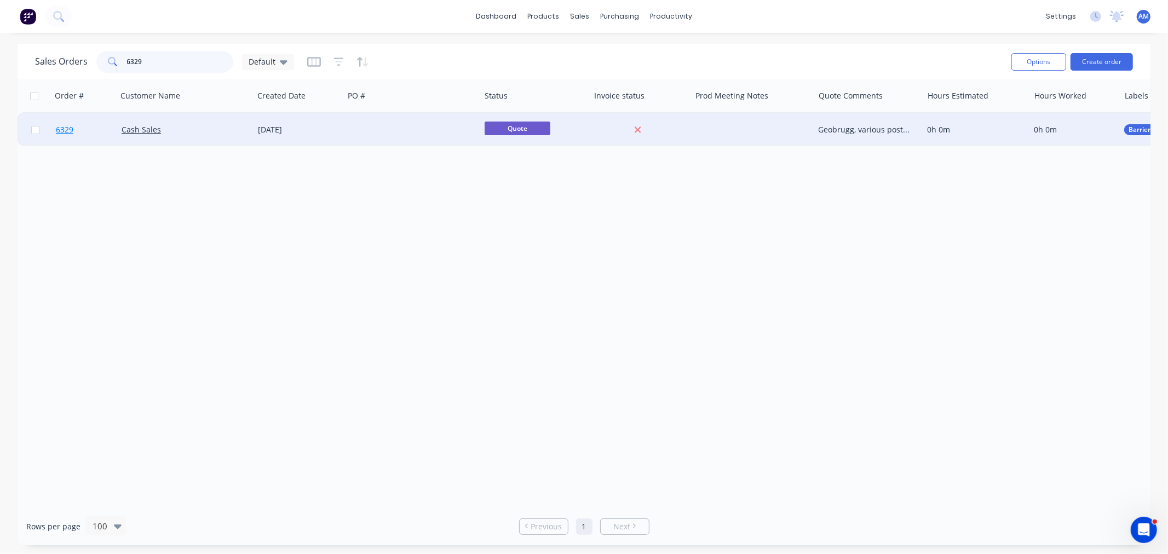
type input "6329"
click at [102, 126] on link "6329" at bounding box center [89, 129] width 66 height 33
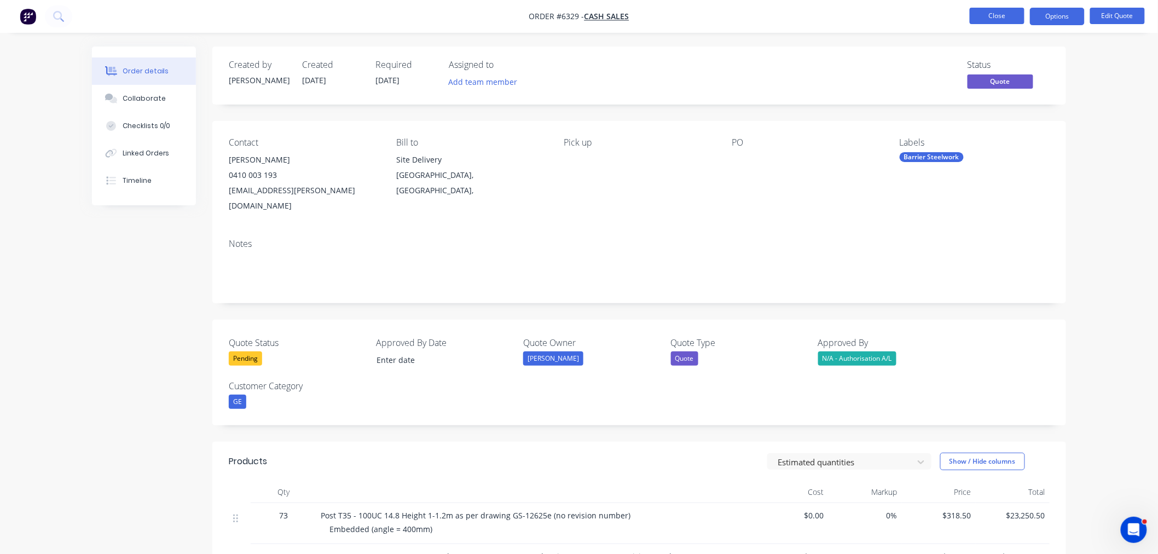
click at [993, 16] on button "Close" at bounding box center [997, 16] width 55 height 16
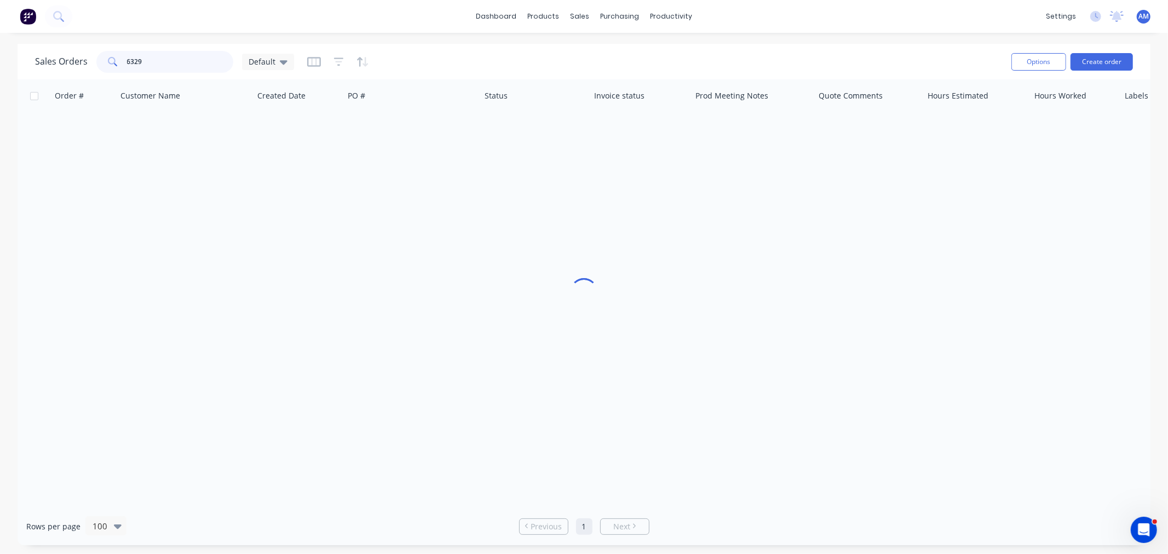
click at [150, 57] on input "6329" at bounding box center [180, 62] width 107 height 22
drag, startPoint x: 164, startPoint y: 63, endPoint x: 96, endPoint y: 61, distance: 68.4
click at [96, 61] on div "6329" at bounding box center [164, 62] width 137 height 22
type input "6031"
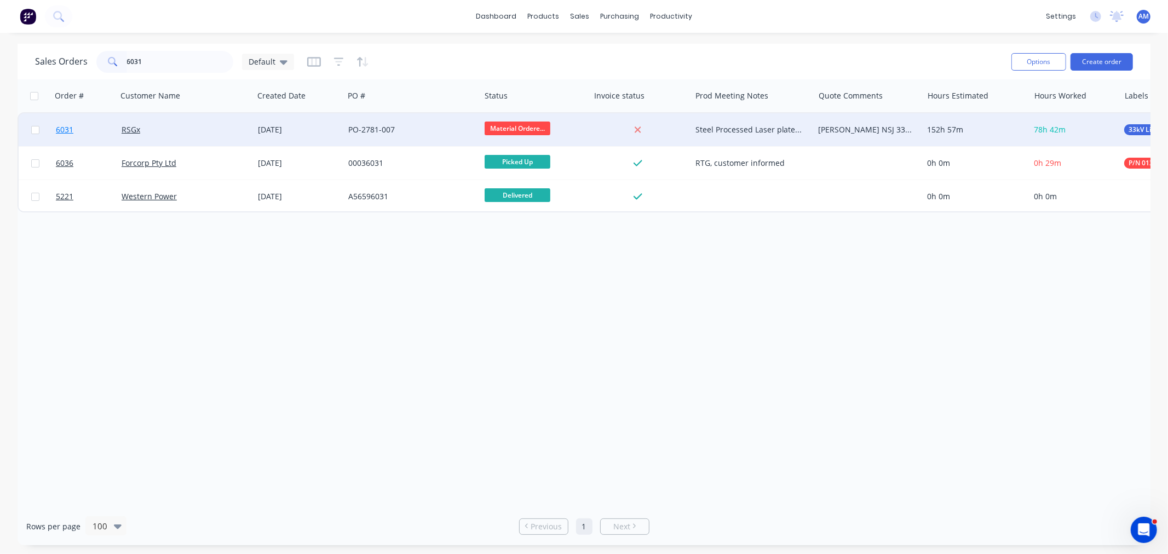
click at [96, 132] on link "6031" at bounding box center [89, 129] width 66 height 33
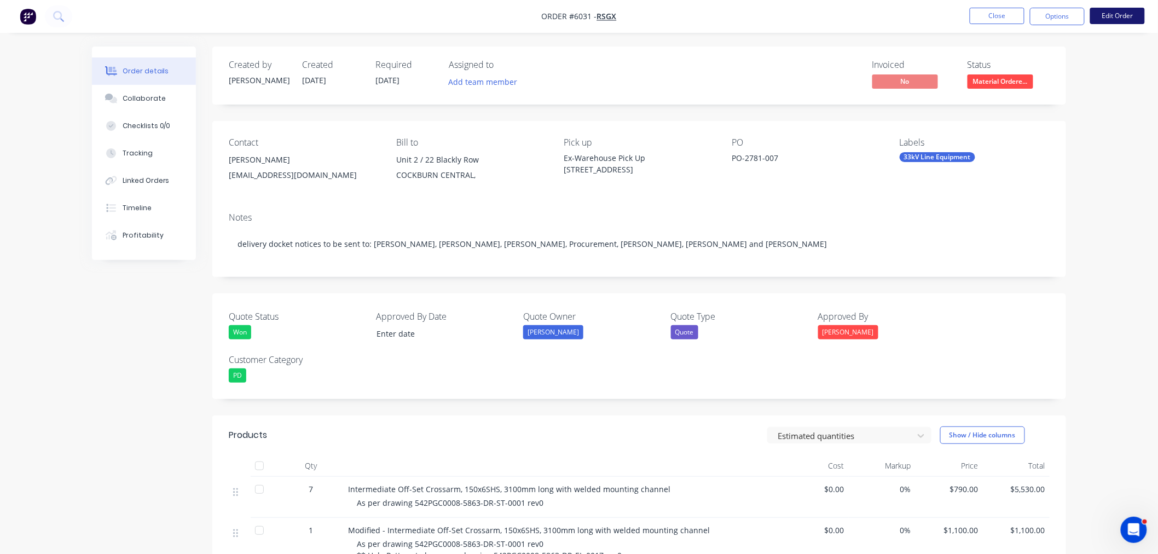
click at [1124, 9] on button "Edit Order" at bounding box center [1117, 16] width 55 height 16
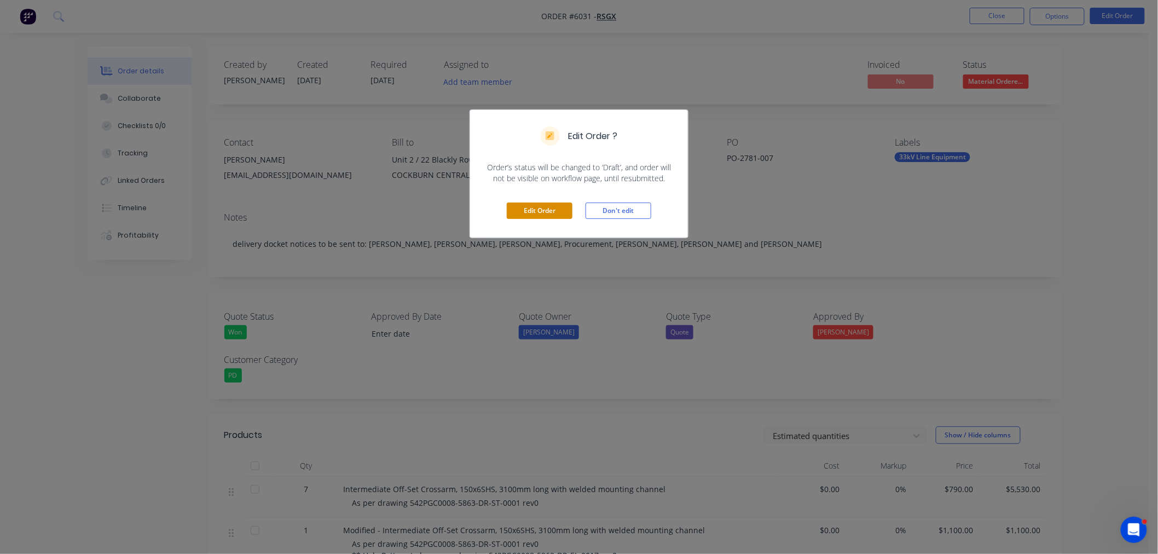
click at [539, 206] on button "Edit Order" at bounding box center [540, 211] width 66 height 16
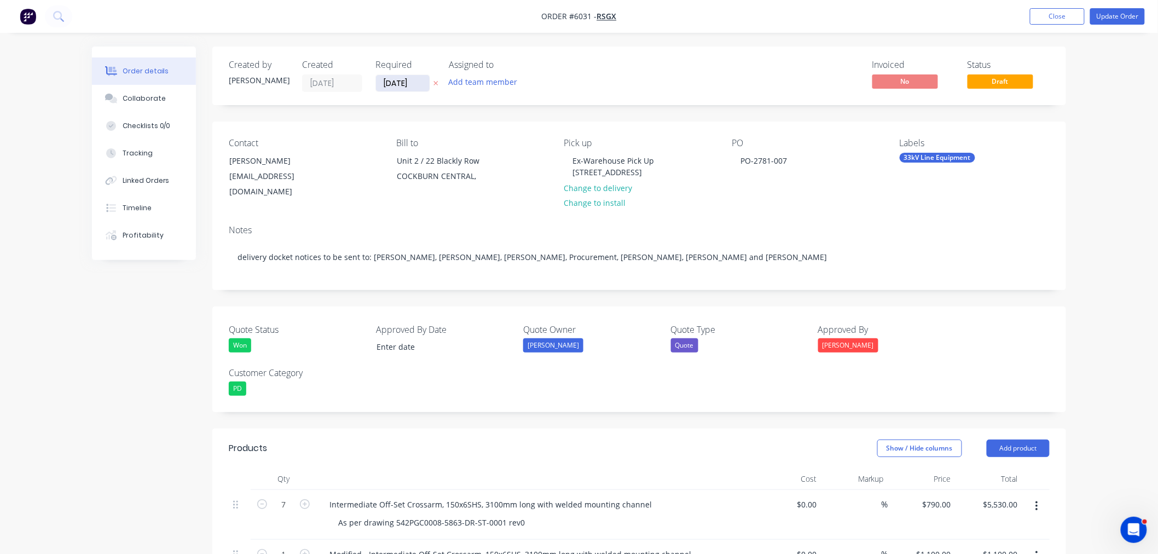
click at [398, 80] on input "10/10/25" at bounding box center [403, 83] width 54 height 16
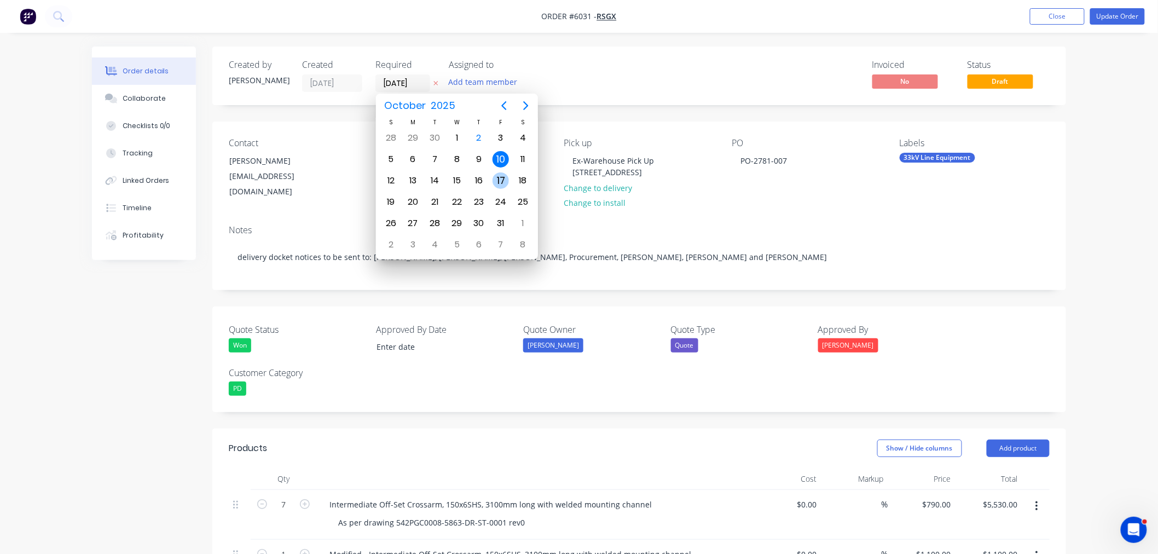
click at [505, 178] on div "17" at bounding box center [501, 180] width 16 height 16
type input "17/10/25"
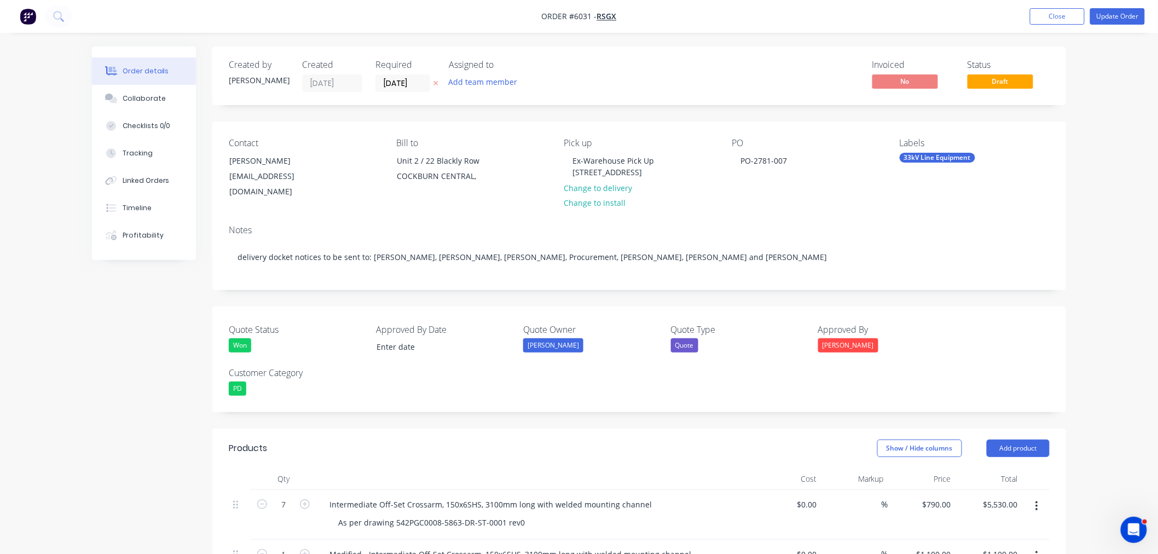
click at [1121, 7] on nav "Order #6031 - RSGx Add product Close Update Order" at bounding box center [579, 16] width 1158 height 33
click at [1120, 15] on button "Update Order" at bounding box center [1117, 16] width 55 height 16
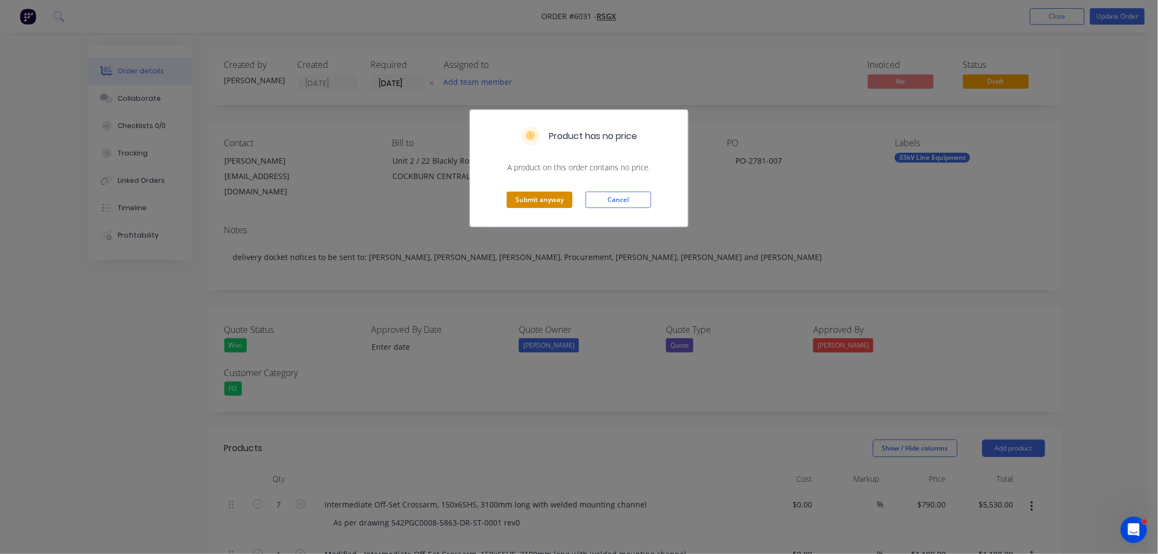
click at [533, 206] on button "Submit anyway" at bounding box center [540, 200] width 66 height 16
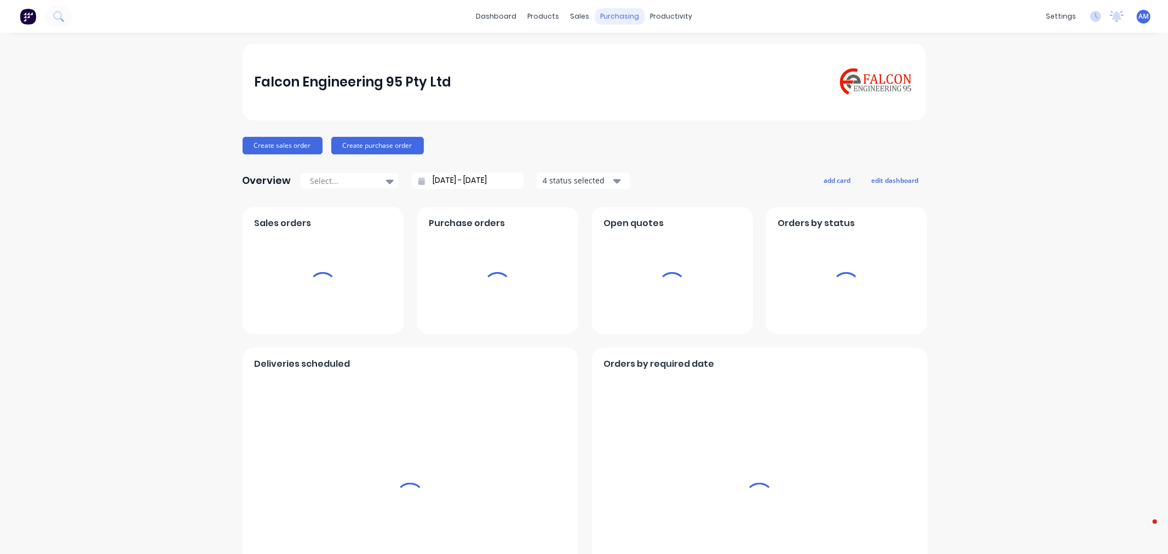
click at [611, 14] on div "purchasing" at bounding box center [620, 16] width 50 height 16
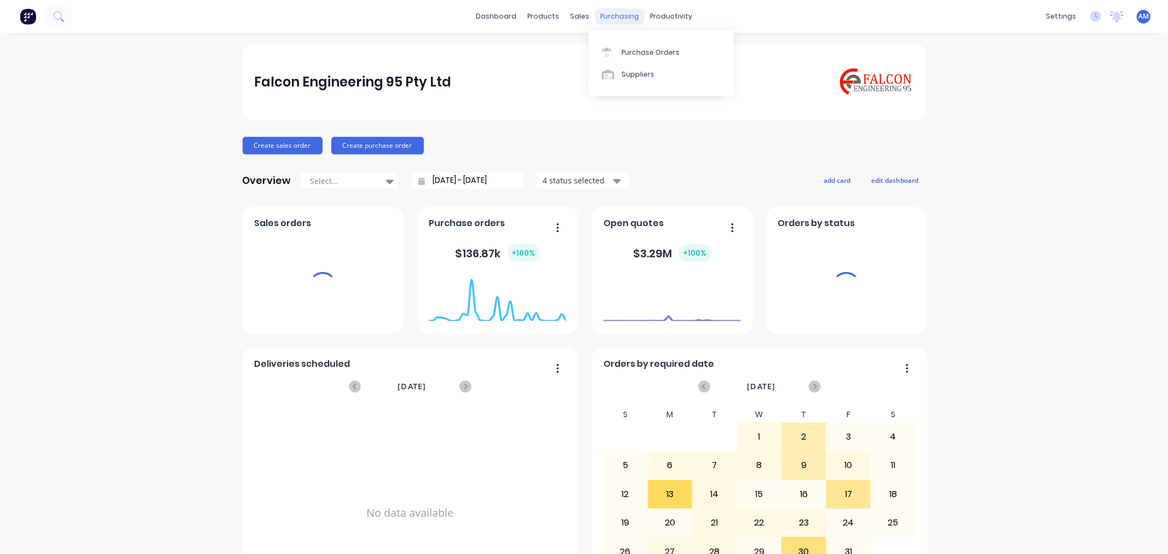
click at [611, 15] on div "purchasing" at bounding box center [620, 16] width 50 height 16
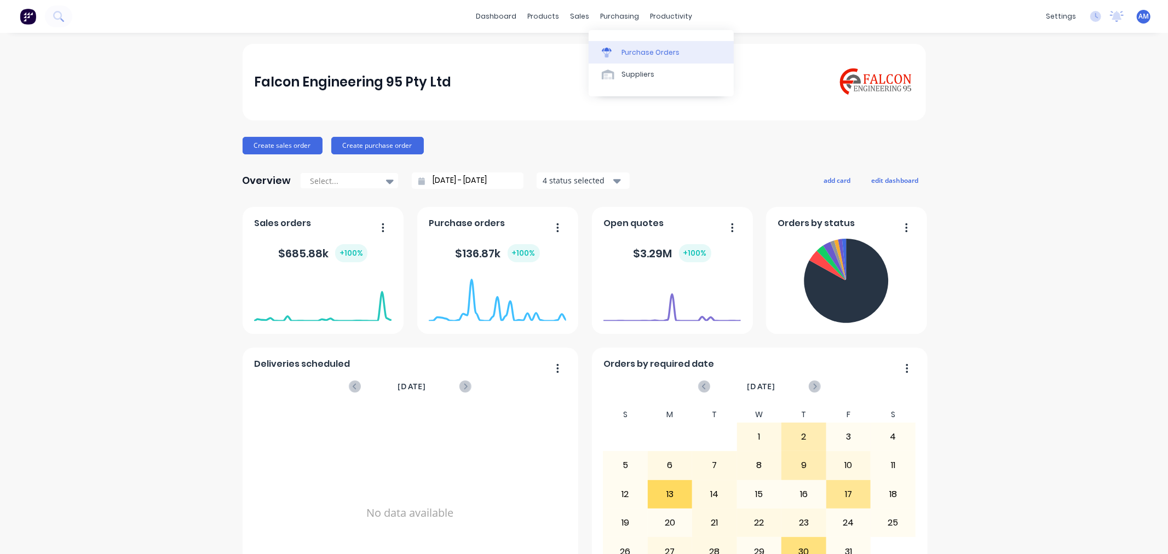
click at [615, 45] on link "Purchase Orders" at bounding box center [660, 52] width 145 height 22
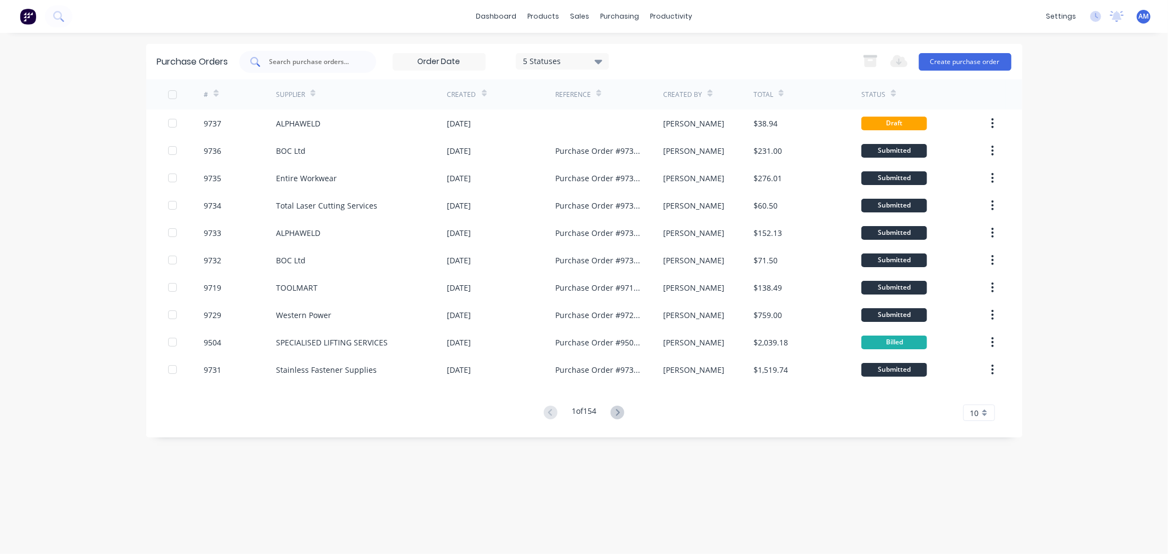
click at [299, 56] on input "text" at bounding box center [313, 61] width 91 height 11
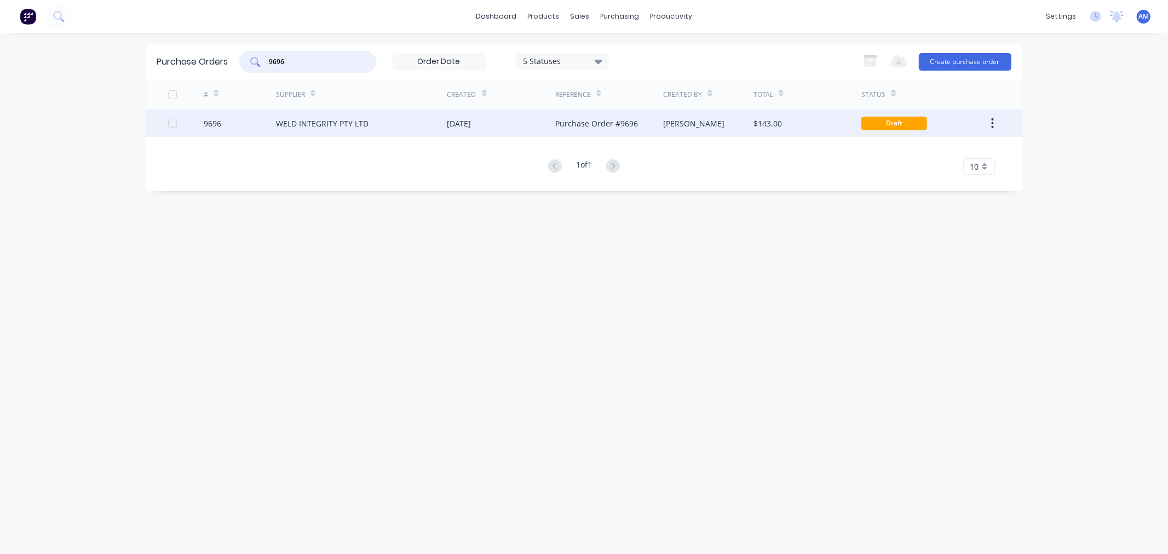
type input "9696"
click at [239, 120] on div "9696" at bounding box center [240, 122] width 72 height 27
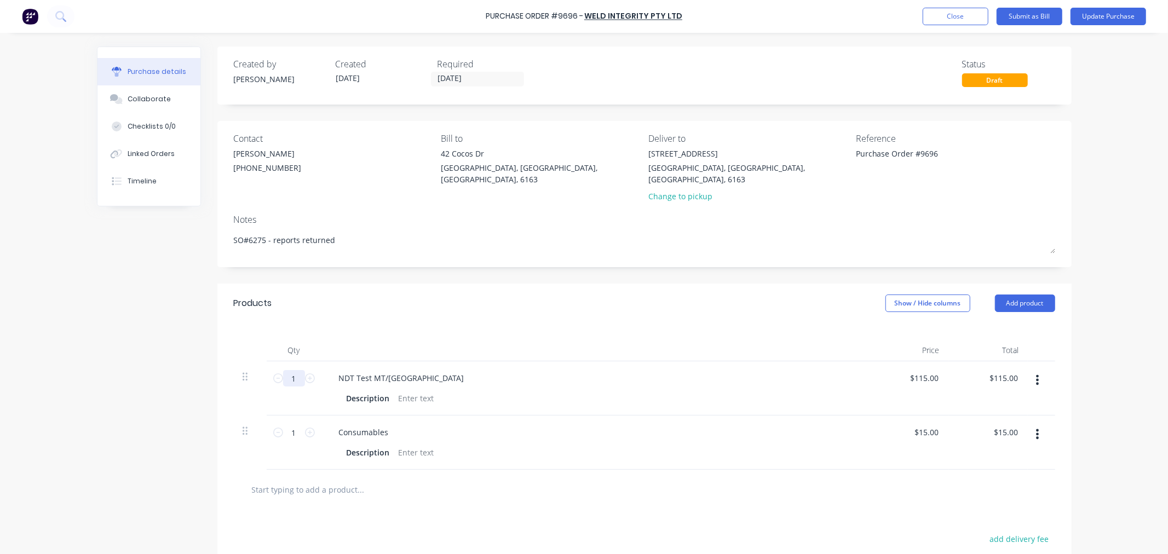
click at [290, 370] on input "1" at bounding box center [294, 378] width 22 height 16
type textarea "x"
type input "2"
type input "$230.00"
type textarea "x"
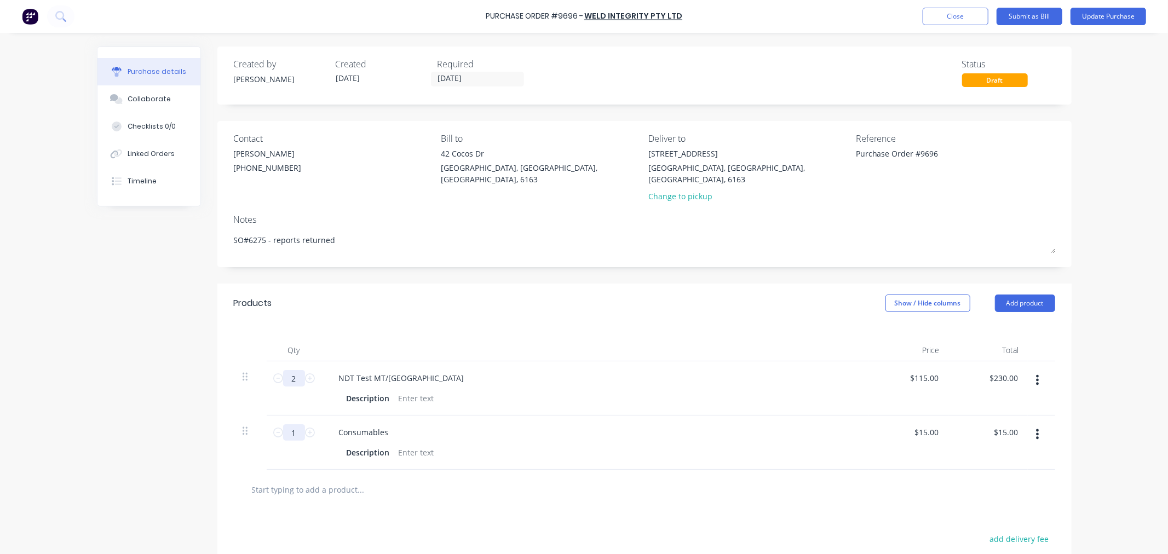
type input "2."
type textarea "x"
type input "2.2"
type input "$253.00"
type textarea "x"
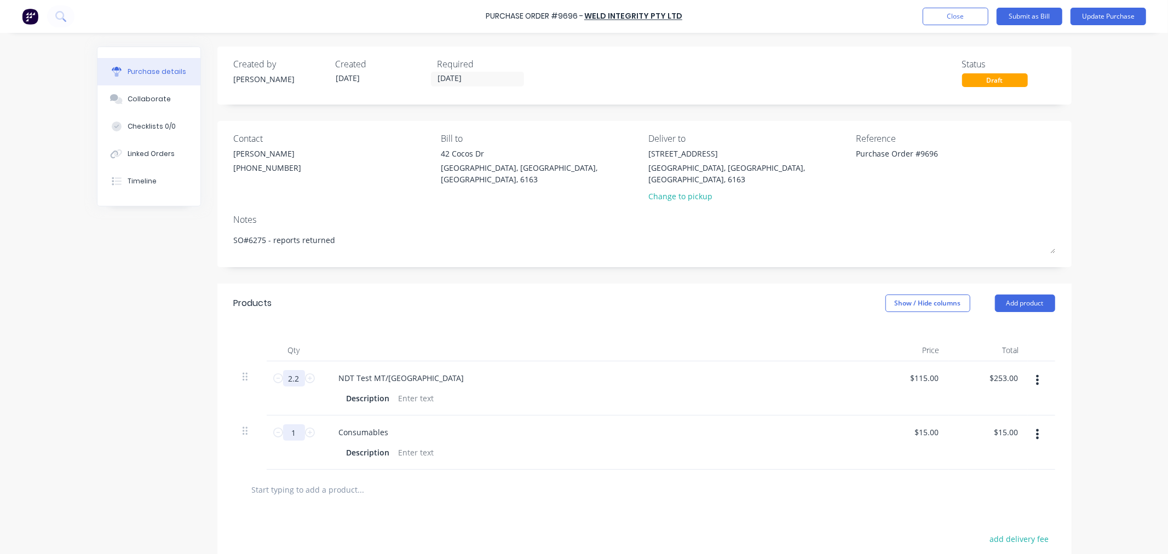
type input "2.25"
type input "$258.75"
type textarea "x"
type input "2.25"
click at [286, 424] on input "1" at bounding box center [294, 432] width 22 height 16
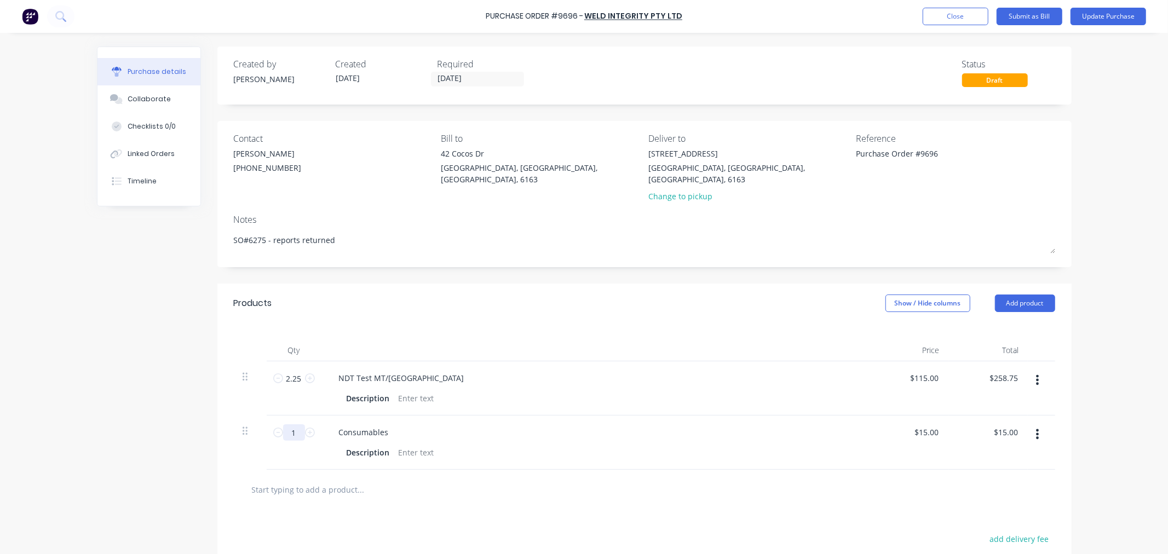
type textarea "x"
type input "2"
type input "$30.00"
type textarea "x"
type input "2"
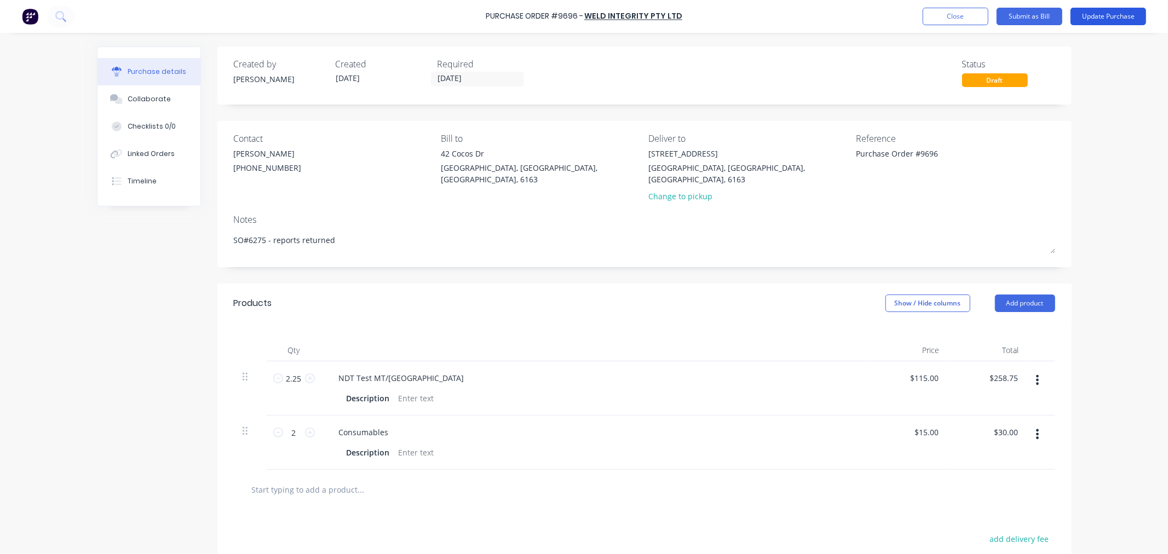
click at [1097, 14] on button "Update Purchase" at bounding box center [1108, 17] width 76 height 18
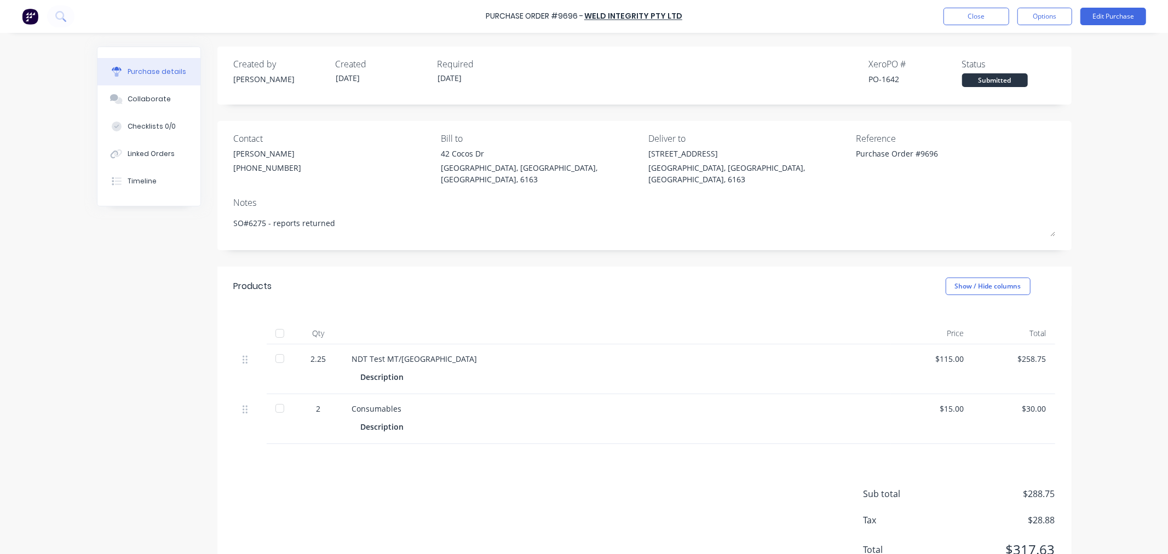
click at [271, 322] on div at bounding box center [280, 333] width 22 height 22
click at [1046, 10] on button "Options" at bounding box center [1044, 17] width 55 height 18
click at [1020, 68] on div "Convert to Bill" at bounding box center [1020, 67] width 84 height 16
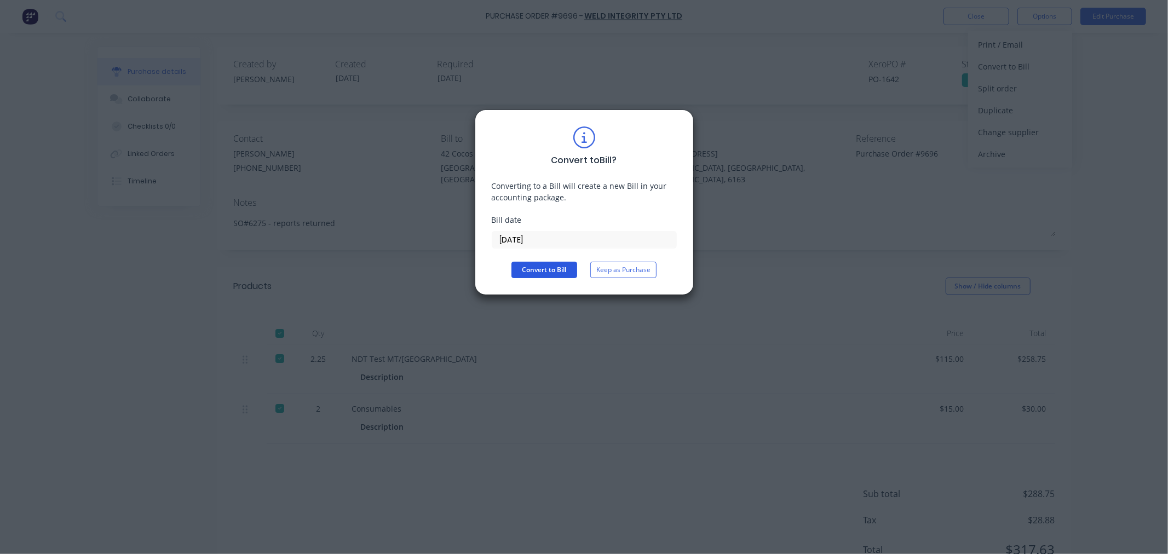
click at [540, 272] on button "Convert to Bill" at bounding box center [544, 270] width 66 height 16
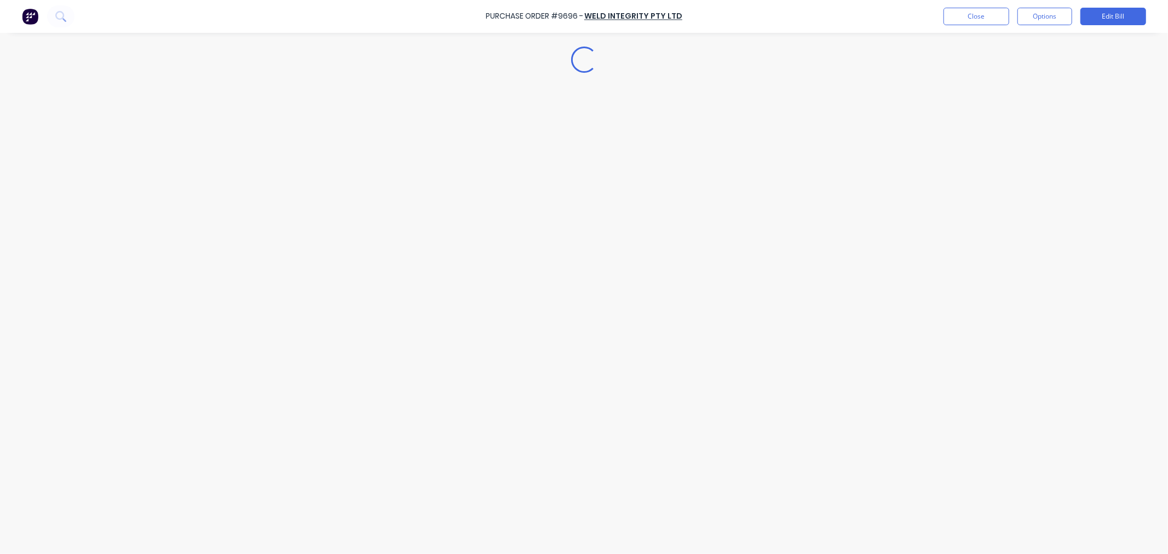
type textarea "x"
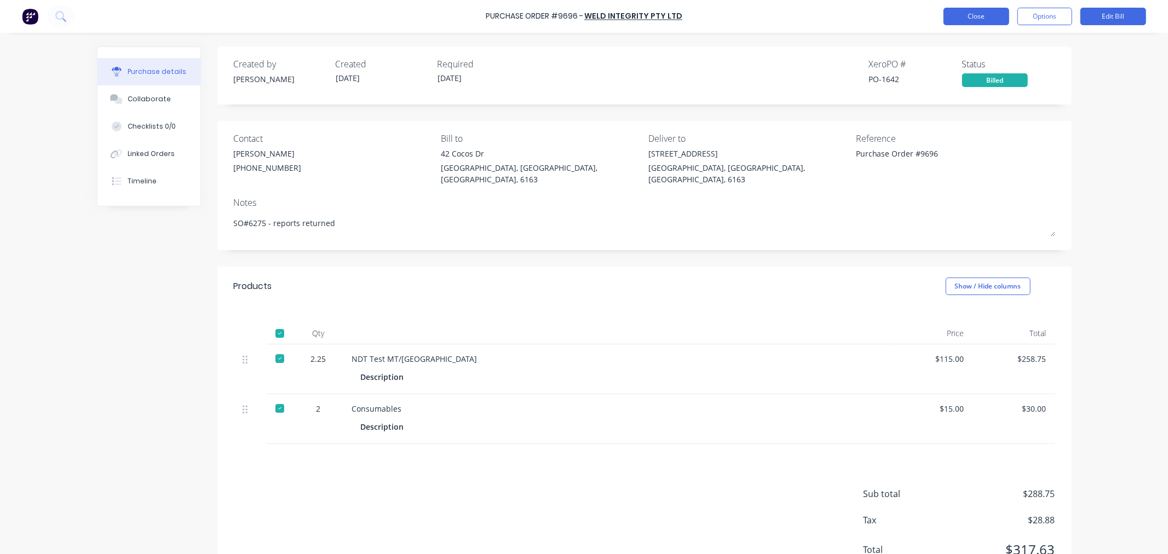
click at [953, 13] on button "Close" at bounding box center [976, 17] width 66 height 18
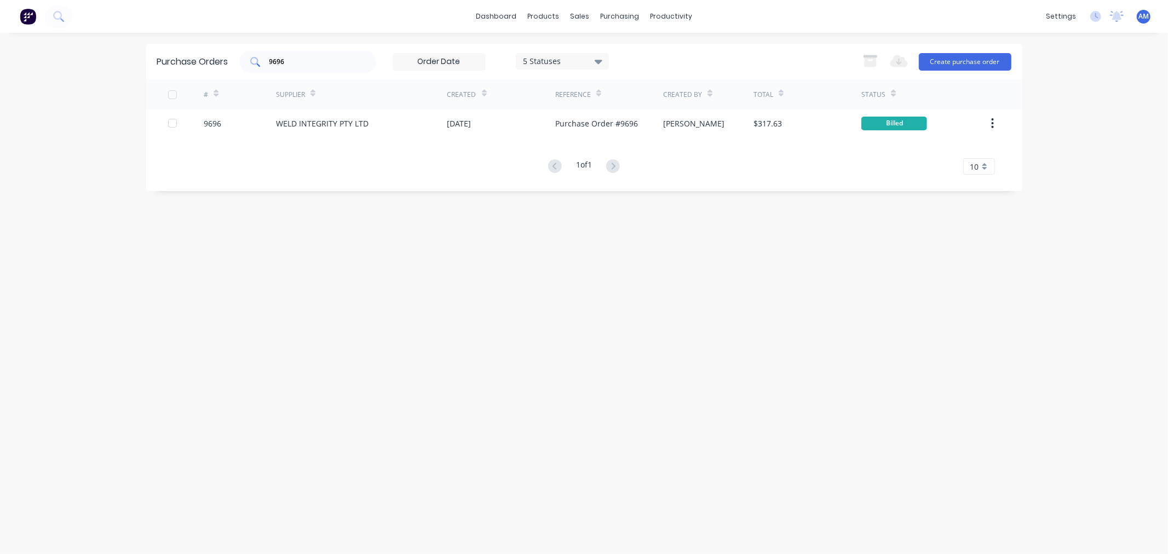
click at [304, 67] on input "9696" at bounding box center [313, 61] width 91 height 11
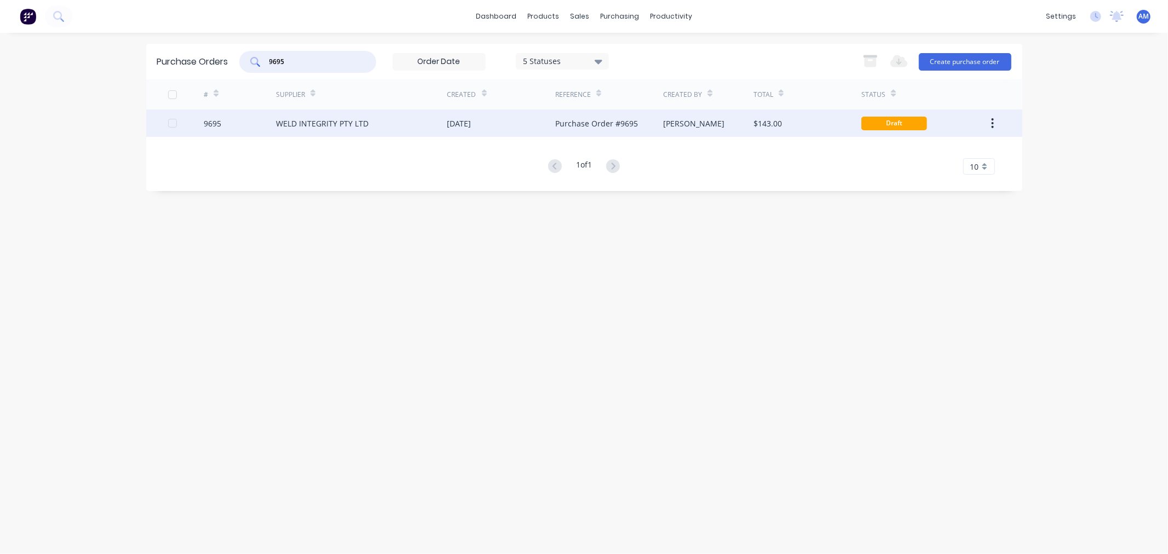
type input "9695"
click at [226, 116] on div "9695" at bounding box center [240, 122] width 72 height 27
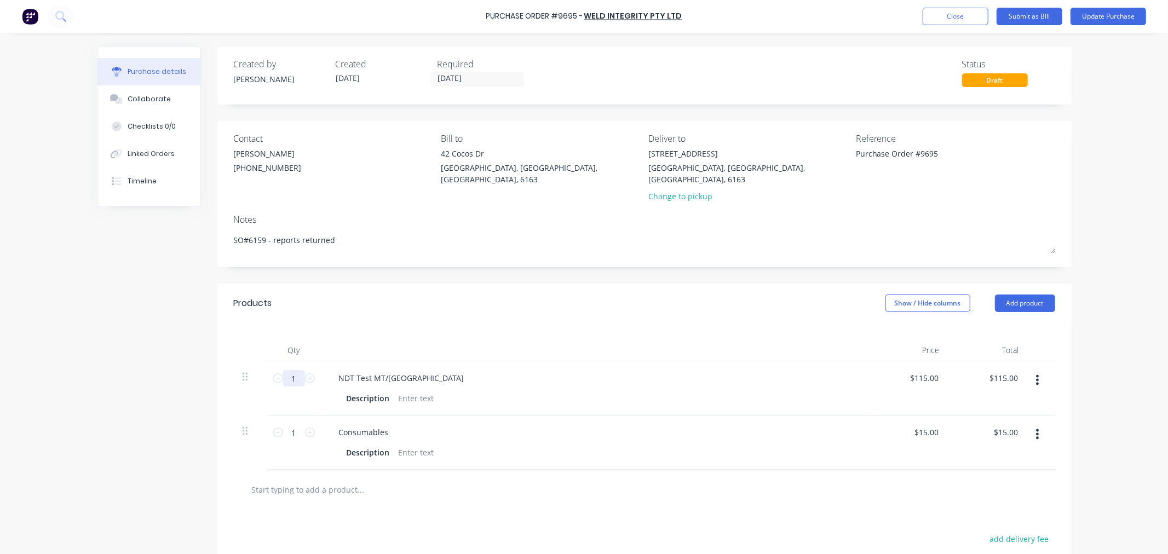
click at [289, 370] on input "1" at bounding box center [294, 378] width 22 height 16
type textarea "x"
type input "1."
type textarea "x"
type input "1"
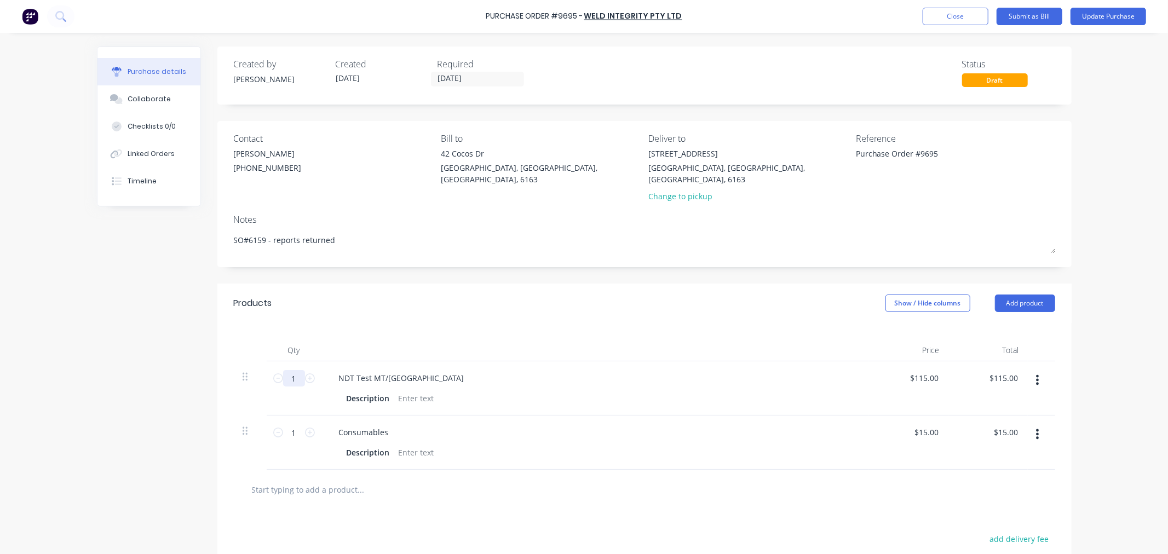
type textarea "x"
type input "15"
type input "$1,725.00"
type textarea "x"
type input "1"
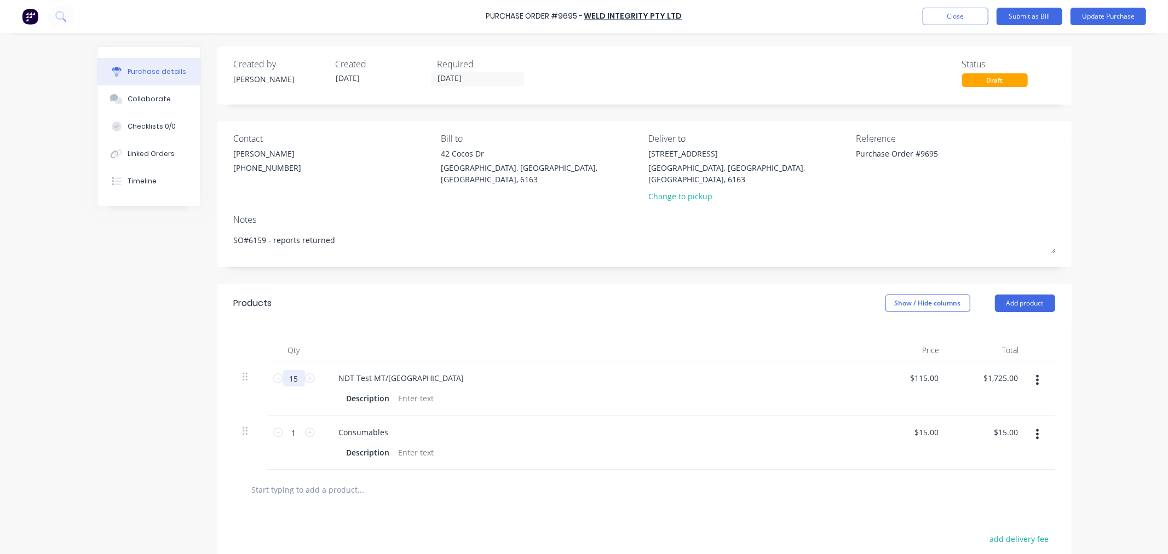
type input "$115.00"
type textarea "x"
type input "."
type textarea "x"
type input ".5"
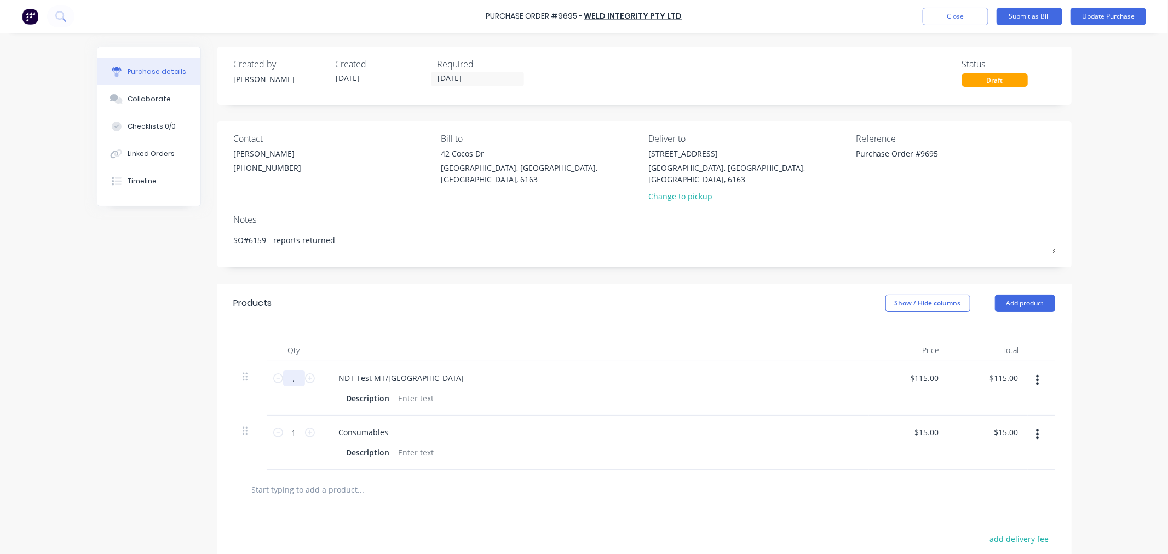
type input "$57.50"
type textarea "x"
type input "0.5"
type textarea "x"
type input "0."
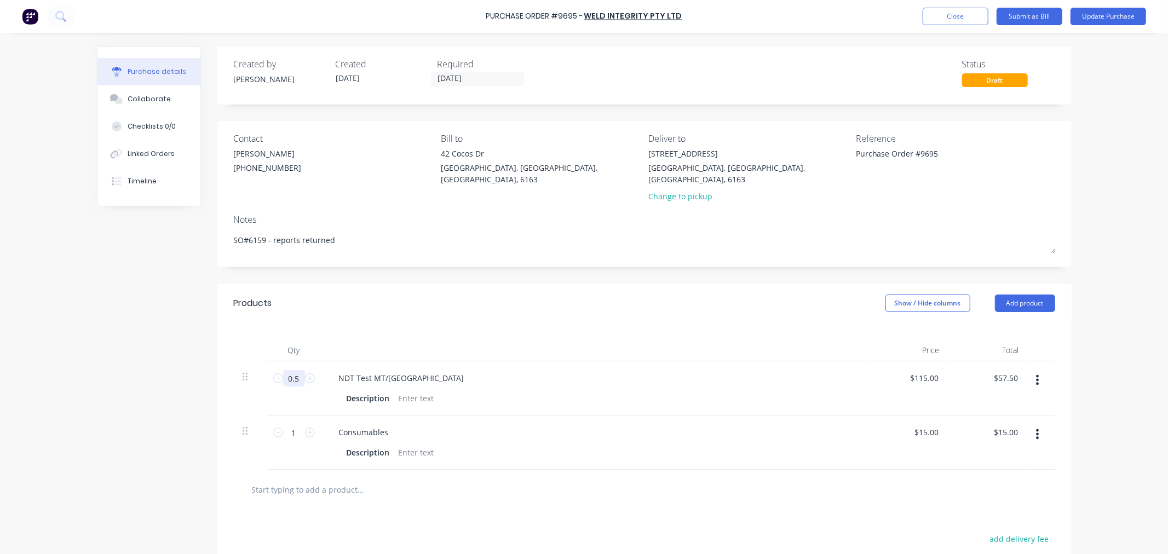
type input "$0.00"
type textarea "x"
type input "0"
type textarea "x"
type input "1"
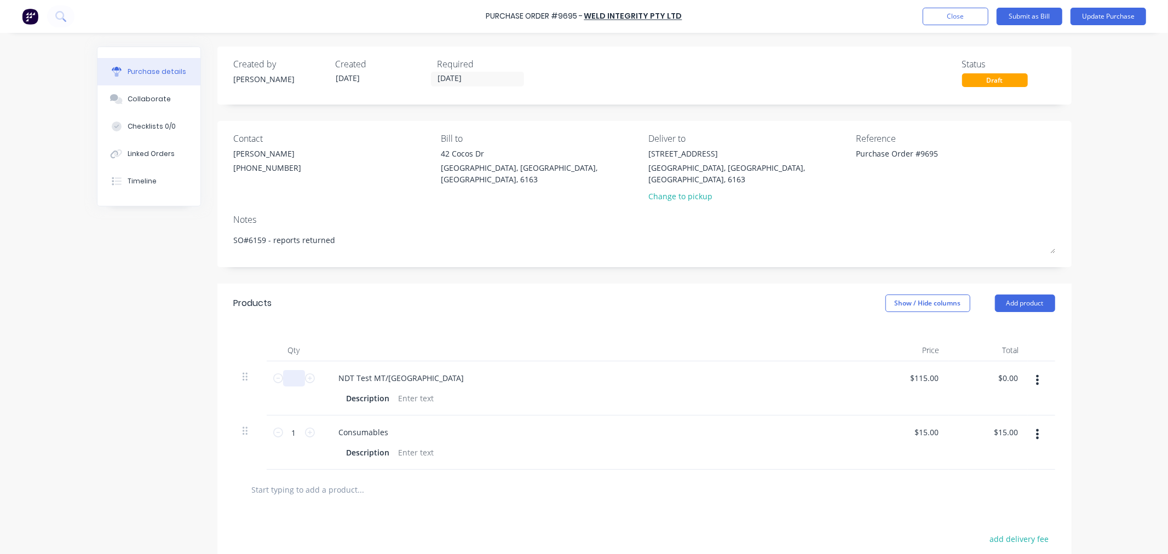
type input "$115.00"
type textarea "x"
type input "1."
type textarea "x"
type input "1.5"
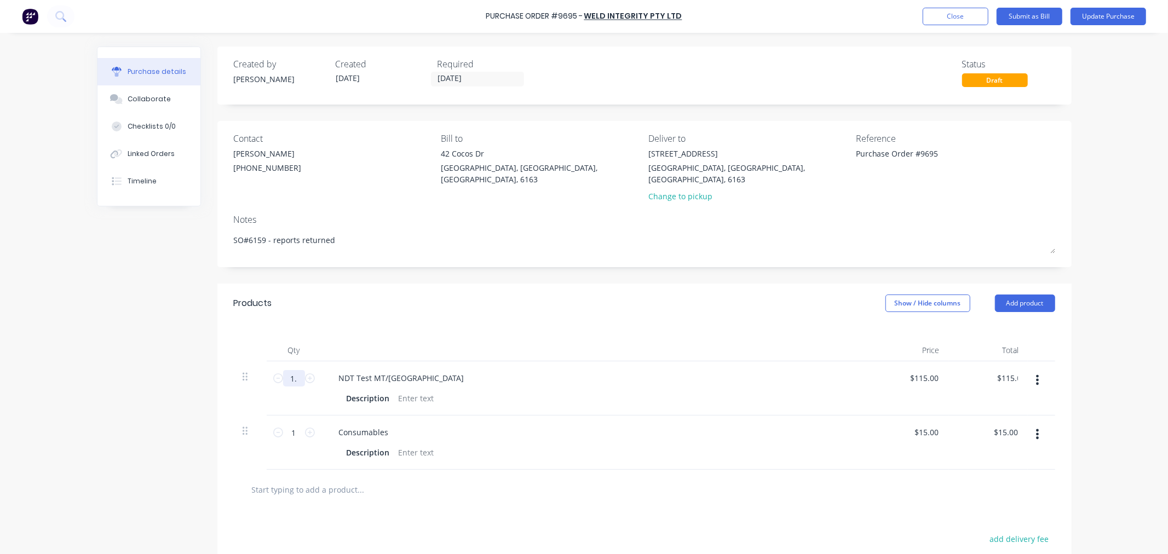
type input "$172.50"
type textarea "x"
type input "1.5"
click at [289, 424] on input "1" at bounding box center [294, 432] width 22 height 16
type textarea "x"
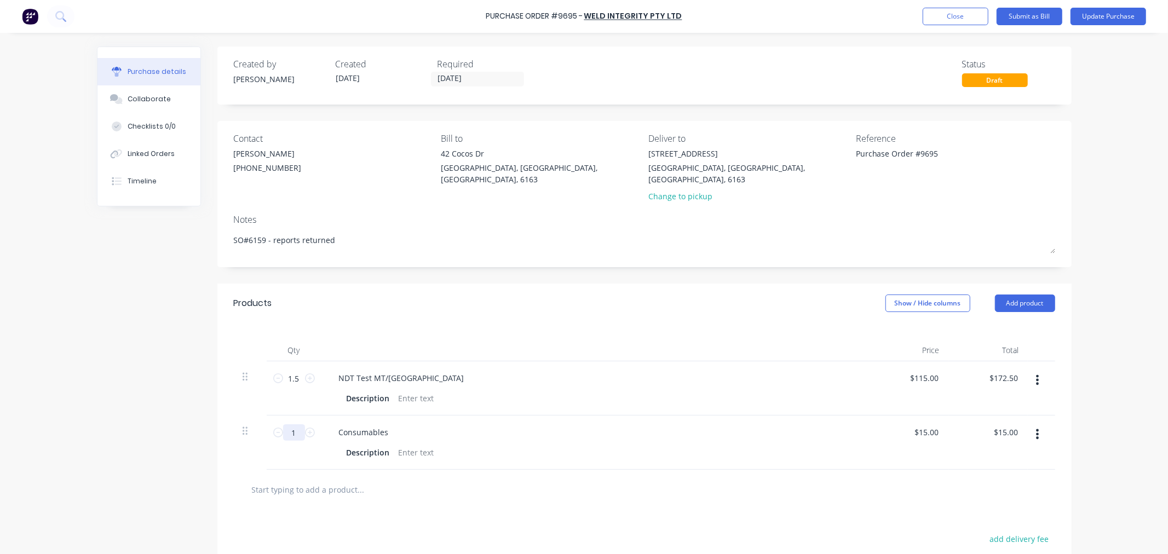
type input "2"
type input "$30.00"
type textarea "x"
type input "2"
click at [1113, 17] on button "Update Purchase" at bounding box center [1108, 17] width 76 height 18
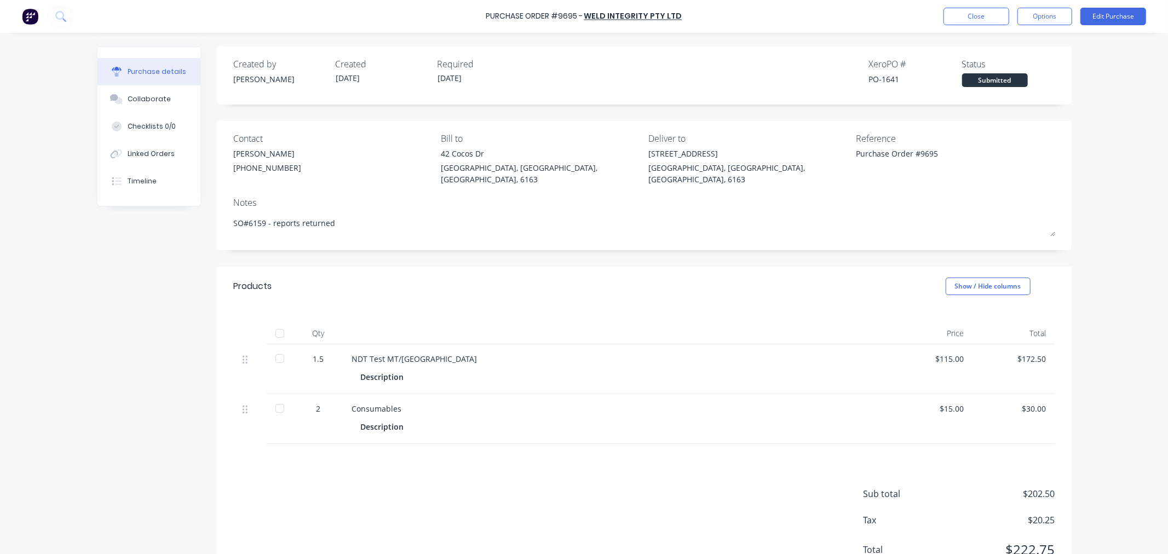
click at [274, 322] on div at bounding box center [280, 333] width 22 height 22
click at [1053, 15] on button "Options" at bounding box center [1044, 17] width 55 height 18
click at [1038, 67] on div "Convert to Bill" at bounding box center [1020, 67] width 84 height 16
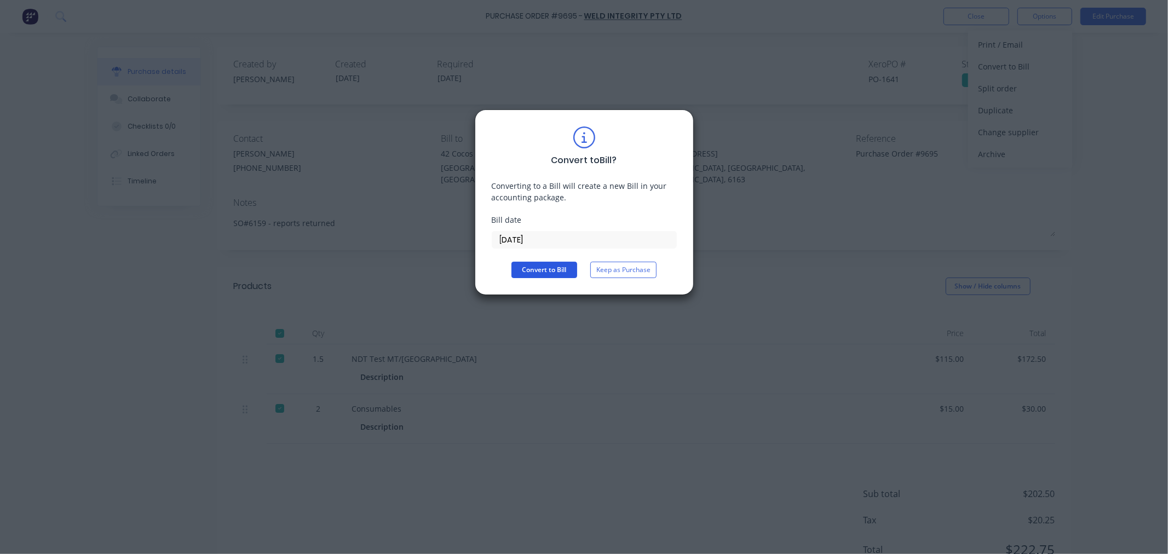
click at [566, 271] on button "Convert to Bill" at bounding box center [544, 270] width 66 height 16
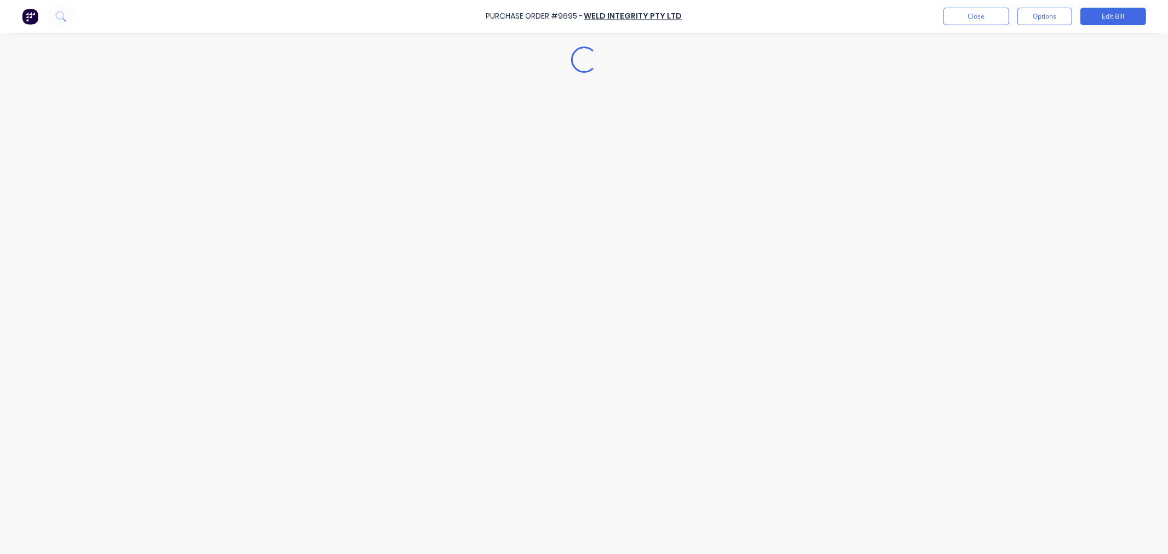
type textarea "x"
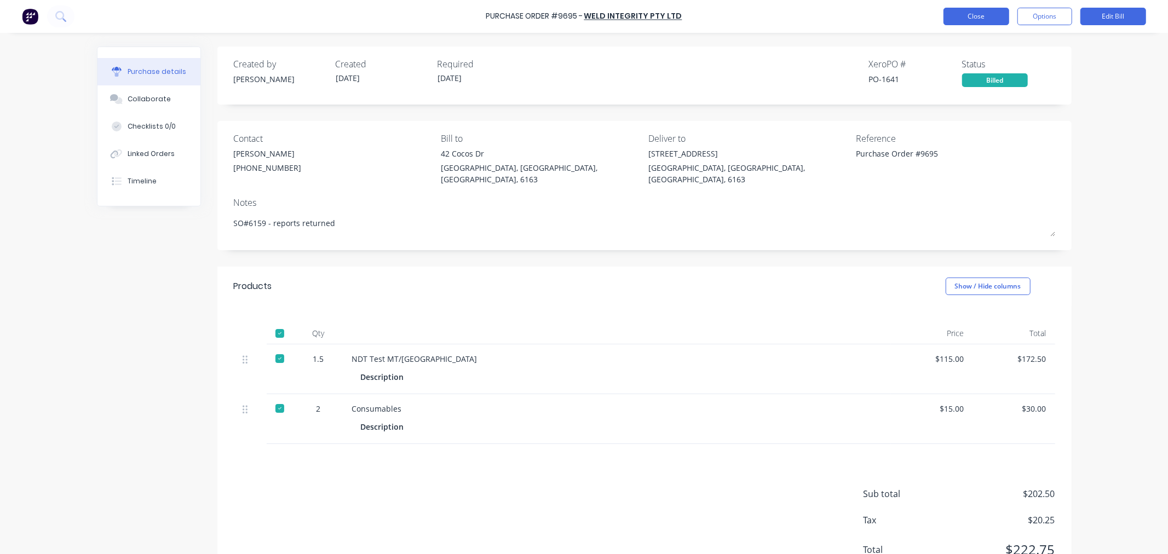
click at [975, 14] on button "Close" at bounding box center [976, 17] width 66 height 18
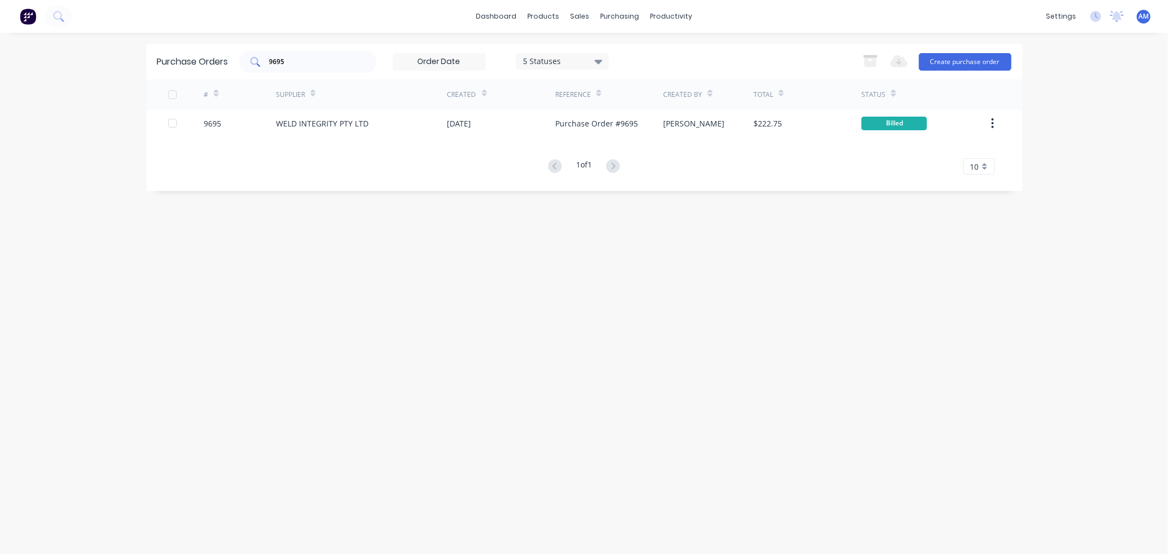
click at [298, 67] on input "9695" at bounding box center [313, 61] width 91 height 11
drag, startPoint x: 210, startPoint y: 64, endPoint x: 198, endPoint y: 68, distance: 12.1
click at [200, 67] on div "Purchase Orders 9695 5 Statuses 5 Statuses Export to Excel (XLSX) Create purcha…" at bounding box center [584, 62] width 876 height 36
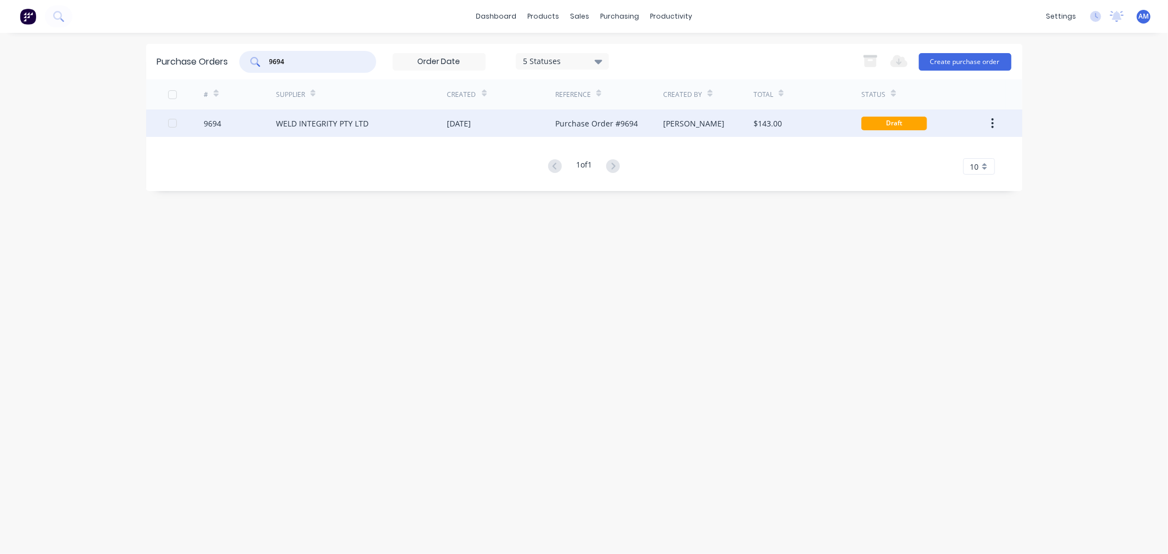
type input "9694"
click at [233, 118] on div "9694" at bounding box center [240, 122] width 72 height 27
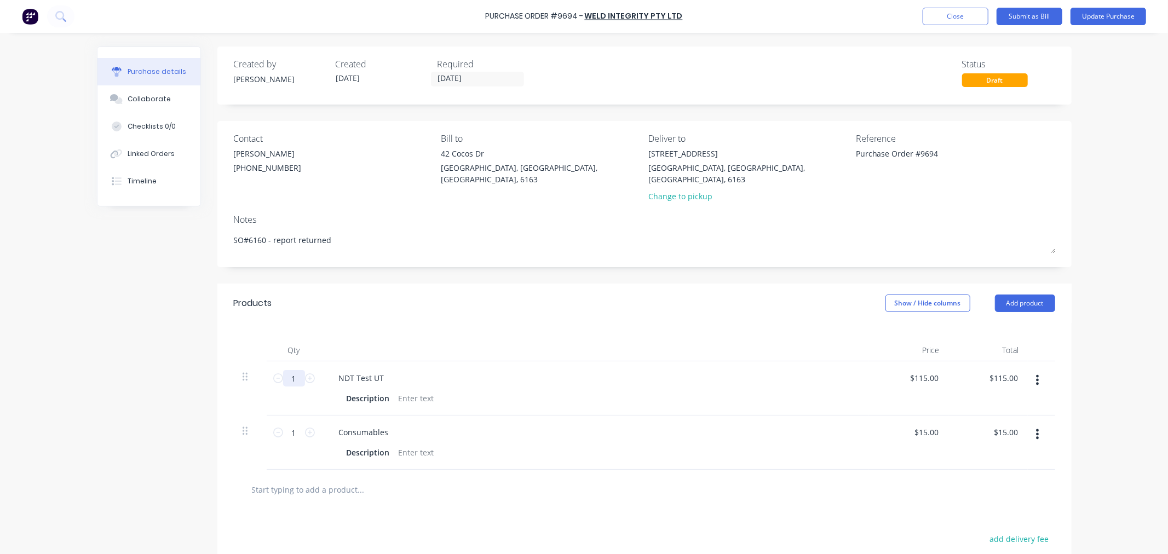
click at [290, 370] on input "1" at bounding box center [294, 378] width 22 height 16
type textarea "x"
type input "4"
type input "$460.00"
type textarea "x"
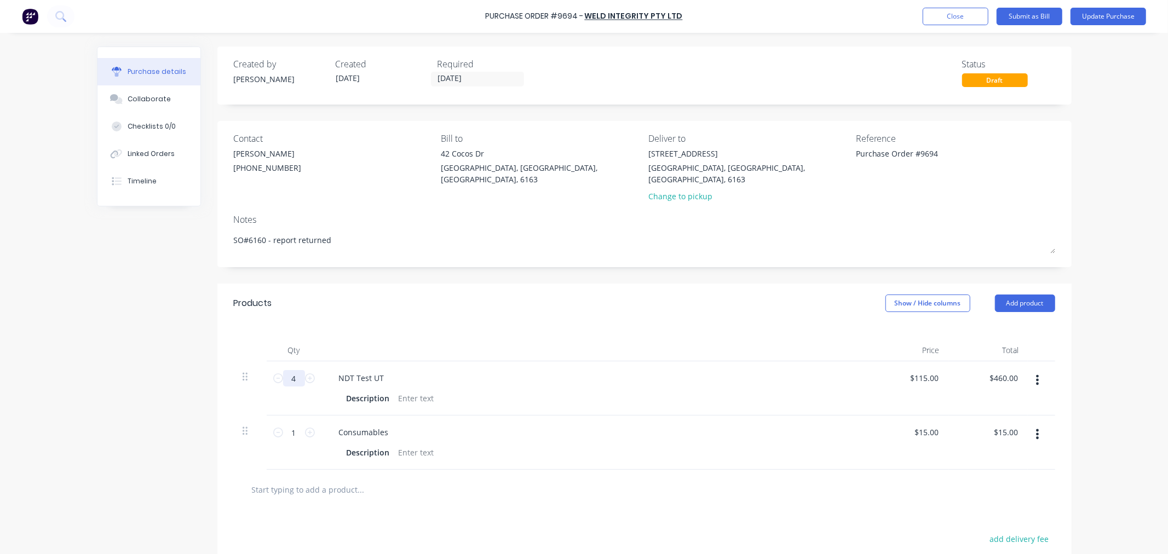
type input "4."
type textarea "x"
type input "4.2"
type input "$483.00"
type textarea "x"
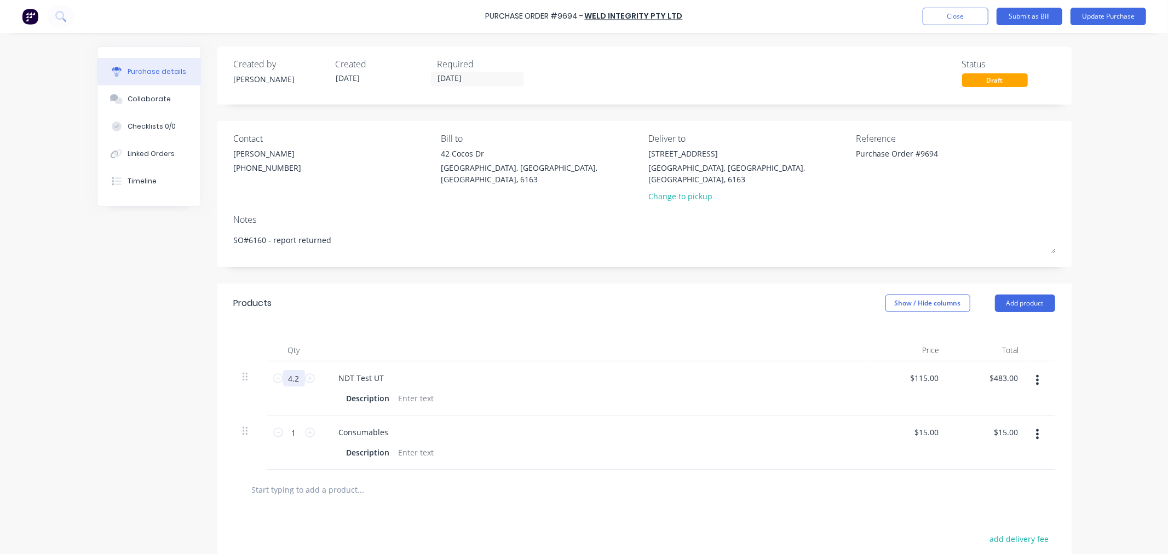
type input "4.25"
type input "$488.75"
type textarea "x"
type input "4.25"
click at [1030, 425] on button "button" at bounding box center [1037, 434] width 26 height 20
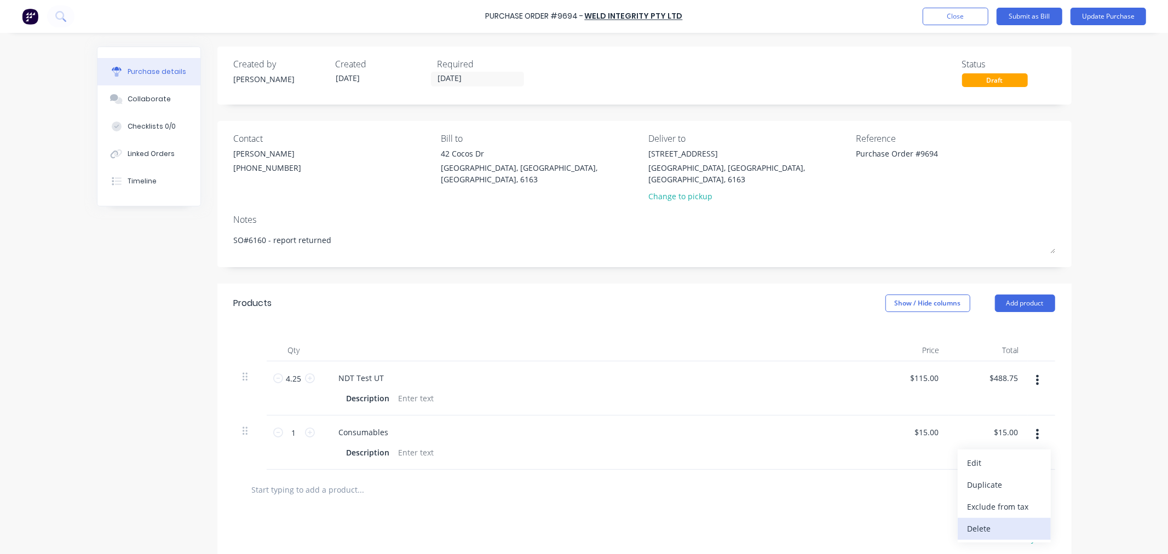
click at [982, 518] on button "Delete" at bounding box center [1003, 529] width 93 height 22
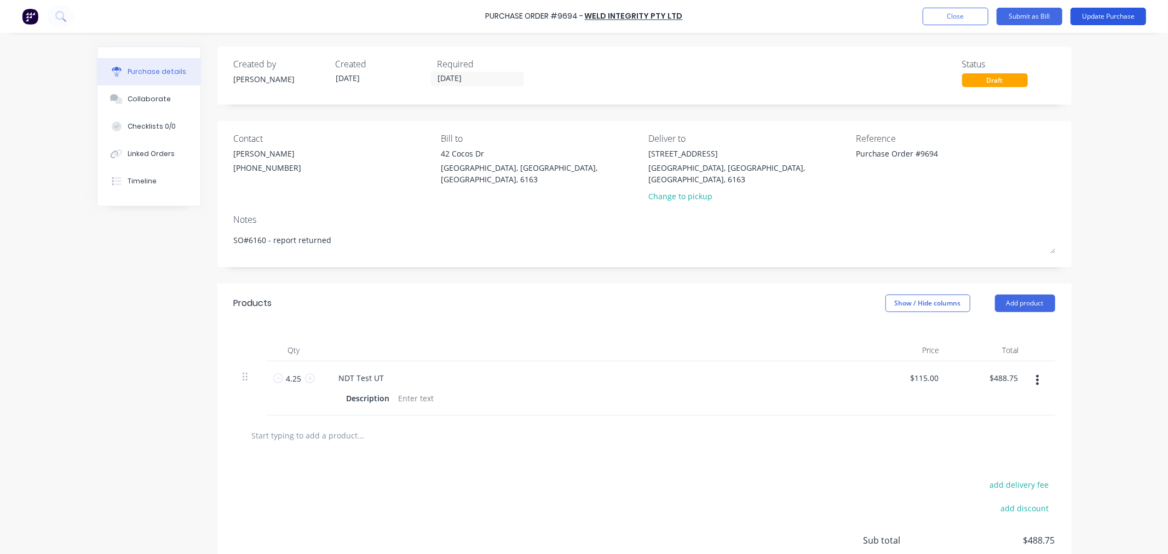
click at [1103, 18] on button "Update Purchase" at bounding box center [1108, 17] width 76 height 18
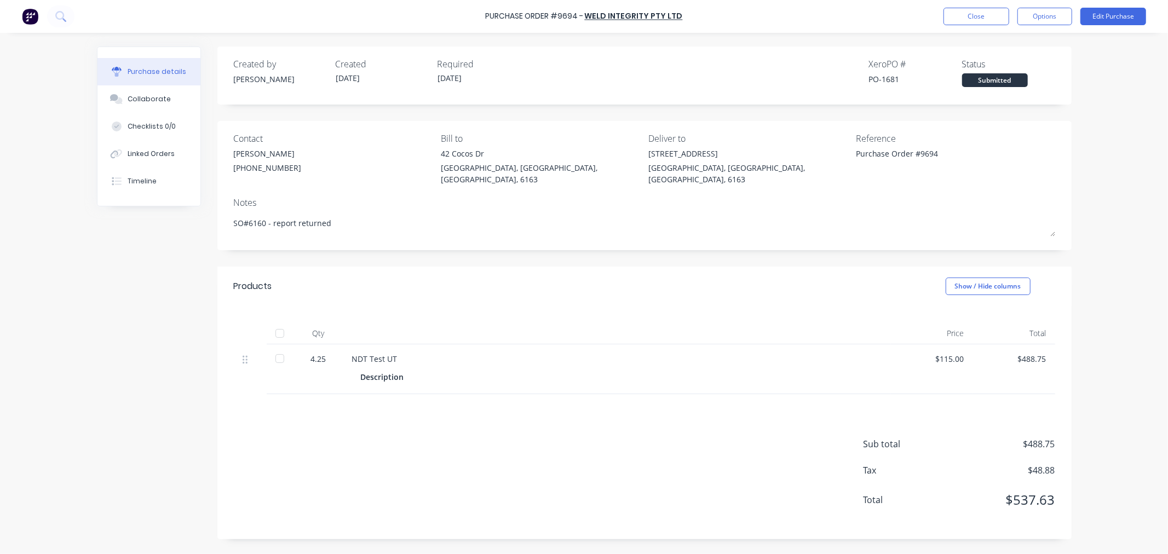
click at [281, 322] on div at bounding box center [280, 333] width 22 height 22
click at [1032, 18] on button "Options" at bounding box center [1044, 17] width 55 height 18
click at [1028, 70] on div "Convert to Bill" at bounding box center [1020, 67] width 84 height 16
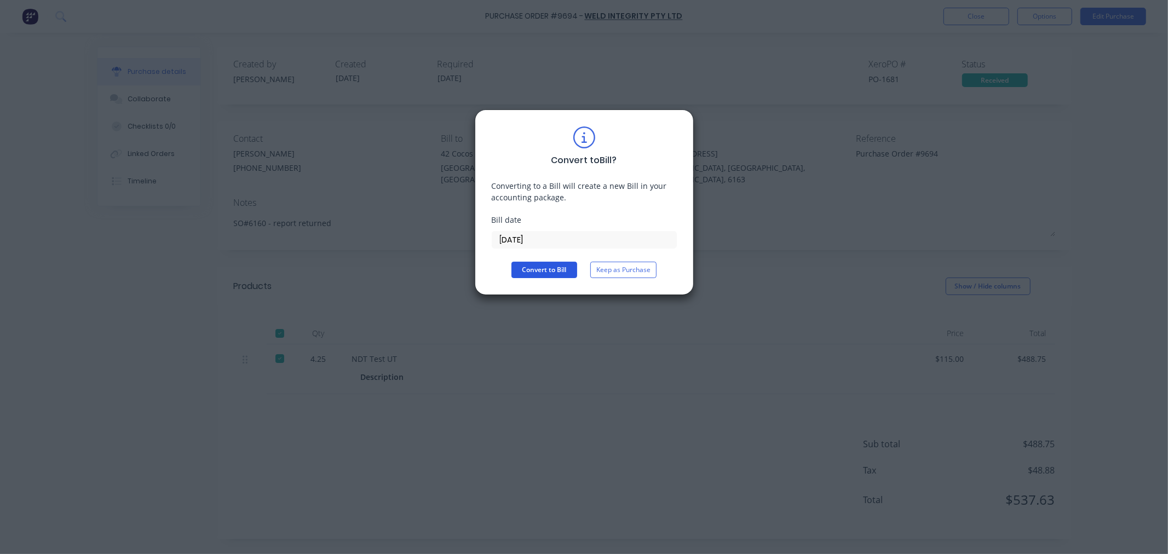
click at [553, 270] on button "Convert to Bill" at bounding box center [544, 270] width 66 height 16
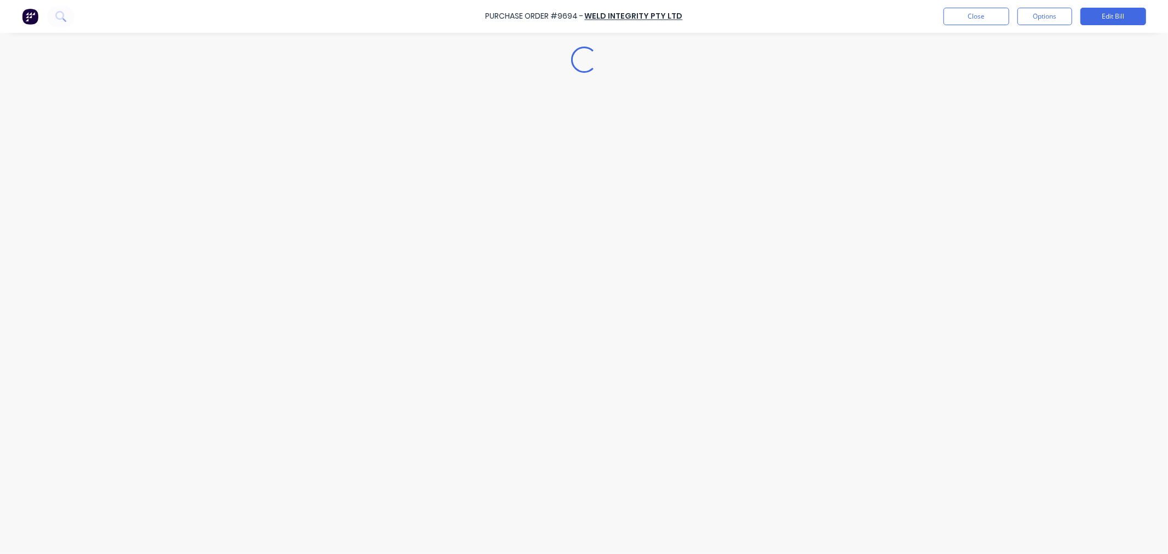
type textarea "x"
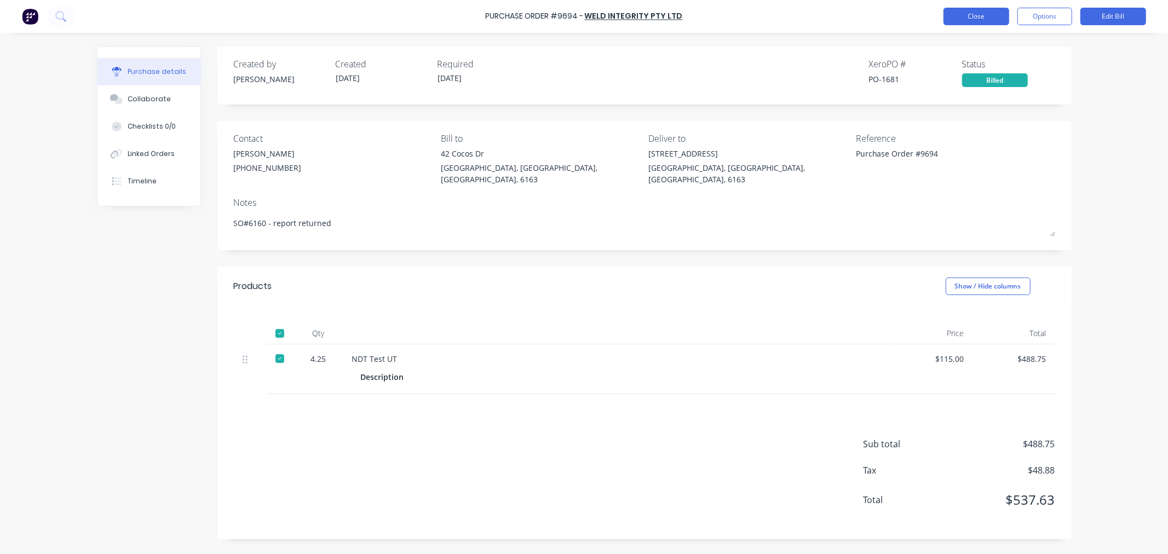
click at [986, 15] on button "Close" at bounding box center [976, 17] width 66 height 18
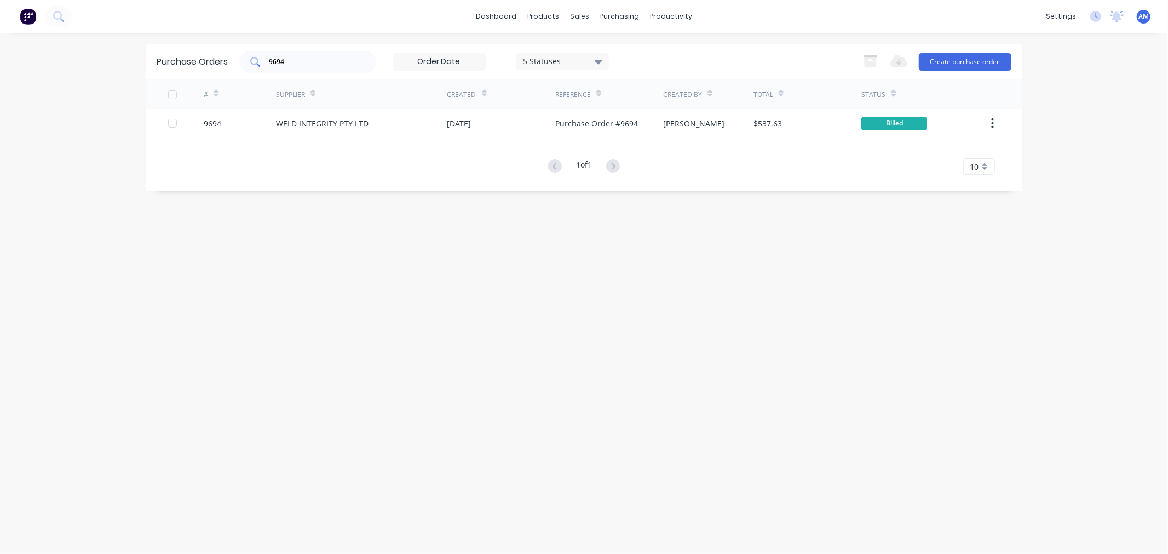
click at [309, 64] on input "9694" at bounding box center [313, 61] width 91 height 11
drag, startPoint x: 243, startPoint y: 62, endPoint x: 200, endPoint y: 80, distance: 46.4
click at [201, 71] on div "Purchase Orders 9694 5 Statuses 5 Statuses Export to Excel (XLSX) Create purcha…" at bounding box center [584, 62] width 876 height 36
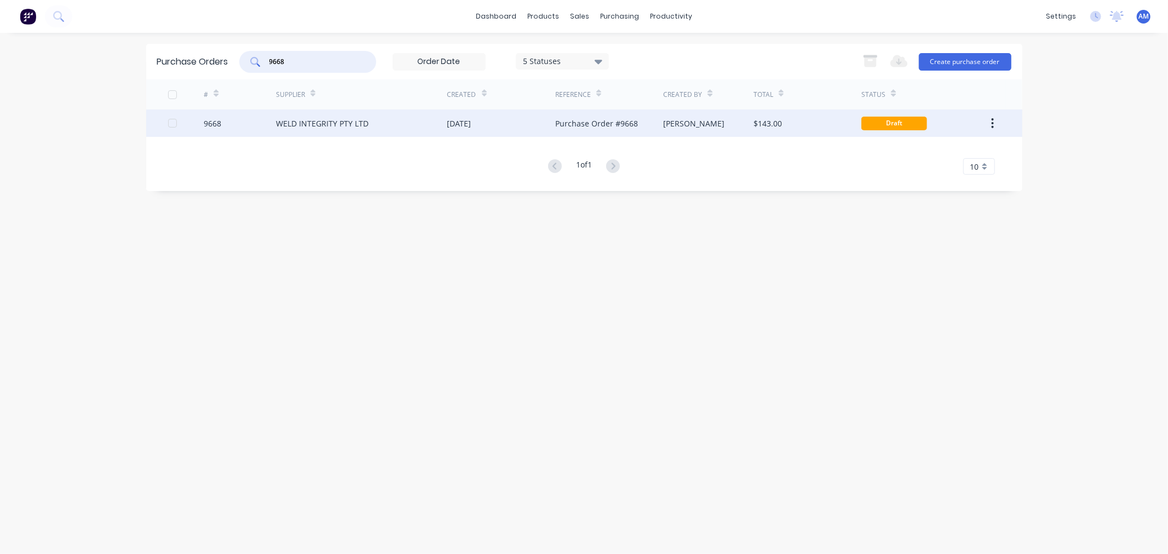
type input "9668"
click at [231, 122] on div "9668" at bounding box center [240, 122] width 72 height 27
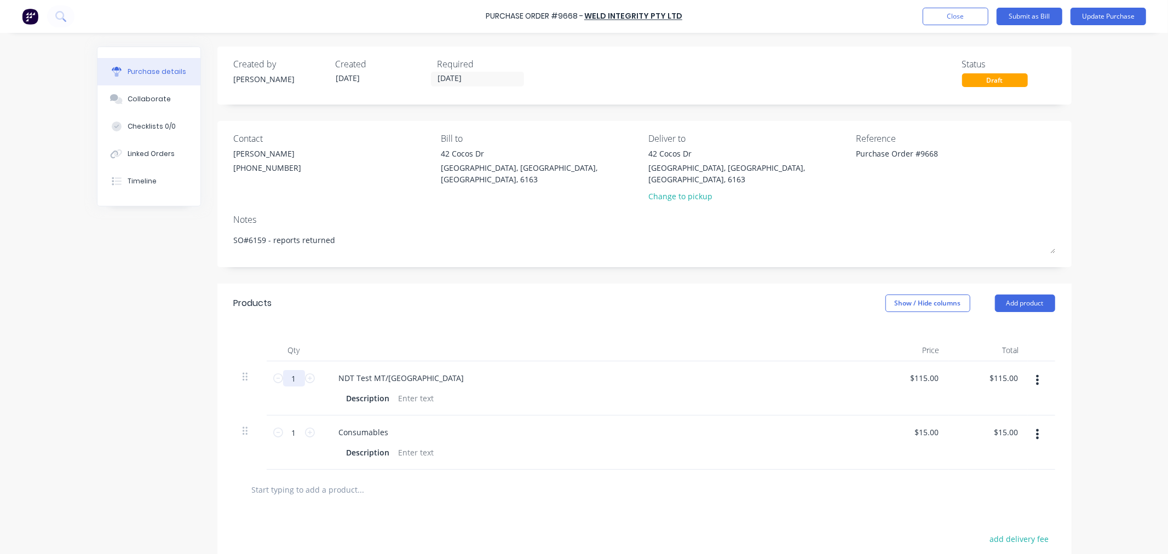
click at [294, 370] on input "1" at bounding box center [294, 378] width 22 height 16
type textarea "x"
type input "3"
type input "$345.00"
type textarea "x"
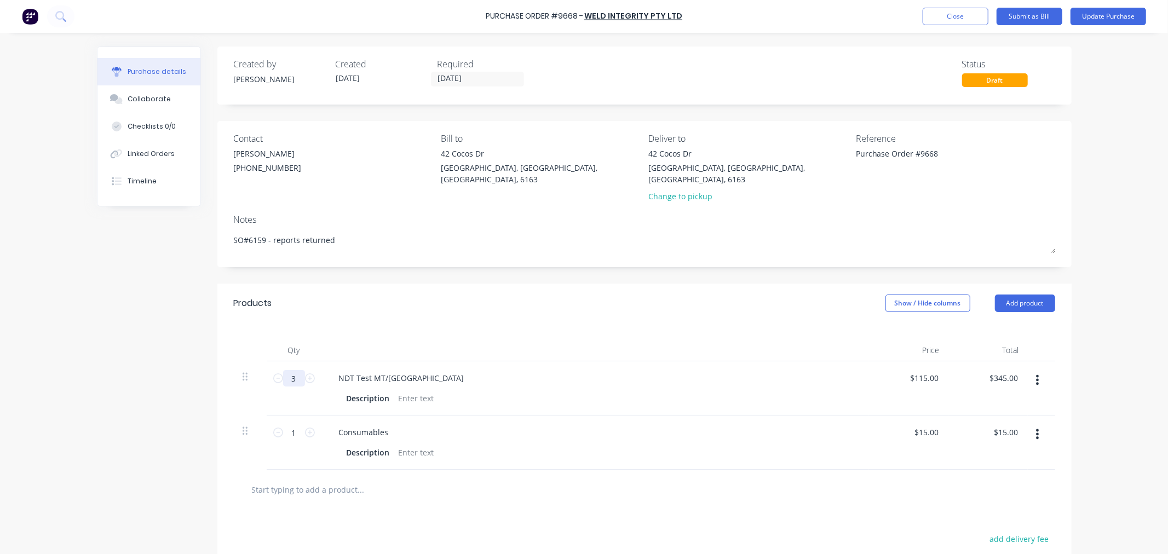
type input "3."
type textarea "x"
type input "3.5"
type input "$402.50"
type textarea "x"
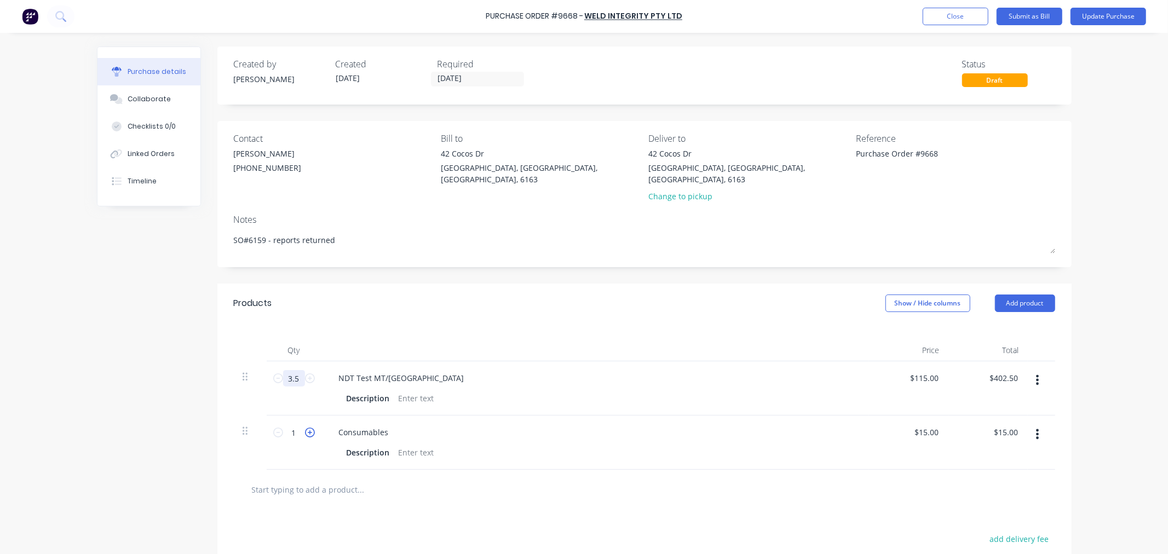
type input "3.5"
click at [305, 428] on icon at bounding box center [310, 433] width 10 height 10
type textarea "x"
type input "2"
type input "$30.00"
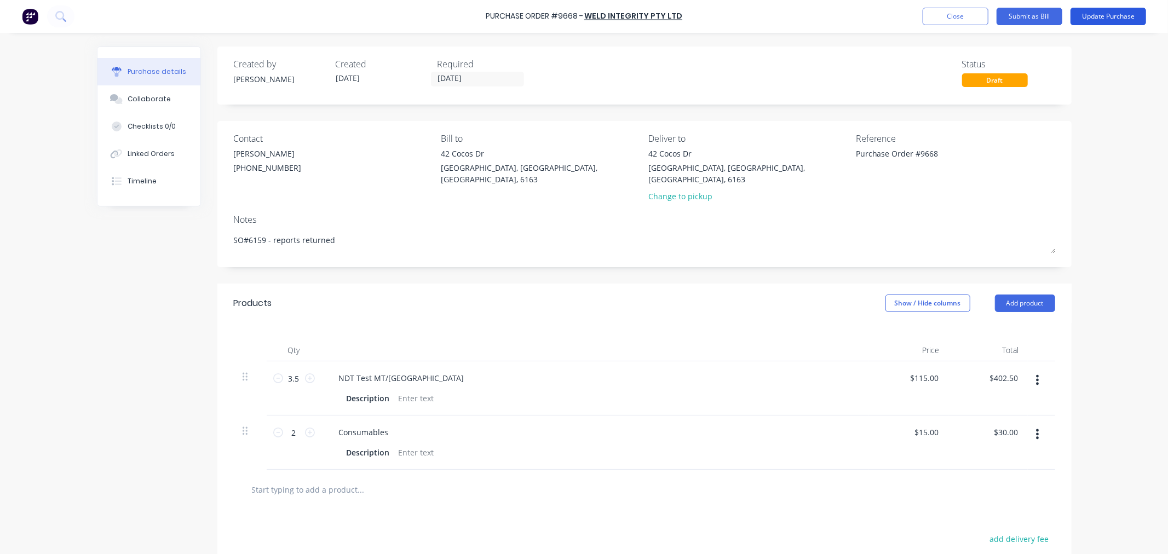
click at [1098, 17] on button "Update Purchase" at bounding box center [1108, 17] width 76 height 18
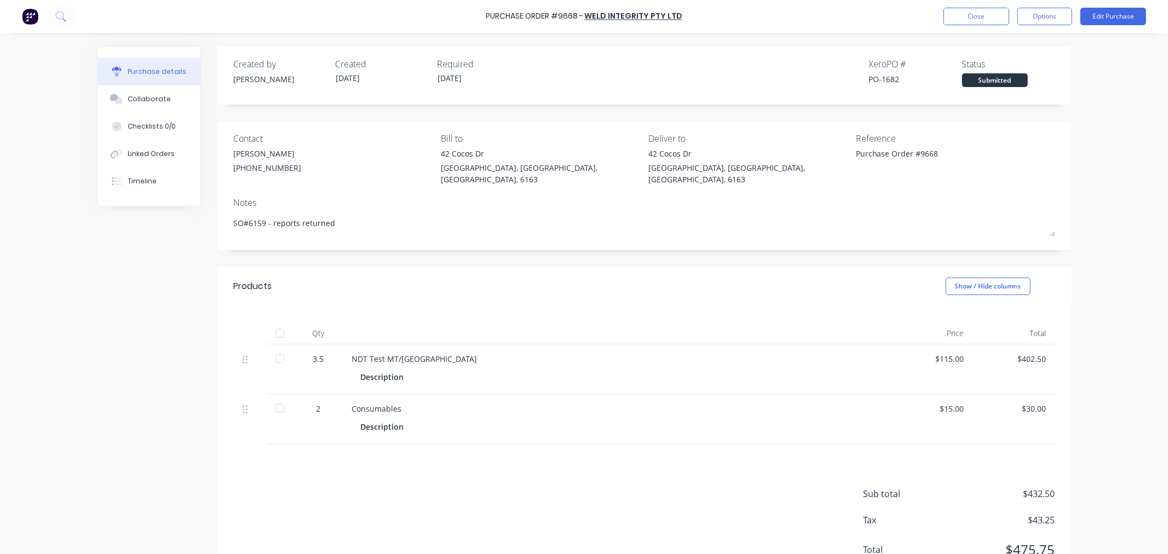
click at [274, 322] on div at bounding box center [280, 333] width 22 height 22
click at [1036, 15] on button "Options" at bounding box center [1044, 17] width 55 height 18
click at [1017, 66] on div "Convert to Bill" at bounding box center [1020, 67] width 84 height 16
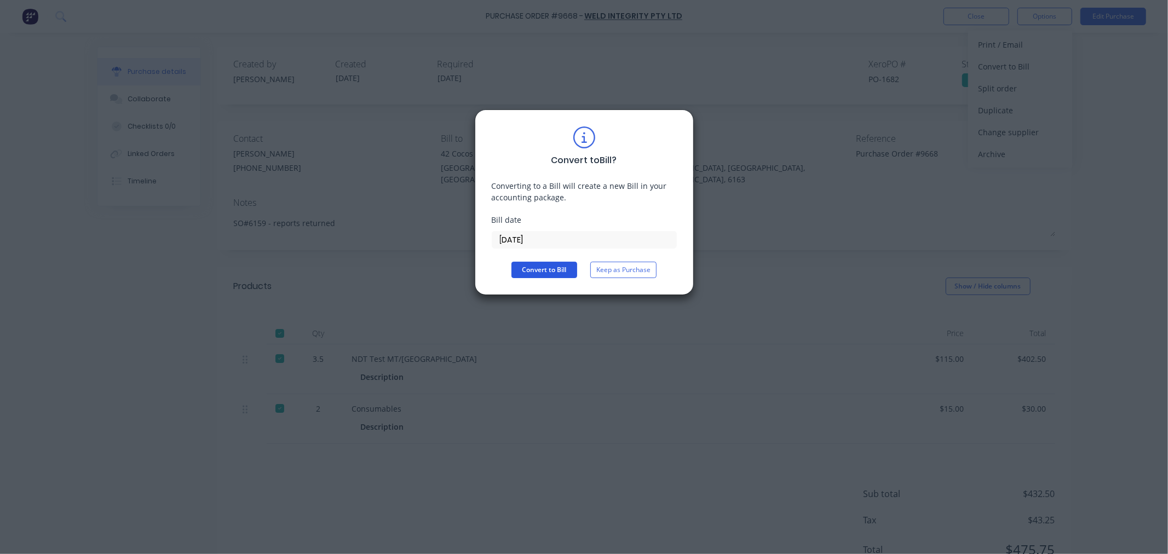
click at [540, 270] on button "Convert to Bill" at bounding box center [544, 270] width 66 height 16
type textarea "x"
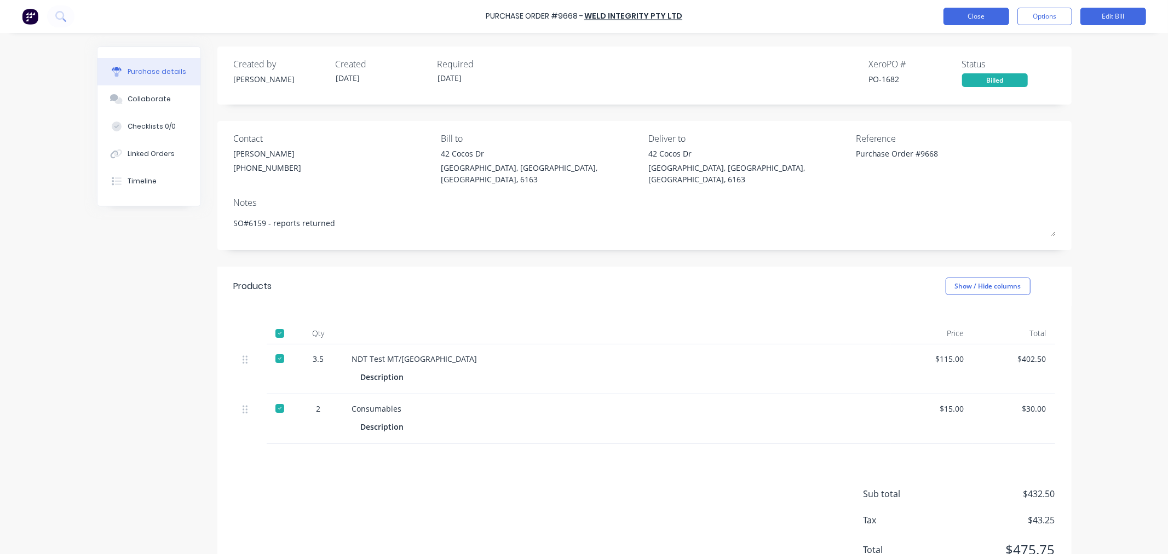
click at [984, 12] on button "Close" at bounding box center [976, 17] width 66 height 18
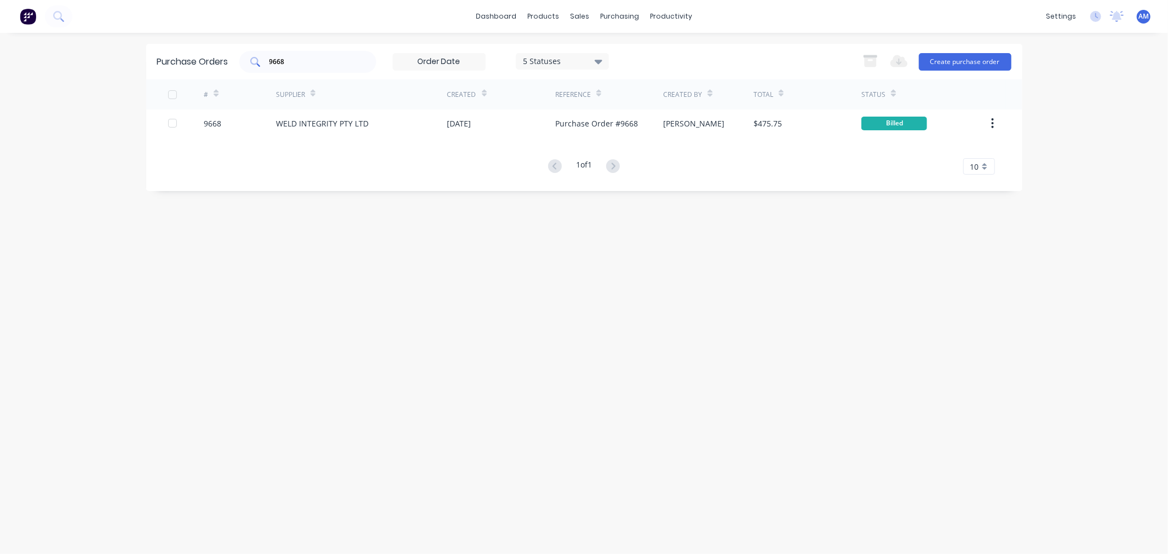
click at [304, 66] on input "9668" at bounding box center [313, 61] width 91 height 11
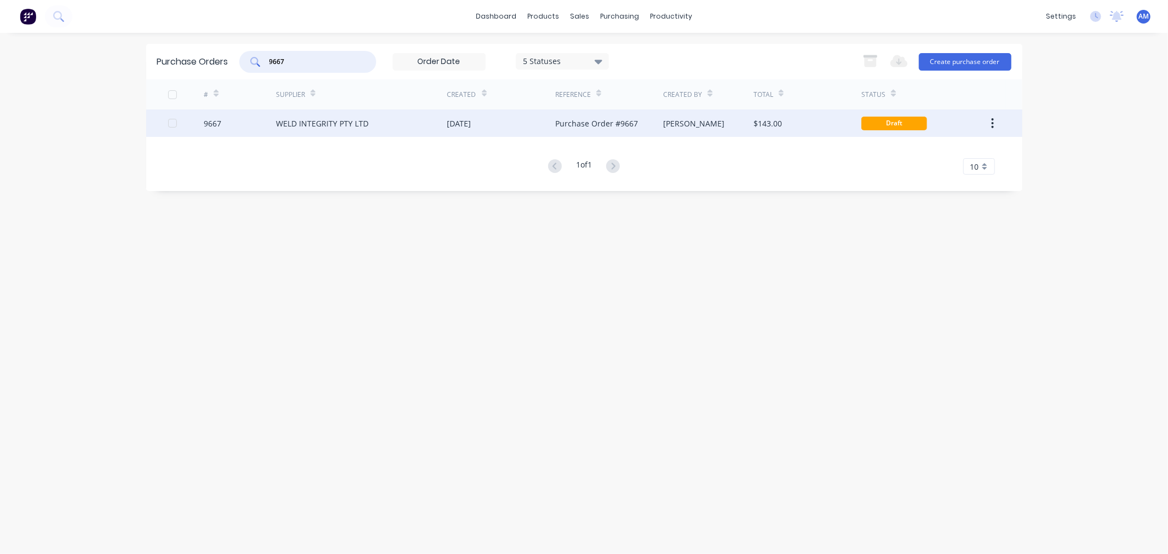
type input "9667"
click at [243, 121] on div "9667" at bounding box center [240, 122] width 72 height 27
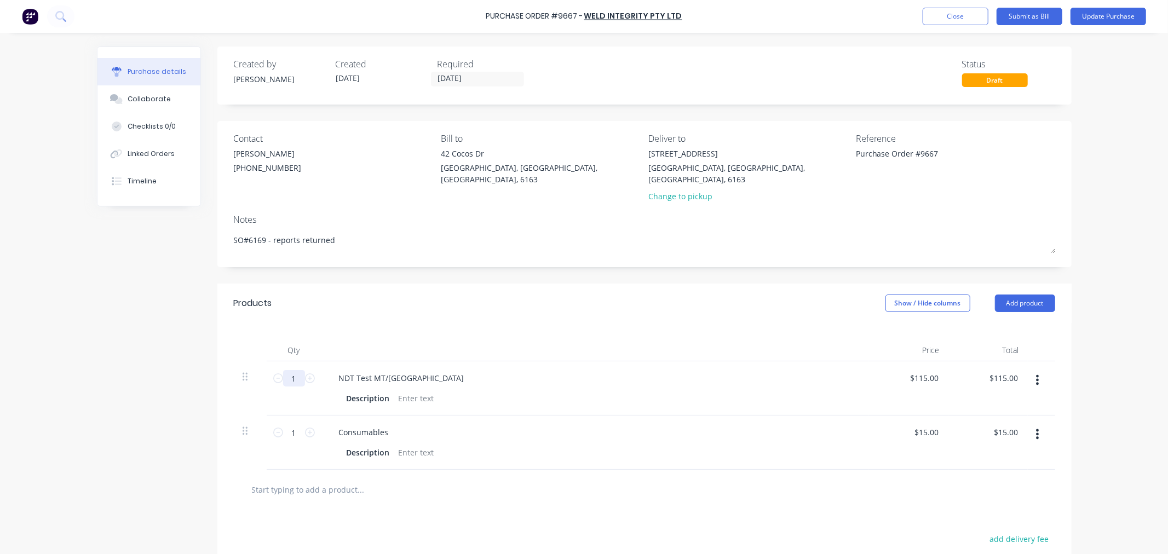
click at [292, 370] on input "1" at bounding box center [294, 378] width 22 height 16
type textarea "x"
type input "2"
type input "$230.00"
type textarea "x"
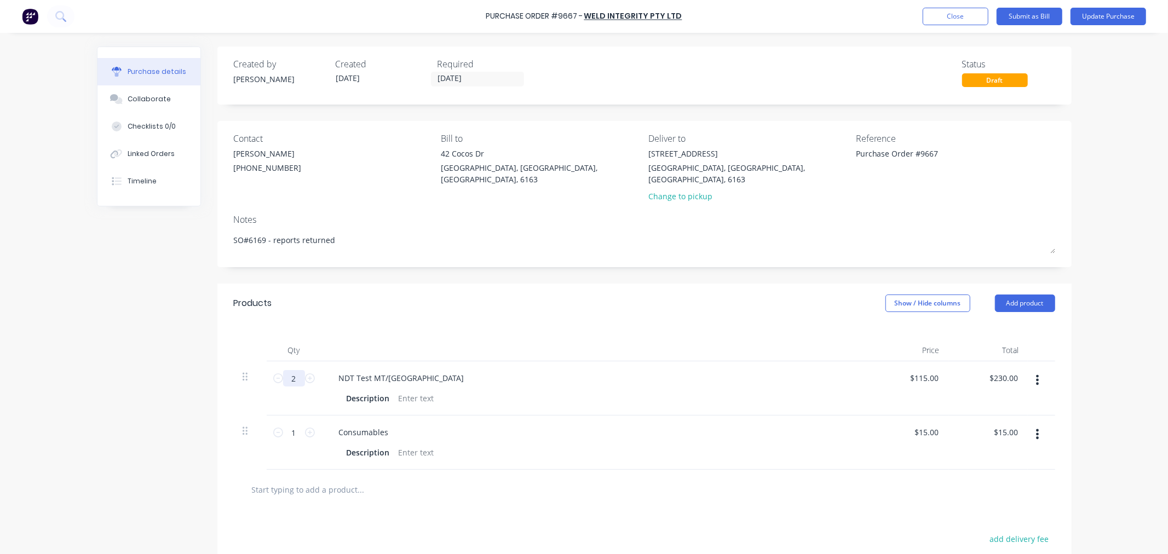
type input "2."
type textarea "x"
type input "2.2"
type input "$253.00"
type textarea "x"
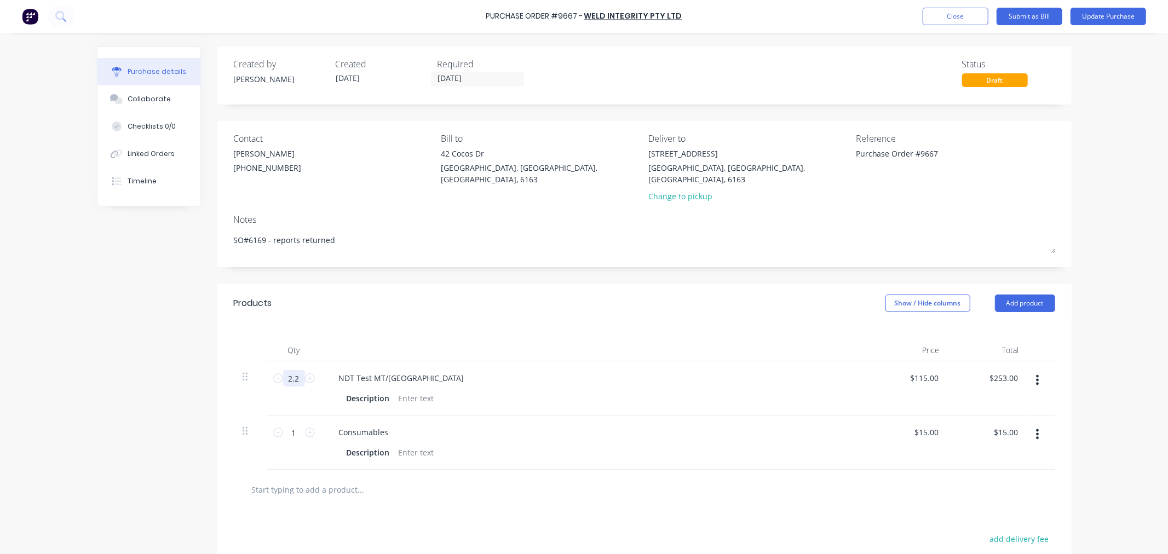
type input "2.25"
type input "$258.75"
type textarea "x"
type input "2.25"
click at [308, 428] on icon at bounding box center [310, 433] width 10 height 10
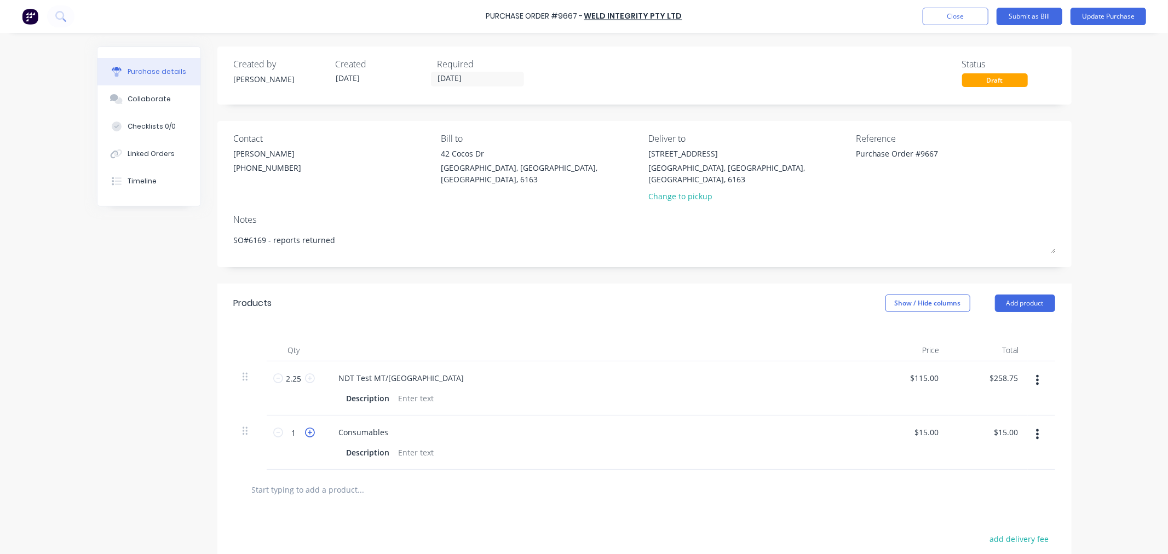
type textarea "x"
type input "2"
type input "$30.00"
click at [308, 428] on icon at bounding box center [310, 433] width 10 height 10
type textarea "x"
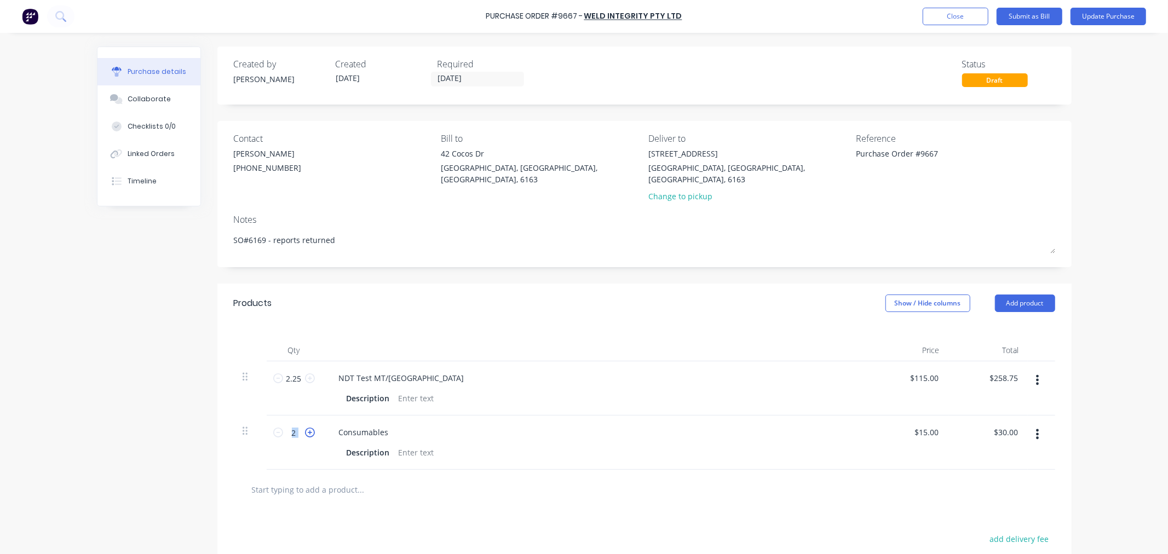
type input "3"
type input "$45.00"
click at [1094, 19] on button "Update Purchase" at bounding box center [1108, 17] width 76 height 18
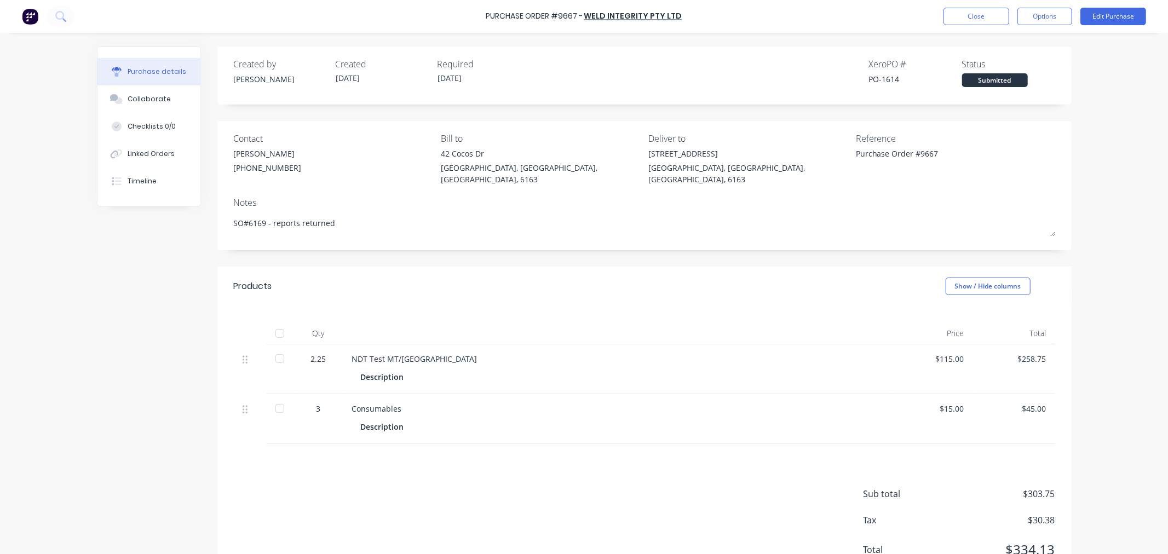
click at [276, 322] on div at bounding box center [280, 333] width 22 height 22
click at [1035, 22] on button "Options" at bounding box center [1044, 17] width 55 height 18
click at [1003, 64] on div "Convert to Bill" at bounding box center [1020, 67] width 84 height 16
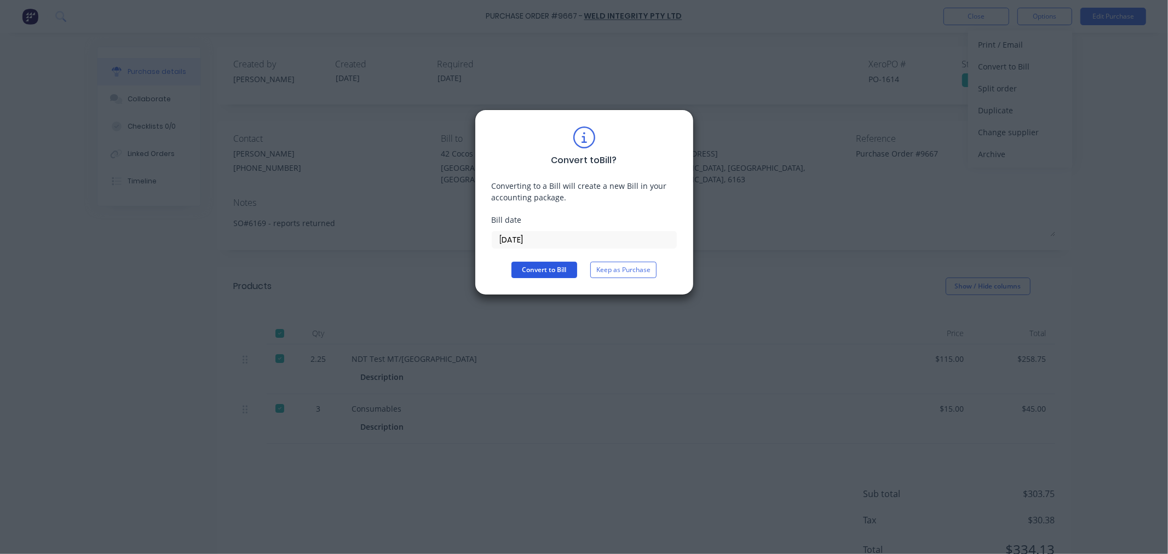
click at [546, 268] on button "Convert to Bill" at bounding box center [544, 270] width 66 height 16
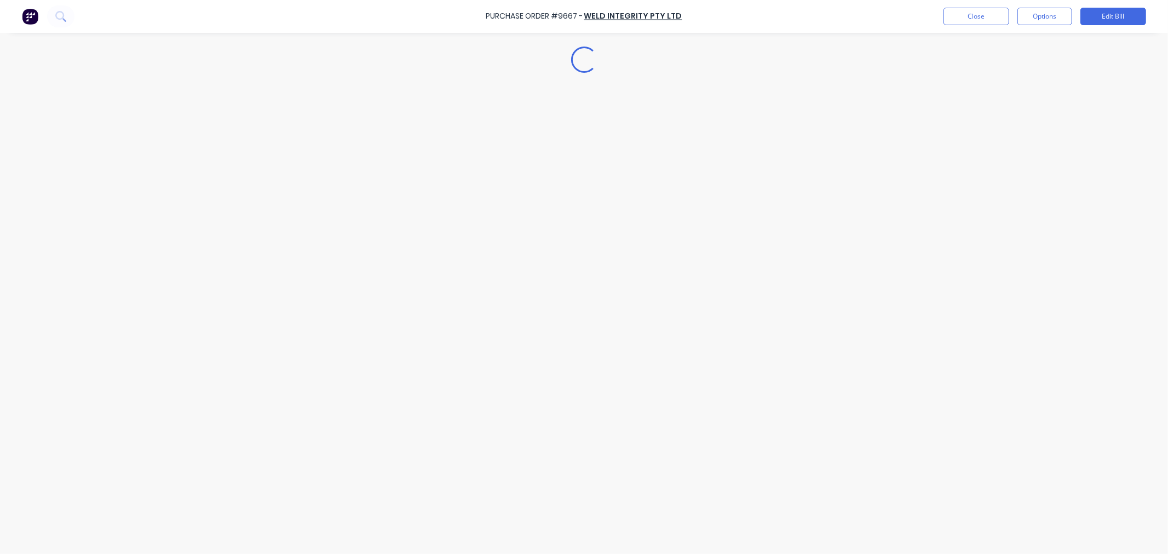
type textarea "x"
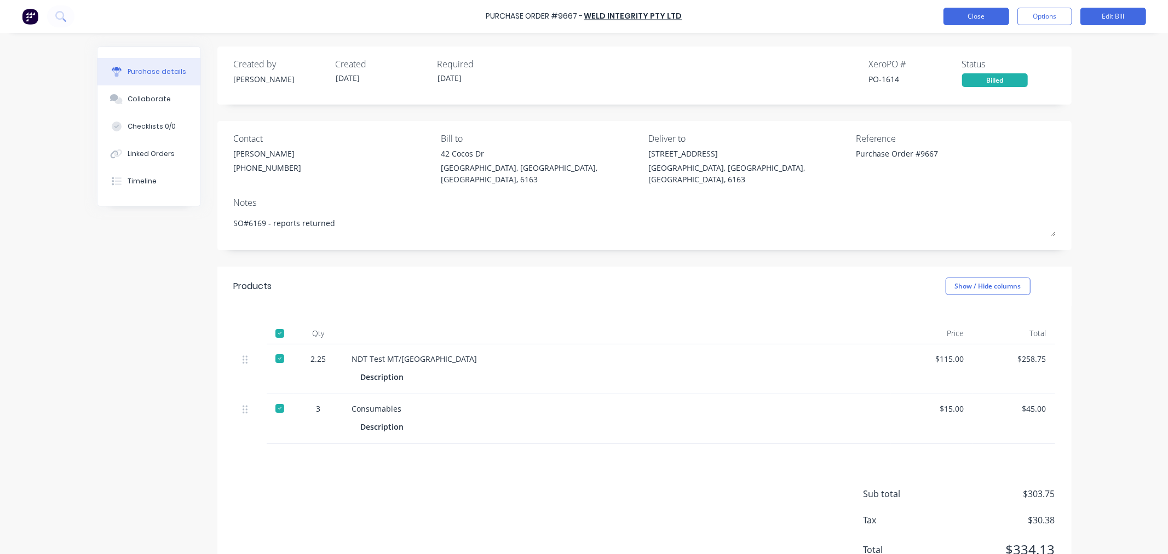
click at [977, 13] on button "Close" at bounding box center [976, 17] width 66 height 18
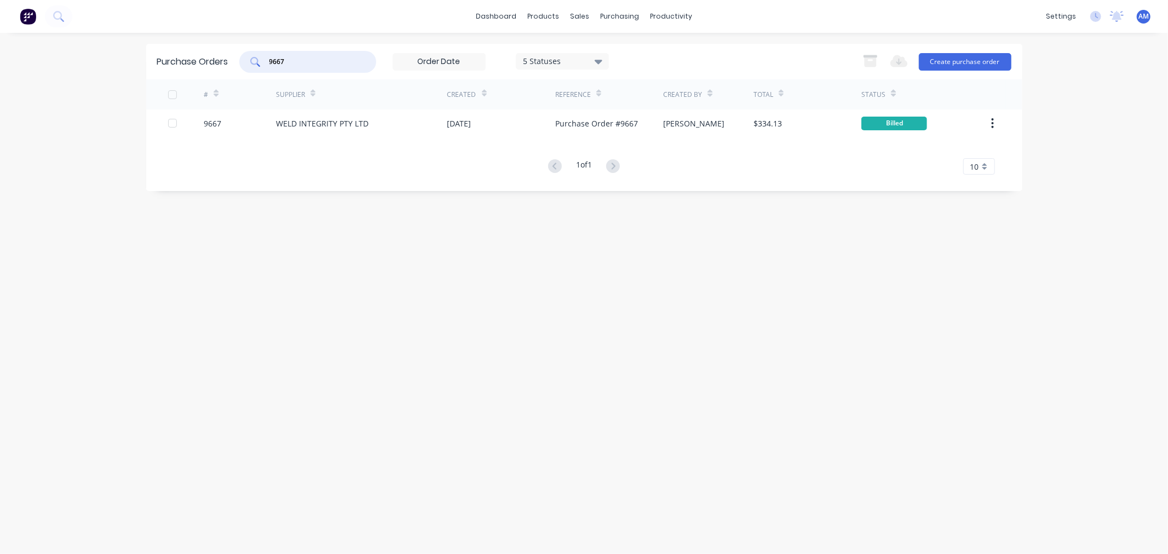
click at [282, 60] on input "9667" at bounding box center [313, 61] width 91 height 11
drag, startPoint x: 253, startPoint y: 62, endPoint x: 234, endPoint y: 64, distance: 19.2
click at [239, 63] on div "Purchase Orders 9667 5 Statuses 5 Statuses Export to Excel (XLSX) Create purcha…" at bounding box center [584, 62] width 876 height 36
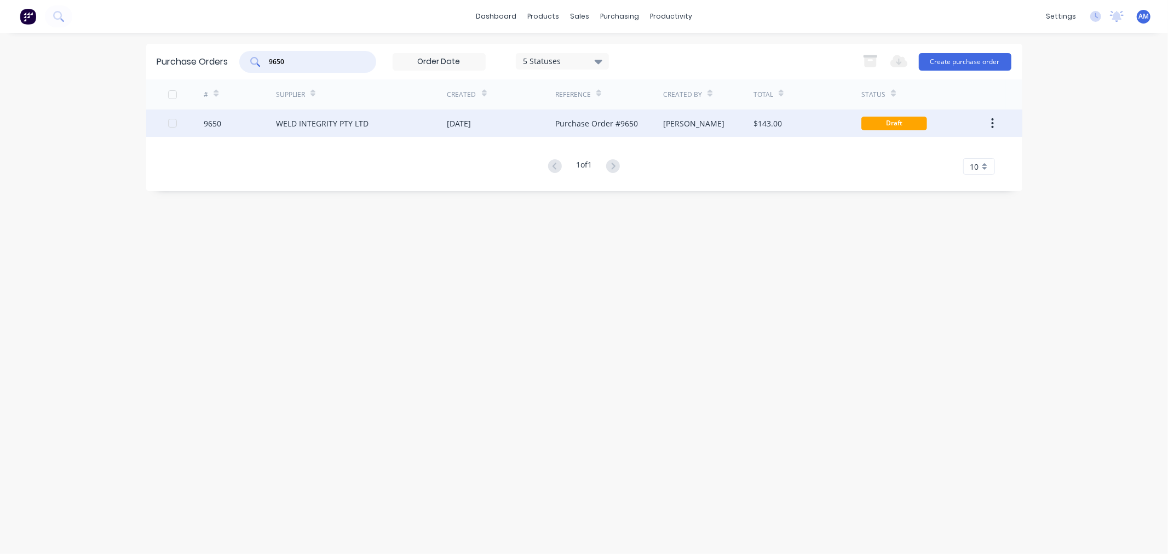
type input "9650"
click at [238, 124] on div "9650" at bounding box center [240, 122] width 72 height 27
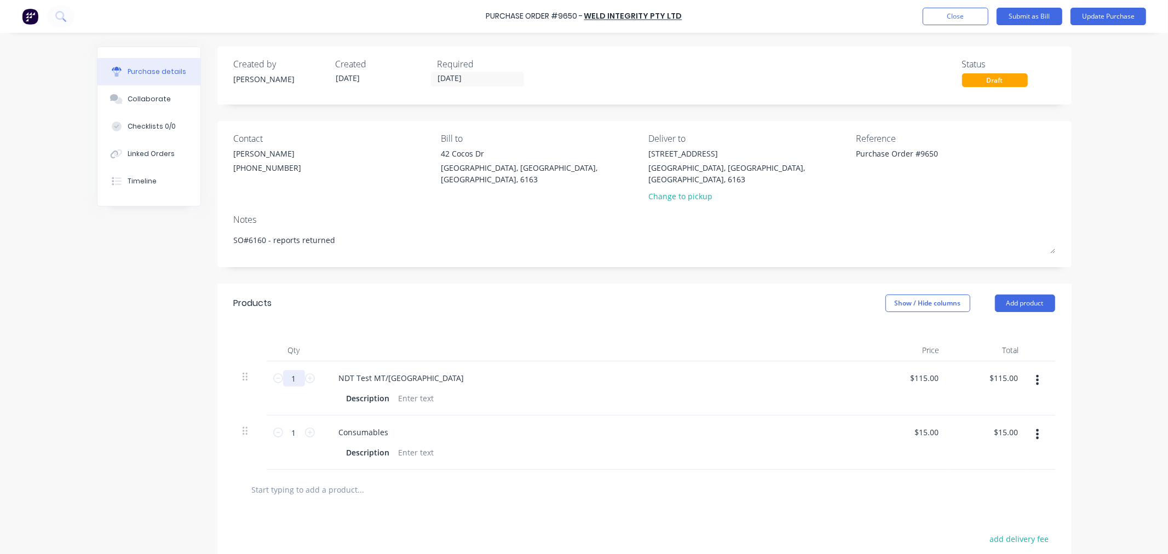
click at [292, 370] on input "1" at bounding box center [294, 378] width 22 height 16
type textarea "x"
type input "12"
type input "$1,380.00"
type textarea "x"
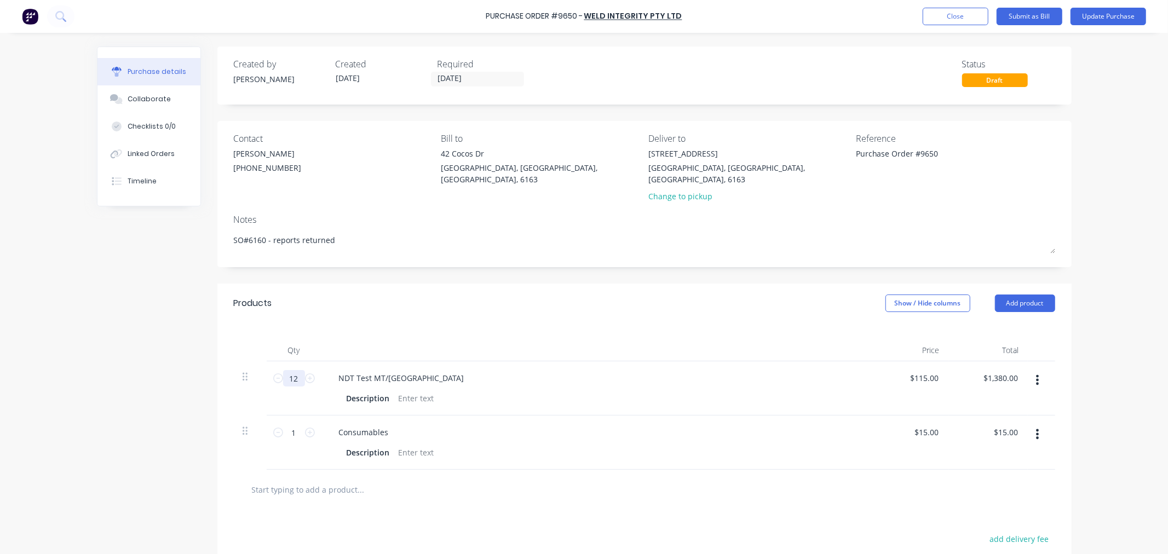
type input "12."
type textarea "x"
type input "12.2"
type input "$1,403.00"
type textarea "x"
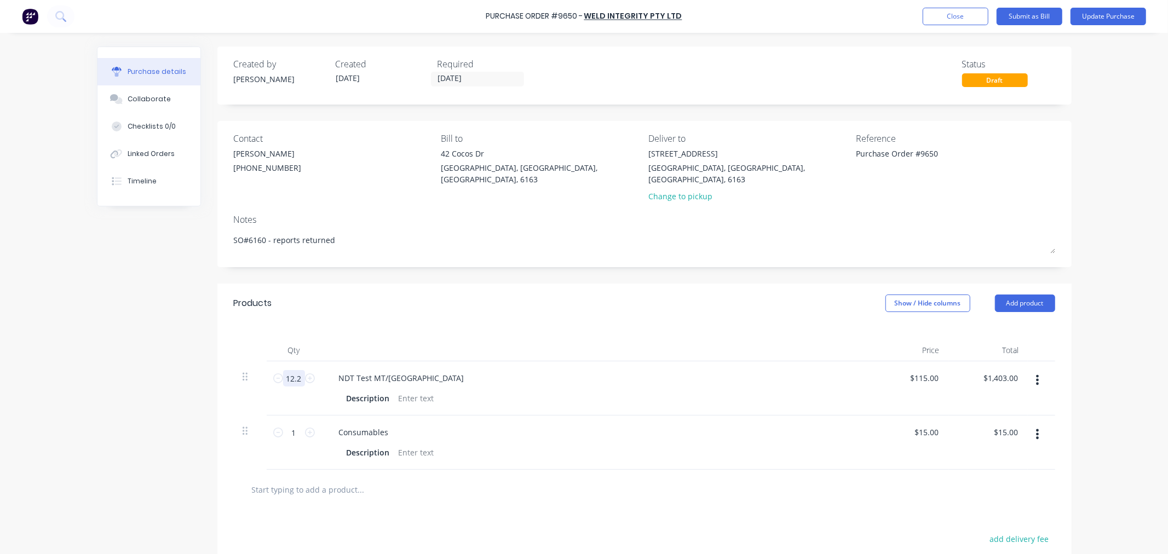
type input "12.25"
type input "$1,408.75"
type textarea "x"
type input "12.25"
click at [291, 424] on input "1" at bounding box center [294, 432] width 22 height 16
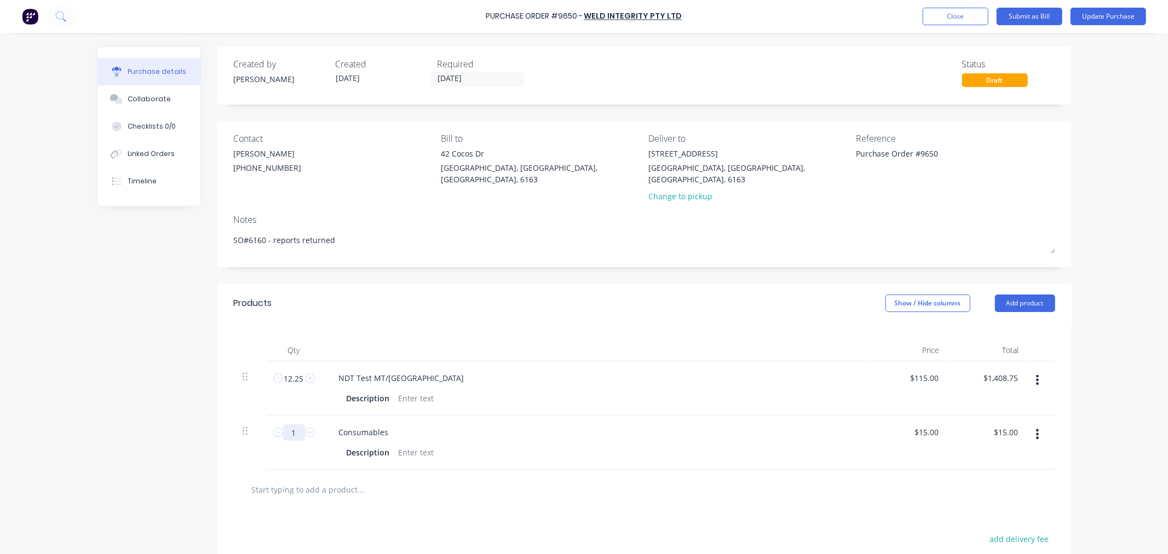
type textarea "x"
type input "10"
type input "$150.00"
type textarea "x"
type input "10"
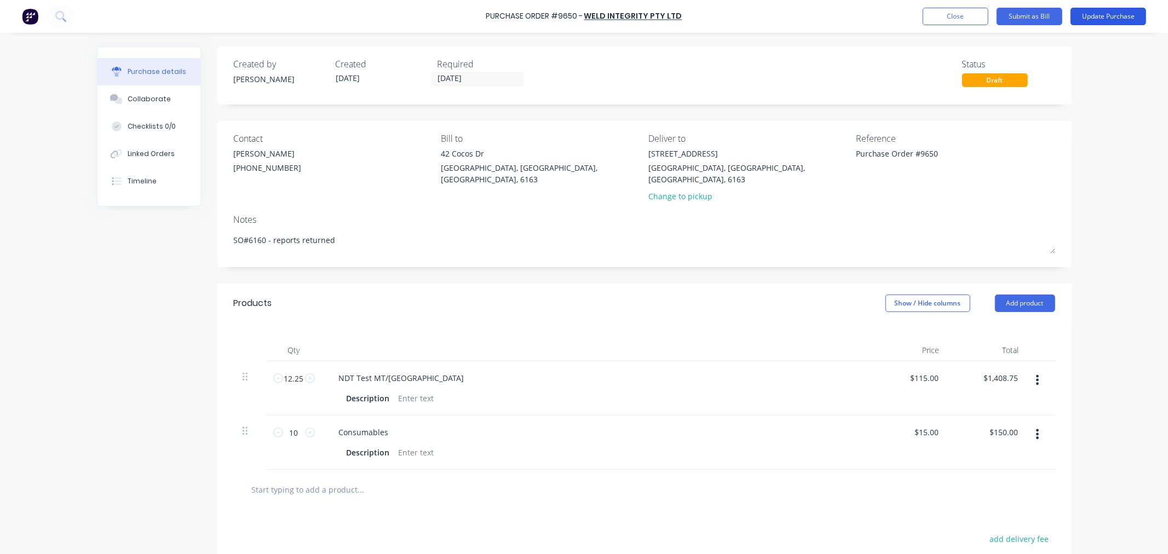
click at [1114, 19] on button "Update Purchase" at bounding box center [1108, 17] width 76 height 18
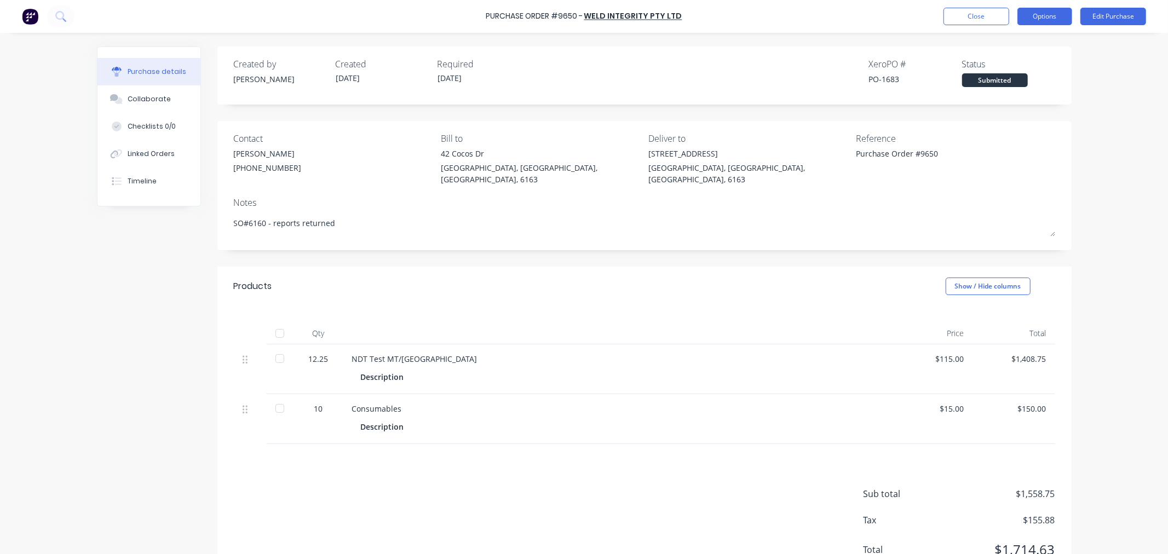
click at [1048, 13] on button "Options" at bounding box center [1044, 17] width 55 height 18
click at [1019, 62] on div "Convert to Bill" at bounding box center [1020, 67] width 84 height 16
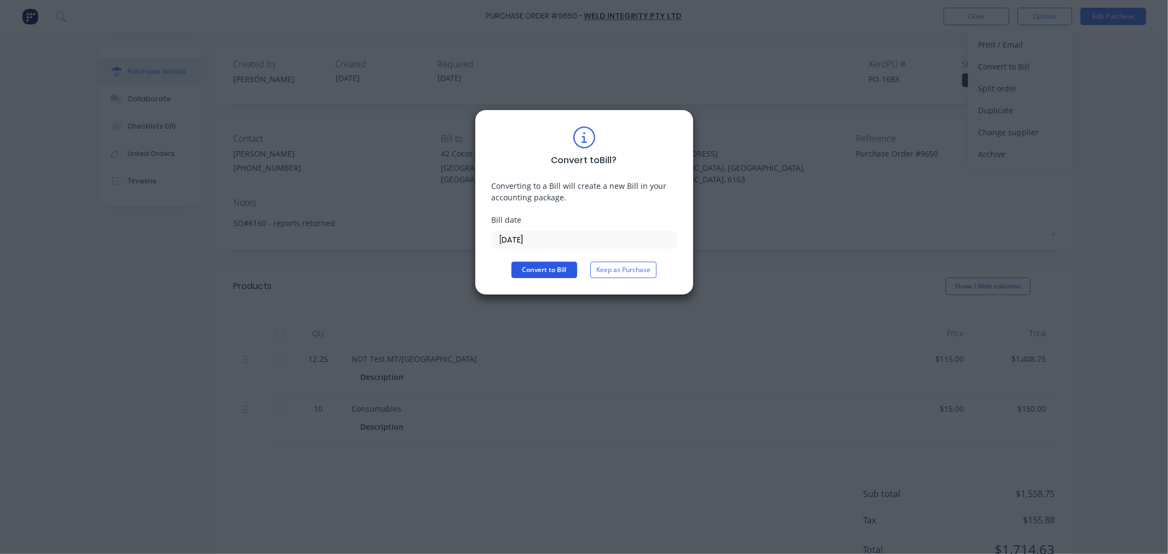
click at [522, 266] on button "Convert to Bill" at bounding box center [544, 270] width 66 height 16
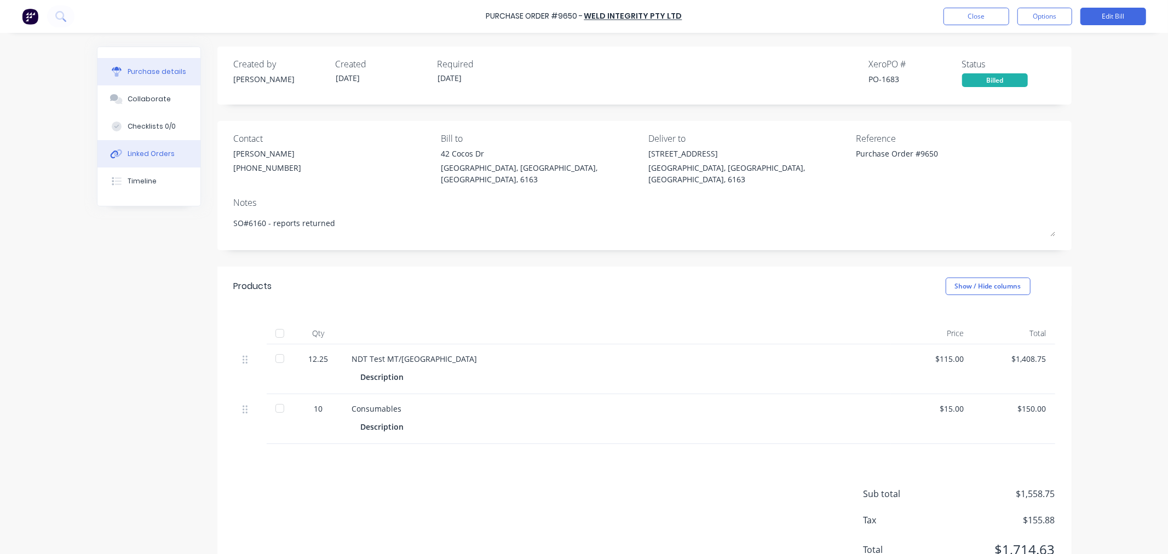
click at [142, 160] on button "Linked Orders" at bounding box center [148, 153] width 103 height 27
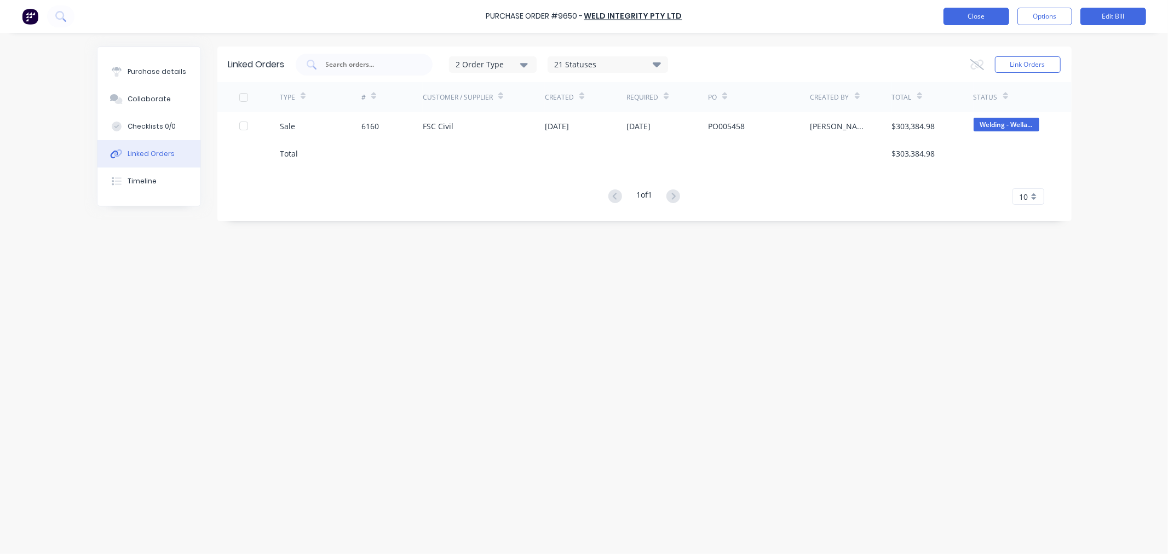
click at [982, 18] on button "Close" at bounding box center [976, 17] width 66 height 18
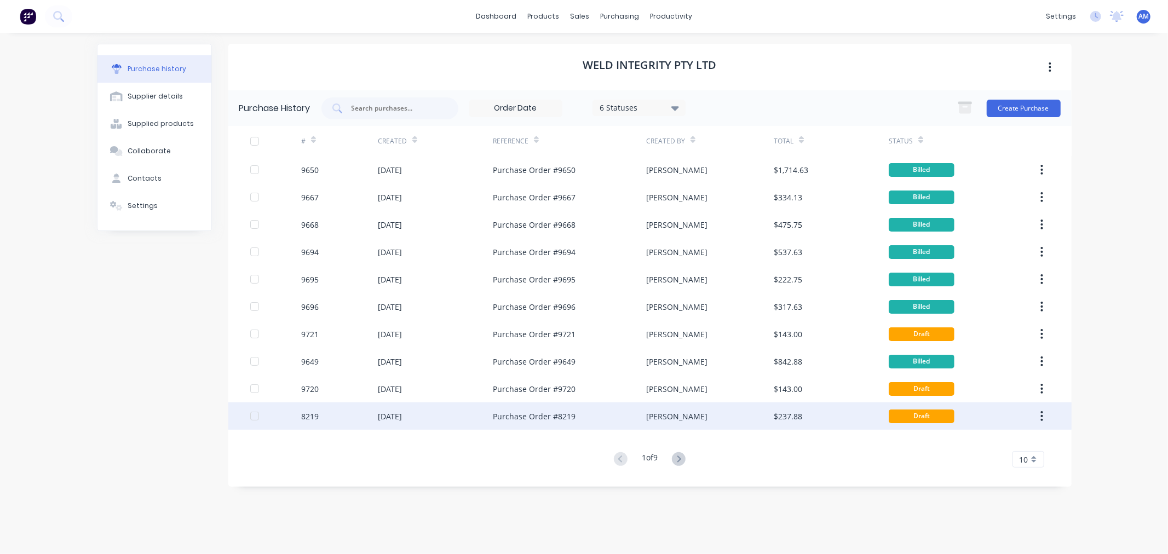
click at [332, 415] on div "8219" at bounding box center [339, 415] width 77 height 27
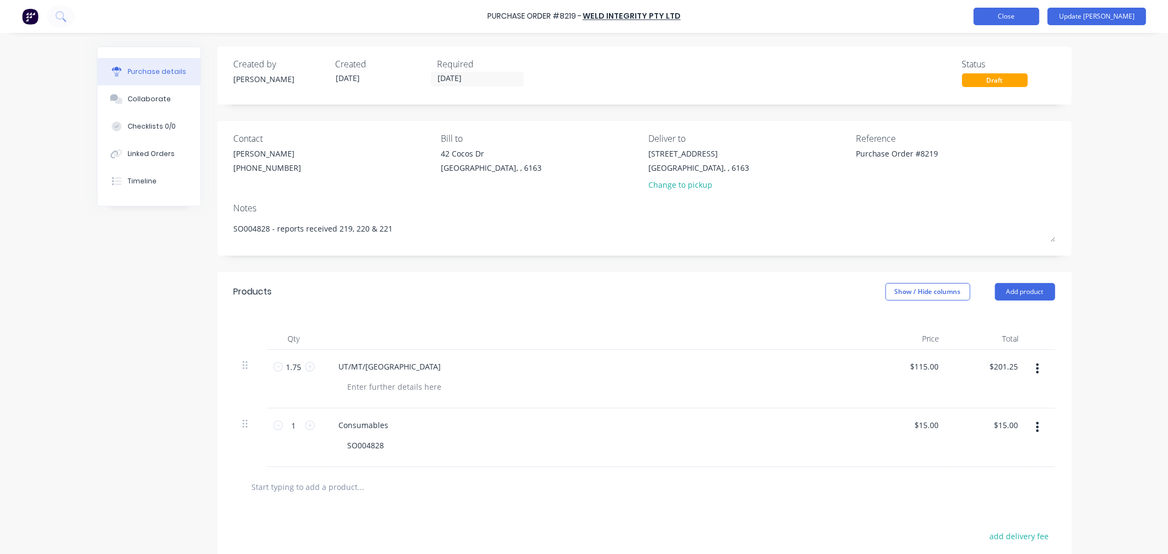
click at [1039, 15] on button "Close" at bounding box center [1006, 17] width 66 height 18
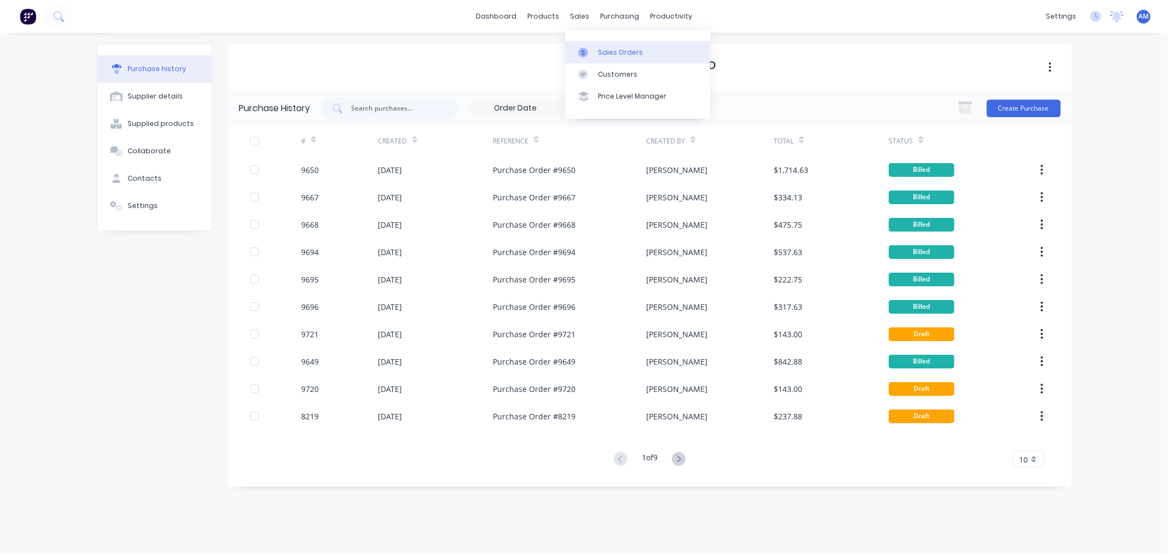
click at [615, 51] on div "Sales Orders" at bounding box center [620, 53] width 45 height 10
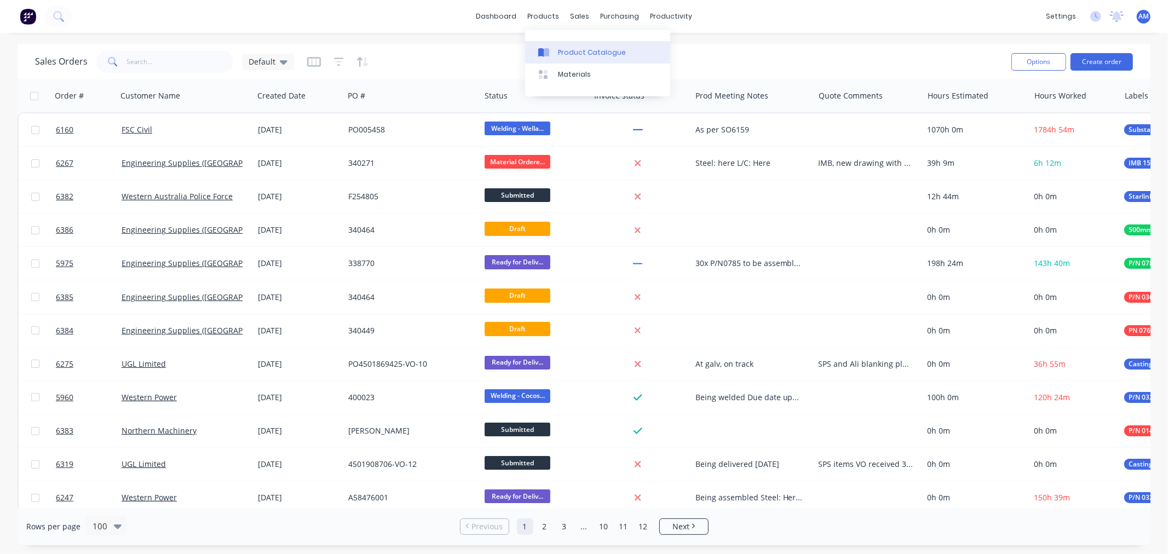
click at [573, 44] on link "Product Catalogue" at bounding box center [597, 52] width 145 height 22
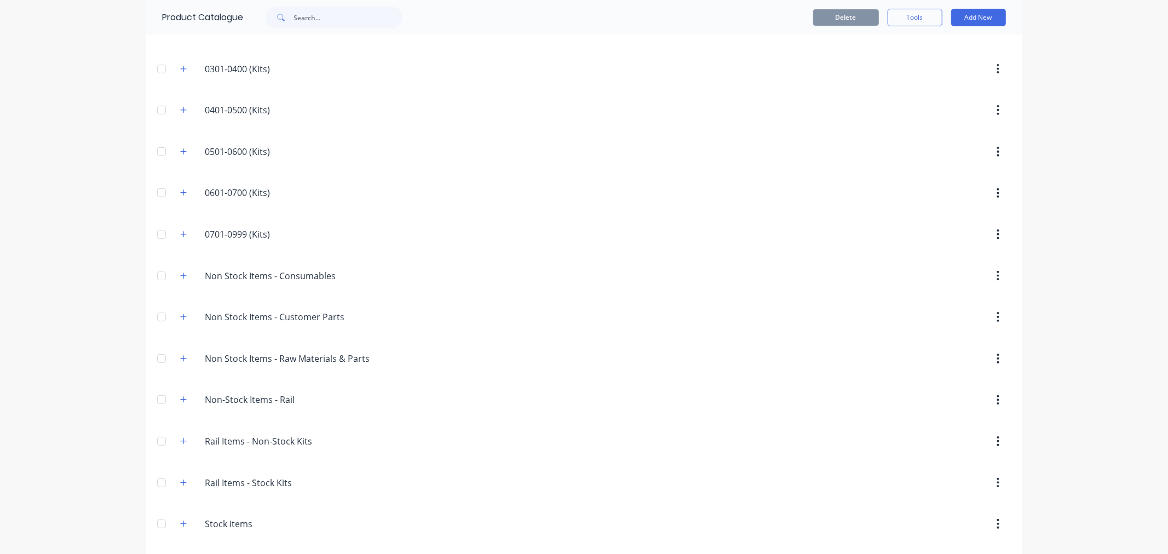
scroll to position [235, 0]
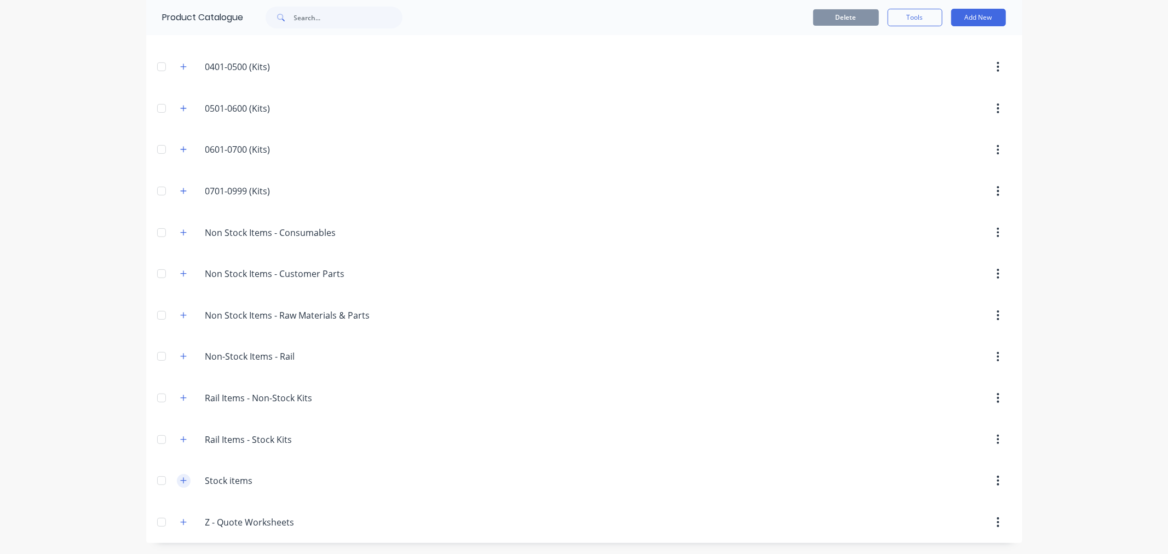
click at [178, 475] on button "button" at bounding box center [184, 481] width 14 height 14
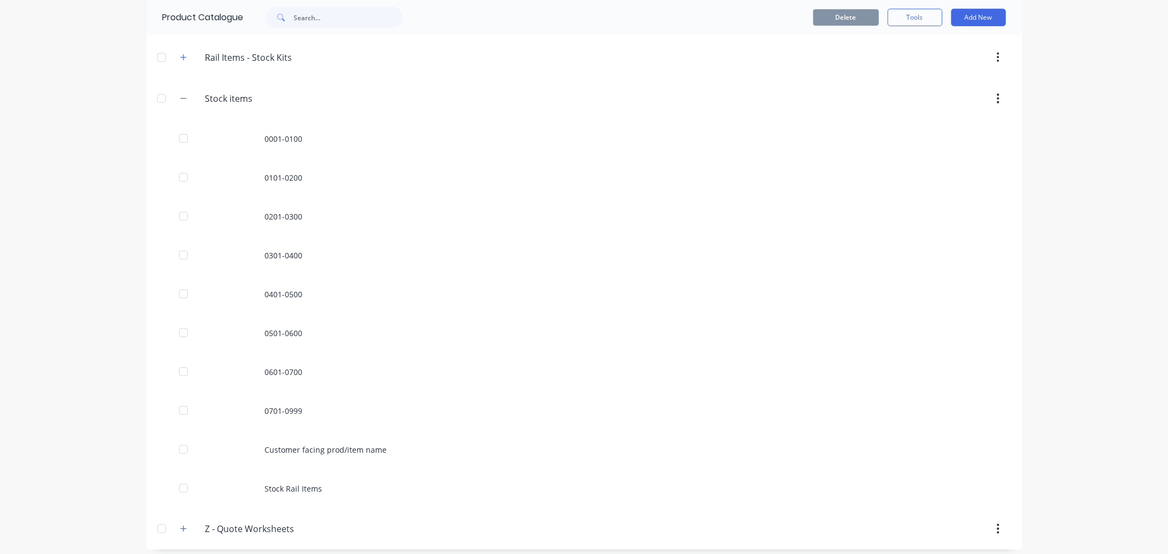
scroll to position [623, 0]
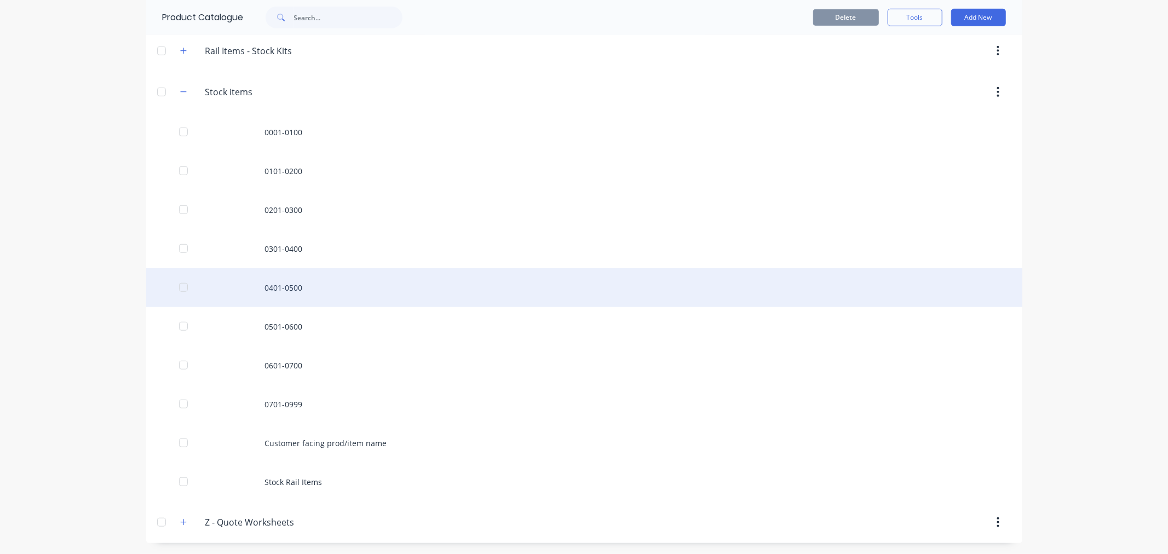
click at [278, 287] on div "0401-0500" at bounding box center [584, 287] width 876 height 39
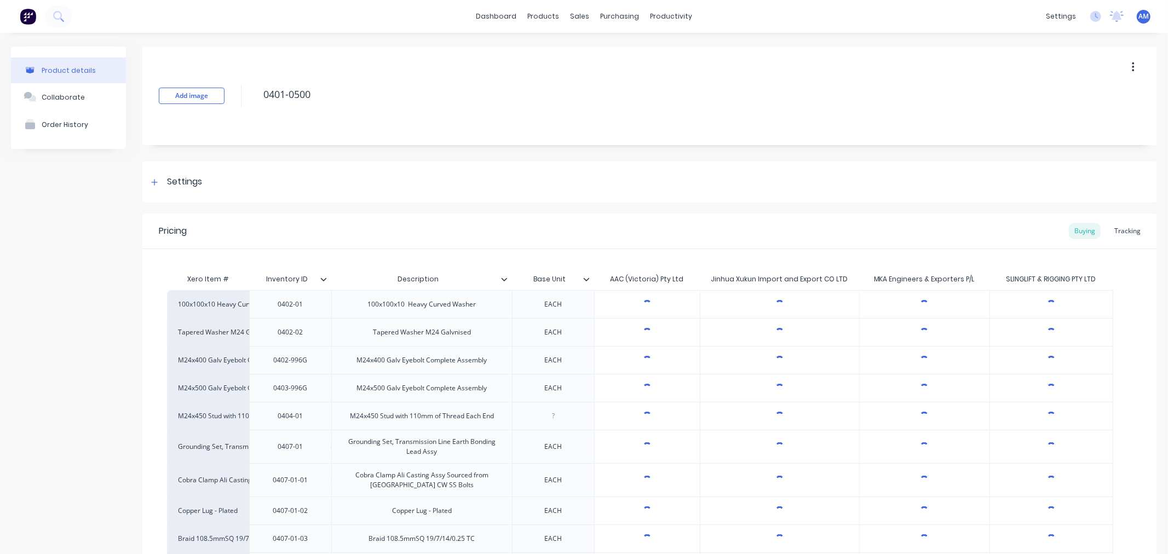
click at [1126, 240] on div "Pricing Buying Tracking" at bounding box center [649, 232] width 1014 height 36
click at [1124, 232] on div "Tracking" at bounding box center [1127, 231] width 37 height 16
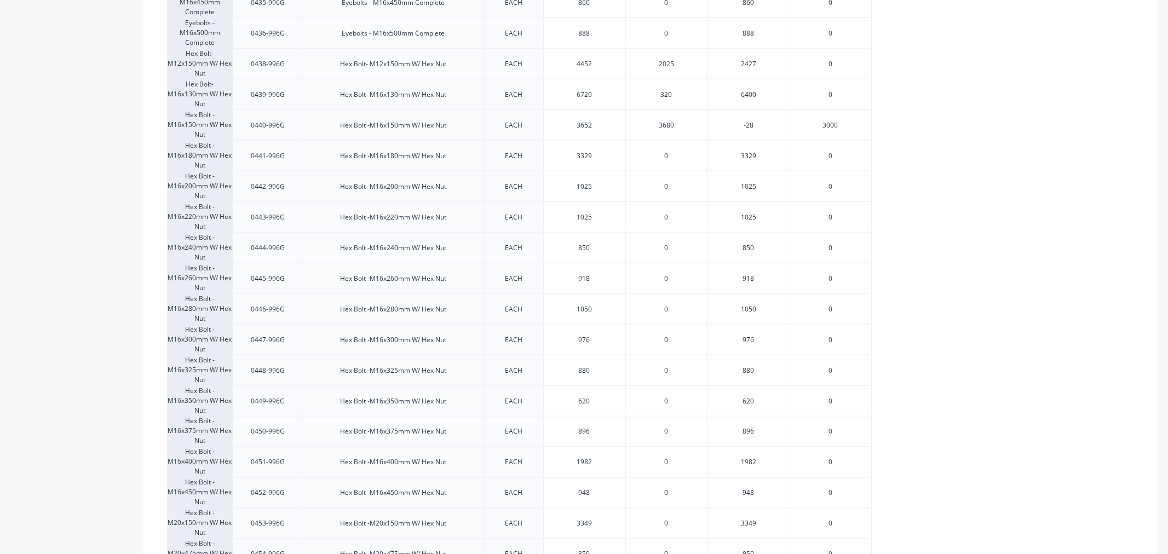
scroll to position [1399, 0]
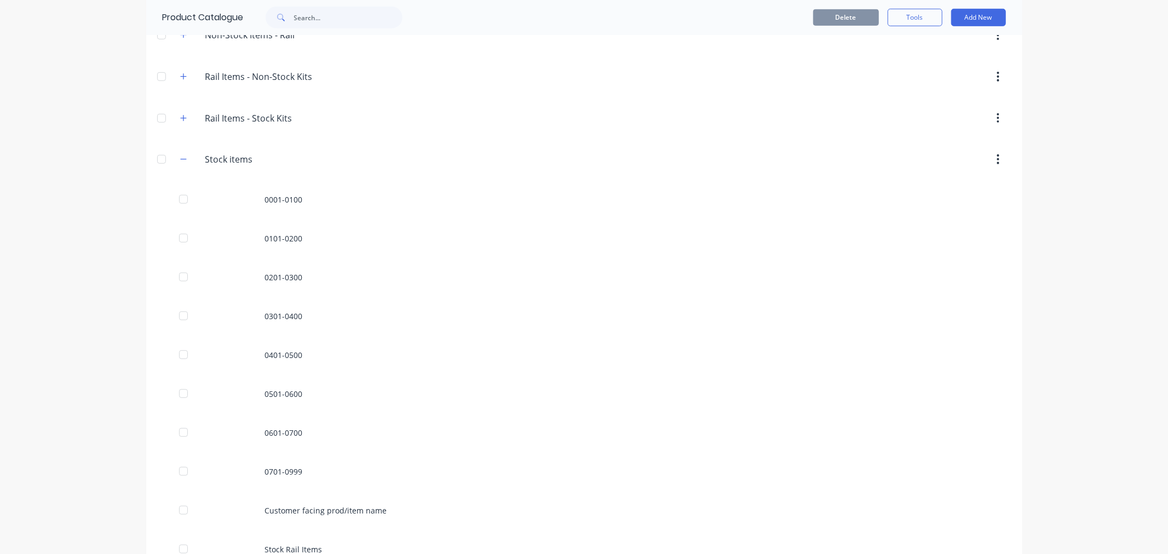
scroll to position [623, 0]
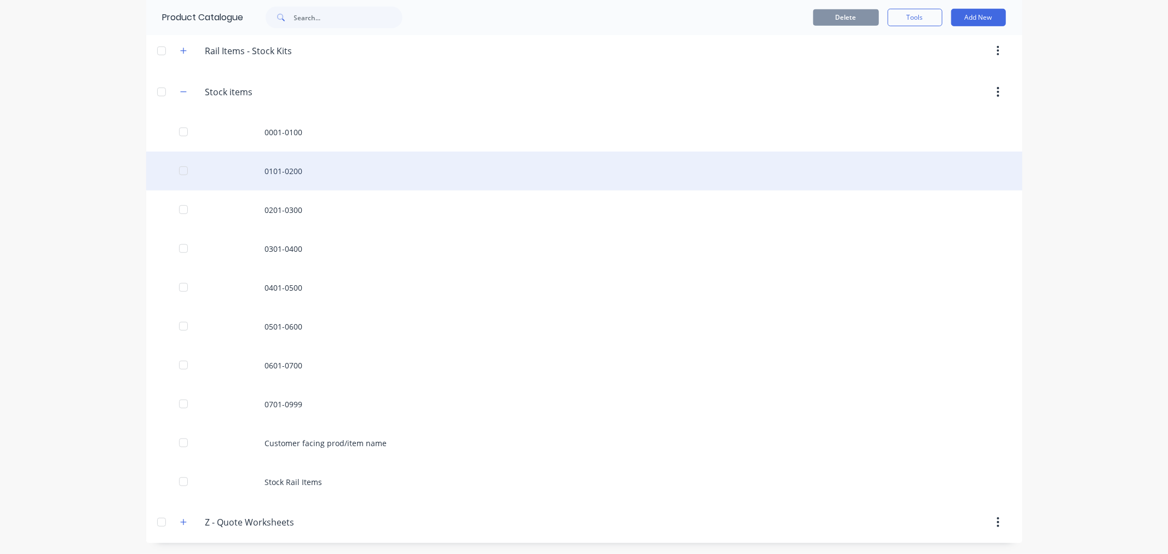
click at [275, 176] on div "0101-0200" at bounding box center [584, 171] width 876 height 39
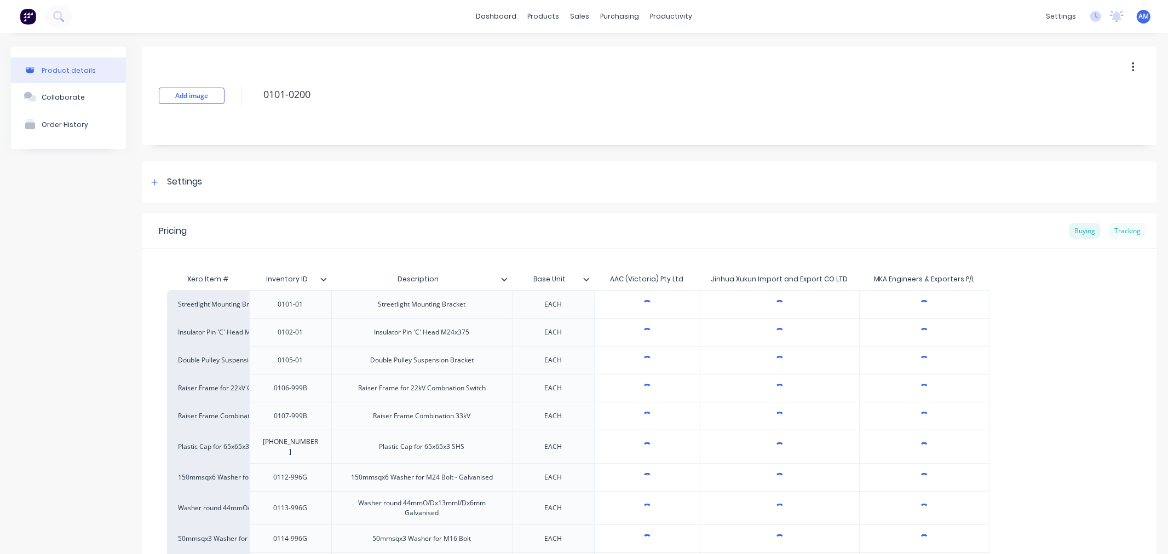
click at [1115, 223] on div "Tracking" at bounding box center [1127, 231] width 37 height 16
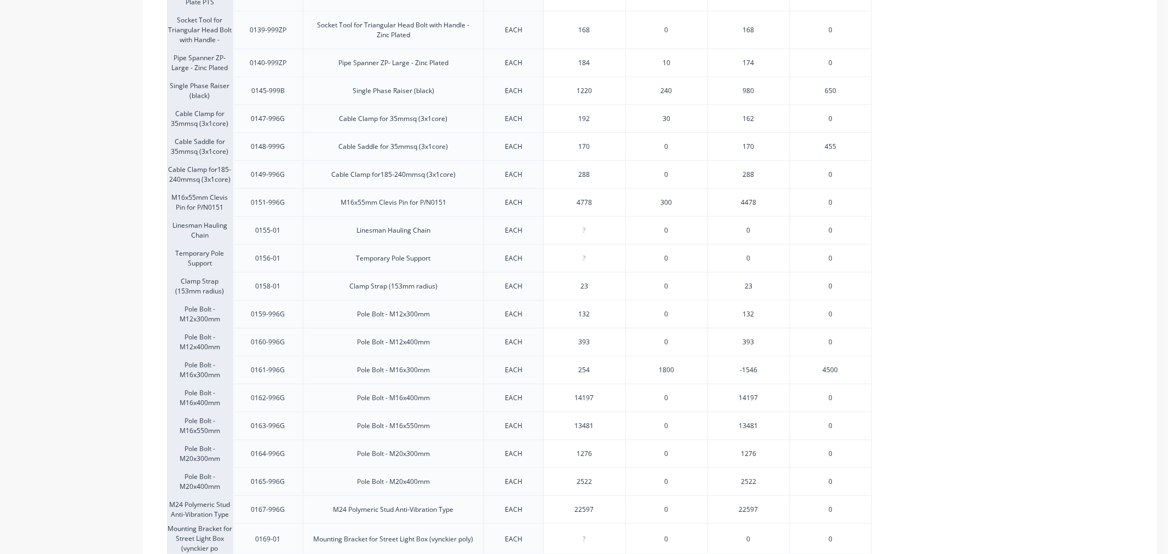
scroll to position [973, 0]
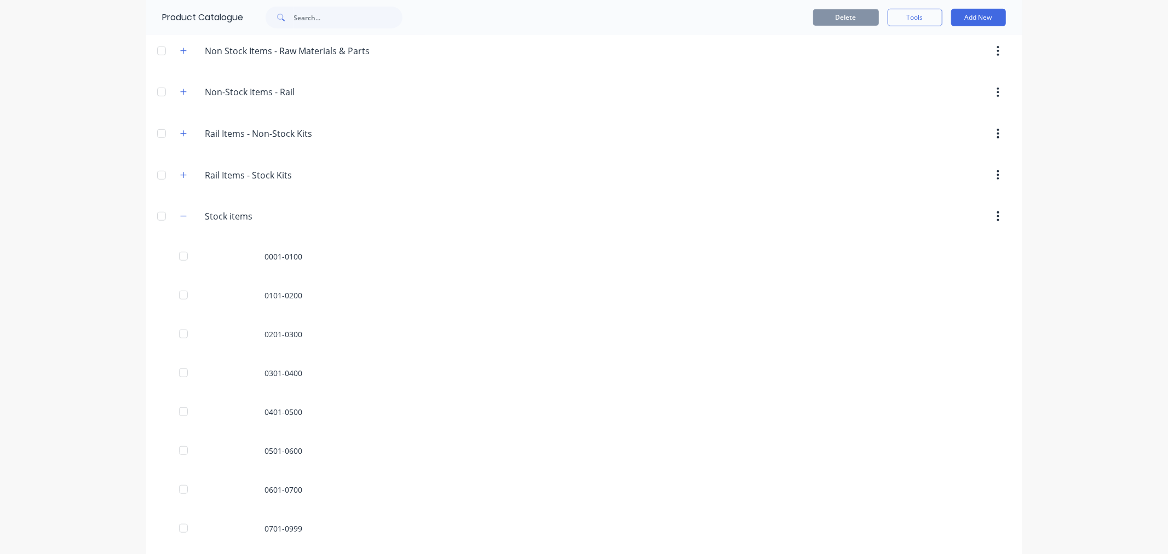
scroll to position [623, 0]
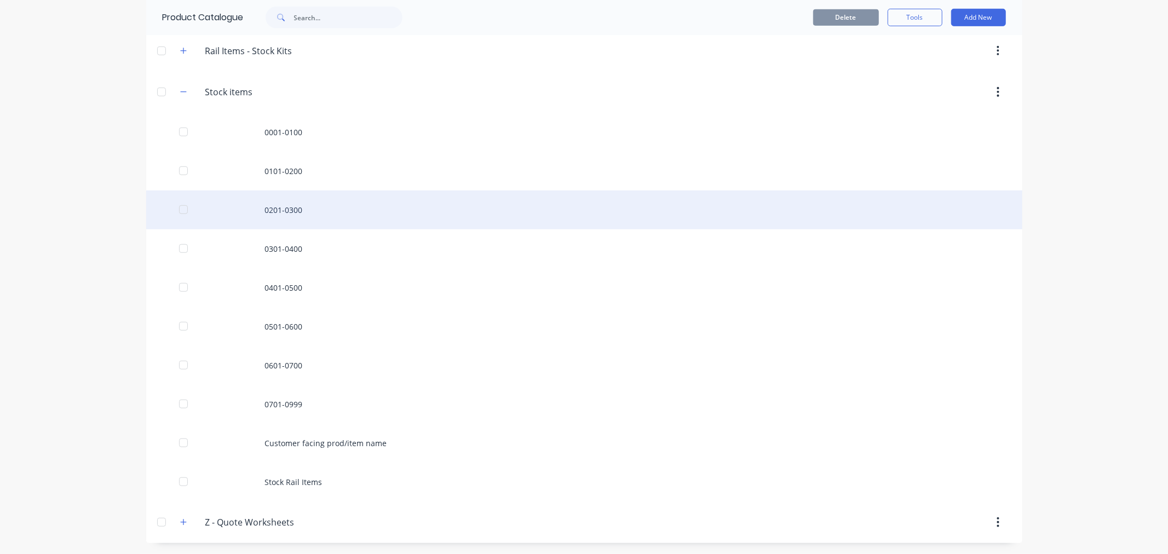
click at [278, 217] on div "0201-0300" at bounding box center [584, 210] width 876 height 39
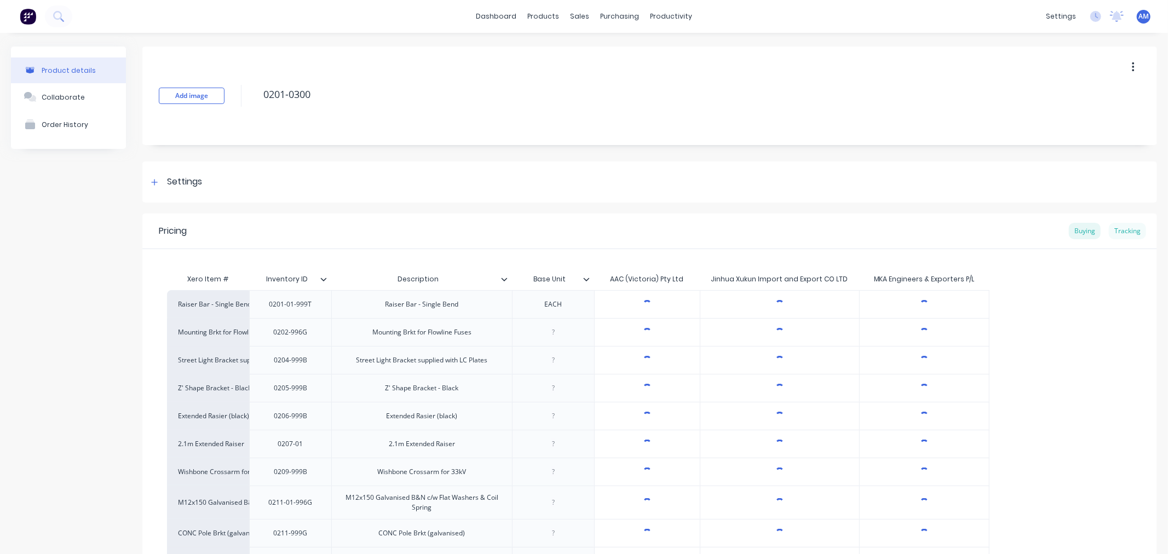
click at [1110, 228] on div "Tracking" at bounding box center [1127, 231] width 37 height 16
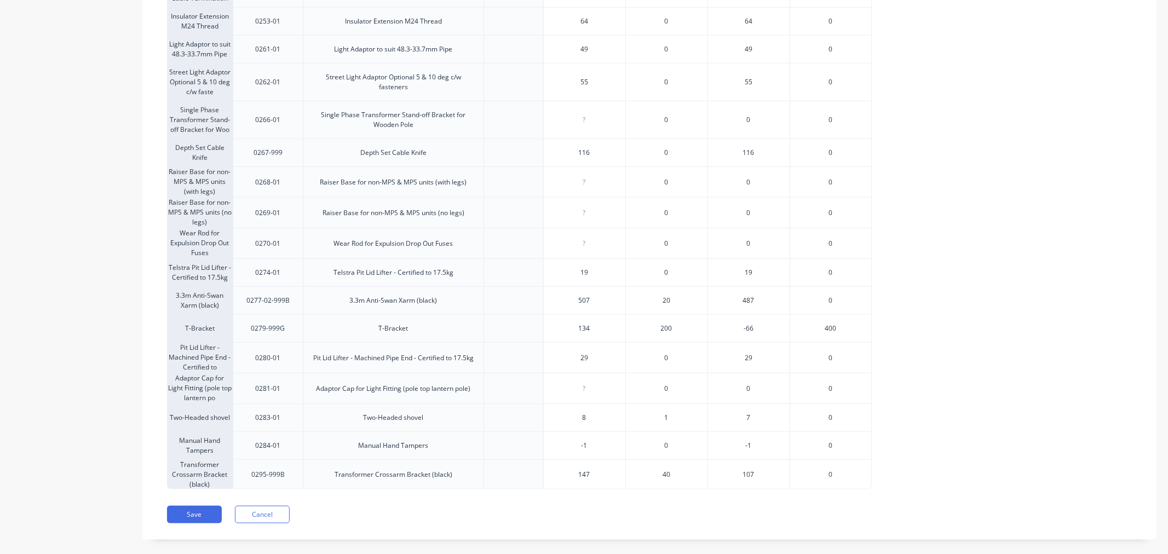
scroll to position [1016, 0]
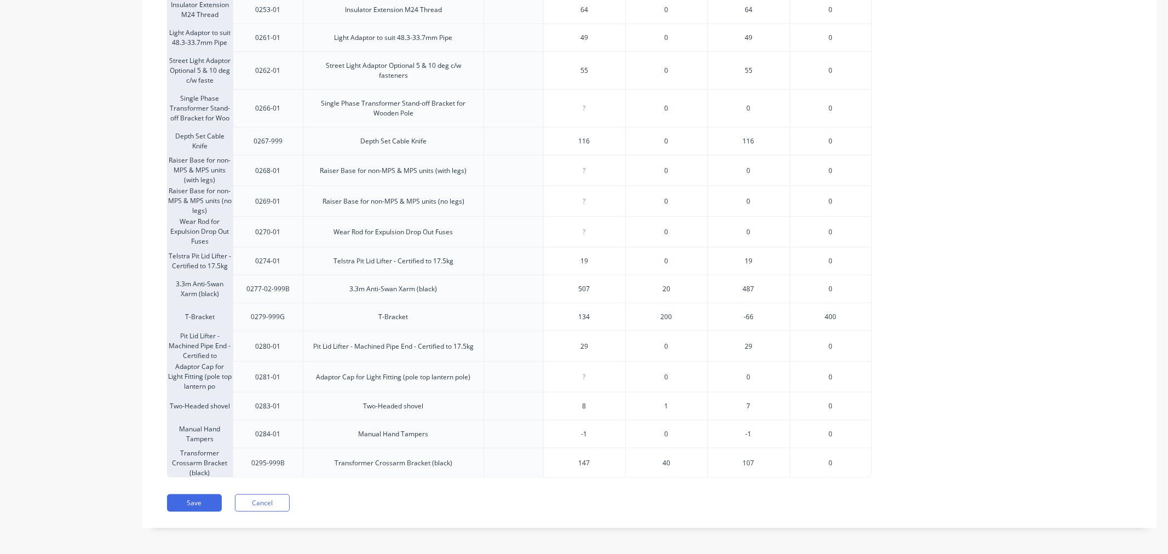
click at [266, 499] on button "Cancel" at bounding box center [262, 503] width 55 height 18
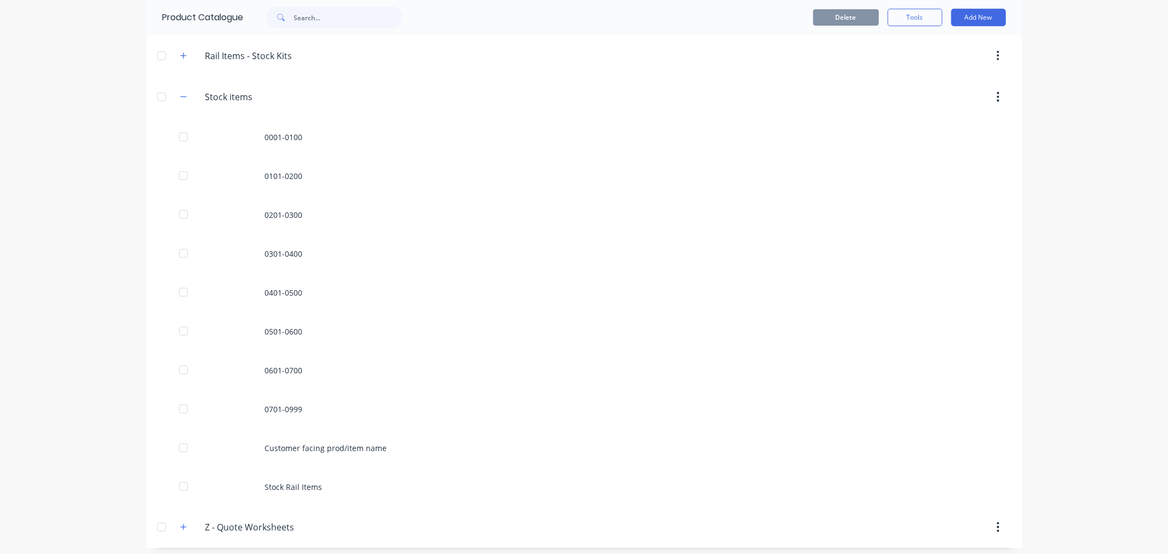
scroll to position [623, 0]
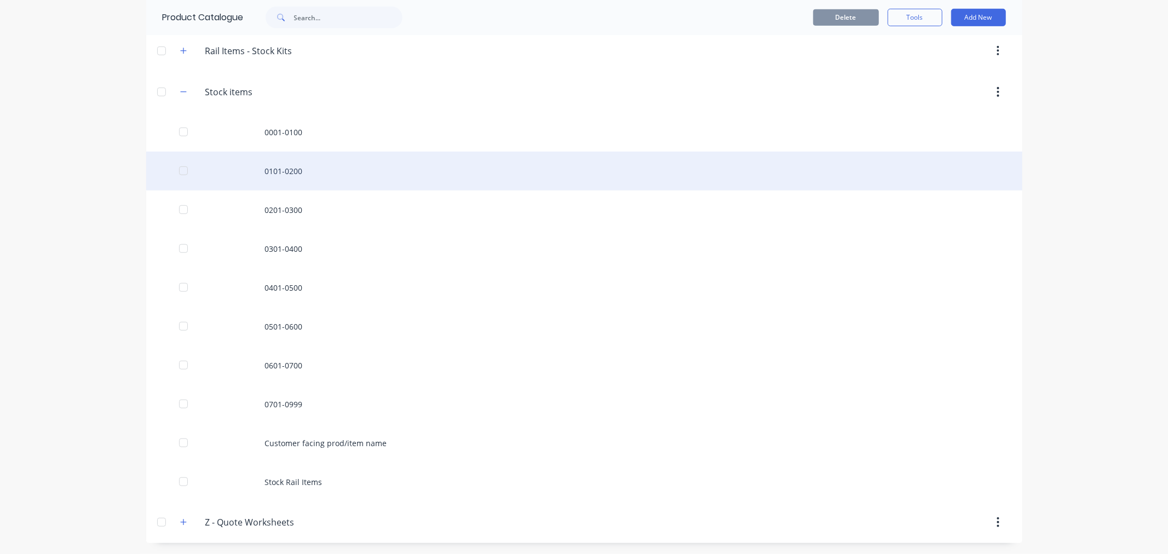
click at [276, 179] on div "0101-0200" at bounding box center [584, 171] width 876 height 39
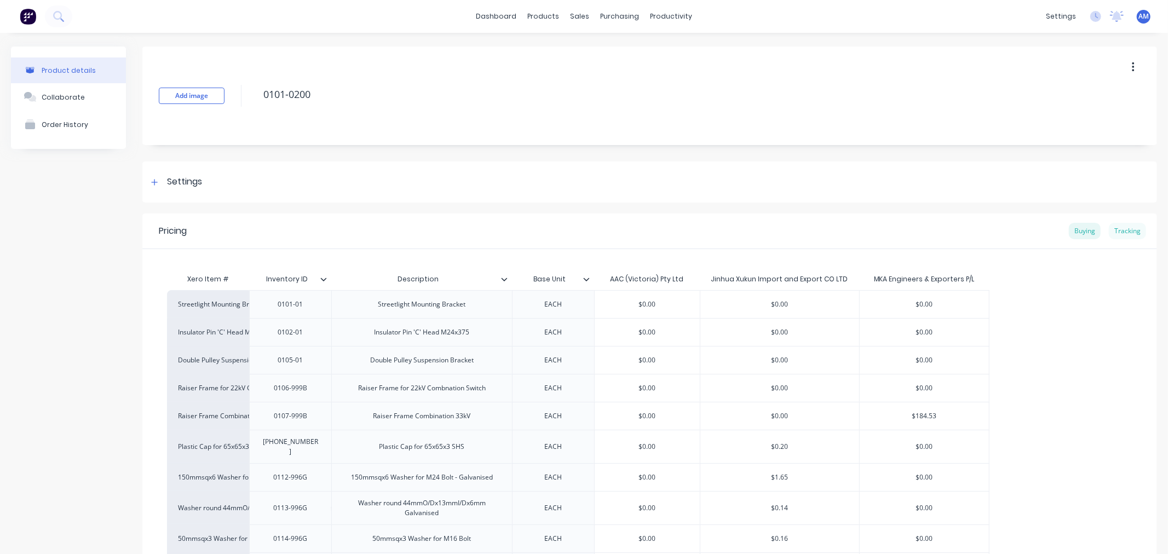
click at [1117, 223] on div "Tracking" at bounding box center [1127, 231] width 37 height 16
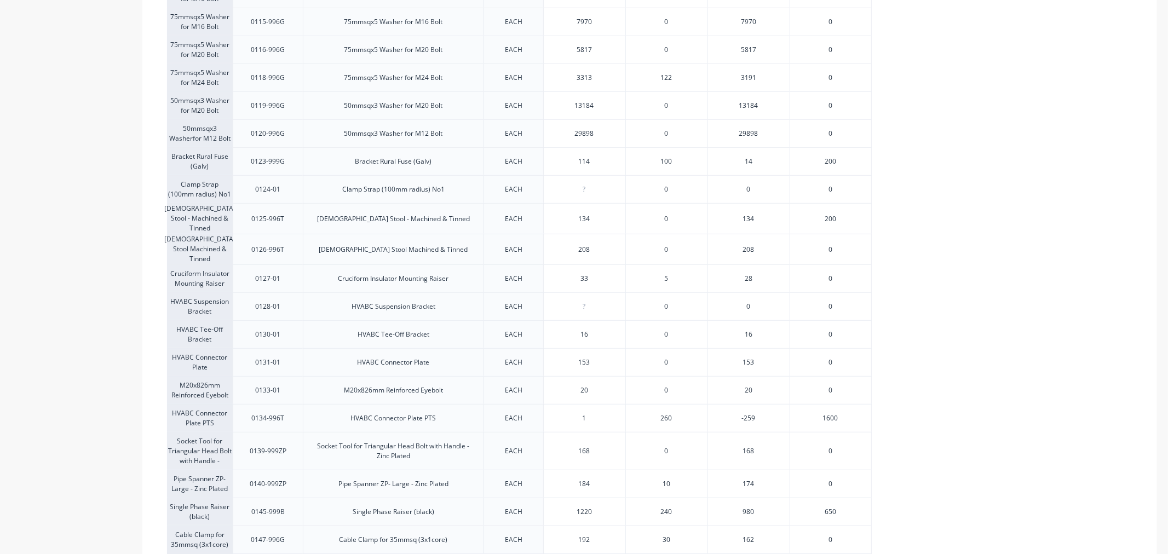
scroll to position [669, 0]
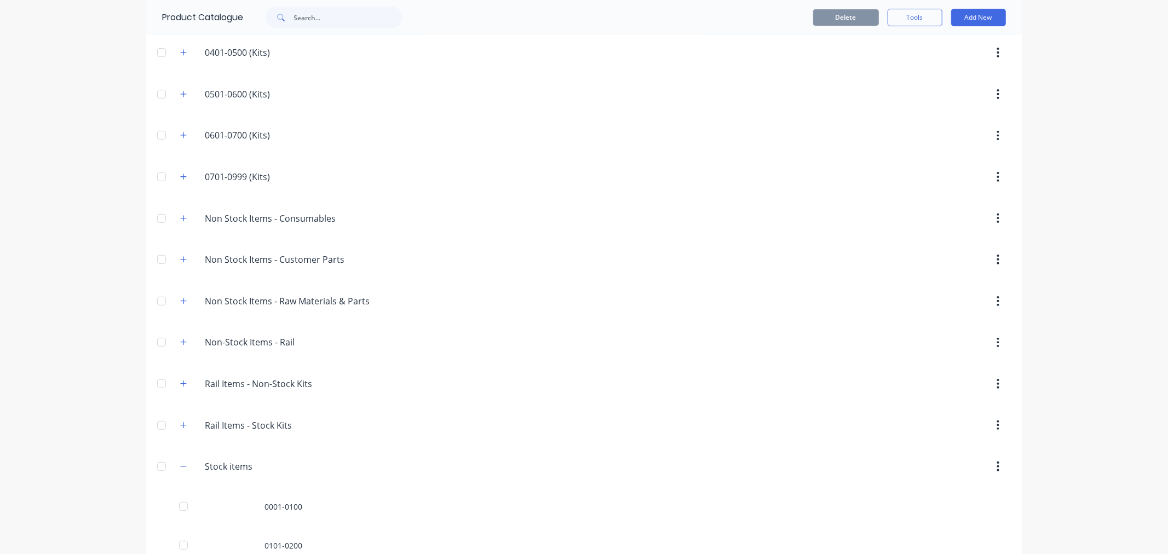
scroll to position [608, 0]
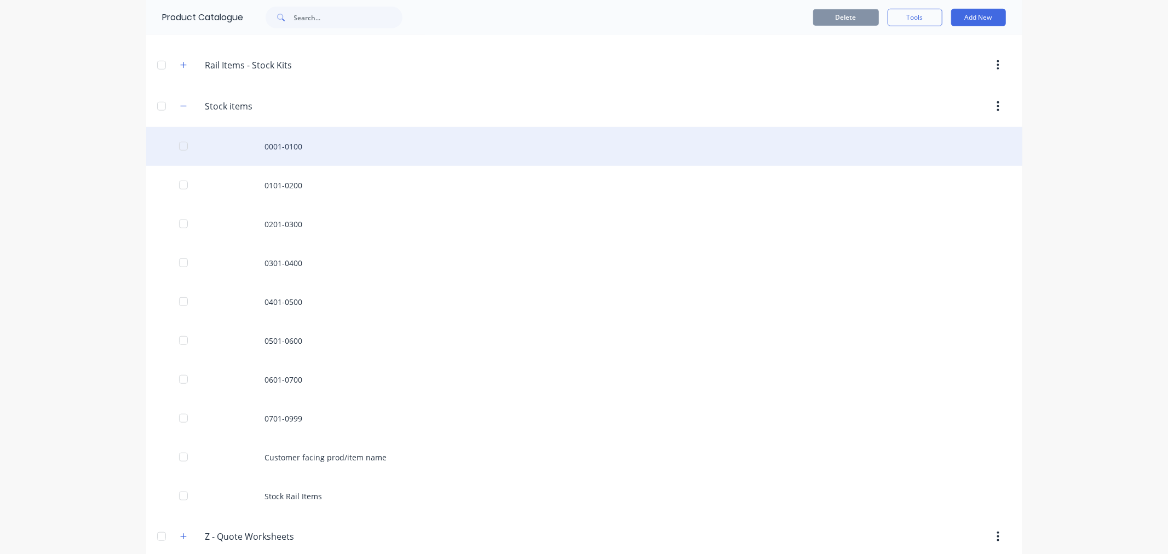
click at [280, 148] on div "0001-0100" at bounding box center [584, 146] width 876 height 39
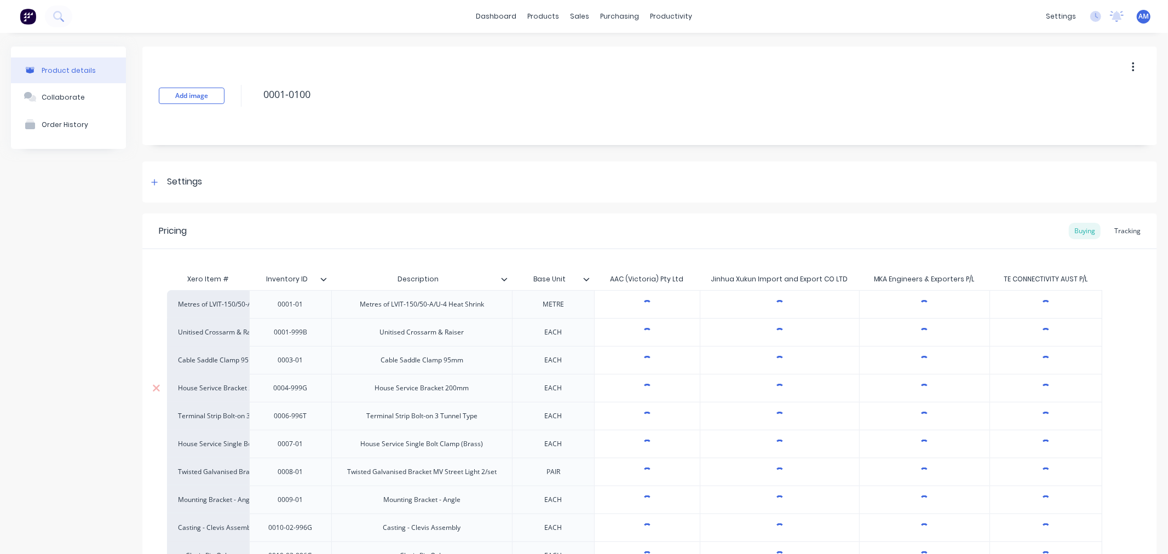
scroll to position [182, 0]
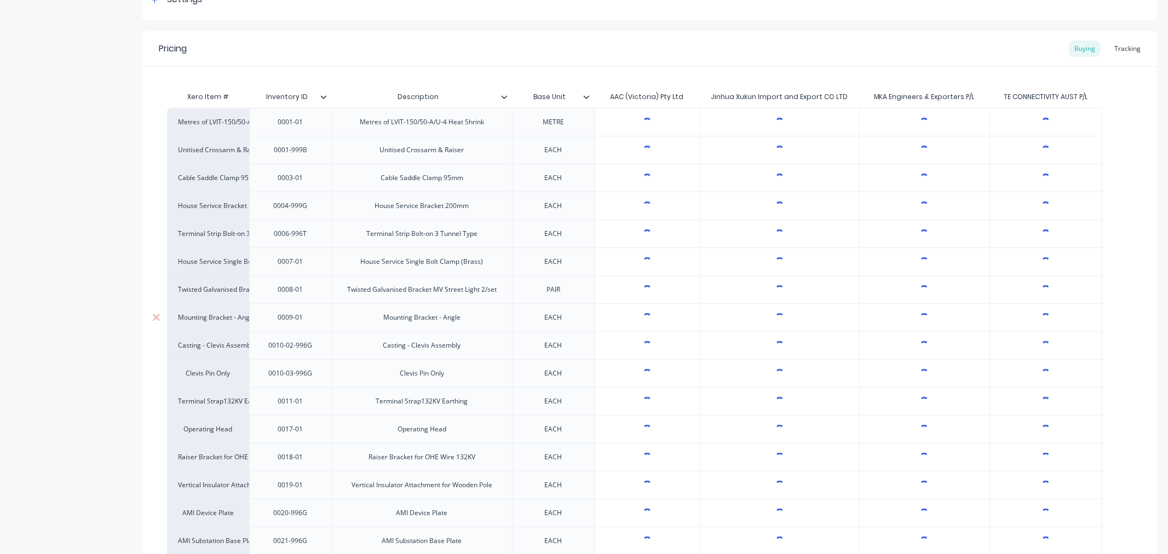
drag, startPoint x: 1112, startPoint y: 45, endPoint x: 464, endPoint y: 331, distance: 708.6
click at [1112, 45] on div "Tracking" at bounding box center [1127, 49] width 37 height 16
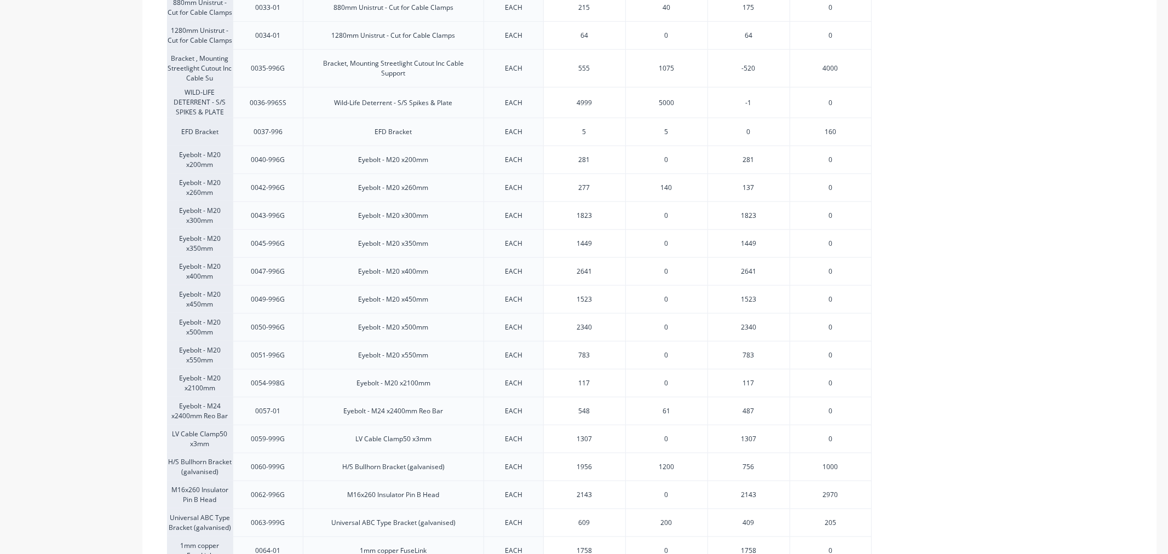
scroll to position [1095, 0]
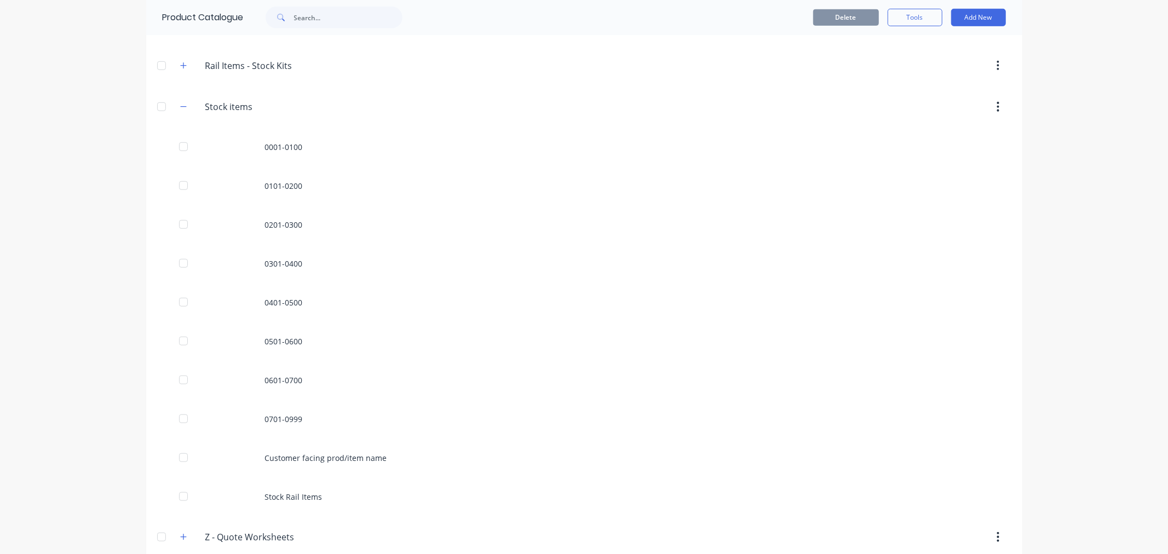
scroll to position [623, 0]
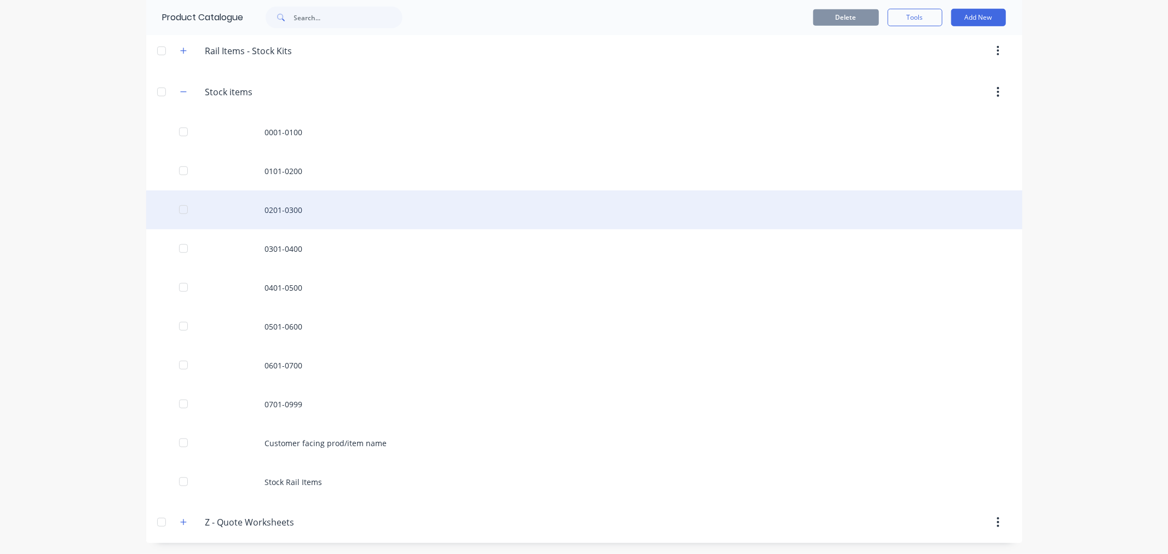
click at [280, 214] on div "0201-0300" at bounding box center [584, 210] width 876 height 39
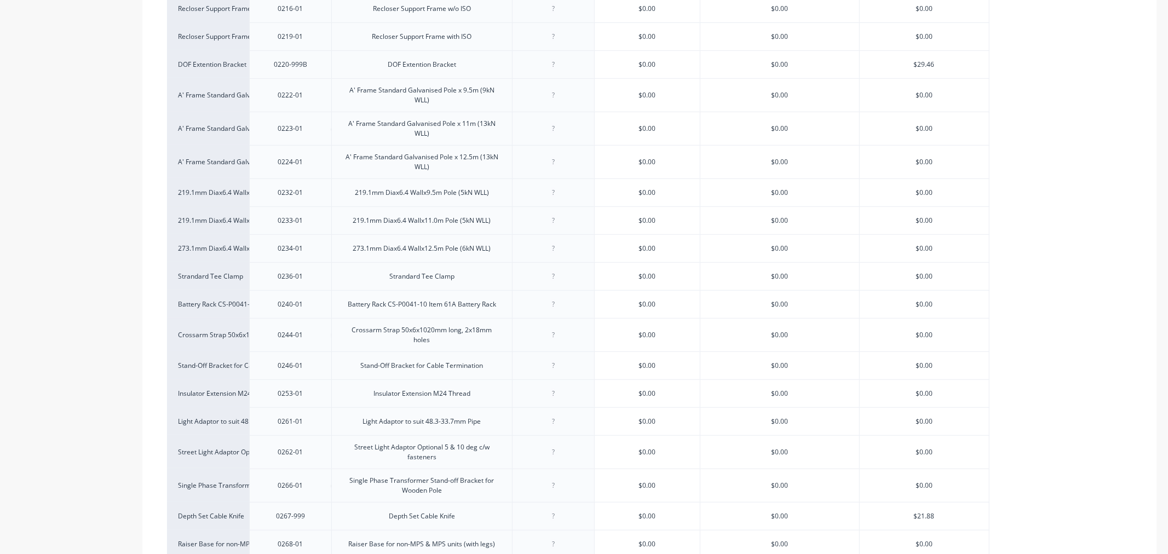
scroll to position [122, 0]
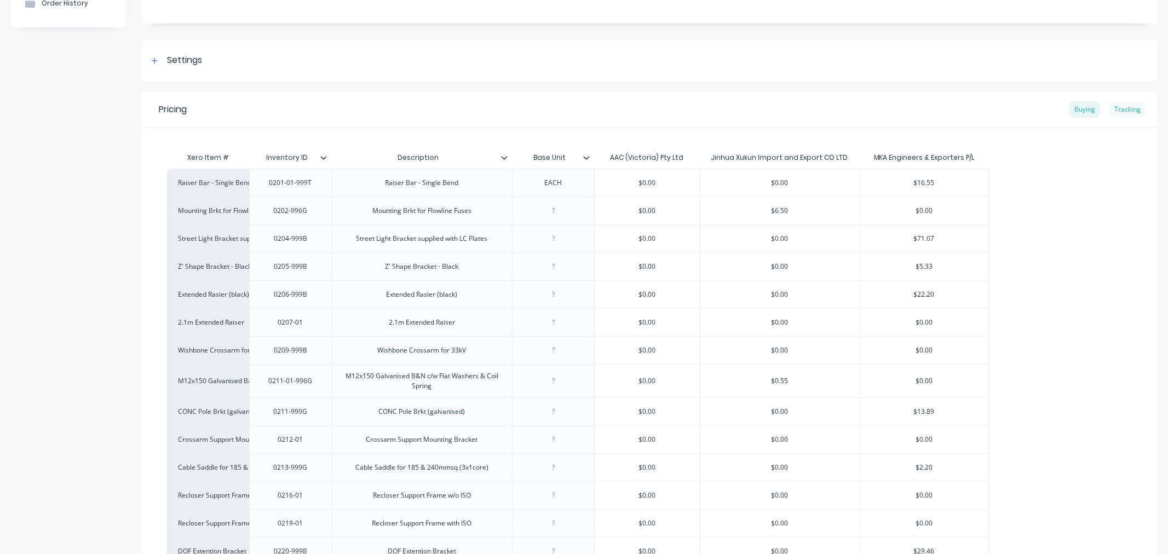
click at [1118, 108] on div "Tracking" at bounding box center [1127, 109] width 37 height 16
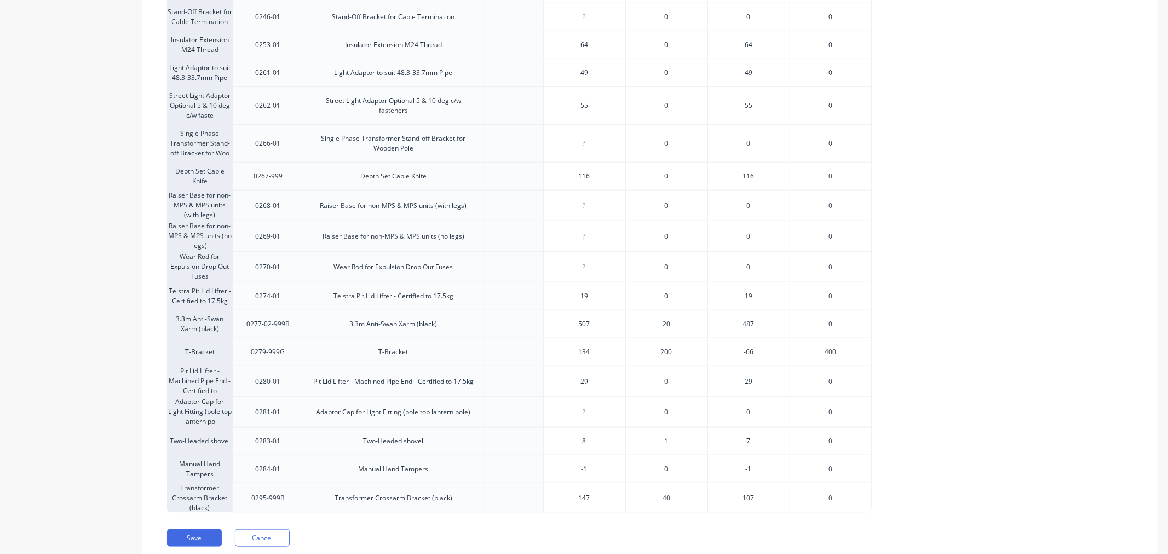
scroll to position [1016, 0]
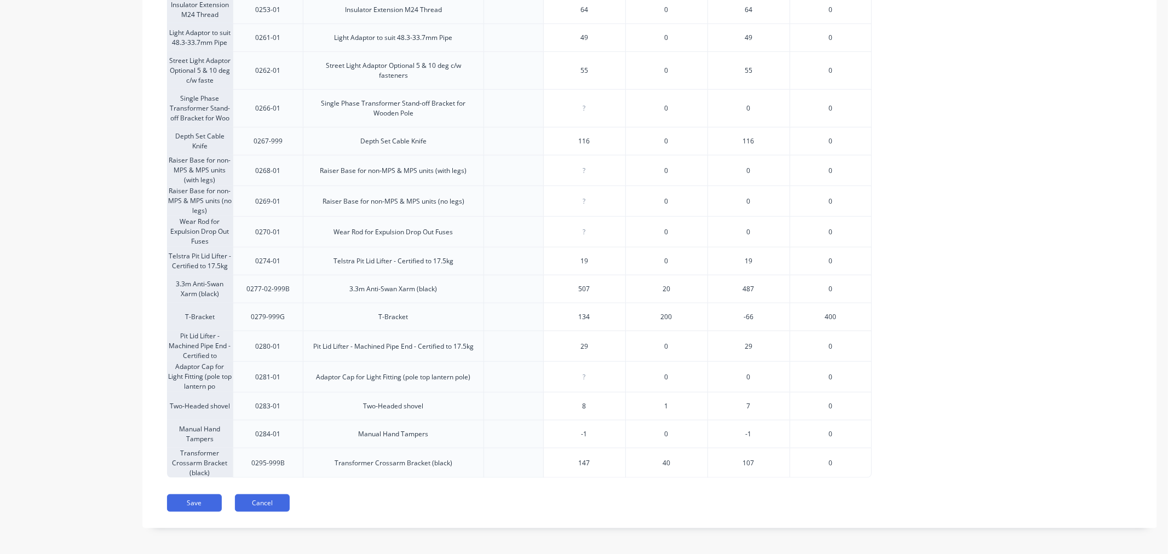
drag, startPoint x: 249, startPoint y: 475, endPoint x: 258, endPoint y: 490, distance: 17.8
click at [265, 500] on button "Cancel" at bounding box center [262, 503] width 55 height 18
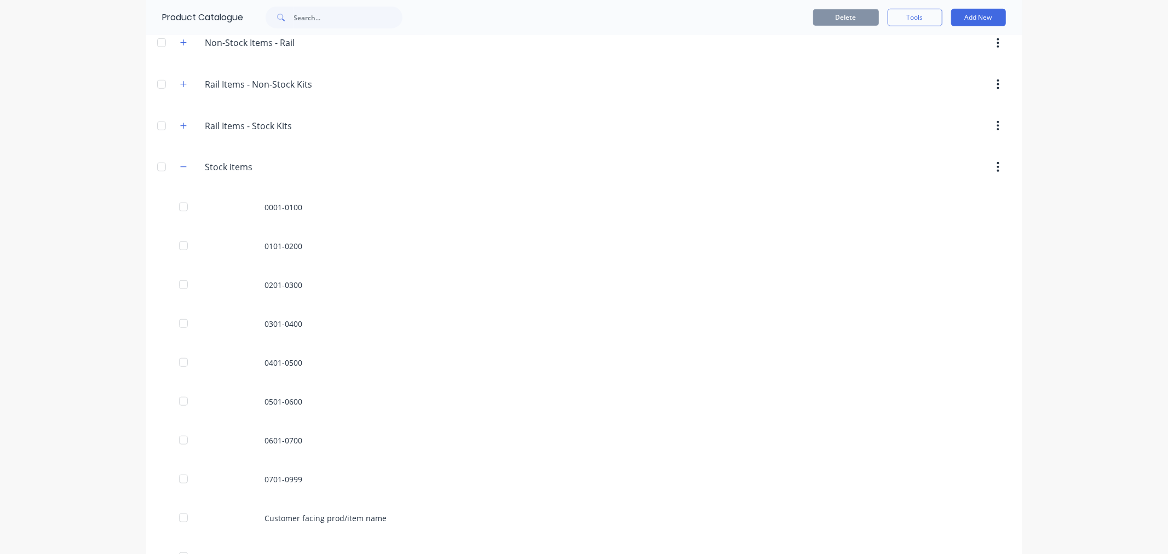
scroll to position [623, 0]
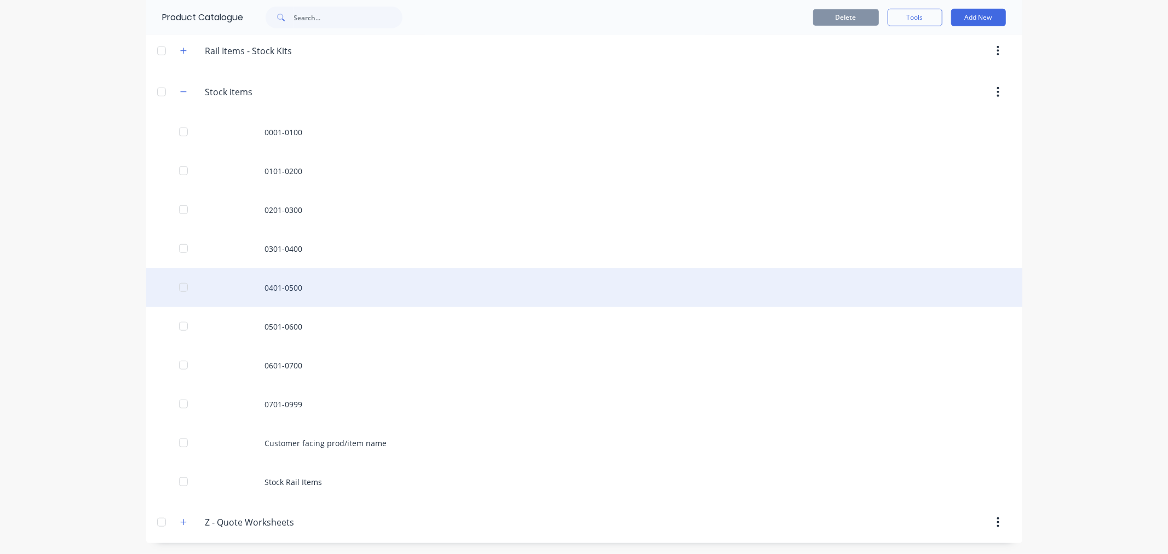
click at [282, 292] on div "0401-0500" at bounding box center [584, 287] width 876 height 39
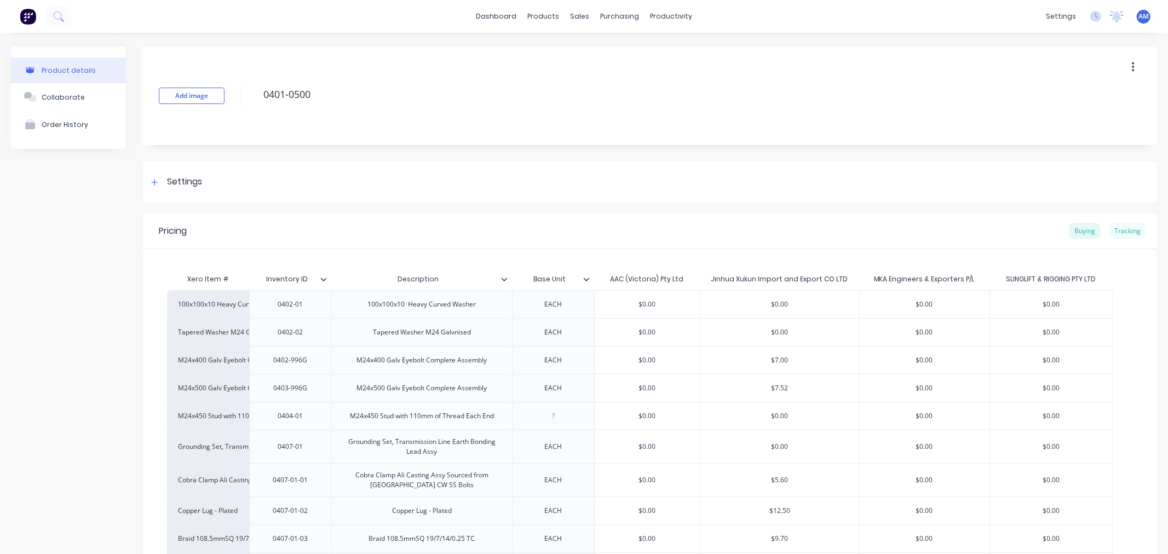
click at [1127, 230] on div "Tracking" at bounding box center [1127, 231] width 37 height 16
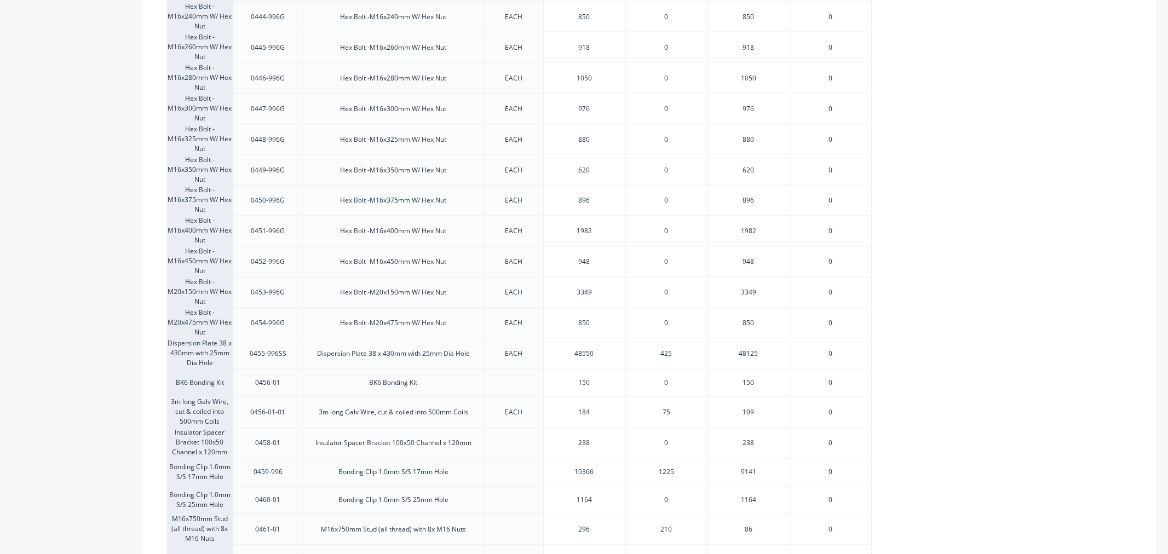
scroll to position [1581, 0]
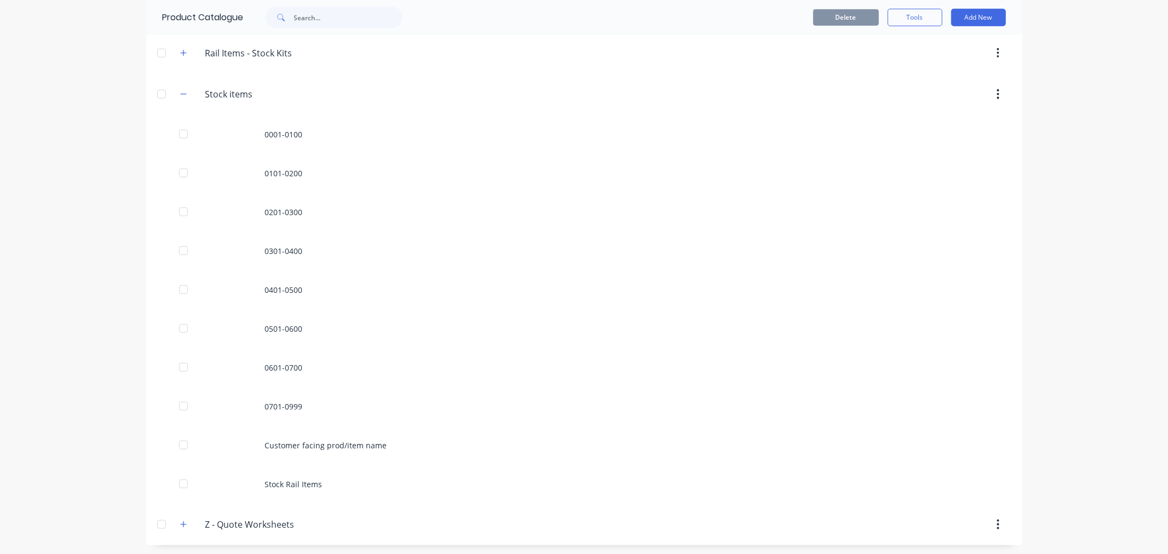
scroll to position [623, 0]
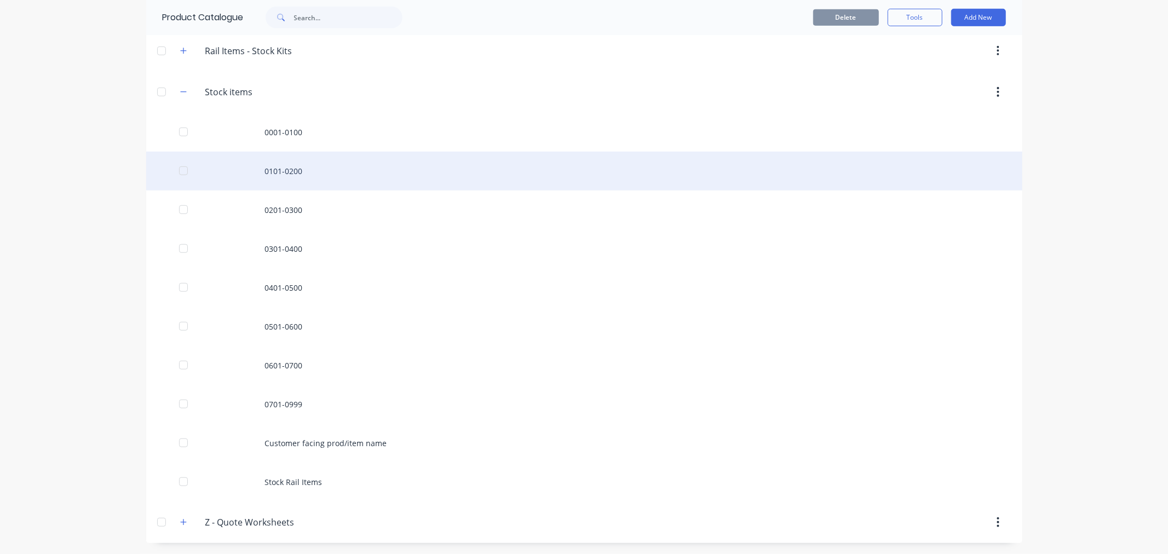
click at [288, 165] on div "0101-0200" at bounding box center [584, 171] width 876 height 39
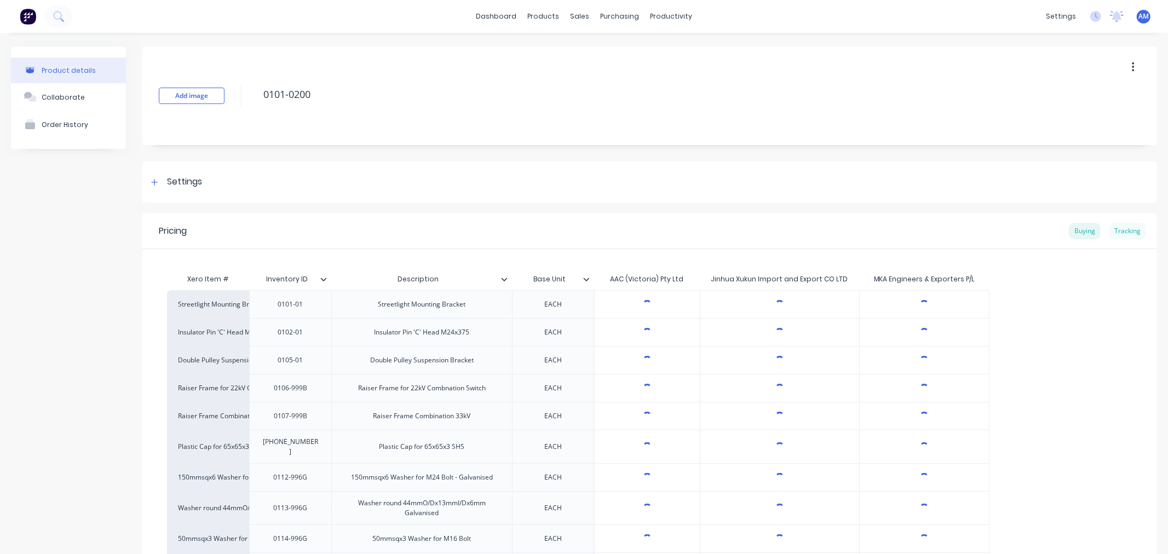
click at [1113, 234] on div "Tracking" at bounding box center [1127, 231] width 37 height 16
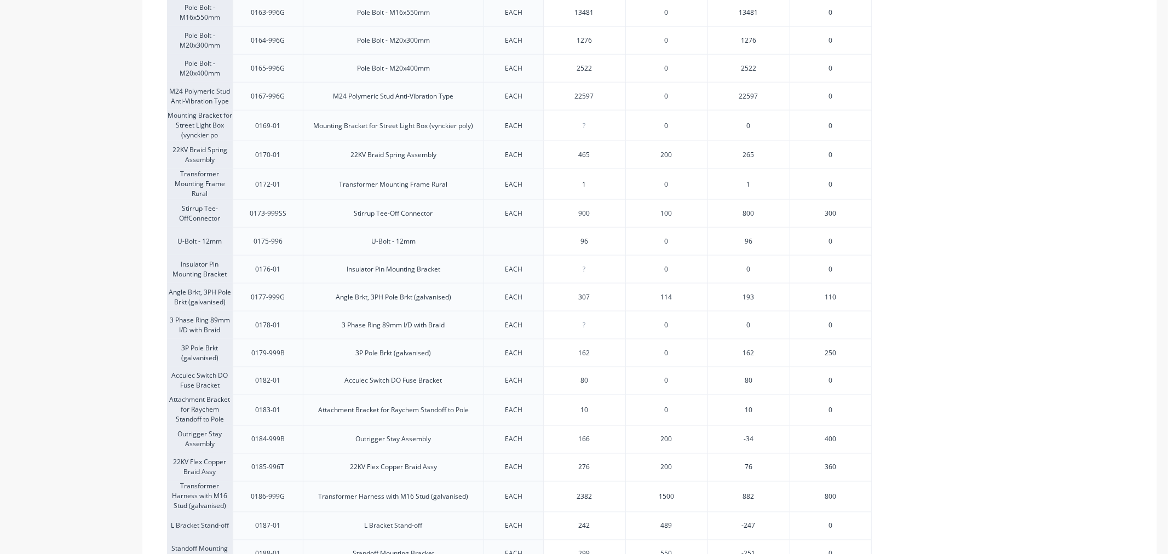
scroll to position [1399, 0]
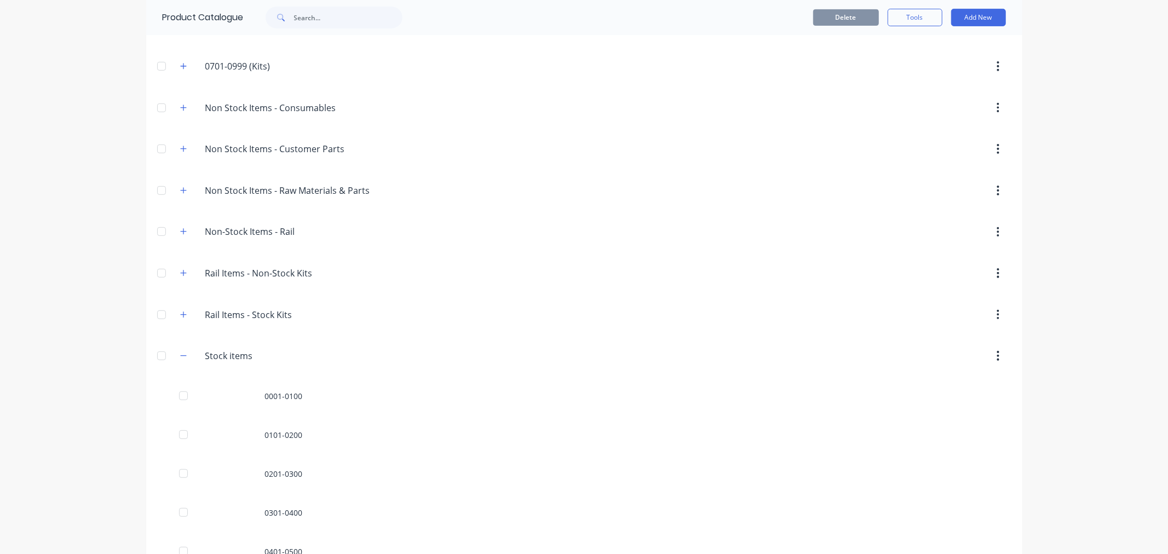
scroll to position [623, 0]
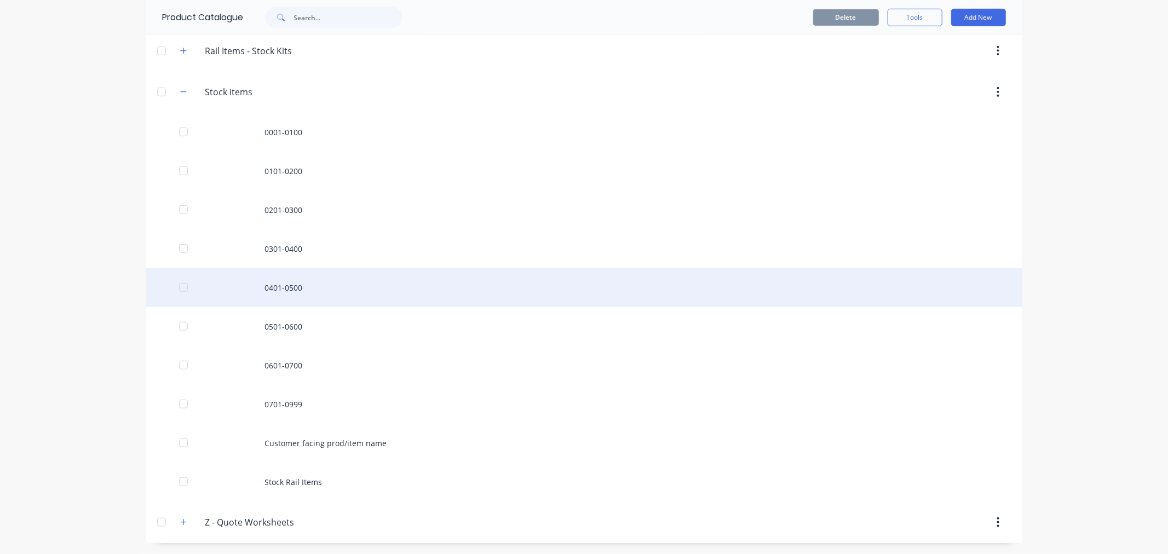
click at [275, 293] on div "0401-0500" at bounding box center [584, 287] width 876 height 39
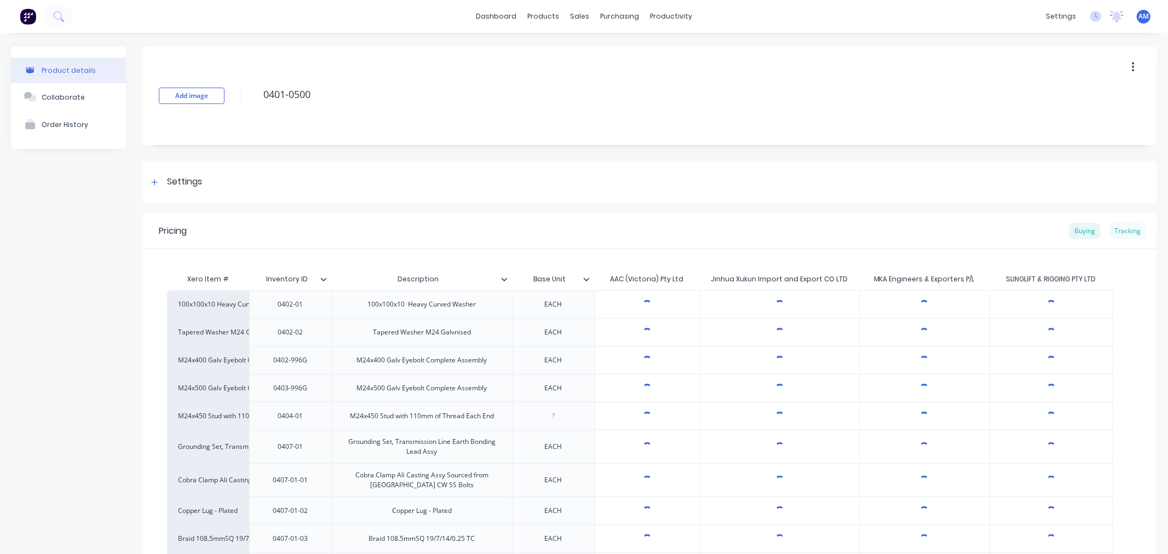
click at [1135, 226] on div "Tracking" at bounding box center [1127, 231] width 37 height 16
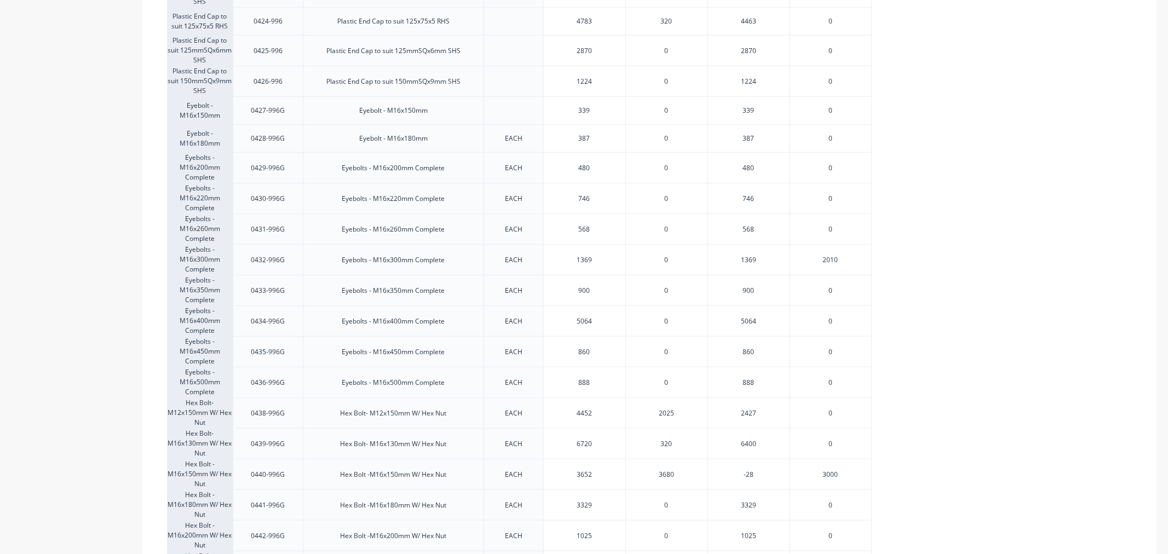
scroll to position [1034, 0]
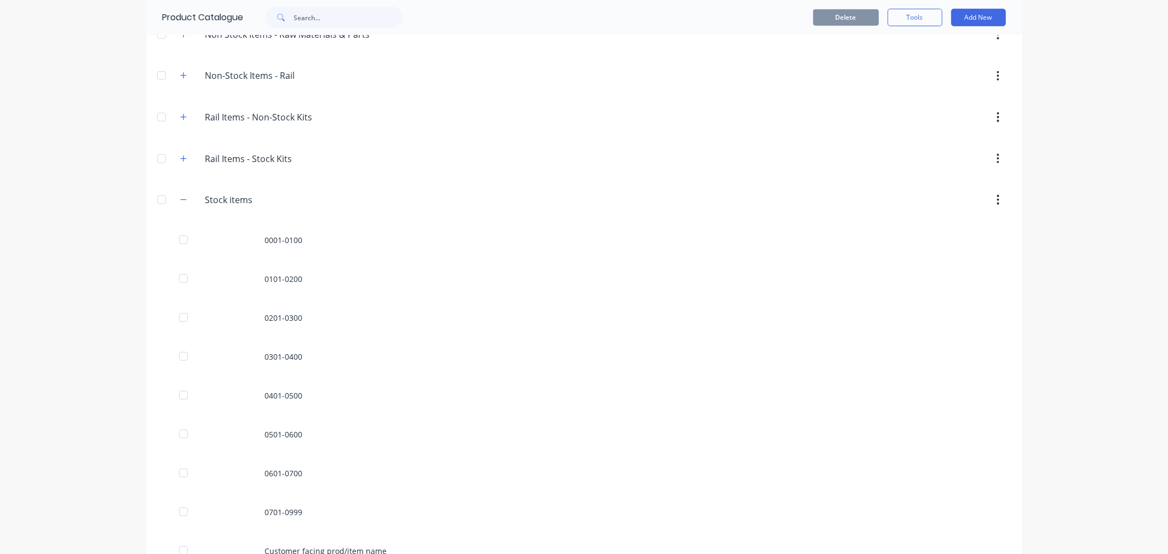
scroll to position [608, 0]
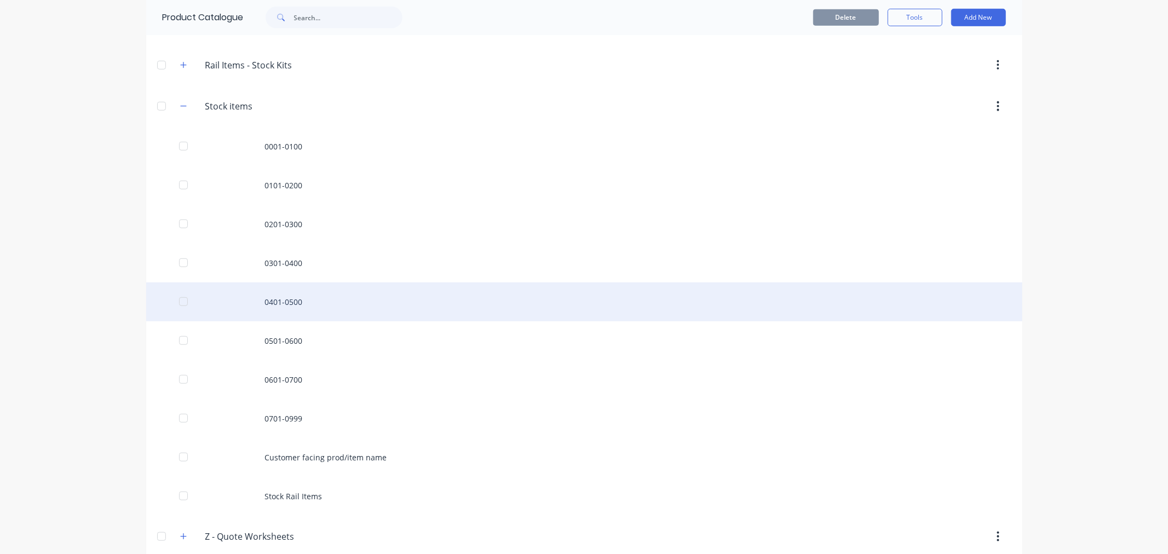
click at [281, 305] on div "0401-0500" at bounding box center [584, 301] width 876 height 39
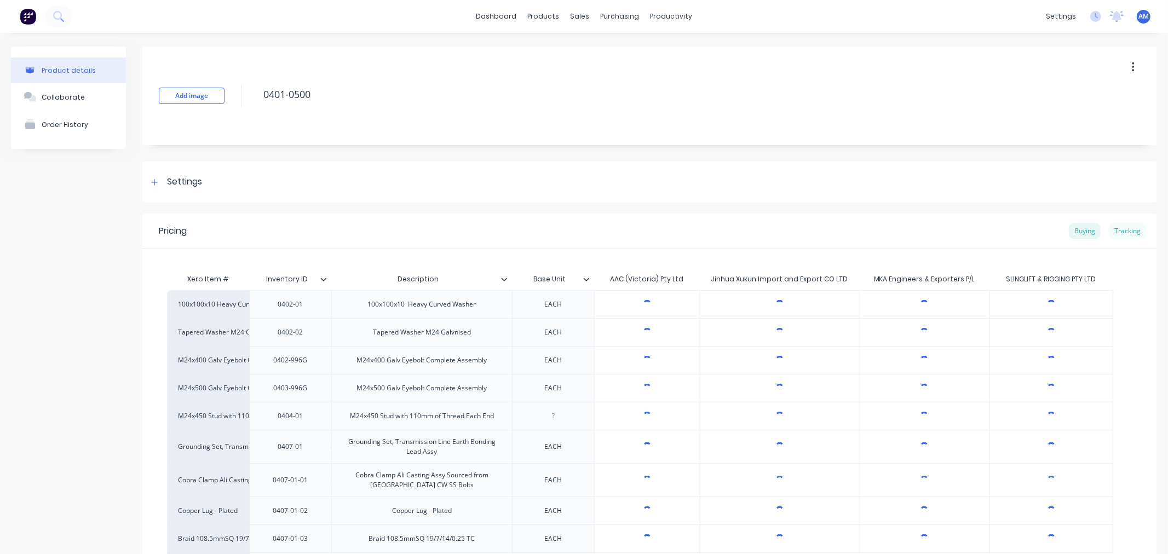
click at [1120, 227] on div "Tracking" at bounding box center [1127, 231] width 37 height 16
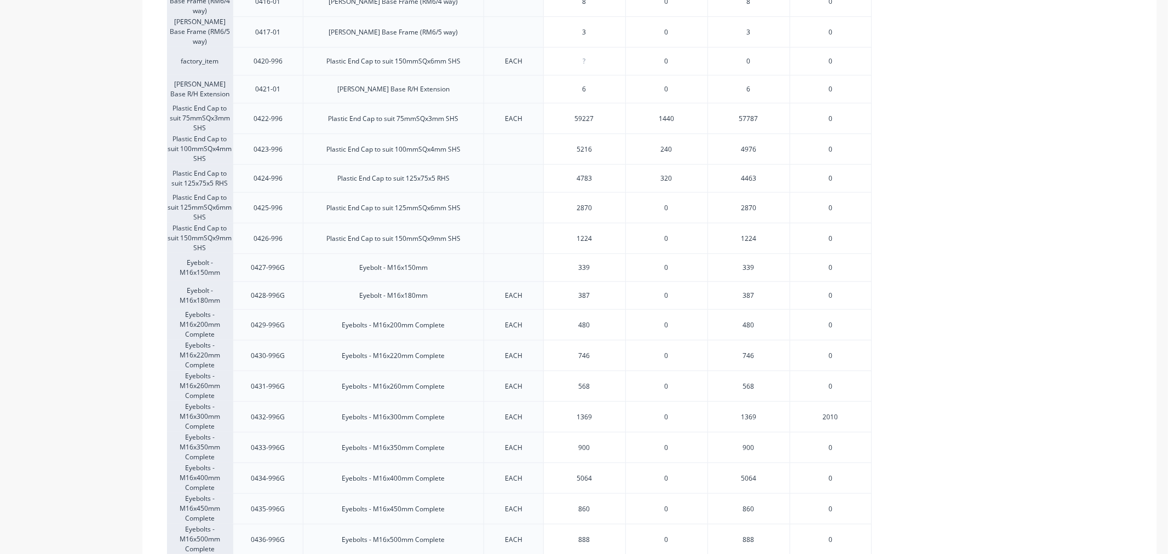
scroll to position [851, 0]
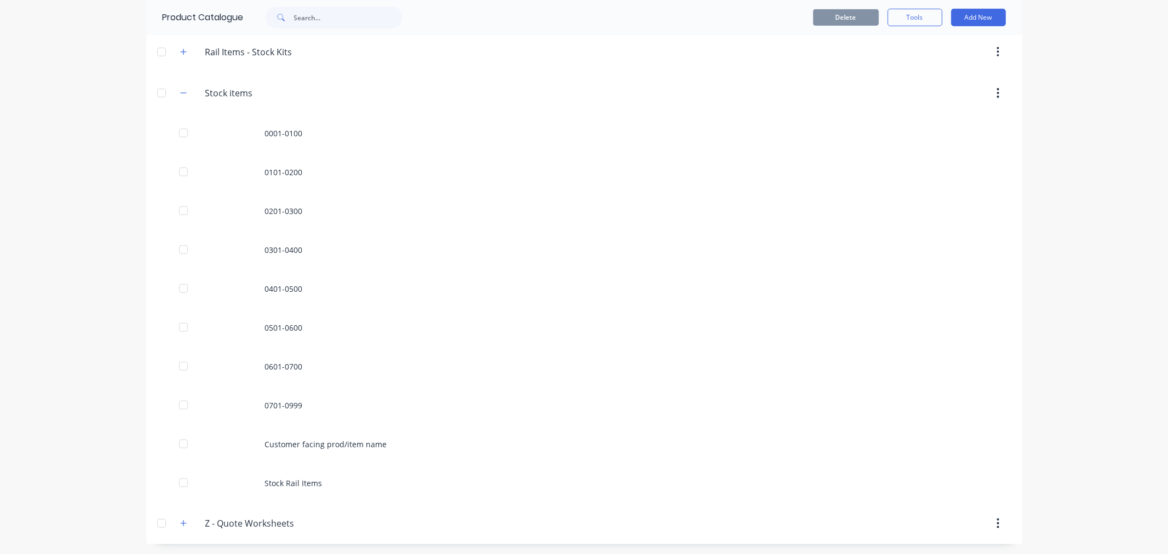
scroll to position [623, 0]
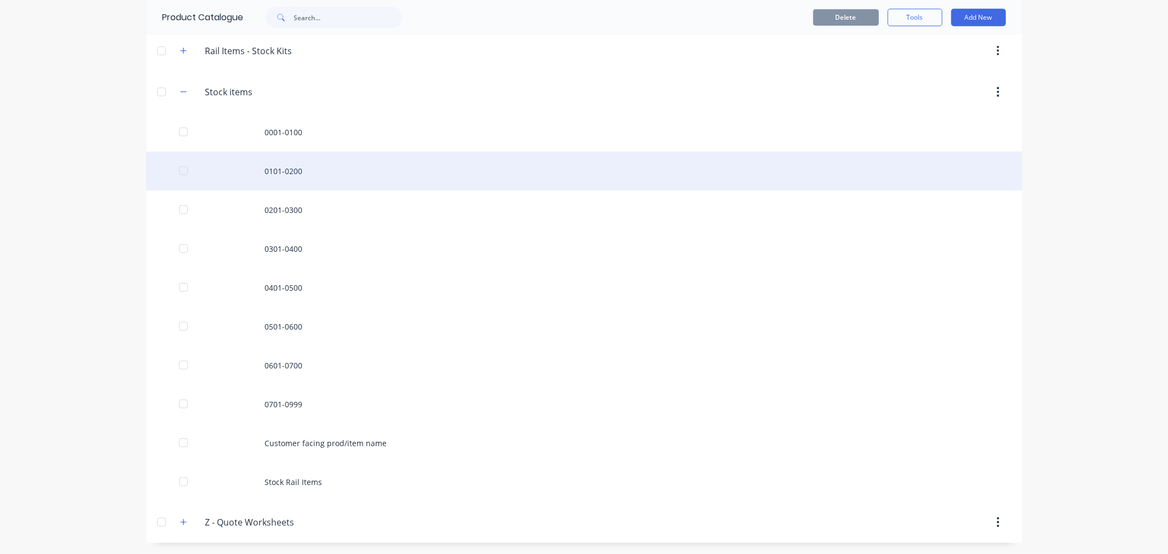
click at [281, 172] on div "0101-0200" at bounding box center [584, 171] width 876 height 39
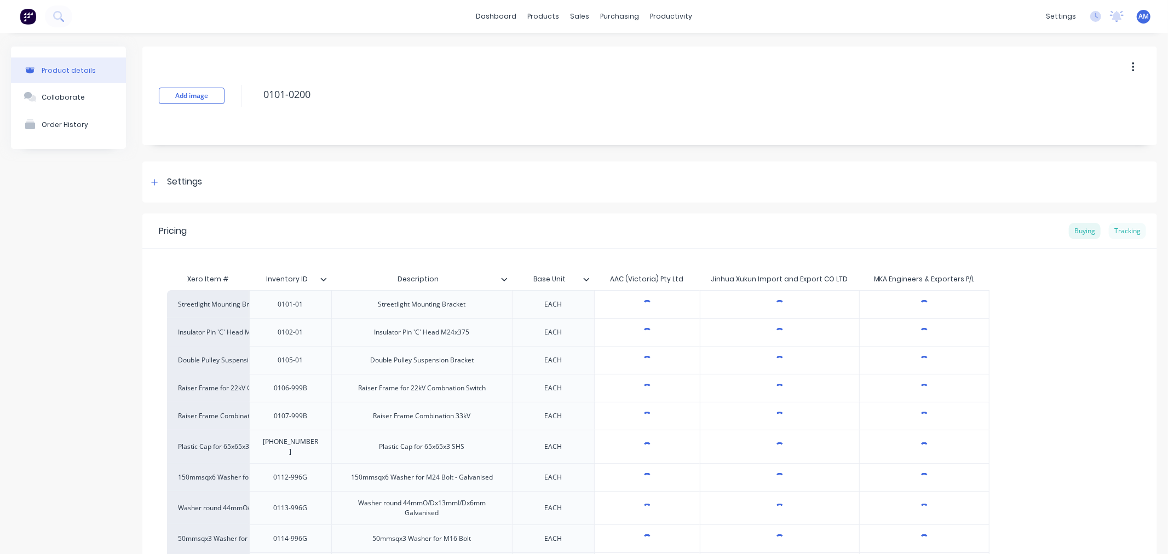
click at [1117, 228] on div "Tracking" at bounding box center [1127, 231] width 37 height 16
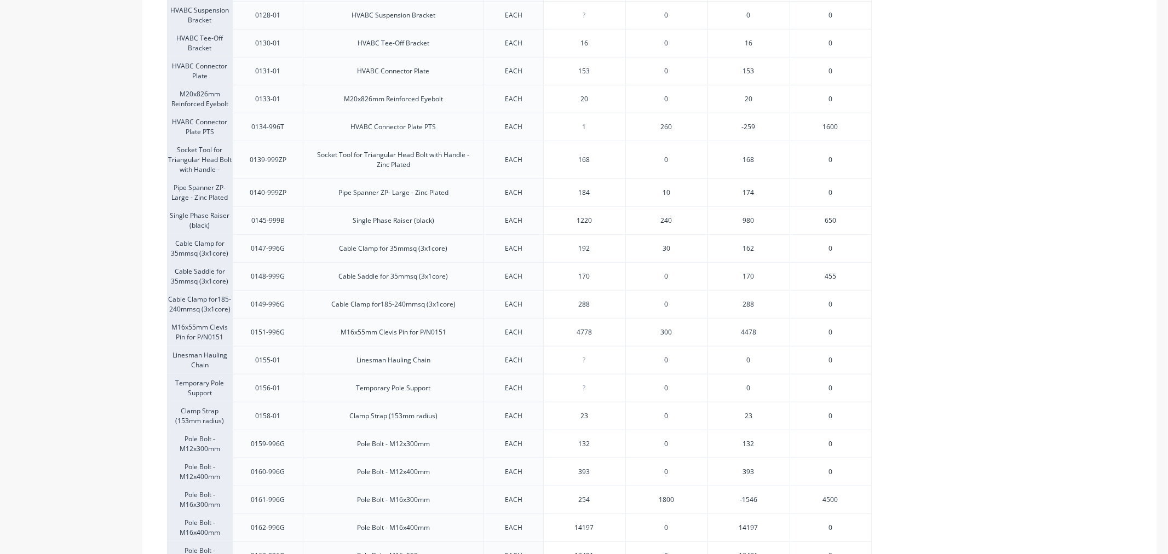
scroll to position [851, 0]
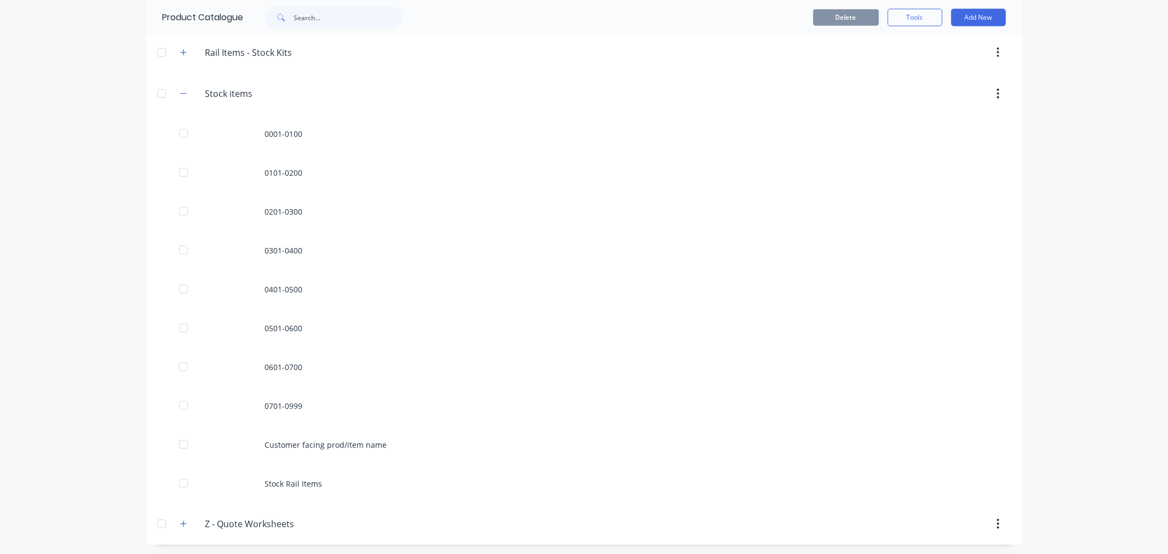
scroll to position [623, 0]
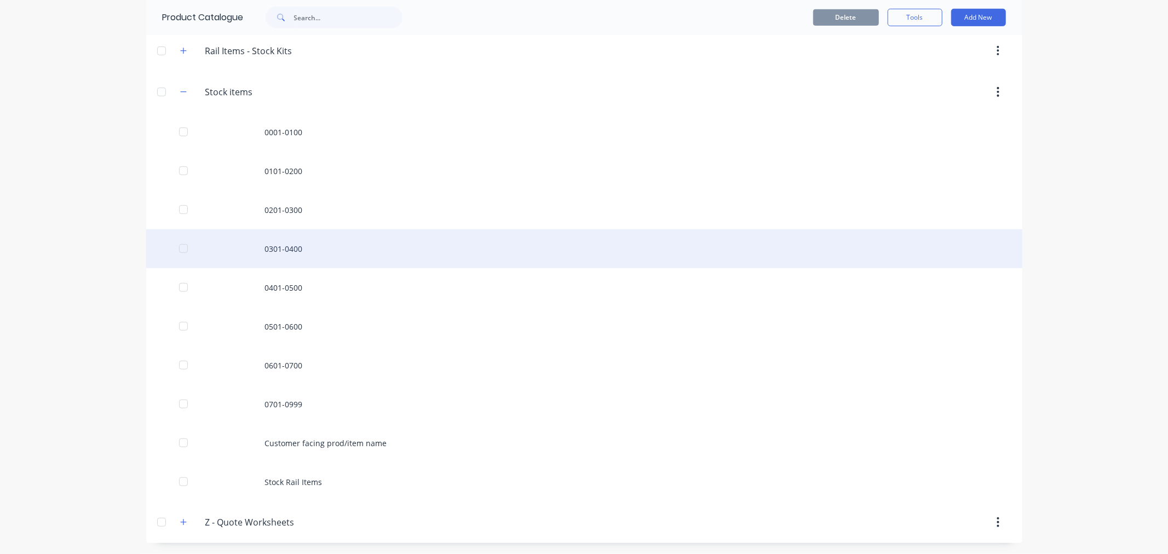
click at [291, 251] on div "0301-0400" at bounding box center [584, 248] width 876 height 39
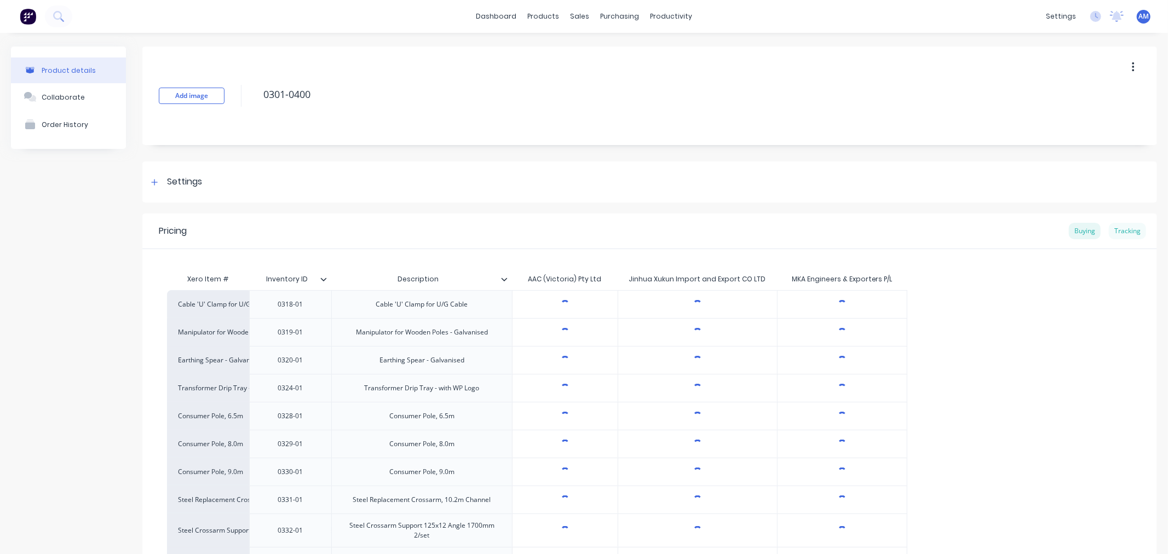
click at [1113, 230] on div "Tracking" at bounding box center [1127, 231] width 37 height 16
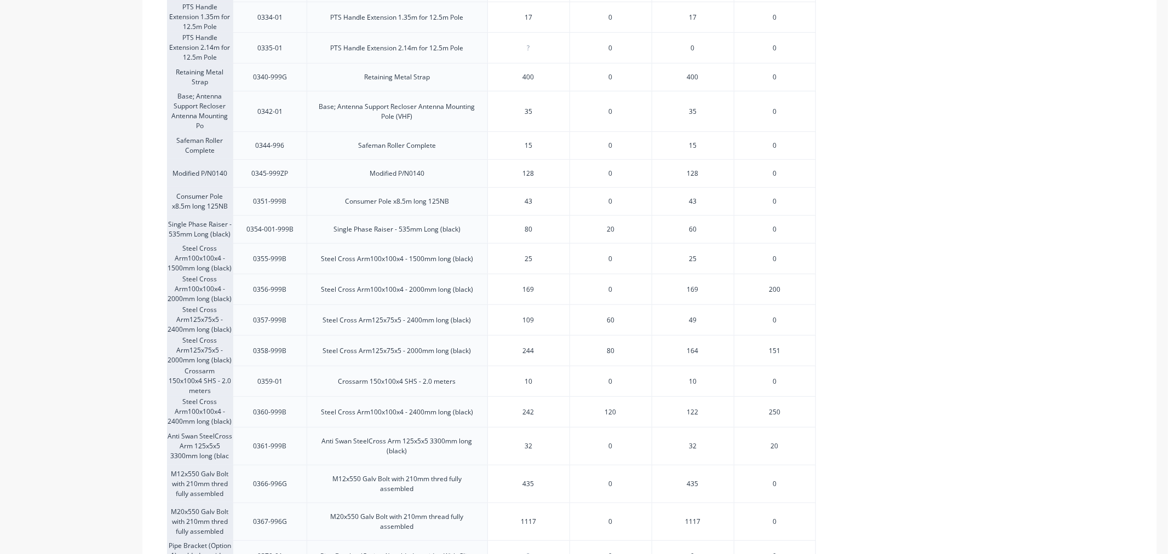
scroll to position [547, 0]
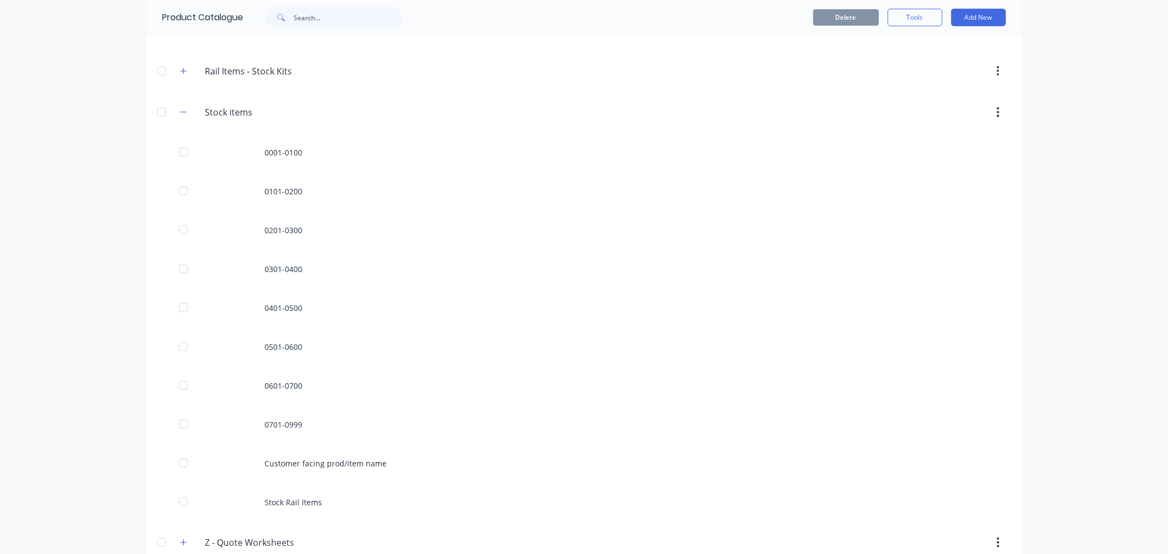
scroll to position [608, 0]
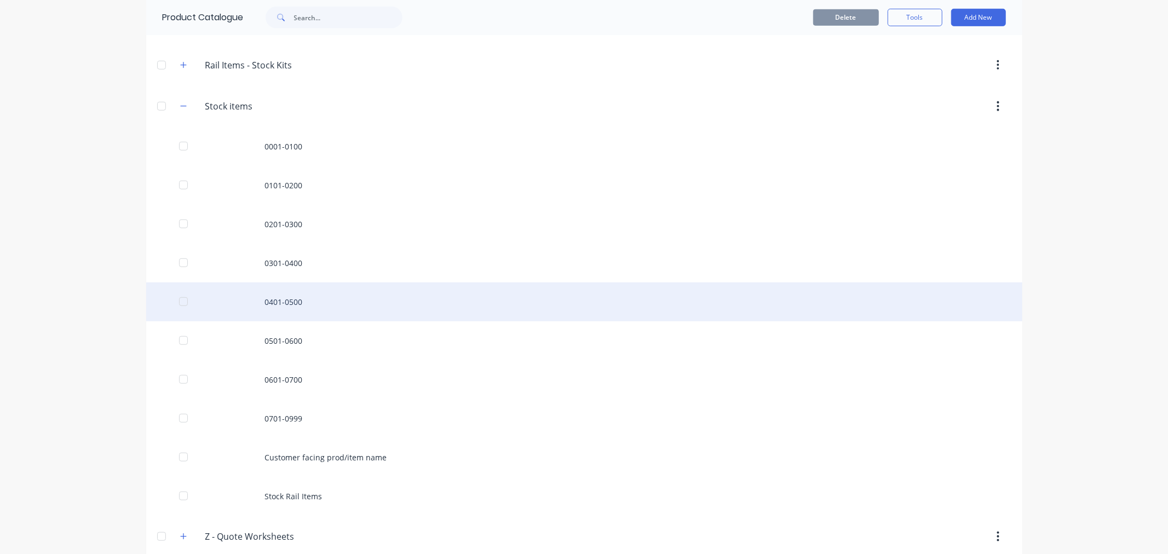
click at [282, 293] on div "0401-0500" at bounding box center [584, 301] width 876 height 39
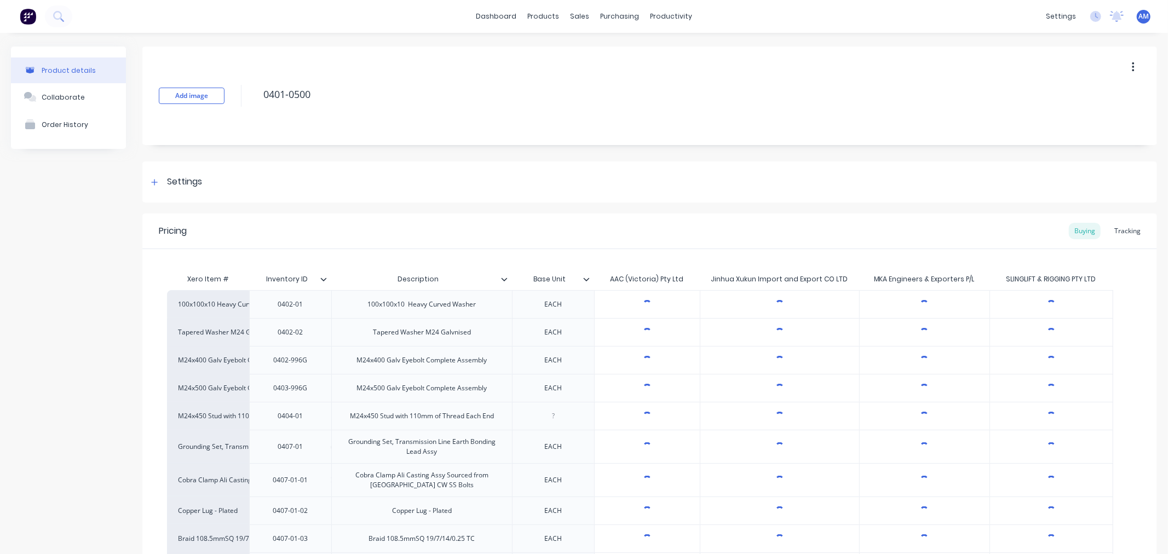
click at [1131, 235] on div "Tracking" at bounding box center [1127, 231] width 37 height 16
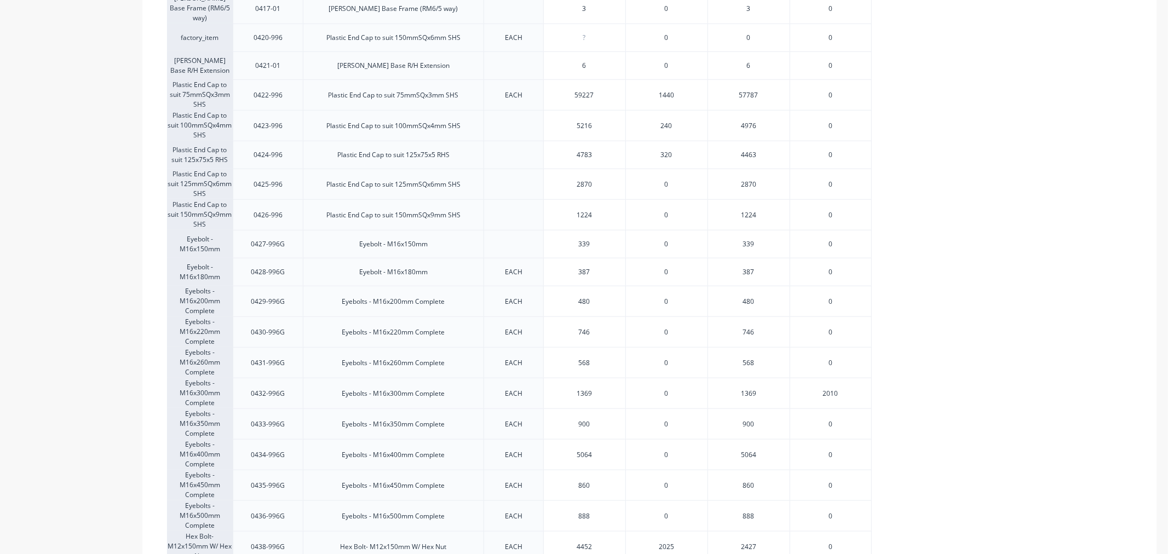
scroll to position [851, 0]
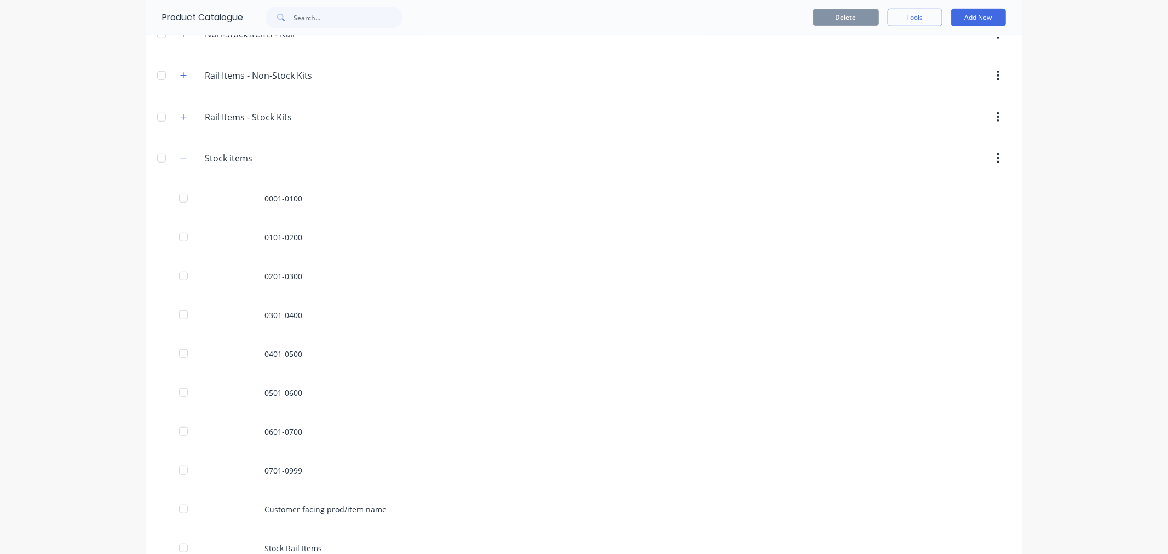
scroll to position [623, 0]
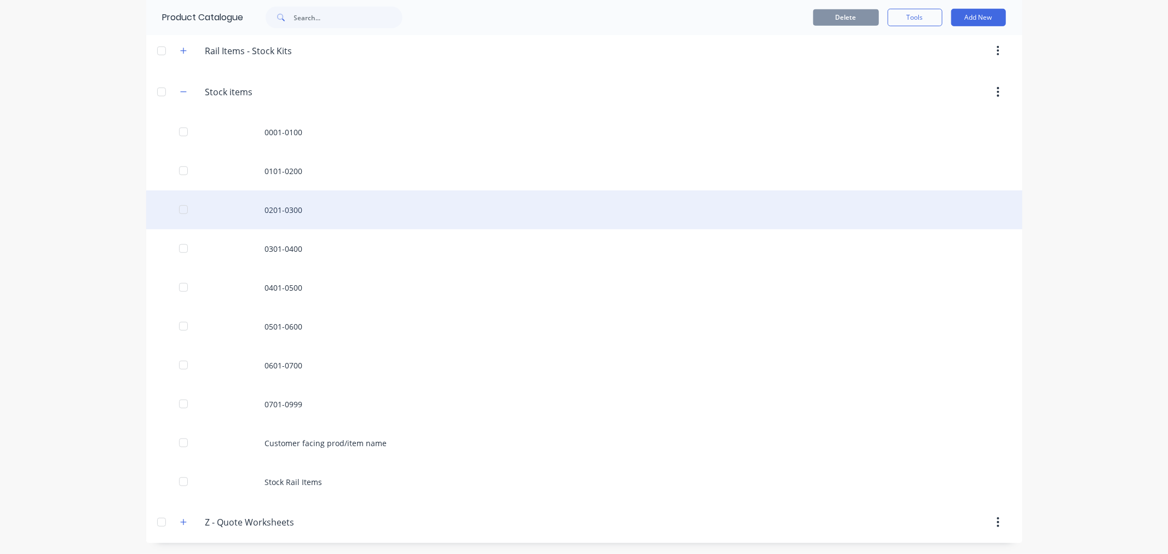
click at [276, 212] on div "0201-0300" at bounding box center [584, 210] width 876 height 39
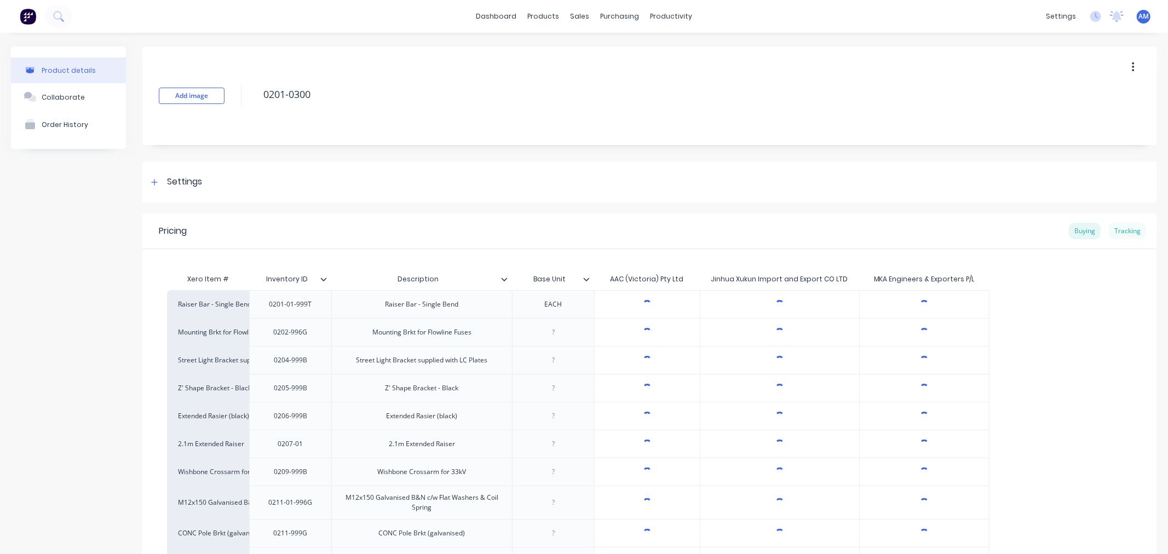
click at [1109, 234] on div "Tracking" at bounding box center [1127, 231] width 37 height 16
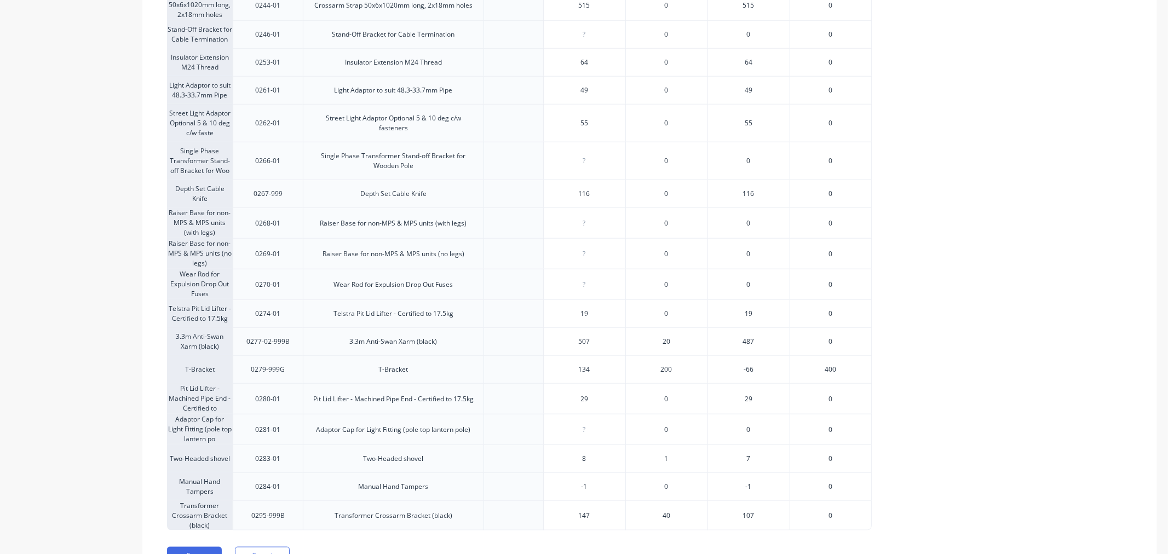
scroll to position [973, 0]
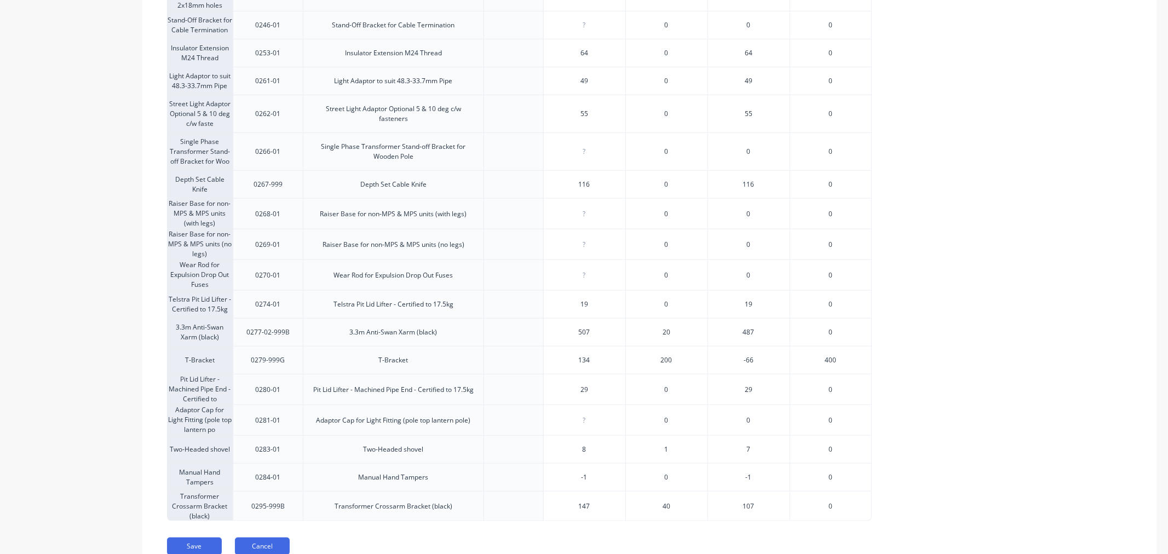
click at [266, 538] on button "Cancel" at bounding box center [262, 547] width 55 height 18
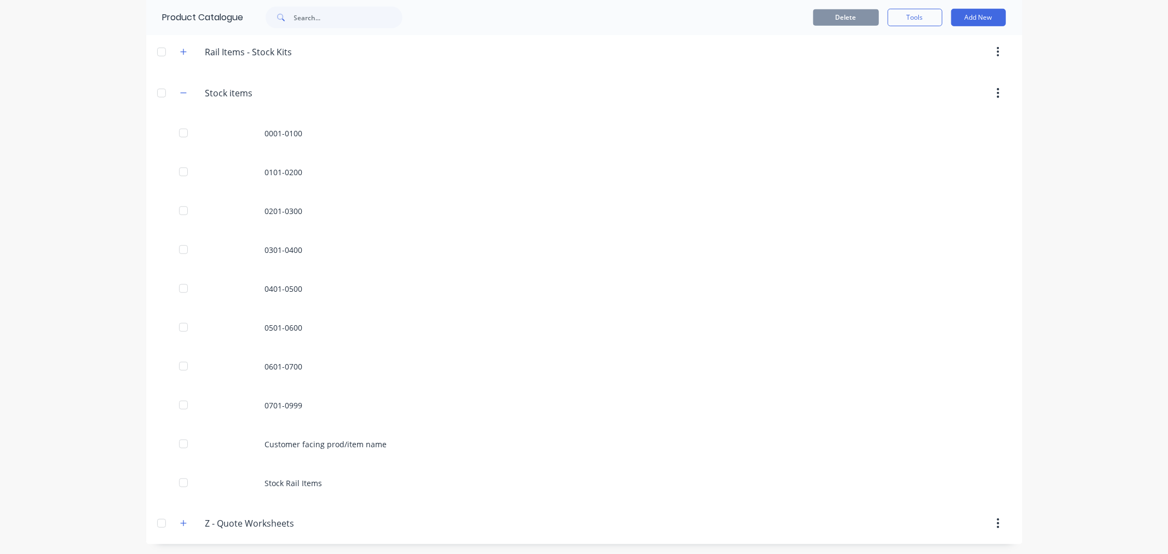
scroll to position [623, 0]
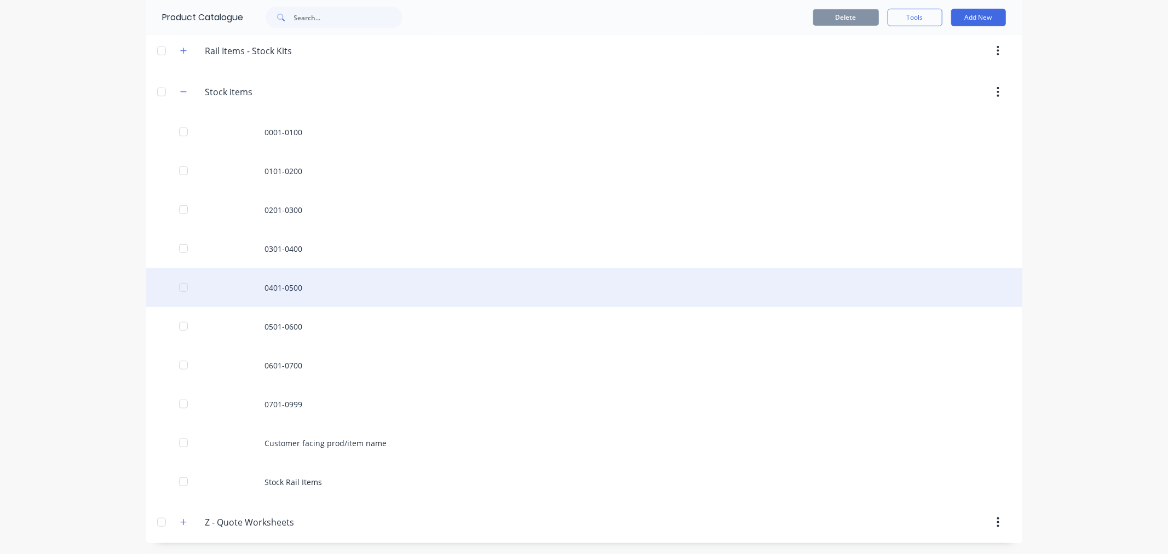
click at [281, 291] on div "0401-0500" at bounding box center [584, 287] width 876 height 39
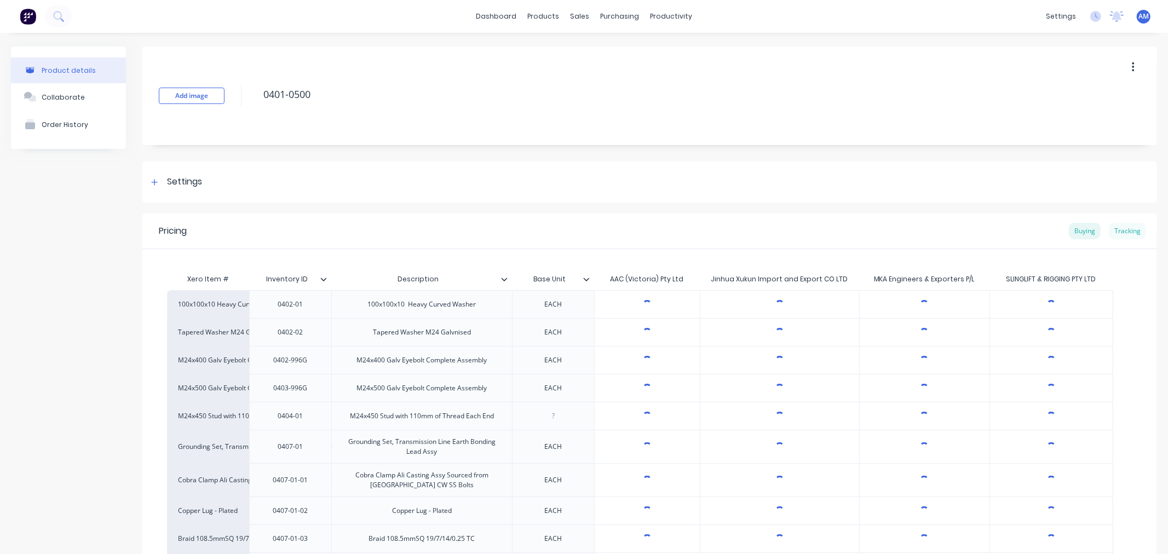
click at [1113, 235] on div "Tracking" at bounding box center [1127, 231] width 37 height 16
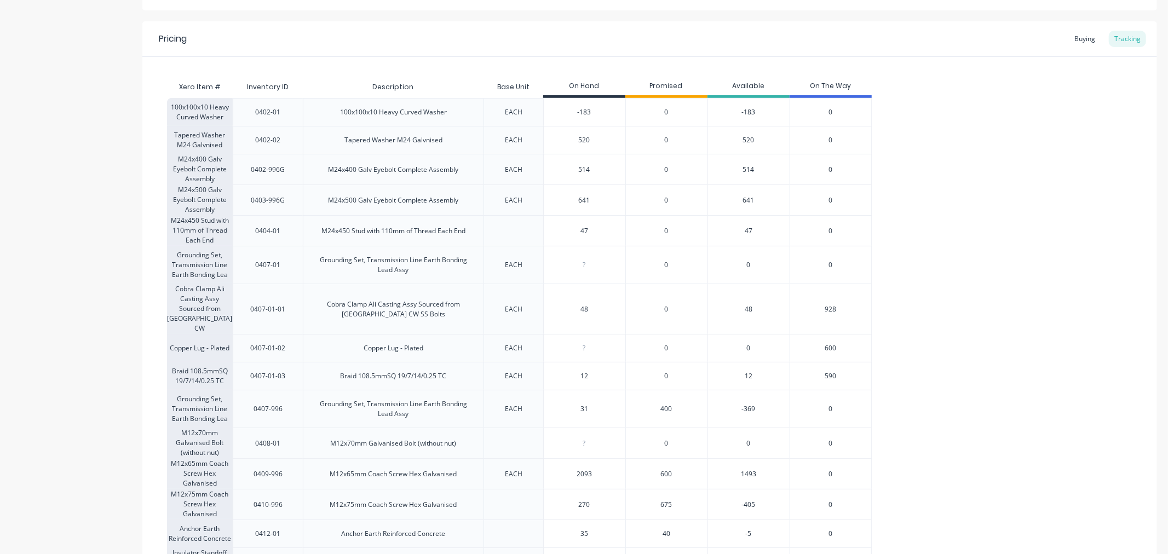
scroll to position [304, 0]
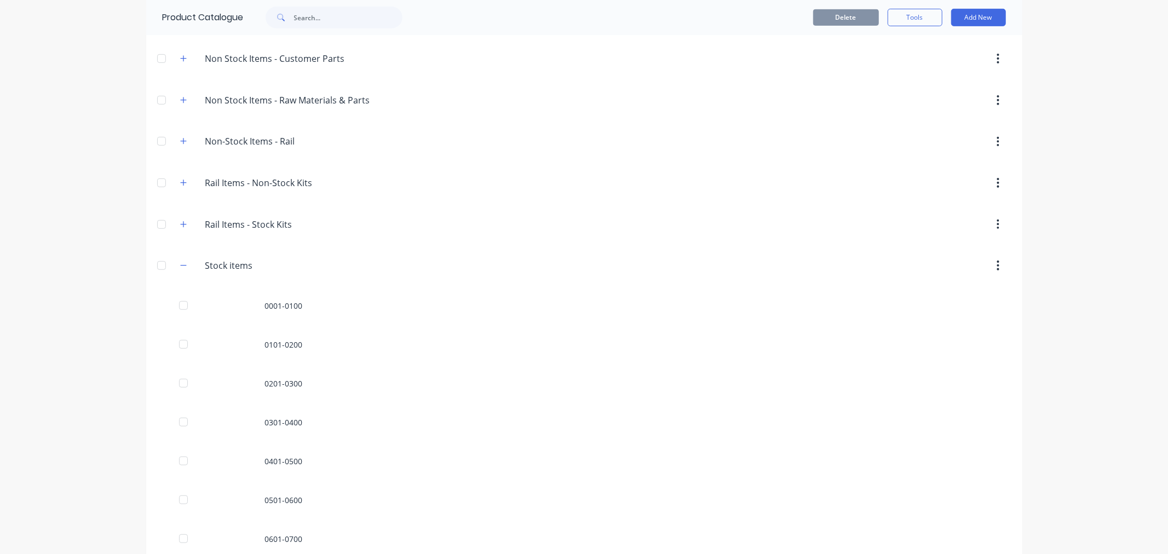
scroll to position [486, 0]
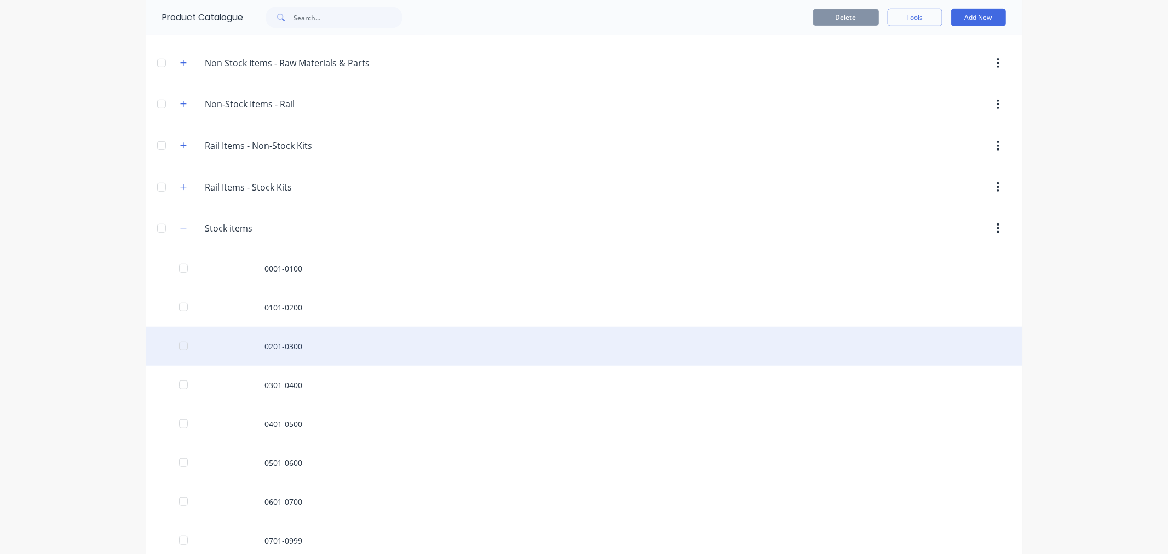
click at [289, 341] on div "0201-0300" at bounding box center [584, 346] width 876 height 39
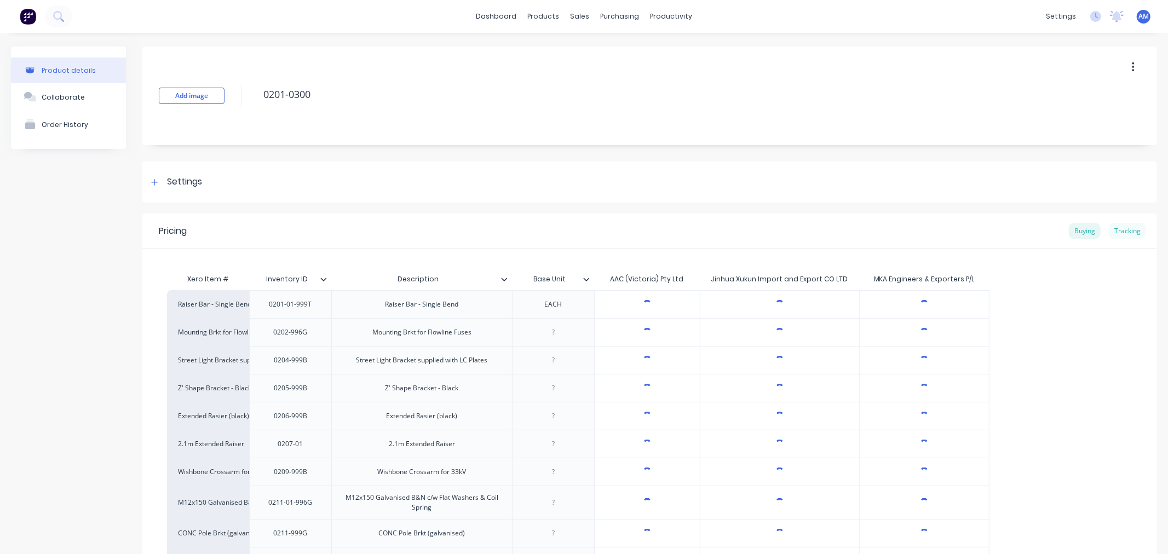
click at [1117, 231] on div "Tracking" at bounding box center [1127, 231] width 37 height 16
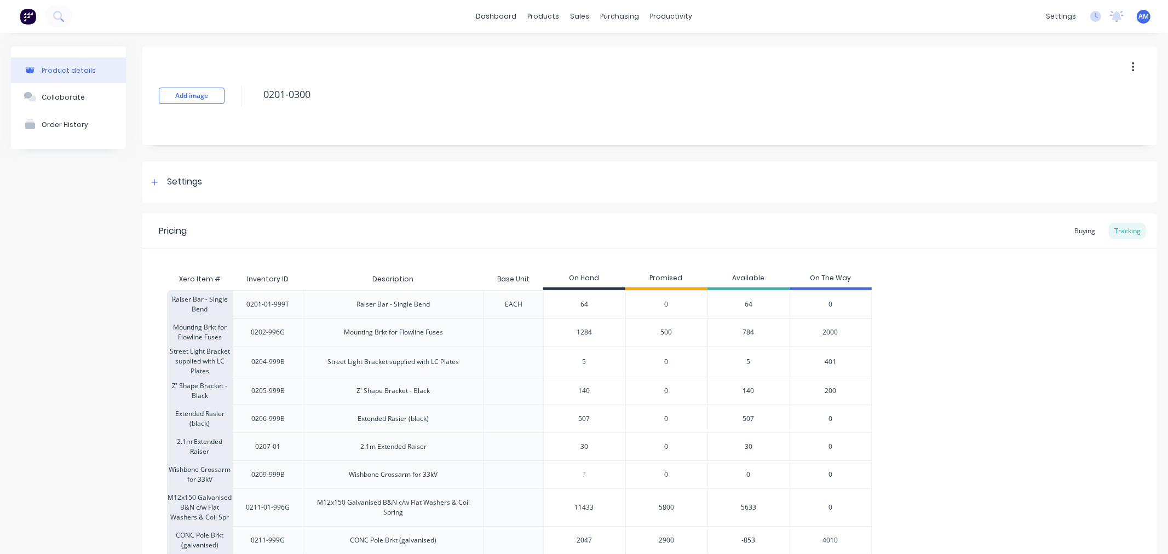
scroll to position [122, 0]
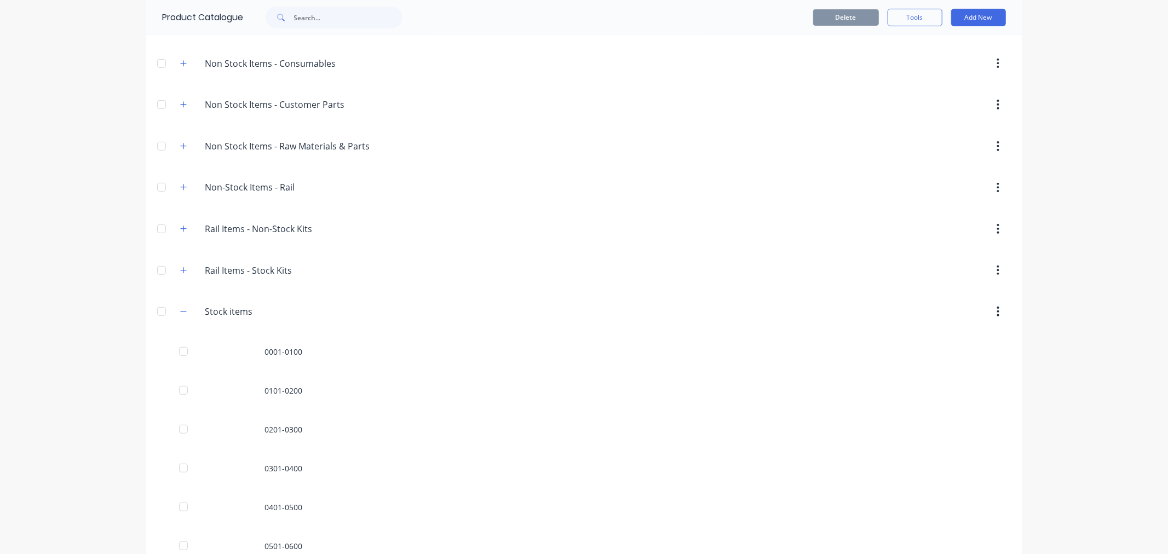
scroll to position [623, 0]
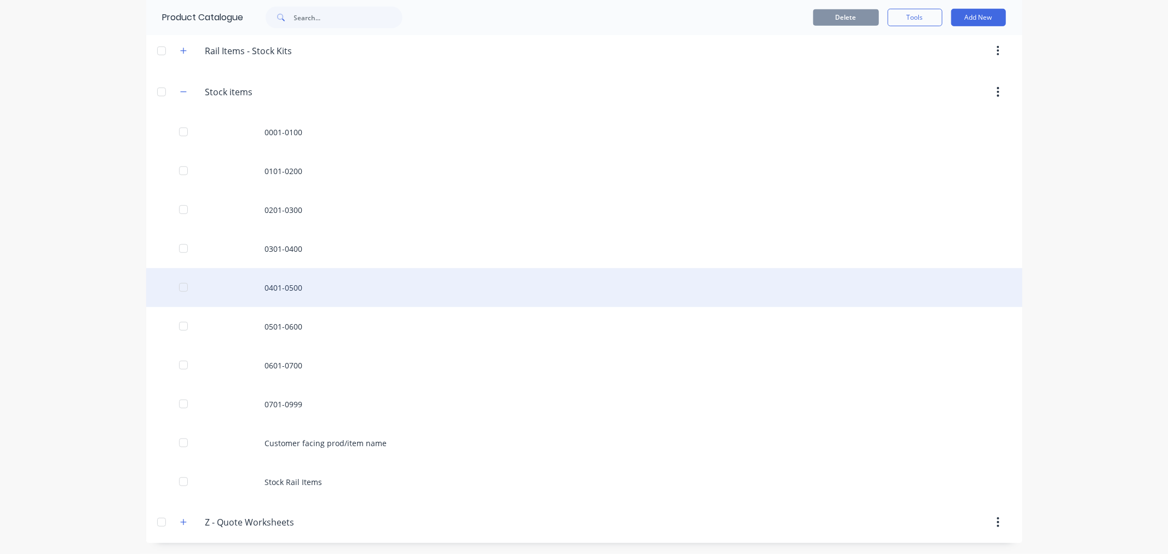
click at [283, 282] on div "0401-0500" at bounding box center [584, 287] width 876 height 39
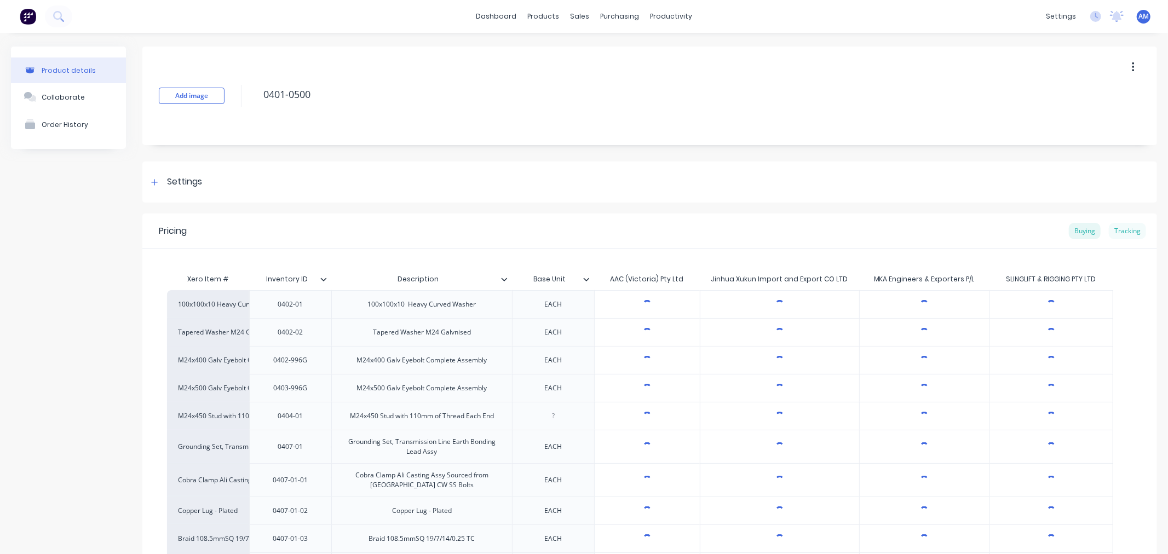
click at [1118, 235] on div "Tracking" at bounding box center [1127, 231] width 37 height 16
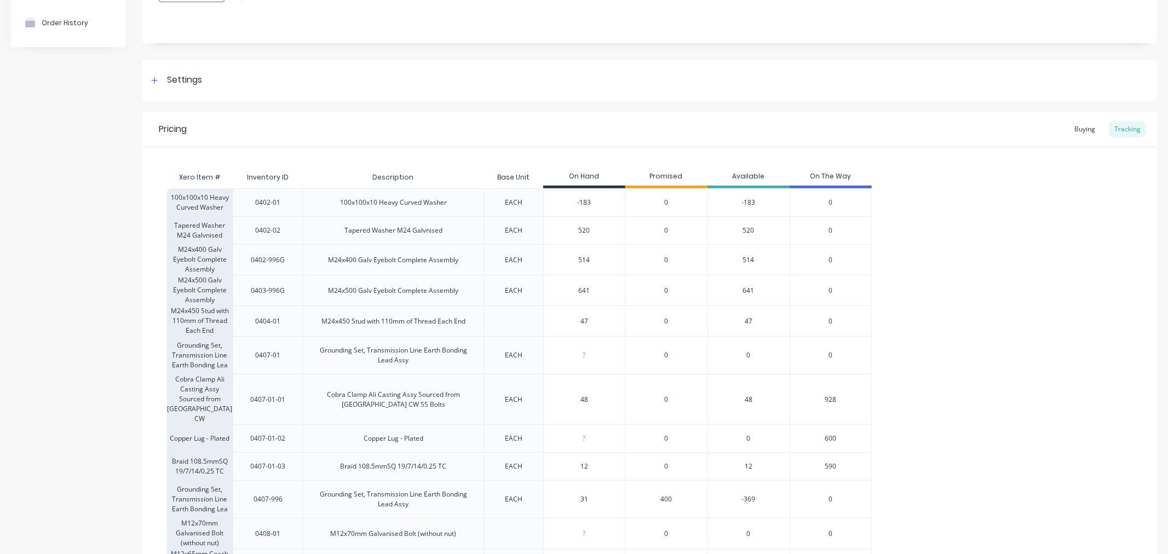
scroll to position [122, 0]
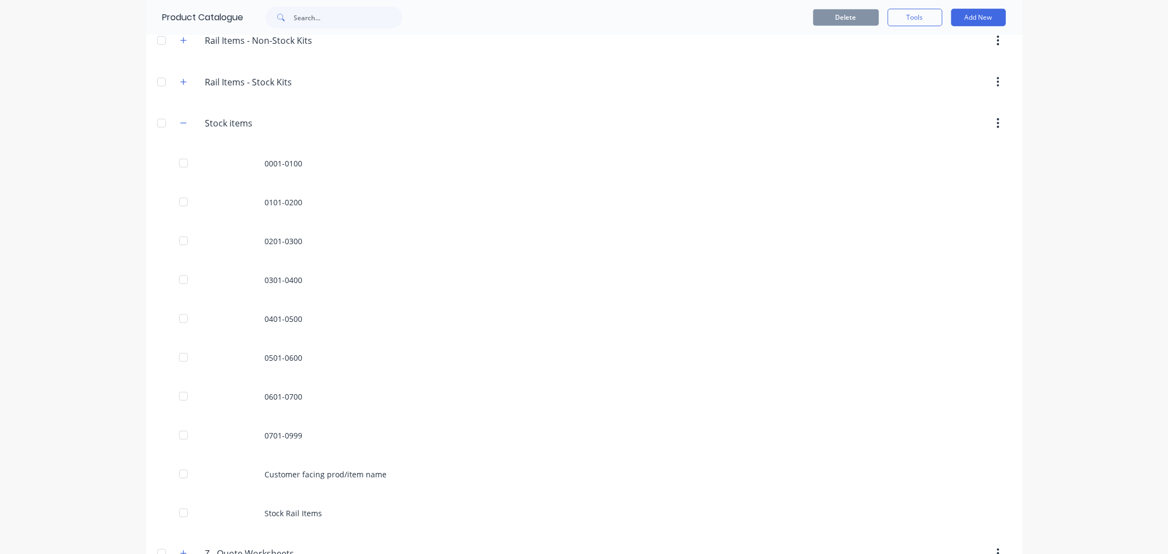
scroll to position [623, 0]
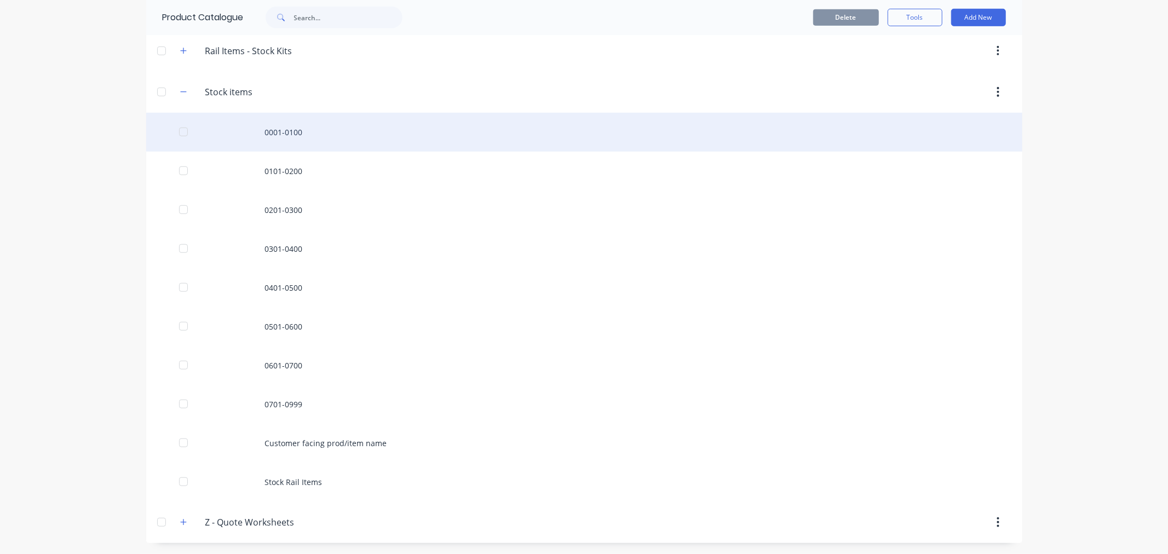
click at [287, 134] on div "0001-0100" at bounding box center [584, 132] width 876 height 39
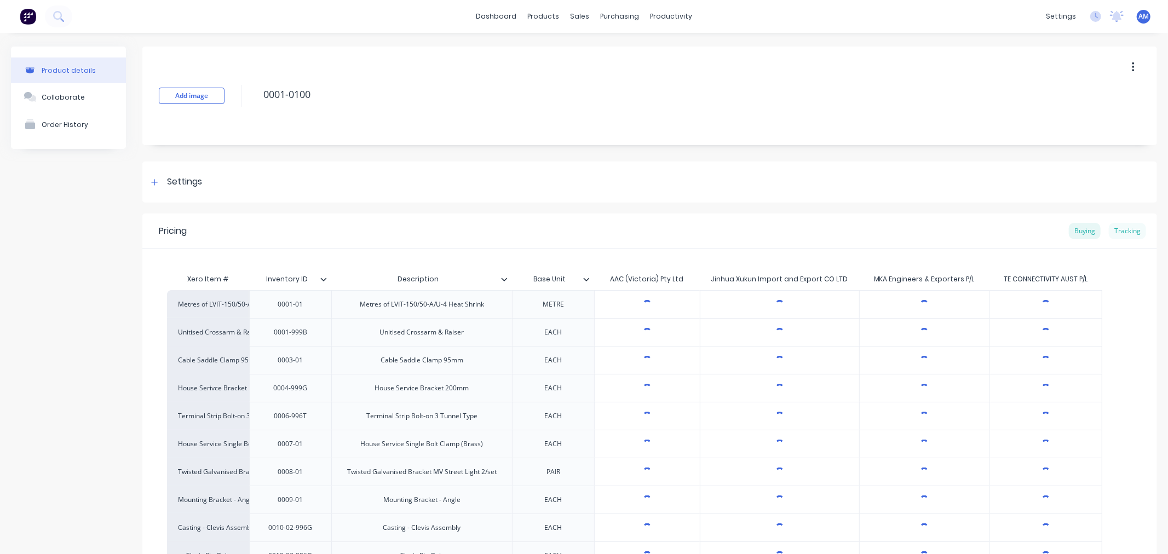
click at [1121, 235] on div "Tracking" at bounding box center [1127, 231] width 37 height 16
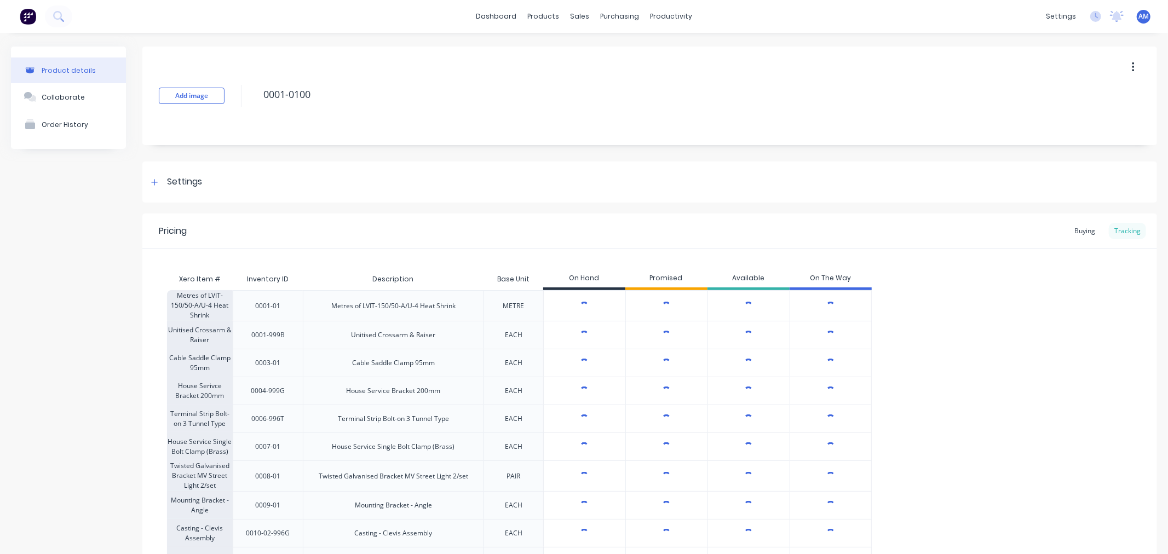
click at [1119, 233] on div "Tracking" at bounding box center [1127, 231] width 37 height 16
type textarea "x"
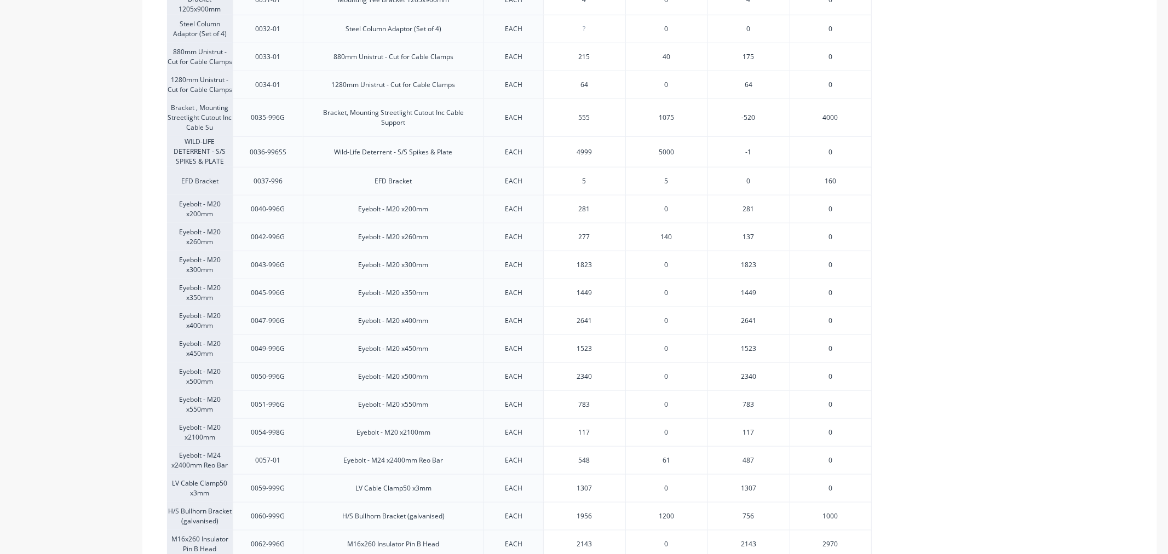
scroll to position [973, 0]
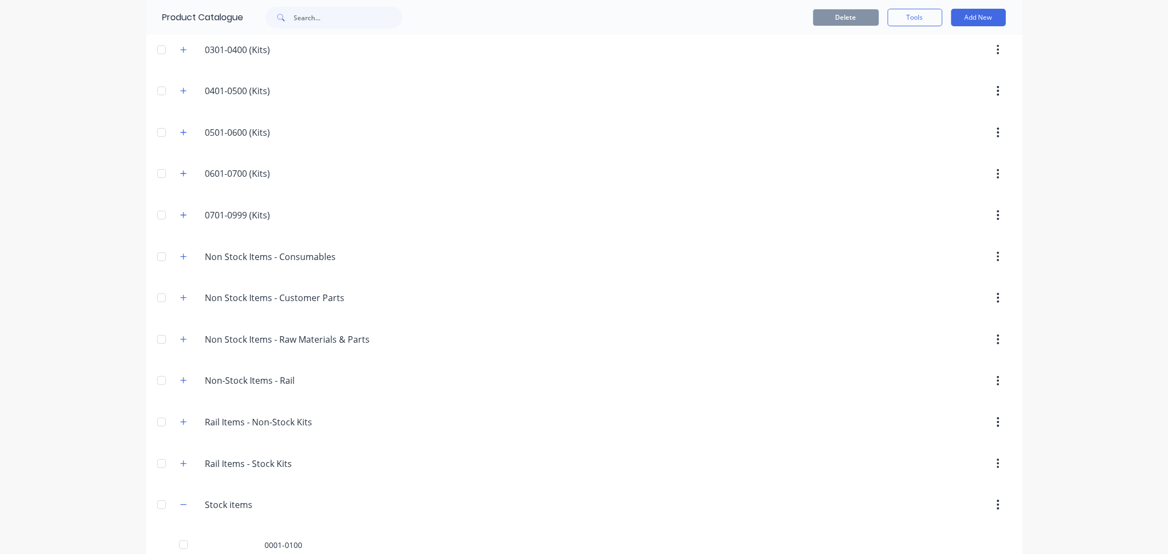
scroll to position [608, 0]
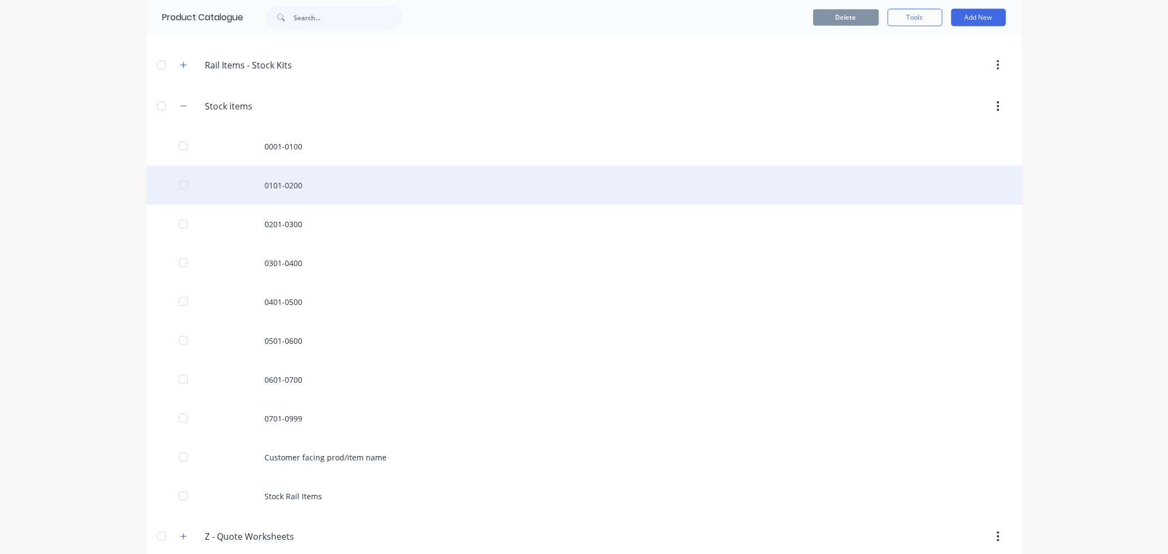
click at [274, 193] on div "0101-0200" at bounding box center [584, 185] width 876 height 39
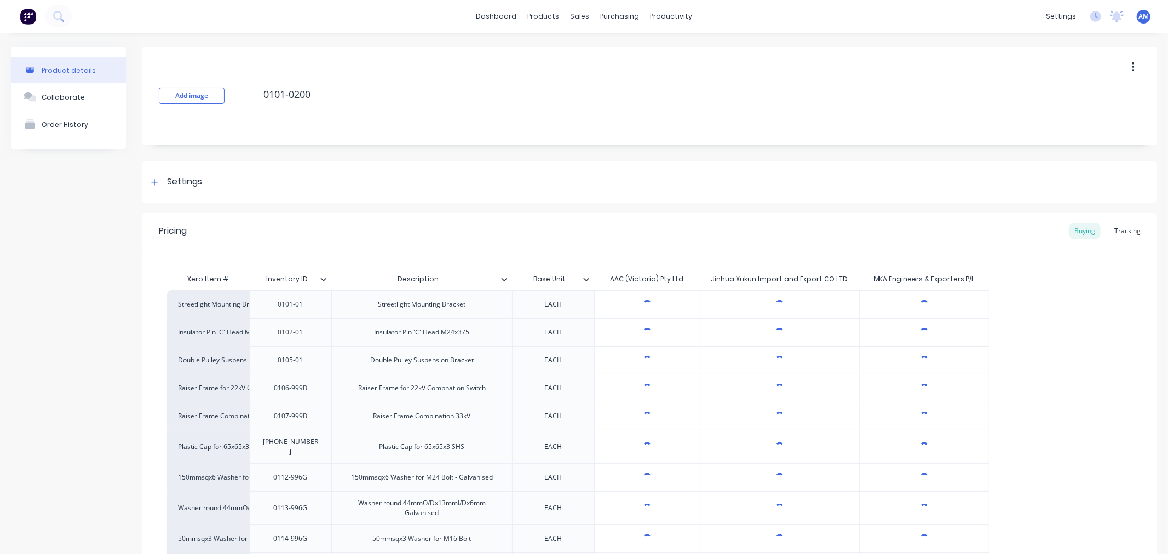
click at [1120, 232] on div "Tracking" at bounding box center [1127, 231] width 37 height 16
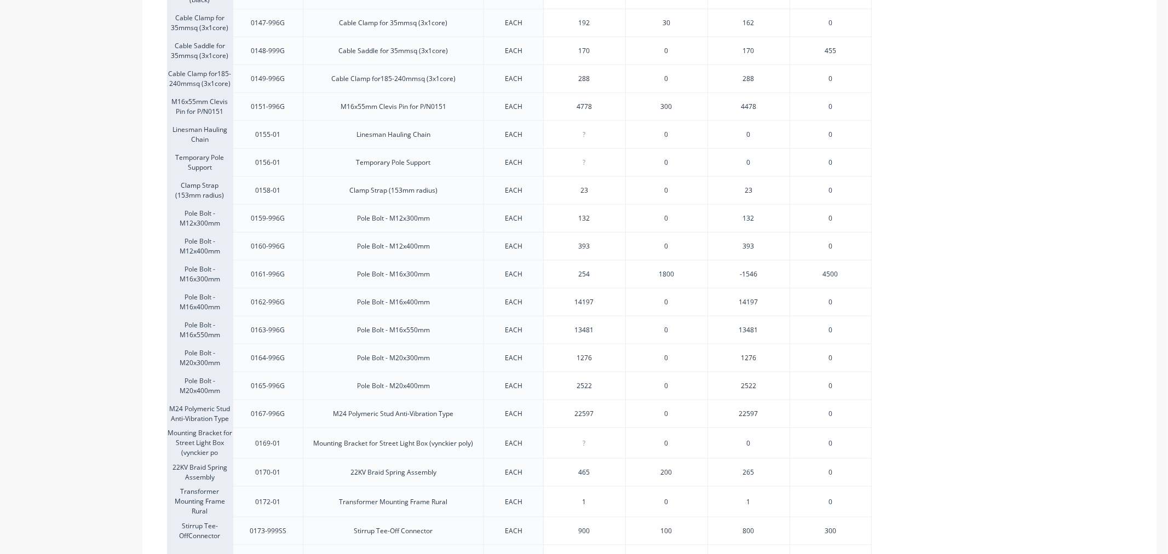
scroll to position [1095, 0]
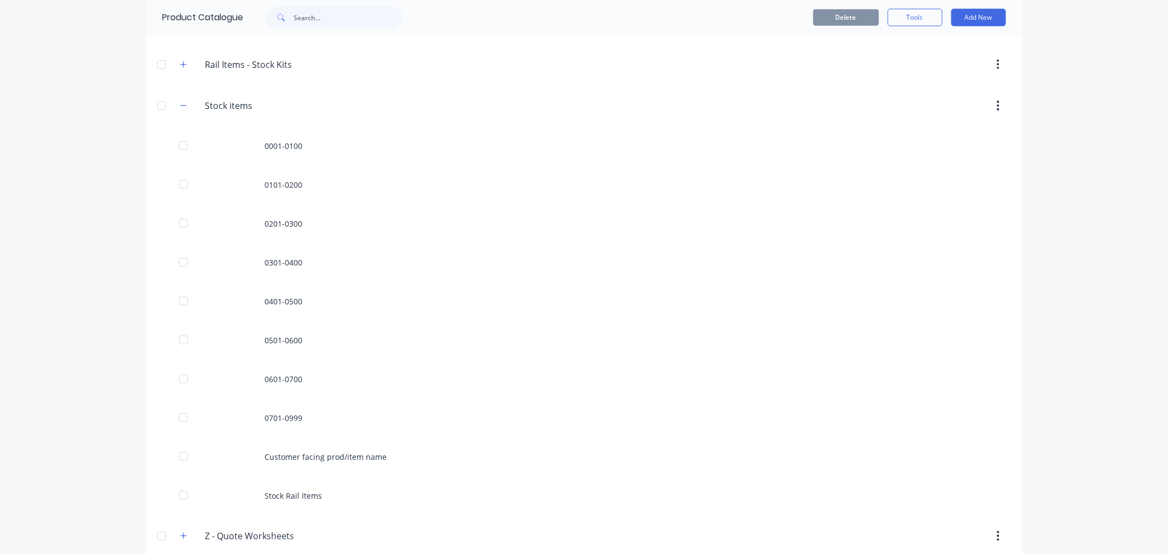
scroll to position [623, 0]
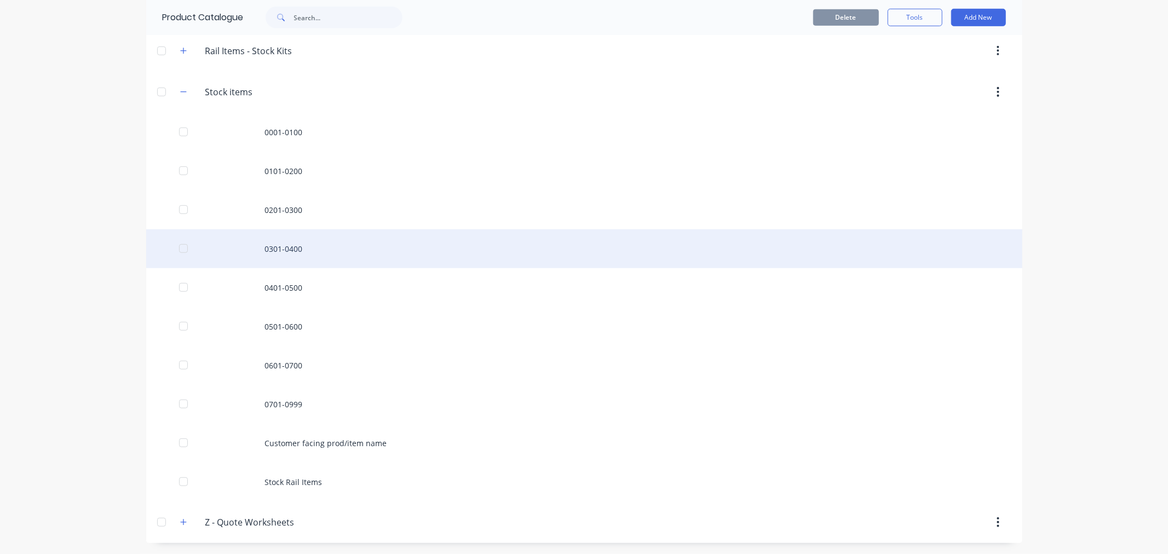
click at [284, 248] on div "0301-0400" at bounding box center [584, 248] width 876 height 39
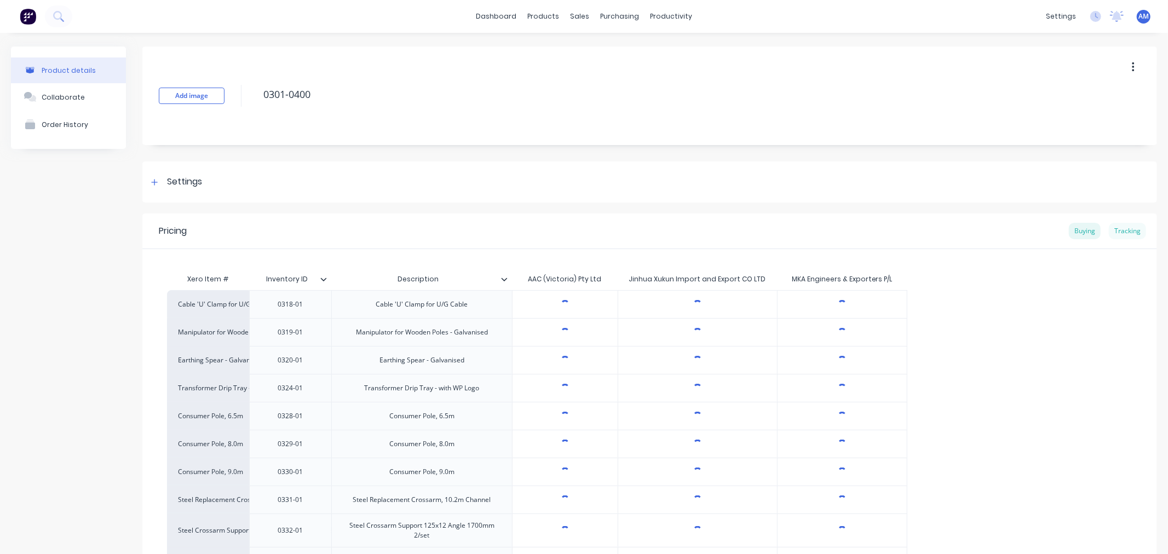
click at [1118, 235] on div "Tracking" at bounding box center [1127, 231] width 37 height 16
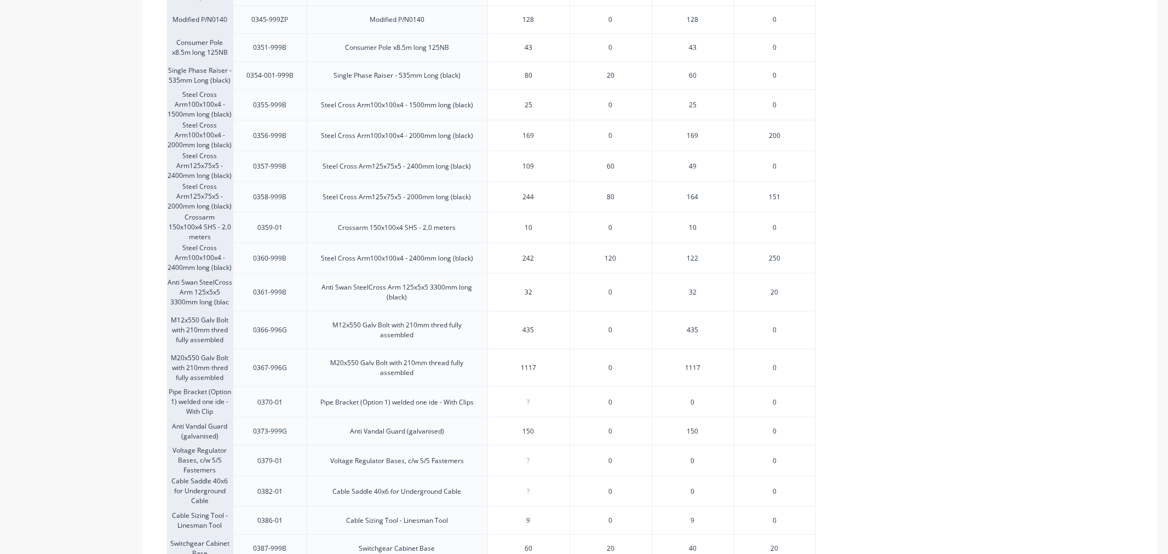
scroll to position [730, 0]
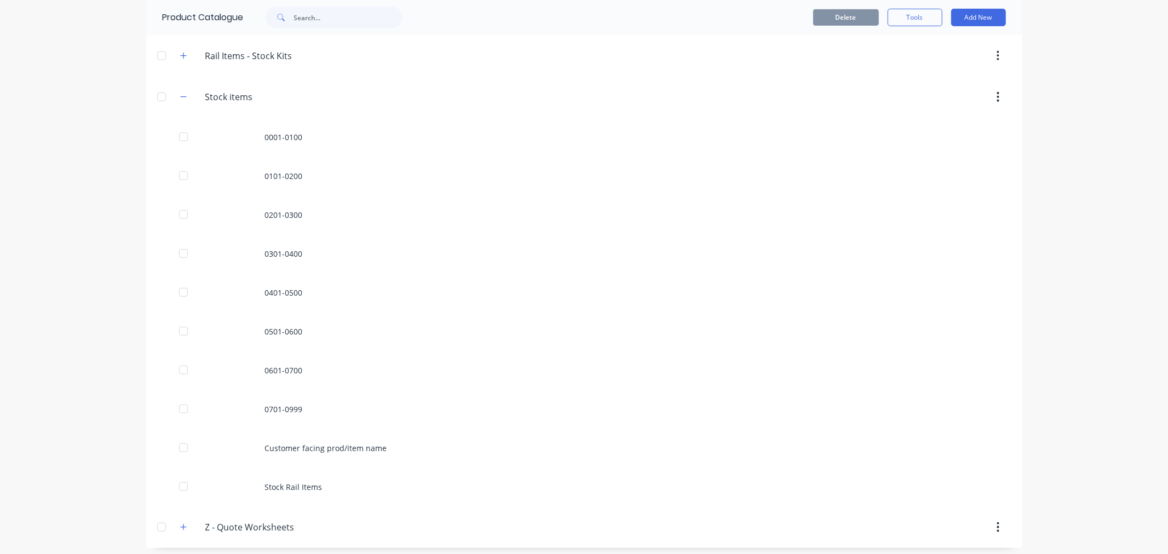
scroll to position [623, 0]
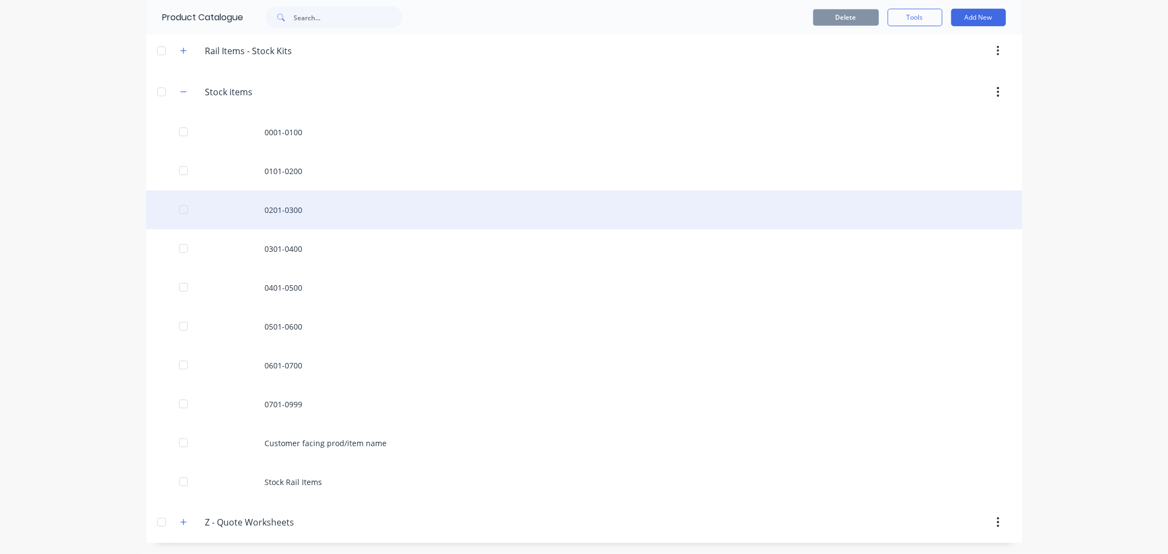
click at [285, 207] on div "0201-0300" at bounding box center [584, 210] width 876 height 39
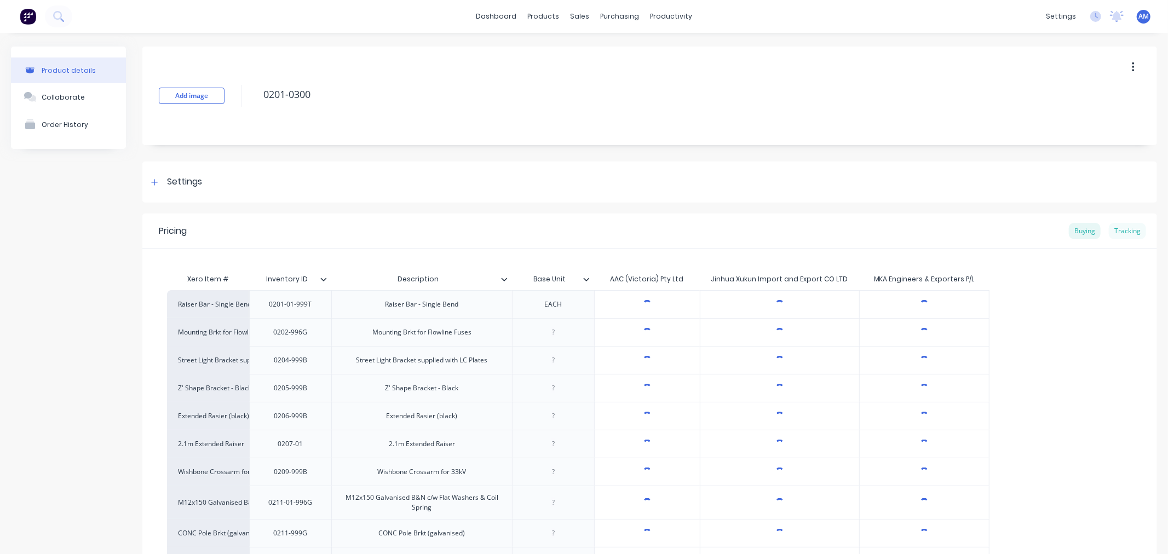
click at [1123, 231] on div "Tracking" at bounding box center [1127, 231] width 37 height 16
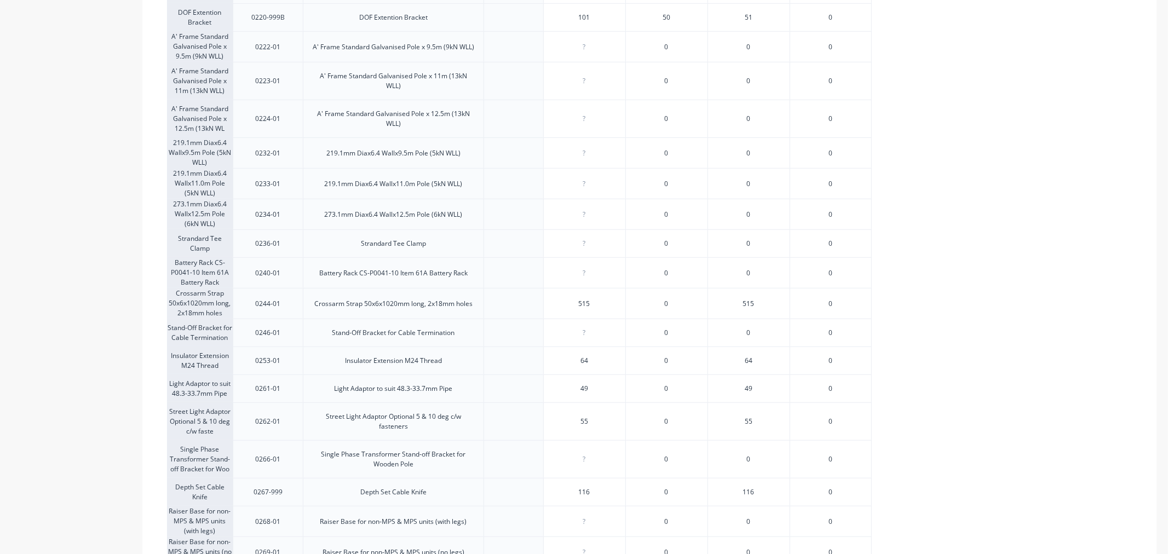
scroll to position [669, 0]
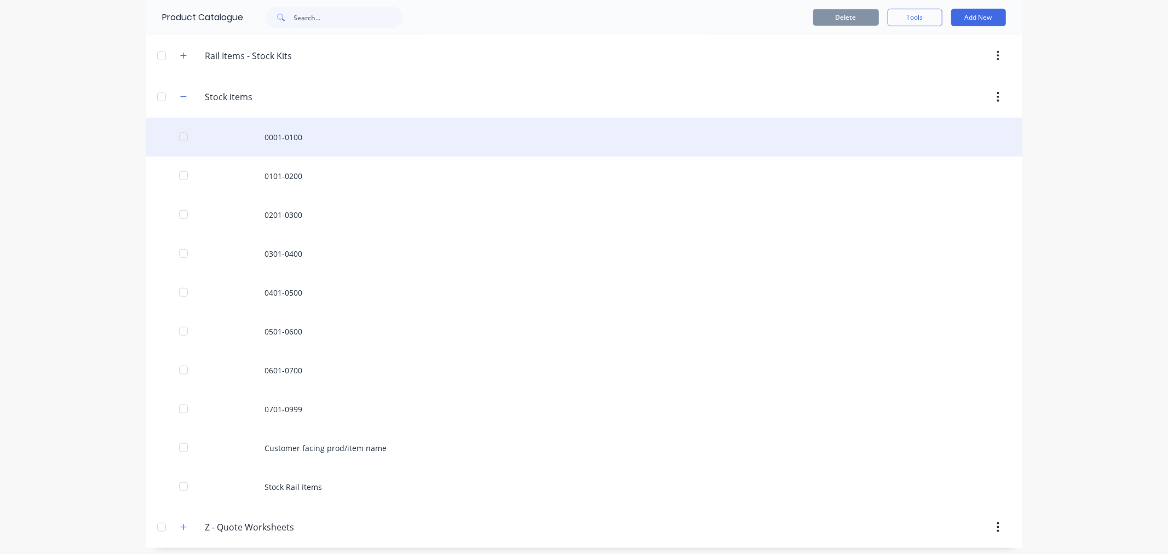
scroll to position [623, 0]
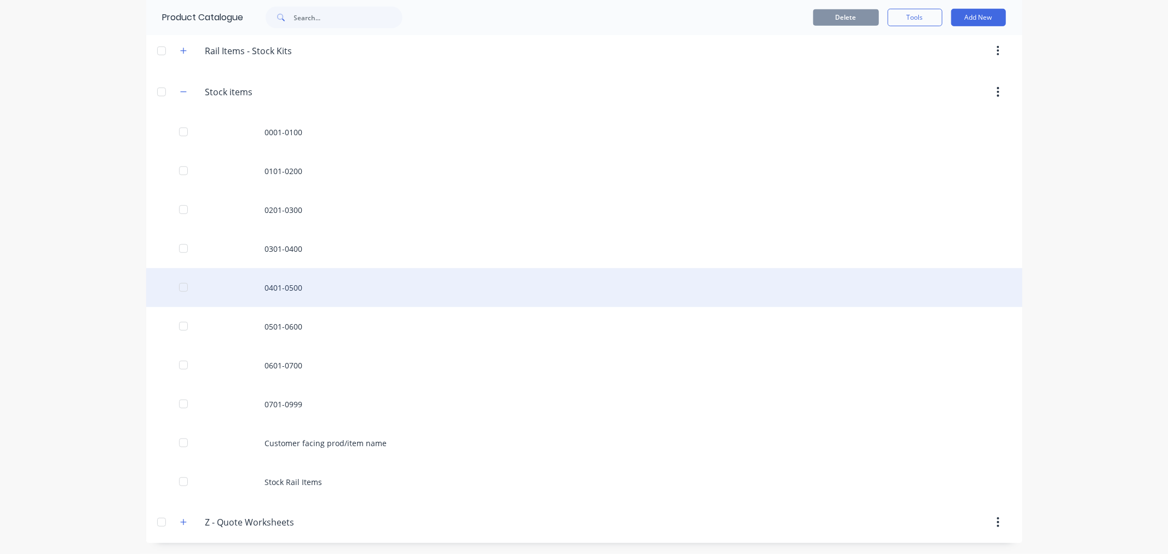
click at [279, 284] on div "0401-0500" at bounding box center [584, 287] width 876 height 39
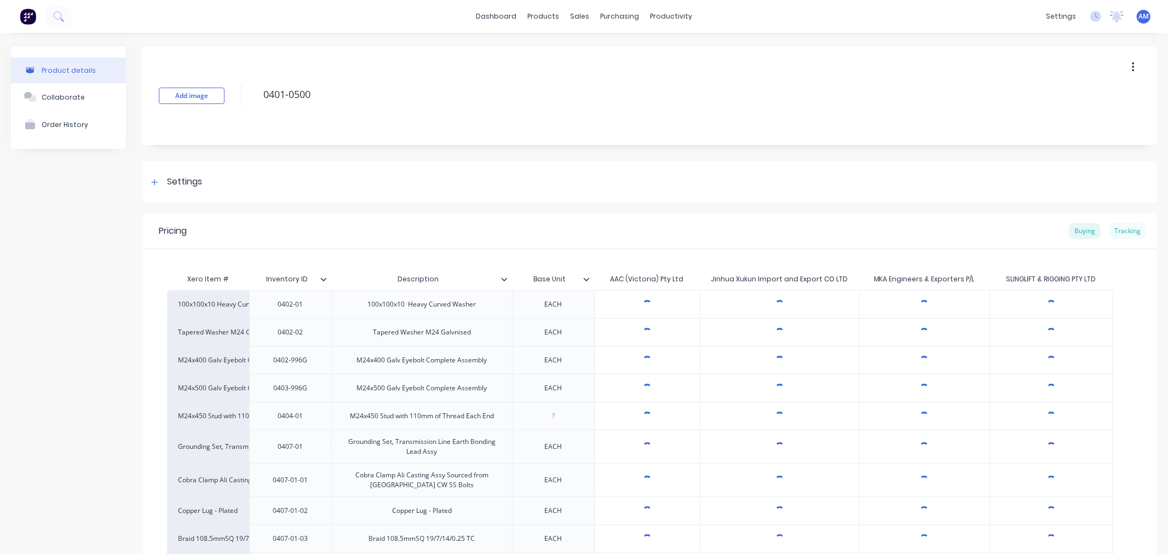
click at [1126, 228] on div "Tracking" at bounding box center [1127, 231] width 37 height 16
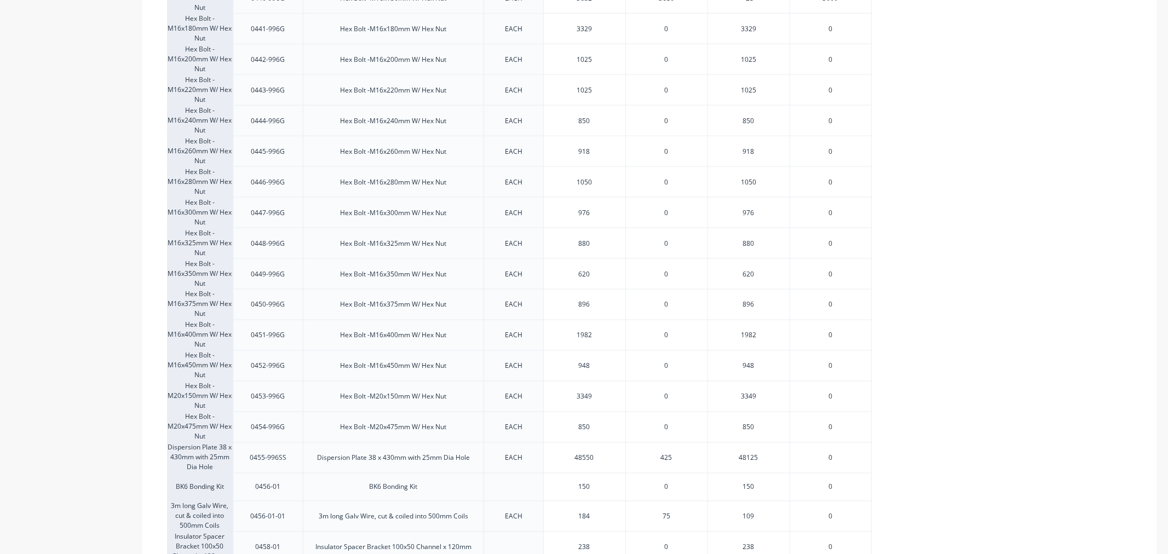
scroll to position [1459, 0]
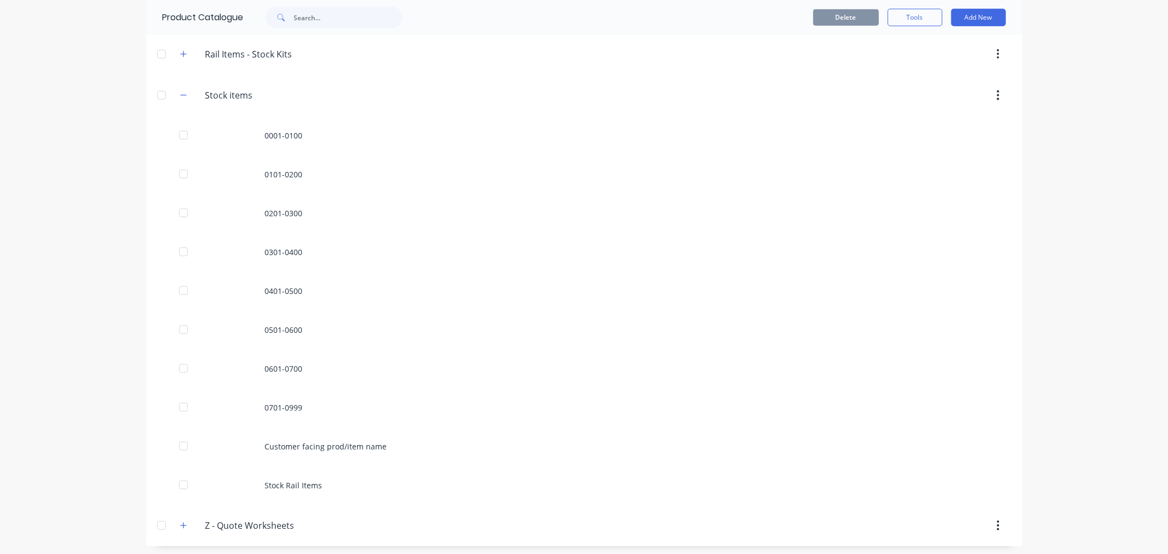
scroll to position [623, 0]
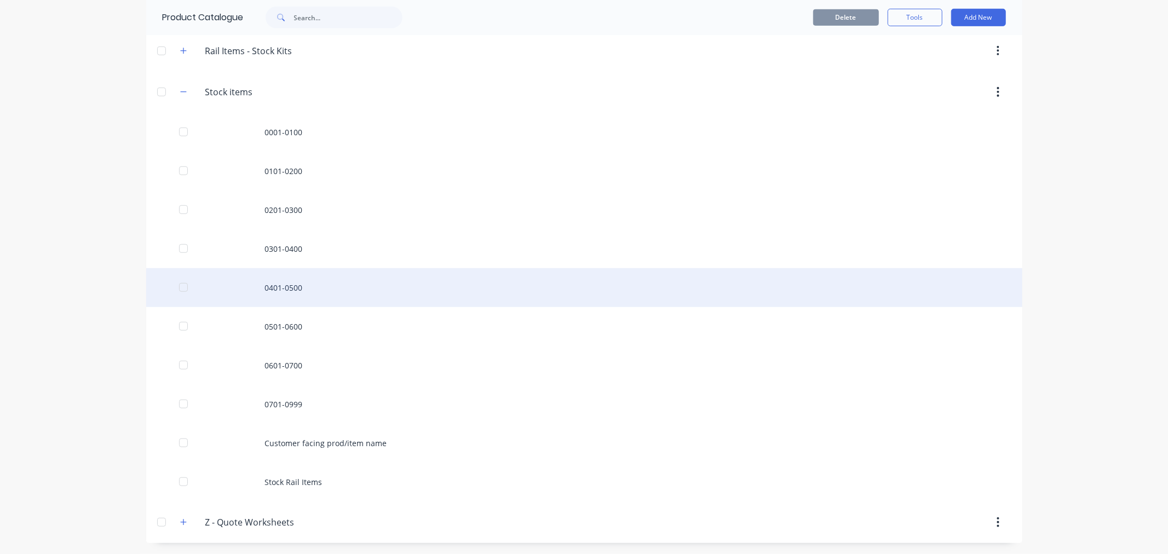
click at [281, 288] on div "0401-0500" at bounding box center [584, 287] width 876 height 39
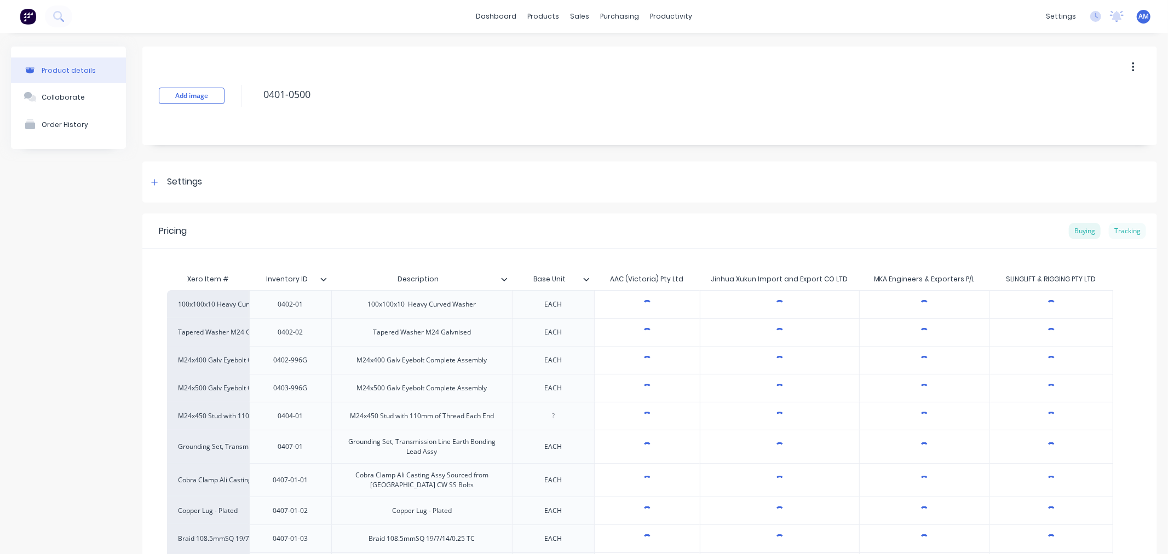
click at [1113, 232] on div "Tracking" at bounding box center [1127, 231] width 37 height 16
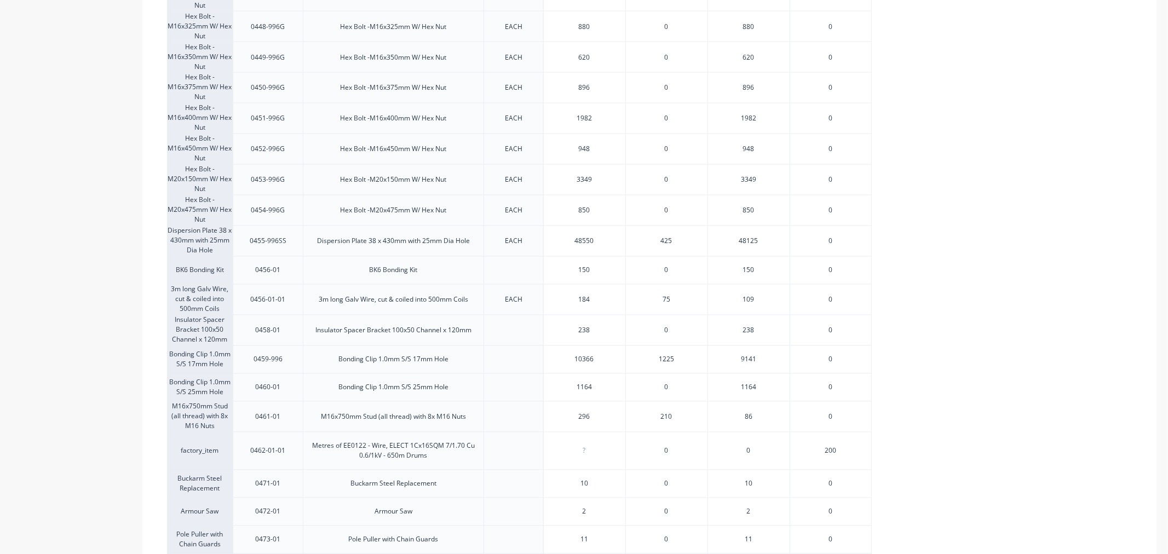
scroll to position [1703, 0]
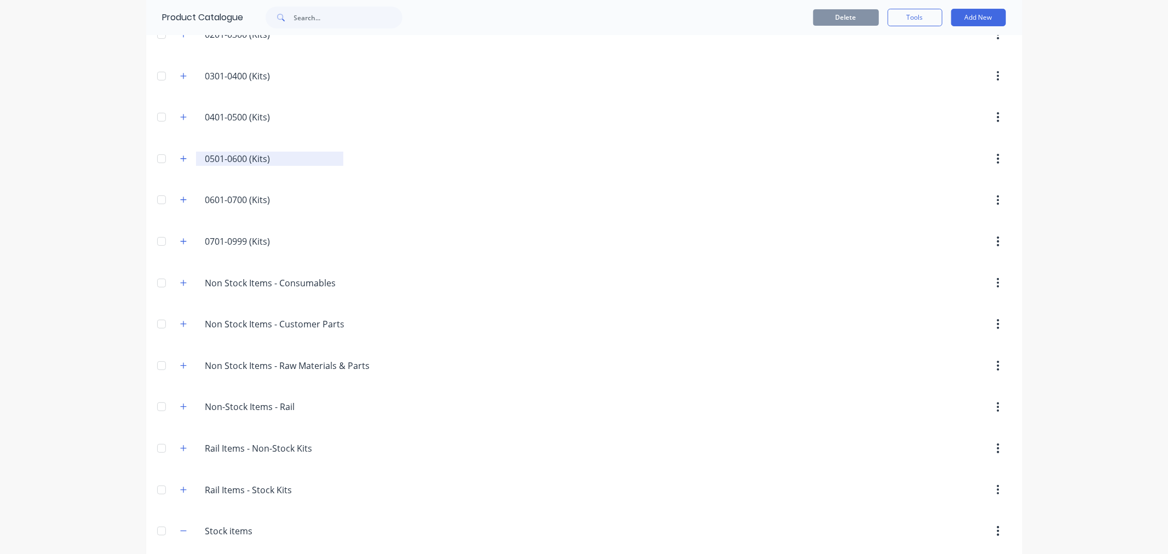
scroll to position [623, 0]
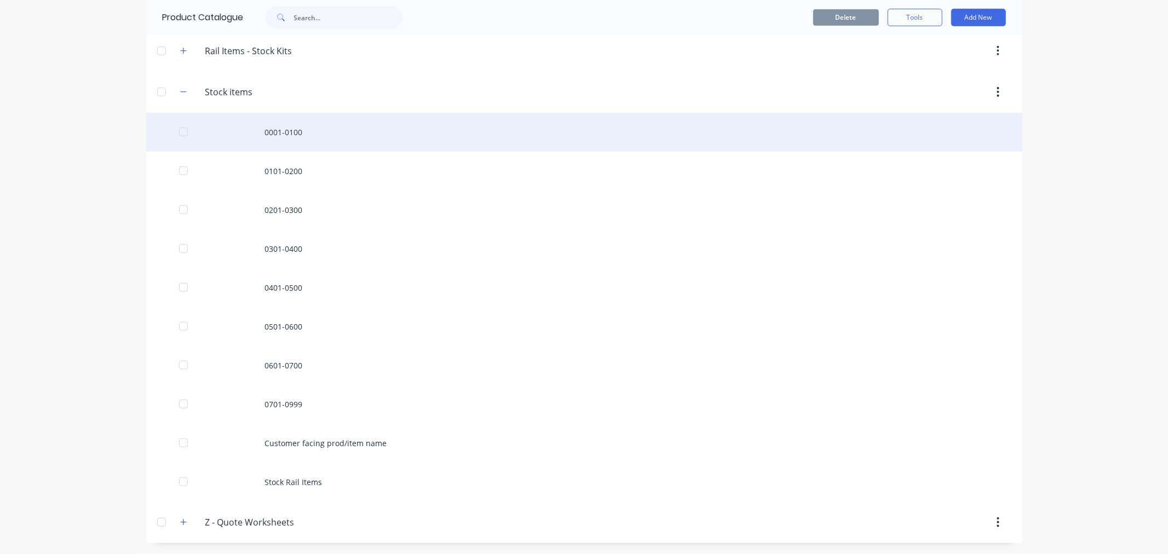
click at [274, 136] on div "0001-0100" at bounding box center [584, 132] width 876 height 39
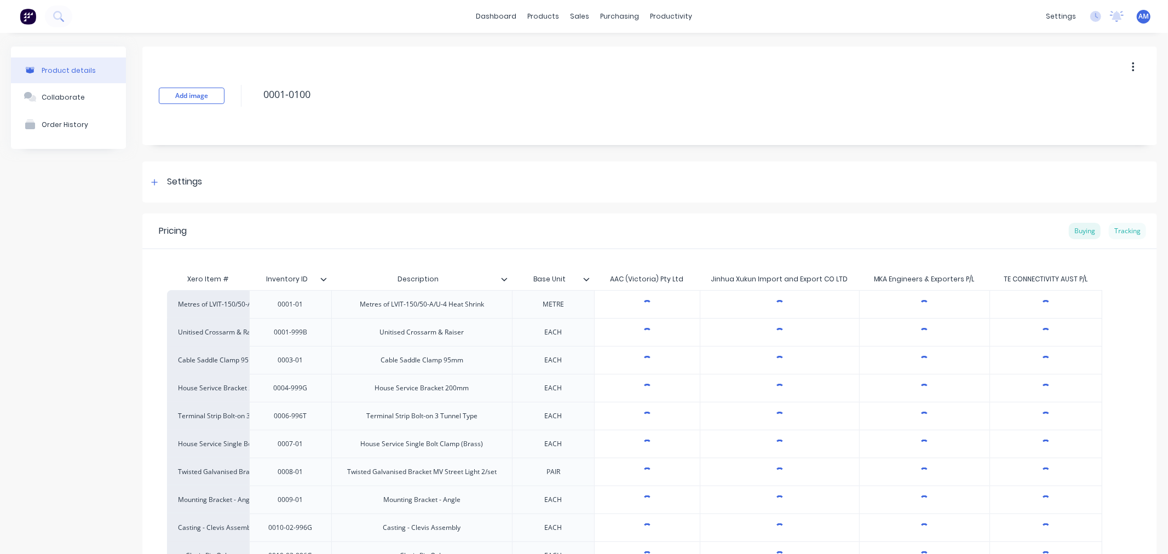
click at [1120, 232] on div "Tracking" at bounding box center [1127, 231] width 37 height 16
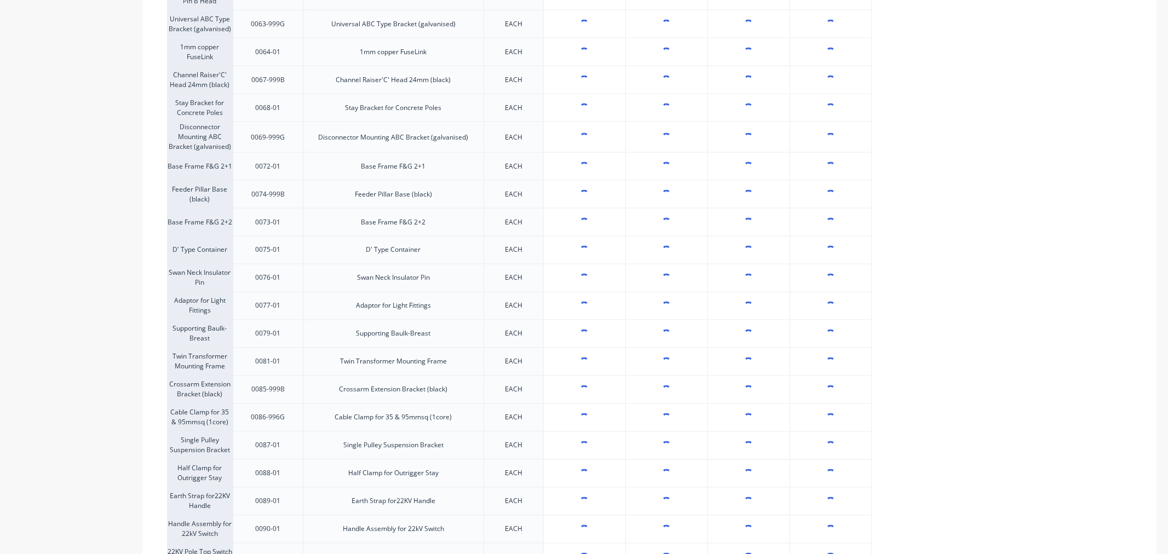
scroll to position [1520, 0]
type textarea "x"
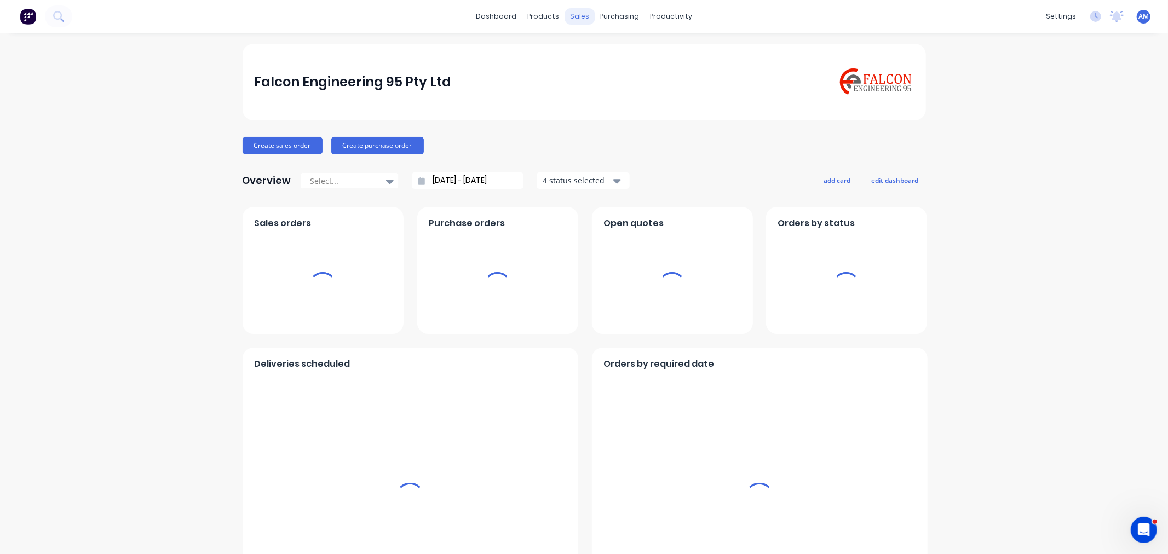
click at [573, 14] on div "sales" at bounding box center [579, 16] width 30 height 16
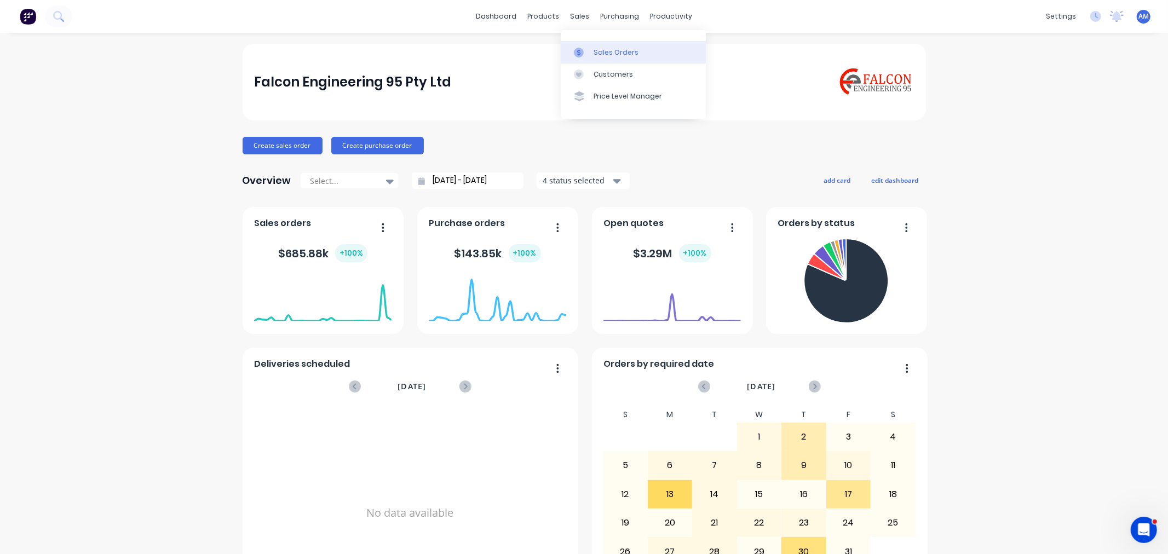
click at [599, 48] on div "Sales Orders" at bounding box center [615, 53] width 45 height 10
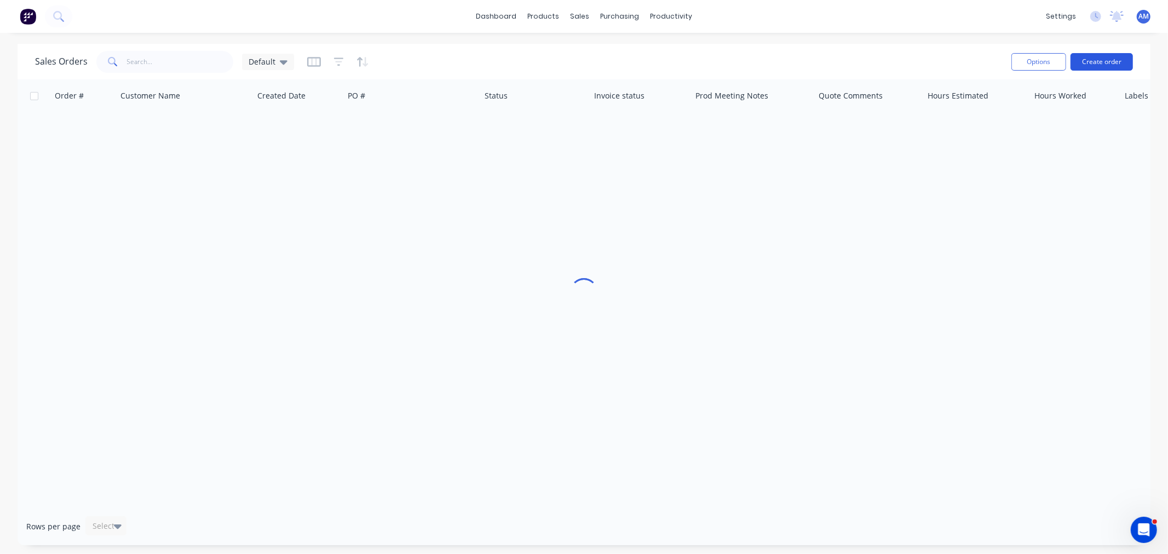
click at [1082, 61] on button "Create order" at bounding box center [1101, 62] width 62 height 18
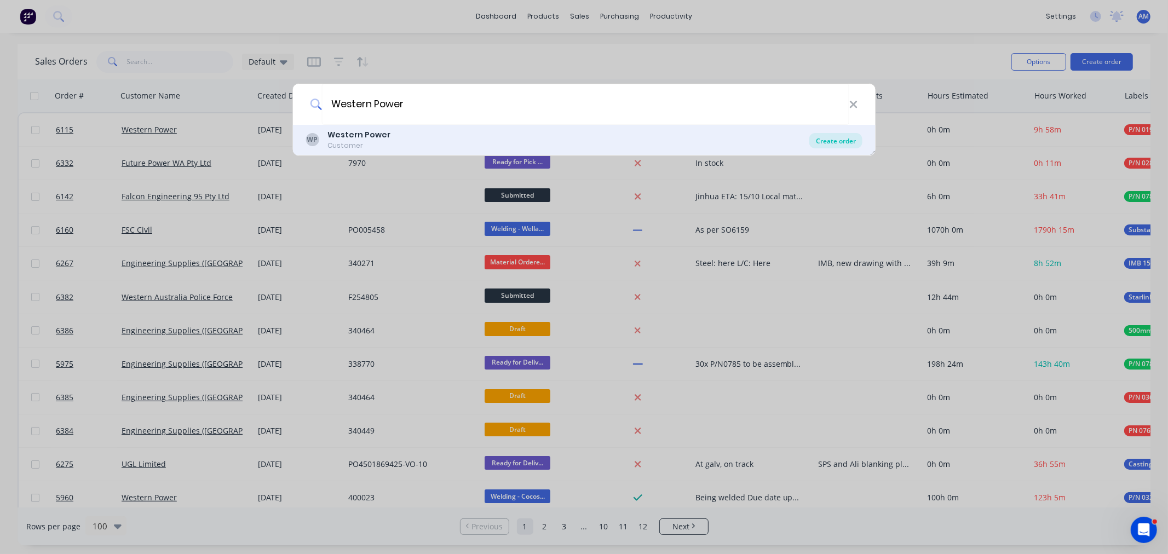
type input "Western Power"
click at [836, 141] on div "Create order" at bounding box center [835, 140] width 53 height 15
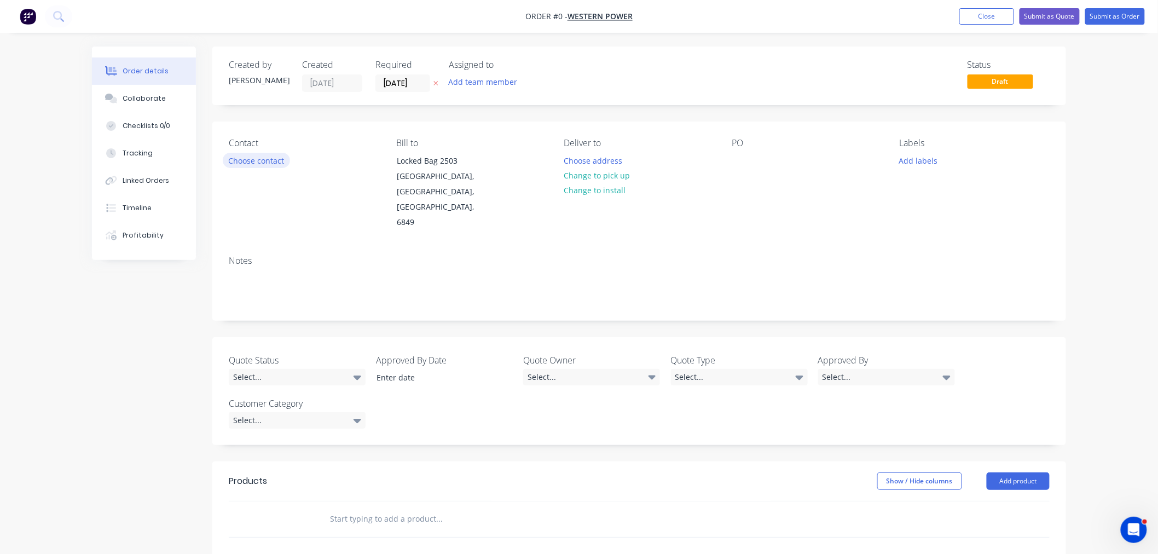
click at [261, 157] on button "Choose contact" at bounding box center [256, 160] width 67 height 15
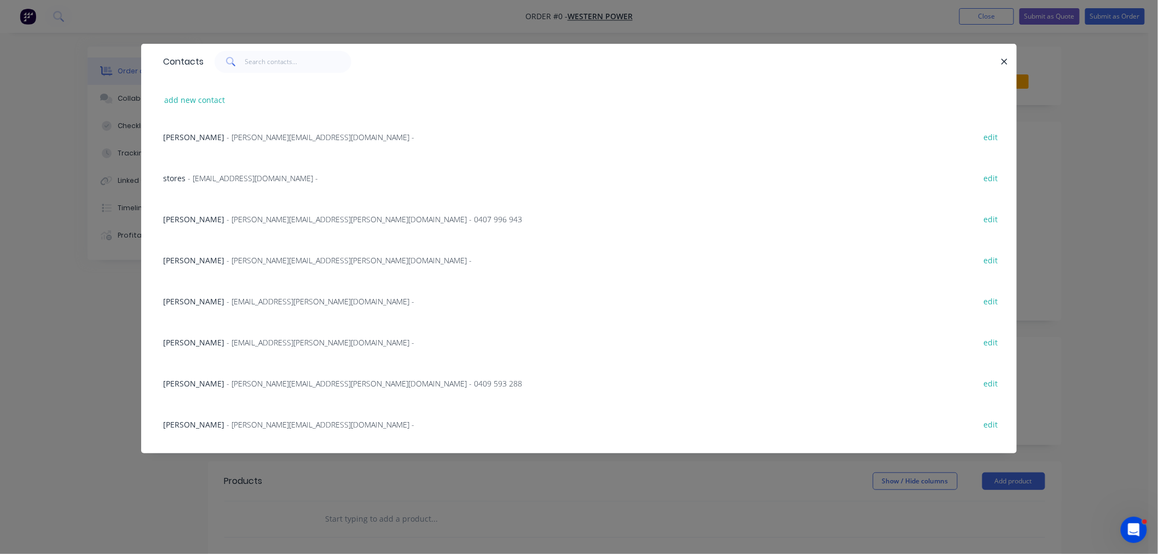
scroll to position [1392, 0]
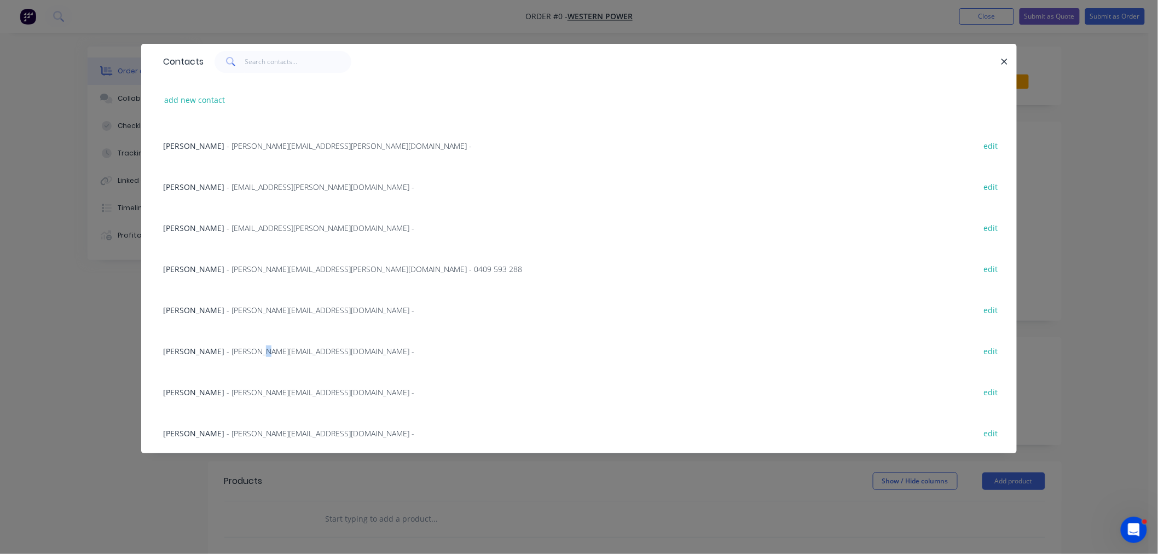
click at [253, 351] on span "- kate.kaewtade@westernpower.com.au -" at bounding box center [321, 351] width 188 height 10
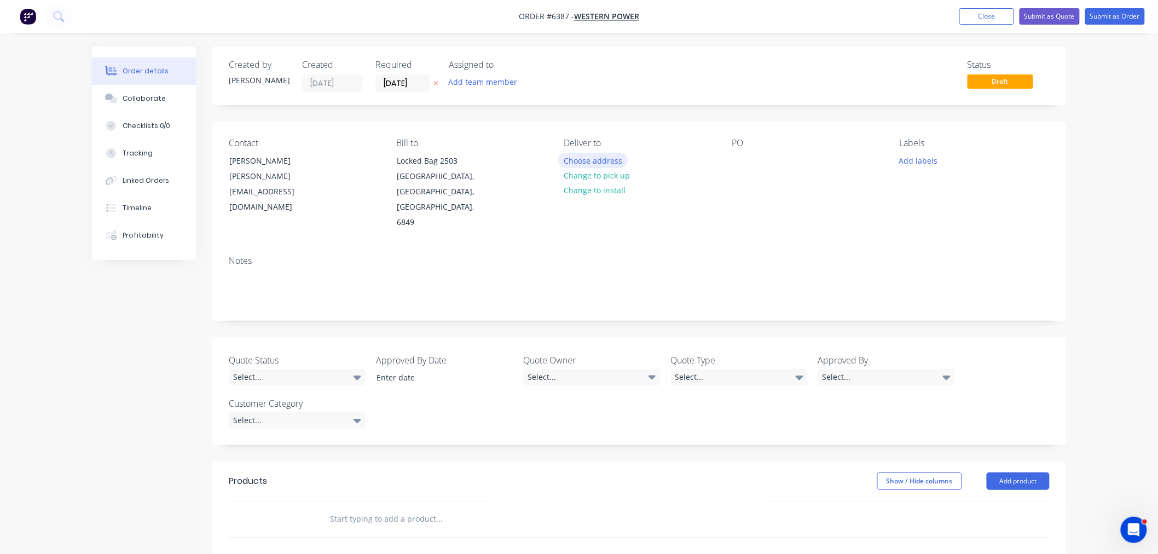
click at [575, 161] on button "Choose address" at bounding box center [593, 160] width 70 height 15
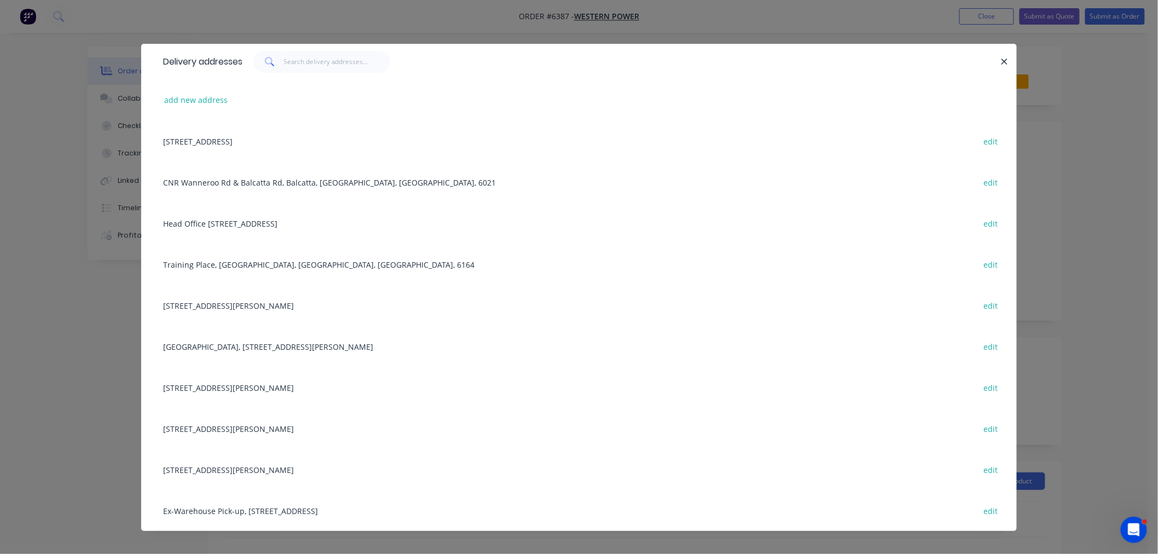
click at [262, 305] on div "114 Ayres Rd, Forrestdale, Western Australia, Australia, 6112 edit" at bounding box center [579, 305] width 843 height 41
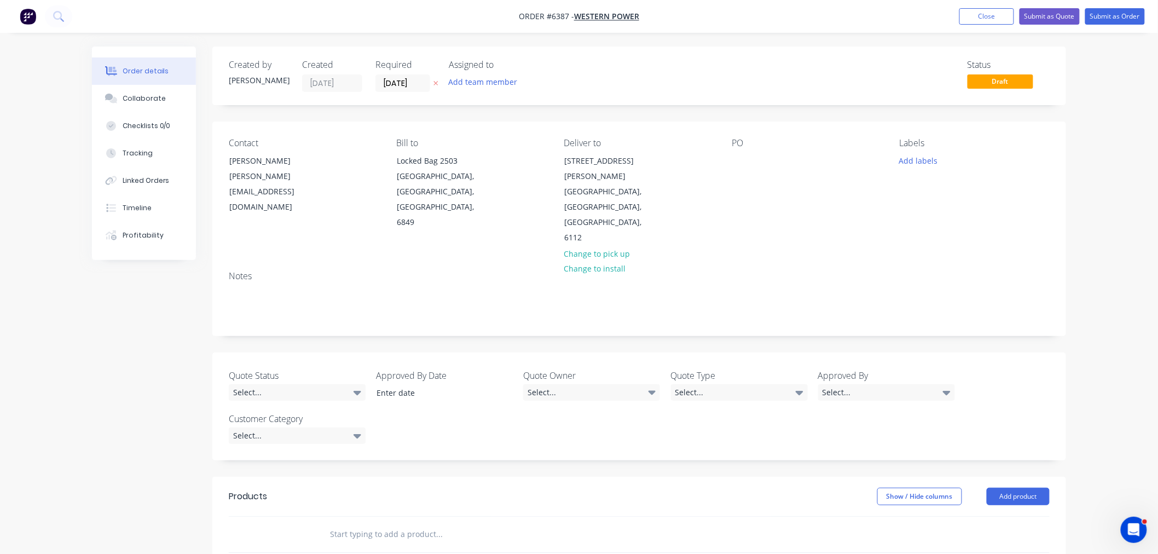
click at [911, 152] on div "Labels Add labels" at bounding box center [975, 192] width 150 height 108
click at [911, 160] on button "Add labels" at bounding box center [918, 160] width 50 height 15
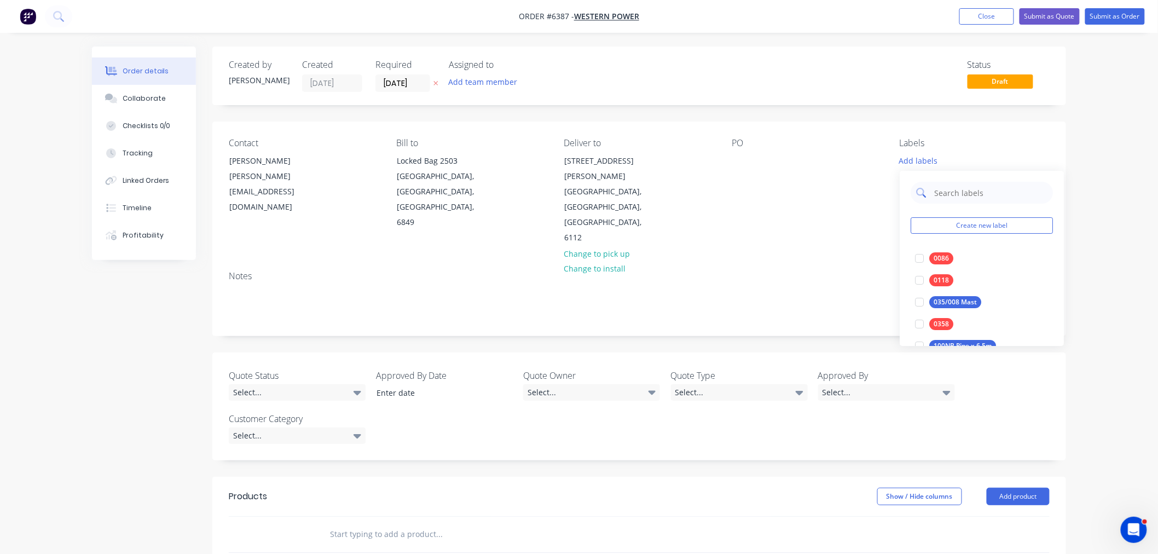
click at [945, 193] on input "text" at bounding box center [990, 193] width 114 height 22
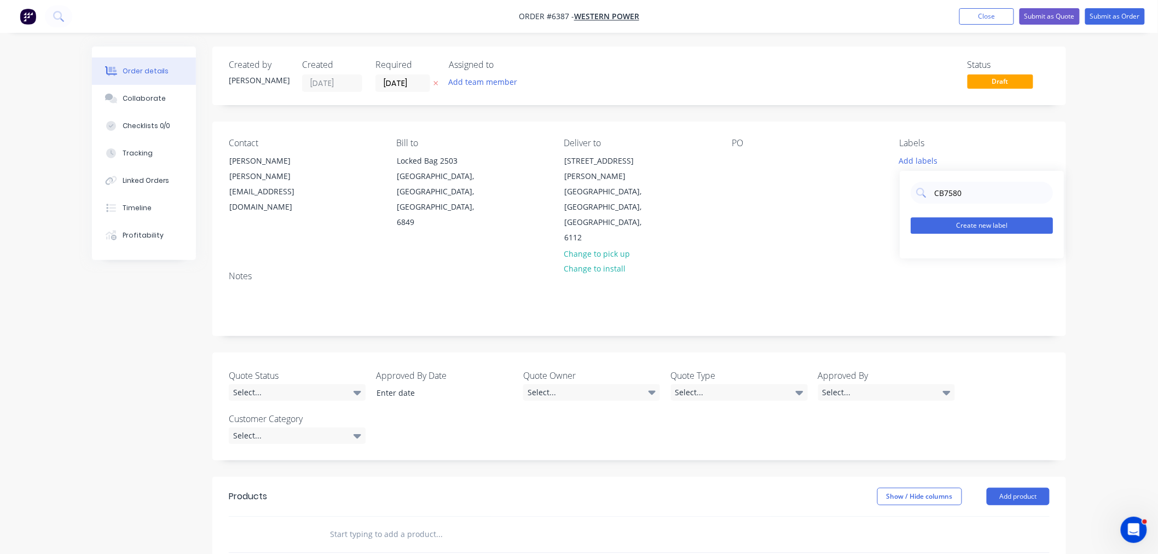
type input "CB7580"
click at [972, 233] on button "Create new label" at bounding box center [982, 225] width 142 height 16
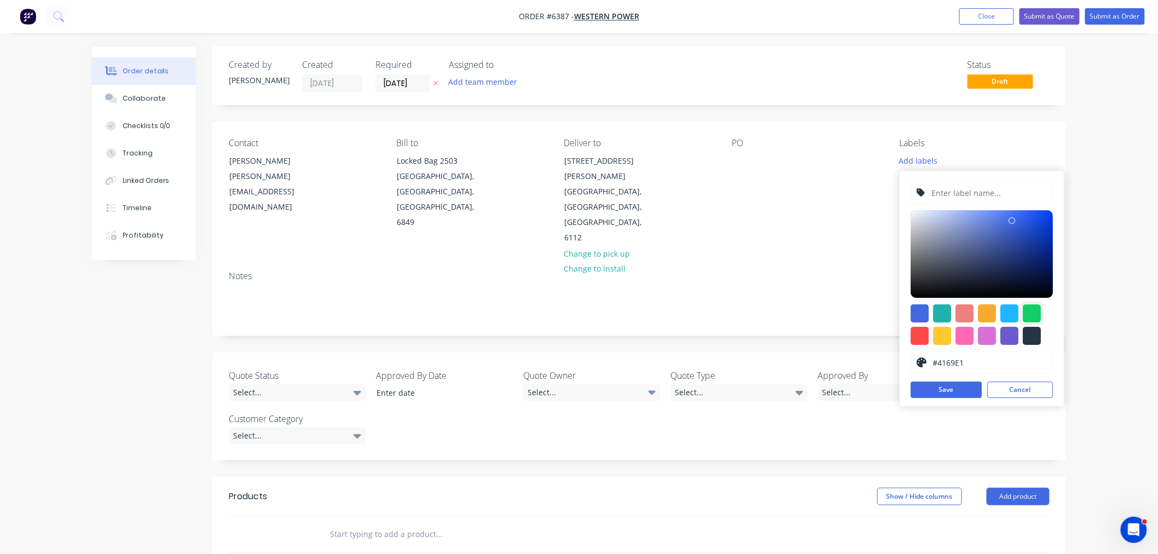
click at [1030, 320] on div at bounding box center [1032, 313] width 18 height 18
type input "#13CE66"
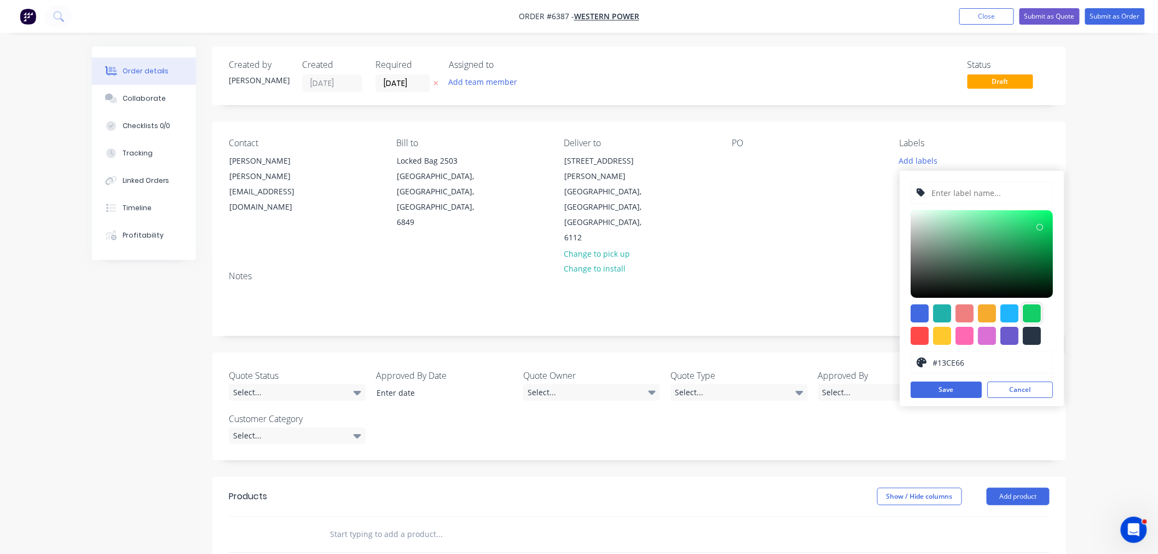
click at [951, 191] on input "text" at bounding box center [989, 192] width 117 height 21
type input "CB7580 Brace Sets"
click at [966, 394] on button "Save" at bounding box center [946, 390] width 71 height 16
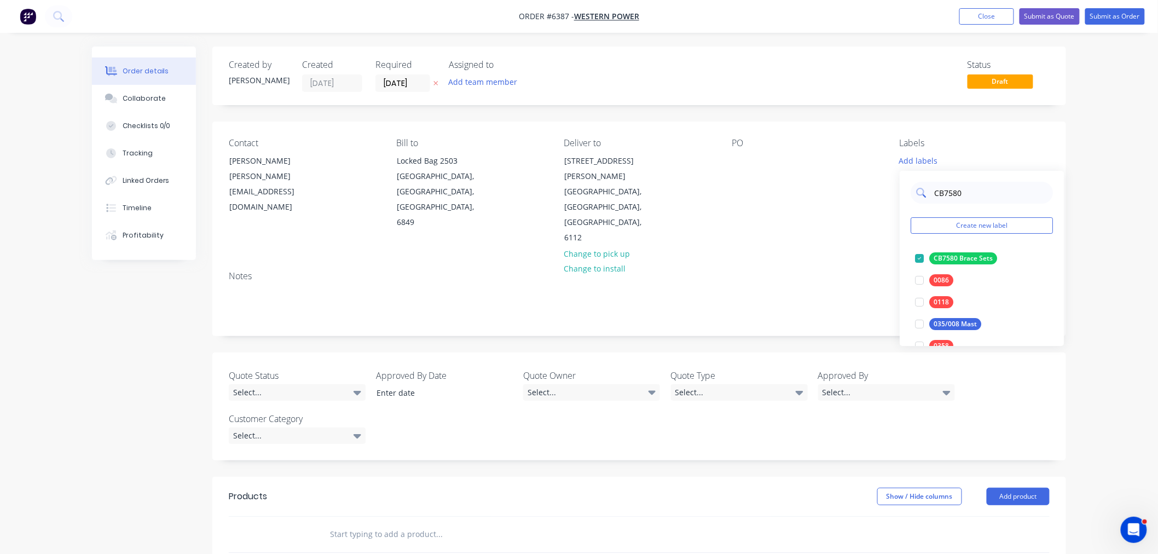
click at [970, 193] on input "CB7580" at bounding box center [990, 193] width 114 height 22
click at [842, 271] on div "Notes" at bounding box center [639, 276] width 821 height 10
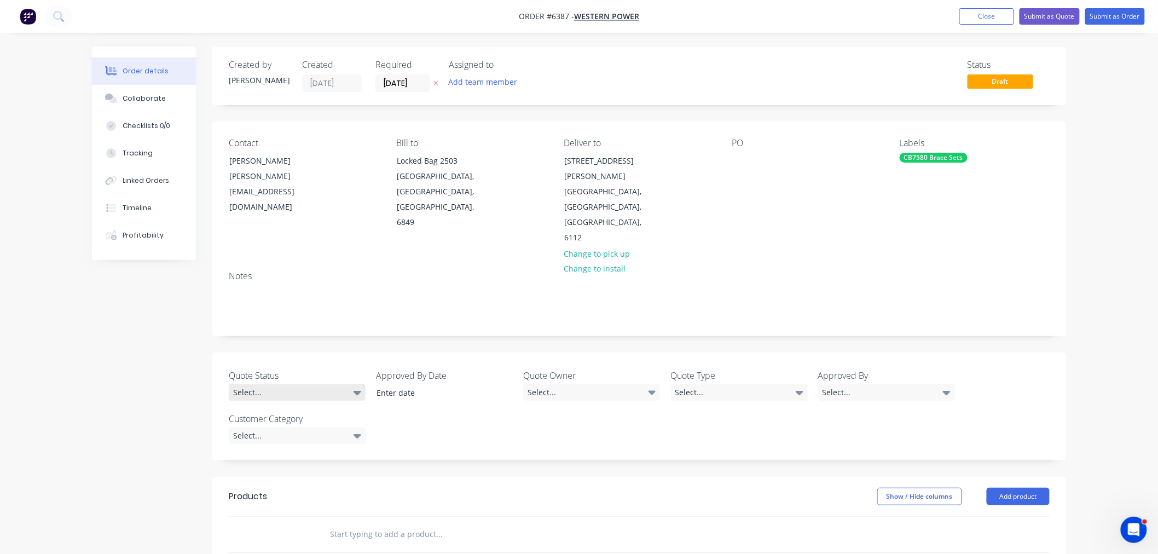
click at [316, 384] on div "Select..." at bounding box center [297, 392] width 137 height 16
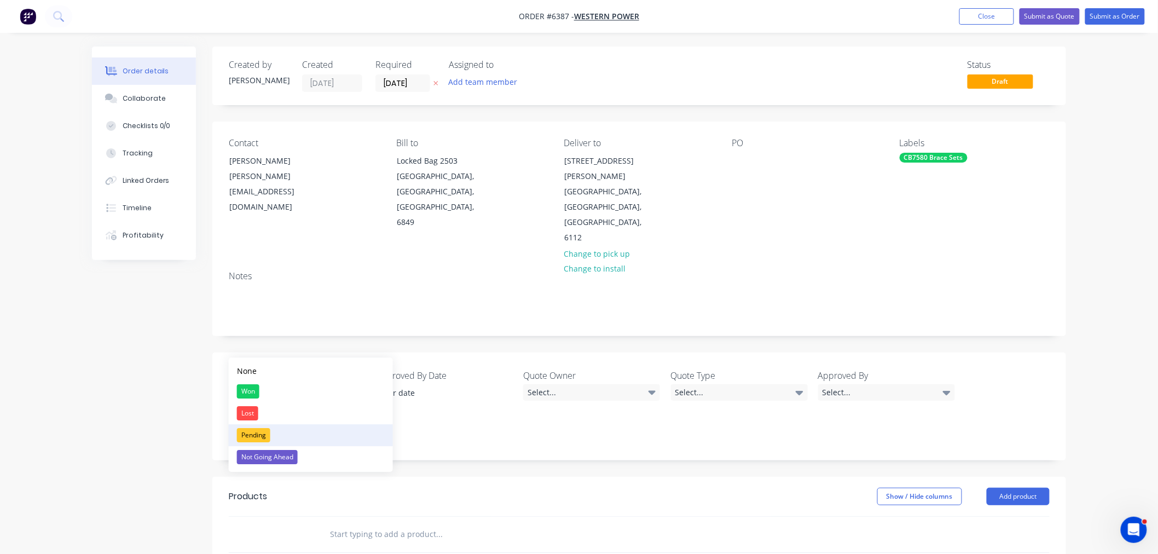
click at [263, 433] on div "Pending" at bounding box center [253, 435] width 33 height 14
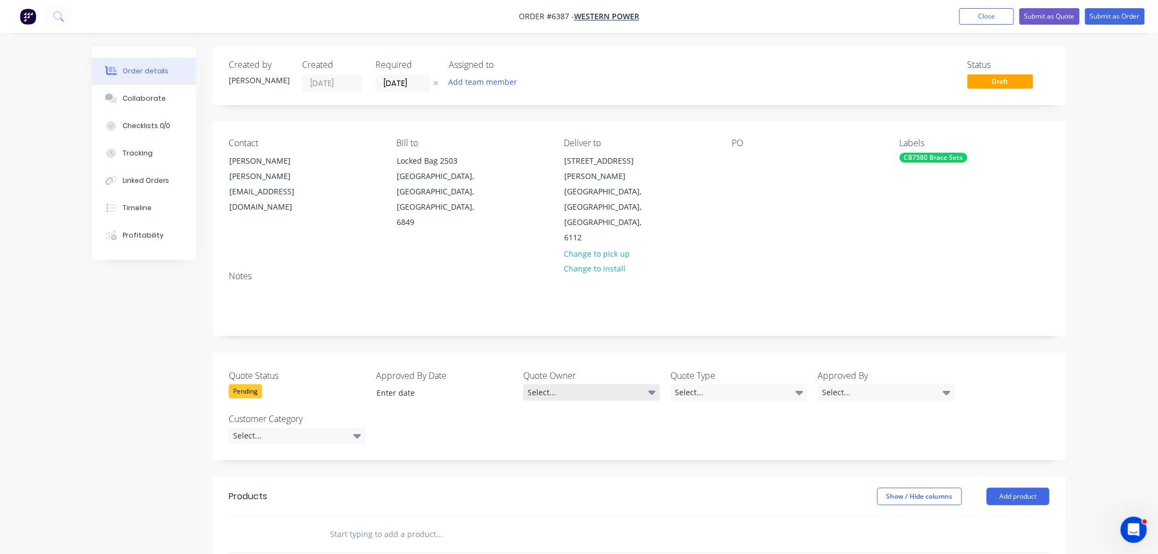
click at [576, 384] on div "Select..." at bounding box center [591, 392] width 137 height 16
click at [566, 396] on button "[PERSON_NAME]" at bounding box center [606, 391] width 164 height 22
click at [702, 369] on div "Quote Type Select..." at bounding box center [739, 385] width 137 height 33
click at [692, 384] on div "Select..." at bounding box center [739, 392] width 137 height 16
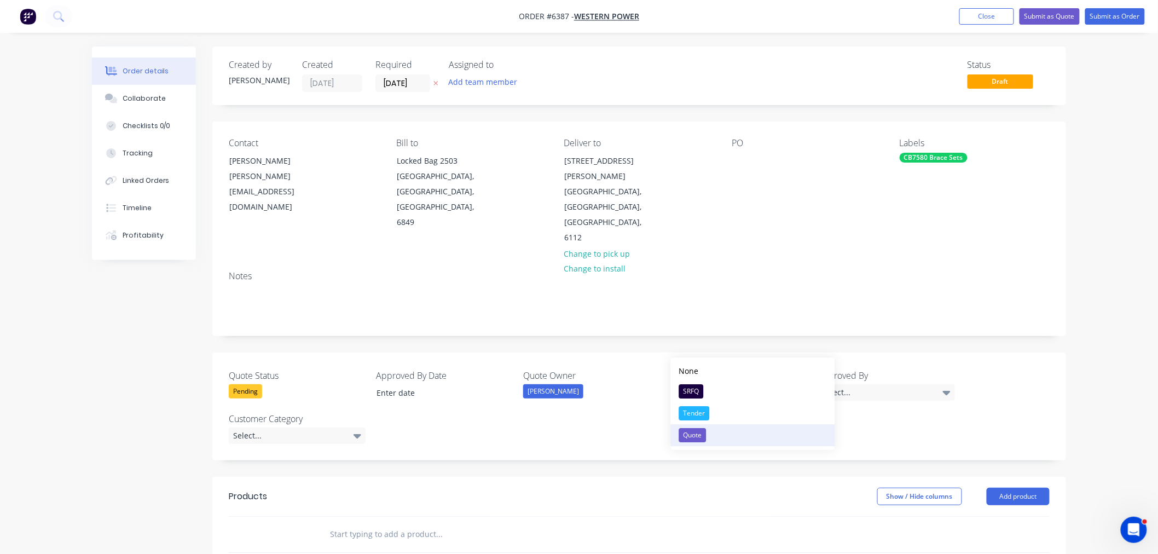
drag, startPoint x: 689, startPoint y: 431, endPoint x: 713, endPoint y: 428, distance: 24.4
click at [690, 431] on div "Quote" at bounding box center [692, 435] width 27 height 14
click at [836, 369] on div "Approved By Select..." at bounding box center [886, 385] width 137 height 33
click at [838, 384] on div "Select..." at bounding box center [886, 392] width 137 height 16
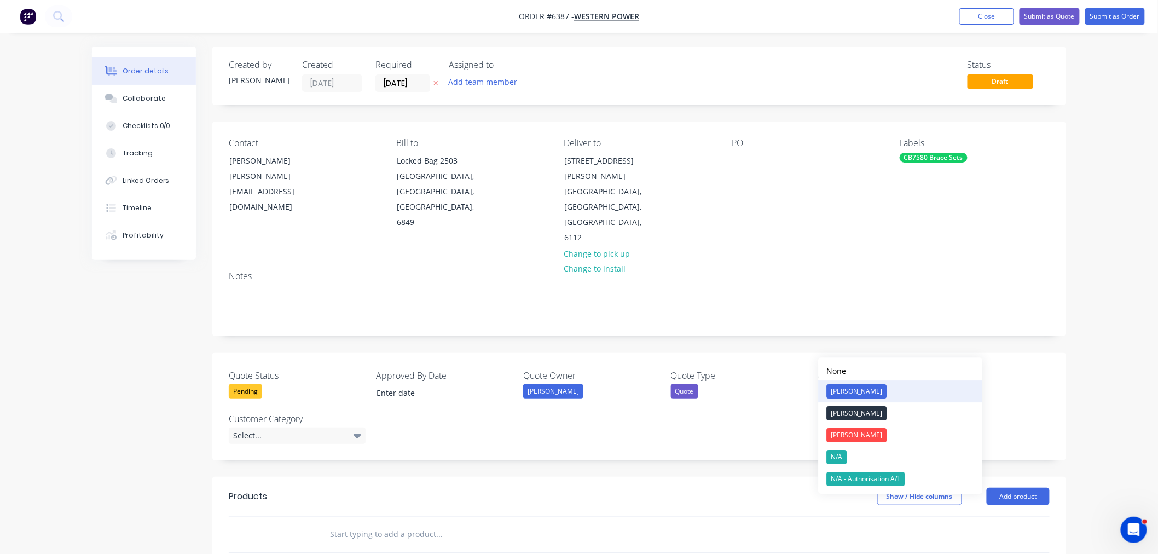
click at [846, 391] on div "[PERSON_NAME]" at bounding box center [857, 391] width 60 height 14
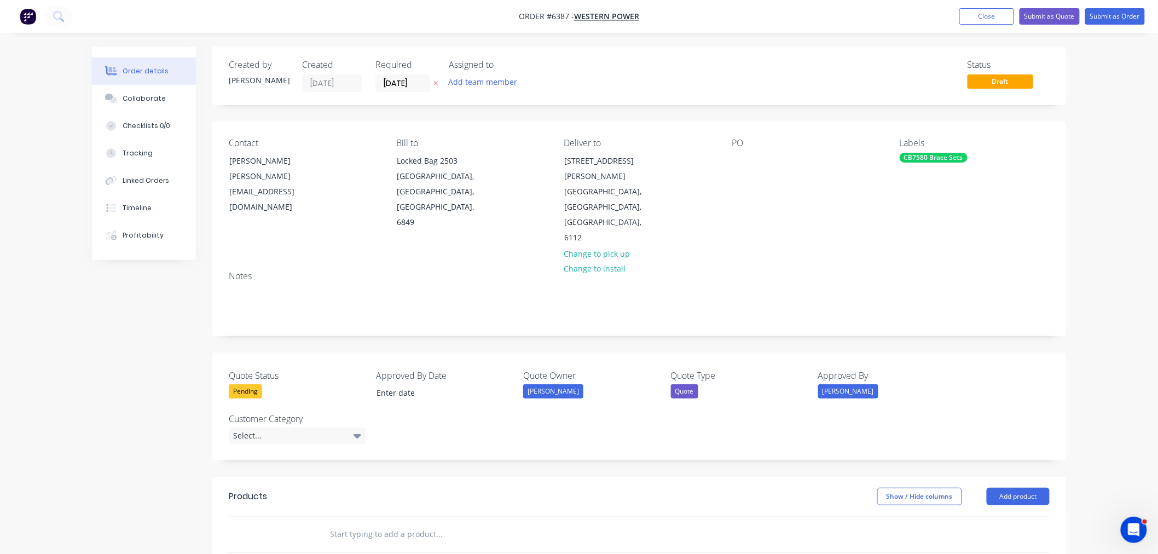
click at [840, 384] on div "[PERSON_NAME]" at bounding box center [848, 391] width 60 height 14
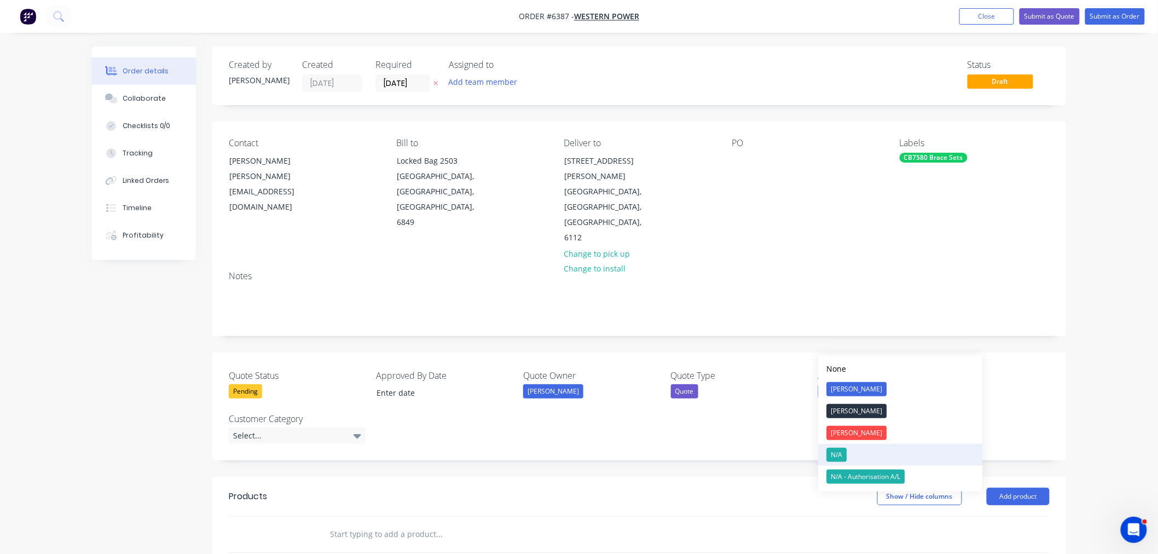
click at [840, 452] on div "N/A" at bounding box center [837, 455] width 20 height 14
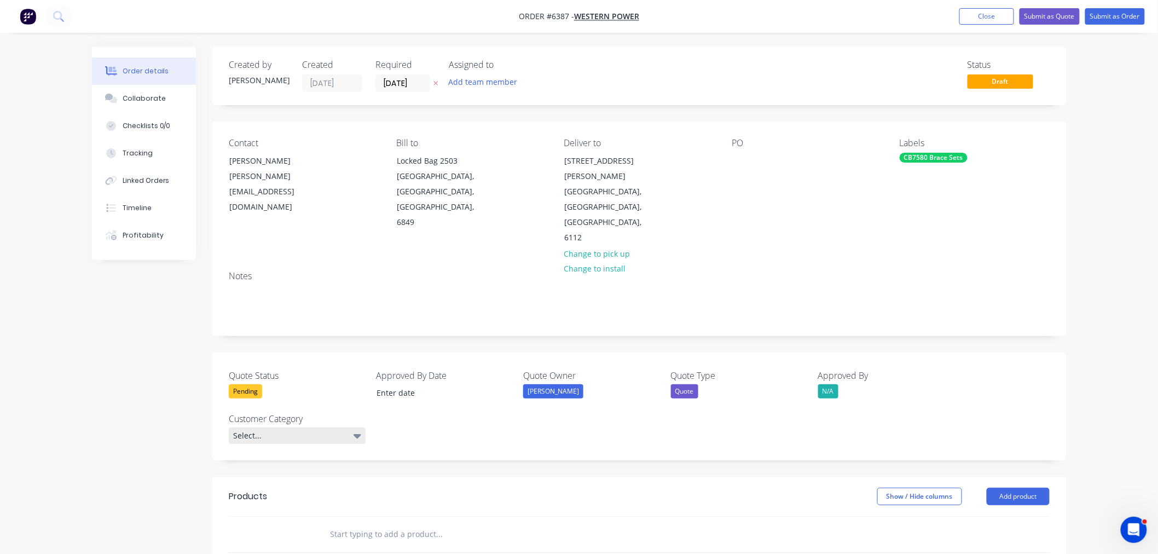
click at [296, 428] on div "Select..." at bounding box center [297, 436] width 137 height 16
click at [261, 500] on button "WP" at bounding box center [311, 500] width 164 height 22
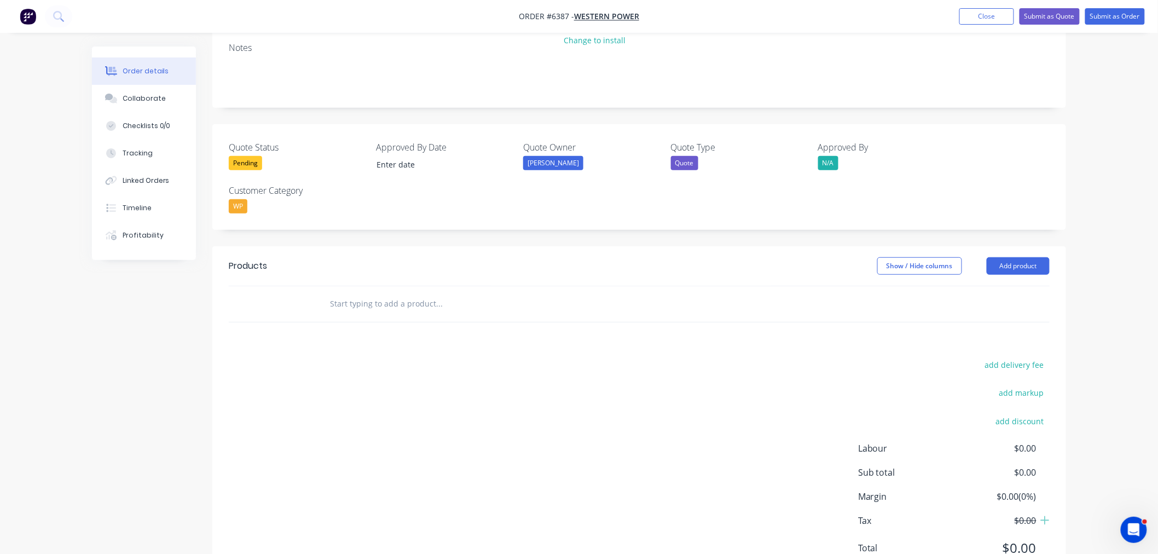
scroll to position [230, 0]
click at [999, 255] on button "Add product" at bounding box center [1018, 264] width 63 height 18
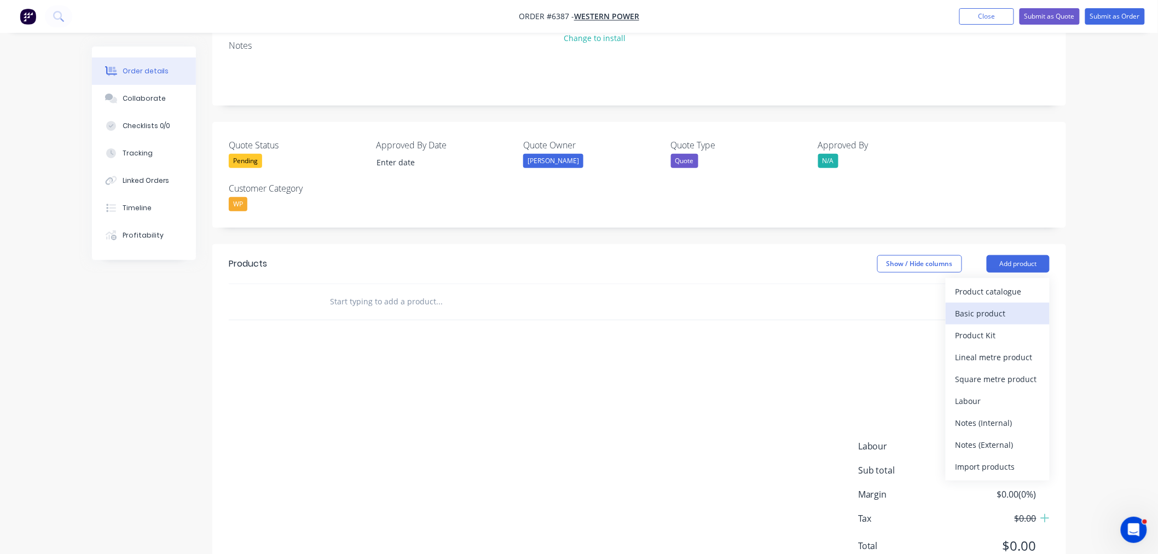
click at [985, 305] on div "Basic product" at bounding box center [998, 313] width 84 height 16
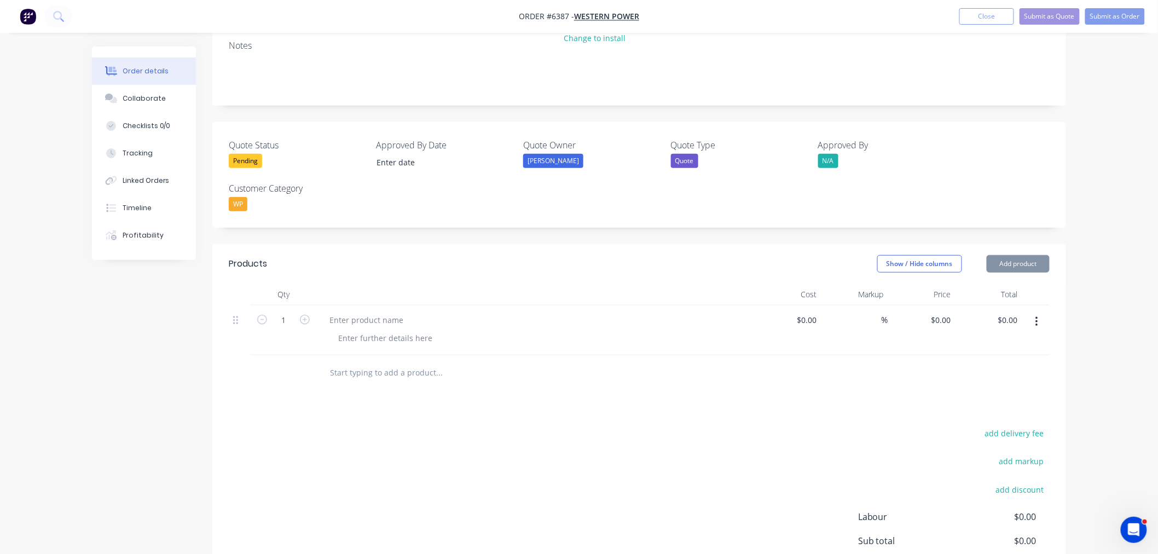
click at [1005, 255] on button "Add product" at bounding box center [1018, 264] width 63 height 18
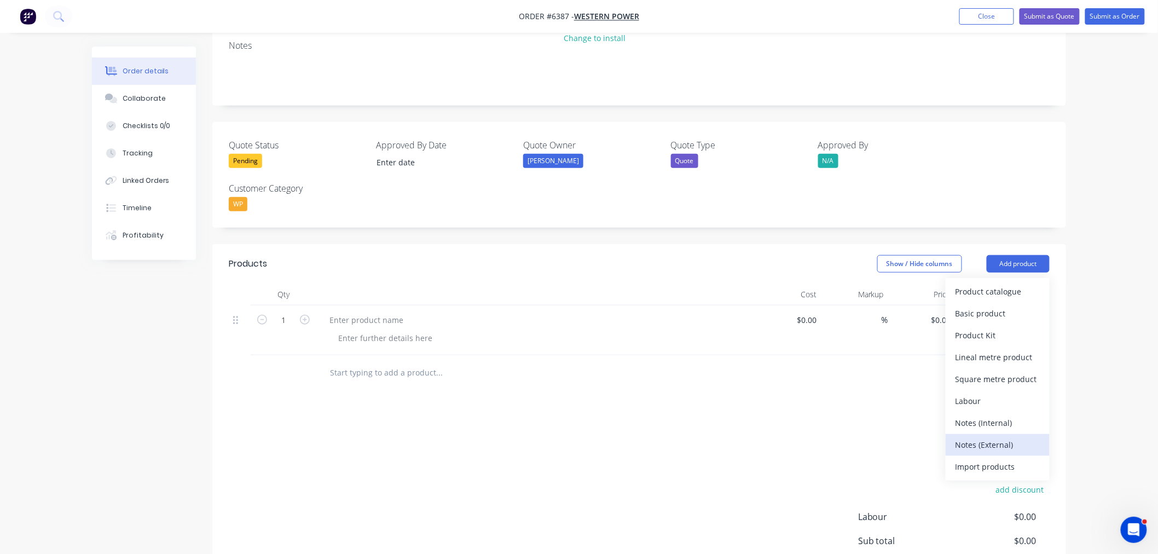
click at [977, 437] on div "Notes (External)" at bounding box center [998, 445] width 84 height 16
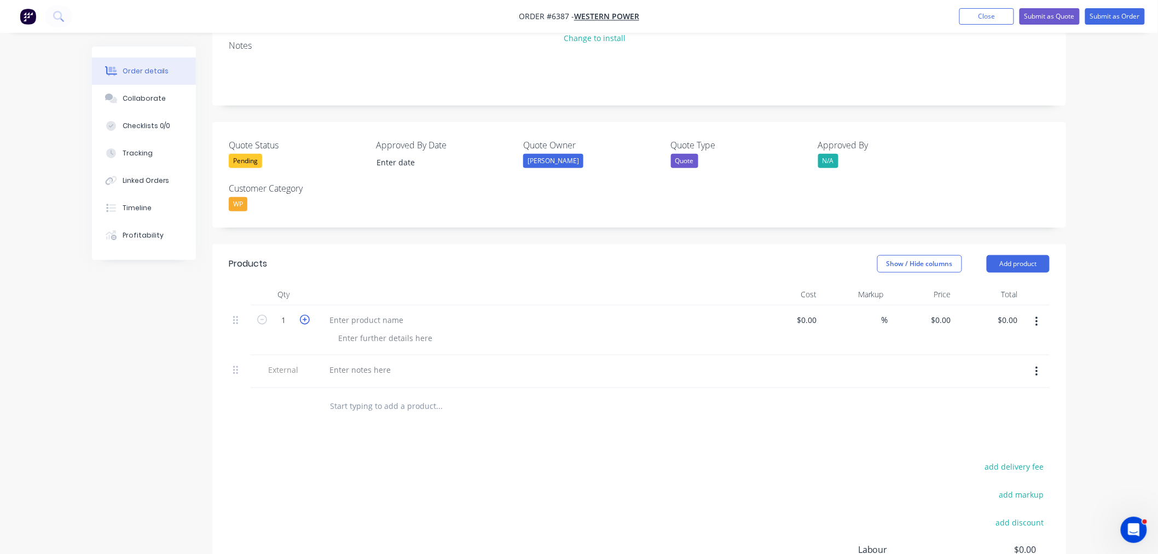
click at [300, 315] on icon "button" at bounding box center [305, 320] width 10 height 10
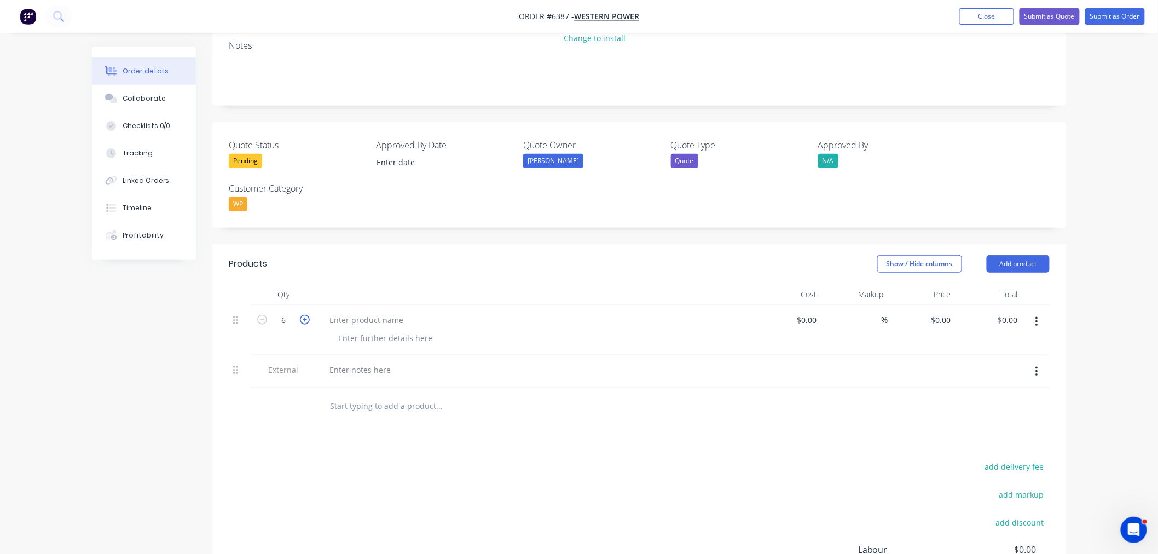
click at [300, 315] on icon "button" at bounding box center [305, 320] width 10 height 10
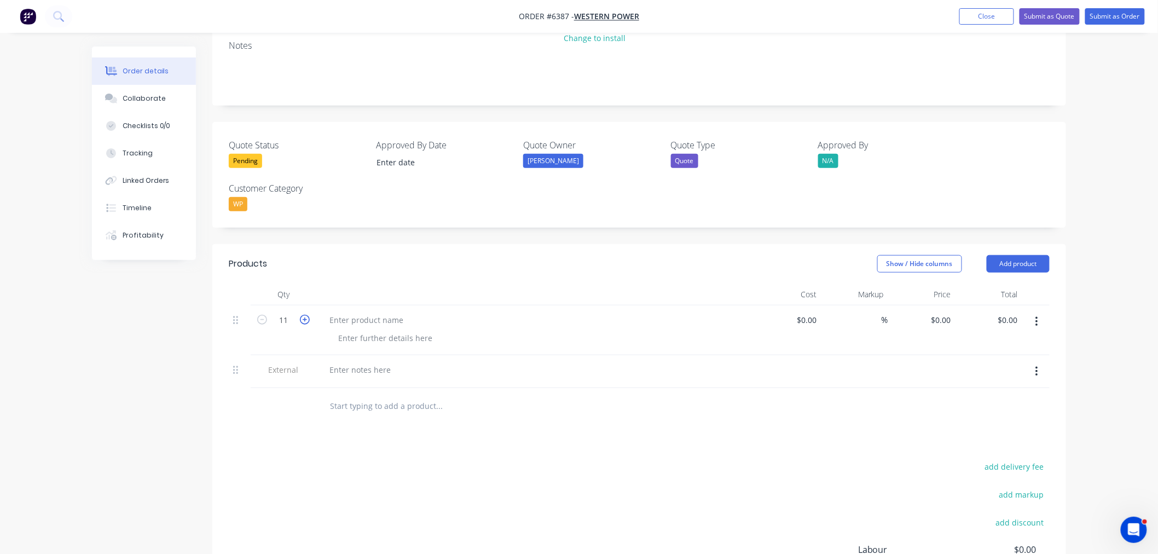
click at [300, 315] on icon "button" at bounding box center [305, 320] width 10 height 10
type input "12"
click at [340, 312] on div at bounding box center [366, 320] width 91 height 16
click at [343, 312] on div at bounding box center [366, 320] width 91 height 16
drag, startPoint x: 365, startPoint y: 273, endPoint x: 374, endPoint y: 293, distance: 22.8
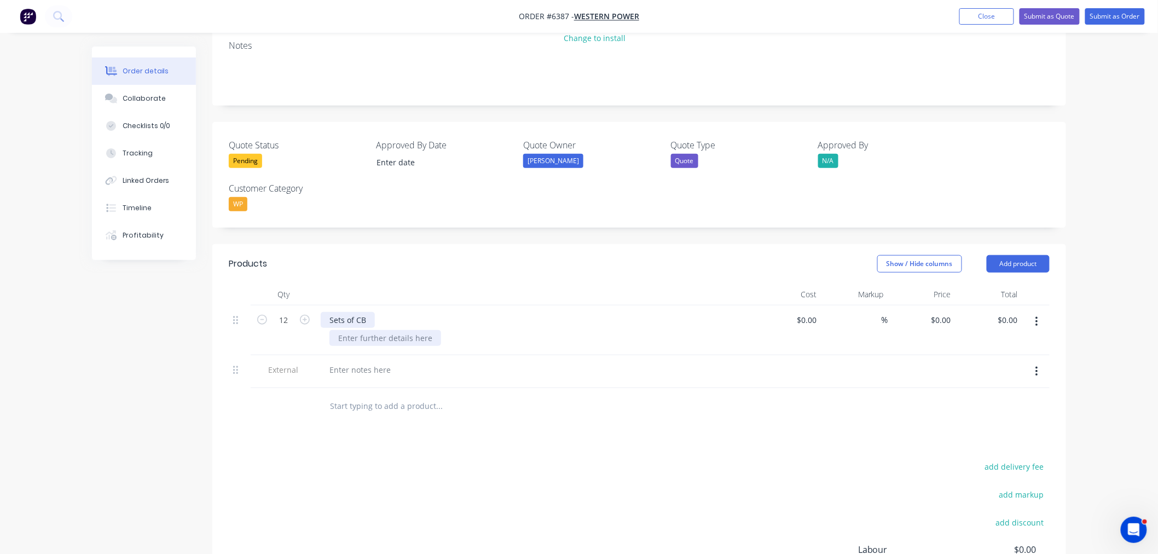
click at [365, 312] on div "Sets of CB" at bounding box center [348, 320] width 54 height 16
click at [552, 312] on div "Sets of CB7580 Angle Cross Brace Assemblies as per drawing" at bounding box center [441, 320] width 241 height 16
click at [555, 312] on div "Sets of CB7580 Angle Cross Brace Assemblies as per drawing T" at bounding box center [445, 320] width 248 height 16
click at [413, 330] on div at bounding box center [386, 338] width 112 height 16
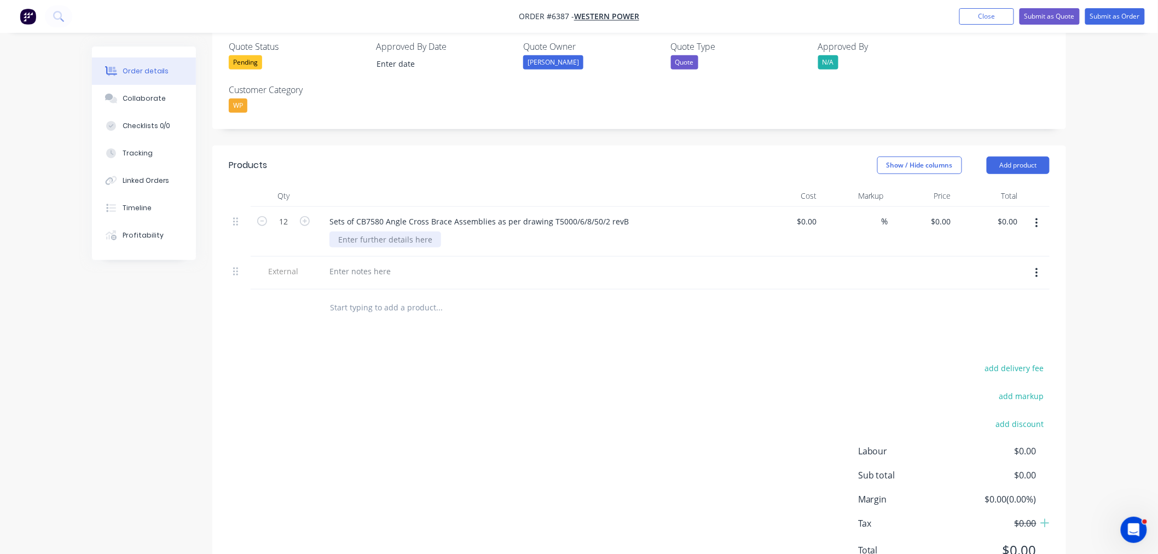
scroll to position [334, 0]
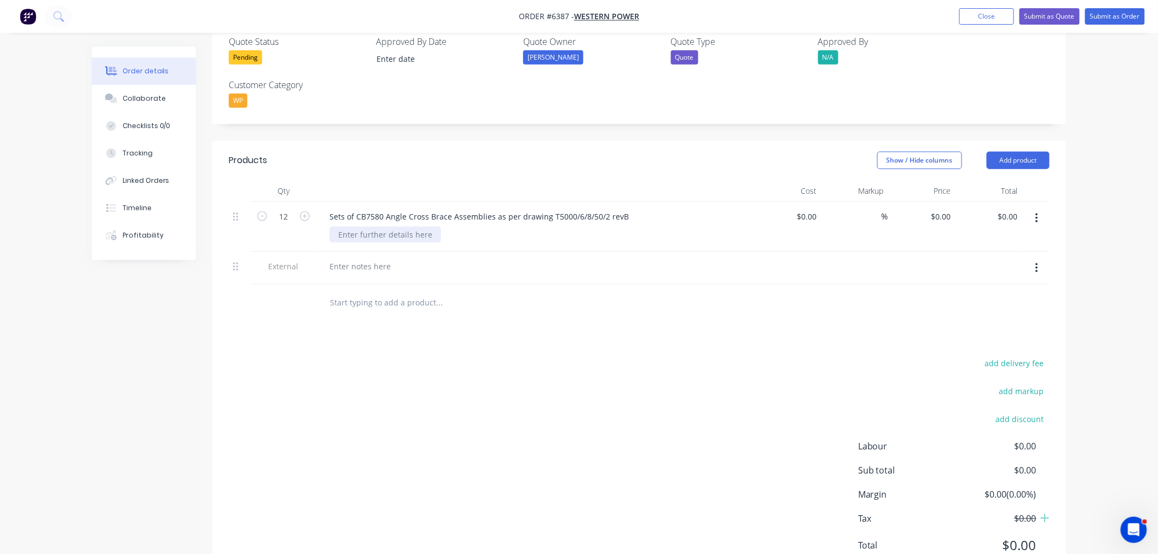
click at [386, 227] on div at bounding box center [386, 235] width 112 height 16
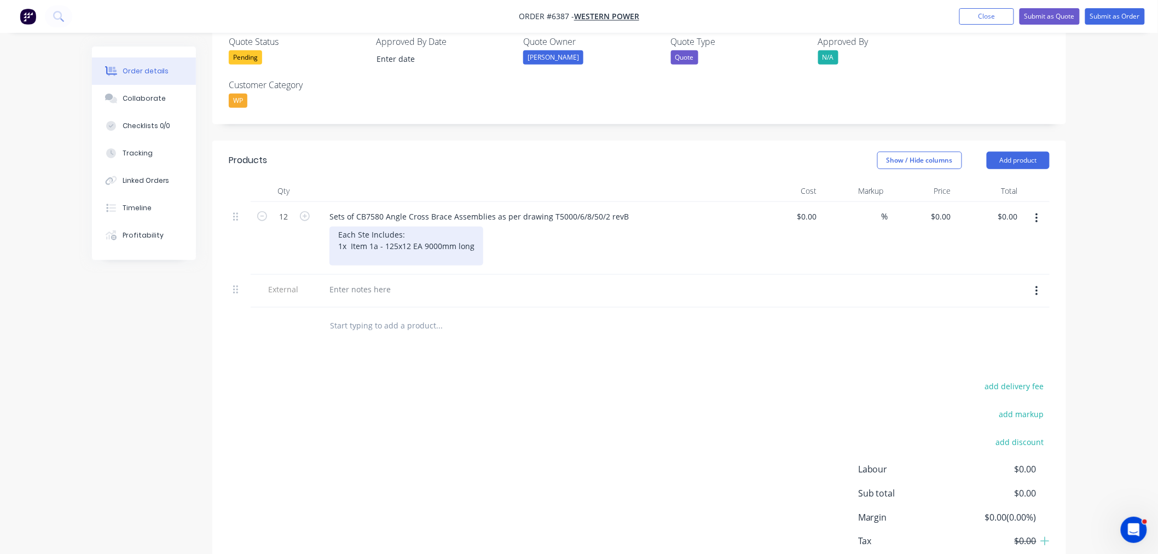
copy div "1x Item 1a - 125x12 EA 9000mm long"
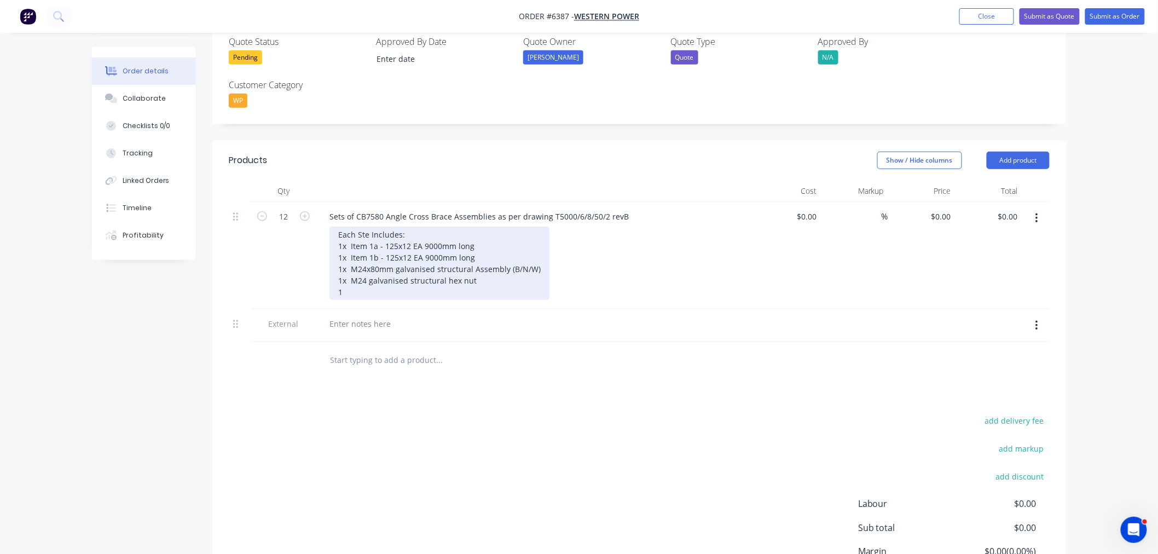
click at [351, 233] on div "Each Ste Includes: 1x Item 1a - 125x12 EA 9000mm long 1x Item 1b - 125x12 EA 90…" at bounding box center [440, 263] width 220 height 73
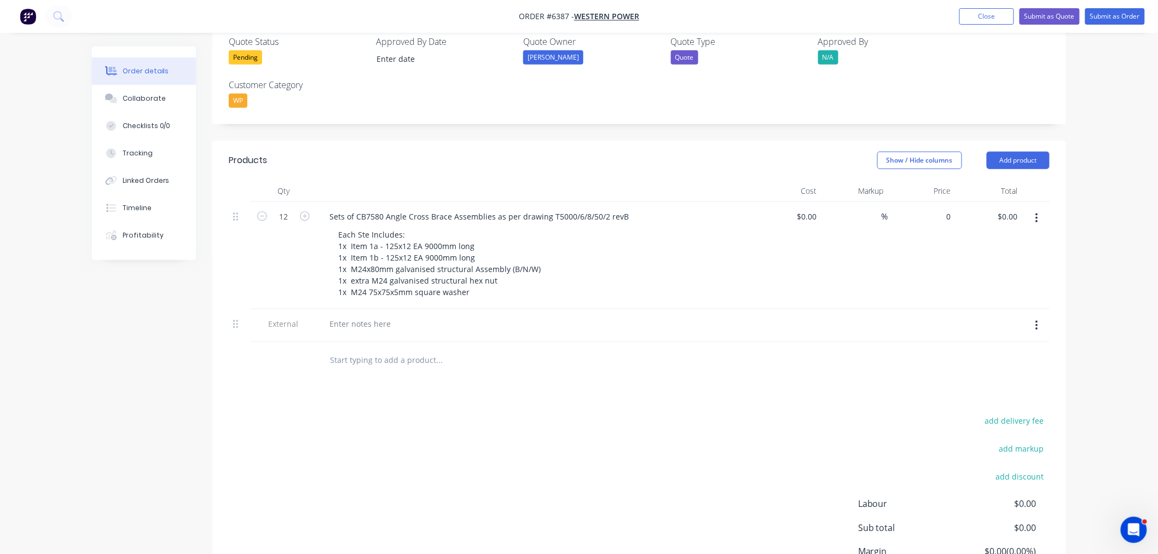
click at [934, 202] on div "0 $0.00" at bounding box center [921, 255] width 67 height 107
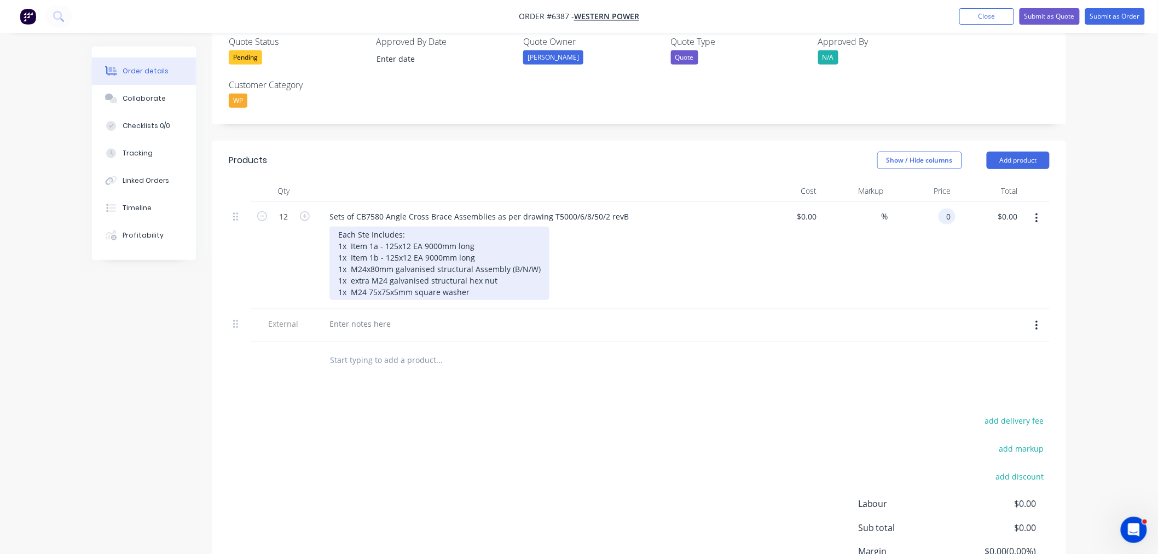
type input "$0.00"
click at [482, 227] on div "Each Ste Includes: 1x Item 1a - 125x12 EA 9000mm long 1x Item 1b - 125x12 EA 90…" at bounding box center [440, 263] width 220 height 73
click at [492, 227] on div "Each Ste Includes: 1x Item 1a - 125x12 EA 9000mm long 1x Item 1b - 125x12 EA 90…" at bounding box center [440, 263] width 220 height 73
copy div "(galvanised)"
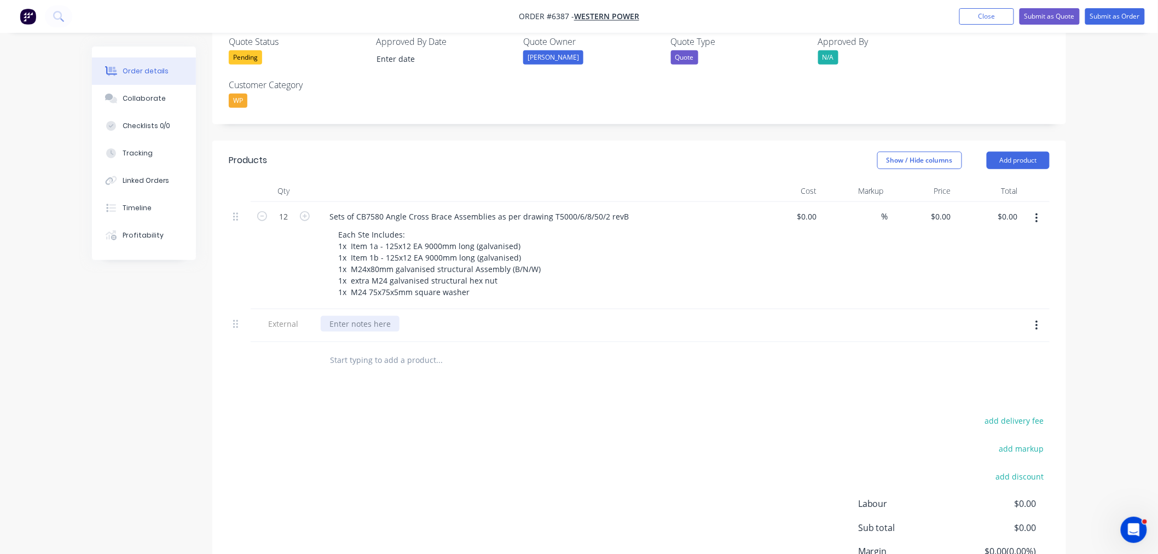
click at [380, 316] on div at bounding box center [360, 324] width 79 height 16
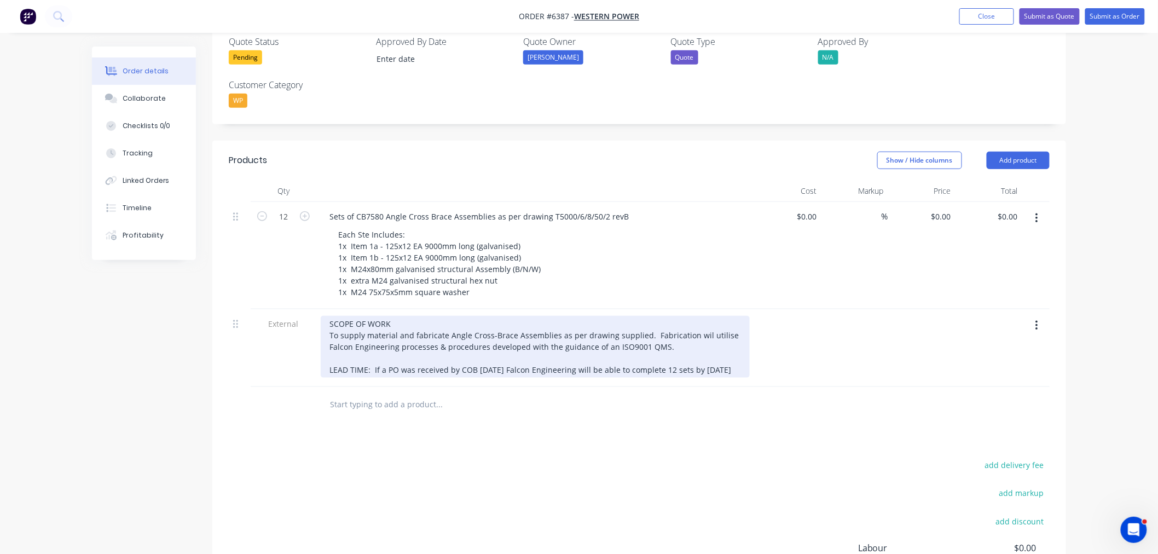
click at [398, 335] on div "SCOPE OF WORK To supply material and fabricate Angle Cross-Brace Assemblies as …" at bounding box center [535, 347] width 429 height 62
click at [674, 324] on div "SCOPE OF WORK To supply material and fabricate Angle Cross-Brace Assemblies as …" at bounding box center [535, 347] width 429 height 62
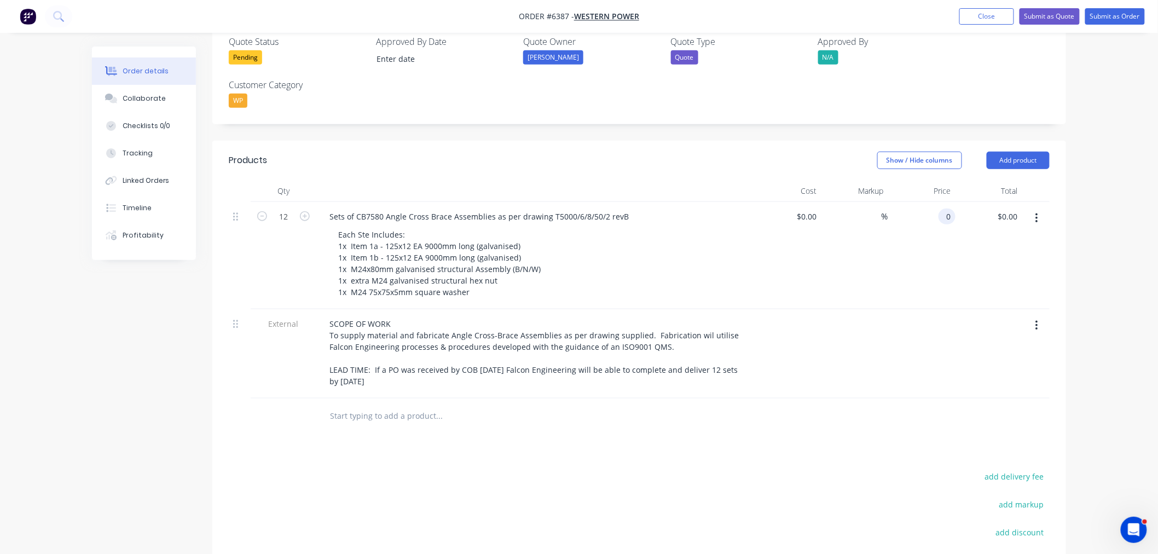
drag, startPoint x: 943, startPoint y: 170, endPoint x: 939, endPoint y: 197, distance: 27.1
click at [943, 209] on input "0" at bounding box center [949, 217] width 13 height 16
type input "$2,916.80"
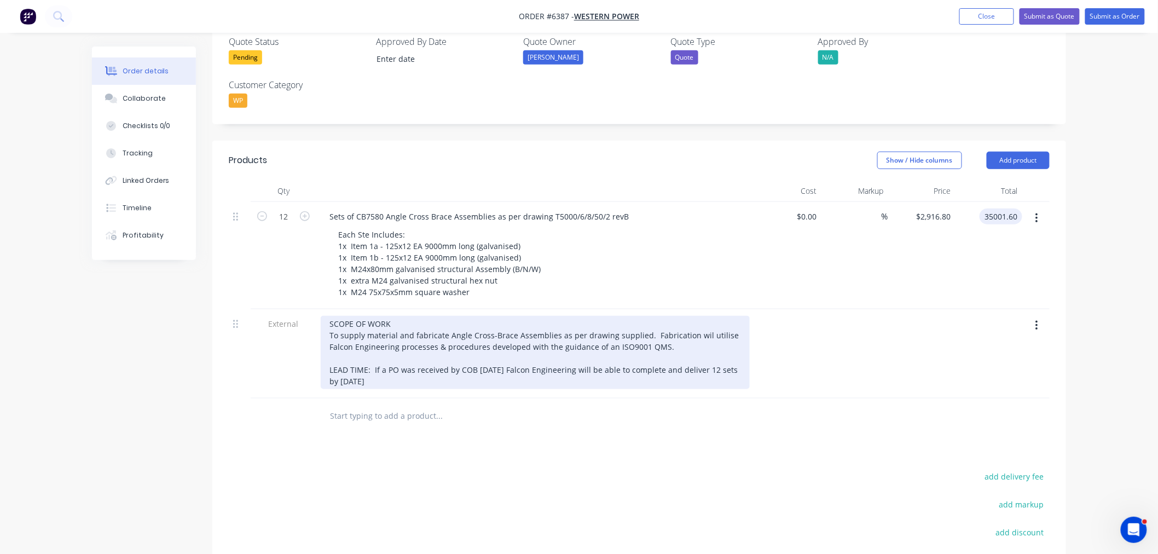
type input "$35,001.60"
click at [440, 334] on div "SCOPE OF WORK To supply material and fabricate Angle Cross-Brace Assemblies as …" at bounding box center [535, 352] width 429 height 73
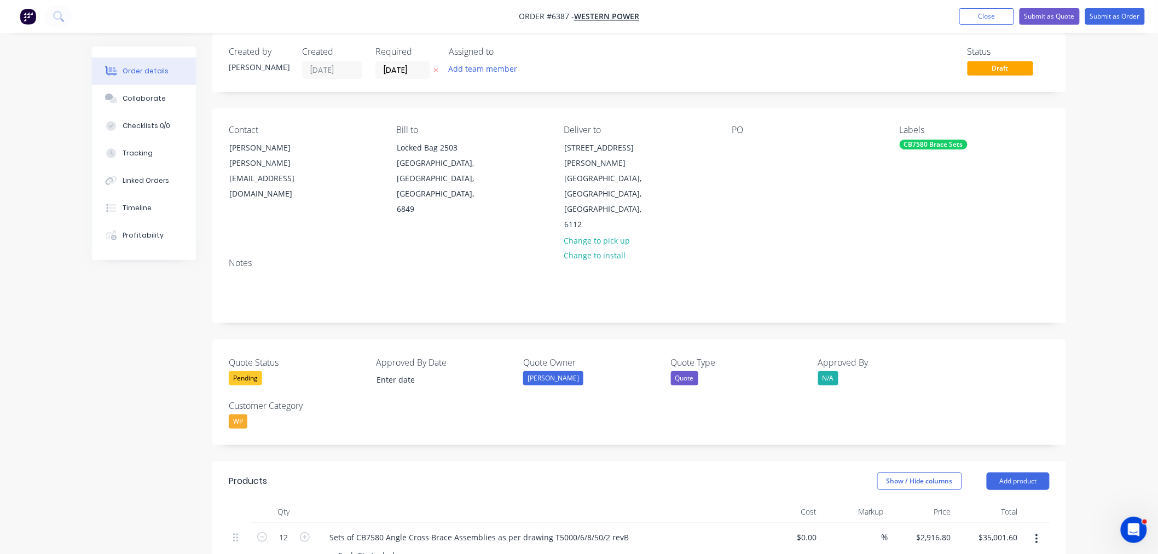
scroll to position [0, 0]
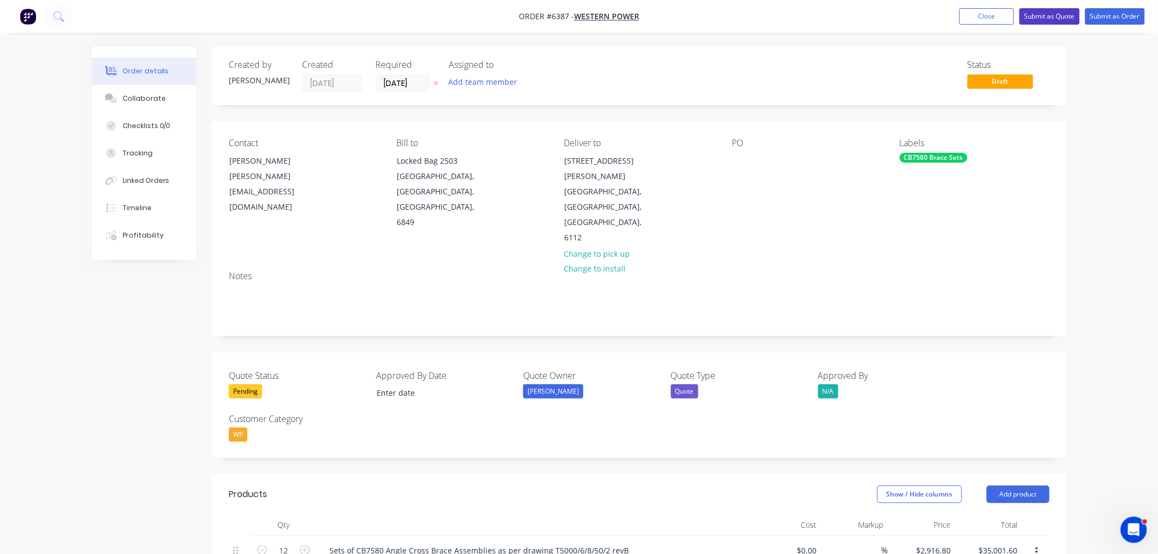
click at [1063, 14] on button "Submit as Quote" at bounding box center [1050, 16] width 60 height 16
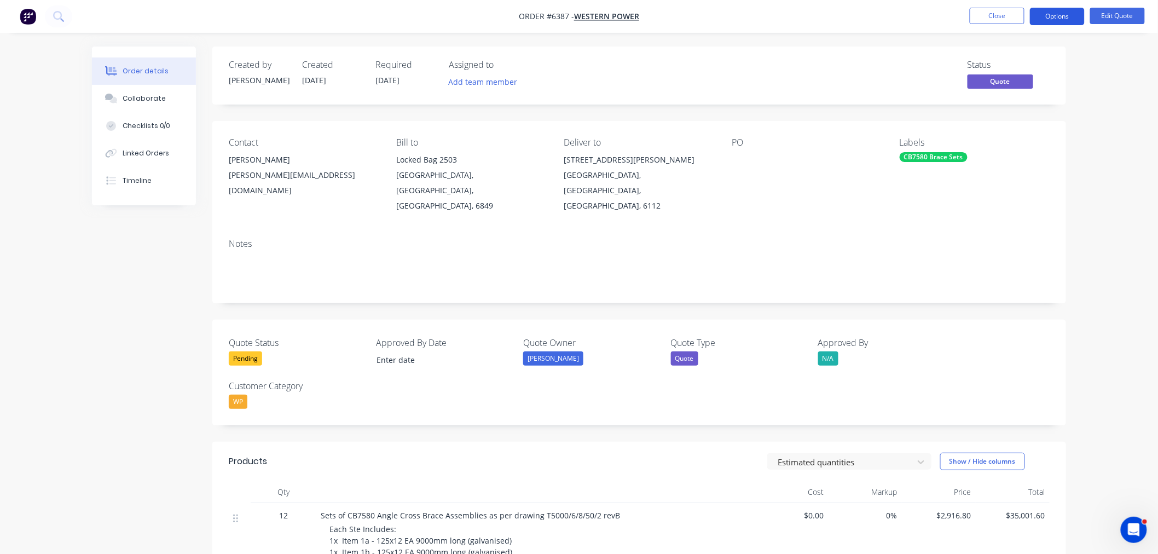
click at [1064, 14] on button "Options" at bounding box center [1057, 17] width 55 height 18
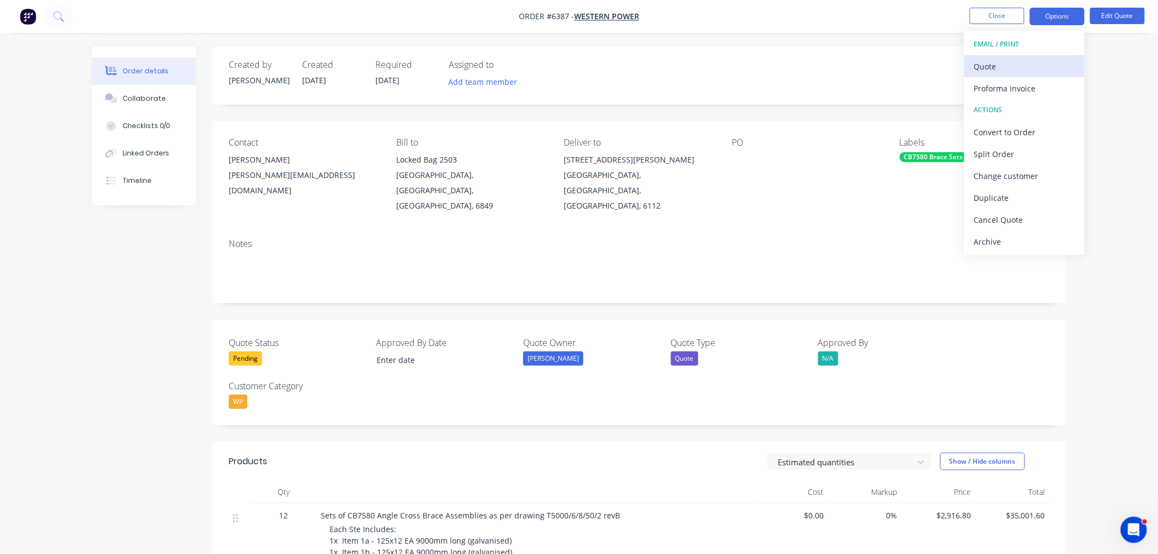
click at [1024, 63] on div "Quote" at bounding box center [1024, 67] width 101 height 16
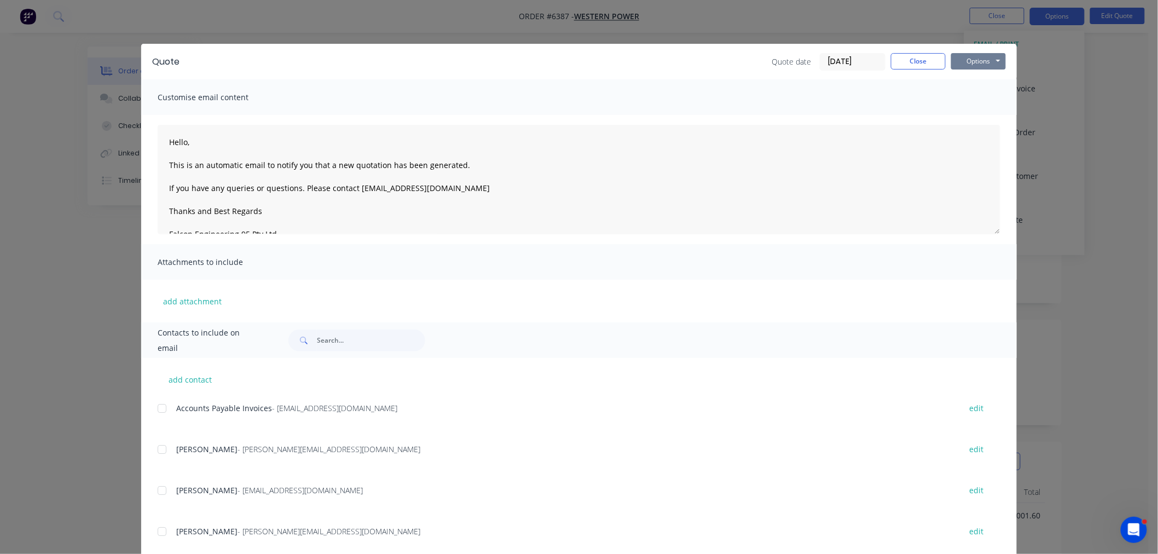
click at [985, 57] on button "Options" at bounding box center [978, 61] width 55 height 16
click at [977, 80] on button "Preview" at bounding box center [986, 81] width 70 height 18
click at [927, 61] on button "Close" at bounding box center [918, 61] width 55 height 16
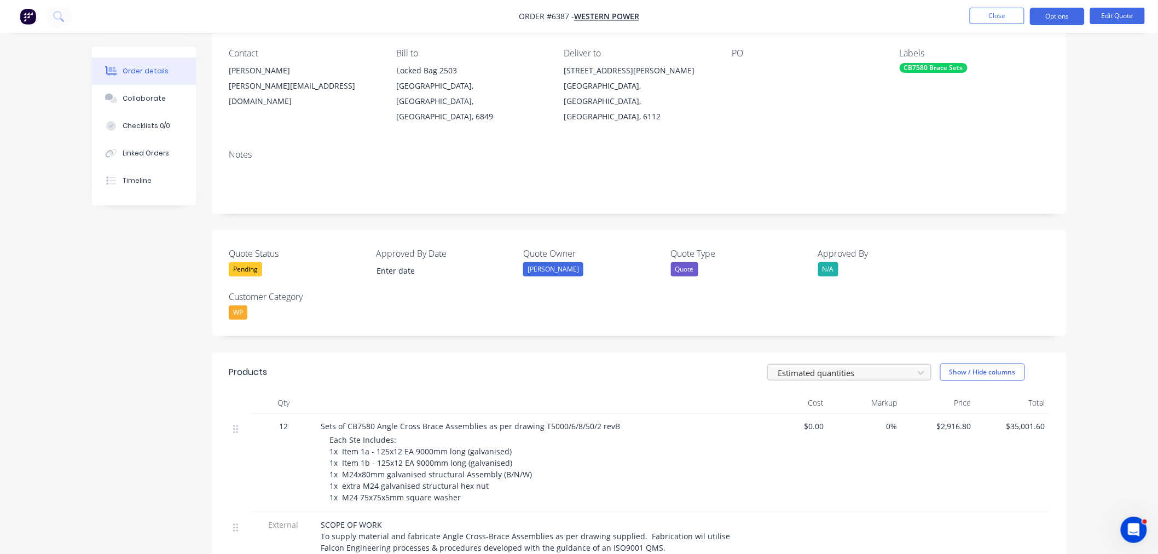
scroll to position [122, 0]
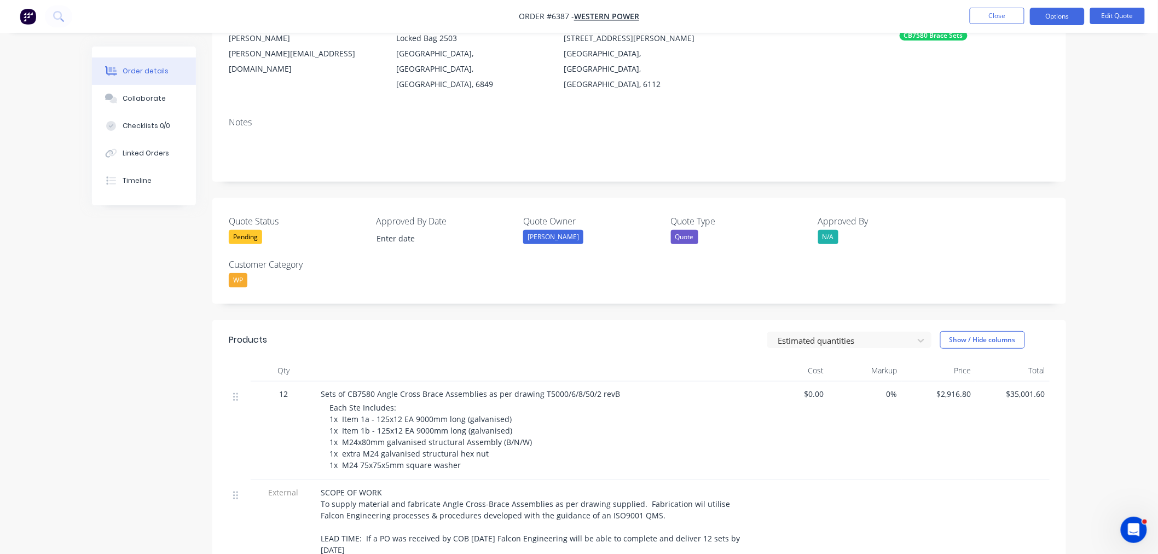
click at [955, 382] on div "$2,916.80" at bounding box center [939, 431] width 74 height 99
click at [954, 388] on span "$2,916.80" at bounding box center [939, 393] width 65 height 11
click at [956, 388] on span "$2,916.80" at bounding box center [939, 393] width 65 height 11
click at [1116, 6] on nav "Order #6387 - Western Power Close Options Edit Quote" at bounding box center [579, 16] width 1158 height 33
click at [1110, 16] on button "Edit Quote" at bounding box center [1117, 16] width 55 height 16
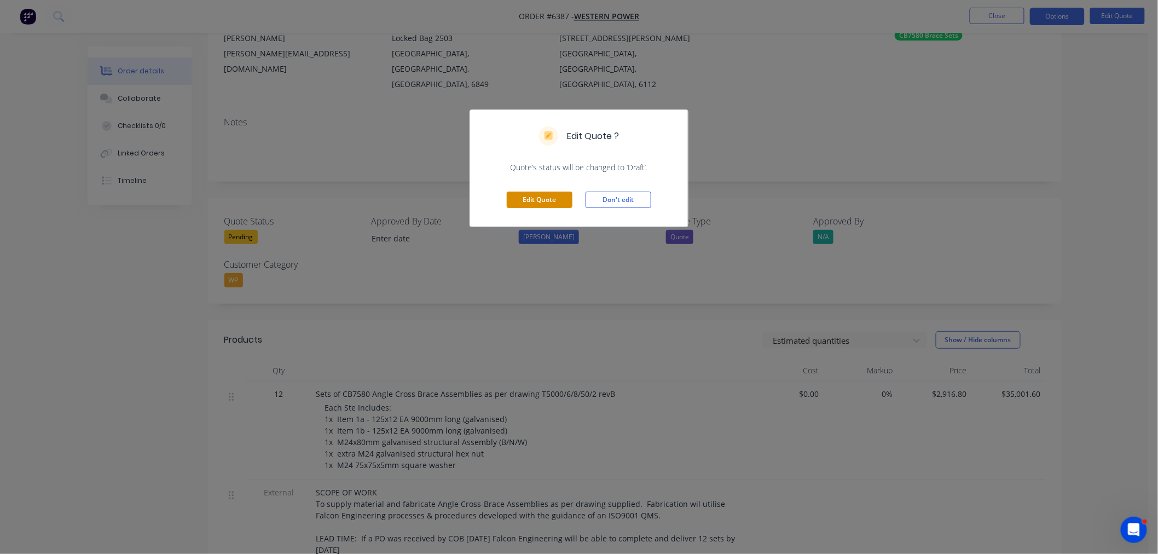
click at [516, 194] on button "Edit Quote" at bounding box center [540, 200] width 66 height 16
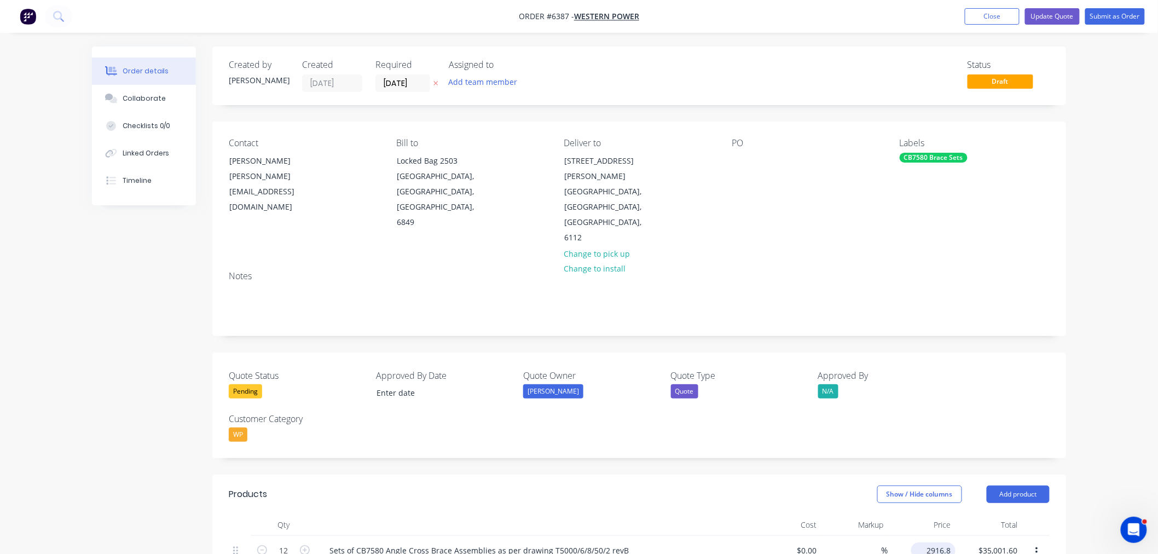
click at [939, 543] on input "2916.8" at bounding box center [936, 551] width 40 height 16
type input "$2,906.75"
type input "$34,881.00"
click at [1115, 17] on button "Submit as Order" at bounding box center [1116, 16] width 60 height 16
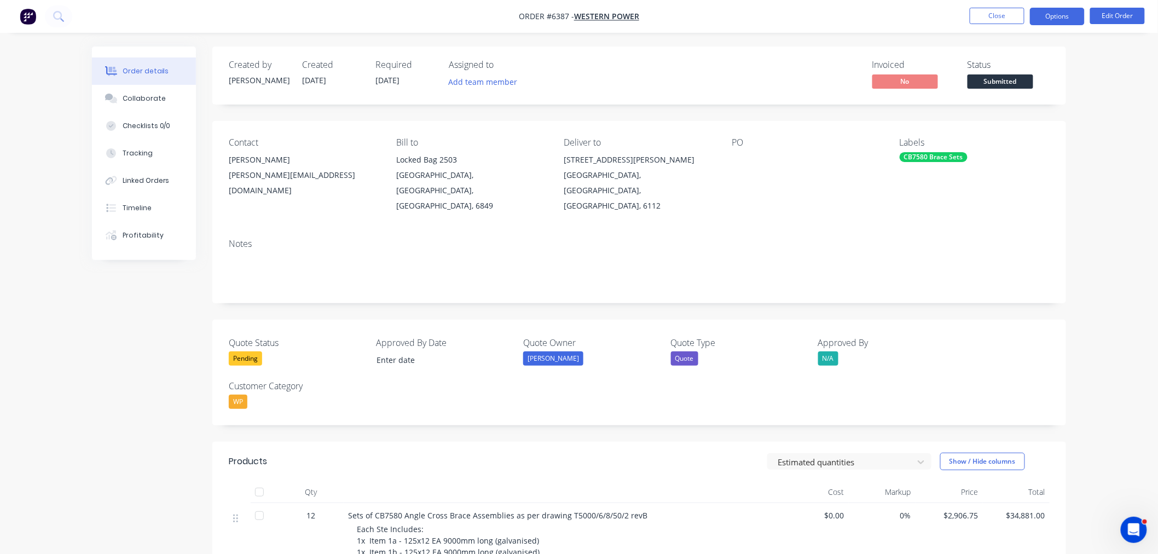
click at [1062, 18] on button "Options" at bounding box center [1057, 17] width 55 height 18
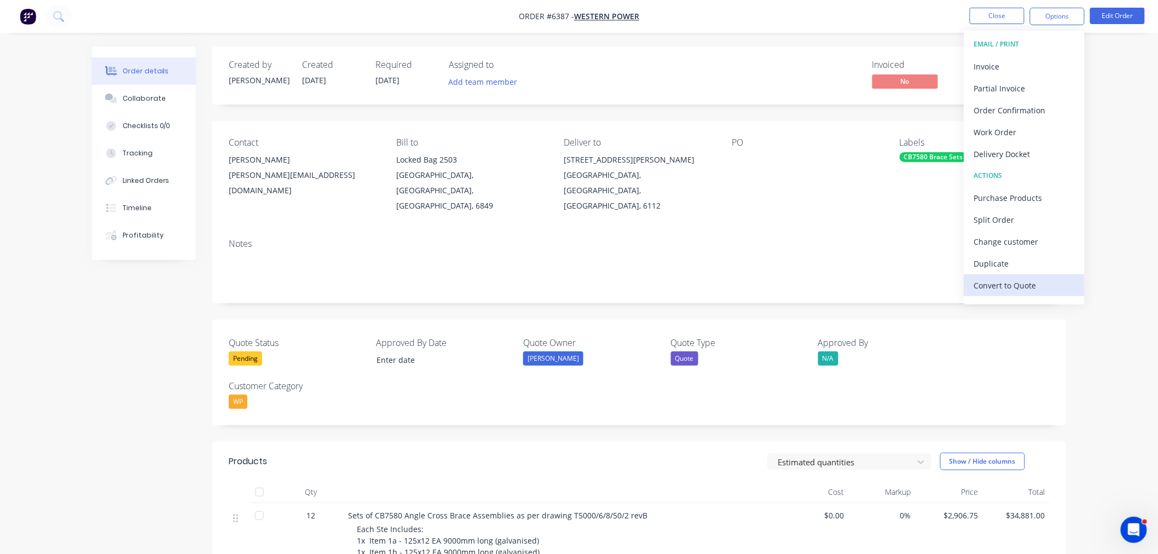
click at [1013, 286] on div "Convert to Quote" at bounding box center [1024, 286] width 101 height 16
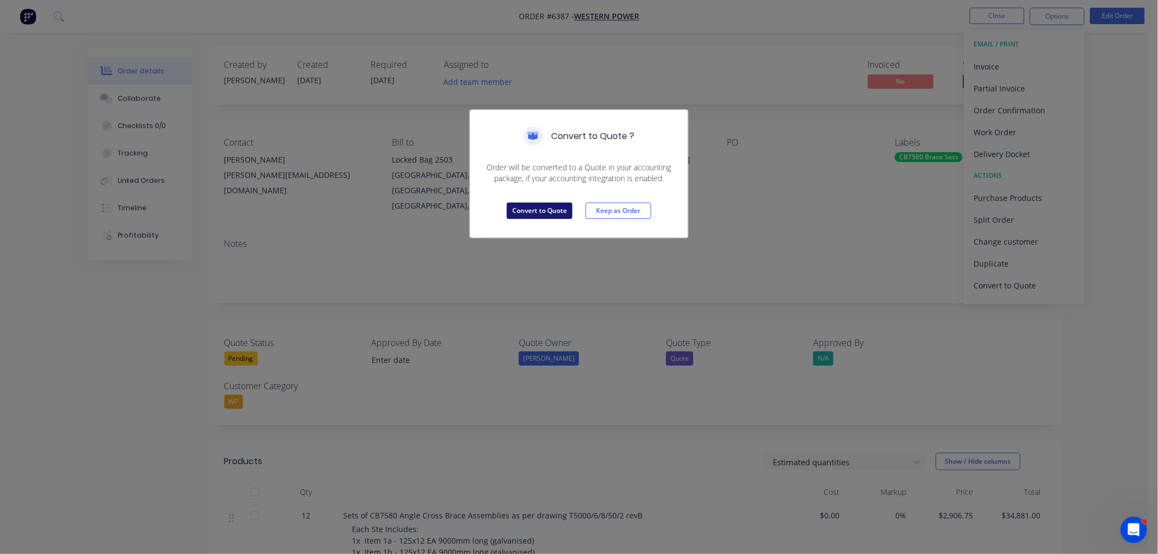
click at [543, 215] on button "Convert to Quote" at bounding box center [540, 211] width 66 height 16
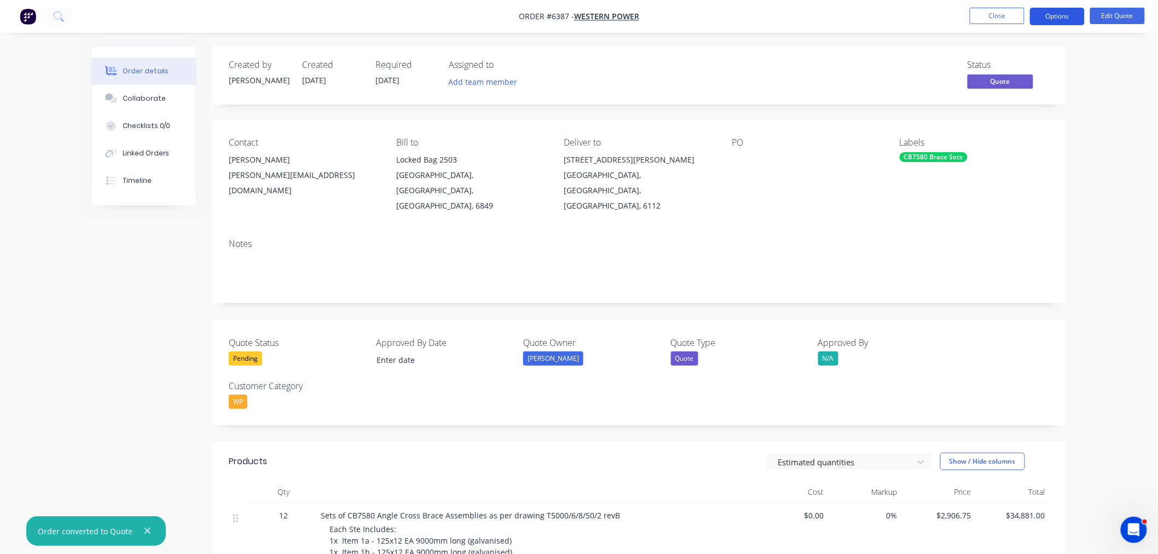
click at [1065, 17] on button "Options" at bounding box center [1057, 17] width 55 height 18
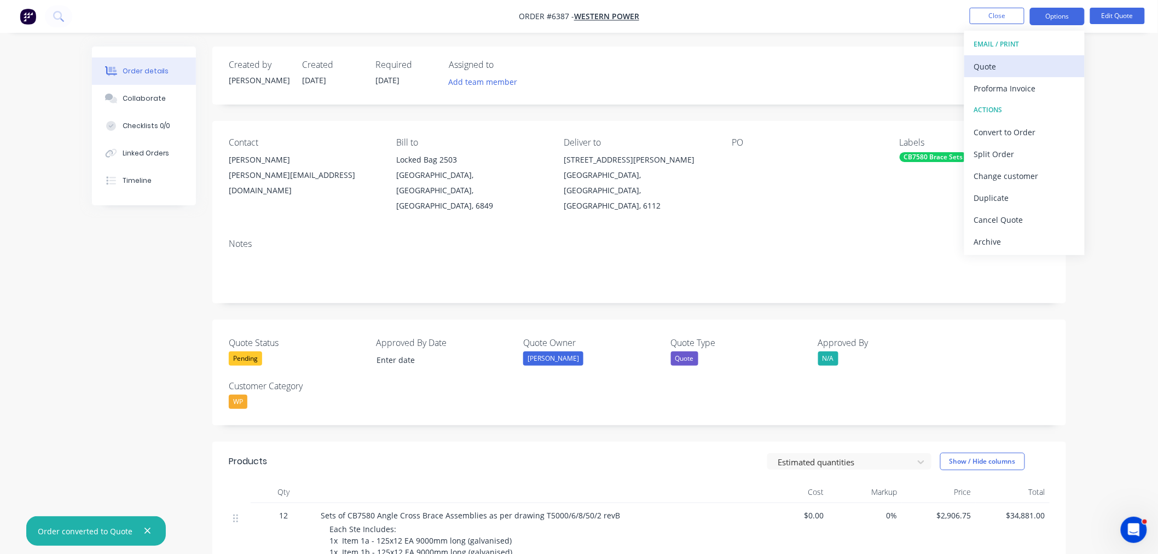
click at [1023, 66] on div "Quote" at bounding box center [1024, 67] width 101 height 16
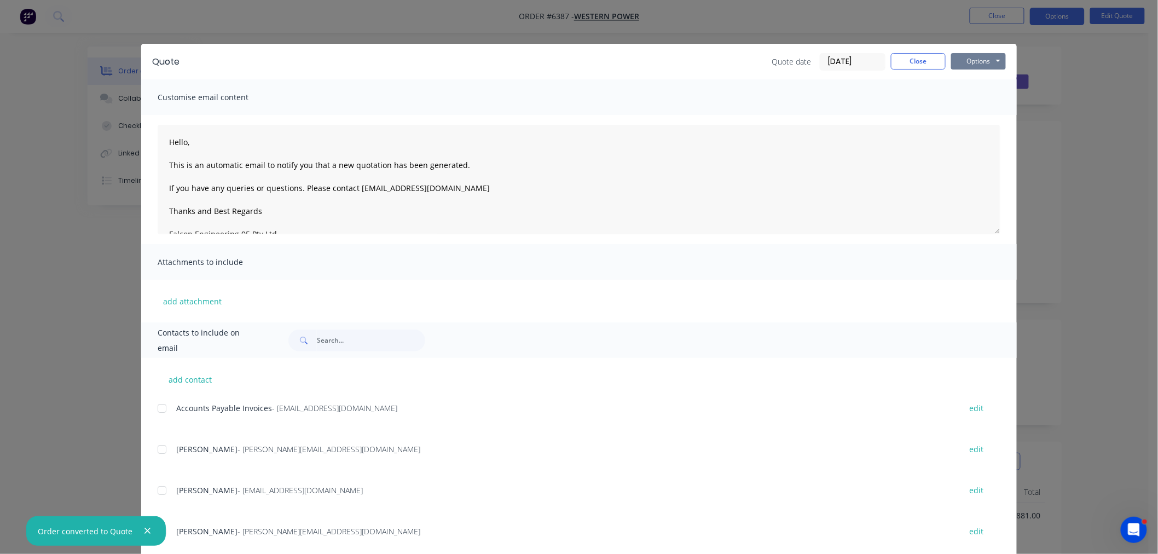
click at [986, 60] on button "Options" at bounding box center [978, 61] width 55 height 16
click at [982, 84] on button "Preview" at bounding box center [986, 81] width 70 height 18
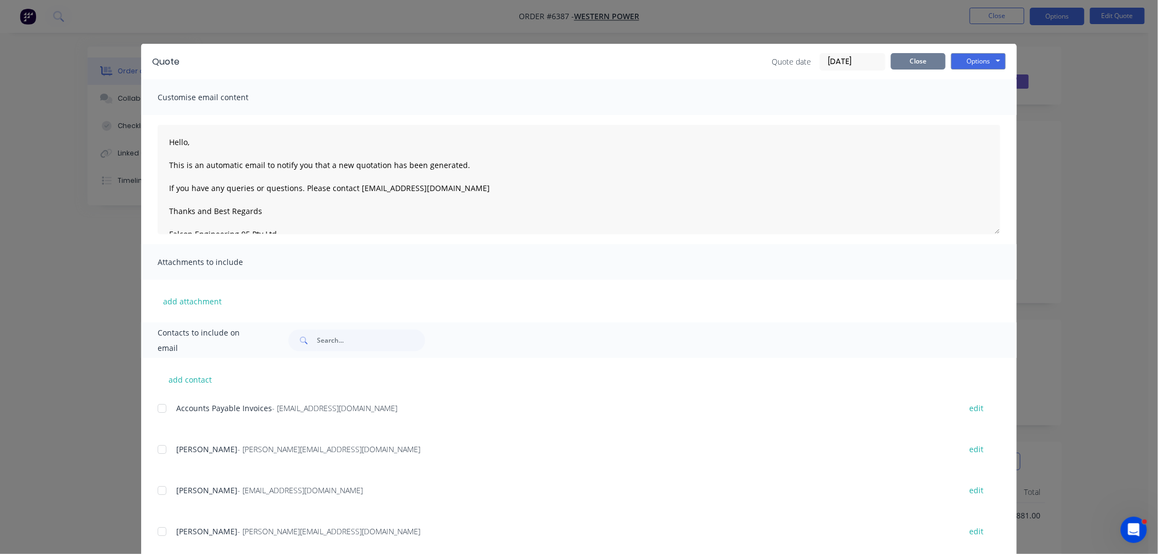
click at [915, 57] on button "Close" at bounding box center [918, 61] width 55 height 16
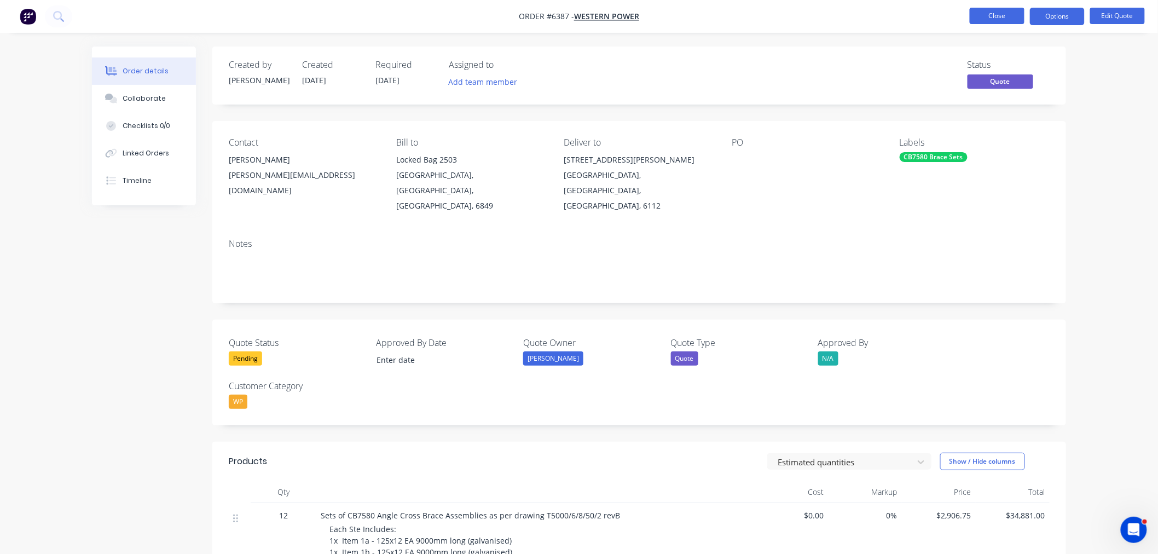
click at [984, 18] on button "Close" at bounding box center [997, 16] width 55 height 16
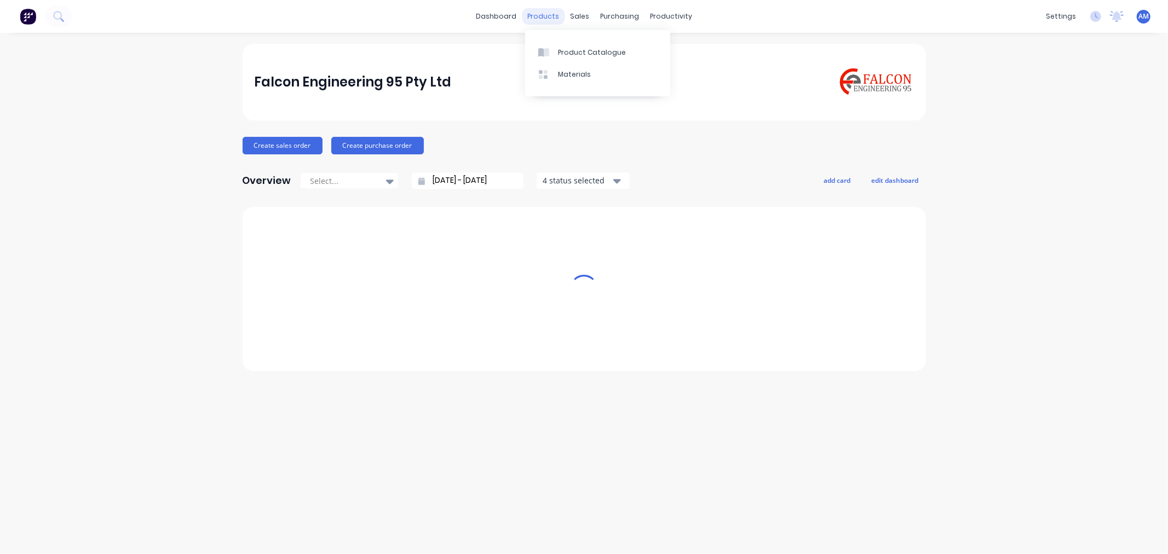
click at [545, 17] on div "products" at bounding box center [543, 16] width 43 height 16
click at [566, 50] on div "Product Catalogue" at bounding box center [592, 53] width 68 height 10
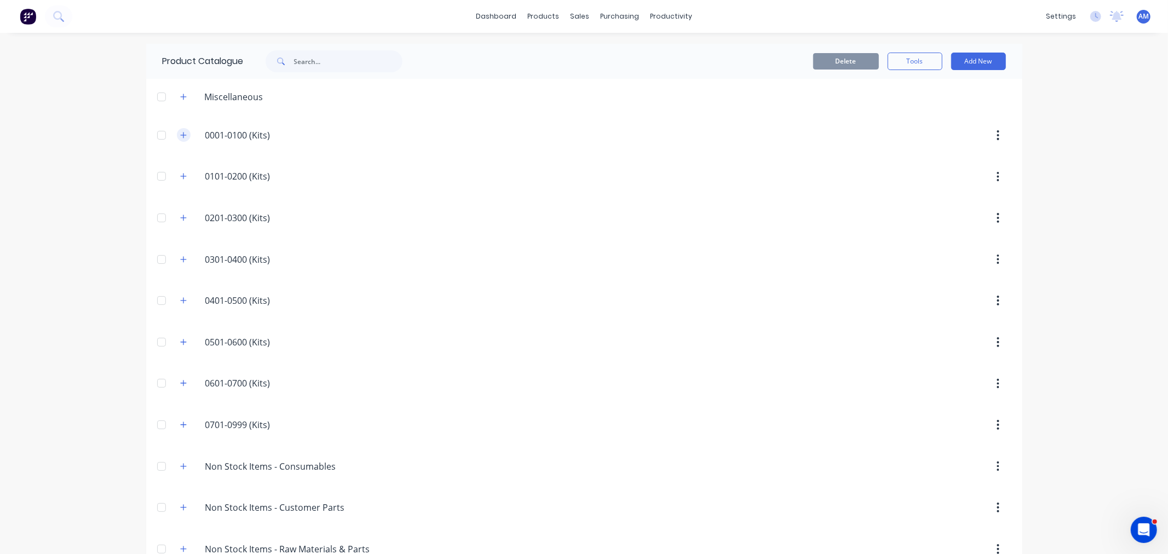
click at [180, 138] on icon "button" at bounding box center [183, 135] width 7 height 8
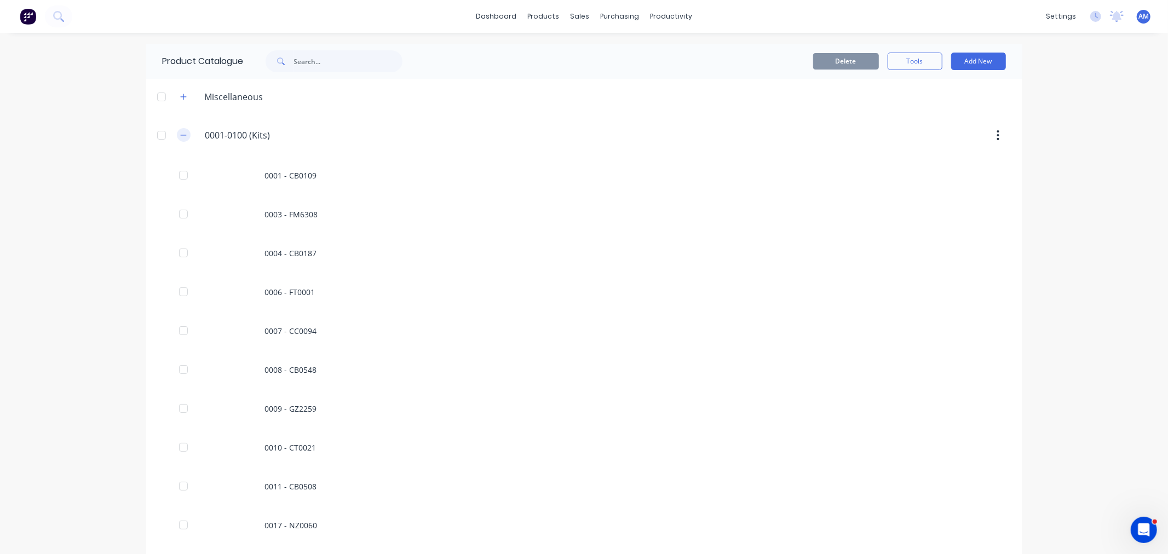
click at [180, 131] on icon "button" at bounding box center [183, 135] width 7 height 8
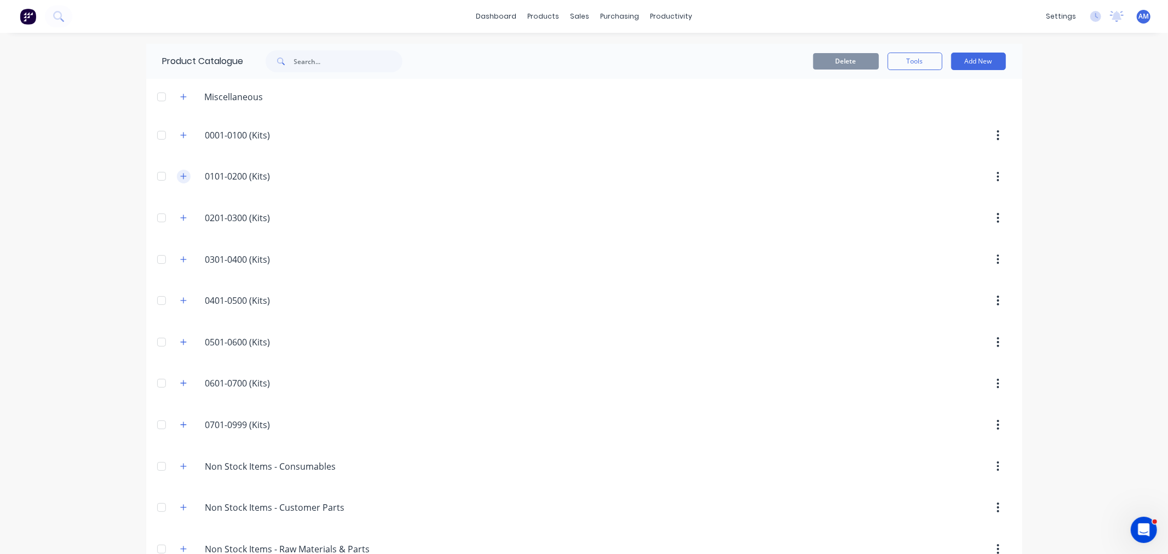
click at [177, 173] on button "button" at bounding box center [184, 177] width 14 height 14
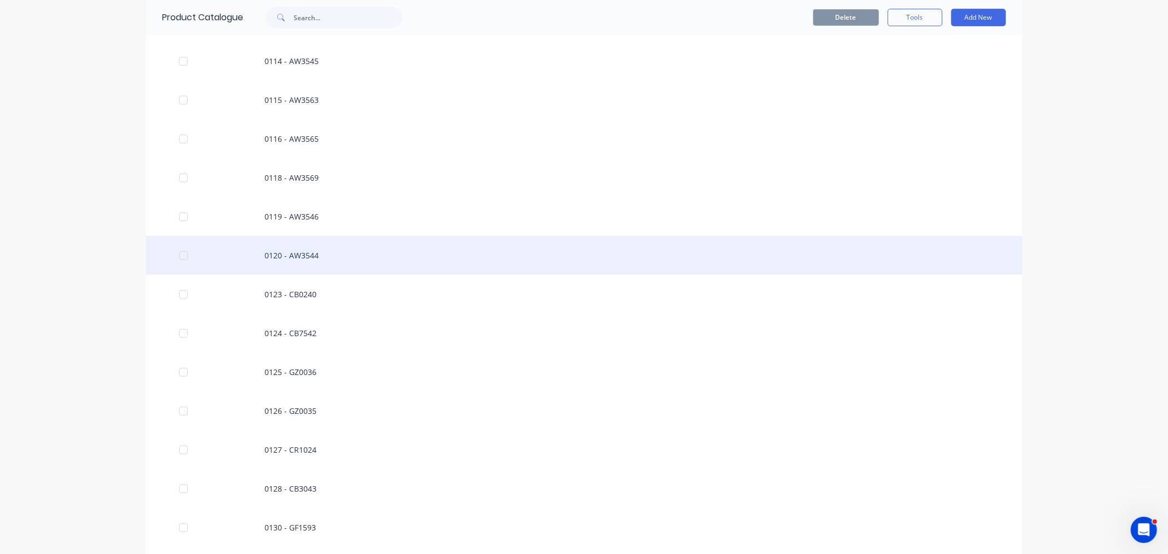
scroll to position [365, 0]
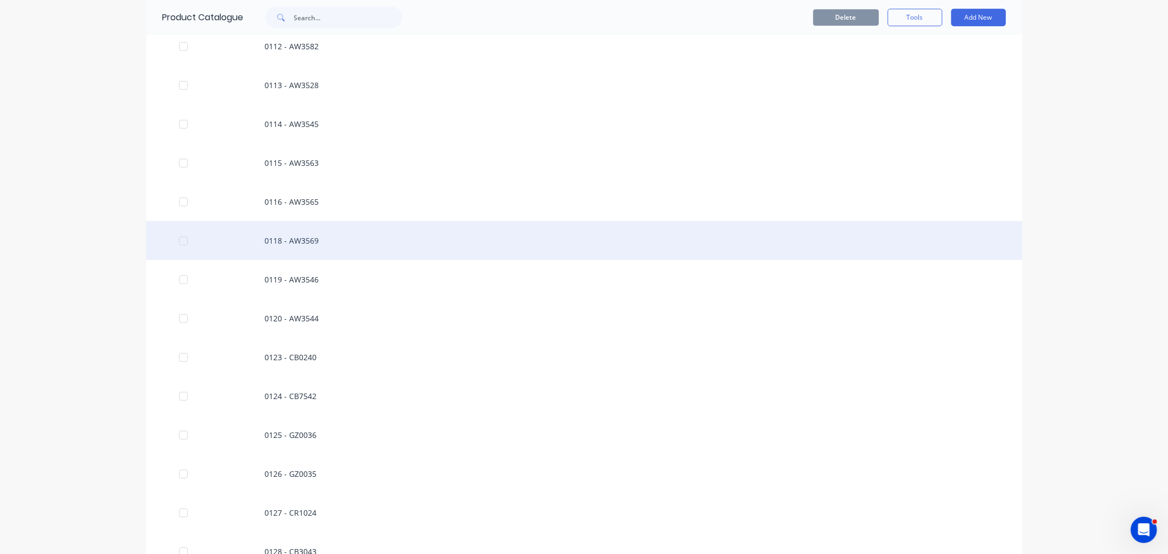
click at [295, 244] on div "0118 - AW3569" at bounding box center [584, 240] width 876 height 39
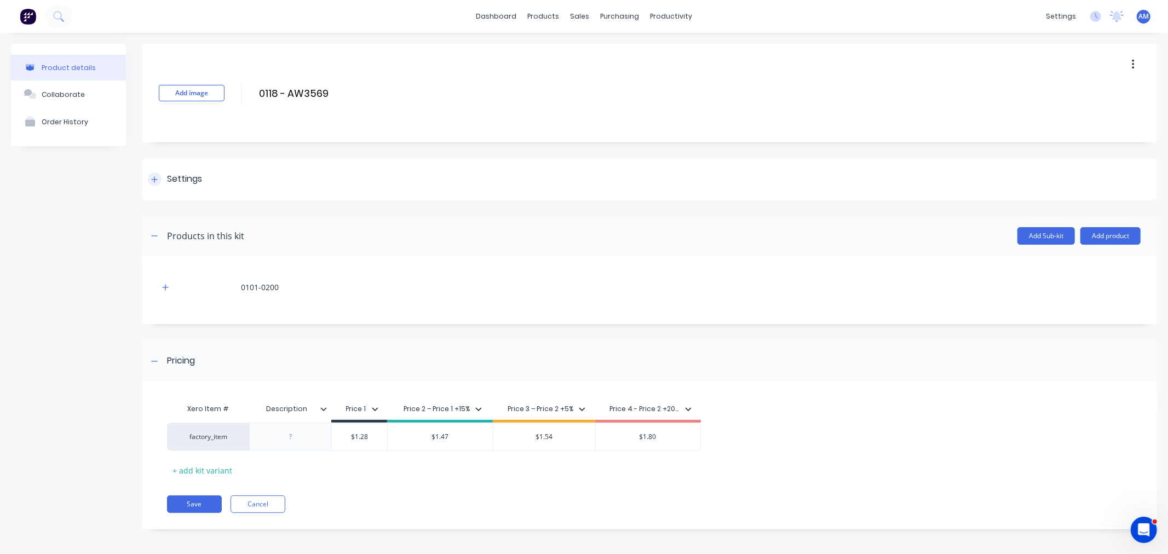
click at [149, 177] on div at bounding box center [155, 179] width 14 height 14
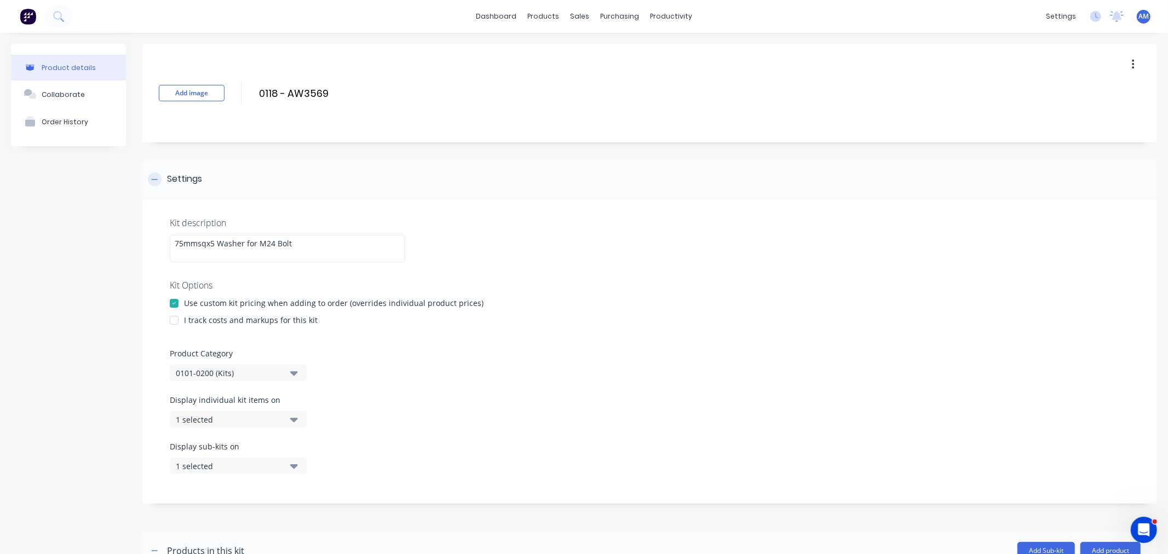
click at [155, 177] on icon at bounding box center [154, 180] width 7 height 8
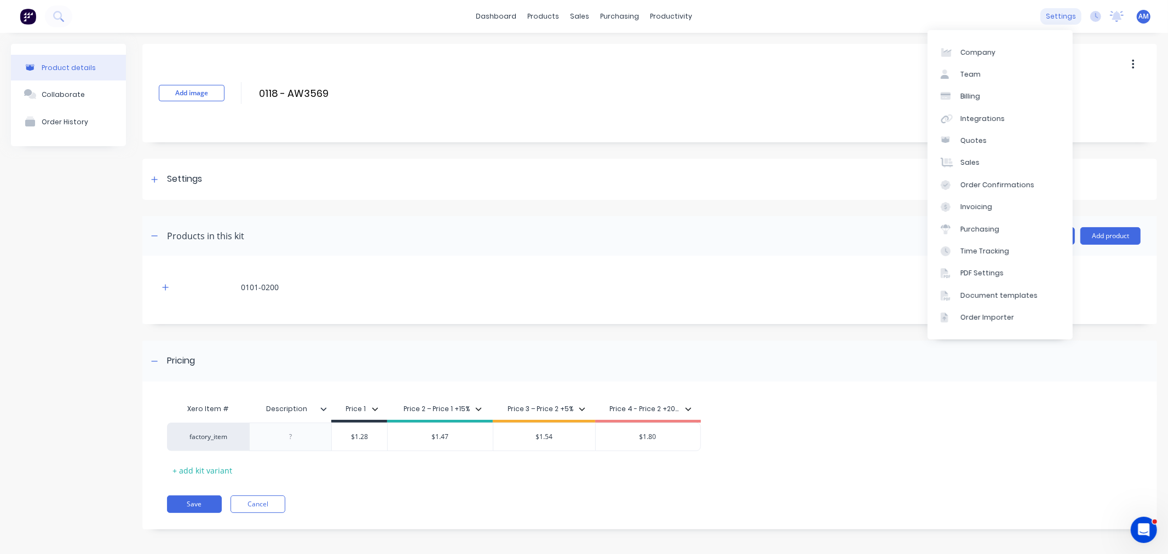
click at [1053, 20] on div "settings" at bounding box center [1060, 16] width 41 height 16
click at [972, 293] on div "Document templates" at bounding box center [998, 296] width 77 height 10
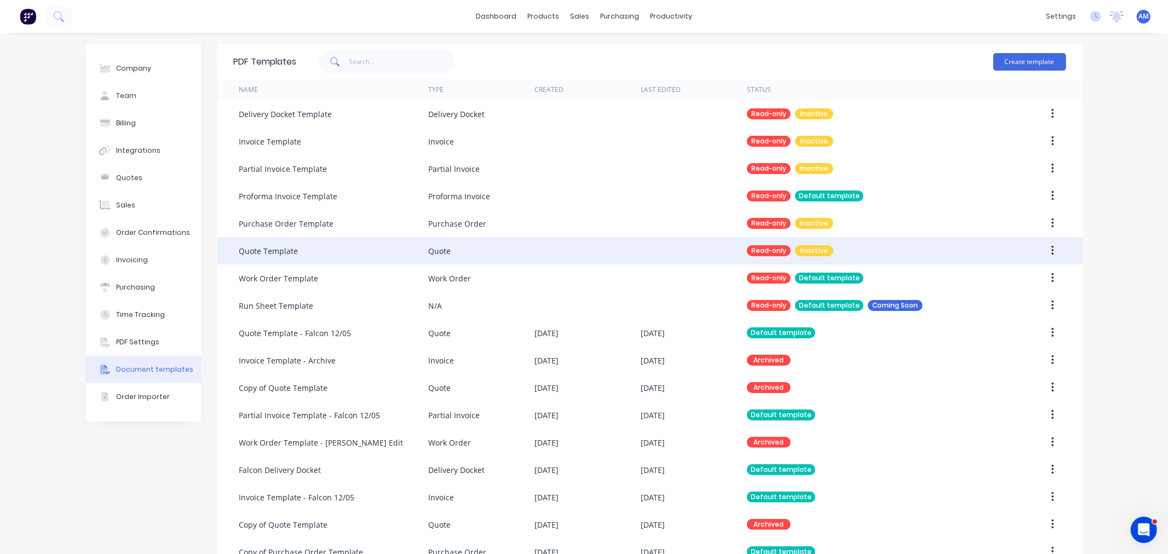
click at [388, 249] on div "Quote Template" at bounding box center [333, 250] width 189 height 27
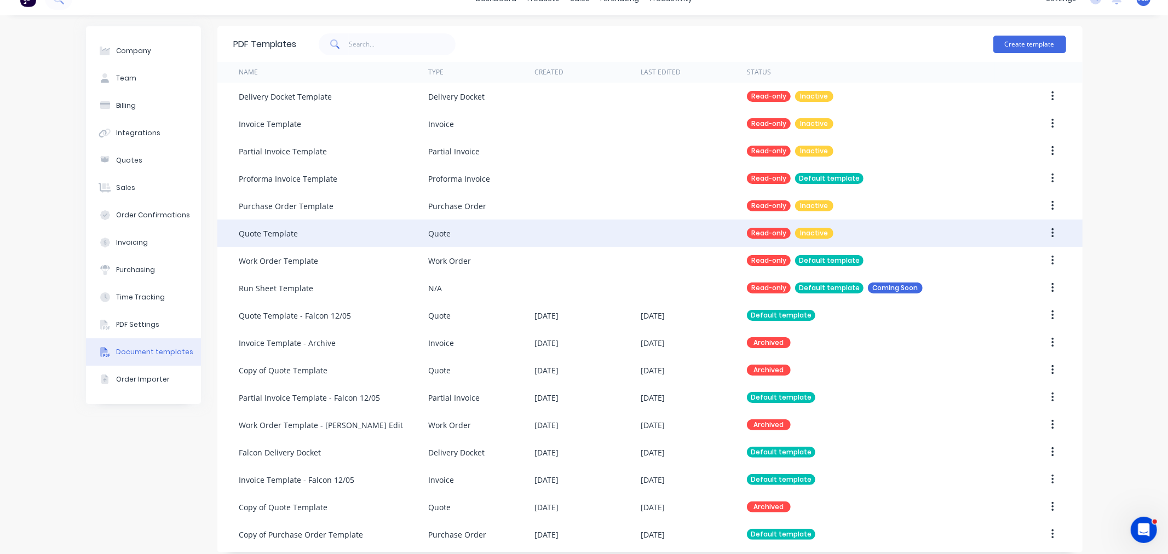
scroll to position [26, 0]
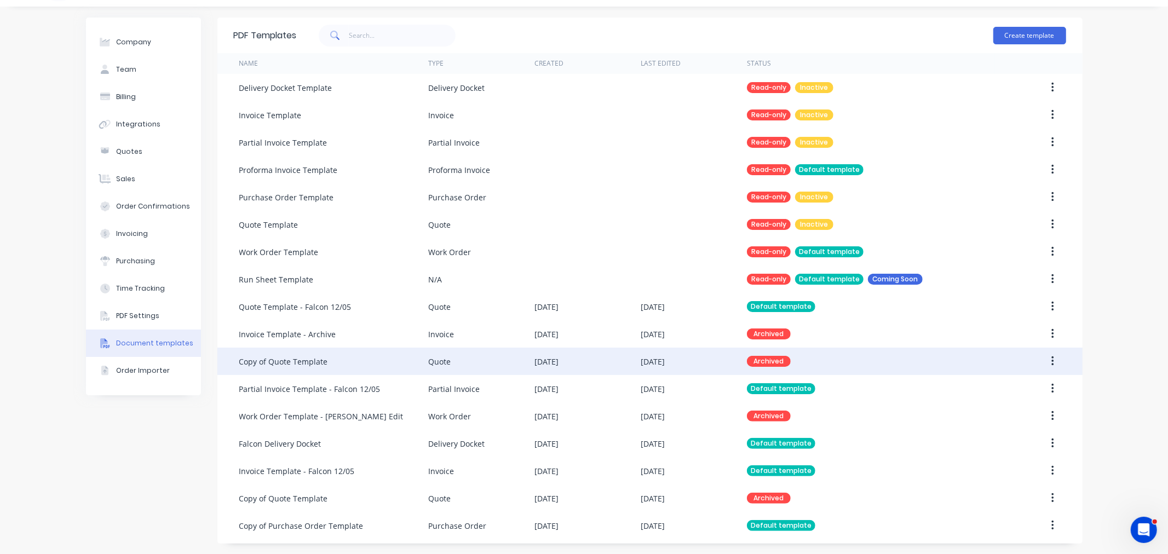
click at [316, 357] on div "Copy of Quote Template" at bounding box center [283, 361] width 89 height 11
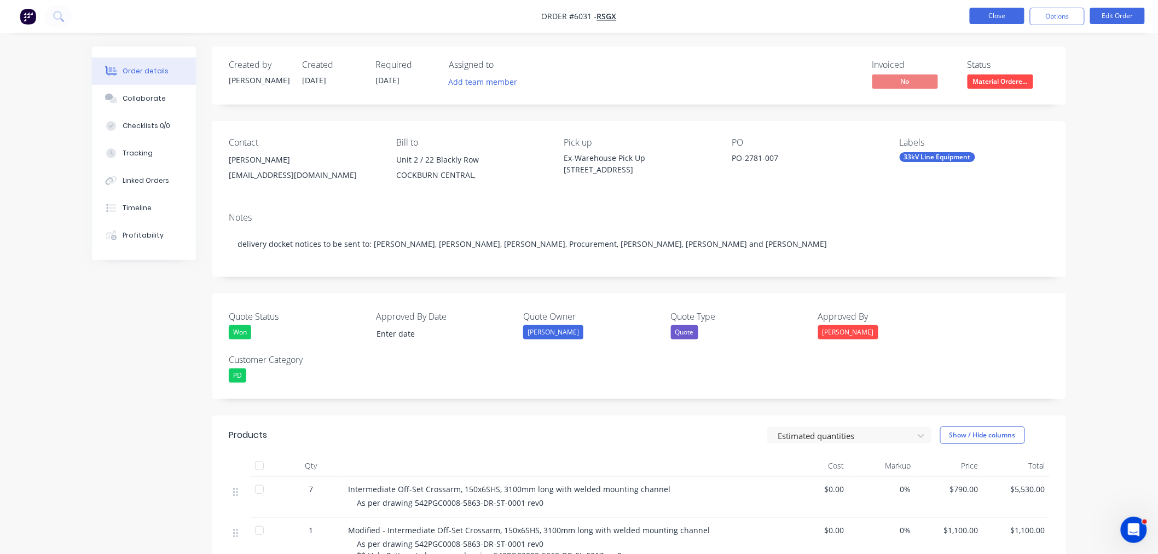
click at [975, 16] on button "Close" at bounding box center [997, 16] width 55 height 16
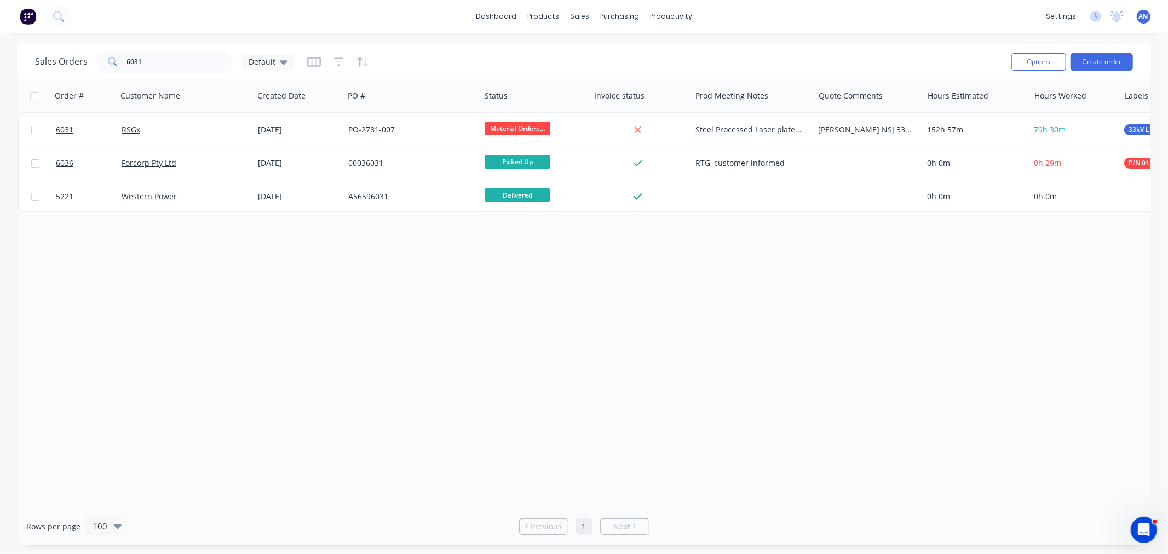
click at [210, 285] on div "Order # Customer Name Created Date PO # Status Invoice status Prod Meeting Note…" at bounding box center [584, 293] width 1133 height 428
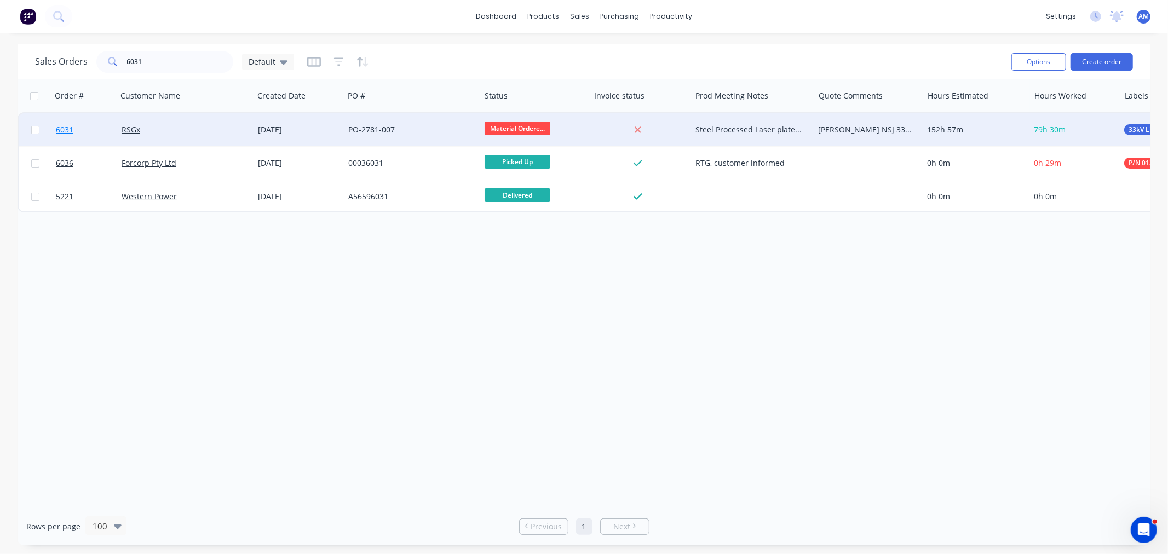
click at [85, 119] on link "6031" at bounding box center [89, 129] width 66 height 33
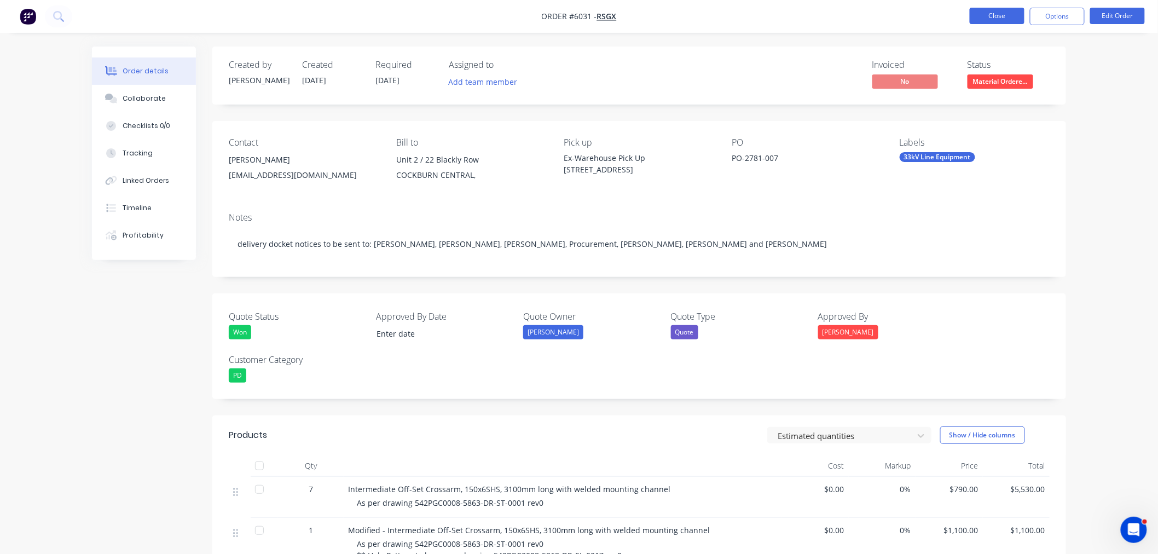
click at [985, 21] on button "Close" at bounding box center [997, 16] width 55 height 16
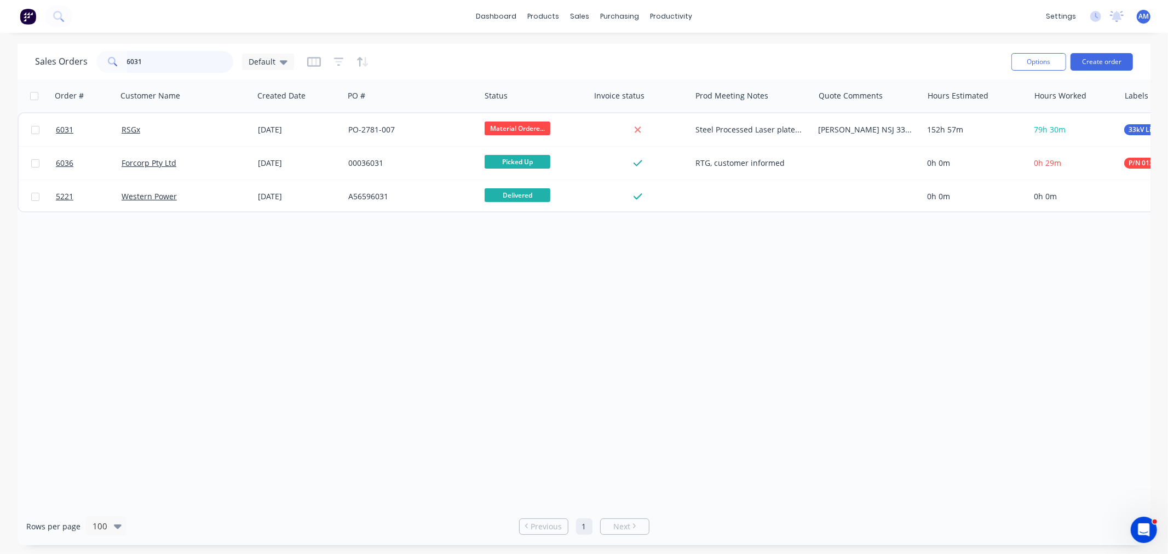
click at [160, 66] on input "6031" at bounding box center [180, 62] width 107 height 22
drag, startPoint x: 130, startPoint y: 68, endPoint x: 88, endPoint y: 74, distance: 42.5
click at [88, 74] on div "Sales Orders 6031 Default" at bounding box center [518, 61] width 967 height 27
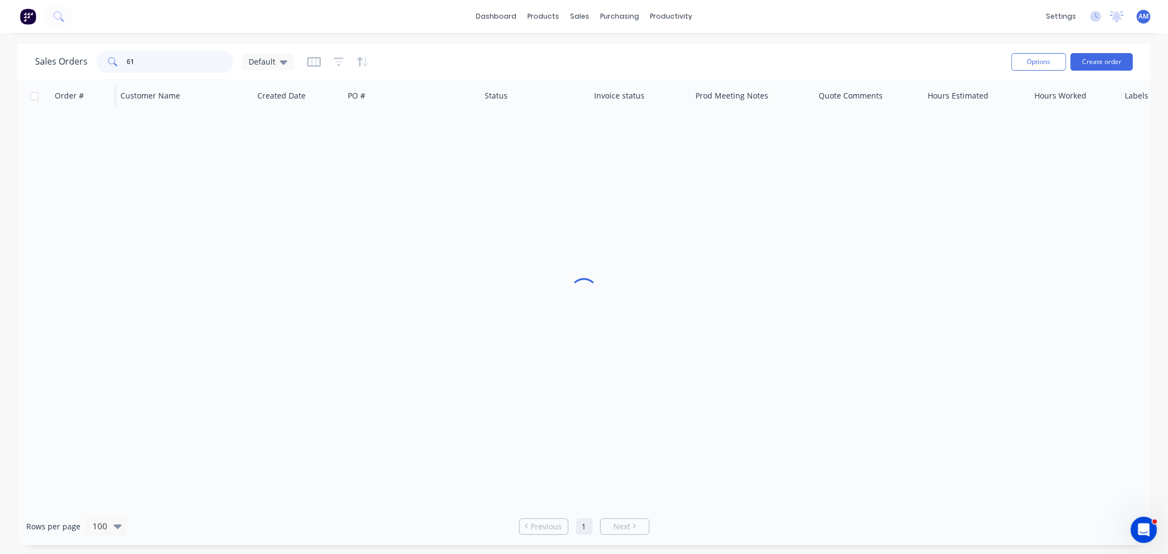
type input "6"
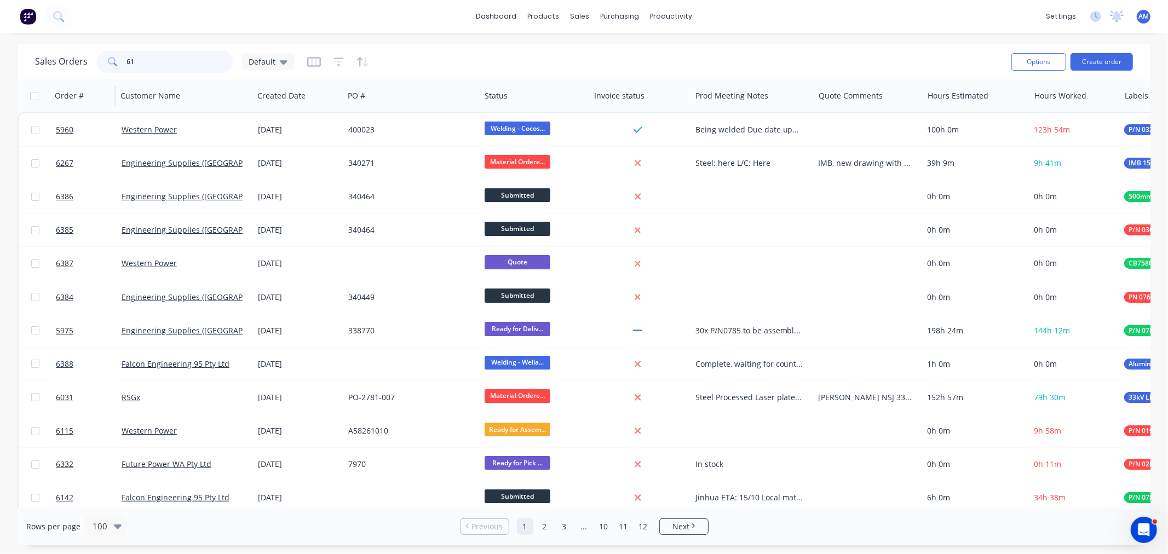
type input "6"
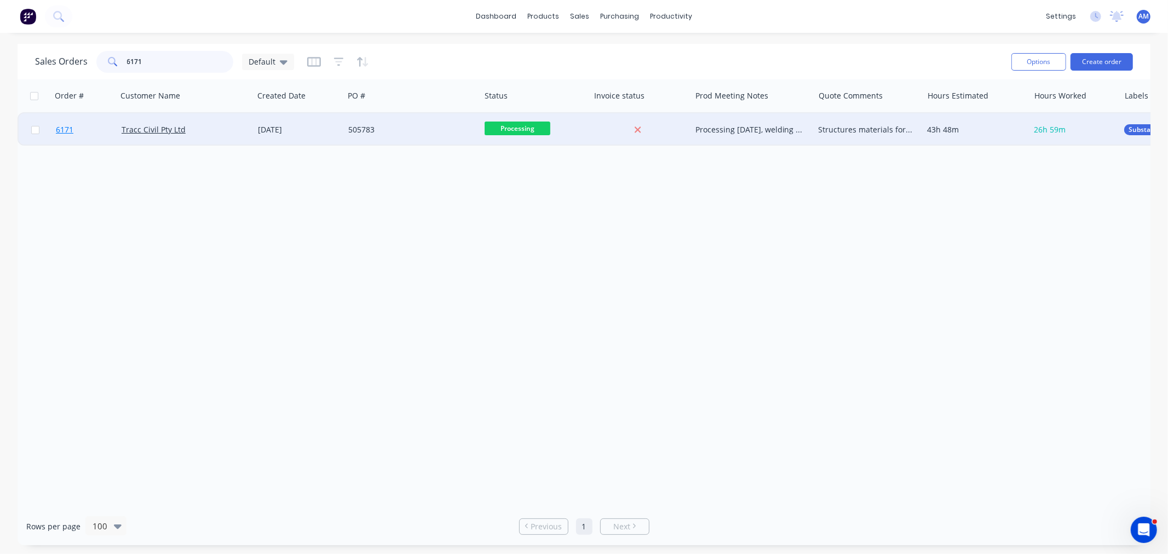
type input "6171"
click at [107, 130] on link "6171" at bounding box center [89, 129] width 66 height 33
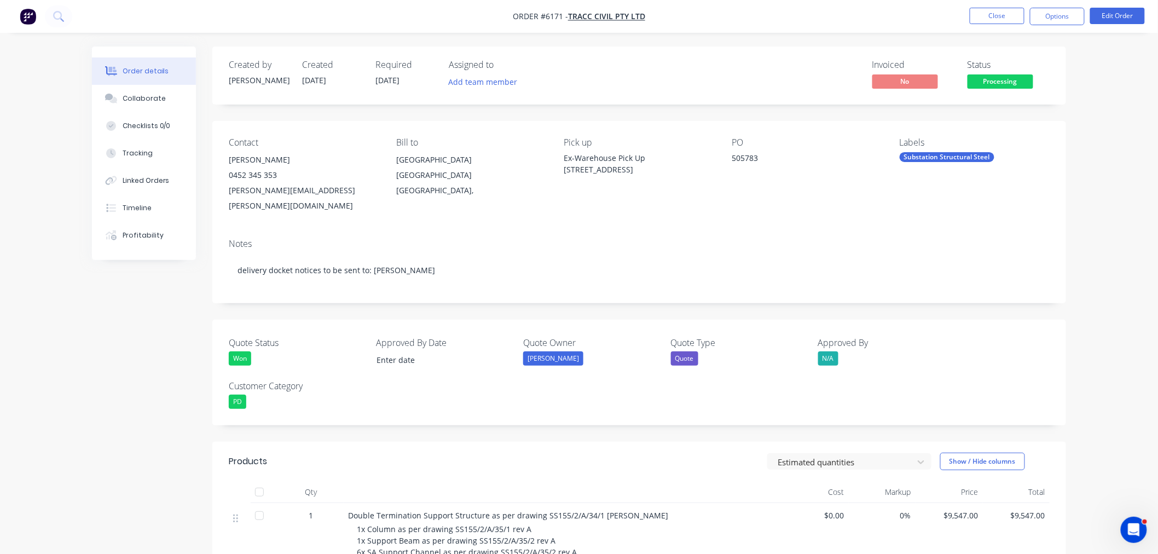
click at [968, 21] on ul "Close Options Edit Order" at bounding box center [1057, 17] width 201 height 18
click at [976, 18] on button "Close" at bounding box center [997, 16] width 55 height 16
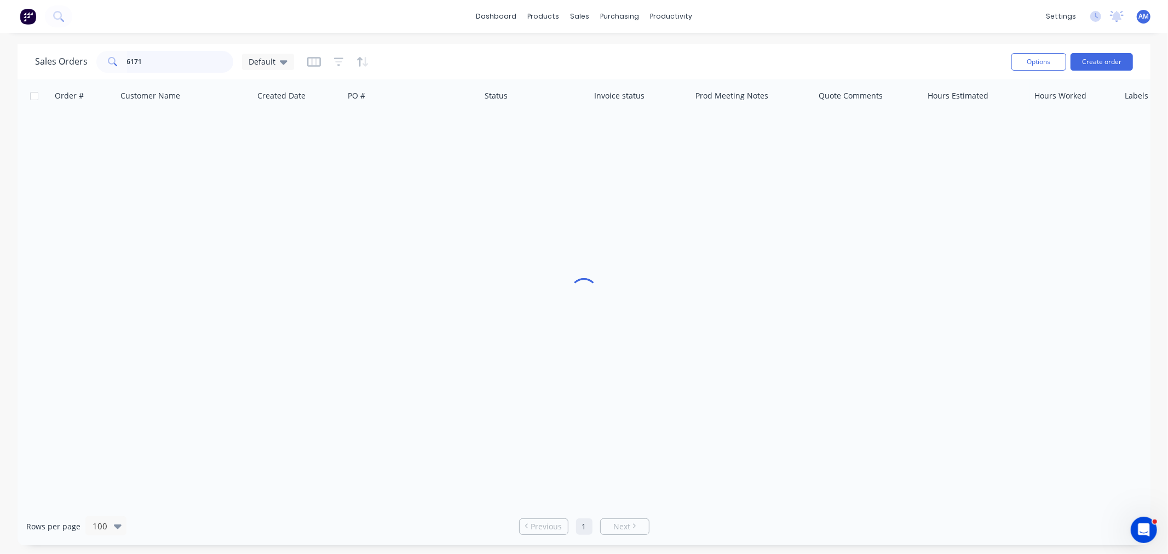
click at [187, 64] on input "6171" at bounding box center [180, 62] width 107 height 22
click at [79, 69] on div "Sales Orders 6171 Default" at bounding box center [164, 62] width 259 height 22
click at [140, 64] on input "6171" at bounding box center [180, 62] width 107 height 22
drag, startPoint x: 152, startPoint y: 61, endPoint x: 107, endPoint y: 64, distance: 45.0
click at [107, 64] on div "6171" at bounding box center [164, 62] width 137 height 22
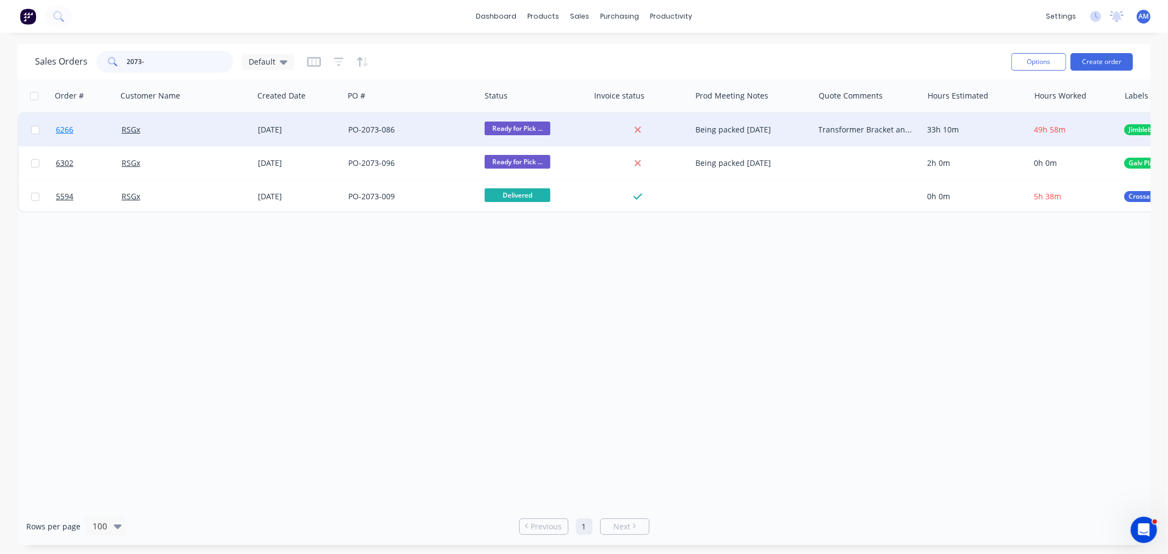
type input "2073-"
click at [97, 130] on link "6266" at bounding box center [89, 129] width 66 height 33
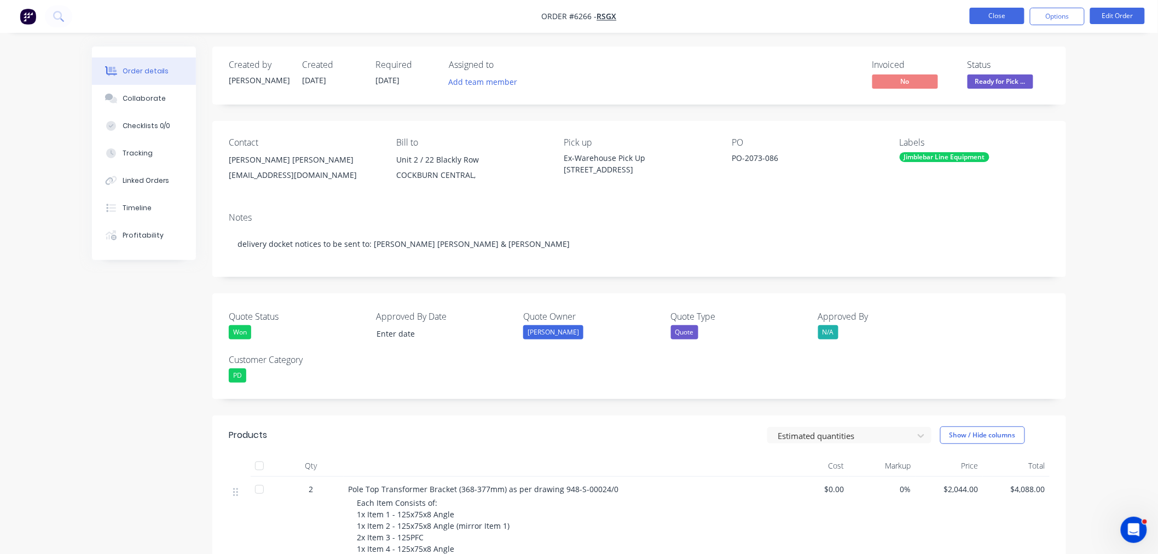
click at [972, 13] on button "Close" at bounding box center [997, 16] width 55 height 16
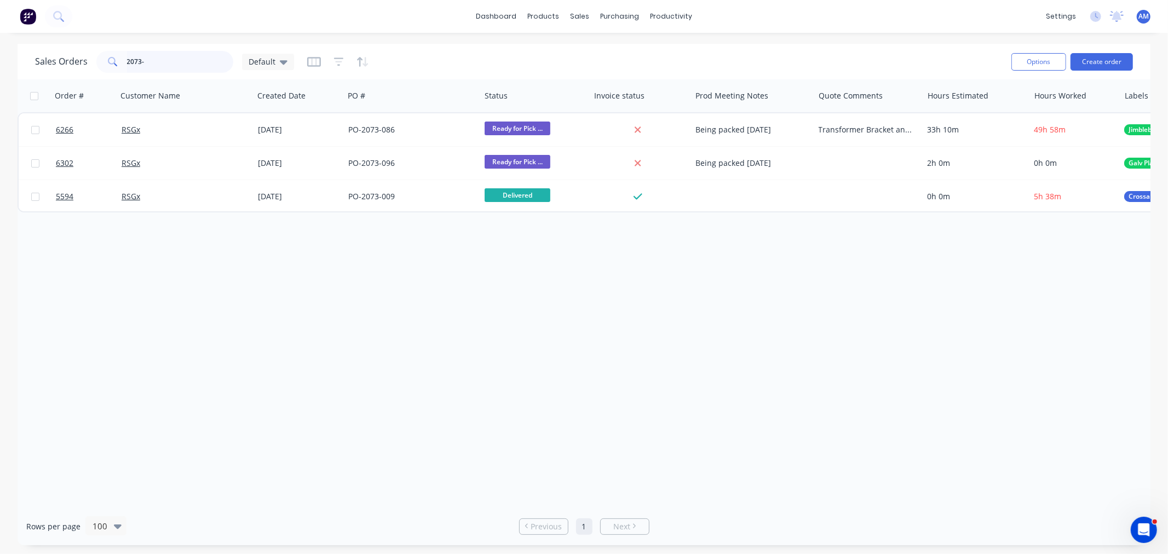
click at [164, 57] on input "2073-" at bounding box center [180, 62] width 107 height 22
click at [68, 67] on div "Sales Orders 2073- Default" at bounding box center [164, 62] width 259 height 22
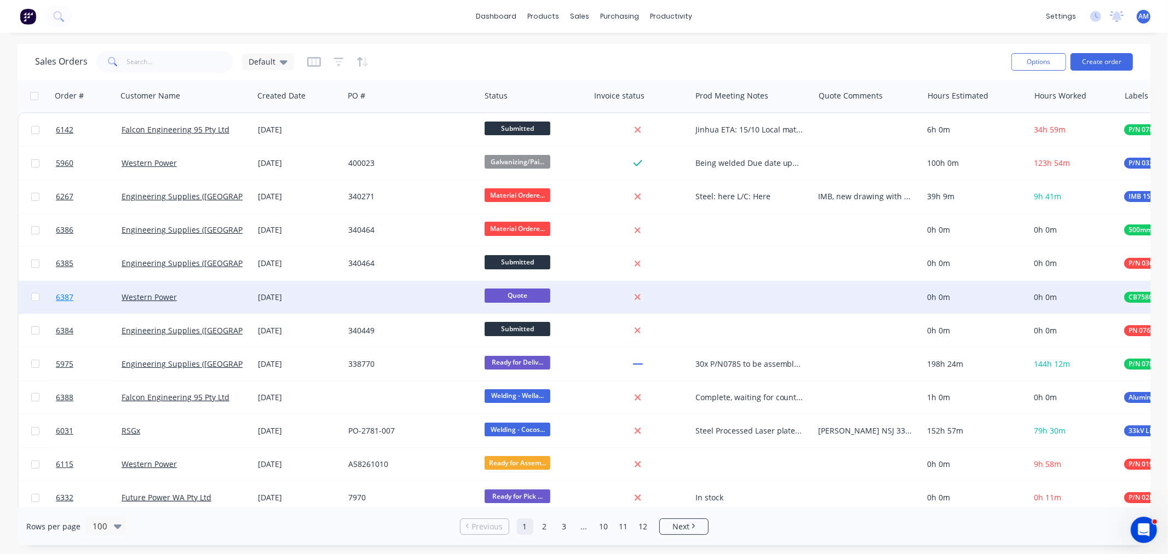
click at [100, 301] on link "6387" at bounding box center [89, 297] width 66 height 33
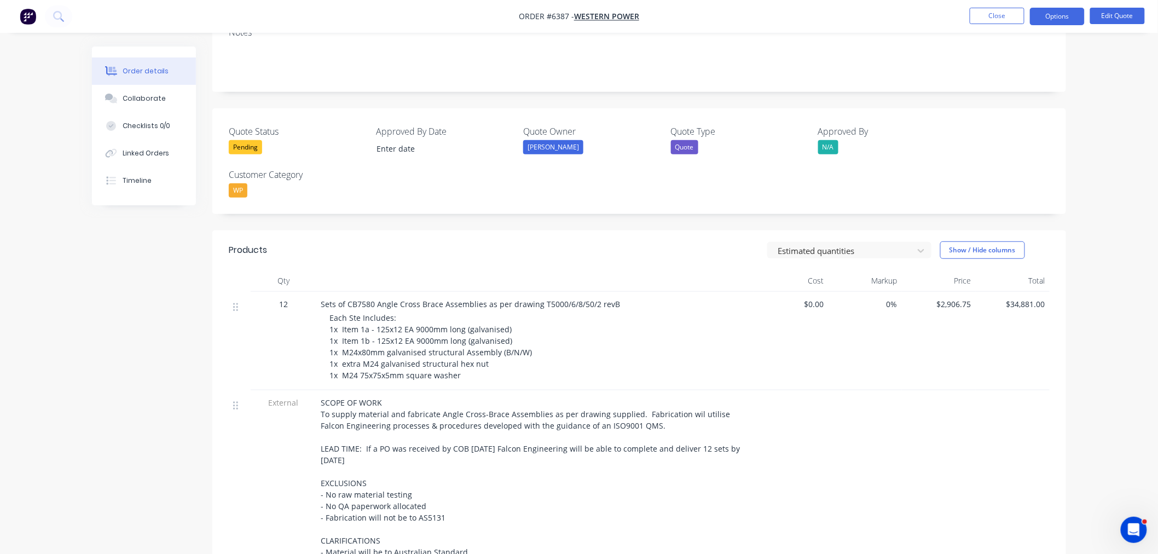
scroll to position [243, 0]
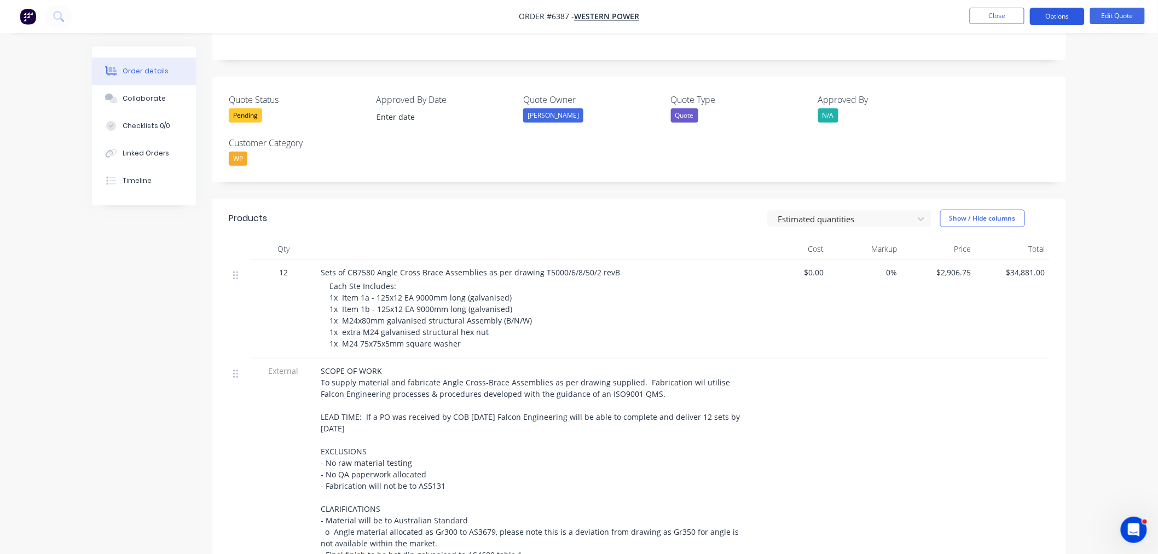
click at [1074, 18] on button "Options" at bounding box center [1057, 17] width 55 height 18
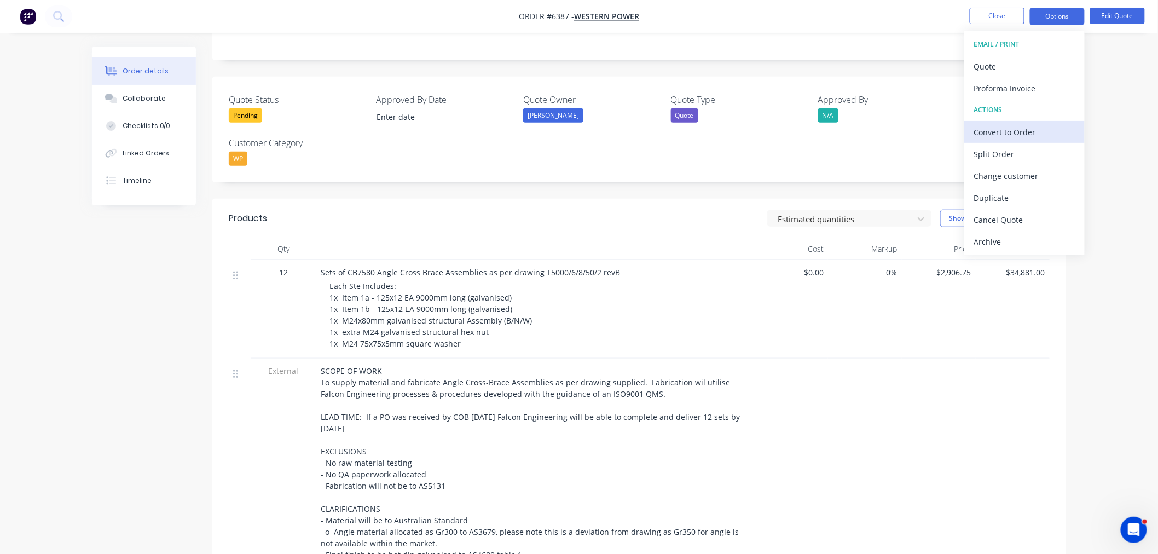
click at [1025, 136] on div "Convert to Order" at bounding box center [1024, 132] width 101 height 16
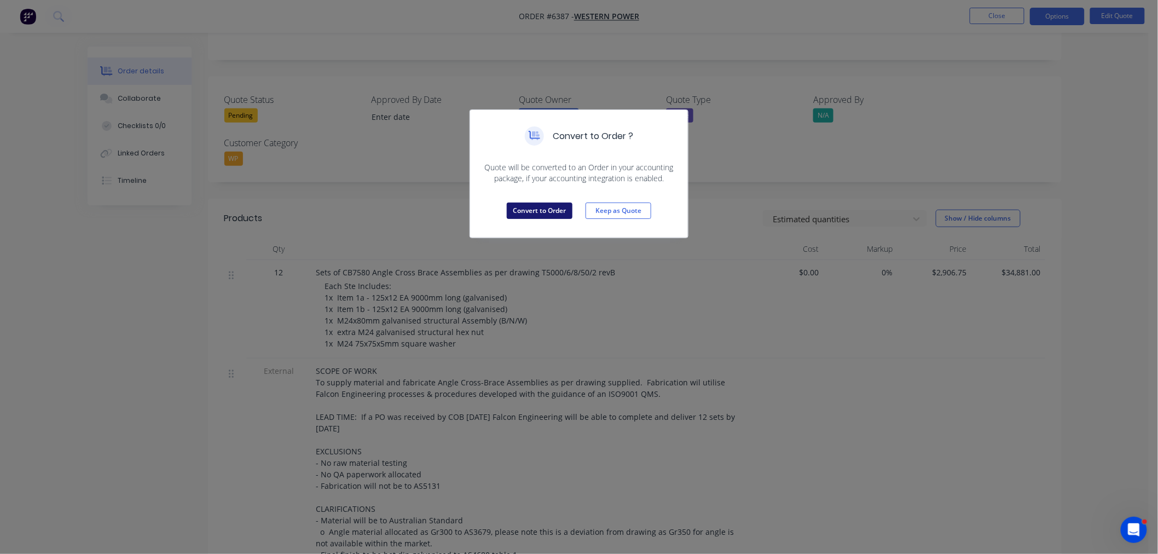
click at [518, 212] on button "Convert to Order" at bounding box center [540, 211] width 66 height 16
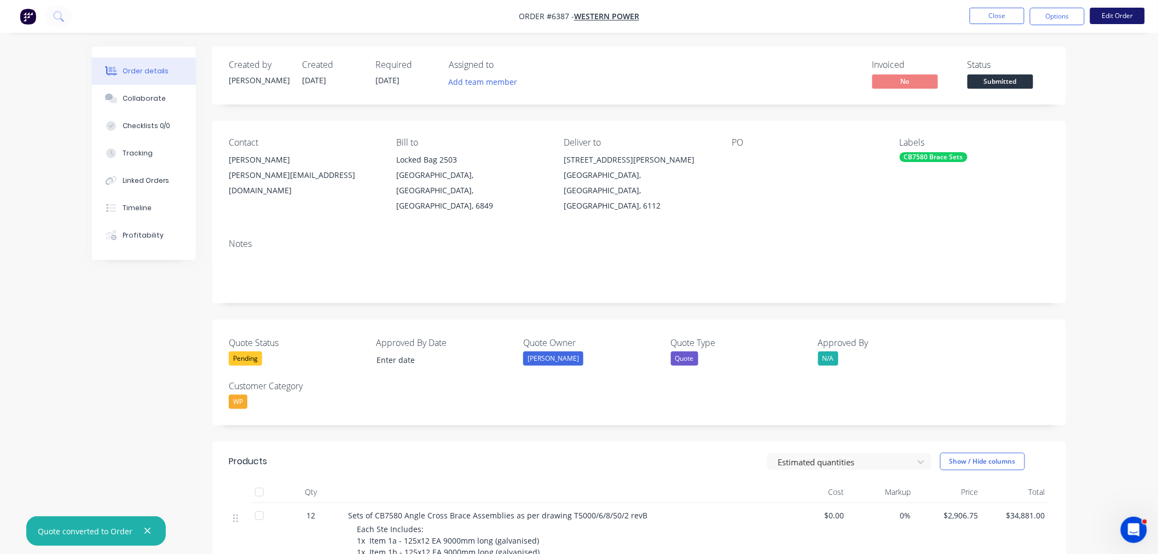
click at [1124, 15] on button "Edit Order" at bounding box center [1117, 16] width 55 height 16
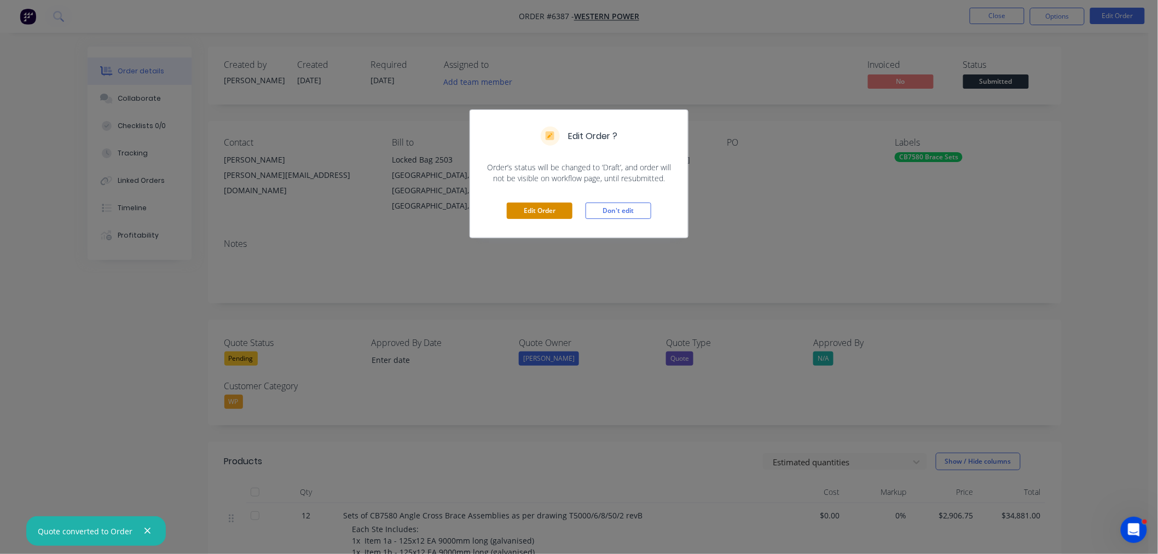
click at [519, 207] on button "Edit Order" at bounding box center [540, 211] width 66 height 16
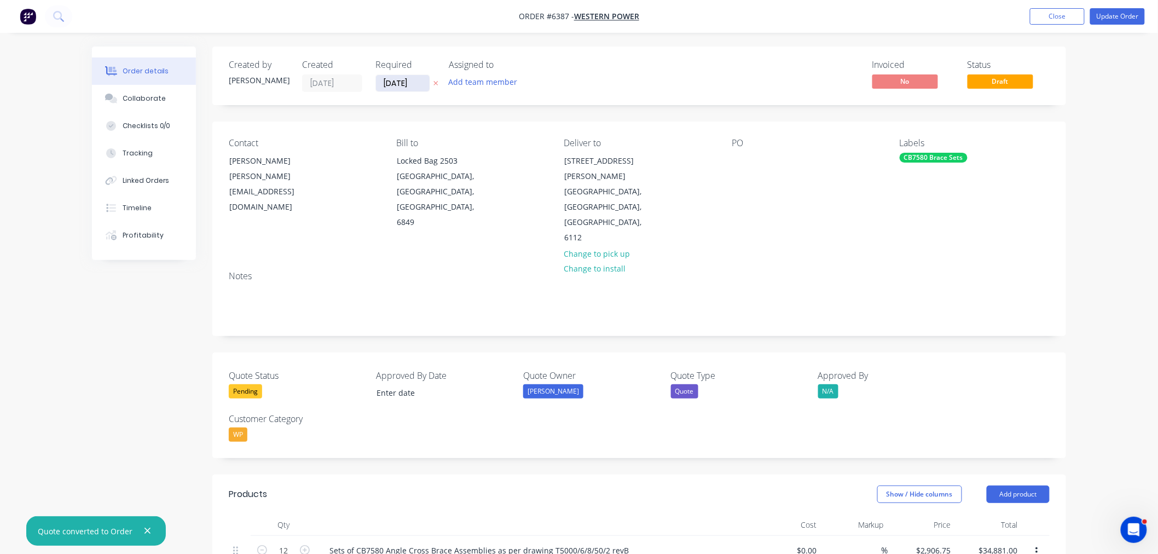
click at [404, 79] on input "[DATE]" at bounding box center [403, 83] width 54 height 16
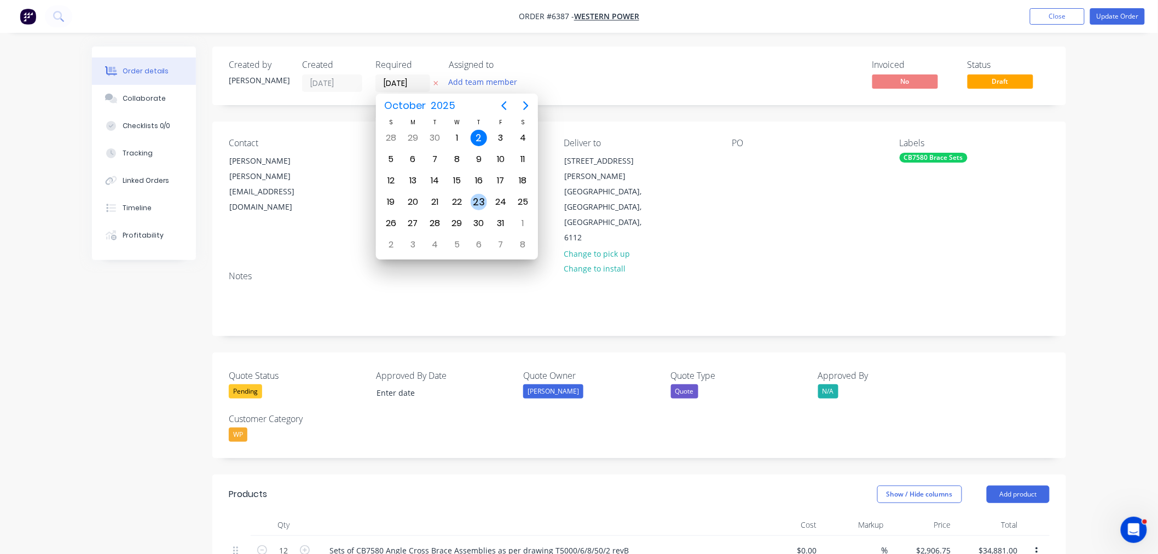
click at [482, 199] on div "23" at bounding box center [479, 202] width 16 height 16
type input "[DATE]"
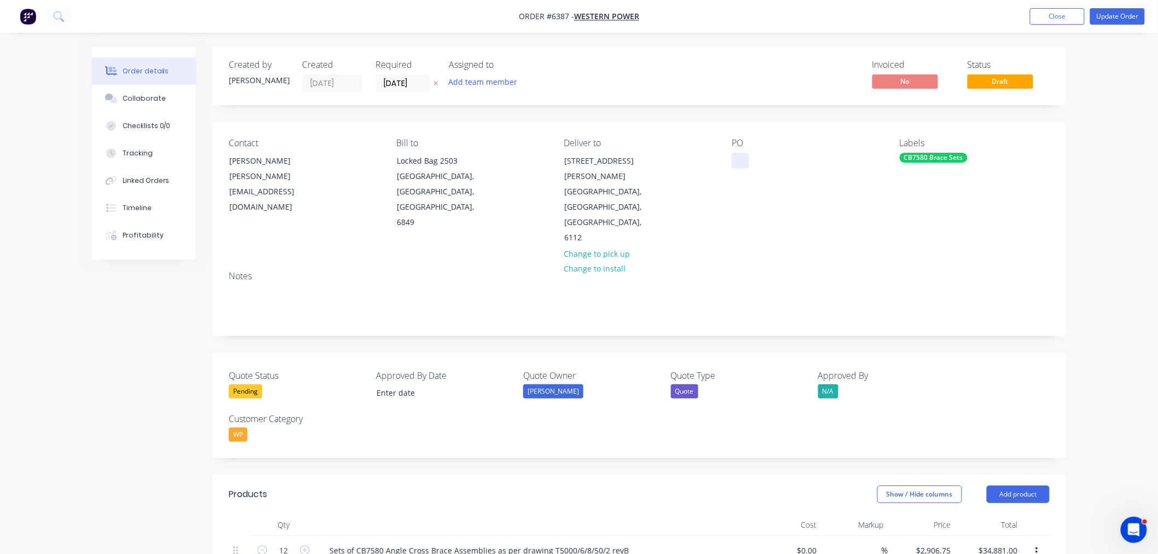
click at [738, 160] on div at bounding box center [741, 161] width 18 height 16
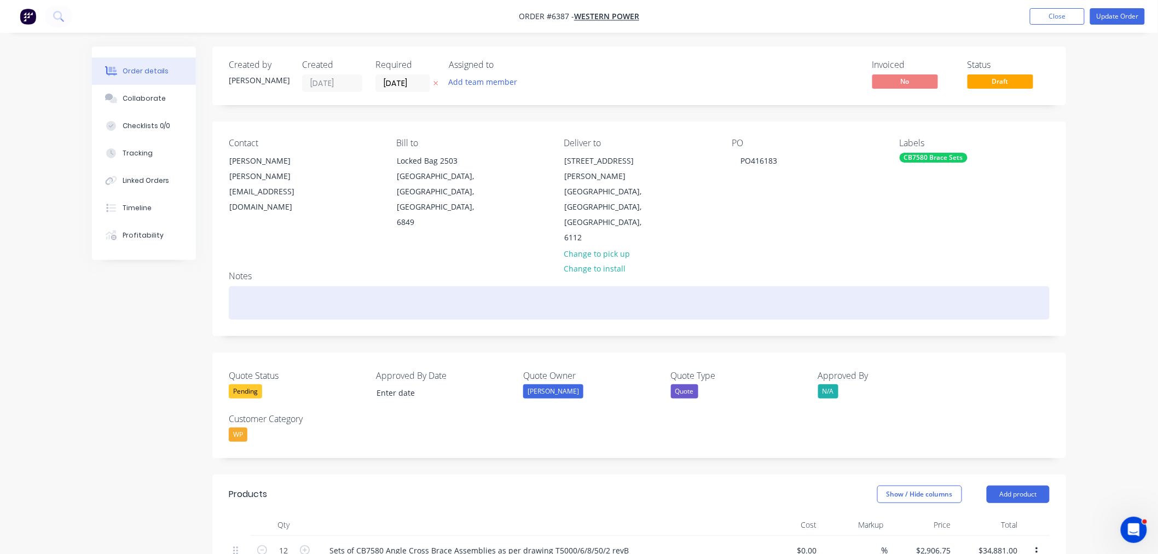
click at [298, 286] on div at bounding box center [639, 302] width 821 height 33
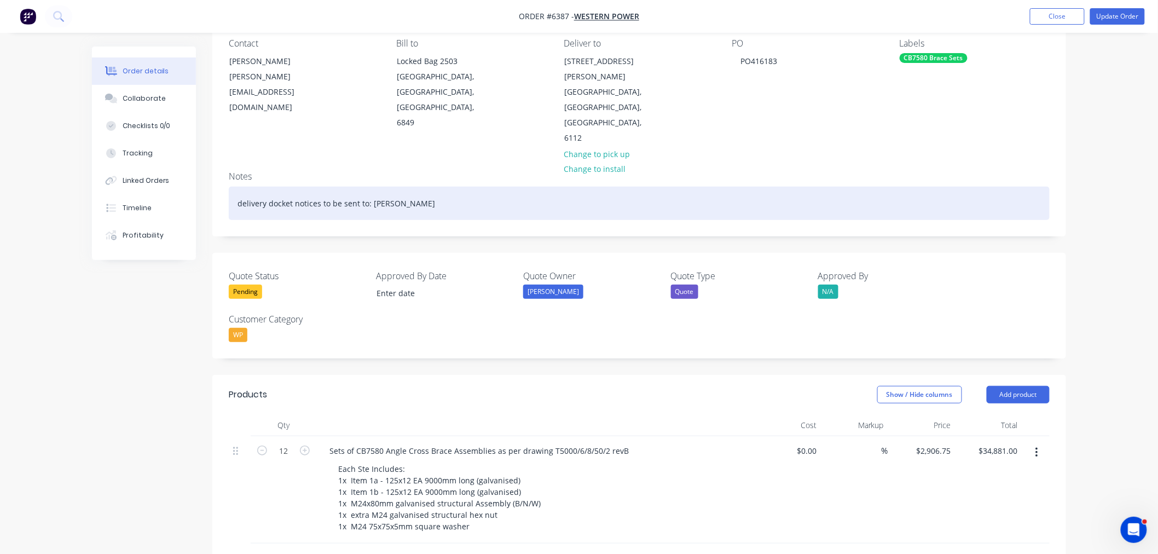
scroll to position [122, 0]
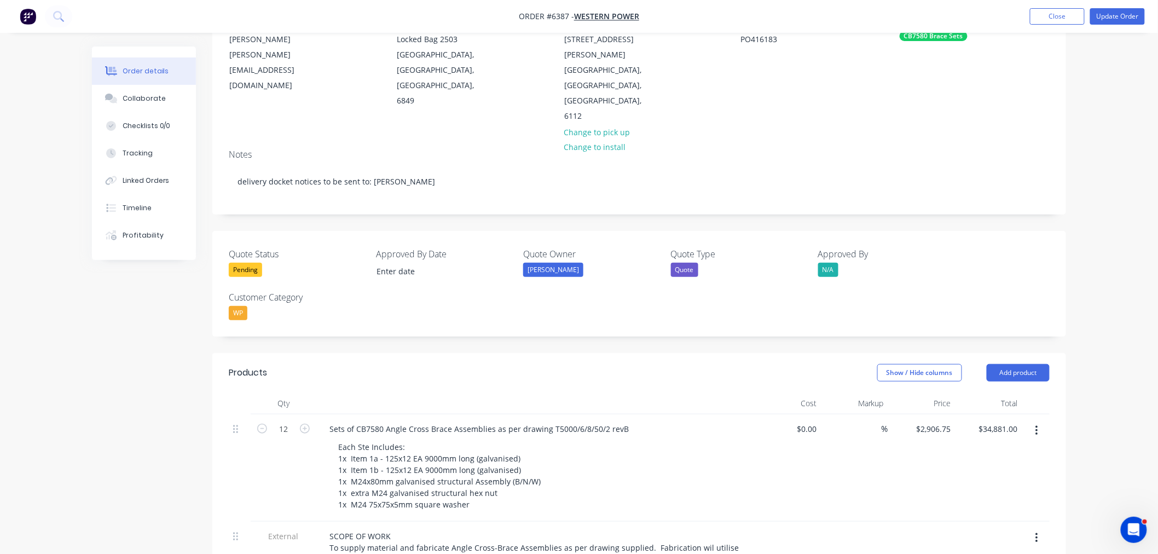
click at [247, 263] on div "Pending" at bounding box center [245, 270] width 33 height 14
click at [245, 268] on div "Won" at bounding box center [248, 268] width 22 height 14
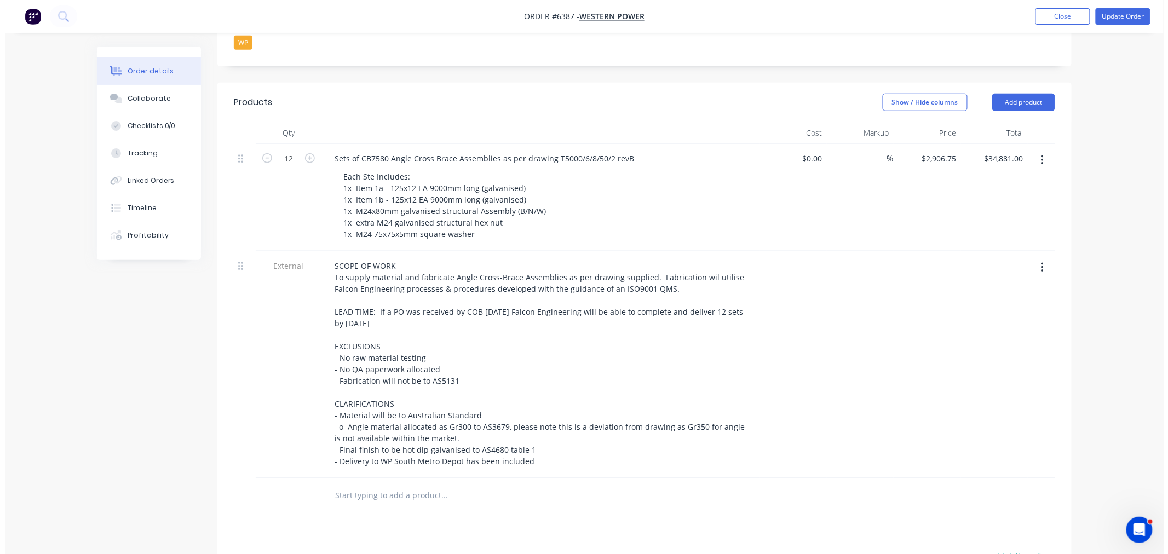
scroll to position [365, 0]
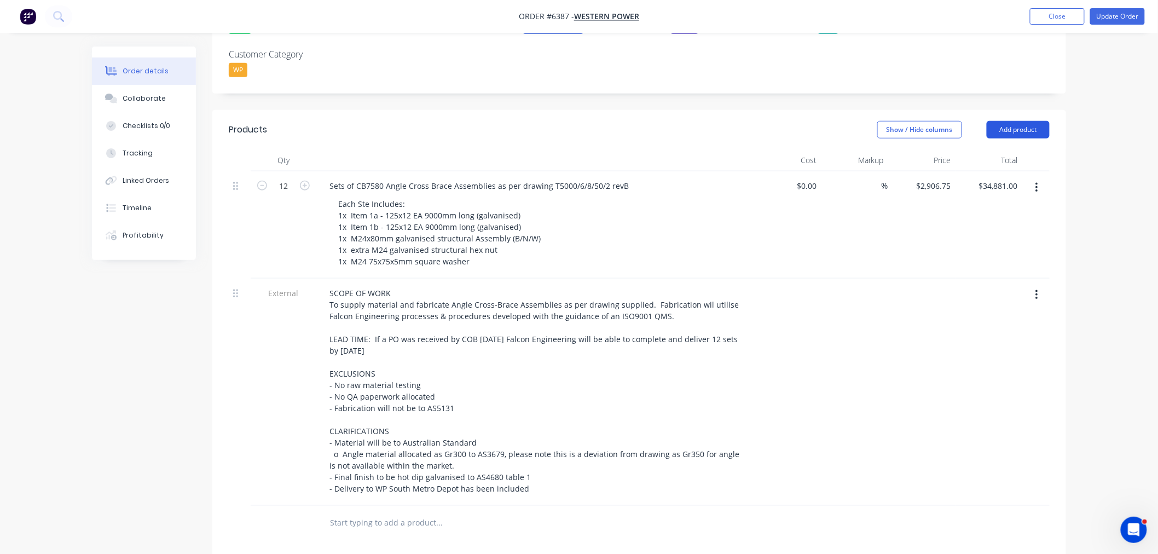
click at [1016, 121] on button "Add product" at bounding box center [1018, 130] width 63 height 18
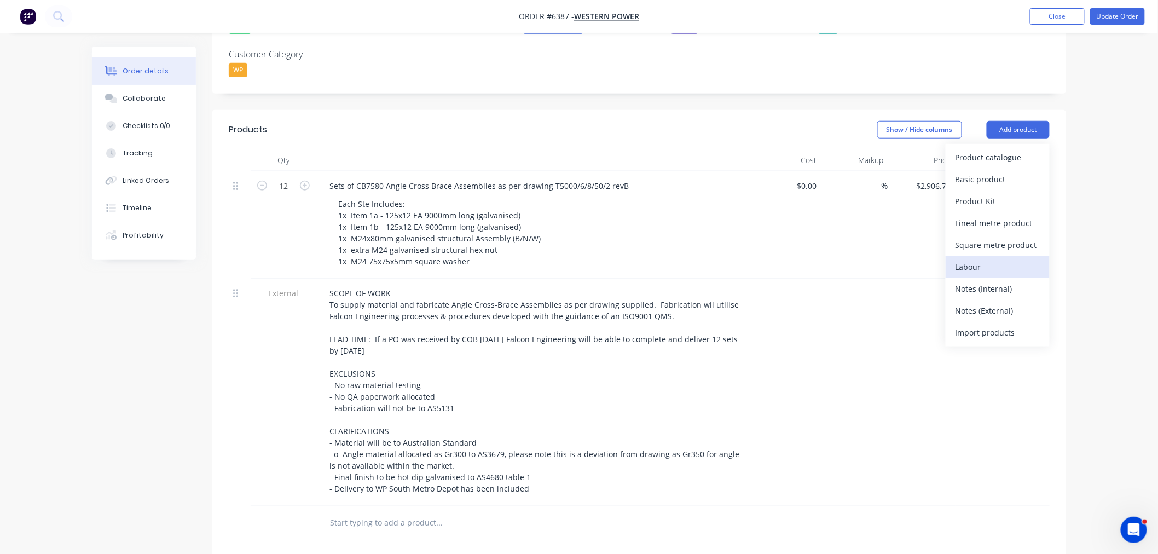
click at [975, 259] on div "Labour" at bounding box center [998, 267] width 84 height 16
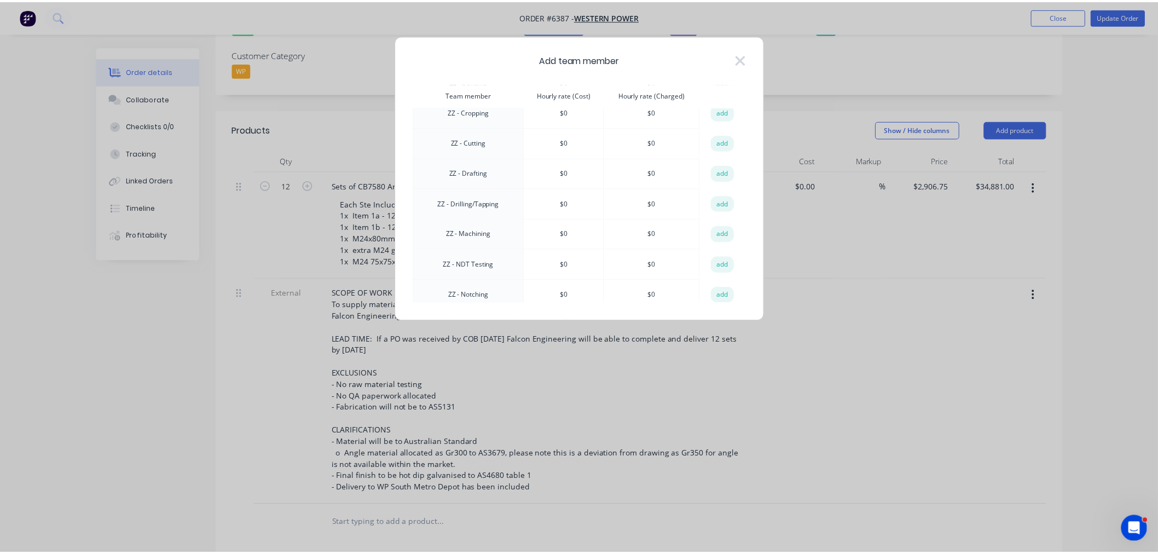
scroll to position [1032, 0]
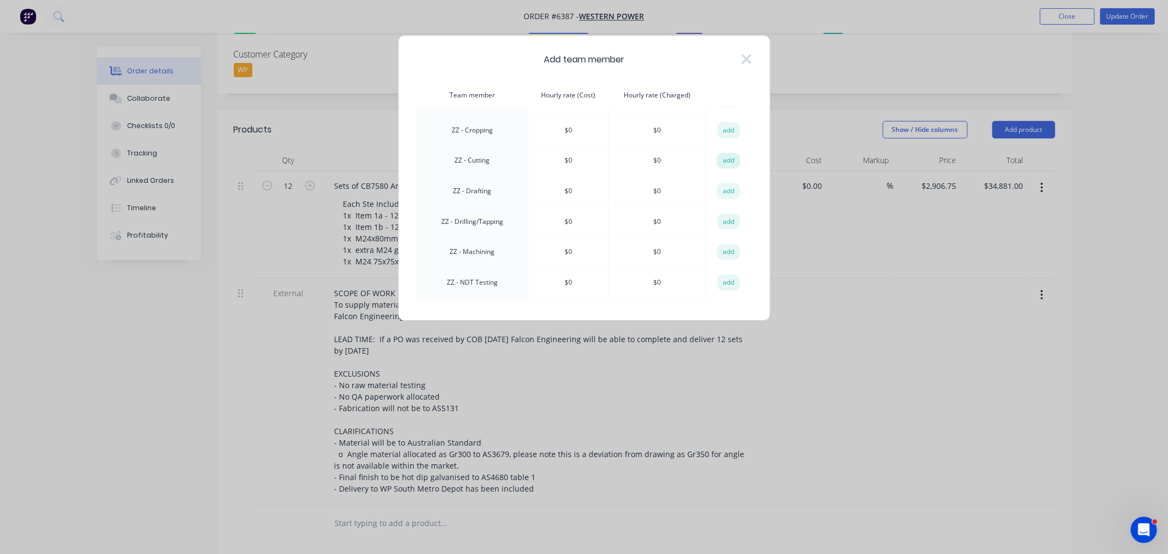
click at [728, 153] on button "add" at bounding box center [729, 161] width 24 height 16
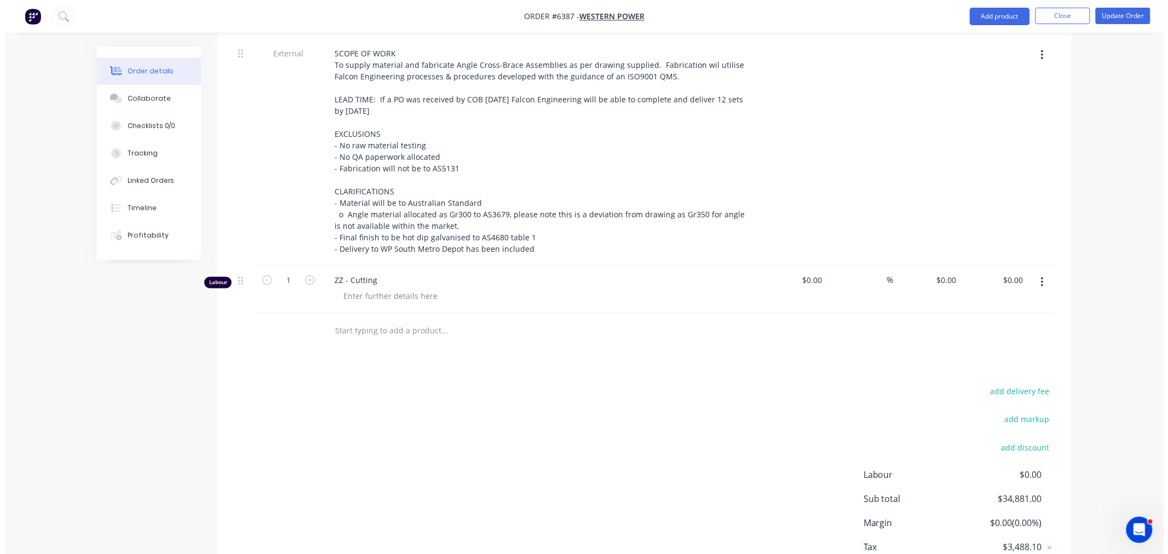
scroll to position [608, 0]
click at [1005, 16] on button "Add product" at bounding box center [995, 17] width 60 height 18
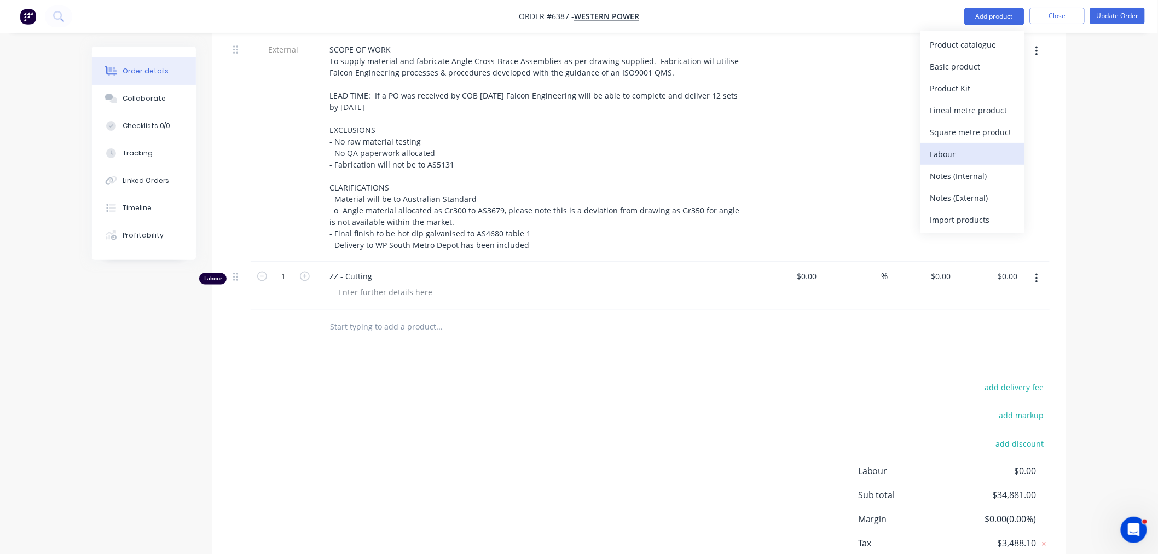
click at [948, 148] on div "Labour" at bounding box center [973, 154] width 84 height 16
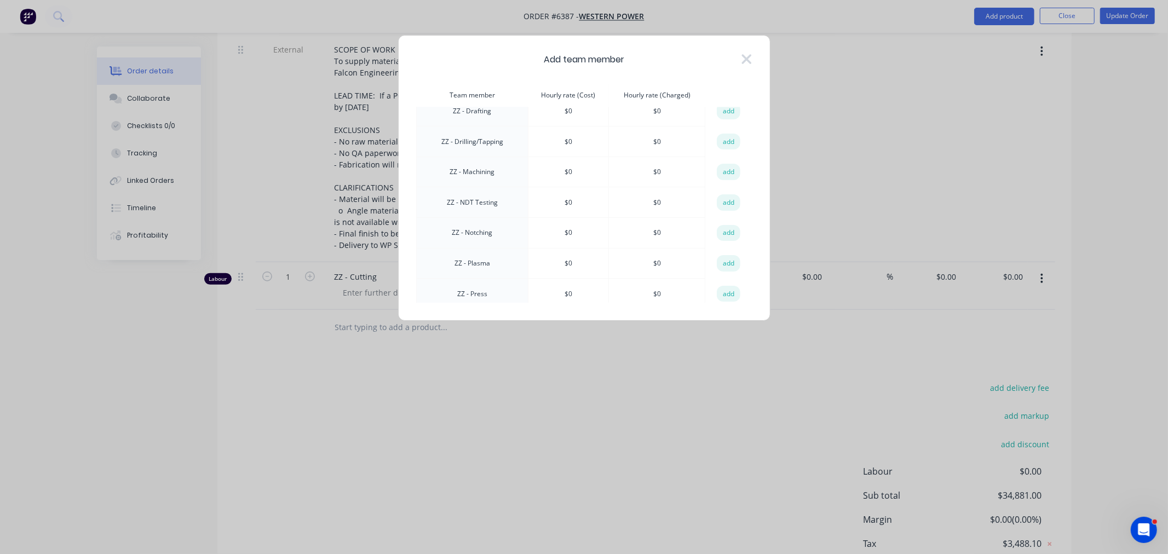
scroll to position [1093, 0]
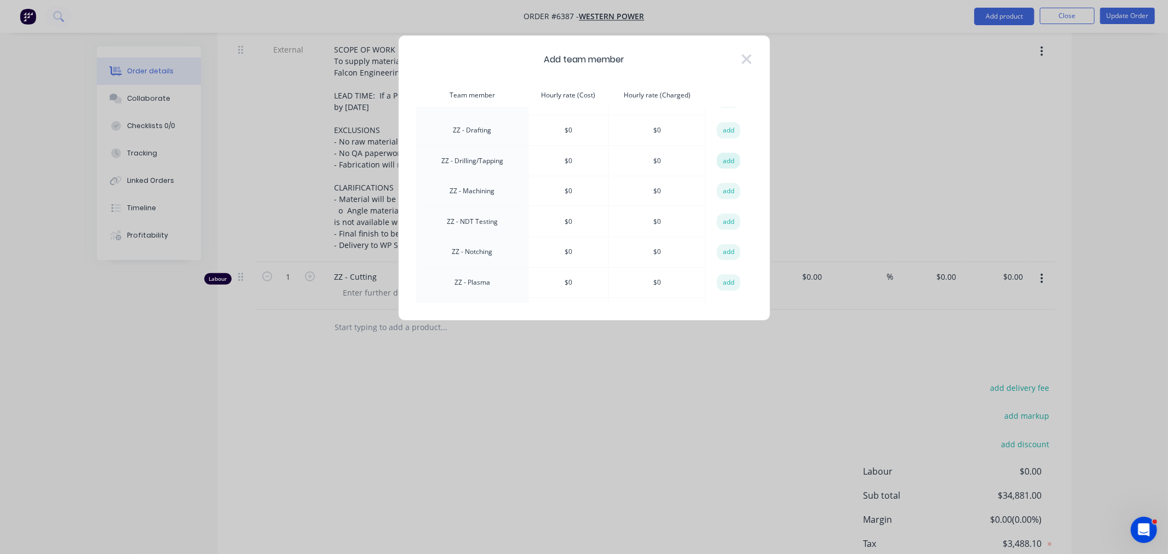
click at [721, 153] on button "add" at bounding box center [729, 161] width 24 height 16
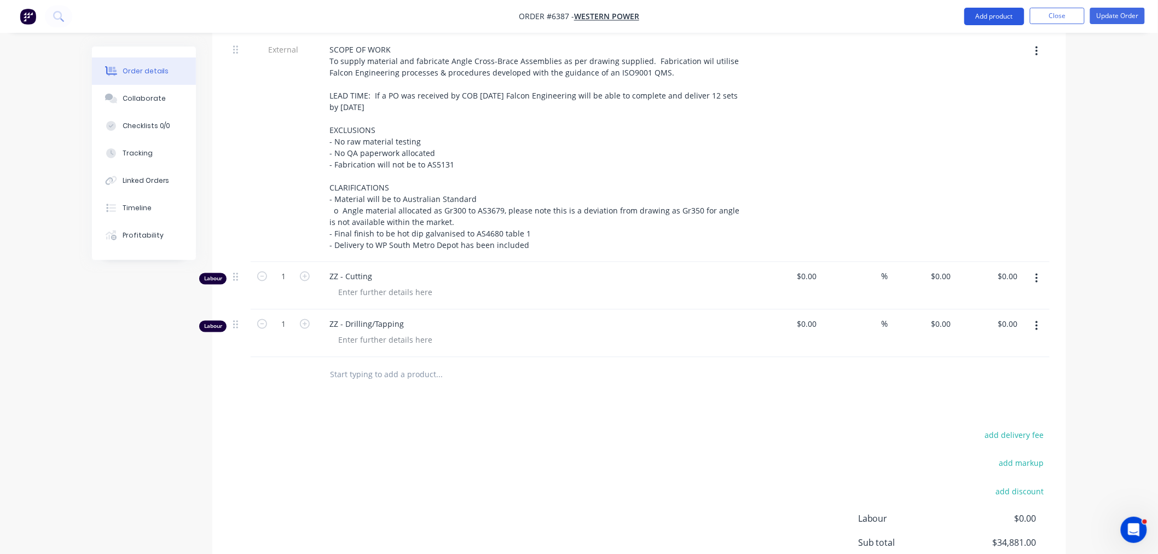
click at [979, 21] on button "Add product" at bounding box center [995, 17] width 60 height 18
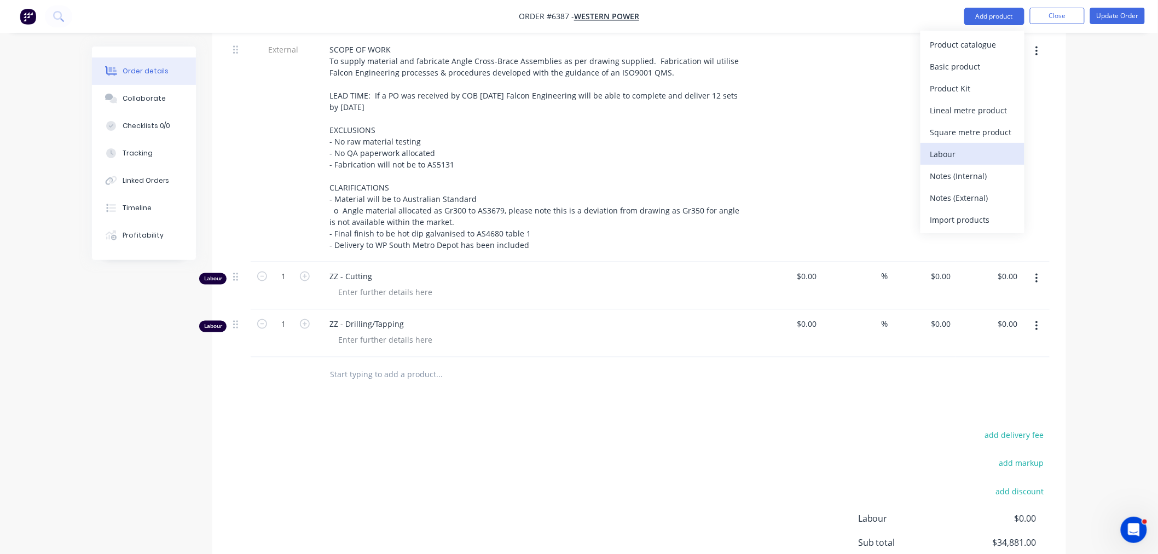
click at [951, 151] on div "Labour" at bounding box center [973, 154] width 84 height 16
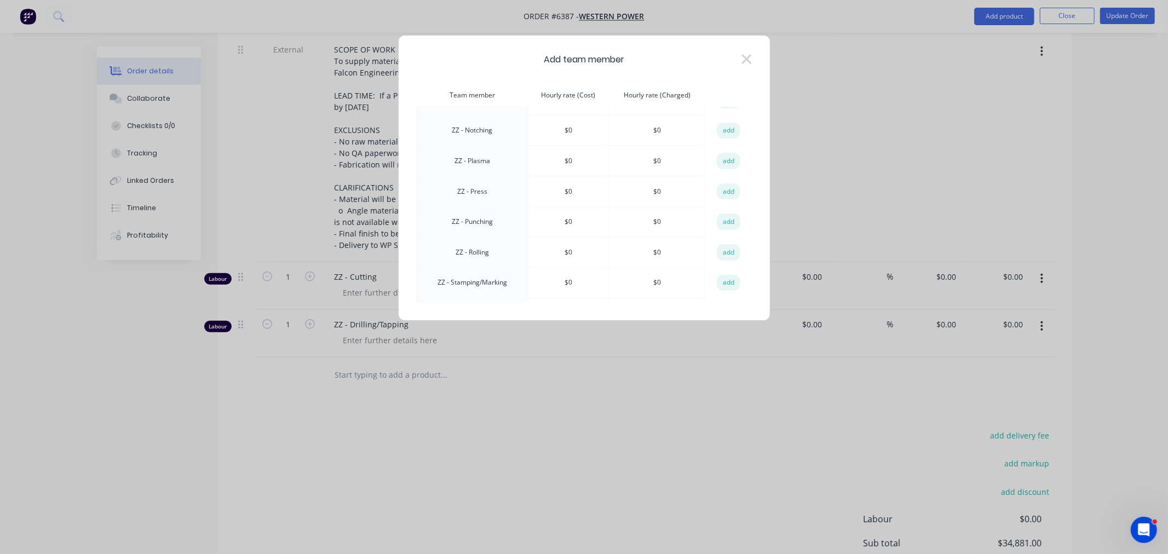
scroll to position [1153, 0]
click at [722, 183] on button "add" at bounding box center [729, 191] width 24 height 16
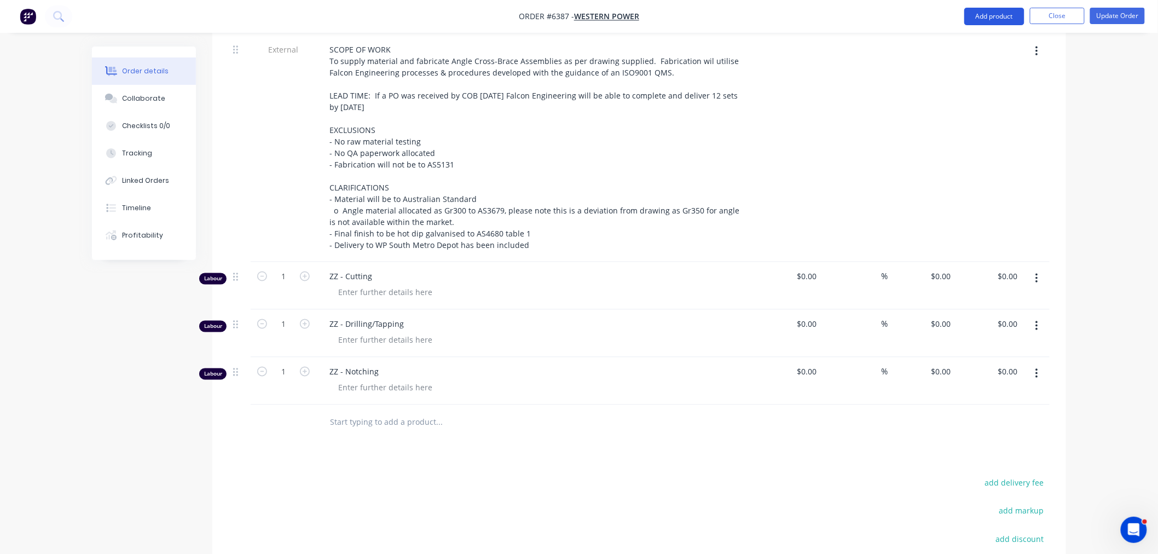
click at [1002, 16] on button "Add product" at bounding box center [995, 17] width 60 height 18
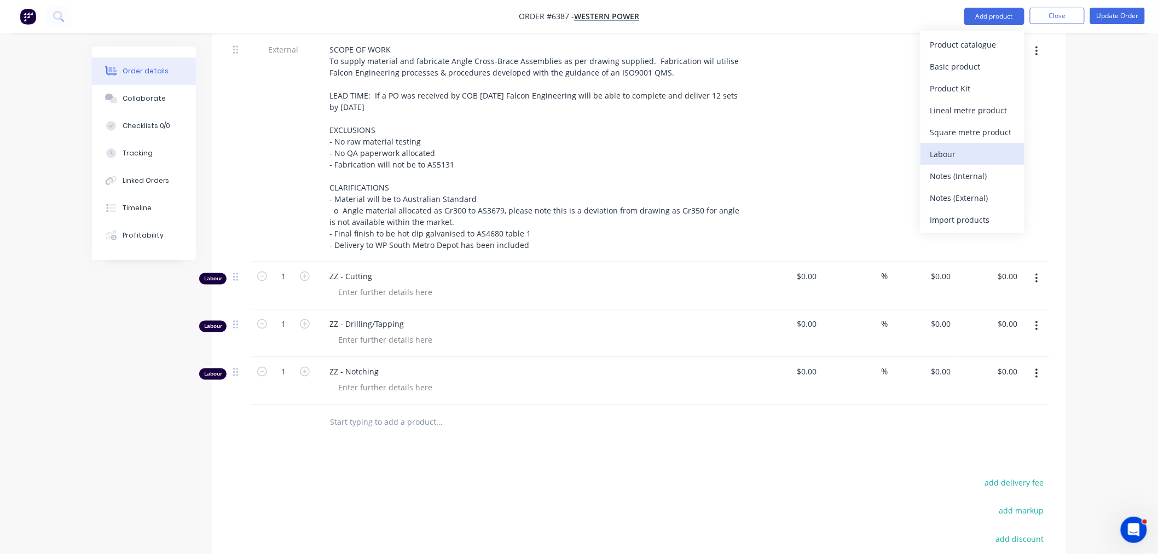
click at [947, 151] on div "Labour" at bounding box center [973, 154] width 84 height 16
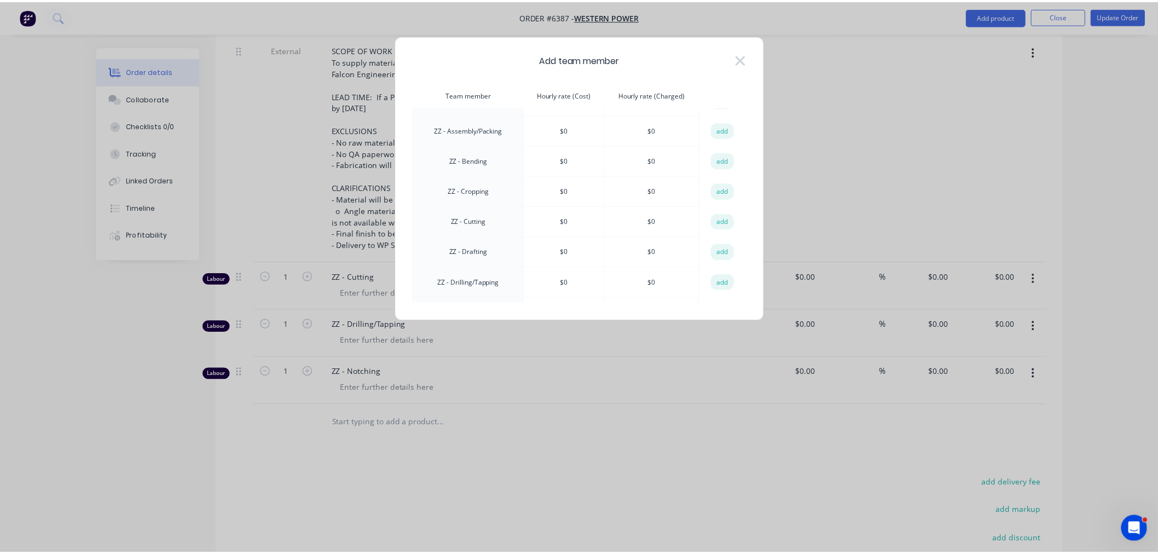
scroll to position [910, 0]
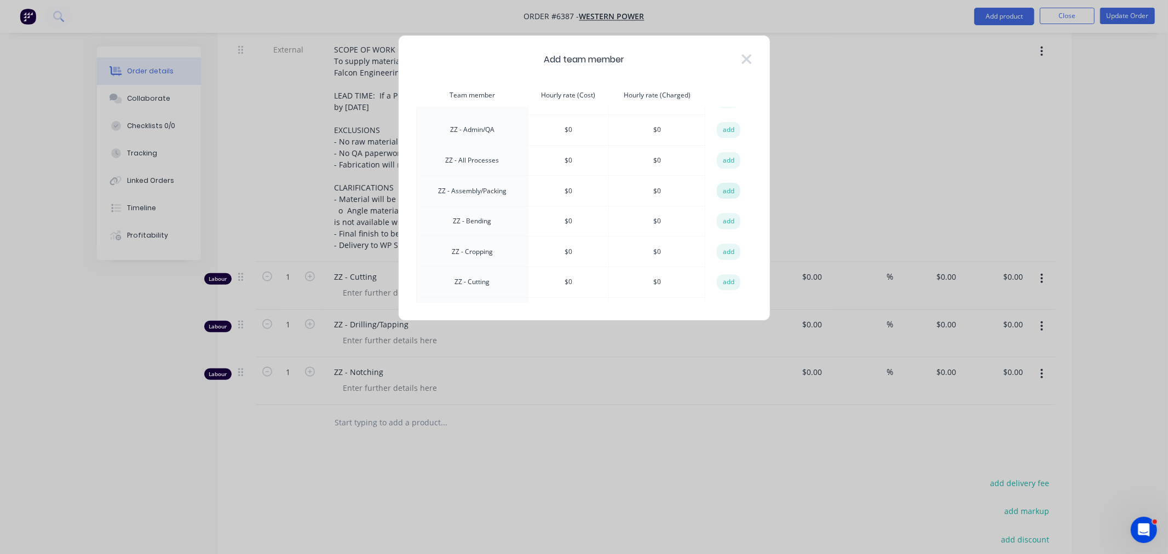
click at [724, 183] on button "add" at bounding box center [729, 191] width 24 height 16
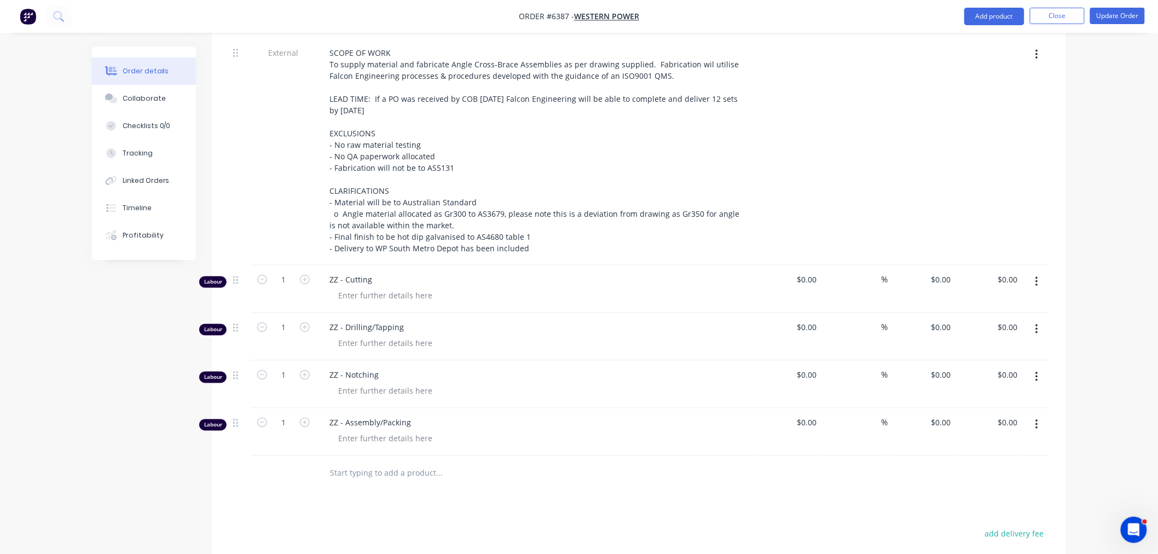
scroll to position [669, 0]
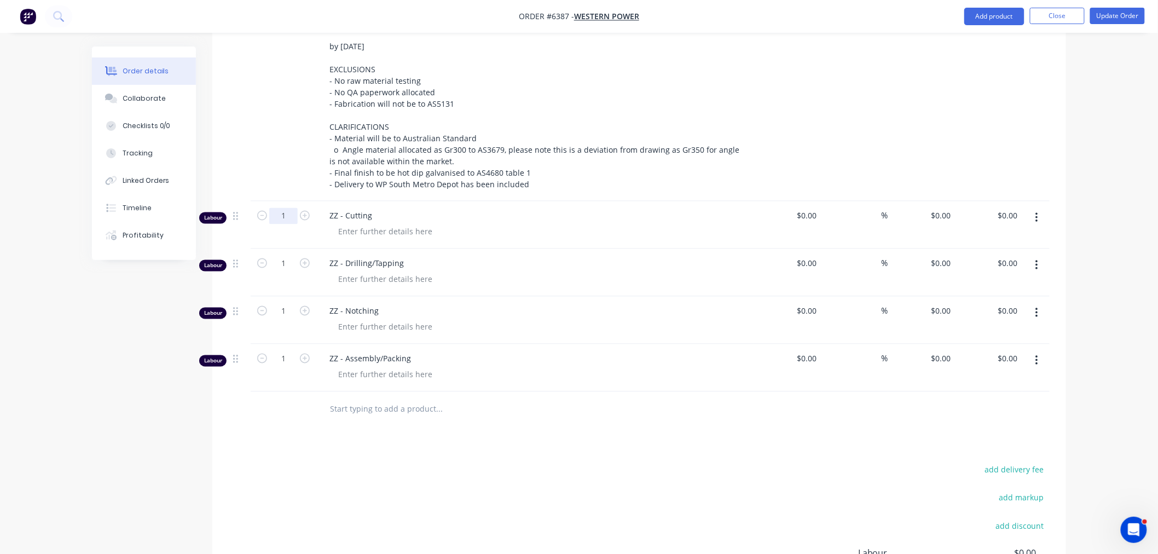
drag, startPoint x: 286, startPoint y: 171, endPoint x: 285, endPoint y: 178, distance: 7.7
click at [286, 208] on input "1" at bounding box center [283, 216] width 28 height 16
type input "6.5"
click at [286, 256] on input "1" at bounding box center [283, 264] width 28 height 16
type input "12.5"
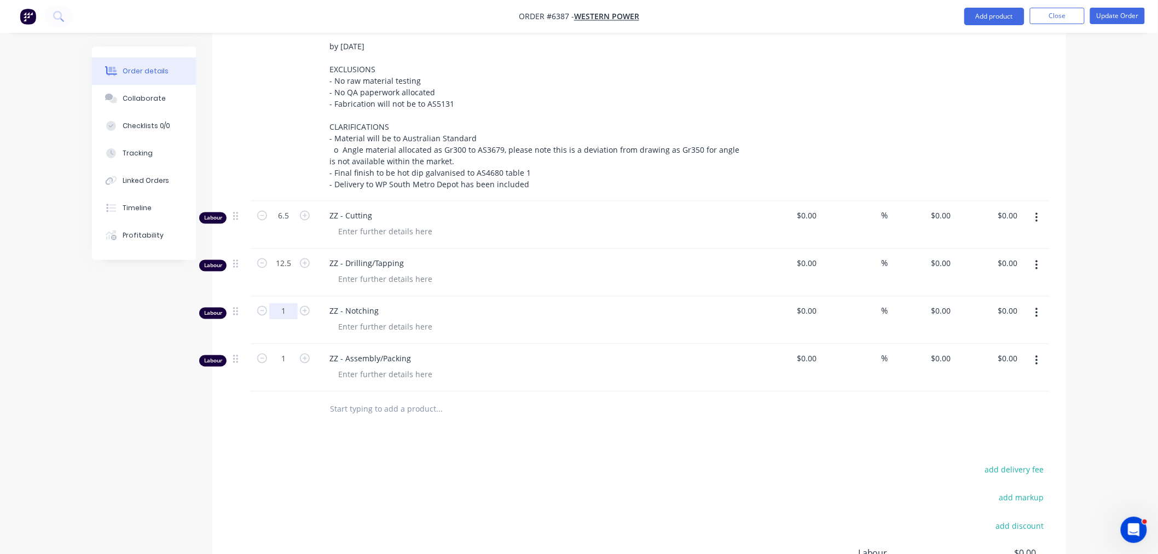
click at [278, 303] on input "1" at bounding box center [283, 311] width 28 height 16
type input "19"
drag, startPoint x: 302, startPoint y: 472, endPoint x: 299, endPoint y: 422, distance: 50.4
click at [284, 351] on input "1" at bounding box center [283, 359] width 28 height 16
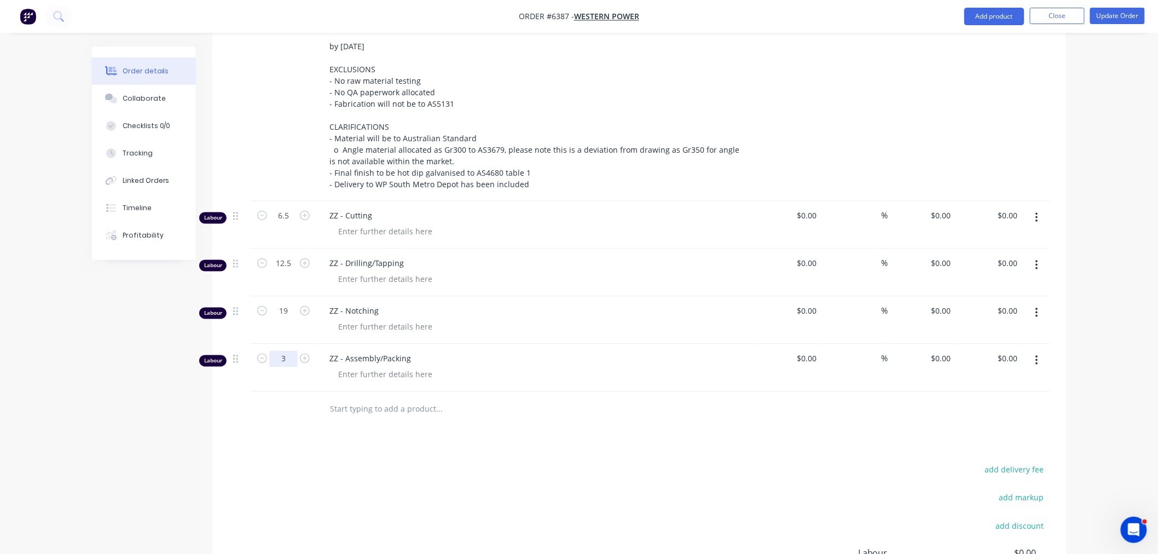
type input "3"
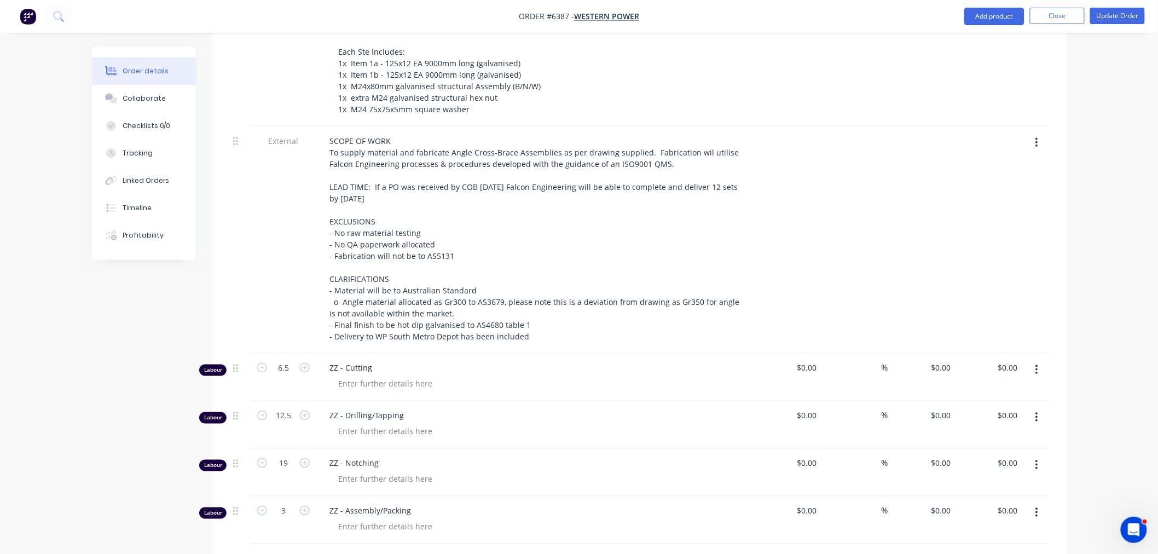
scroll to position [486, 0]
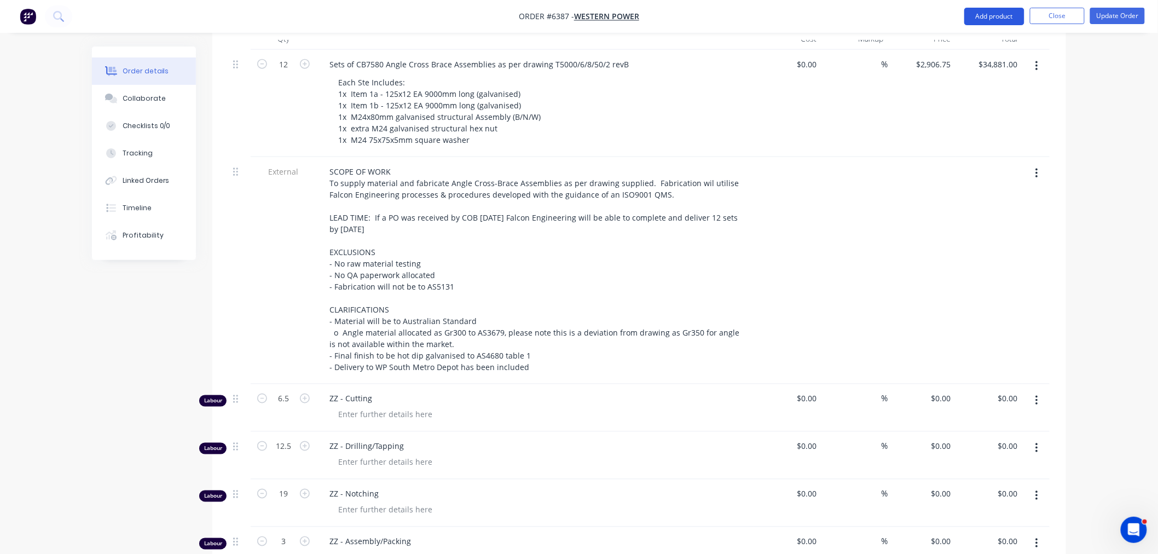
click at [991, 18] on button "Add product" at bounding box center [995, 17] width 60 height 18
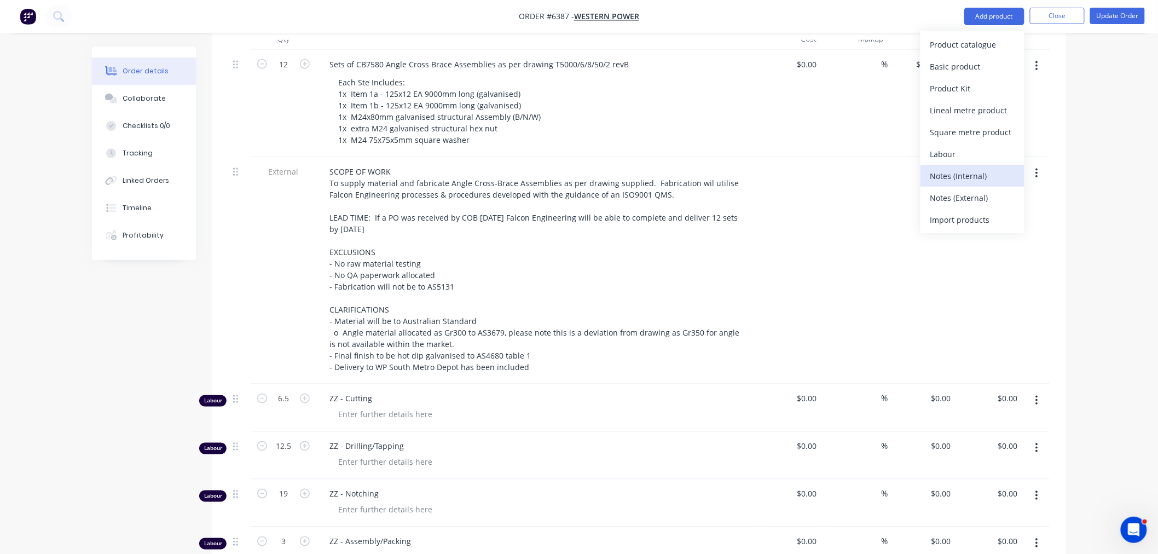
click at [945, 177] on div "Notes (Internal)" at bounding box center [973, 176] width 84 height 16
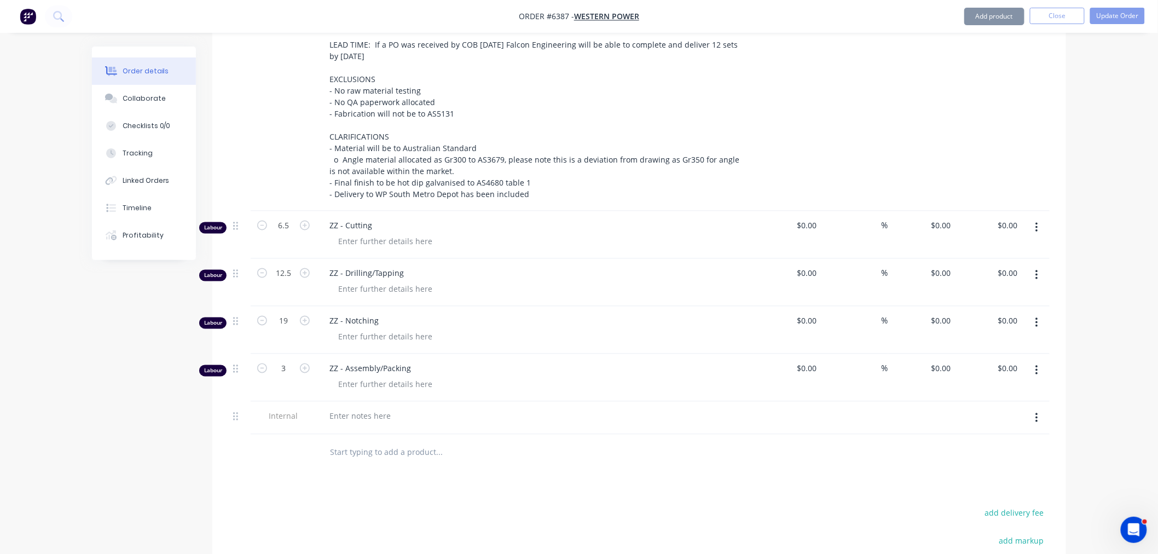
scroll to position [669, 0]
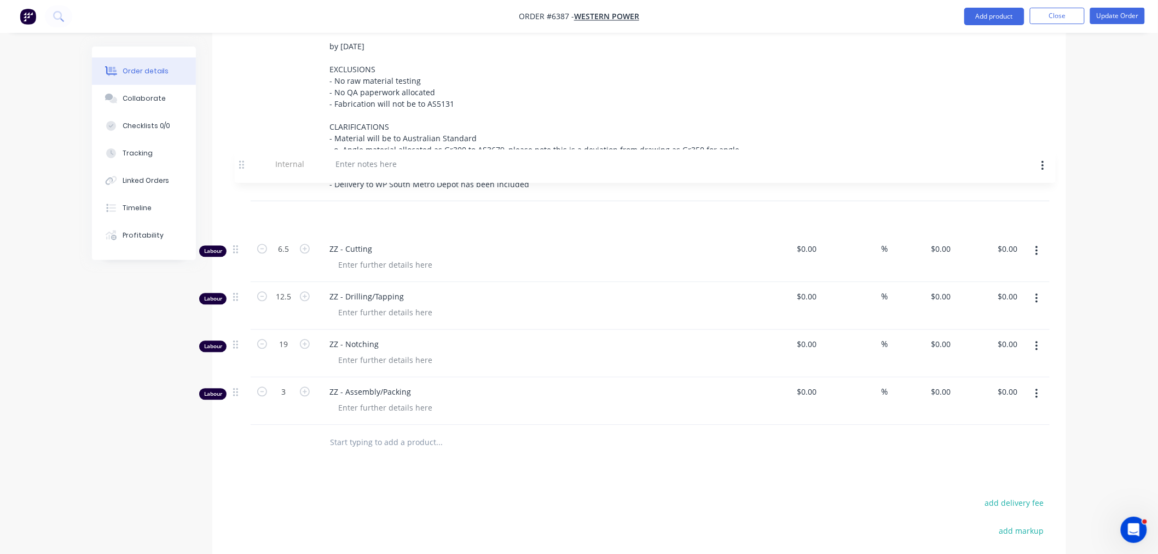
drag, startPoint x: 236, startPoint y: 363, endPoint x: 243, endPoint y: 162, distance: 201.0
click at [243, 162] on div "12 Sets of CB7580 Angle Cross Brace Assemblies as per drawing T5000/6/8/50/2 re…" at bounding box center [639, 146] width 821 height 558
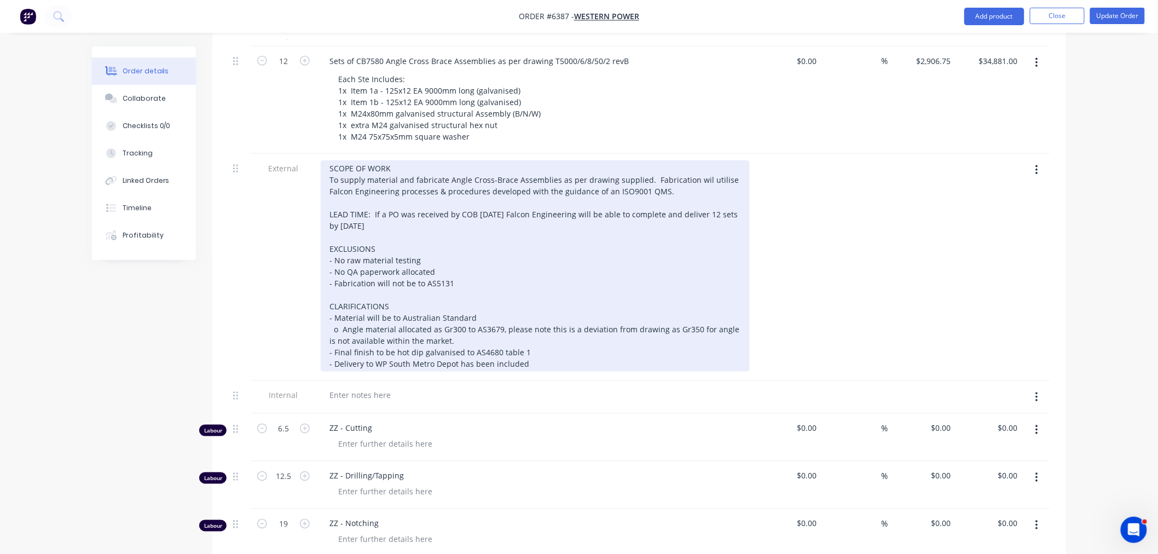
scroll to position [425, 0]
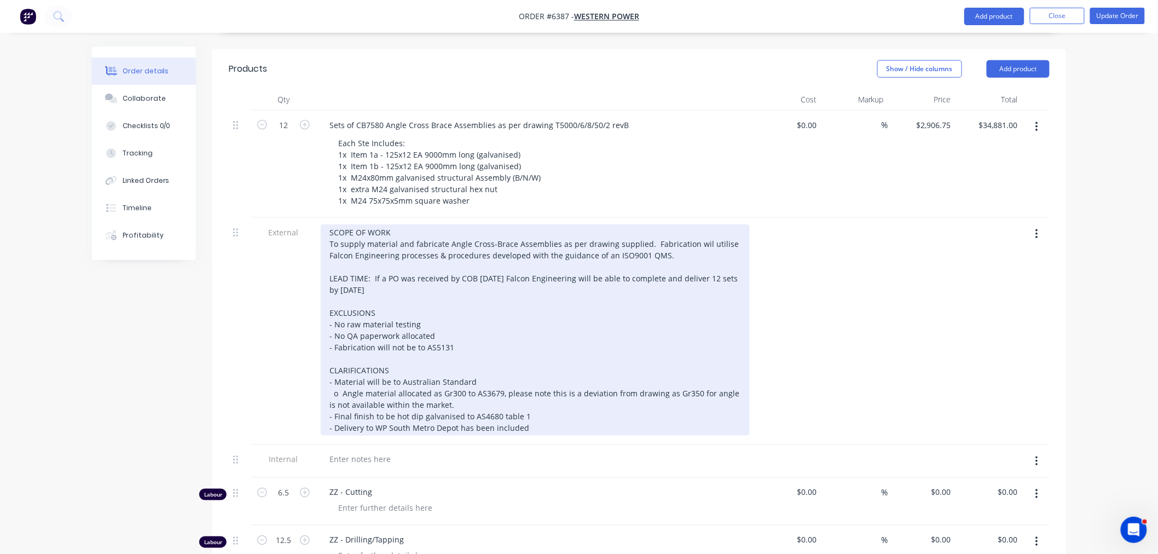
click at [516, 380] on div "SCOPE OF WORK To supply material and fabricate Angle Cross-Brace Assemblies as …" at bounding box center [535, 329] width 429 height 211
drag, startPoint x: 528, startPoint y: 381, endPoint x: 246, endPoint y: 163, distance: 356.3
click at [246, 163] on div "12 Sets of CB7580 Angle Cross Brace Assemblies as per drawing T5000/6/8/50/2 re…" at bounding box center [639, 390] width 821 height 558
copy div "SCOPE OF WORK To supply material and fabricate Angle Cross-Brace Assemblies as …"
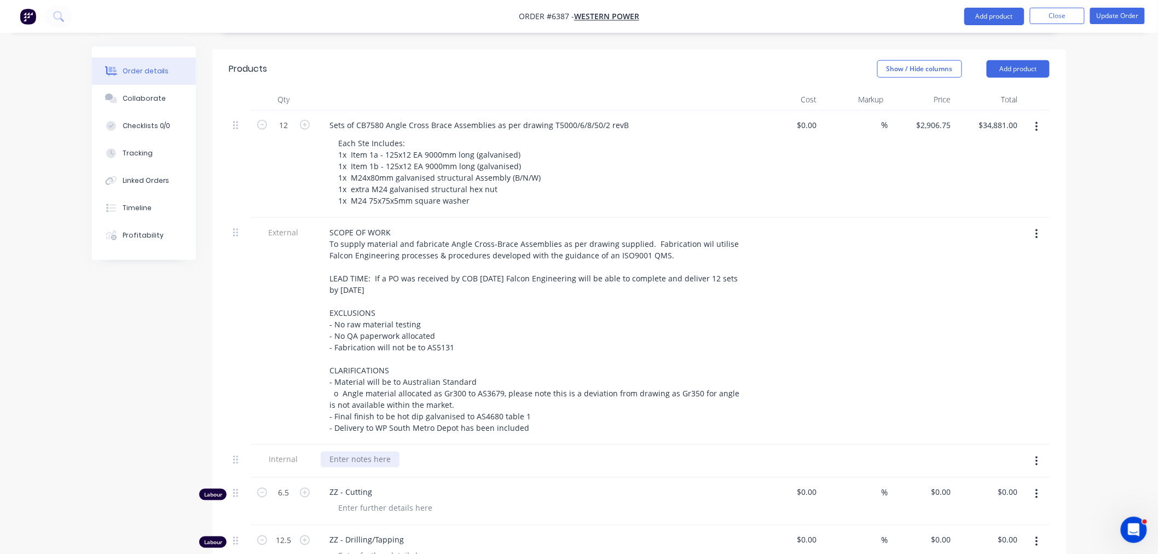
click at [358, 452] on div at bounding box center [360, 460] width 79 height 16
paste div
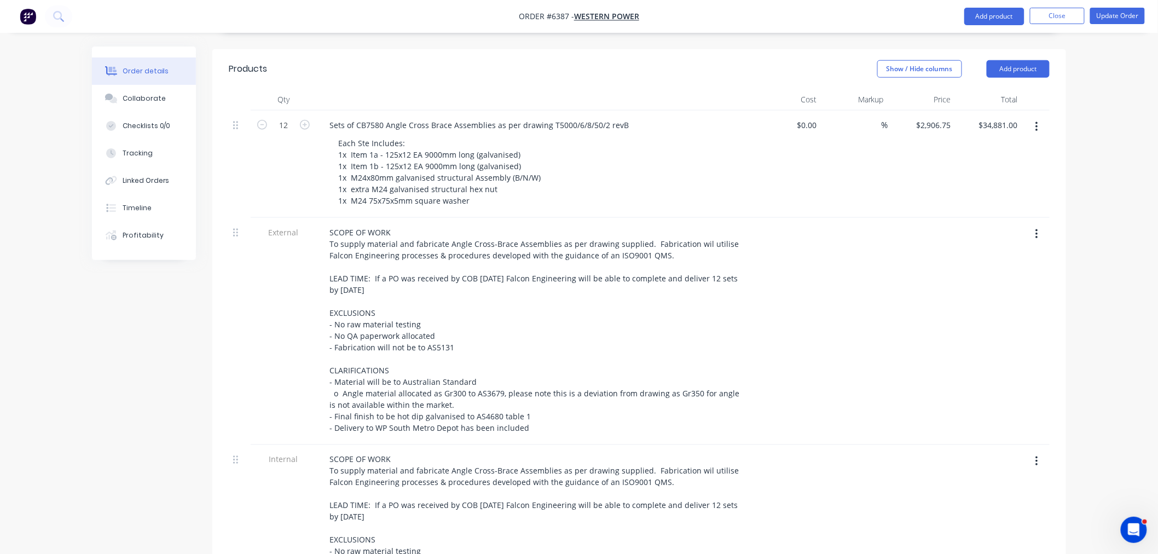
click at [1035, 224] on button "button" at bounding box center [1037, 234] width 26 height 20
click at [1001, 277] on div "Delete" at bounding box center [998, 285] width 84 height 16
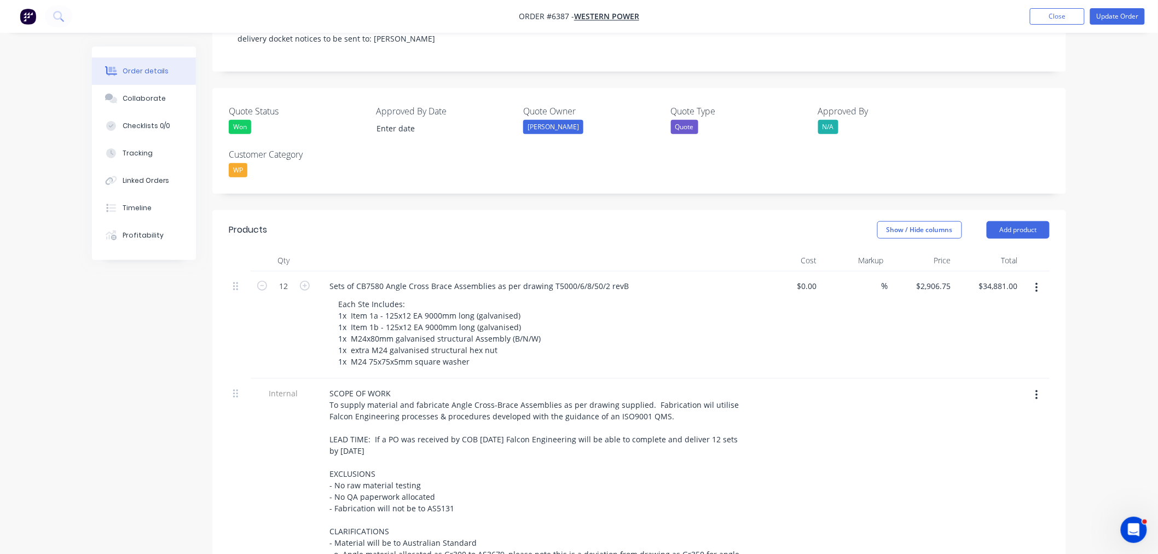
scroll to position [0, 0]
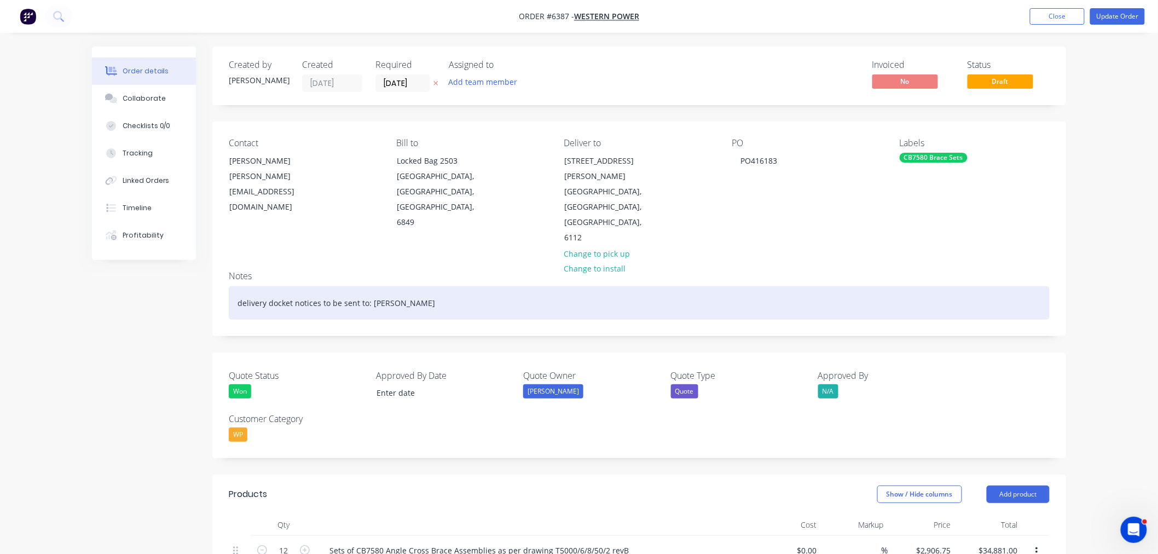
click at [430, 286] on div "delivery docket notices to be sent to: Kate Kaewtade" at bounding box center [639, 302] width 821 height 33
click at [478, 286] on div "delivery docket notices to be sent to: Kate Kaewtade and Michael" at bounding box center [639, 302] width 821 height 33
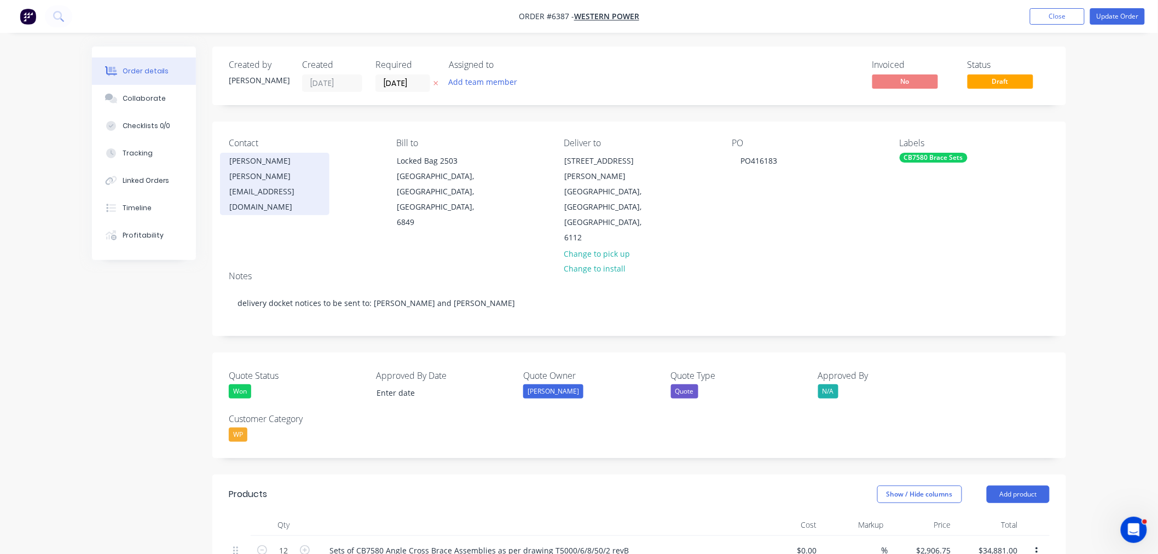
click at [246, 166] on div "Kate Kaewtade" at bounding box center [274, 160] width 91 height 15
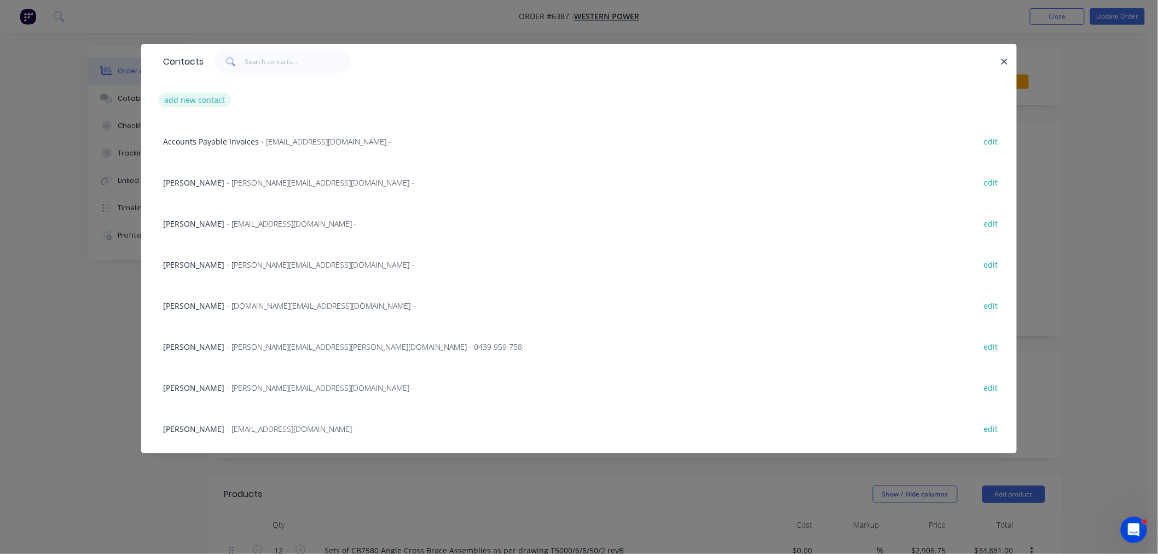
click at [195, 96] on button "add new contact" at bounding box center [195, 100] width 72 height 15
select select "AU"
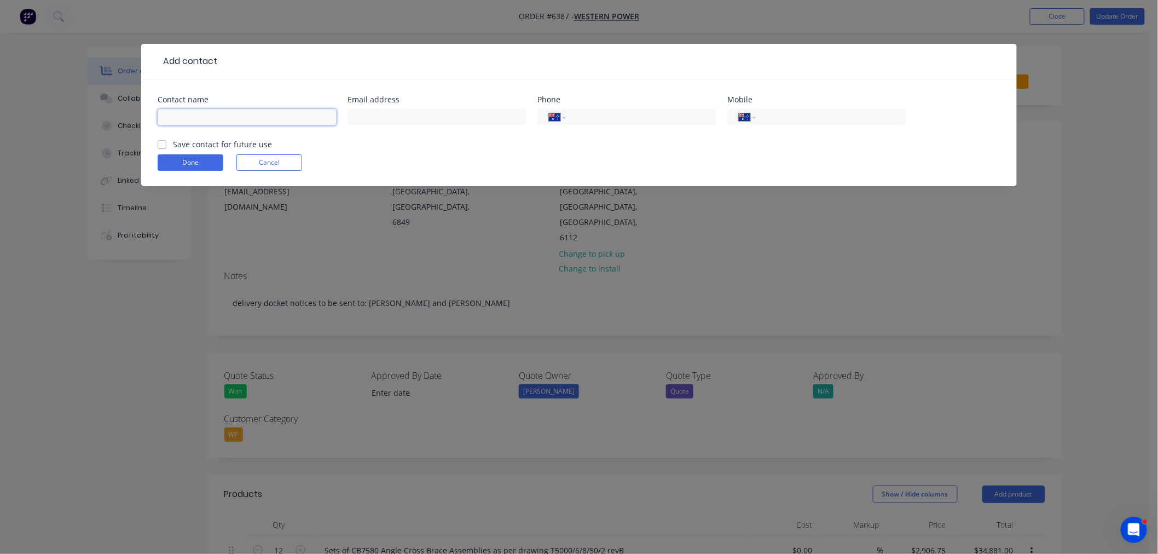
click at [215, 116] on input "text" at bounding box center [247, 117] width 179 height 16
type input "Michael Judd"
click at [384, 120] on input "text" at bounding box center [437, 117] width 179 height 16
click at [401, 118] on input "text" at bounding box center [437, 117] width 179 height 16
paste input "michael.judd@westernpower.com.au"
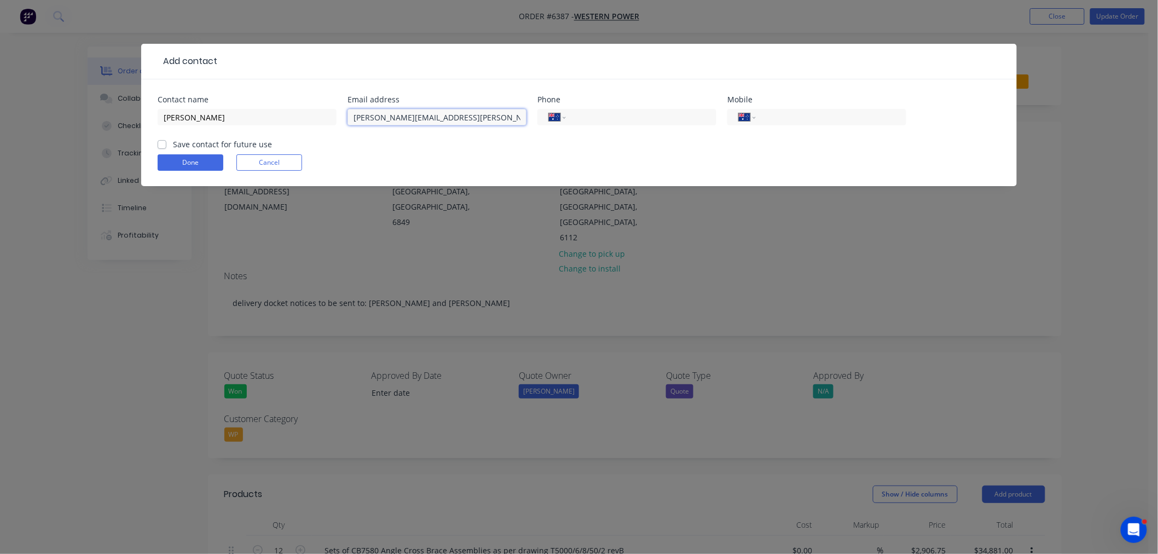
type input "michael.judd@westernpower.com.au"
click at [157, 140] on div "Contact name Michael Judd Email address michael.judd@westernpower.com.au Phone …" at bounding box center [579, 132] width 876 height 107
click at [173, 141] on label "Save contact for future use" at bounding box center [222, 144] width 99 height 11
click at [160, 141] on input "Save contact for future use" at bounding box center [162, 144] width 9 height 10
checkbox input "true"
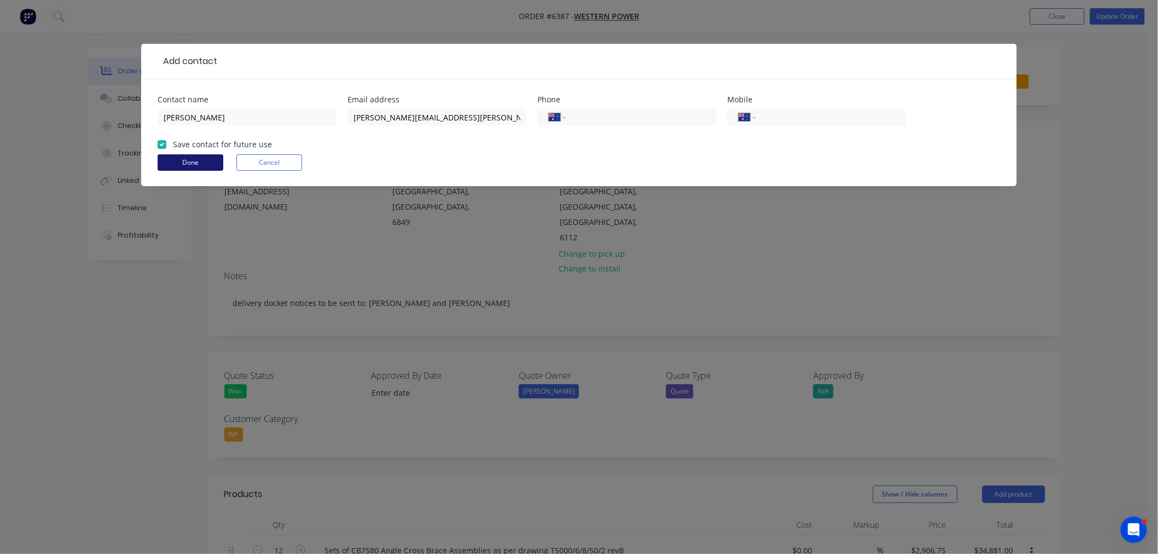
click at [183, 164] on button "Done" at bounding box center [191, 162] width 66 height 16
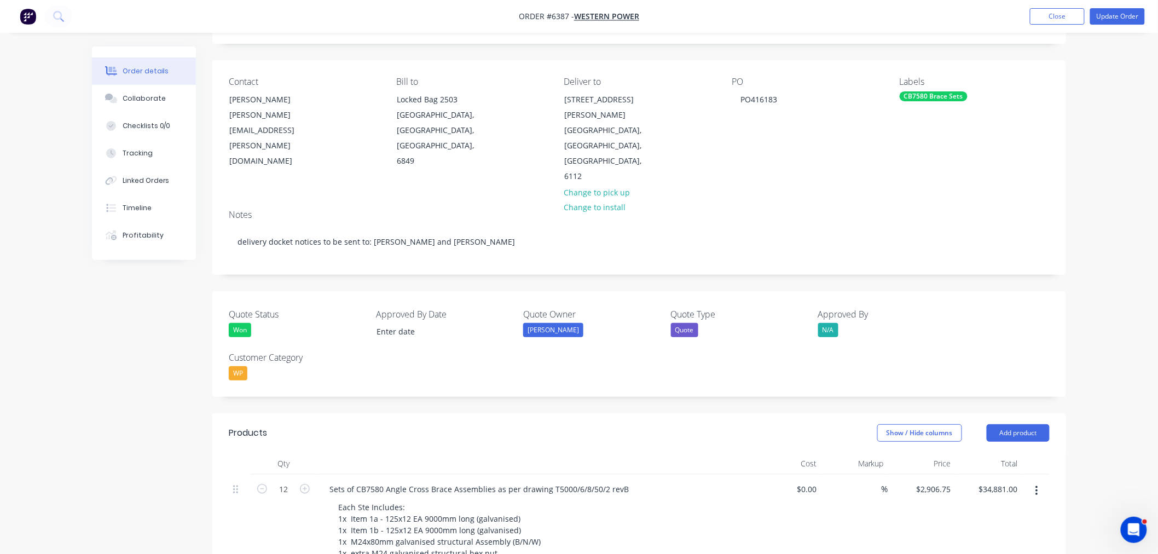
scroll to position [61, 0]
click at [1114, 13] on button "Update Order" at bounding box center [1117, 16] width 55 height 16
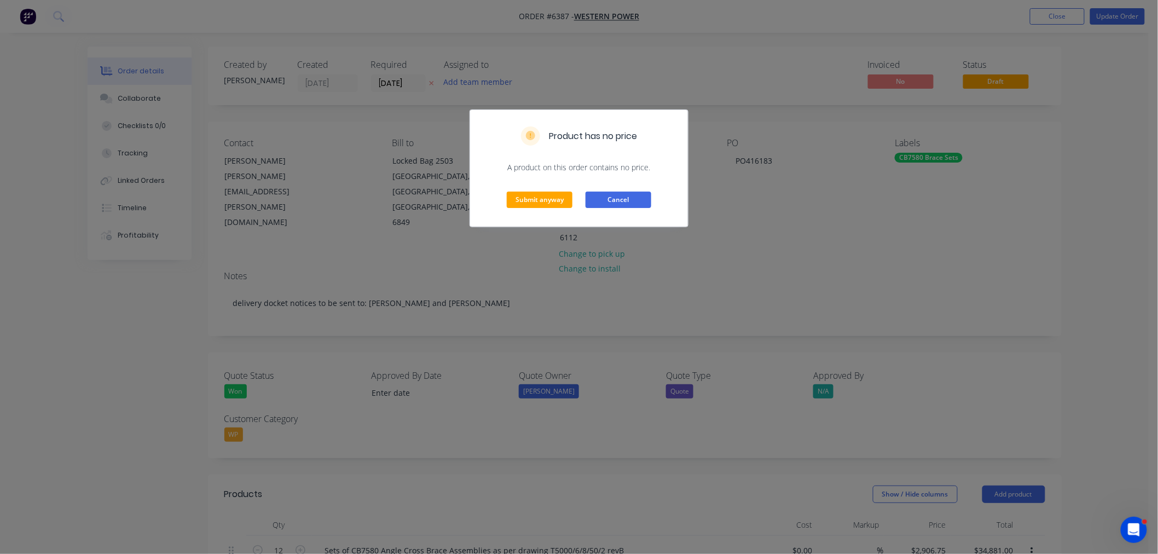
click at [610, 201] on button "Cancel" at bounding box center [619, 200] width 66 height 16
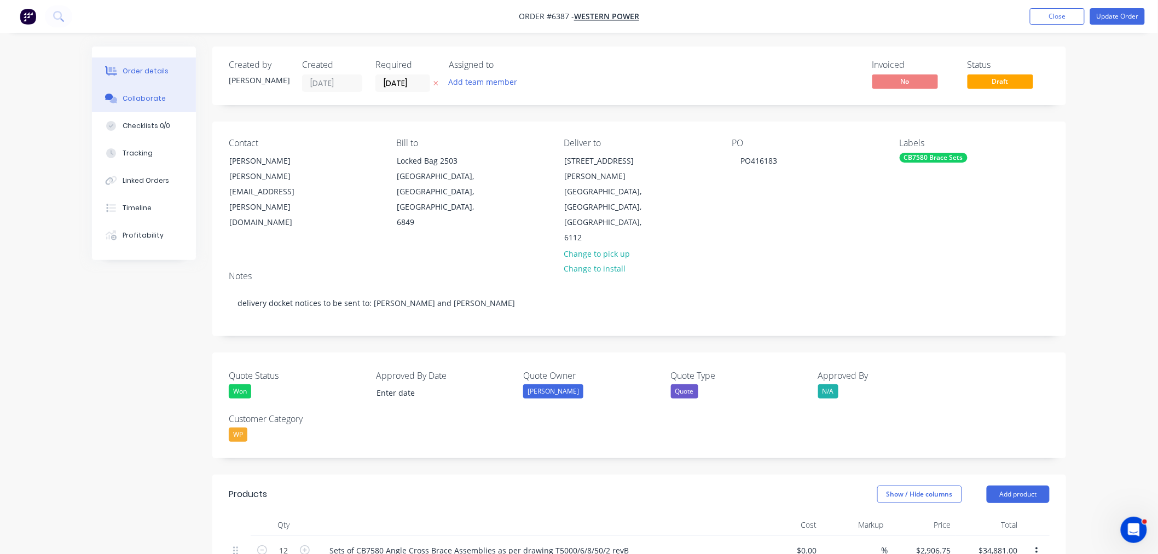
click at [154, 97] on div "Collaborate" at bounding box center [144, 99] width 43 height 10
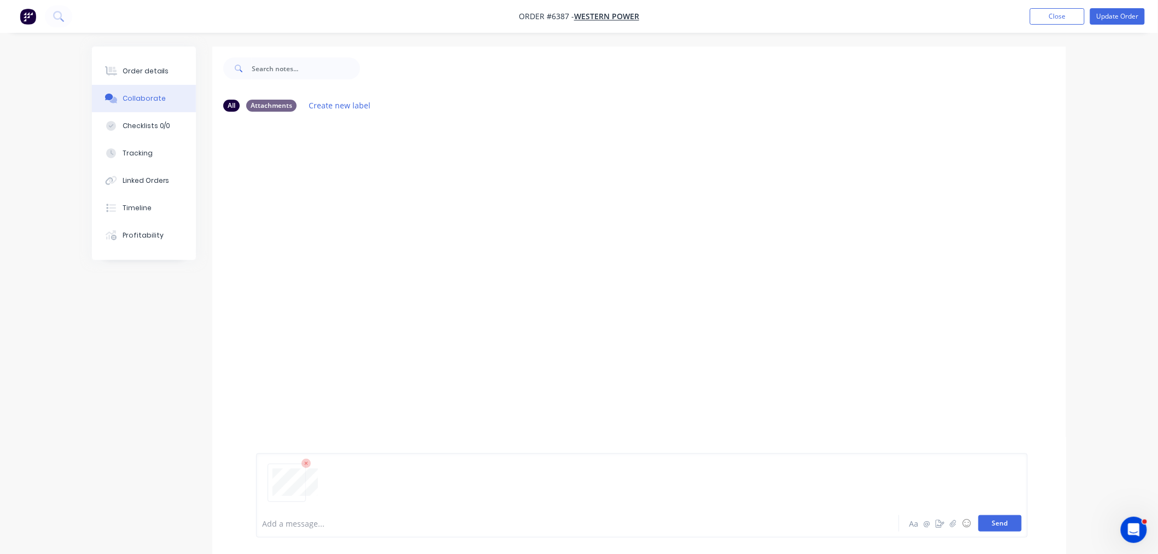
click at [999, 521] on button "Send" at bounding box center [1000, 523] width 43 height 16
click at [151, 73] on div "Order details" at bounding box center [146, 71] width 47 height 10
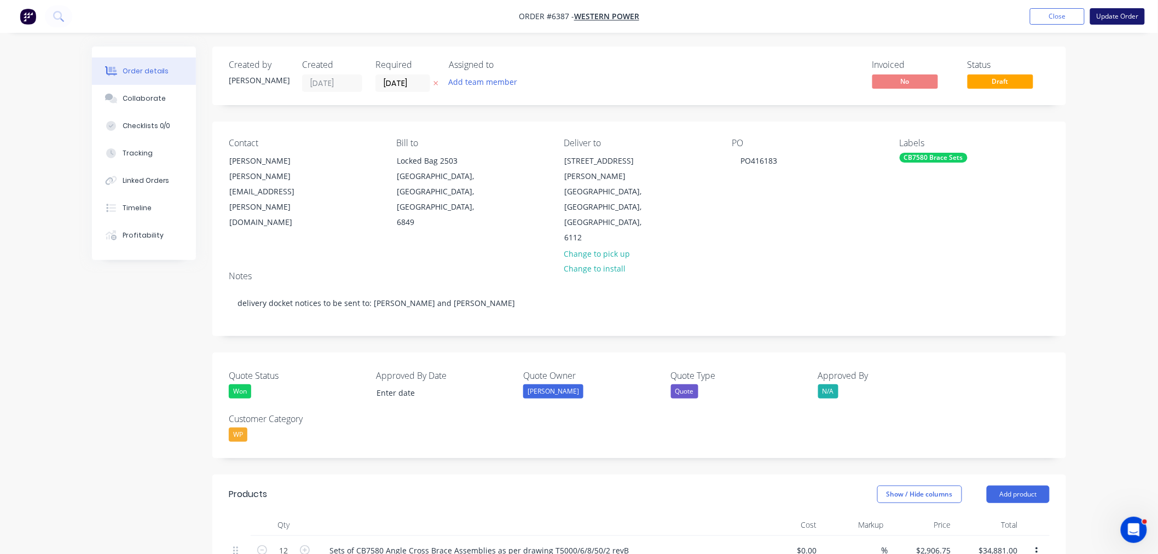
click at [1106, 11] on button "Update Order" at bounding box center [1117, 16] width 55 height 16
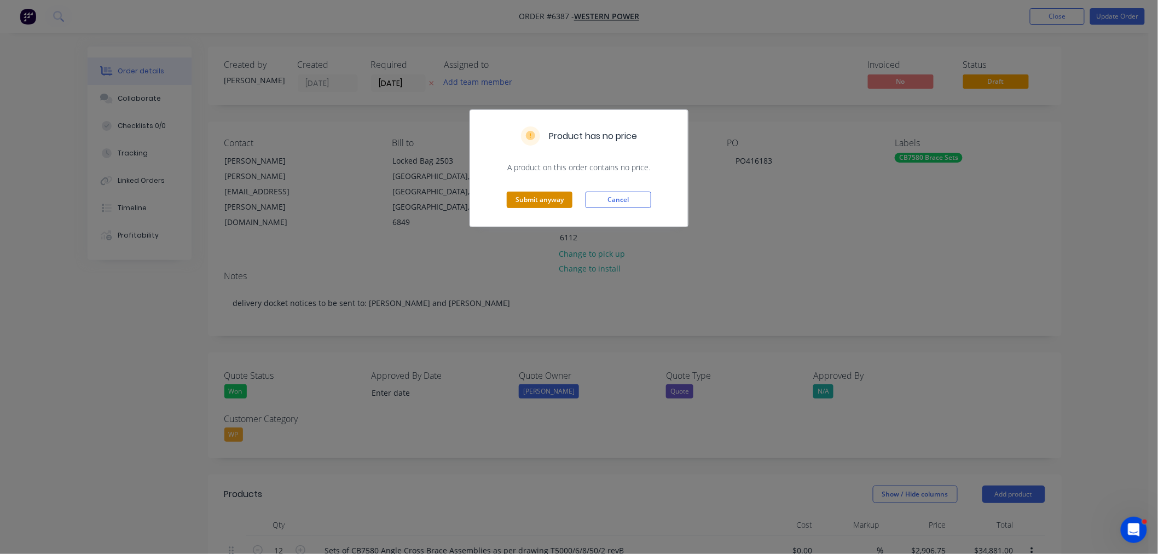
click at [541, 194] on button "Submit anyway" at bounding box center [540, 200] width 66 height 16
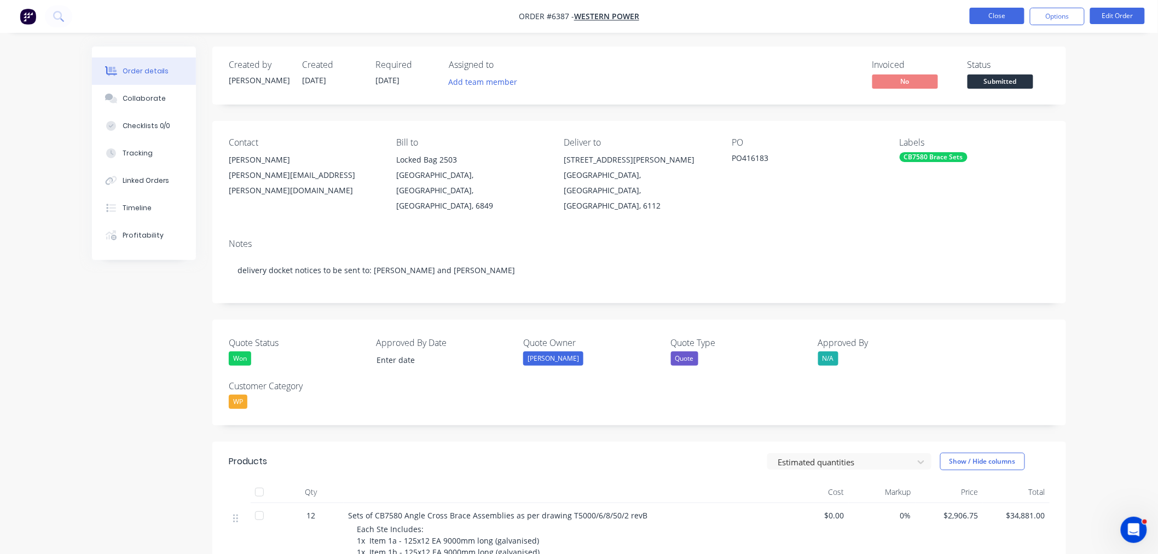
click at [996, 14] on button "Close" at bounding box center [997, 16] width 55 height 16
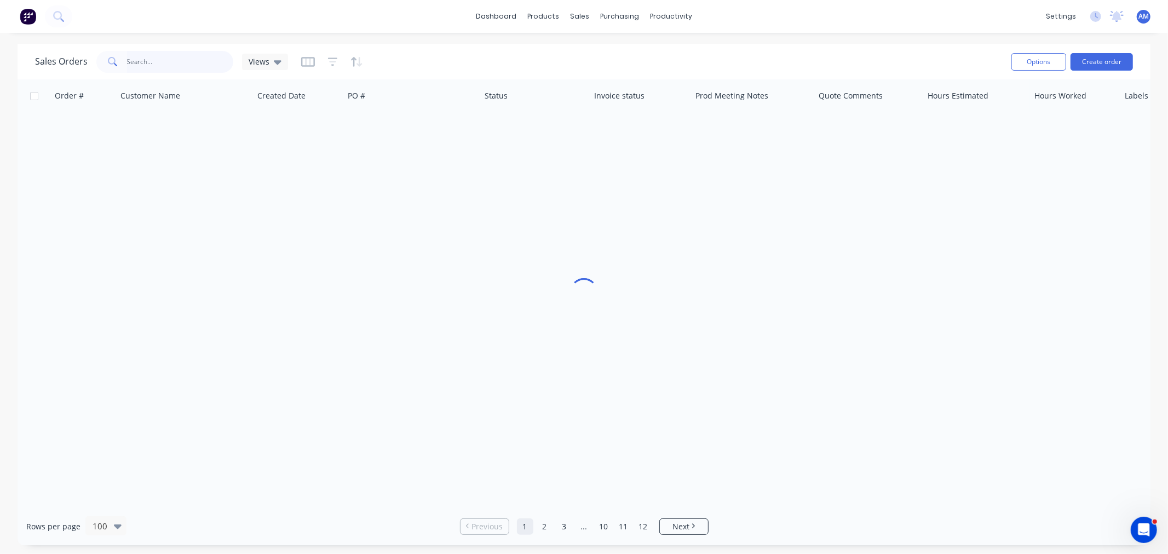
click at [158, 64] on input "text" at bounding box center [180, 62] width 107 height 22
click at [158, 64] on input "6075" at bounding box center [180, 62] width 107 height 22
type input "6075"
click at [607, 51] on div "Sales Orders" at bounding box center [620, 53] width 45 height 10
click at [566, 51] on div "Product Catalogue" at bounding box center [592, 53] width 68 height 10
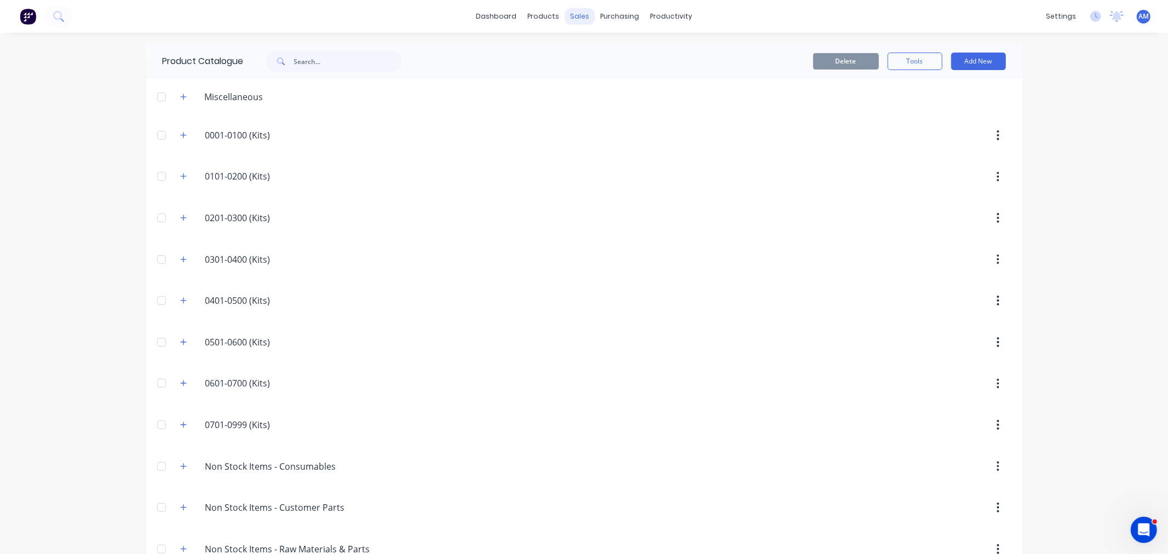
click at [572, 14] on div "sales" at bounding box center [579, 16] width 30 height 16
click at [597, 49] on div "Sales Orders" at bounding box center [615, 53] width 45 height 10
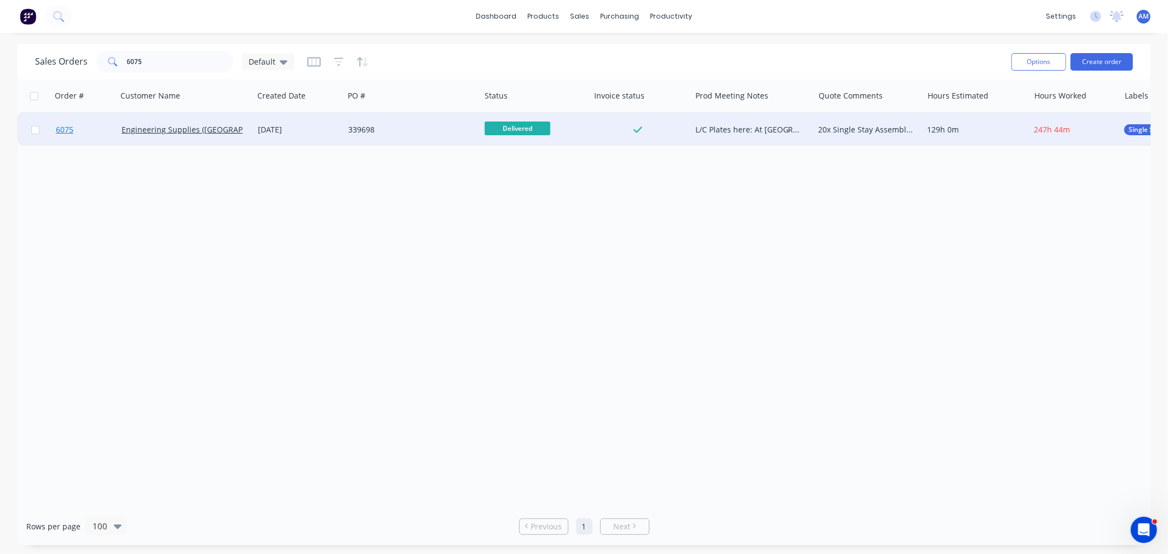
click at [88, 126] on link "6075" at bounding box center [89, 129] width 66 height 33
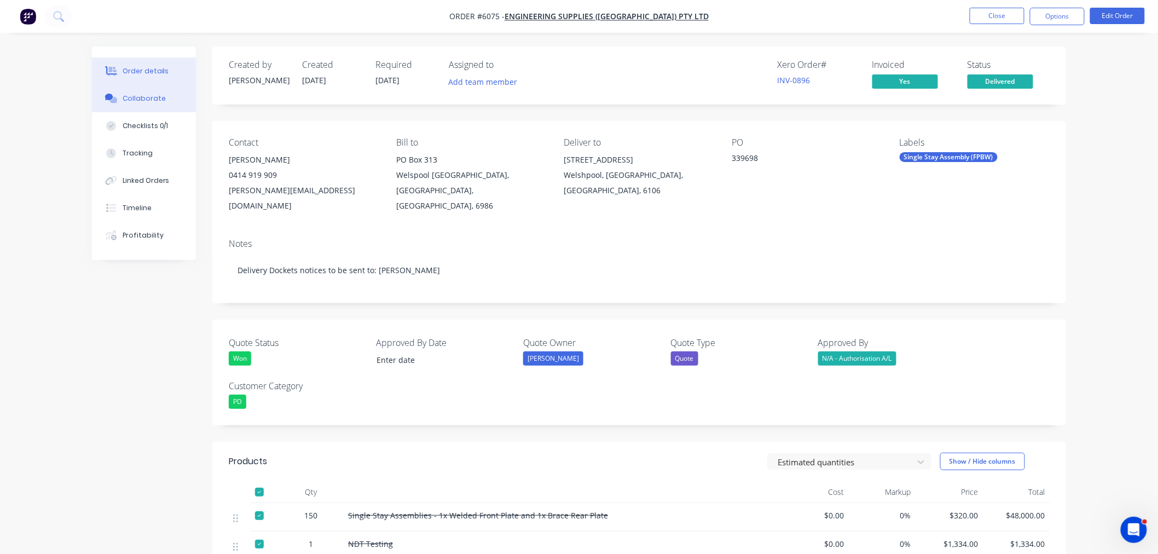
click at [140, 95] on div "Collaborate" at bounding box center [144, 99] width 43 height 10
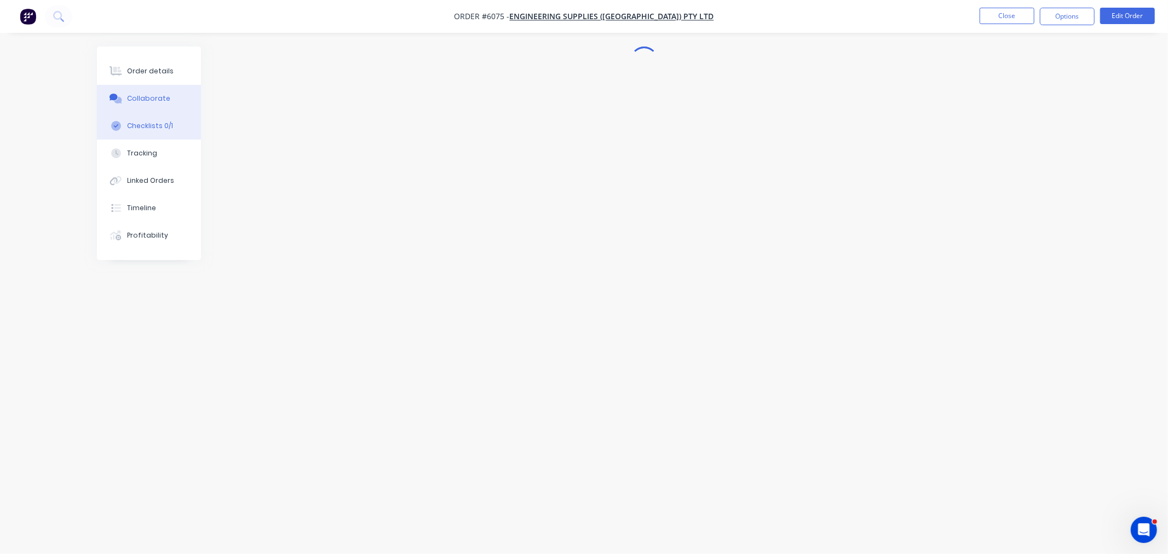
click at [149, 122] on div "Checklists 0/1" at bounding box center [150, 126] width 46 height 10
type textarea "x"
click at [145, 96] on div "Collaborate" at bounding box center [148, 99] width 43 height 10
click at [143, 64] on button "Order details" at bounding box center [149, 70] width 104 height 27
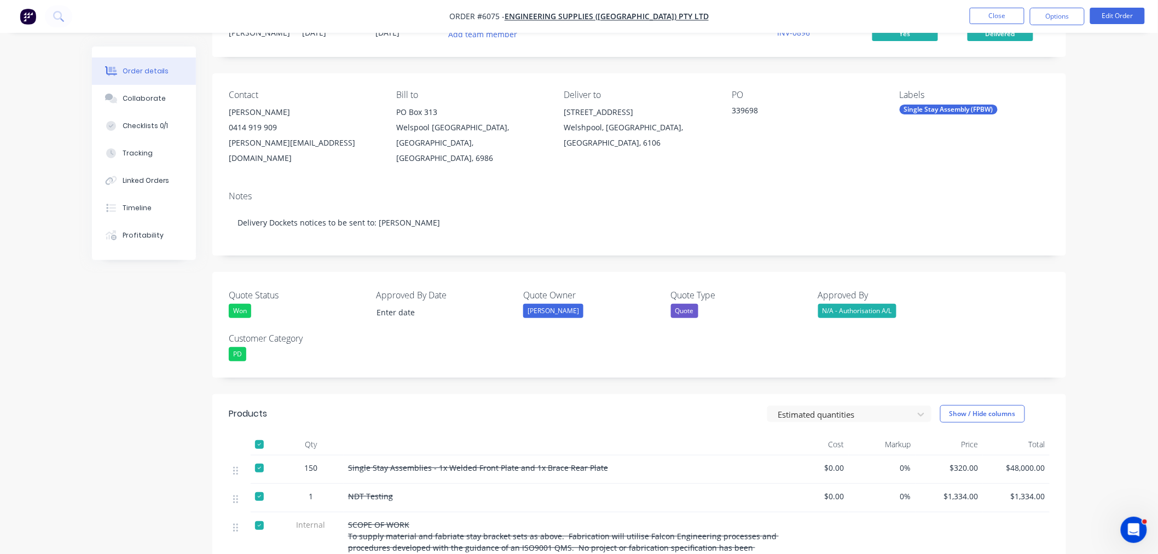
scroll to position [122, 0]
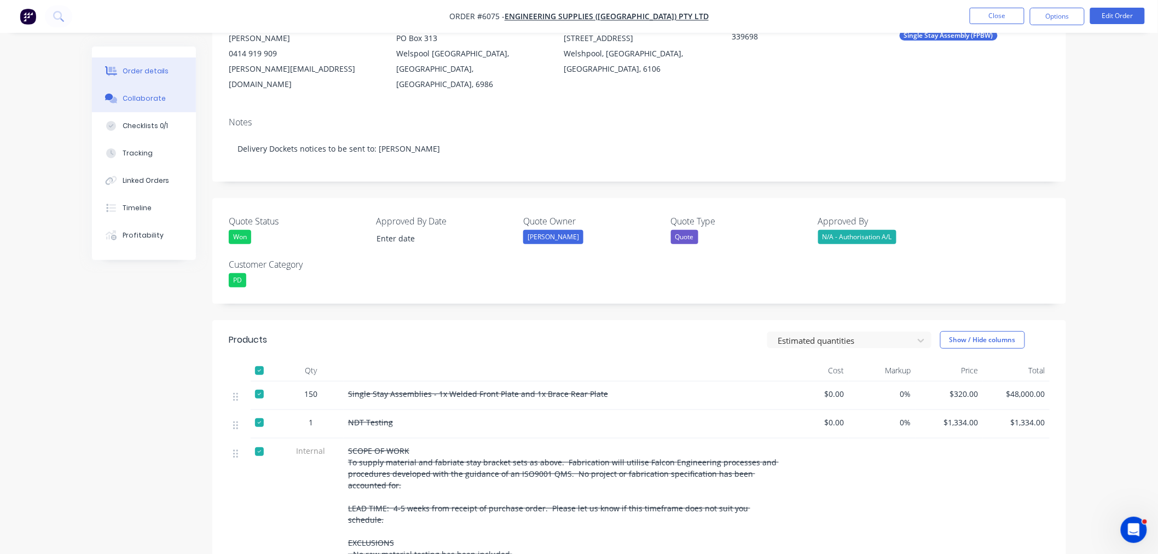
click at [159, 101] on div "Collaborate" at bounding box center [144, 99] width 43 height 10
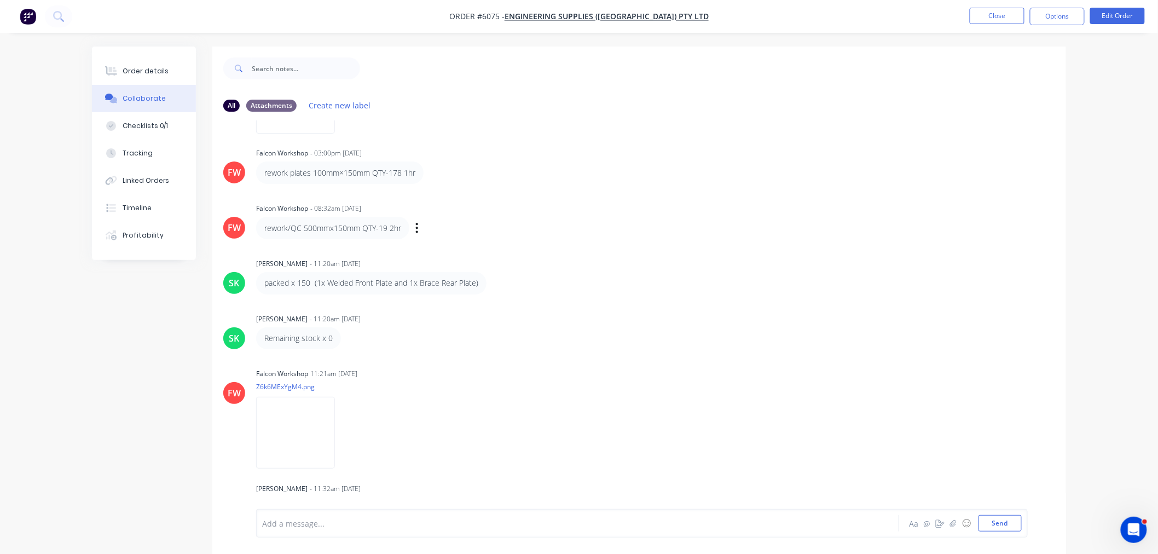
scroll to position [116, 0]
